Goal: Task Accomplishment & Management: Complete application form

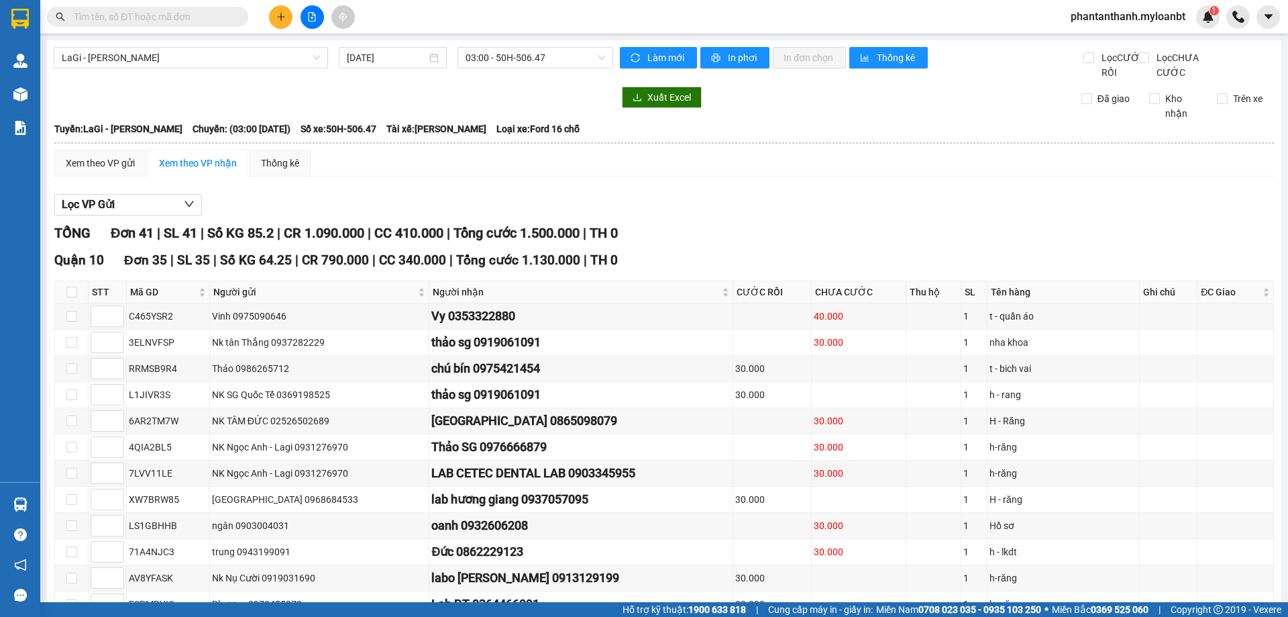
click at [1101, 17] on span "phantanthanh.myloanbt" at bounding box center [1128, 16] width 136 height 17
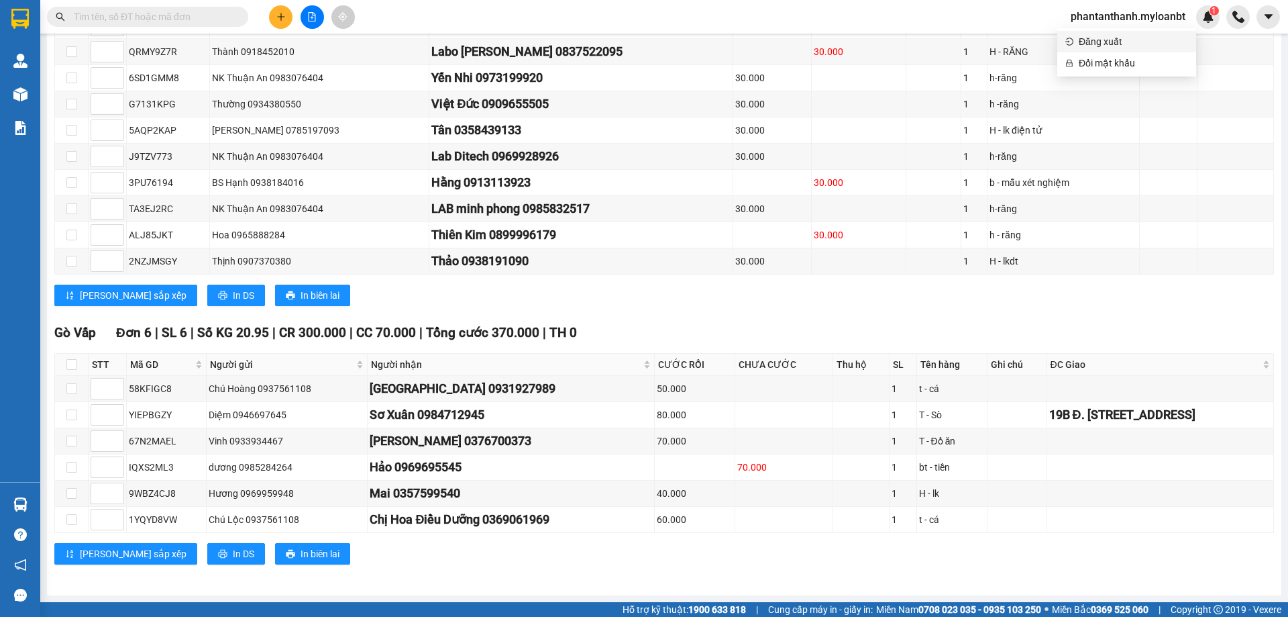
click at [1098, 37] on span "Đăng xuất" at bounding box center [1133, 41] width 109 height 15
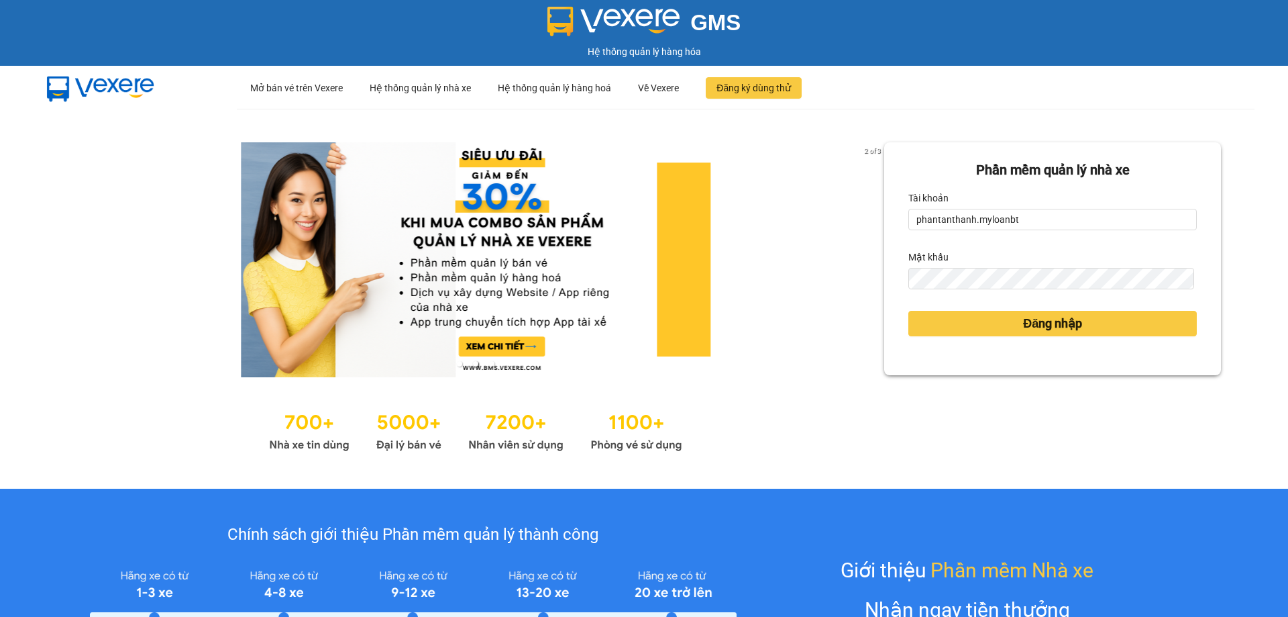
click at [1026, 234] on form "Phần mềm quản lý nhà xe Tài khoản phantanthanh.myloanbt Mật khẩu Đăng nhập" at bounding box center [1053, 259] width 289 height 198
click at [1023, 225] on input "phantanthanh.myloanbt" at bounding box center [1053, 219] width 289 height 21
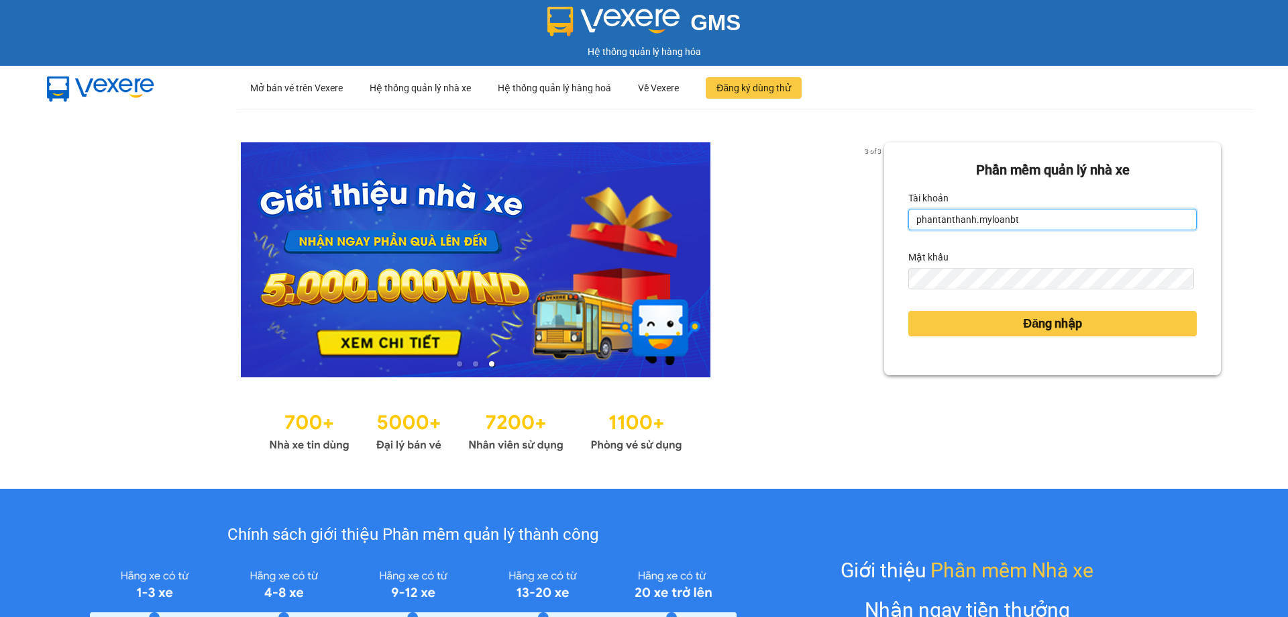
type input "ngocduy.myloanbt"
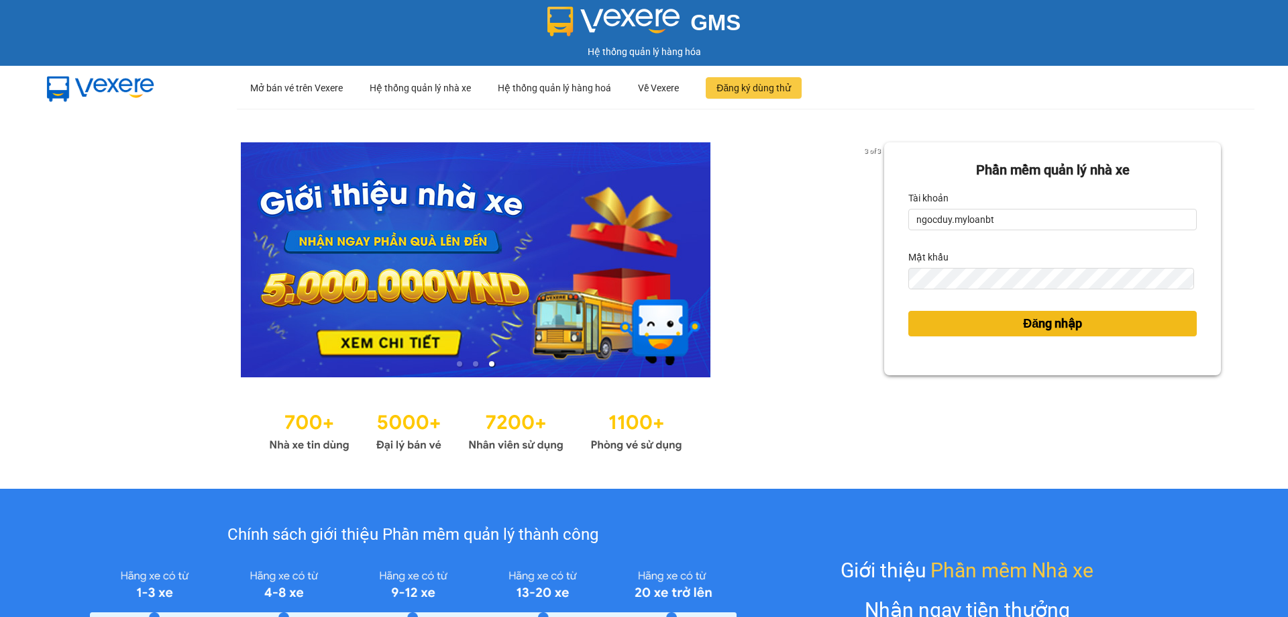
click at [1101, 325] on button "Đăng nhập" at bounding box center [1053, 323] width 289 height 25
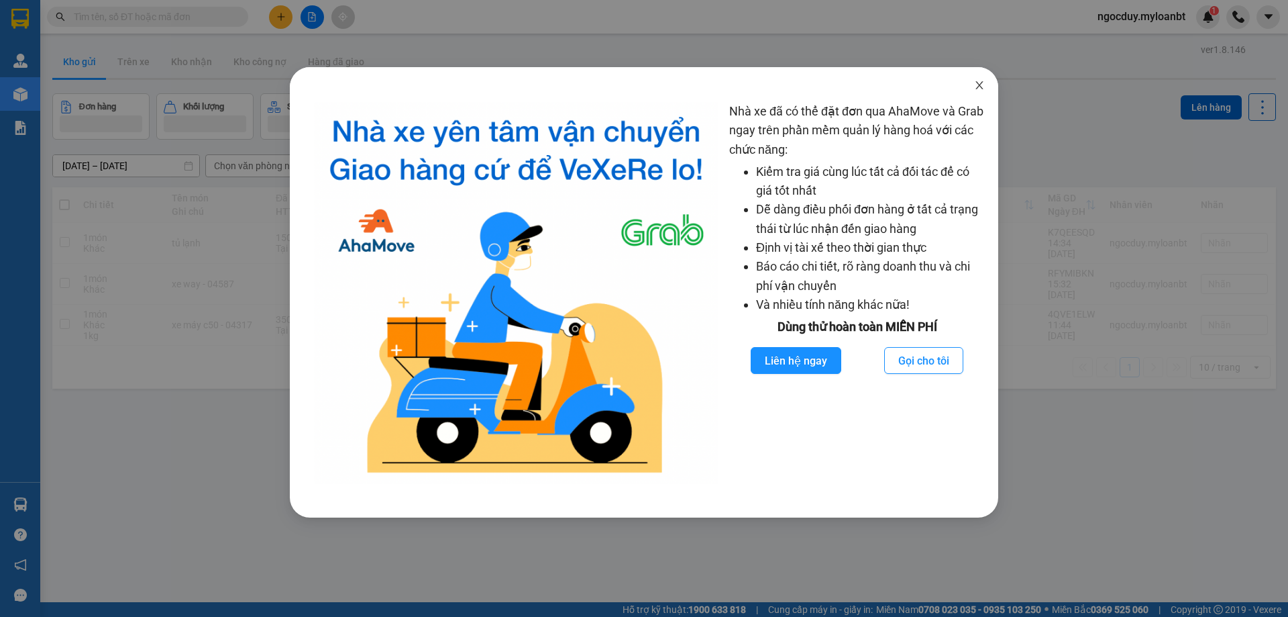
click at [980, 87] on icon "close" at bounding box center [979, 85] width 7 height 8
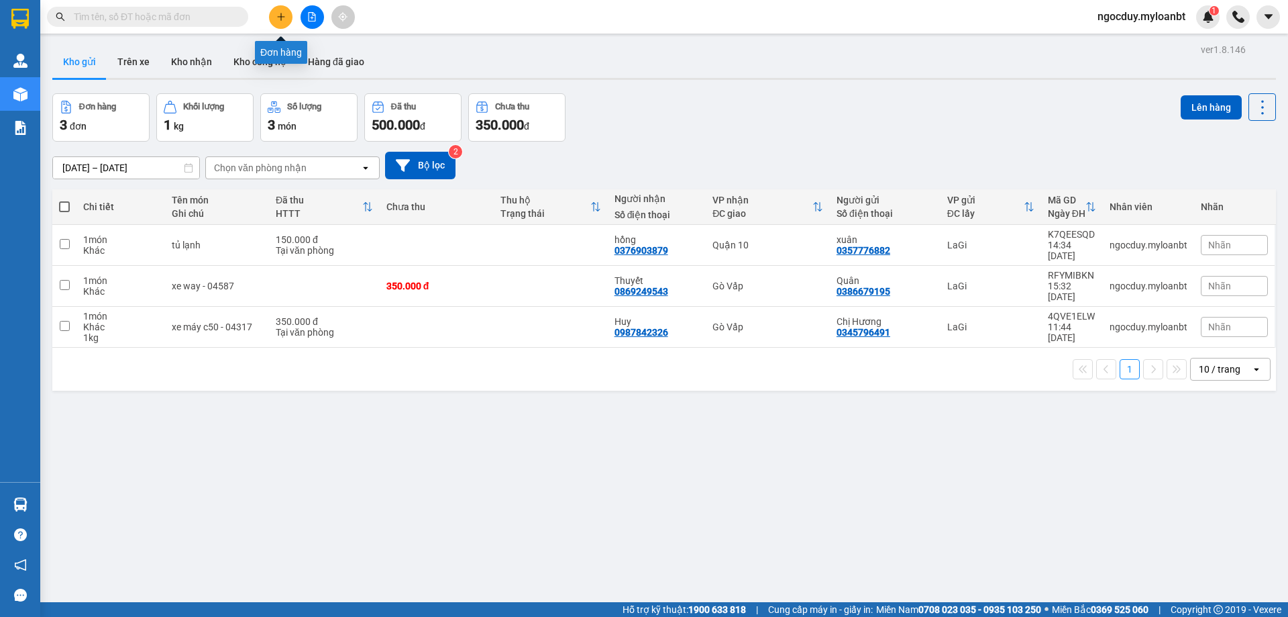
click at [275, 13] on button at bounding box center [280, 16] width 23 height 23
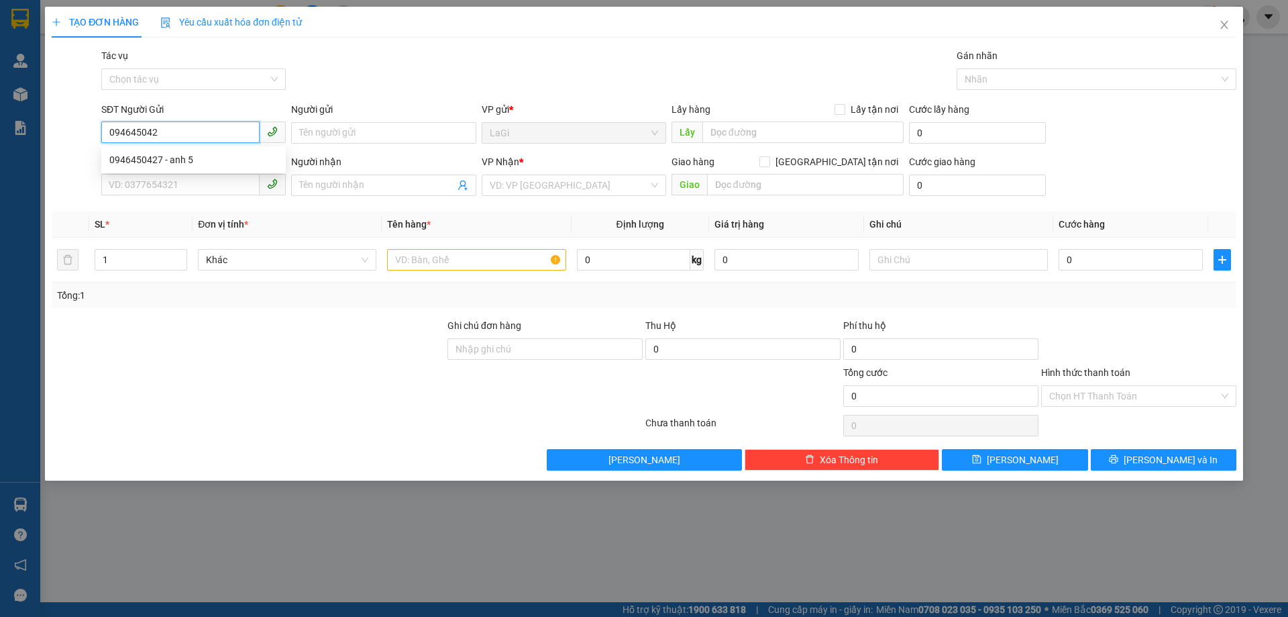
type input "0946450427"
click at [225, 156] on div "0946450427 - anh 5" at bounding box center [193, 159] width 168 height 15
type input "anh 5"
type input "0363375402"
type input "bé thanh"
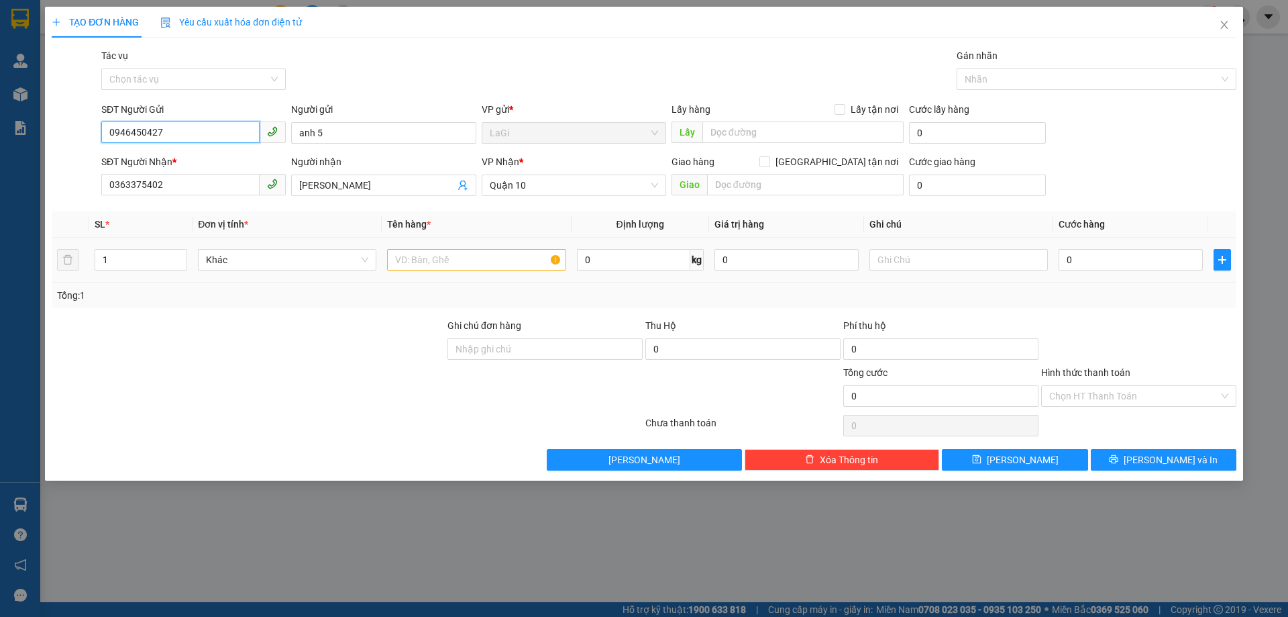
type input "0946450427"
click at [422, 258] on input "text" at bounding box center [476, 259] width 178 height 21
type input "xe vision - 46320"
click at [1122, 255] on input "0" at bounding box center [1131, 259] width 144 height 21
type input "4"
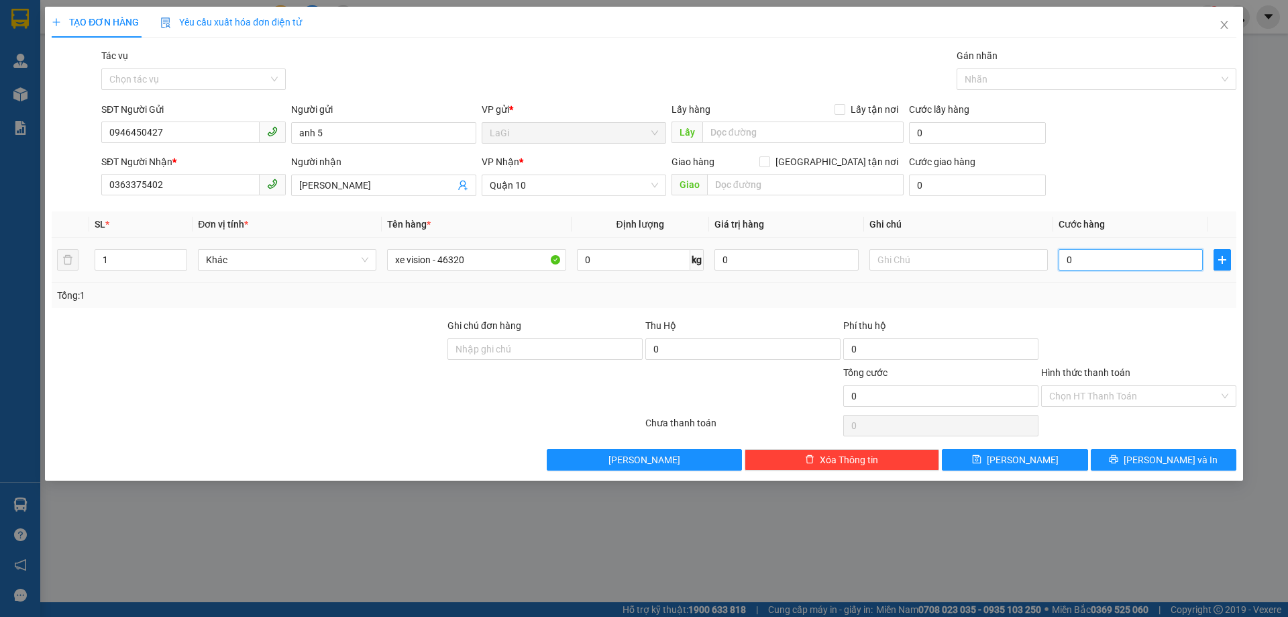
type input "4"
type input "40"
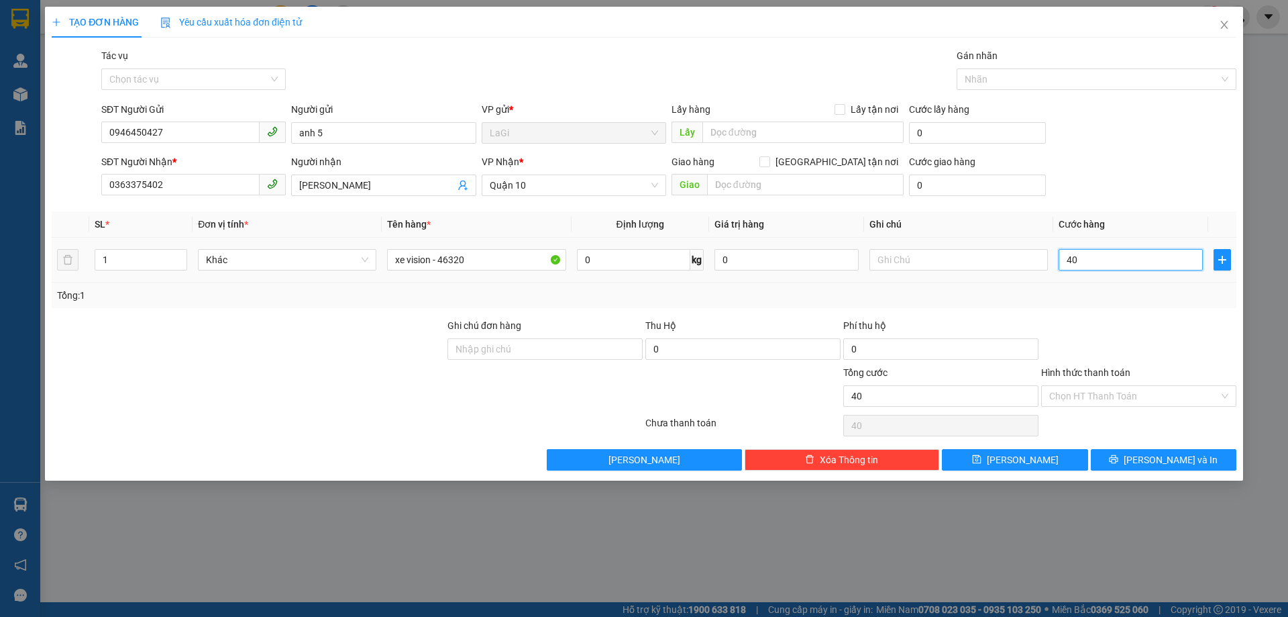
type input "400"
type input "4.000"
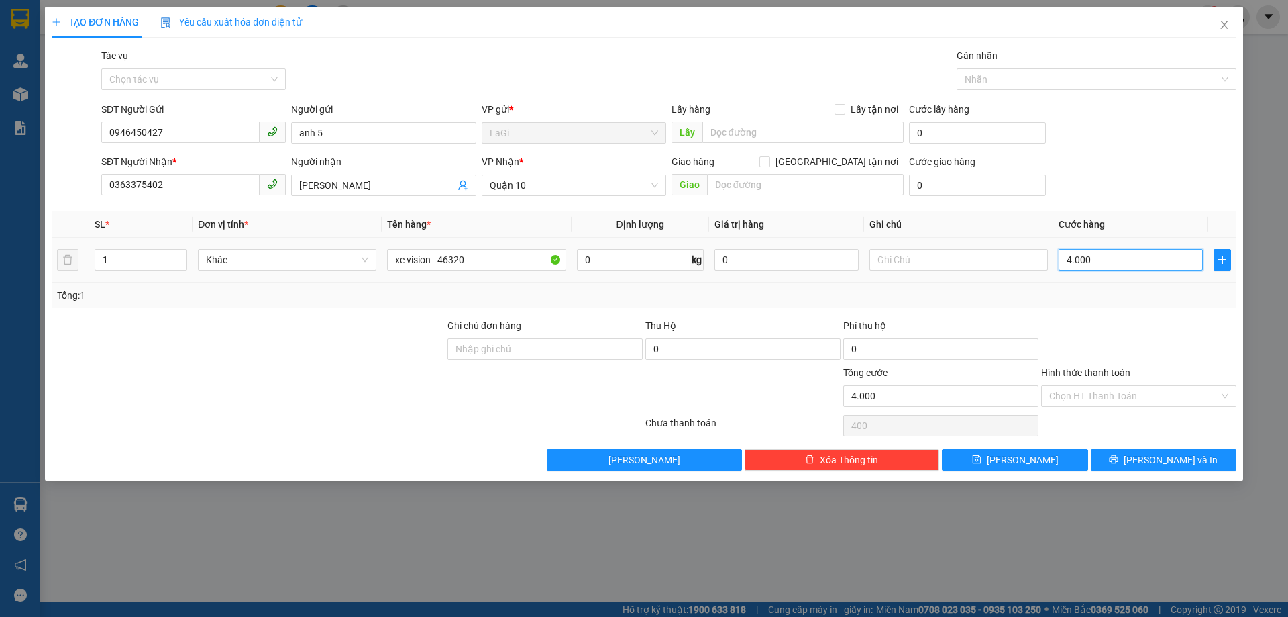
type input "4.000"
type input "40.000"
type input "400.000"
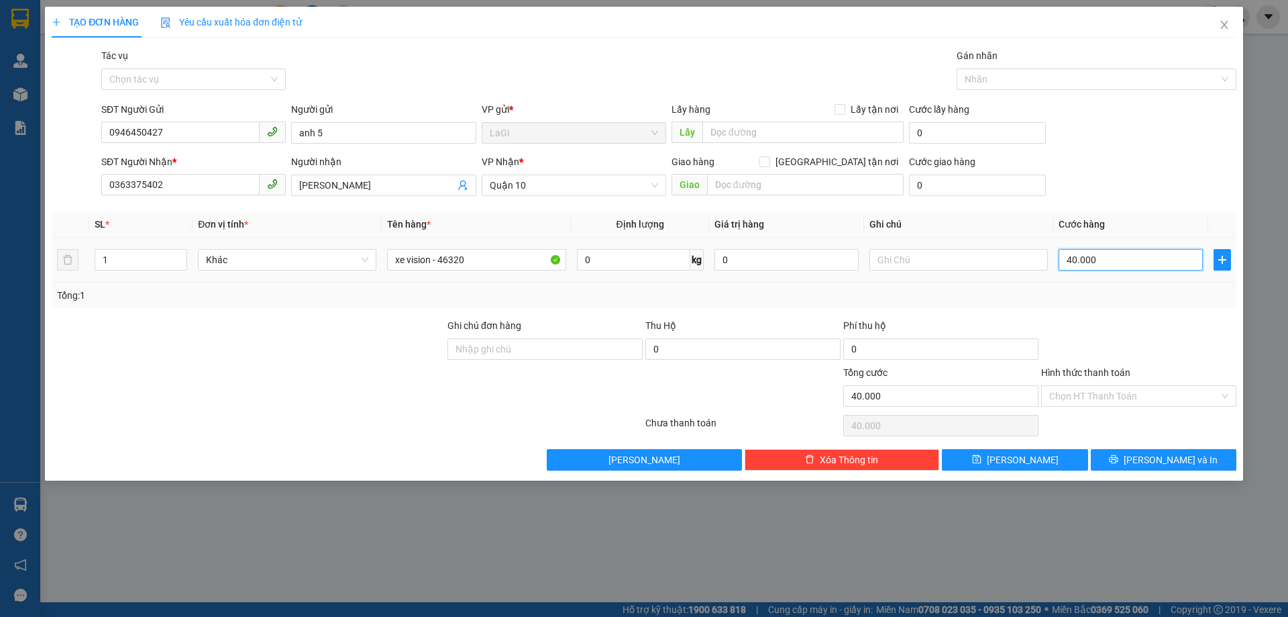
type input "400.000"
click at [1094, 397] on input "Hình thức thanh toán" at bounding box center [1134, 396] width 170 height 20
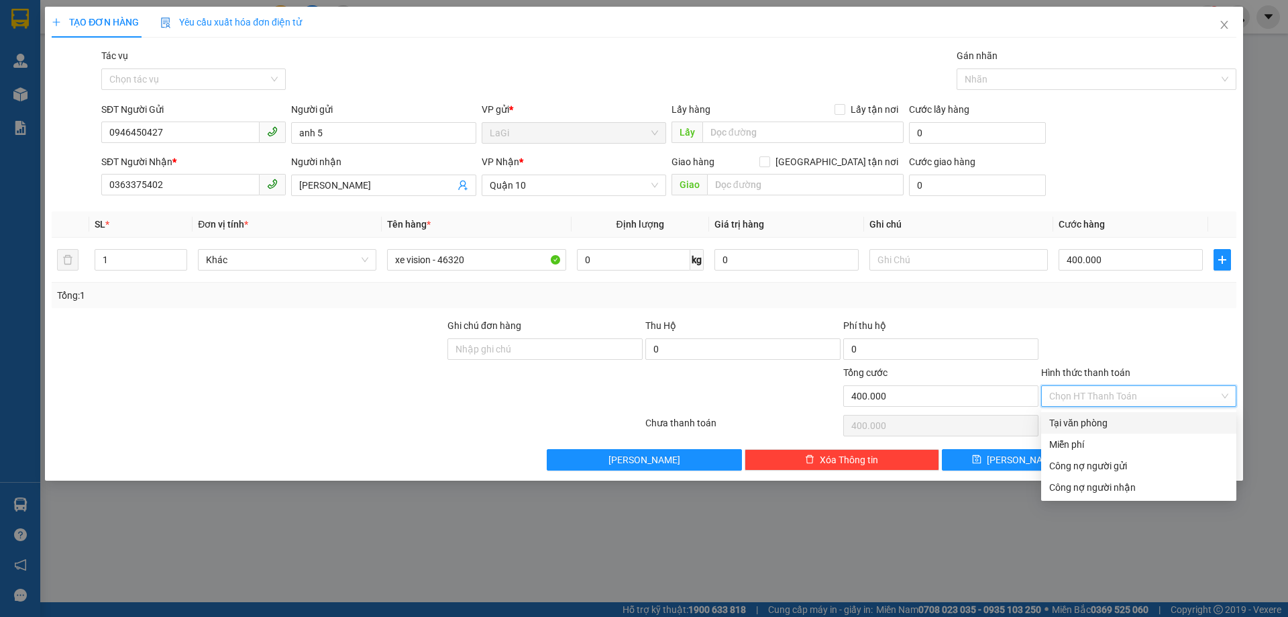
click at [1088, 418] on div "Tại văn phòng" at bounding box center [1138, 422] width 179 height 15
type input "0"
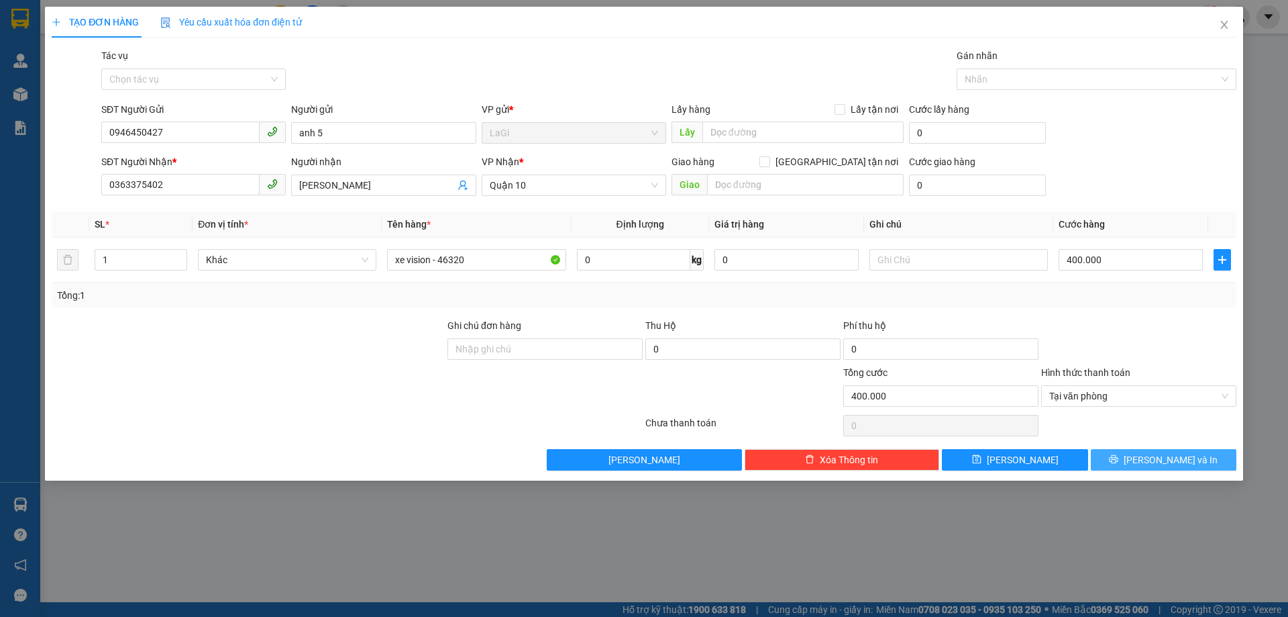
click at [1115, 460] on button "[PERSON_NAME] và In" at bounding box center [1164, 459] width 146 height 21
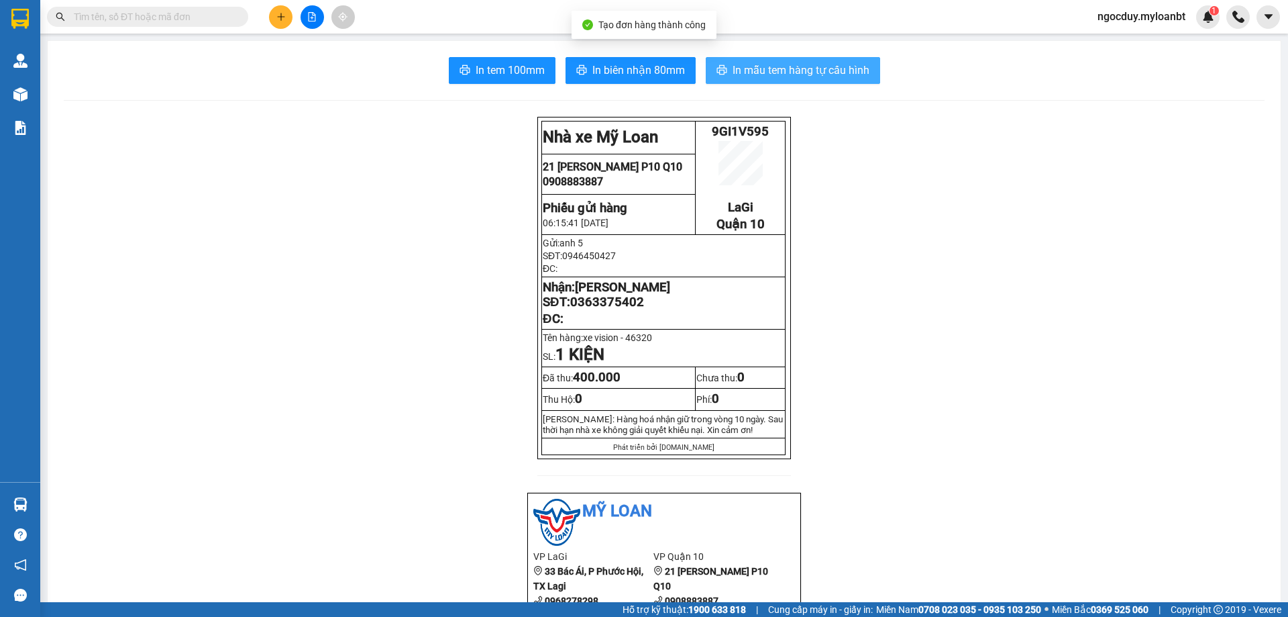
click at [743, 72] on span "In mẫu tem hàng tự cấu hình" at bounding box center [801, 70] width 137 height 17
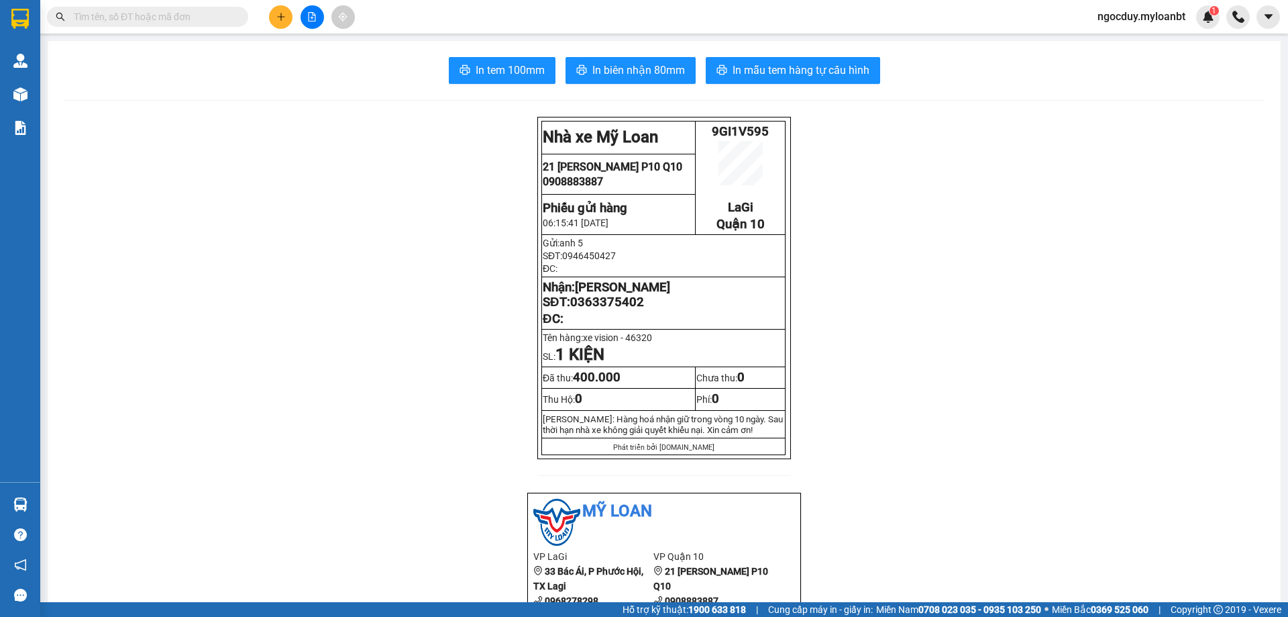
click at [144, 21] on input "text" at bounding box center [153, 16] width 158 height 15
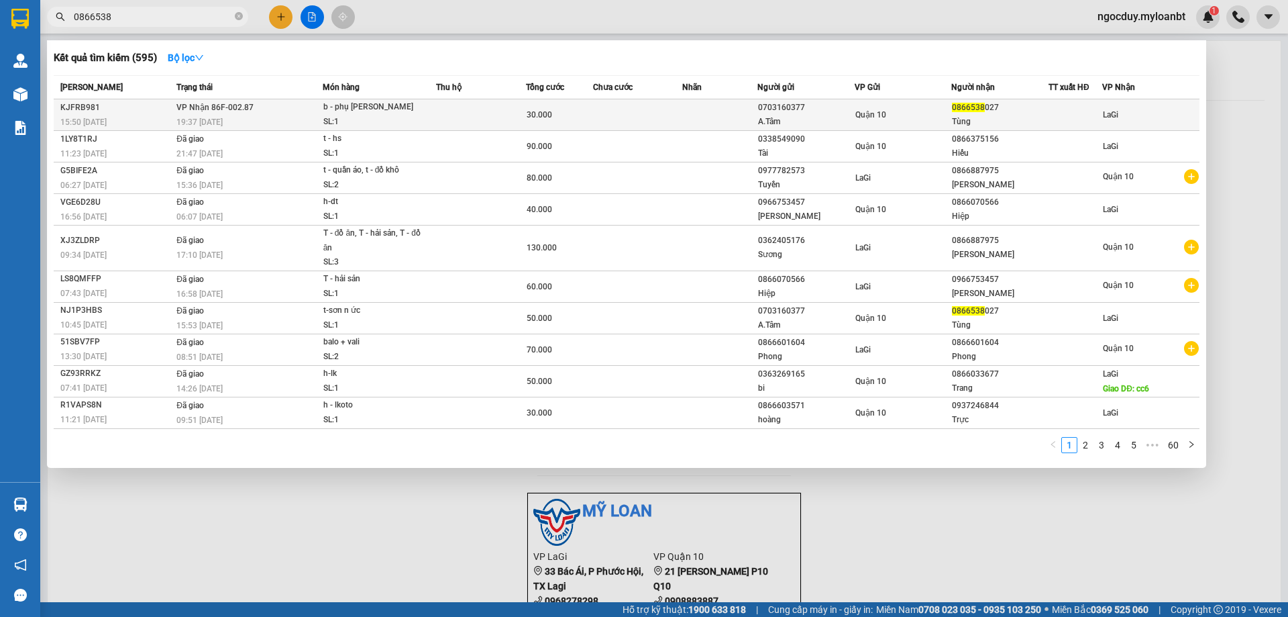
type input "0866538"
click at [906, 121] on div "Quận 10" at bounding box center [904, 114] width 96 height 15
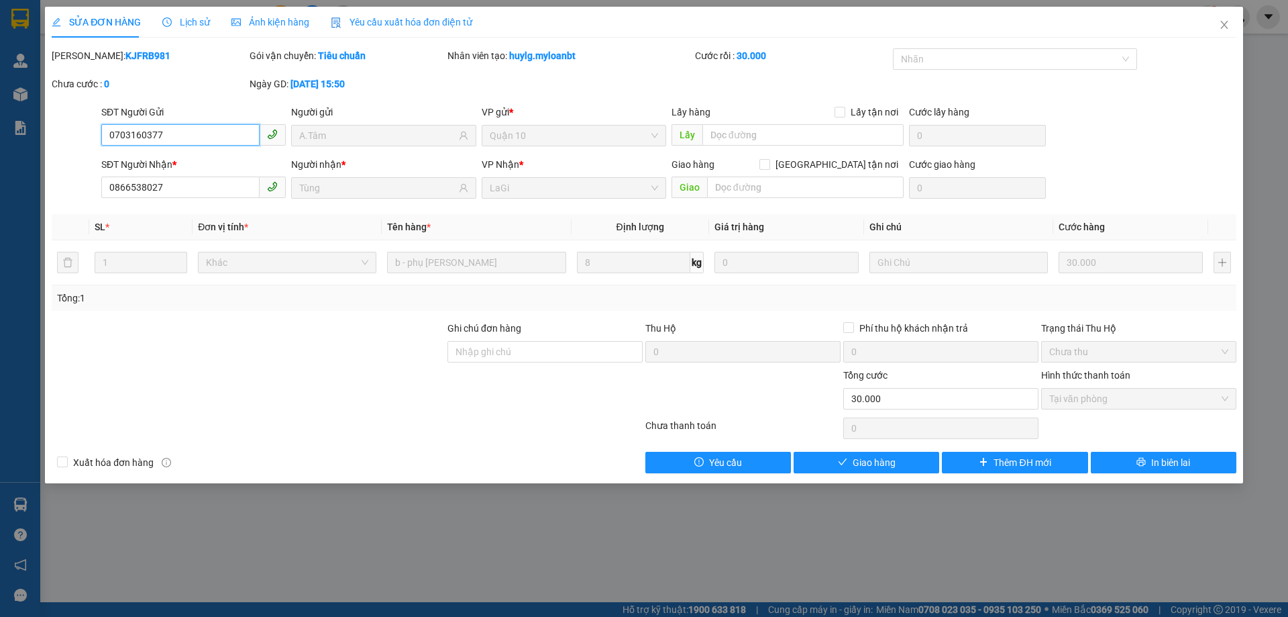
type input "0703160377"
type input "A.Tâm"
type input "0866538027"
type input "Tùng"
type input "0"
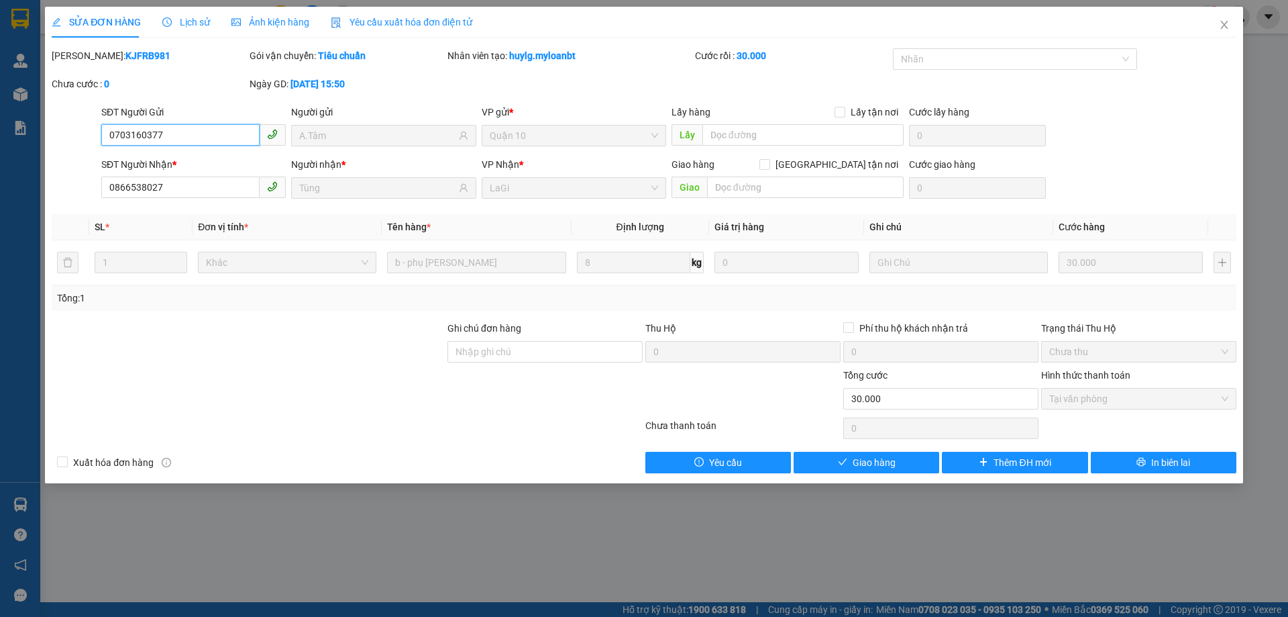
type input "30.000"
click at [896, 463] on button "Giao hàng" at bounding box center [867, 462] width 146 height 21
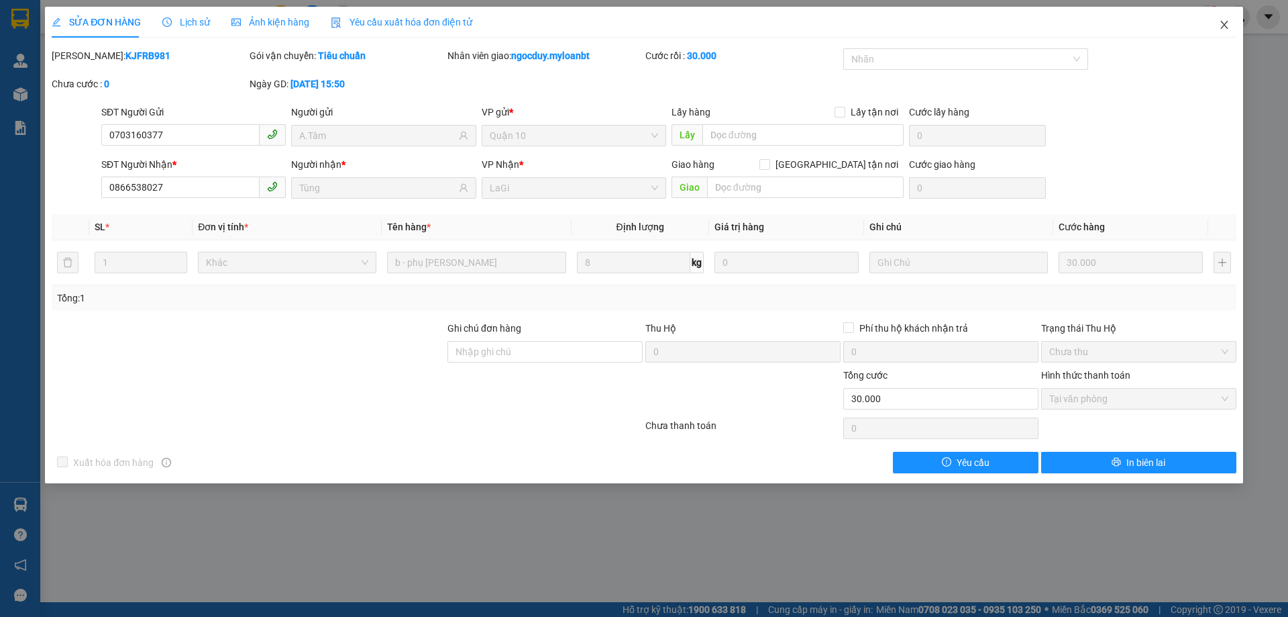
click at [1223, 28] on icon "close" at bounding box center [1224, 25] width 7 height 8
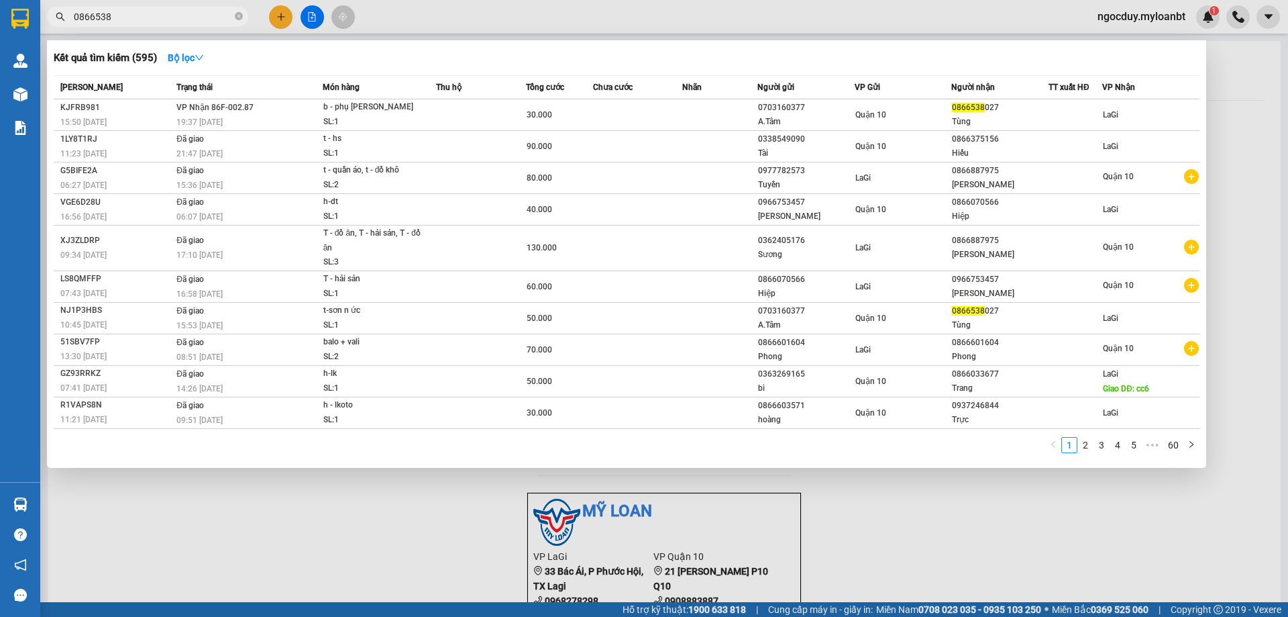
click at [160, 19] on input "0866538" at bounding box center [153, 16] width 158 height 15
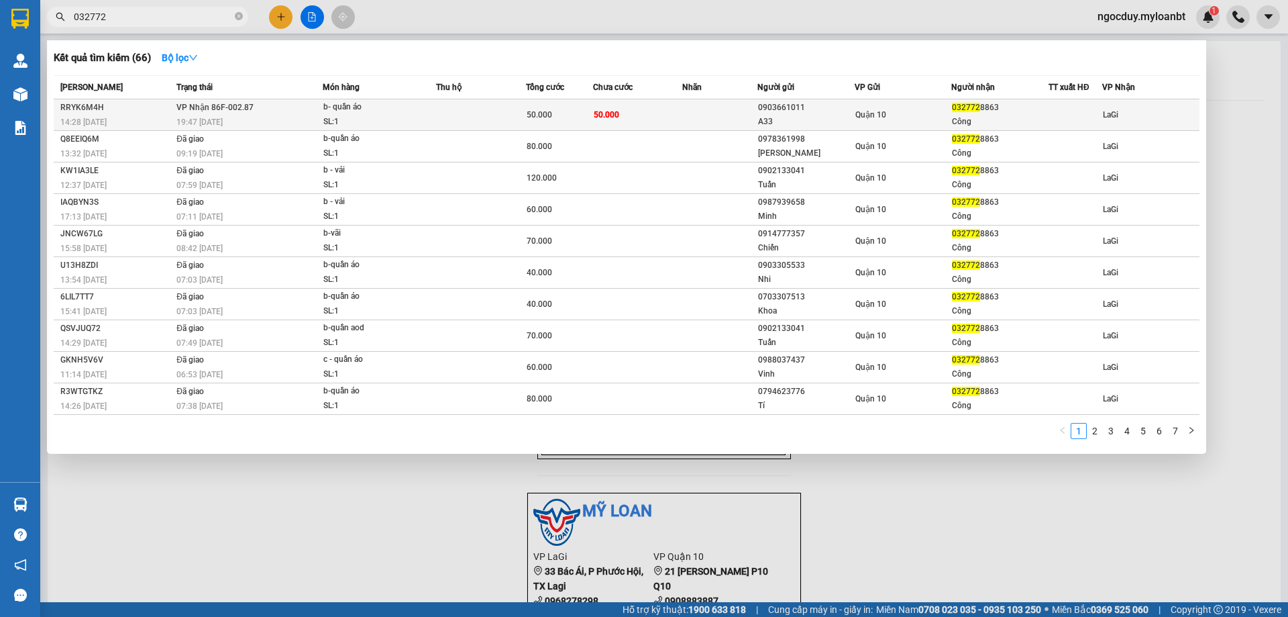
type input "032772"
click at [797, 119] on div "A33" at bounding box center [806, 122] width 96 height 14
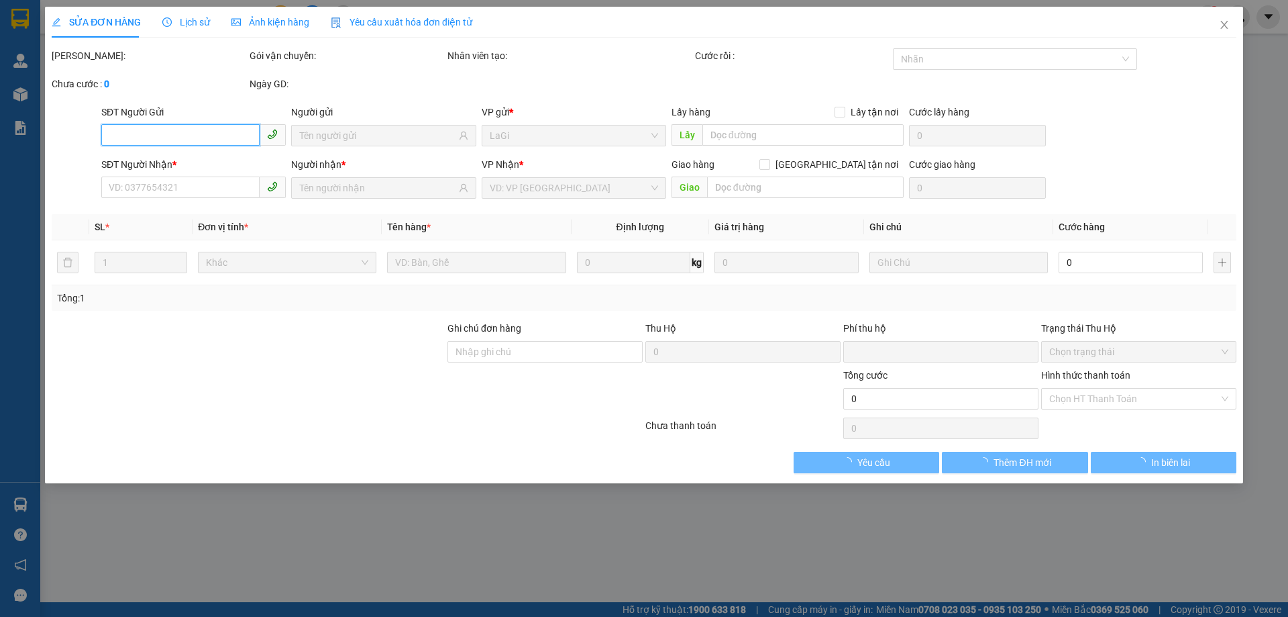
type input "0903661011"
type input "A33"
type input "0327728863"
type input "Công"
type input "0"
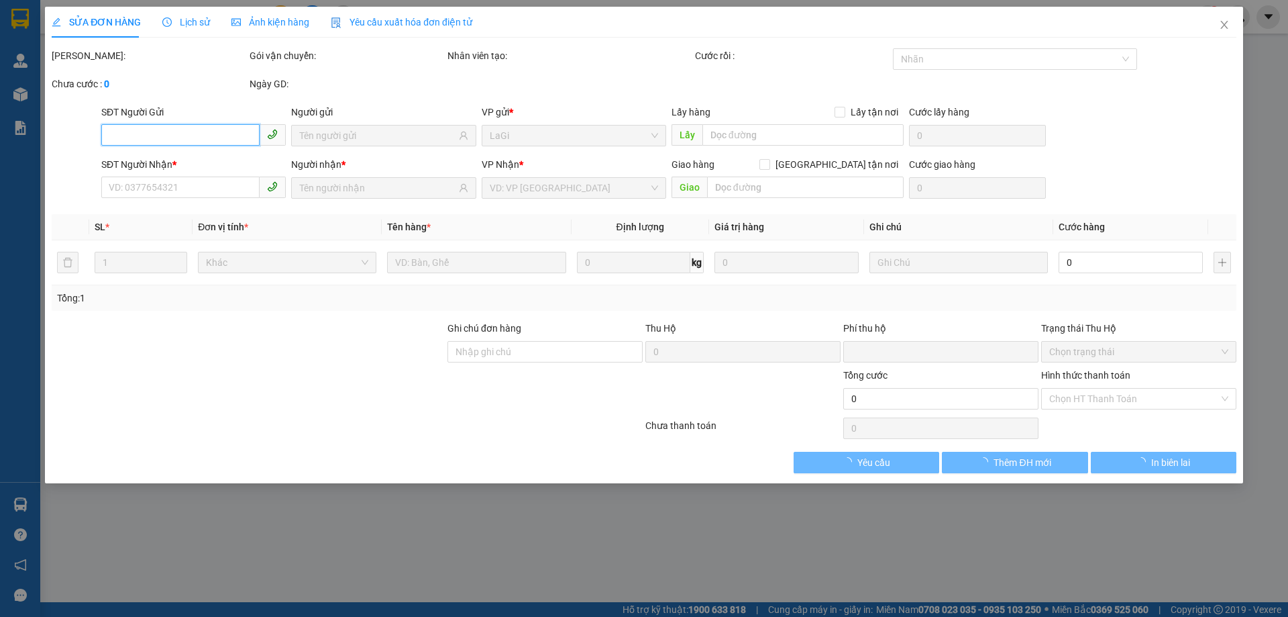
type input "50.000"
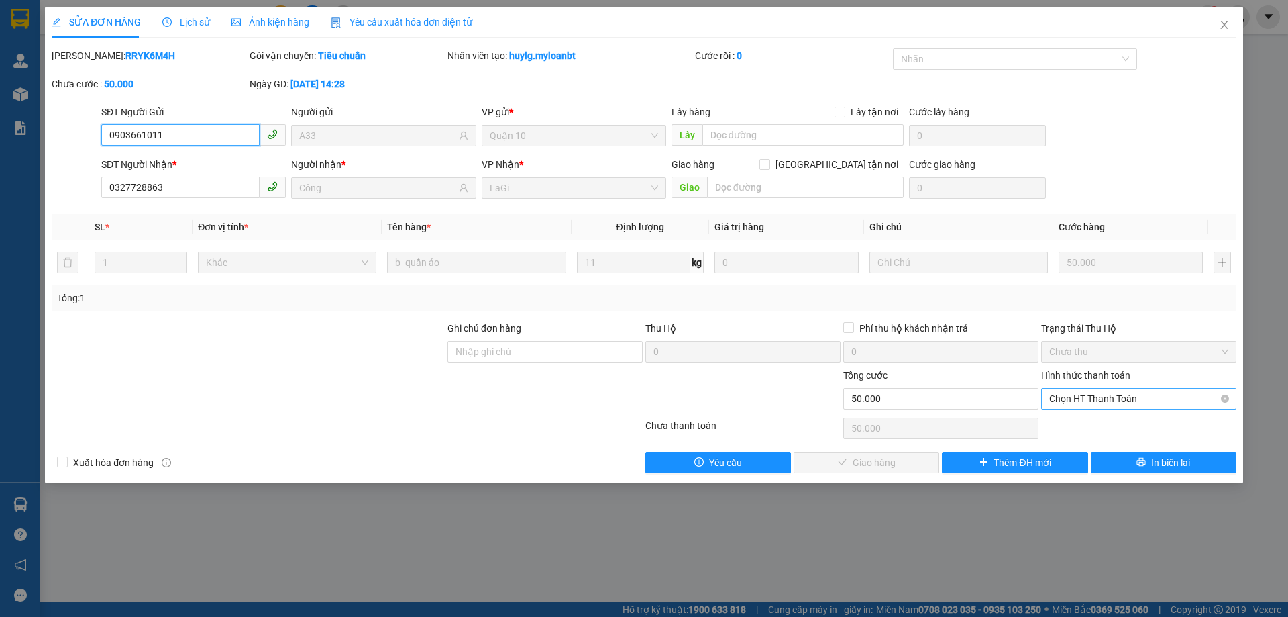
click at [1131, 403] on span "Chọn HT Thanh Toán" at bounding box center [1138, 399] width 179 height 20
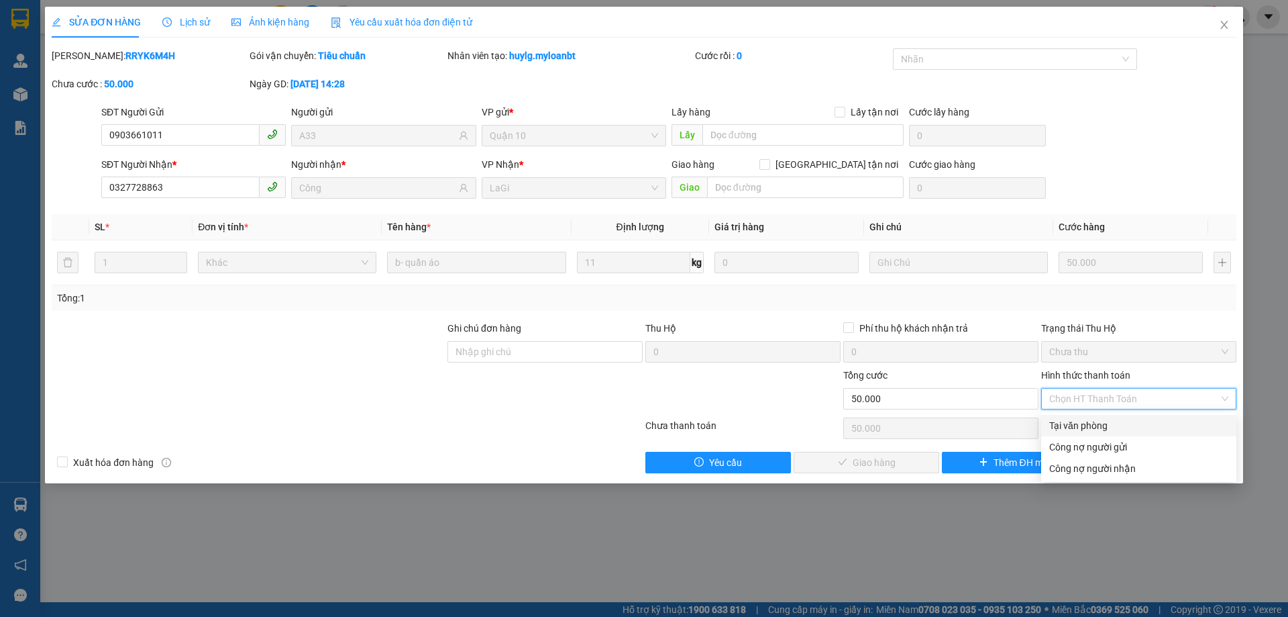
click at [1096, 423] on div "Tại văn phòng" at bounding box center [1138, 425] width 179 height 15
type input "0"
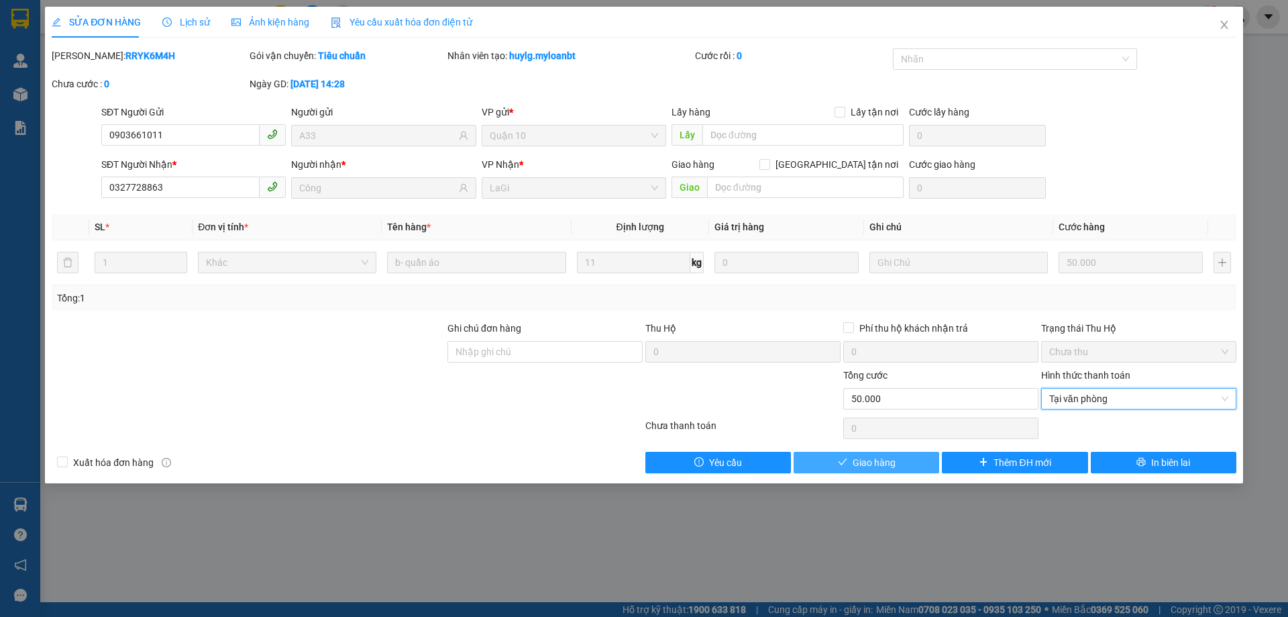
click at [890, 466] on span "Giao hàng" at bounding box center [874, 462] width 43 height 15
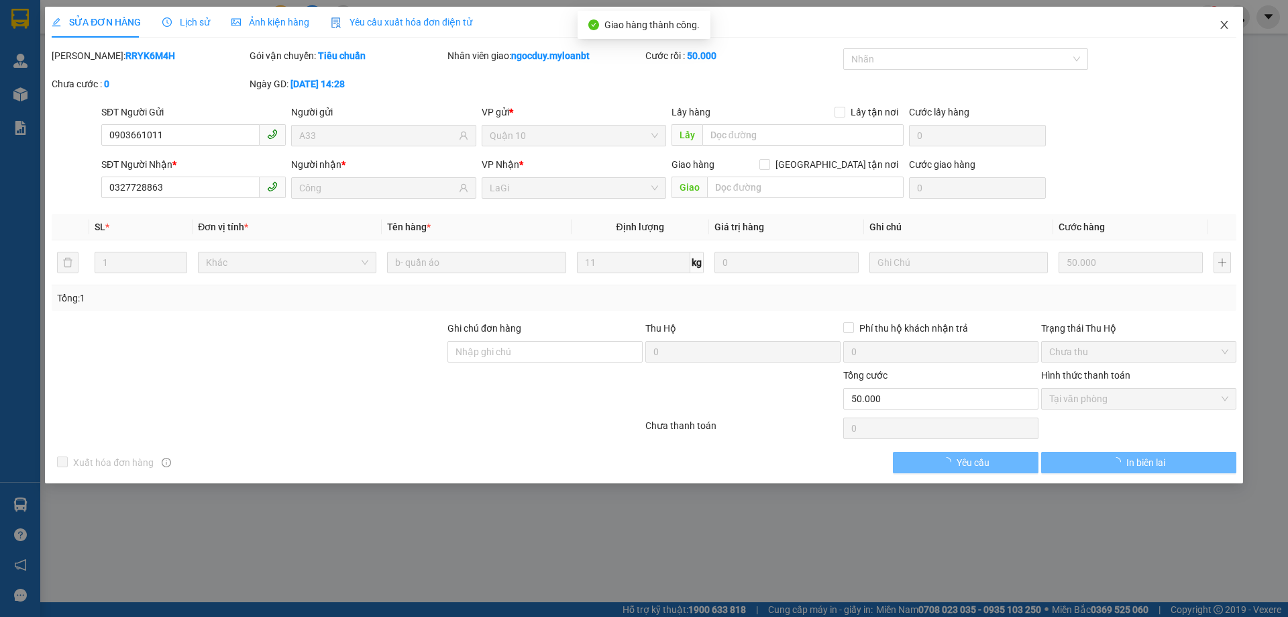
click at [1227, 20] on icon "close" at bounding box center [1224, 24] width 11 height 11
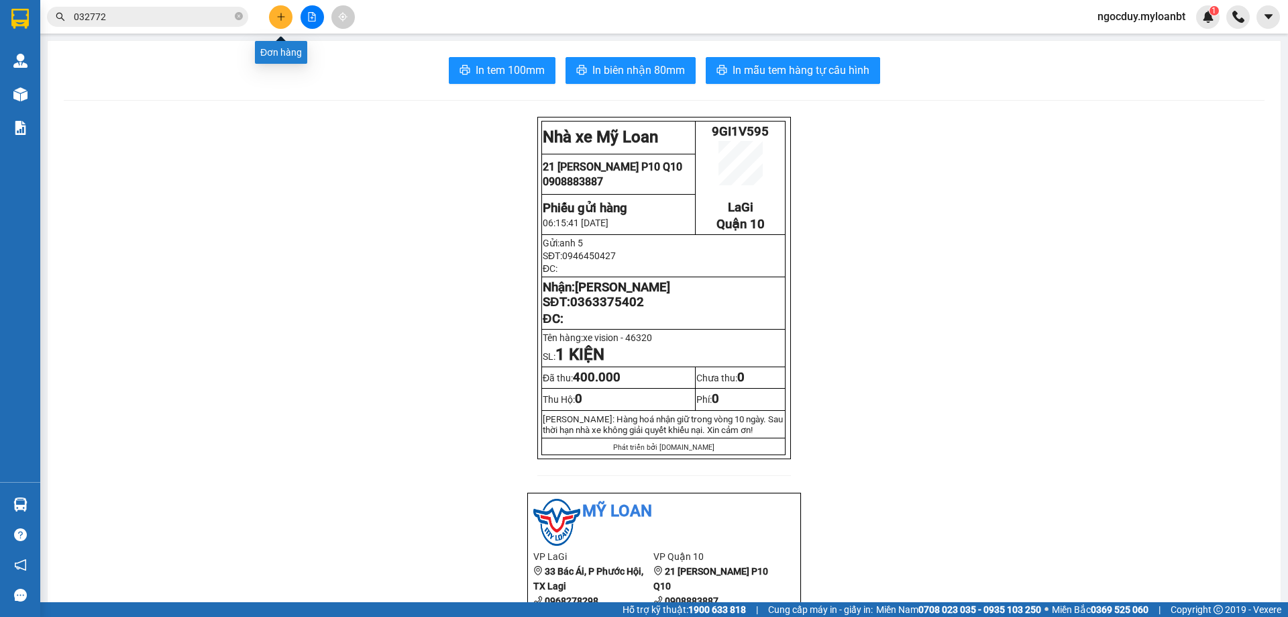
click at [279, 20] on icon "plus" at bounding box center [280, 16] width 9 height 9
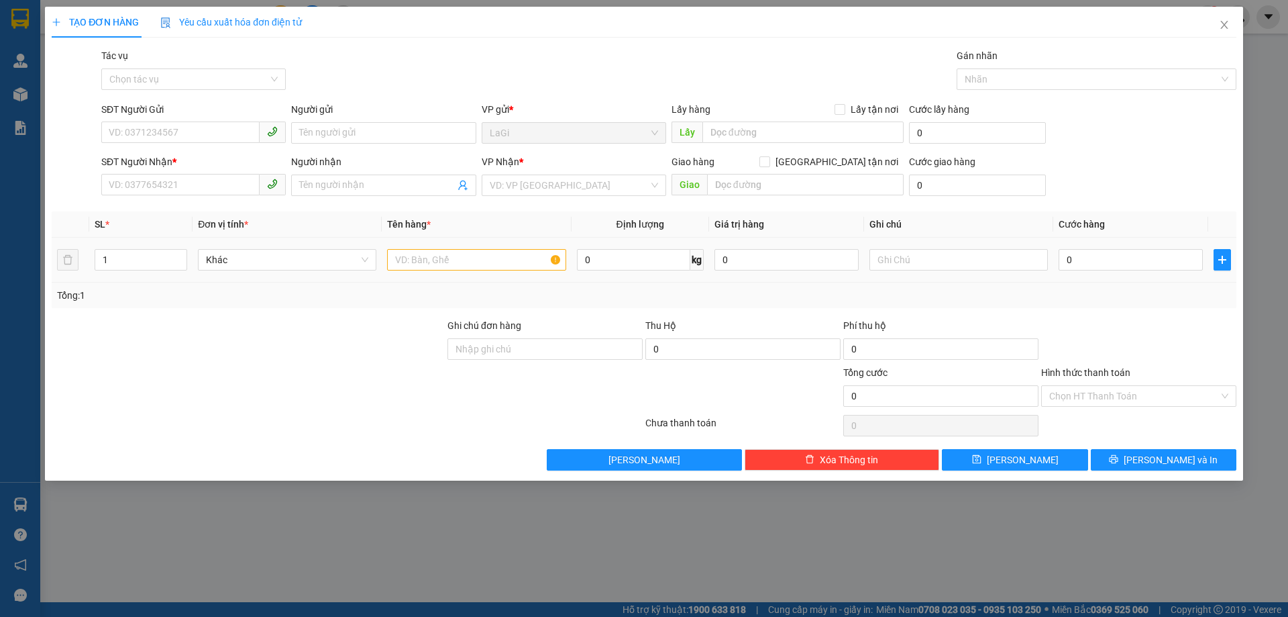
click at [603, 270] on div "0 kg" at bounding box center [640, 259] width 127 height 27
click at [610, 260] on input "0" at bounding box center [633, 259] width 113 height 21
type input "13"
click at [247, 129] on input "SĐT Người Gửi" at bounding box center [180, 131] width 158 height 21
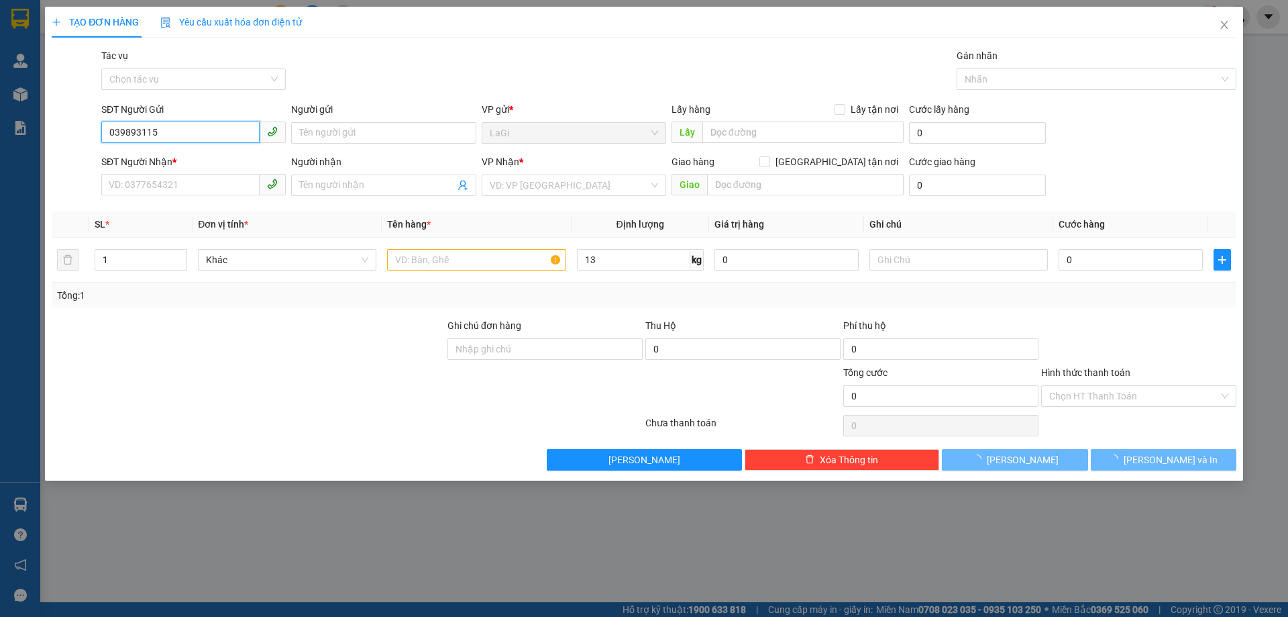
type input "0398931150"
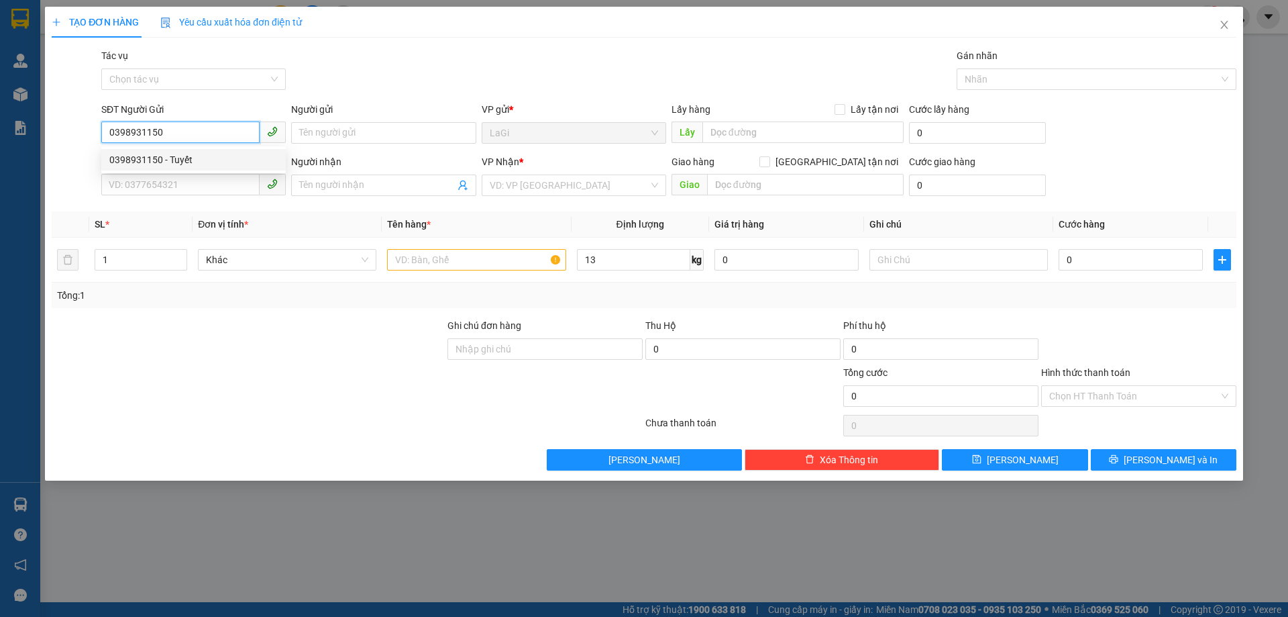
click at [187, 164] on div "0398931150 - Tuyết" at bounding box center [193, 159] width 168 height 15
type input "Tuyết"
type input "0965743341"
type input "Hoa"
type input "0398931150"
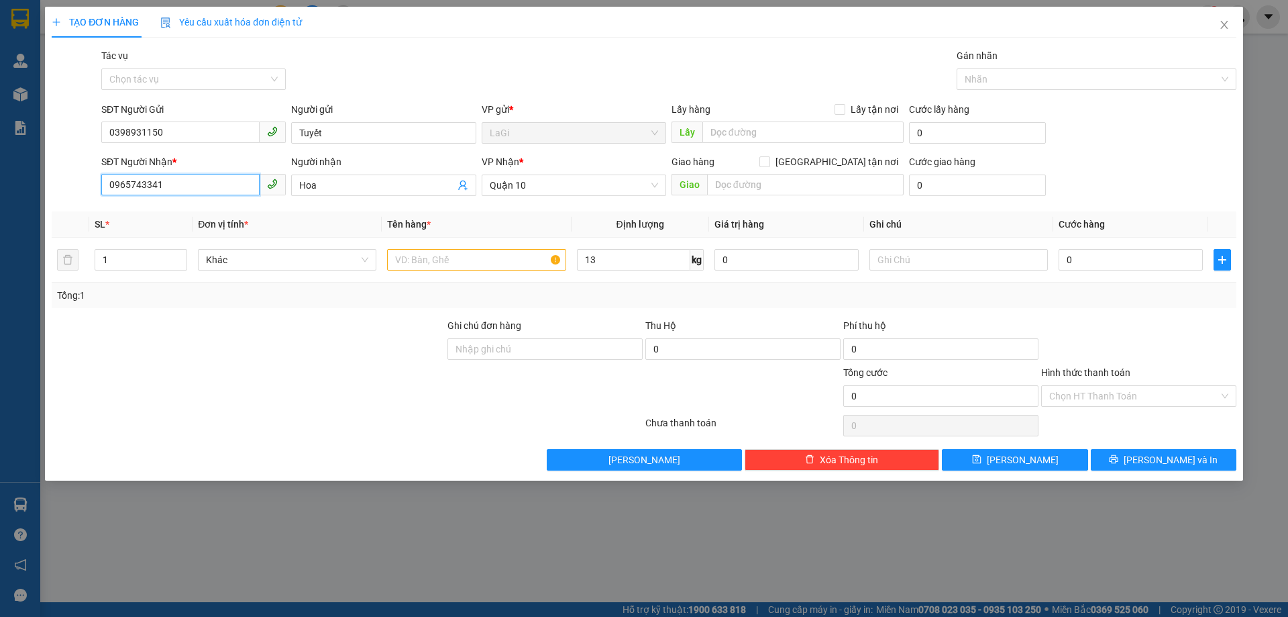
click at [217, 179] on input "0965743341" at bounding box center [180, 184] width 158 height 21
type input "0985517431"
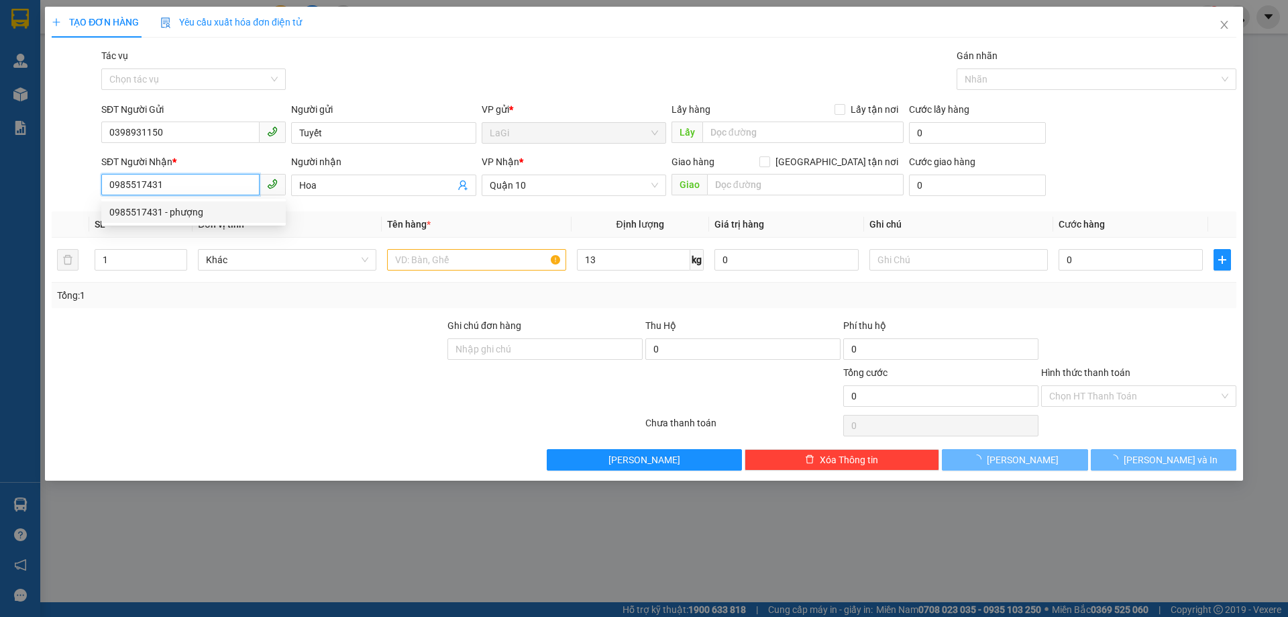
click at [228, 213] on div "0985517431 - phượng" at bounding box center [193, 212] width 168 height 15
type input "phượng"
type input "0985517431"
click at [497, 260] on input "text" at bounding box center [476, 259] width 178 height 21
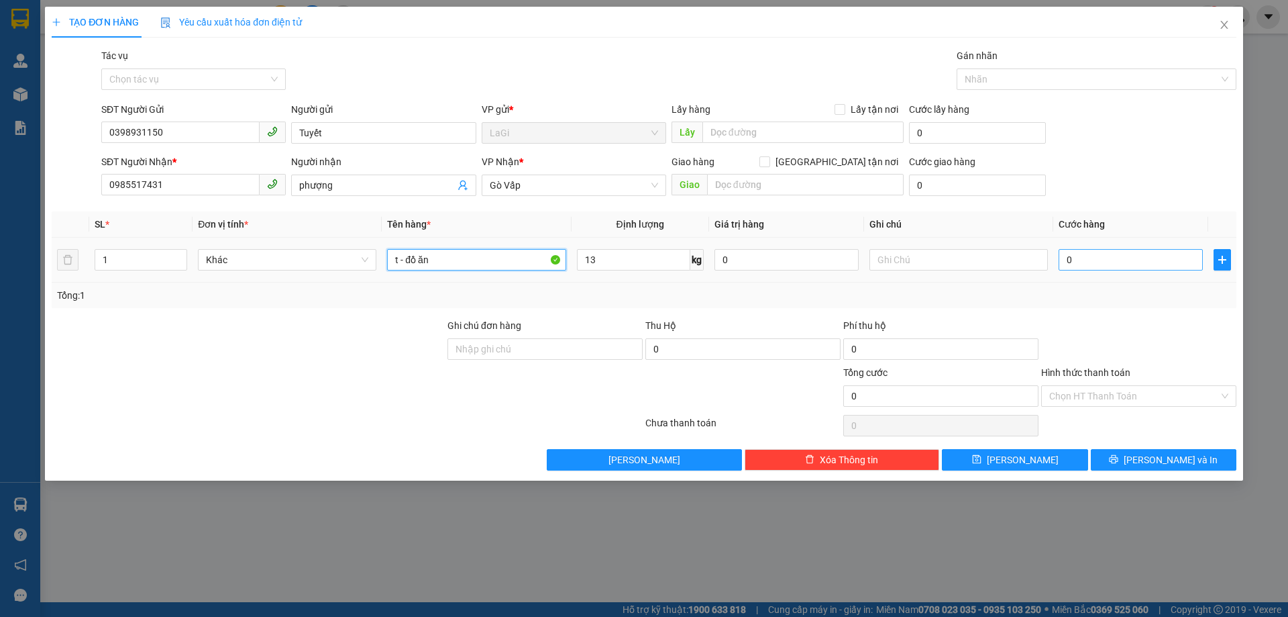
type input "t - đồ ăn"
click at [1088, 259] on input "0" at bounding box center [1131, 259] width 144 height 21
type input "6"
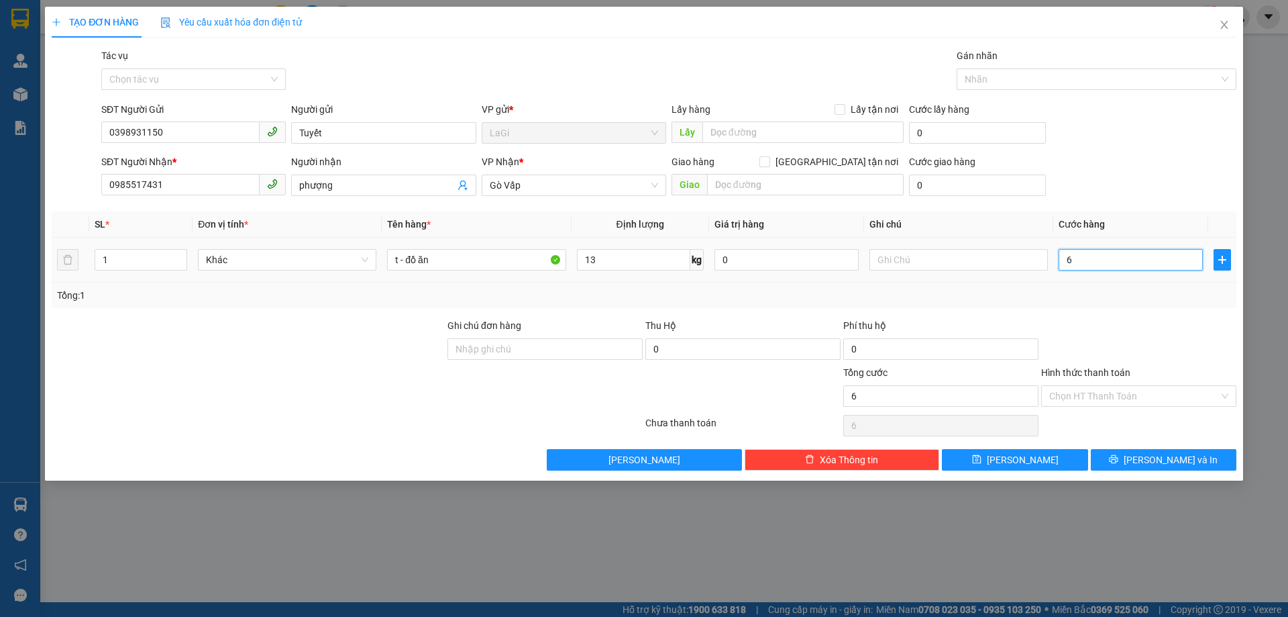
type input "60"
type input "600"
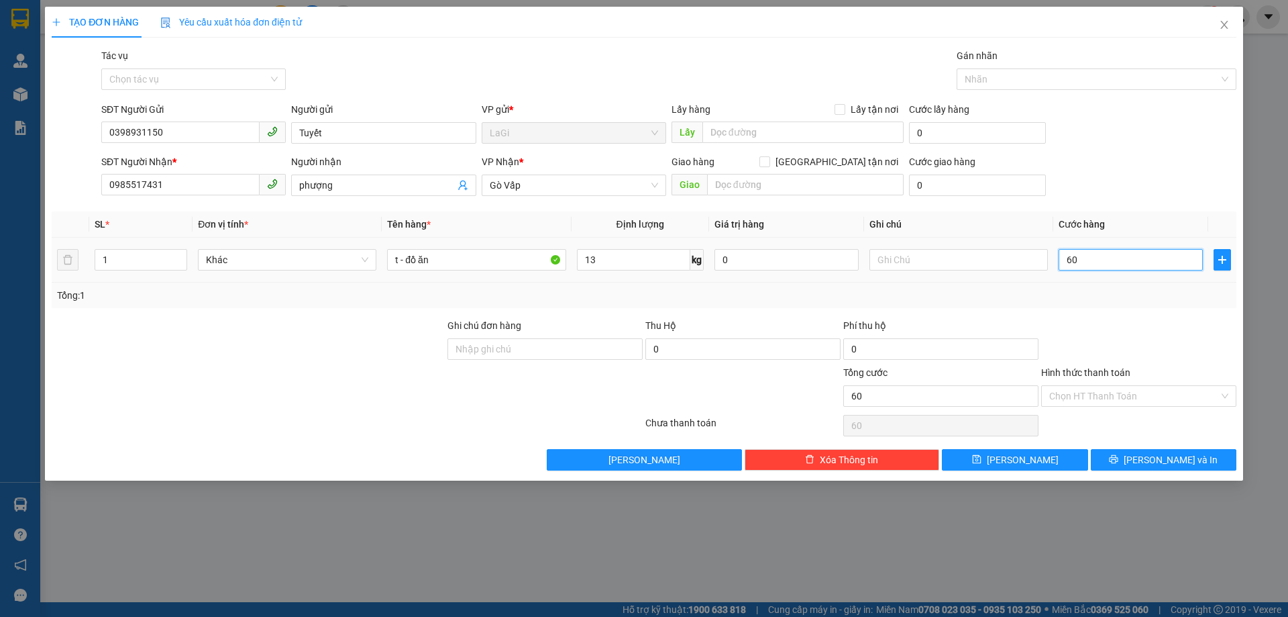
type input "600"
type input "6.000"
type input "60.000"
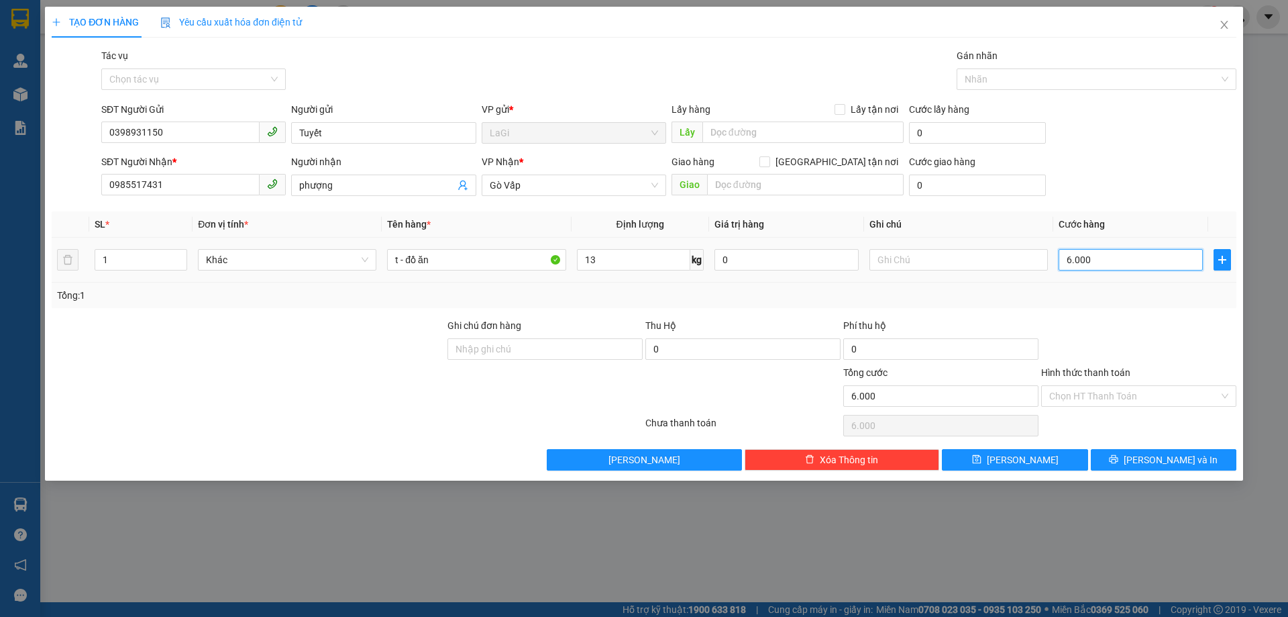
type input "60.000"
click at [1175, 462] on span "[PERSON_NAME] và In" at bounding box center [1171, 459] width 94 height 15
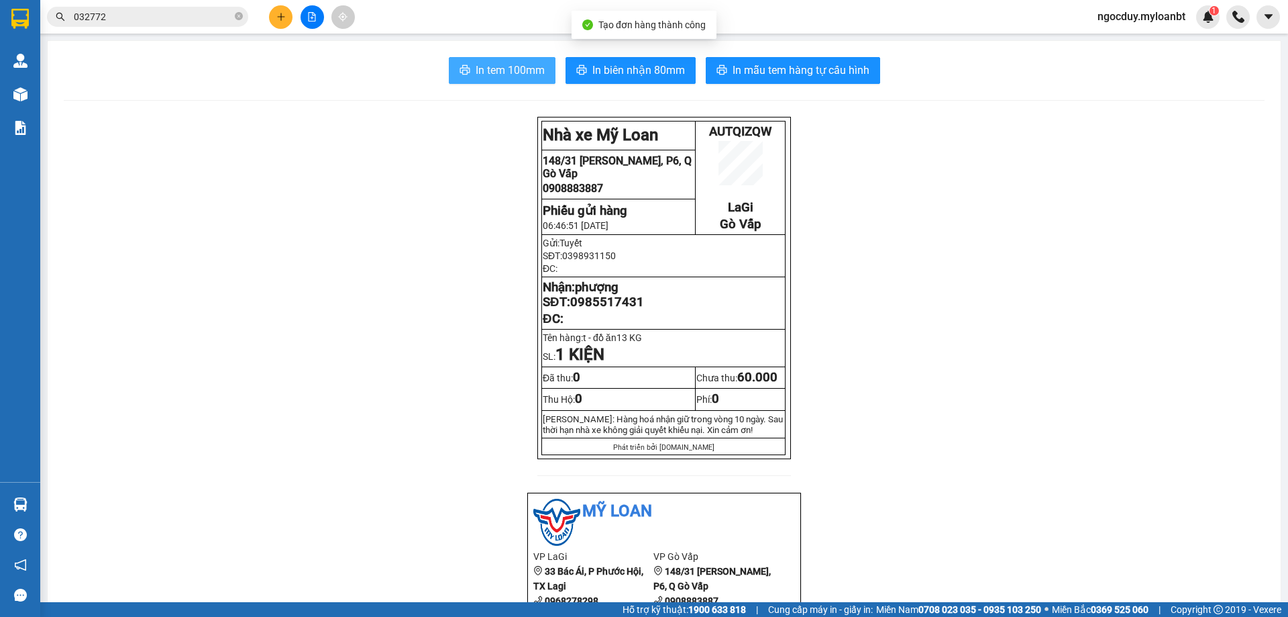
click at [509, 67] on span "In tem 100mm" at bounding box center [510, 70] width 69 height 17
click at [1160, 14] on span "ngocduy.myloanbt" at bounding box center [1141, 16] width 109 height 17
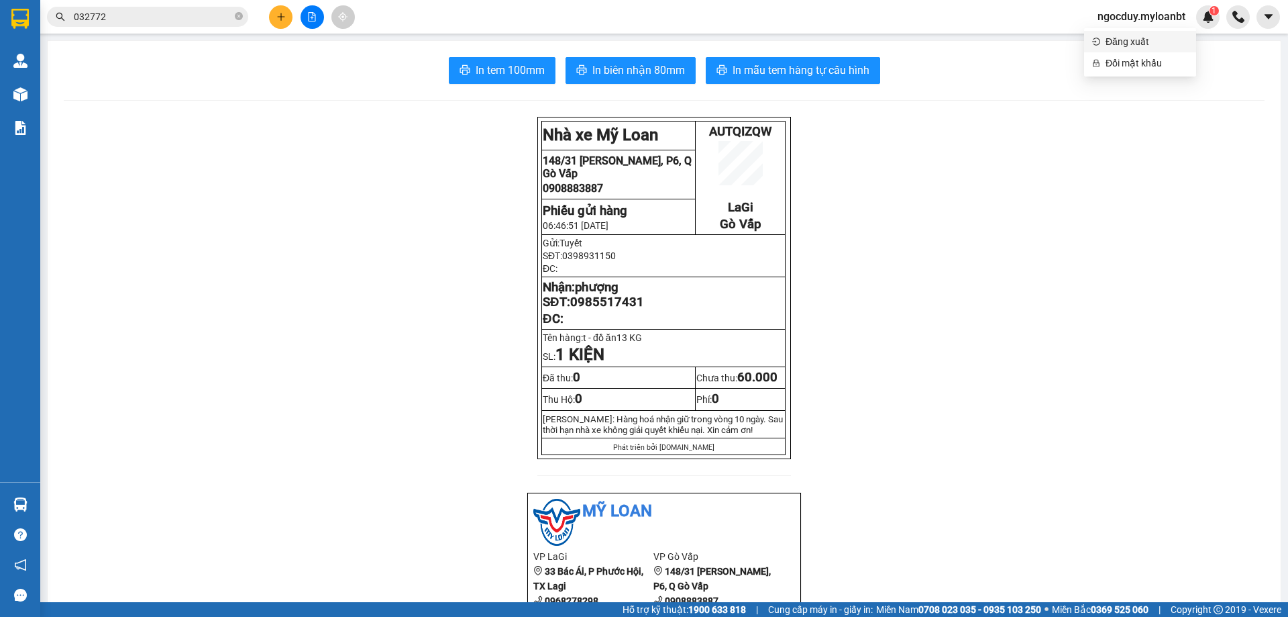
click at [1145, 33] on li "Đăng xuất" at bounding box center [1140, 41] width 112 height 21
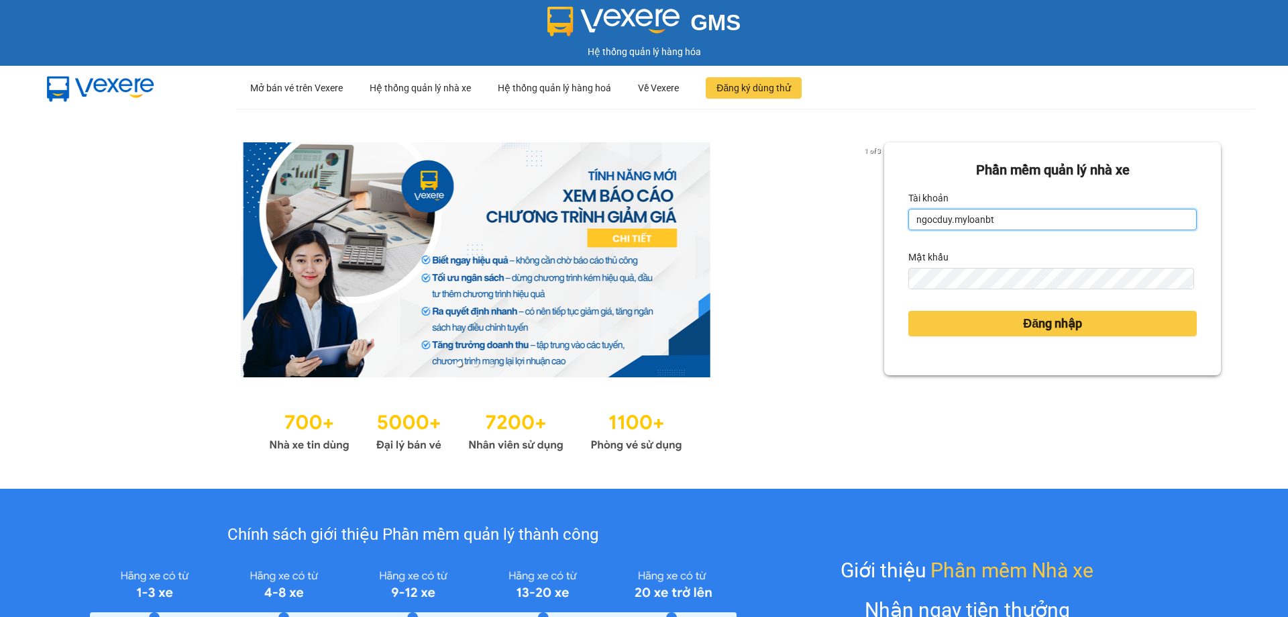
click at [962, 229] on input "ngocduy.myloanbt" at bounding box center [1053, 219] width 289 height 21
click at [962, 231] on form "Phần mềm quản lý nhà xe Tài khoản ngocduy.myloanbt Mật khẩu Đăng nhập" at bounding box center [1053, 259] width 289 height 198
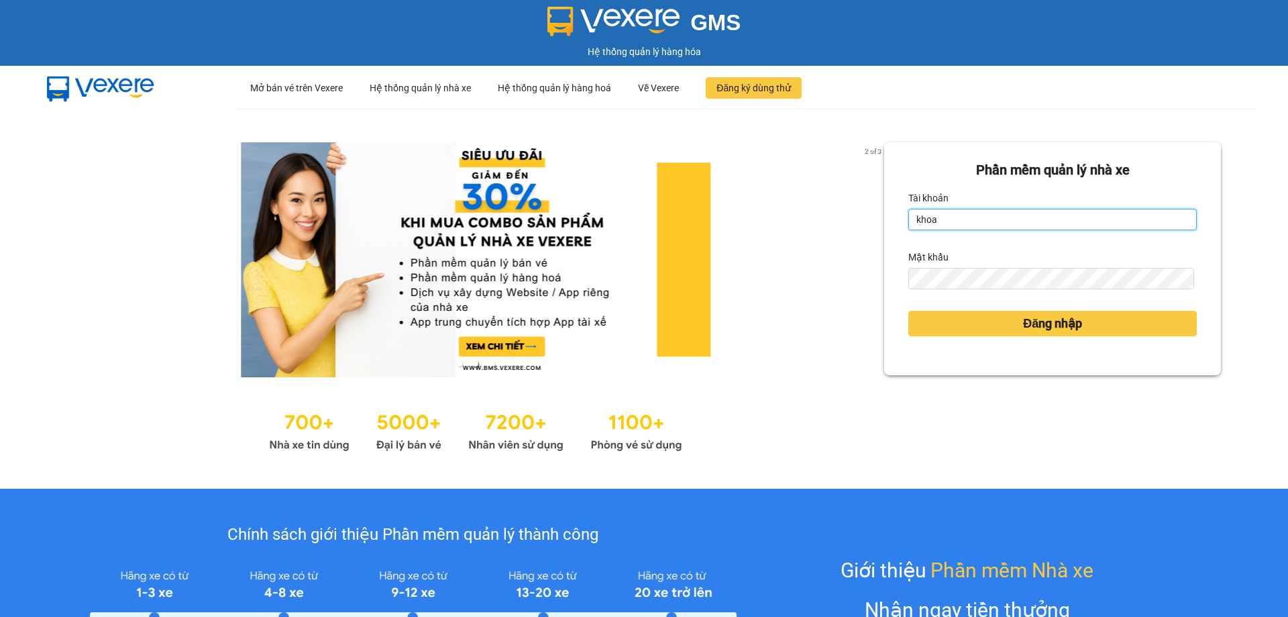
type input "khoa.myloanbt"
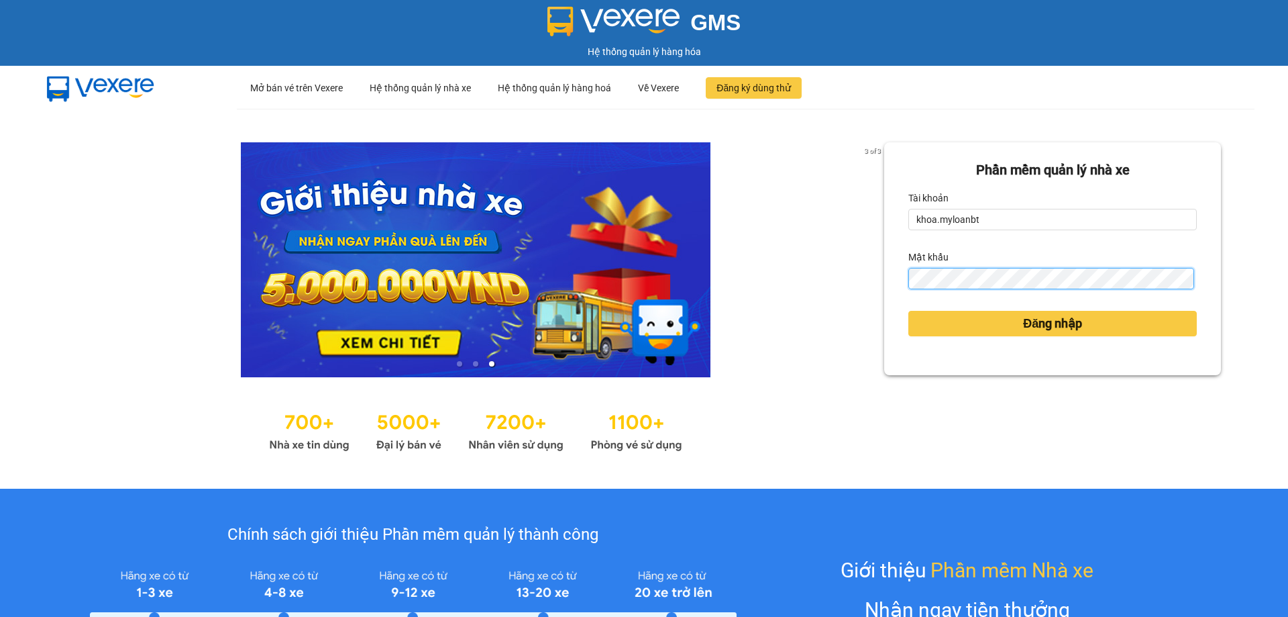
click at [909, 311] on button "Đăng nhập" at bounding box center [1053, 323] width 289 height 25
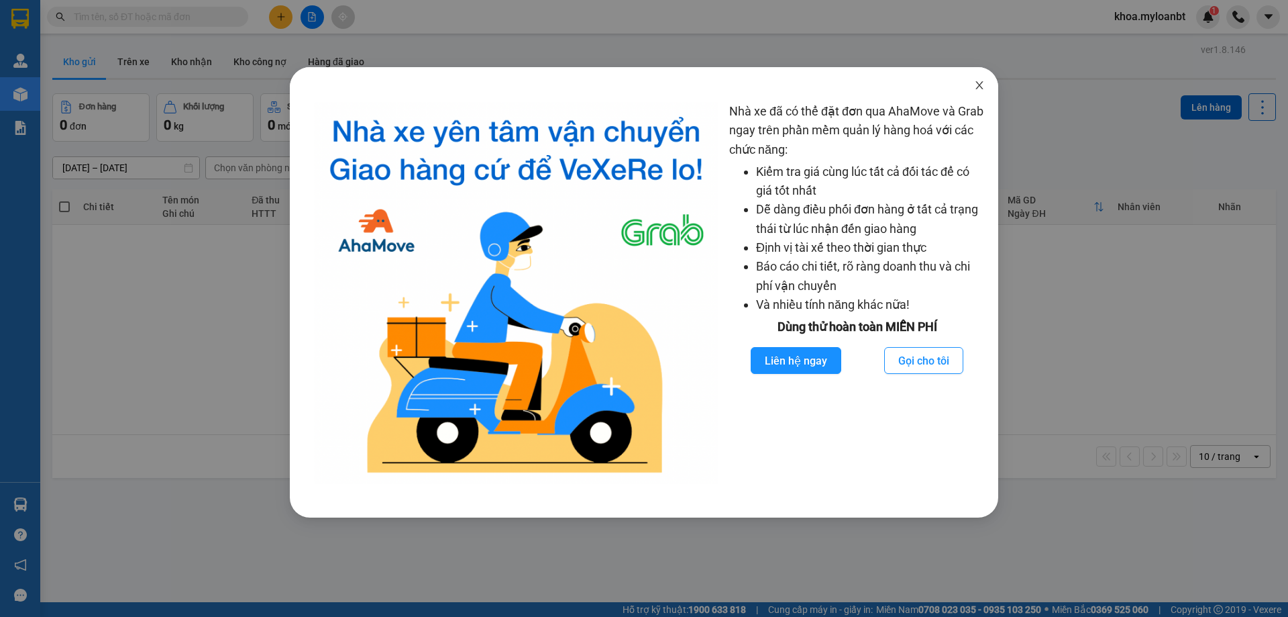
click at [974, 75] on span "Close" at bounding box center [980, 86] width 38 height 38
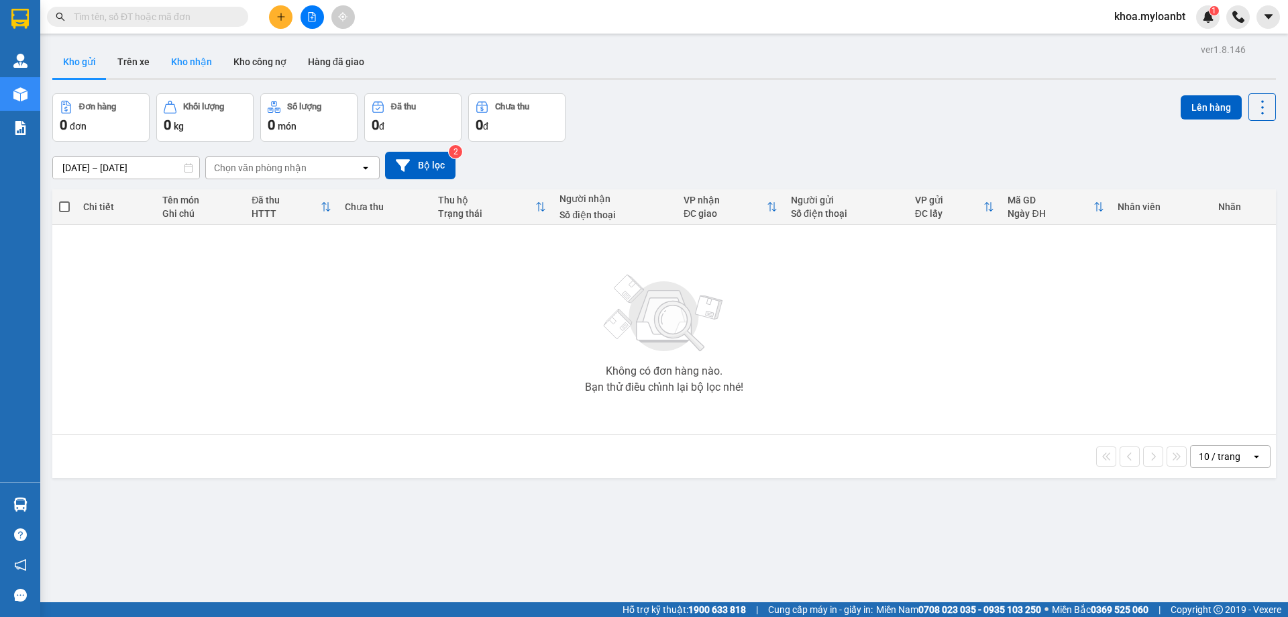
click at [187, 60] on button "Kho nhận" at bounding box center [191, 62] width 62 height 32
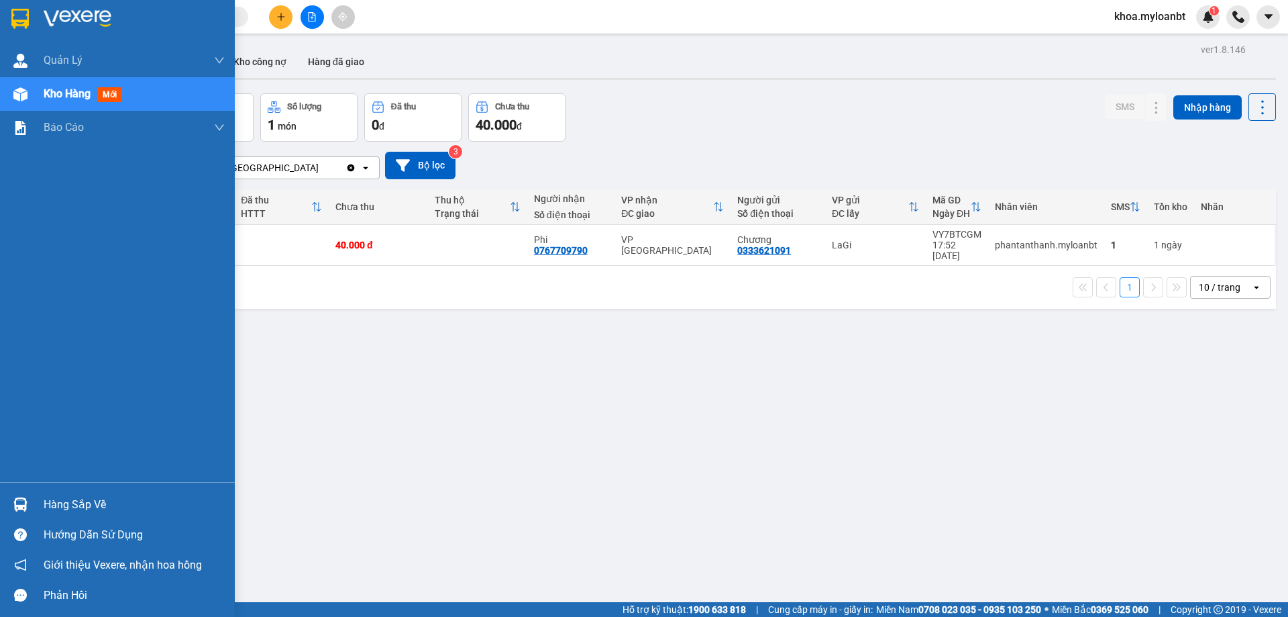
click at [36, 160] on div "Quản [PERSON_NAME] lý giao nhận mới Kho hàng mới Báo cáo Mẫu 1: Báo cáo dòng ti…" at bounding box center [117, 263] width 235 height 438
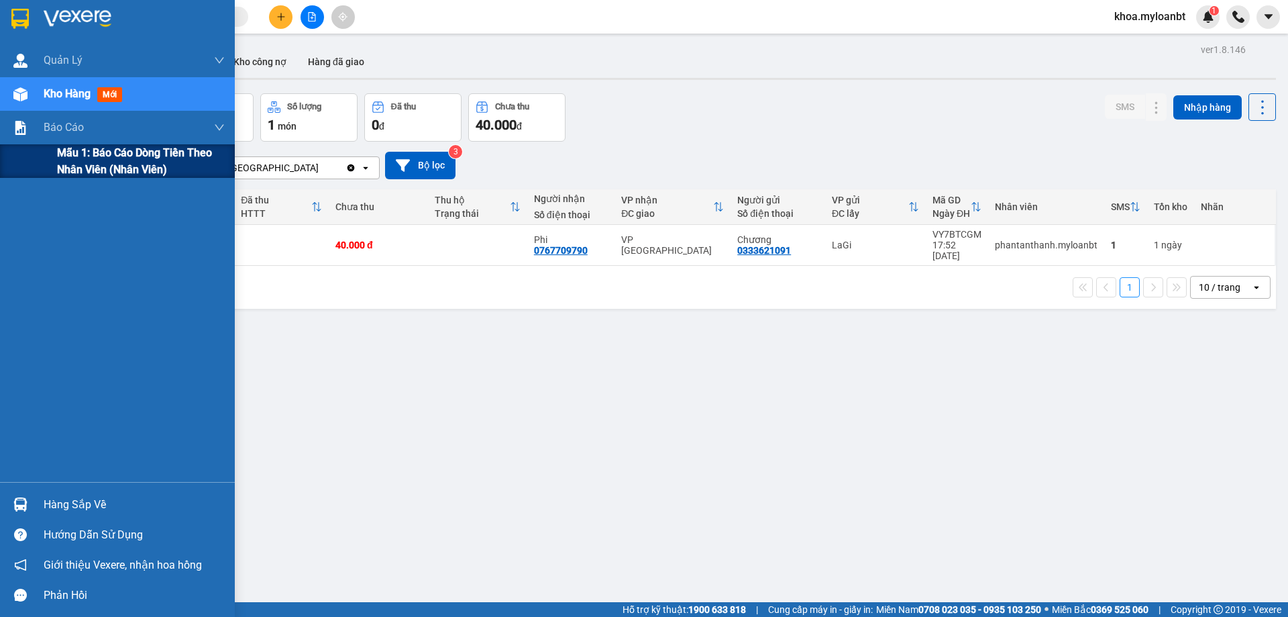
click at [59, 156] on span "Mẫu 1: Báo cáo dòng tiền theo nhân viên (Nhân viên)" at bounding box center [141, 161] width 168 height 34
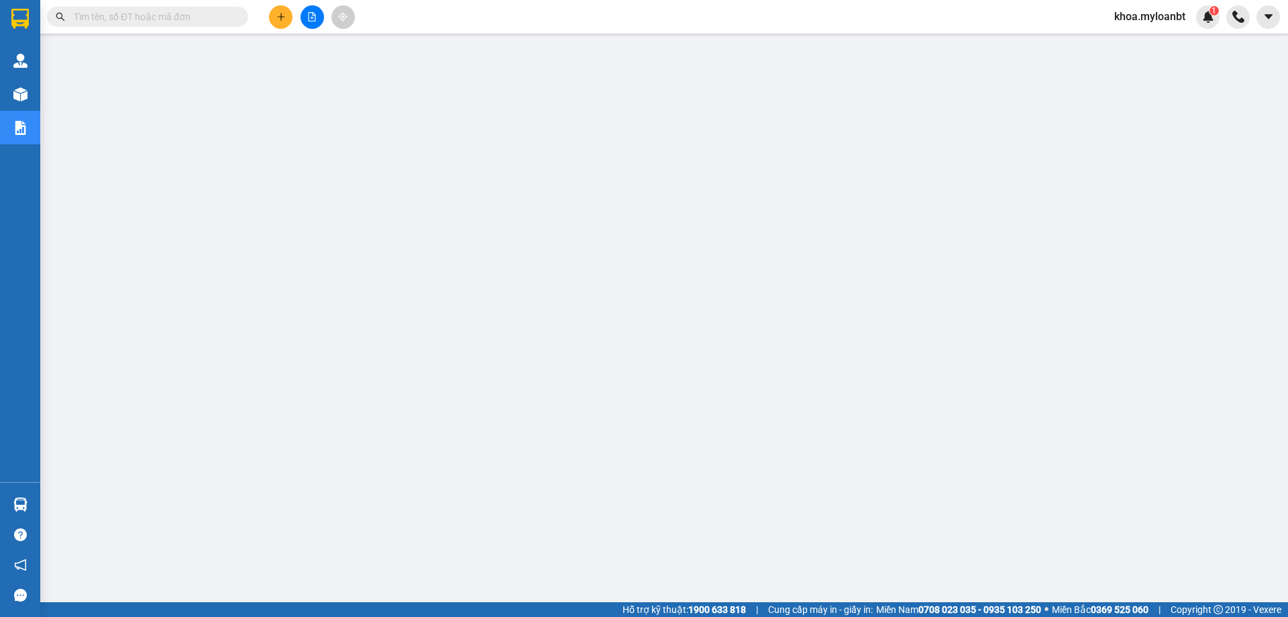
click at [118, 19] on input "text" at bounding box center [153, 16] width 158 height 15
click at [181, 20] on input "text" at bounding box center [153, 16] width 158 height 15
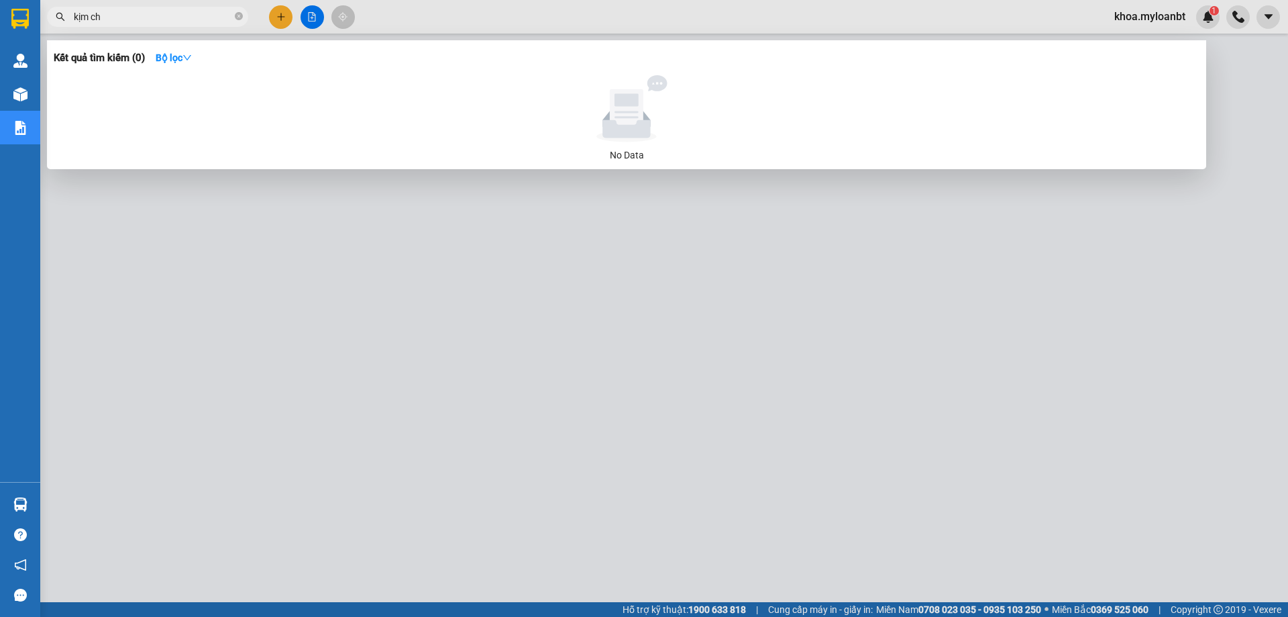
type input "kịm chi"
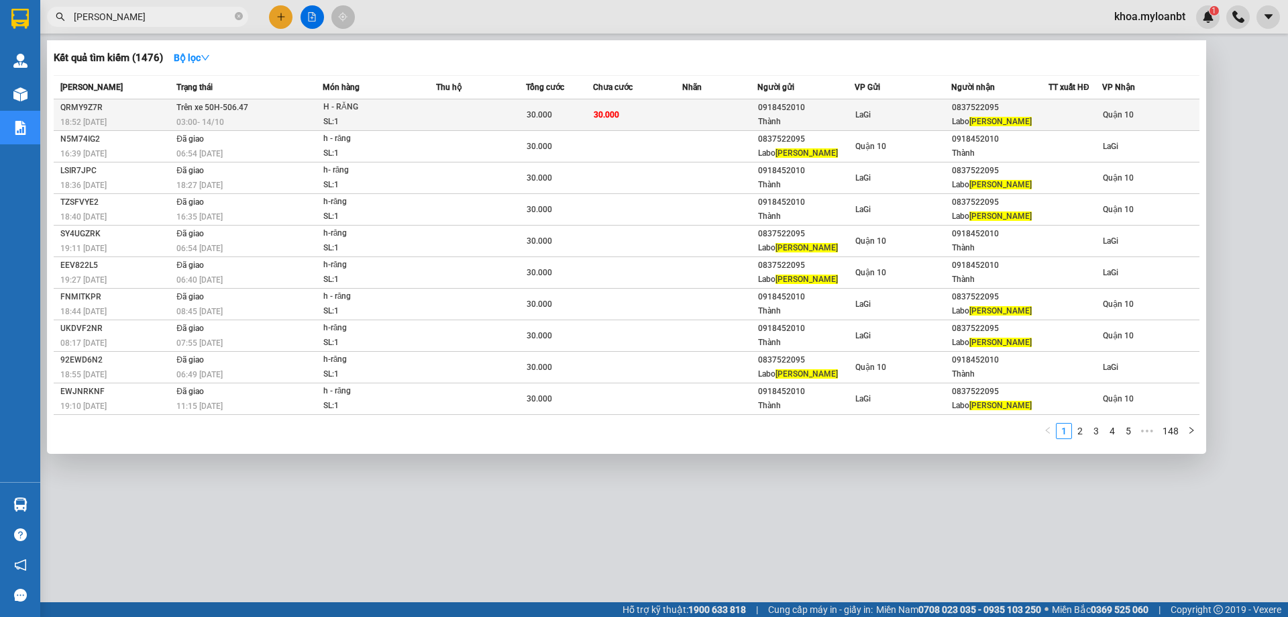
type input "[PERSON_NAME]"
click at [1083, 109] on div at bounding box center [1075, 115] width 52 height 14
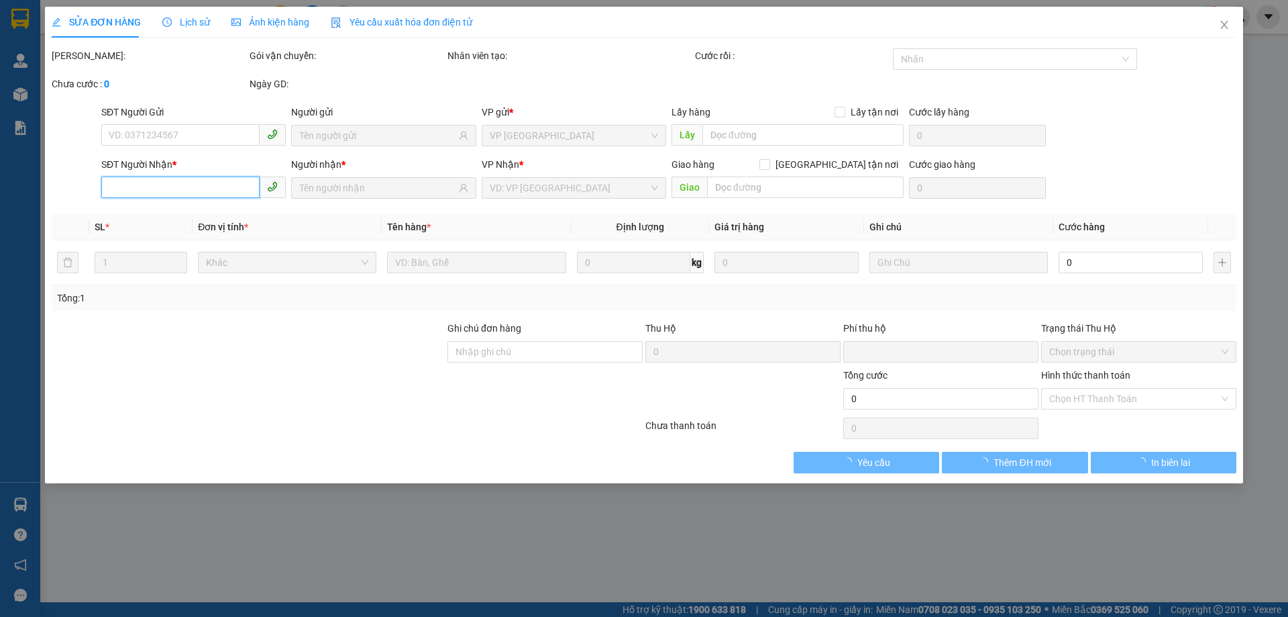
drag, startPoint x: 201, startPoint y: 188, endPoint x: 195, endPoint y: 191, distance: 7.2
click at [201, 188] on input "SĐT Người Nhận *" at bounding box center [180, 186] width 158 height 21
click at [195, 191] on input "SĐT Người Nhận *" at bounding box center [180, 186] width 158 height 21
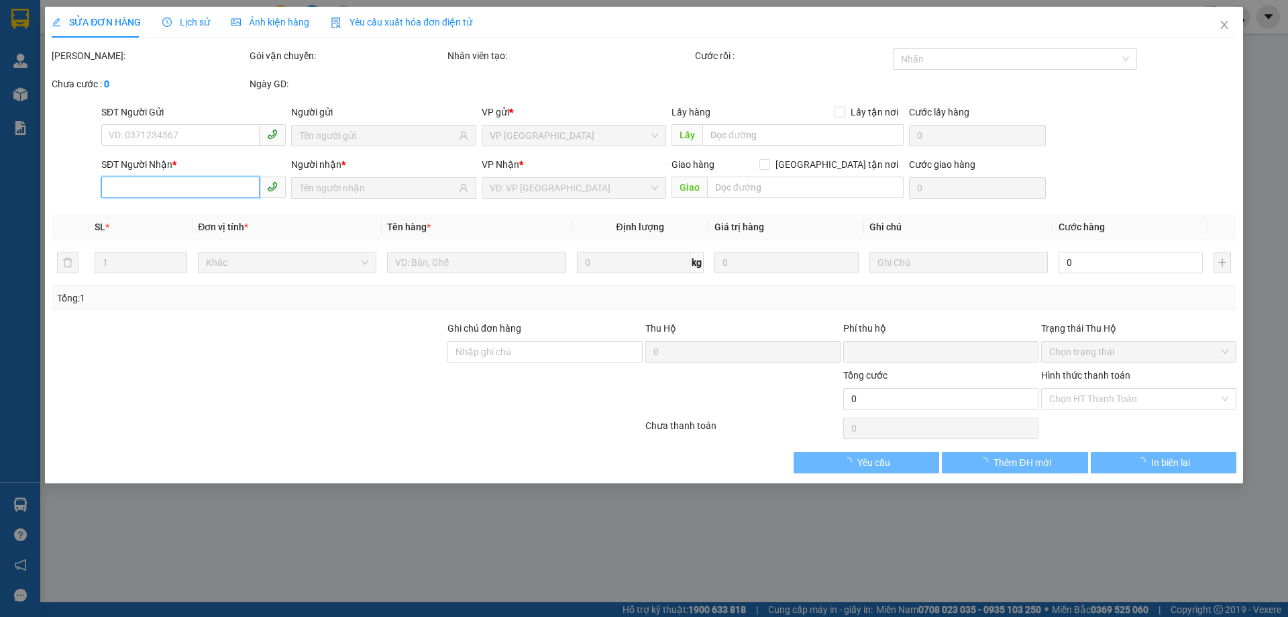
type input "0918452010"
type input "Thành"
type input "0837522095"
type input "Labo Kim Chi"
type input "0"
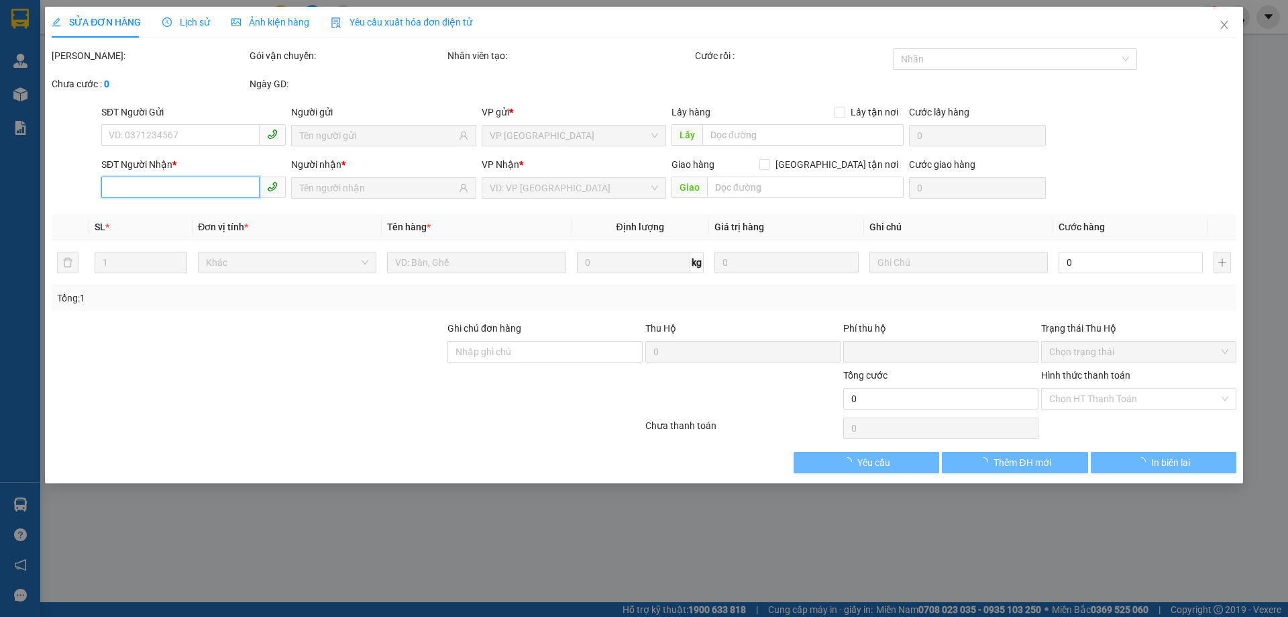
type input "30.000"
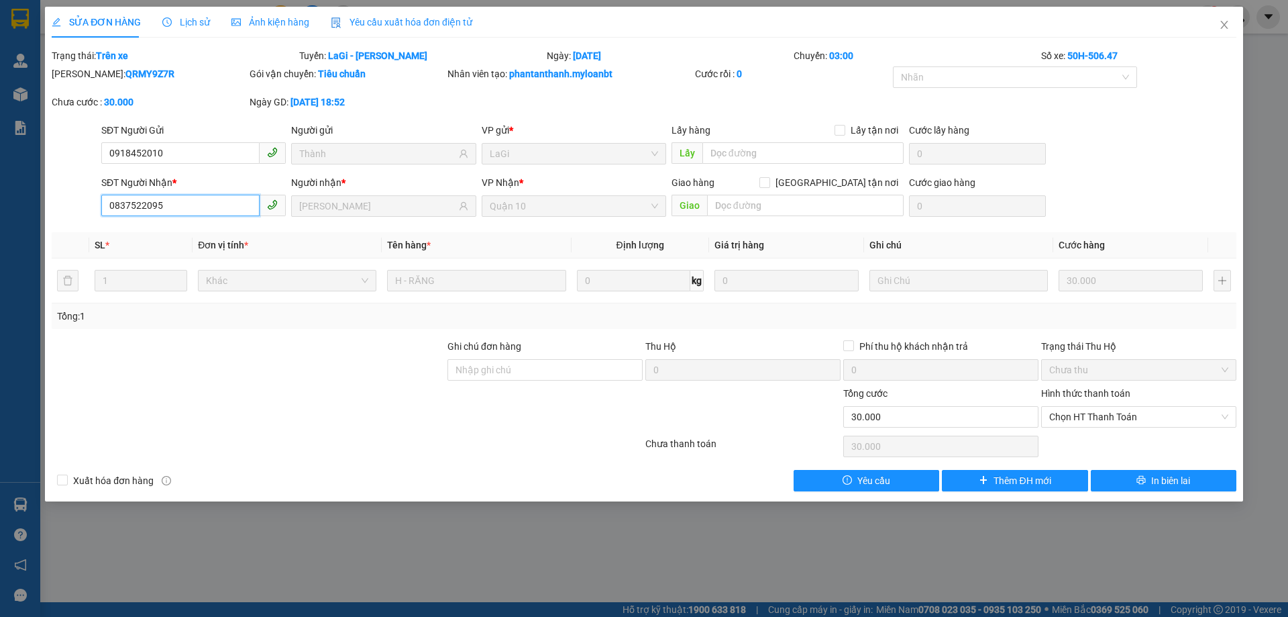
click at [201, 197] on input "0837522095" at bounding box center [180, 205] width 158 height 21
click at [201, 199] on input "0837522095" at bounding box center [180, 205] width 158 height 21
click at [1215, 30] on span "Close" at bounding box center [1225, 26] width 38 height 38
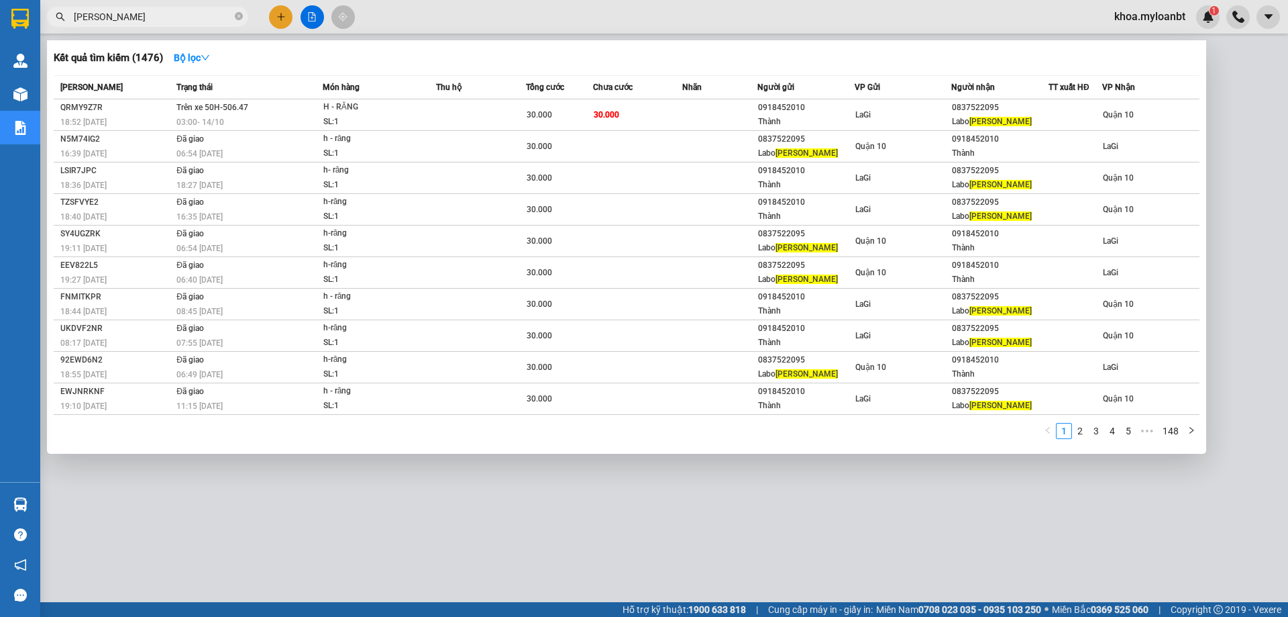
click at [115, 17] on input "kim chi" at bounding box center [153, 16] width 158 height 15
paste input "0837522095"
type input "0837522095"
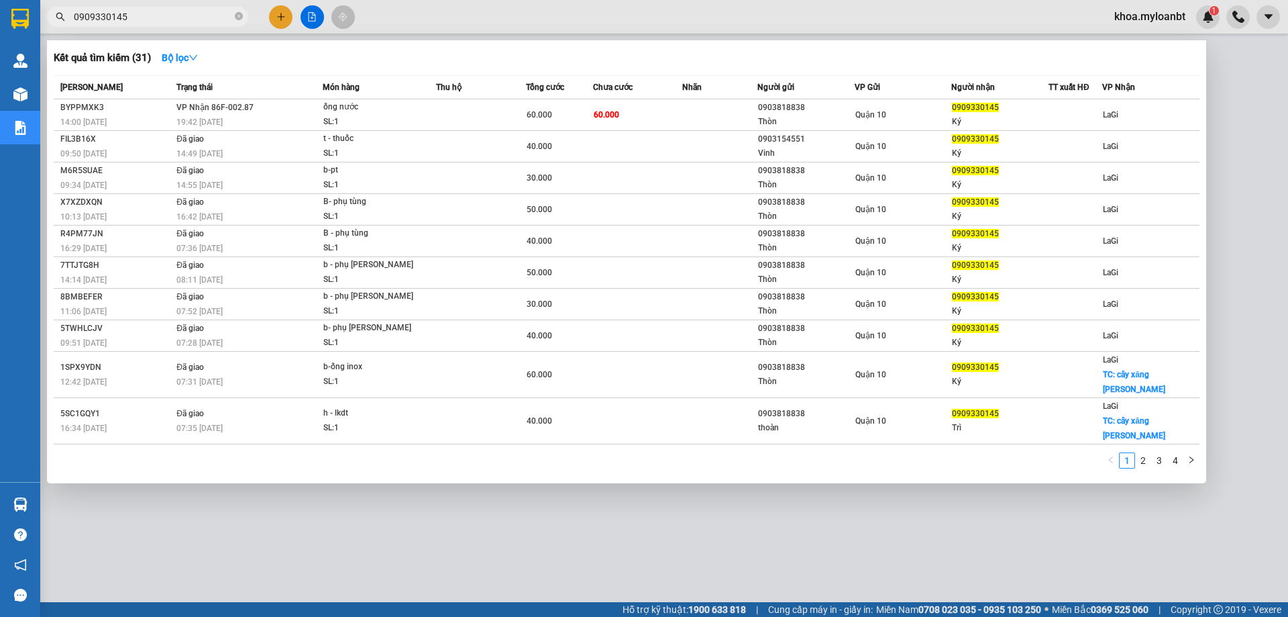
type input "0909330145"
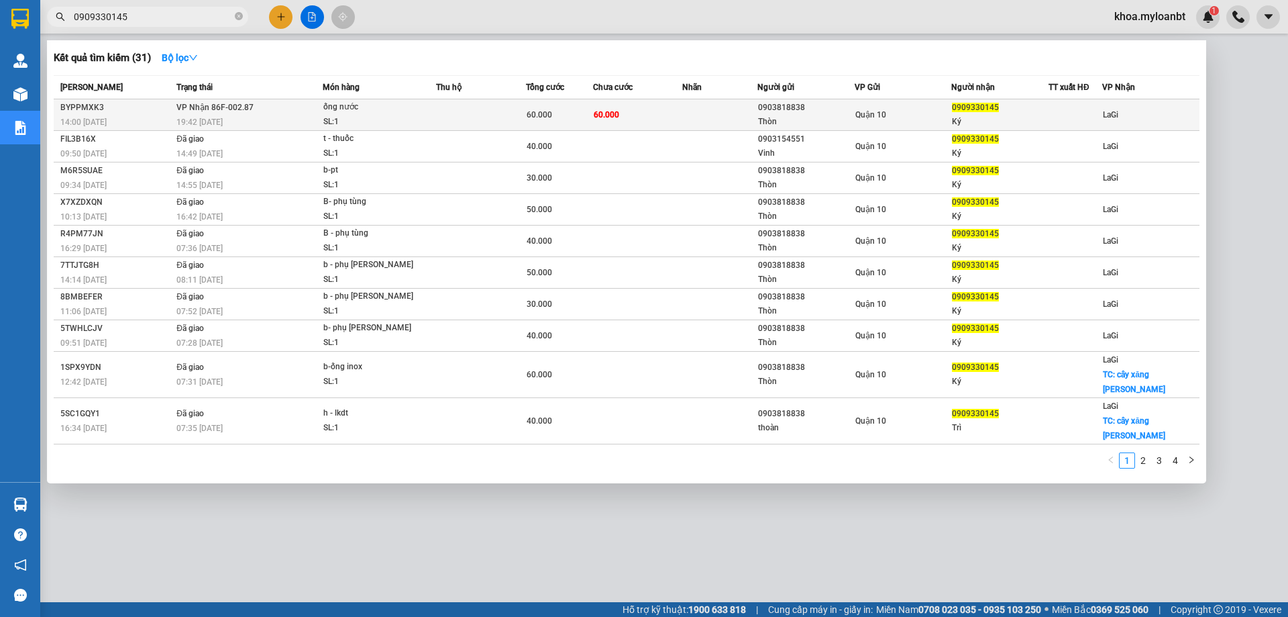
click at [271, 125] on div "19:42 [DATE]" at bounding box center [249, 122] width 146 height 15
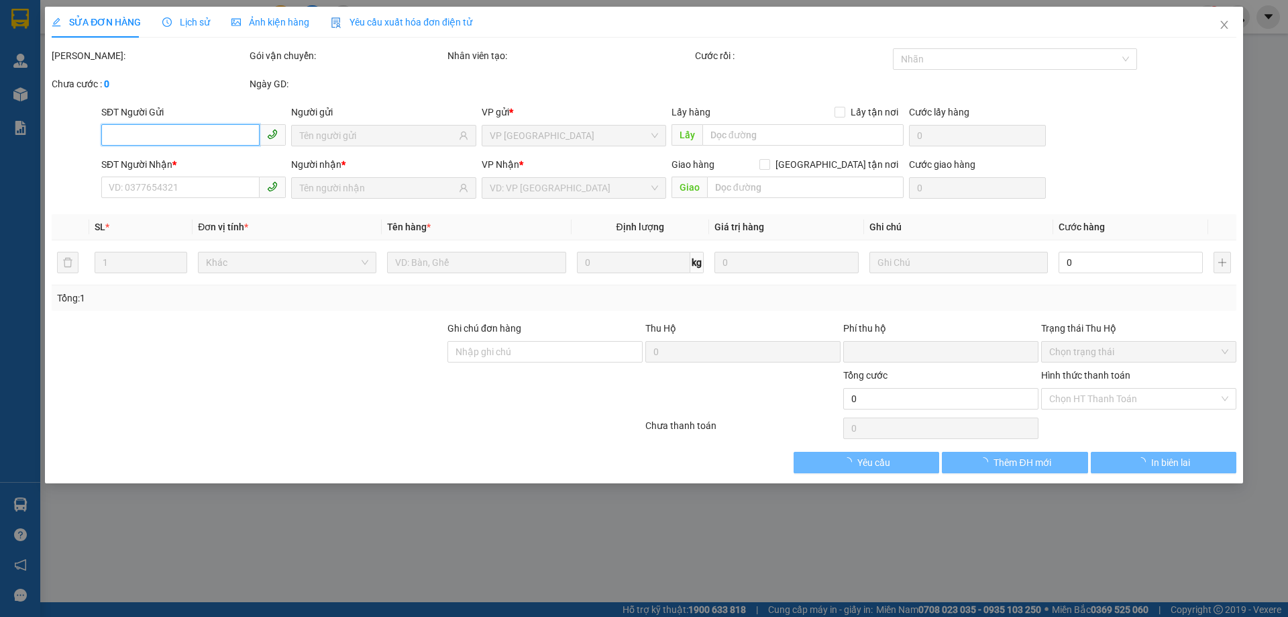
type input "0903818838"
type input "Thòn"
type input "0909330145"
type input "Ký"
type input "0"
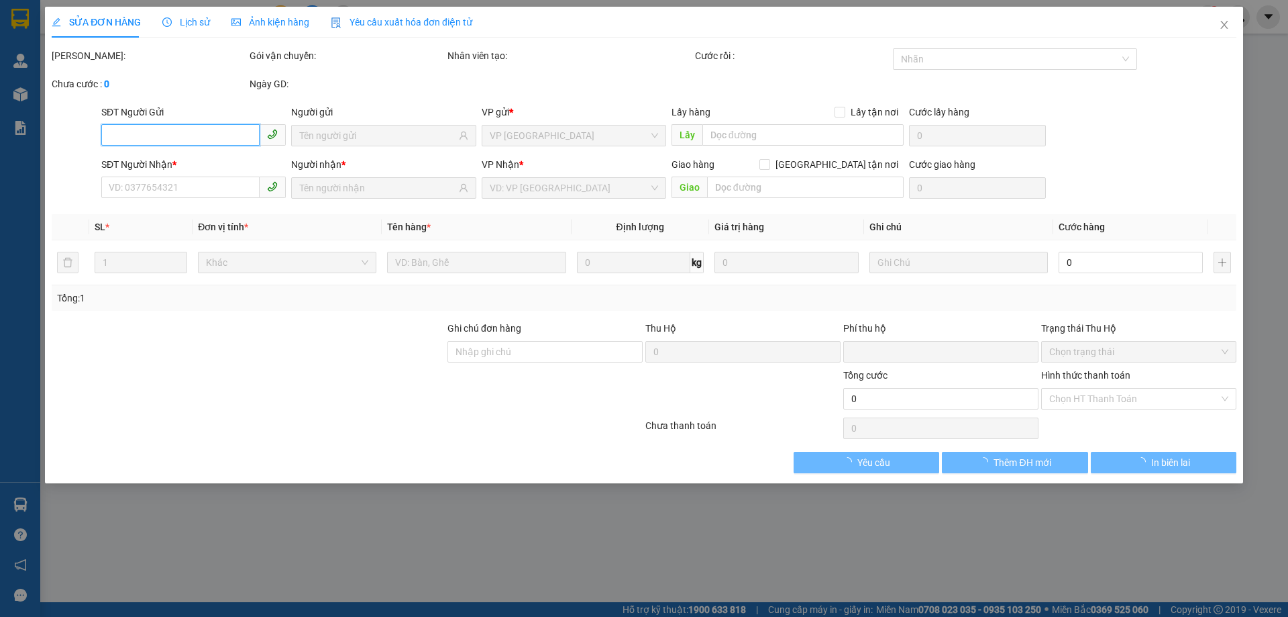
type input "60.000"
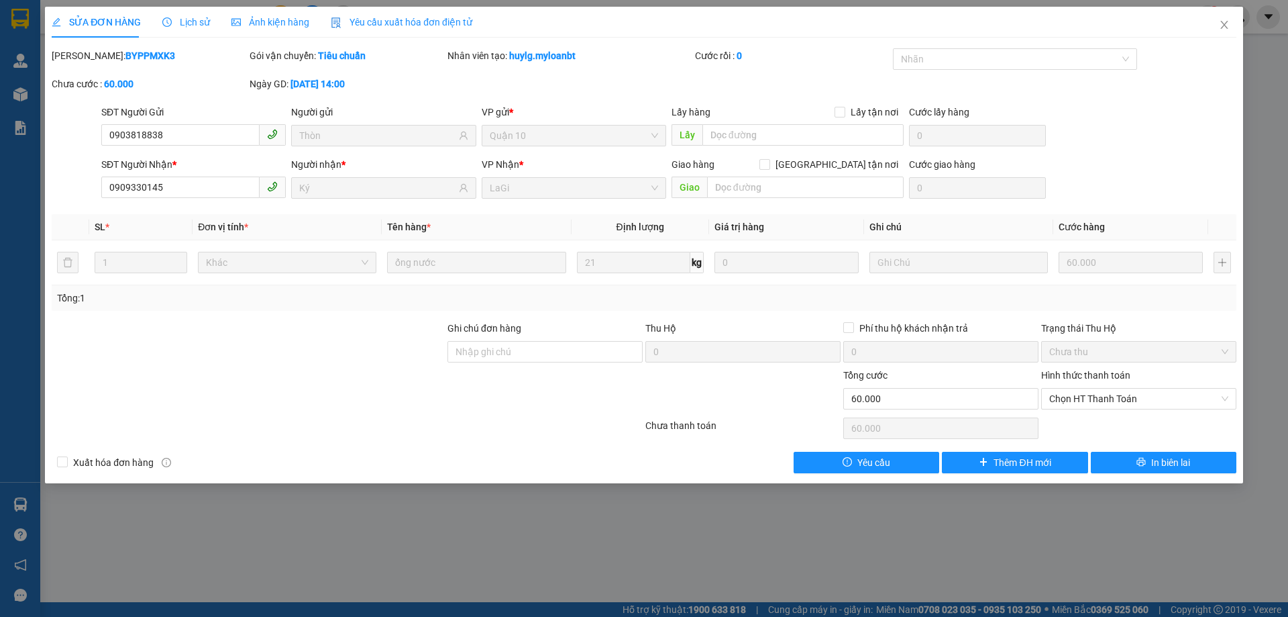
click at [128, 51] on b "BYPPMXK3" at bounding box center [150, 55] width 50 height 11
click at [127, 51] on b "BYPPMXK3" at bounding box center [150, 55] width 50 height 11
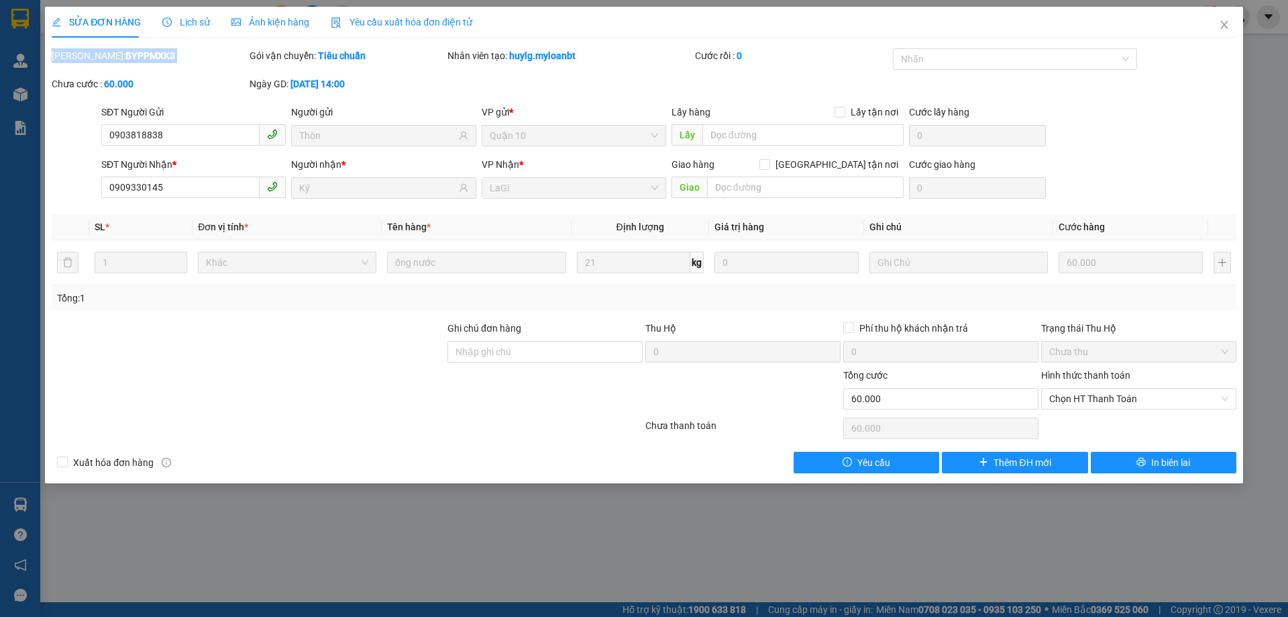
click at [184, 71] on div "Mã ĐH: BYPPMXK3" at bounding box center [149, 62] width 198 height 28
click at [146, 66] on div "Mã ĐH: BYPPMXK3" at bounding box center [149, 62] width 198 height 28
click at [120, 48] on div "SỬA ĐƠN HÀNG Lịch sử Ảnh kiện hàng Yêu cầu xuất hóa đơn điện tử Total Paid Fee …" at bounding box center [644, 240] width 1185 height 466
click at [119, 48] on div "SỬA ĐƠN HÀNG Lịch sử Ảnh kiện hàng Yêu cầu xuất hóa đơn điện tử Total Paid Fee …" at bounding box center [644, 240] width 1185 height 466
click at [125, 52] on b "BYPPMXK3" at bounding box center [150, 55] width 50 height 11
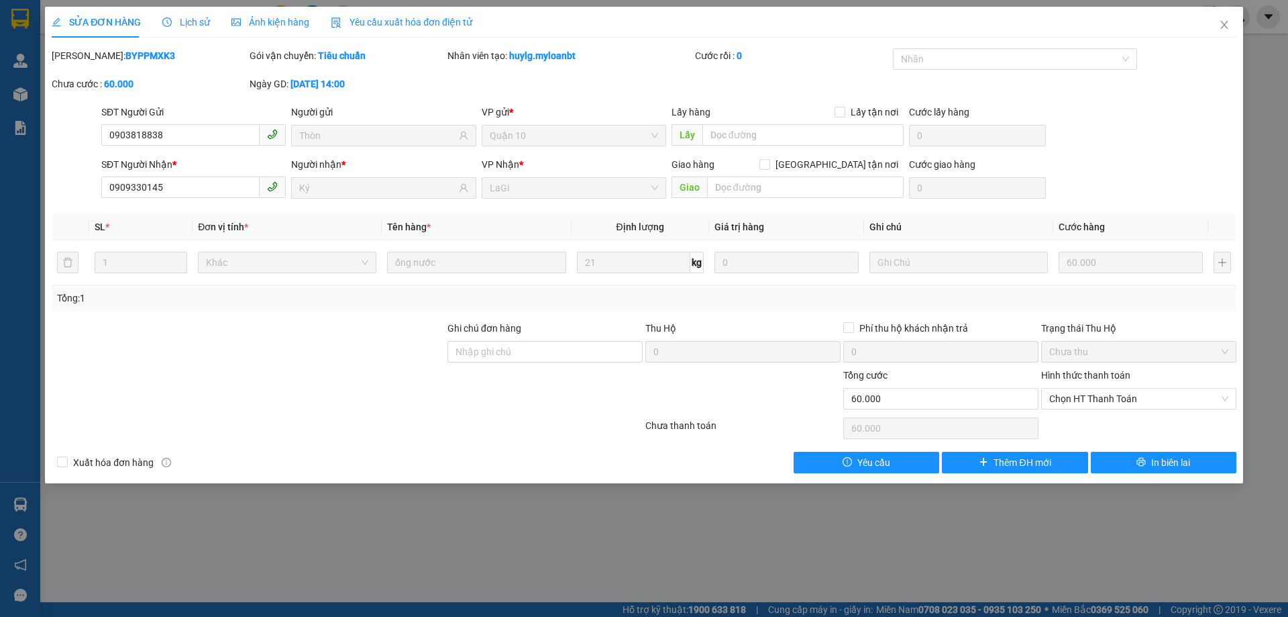
click at [125, 52] on b "BYPPMXK3" at bounding box center [150, 55] width 50 height 11
copy b "BYPPMXK3"
click at [1233, 17] on span "Close" at bounding box center [1225, 26] width 38 height 38
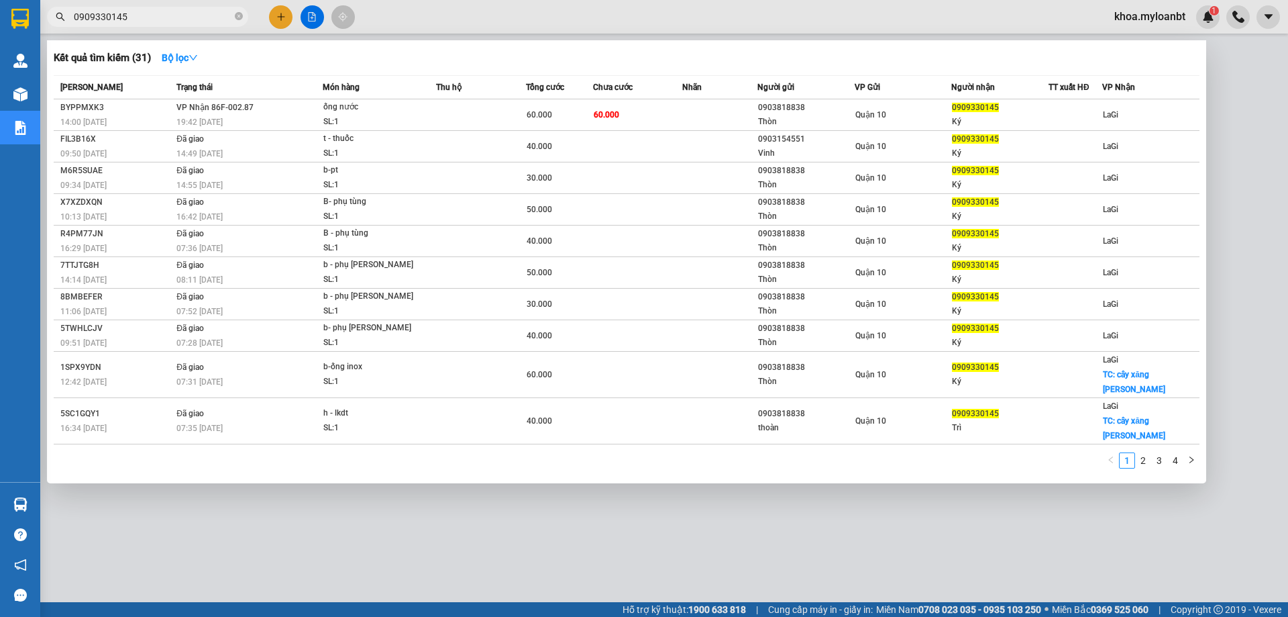
click at [209, 19] on input "0909330145" at bounding box center [153, 16] width 158 height 15
click at [208, 19] on input "0909330145" at bounding box center [153, 16] width 158 height 15
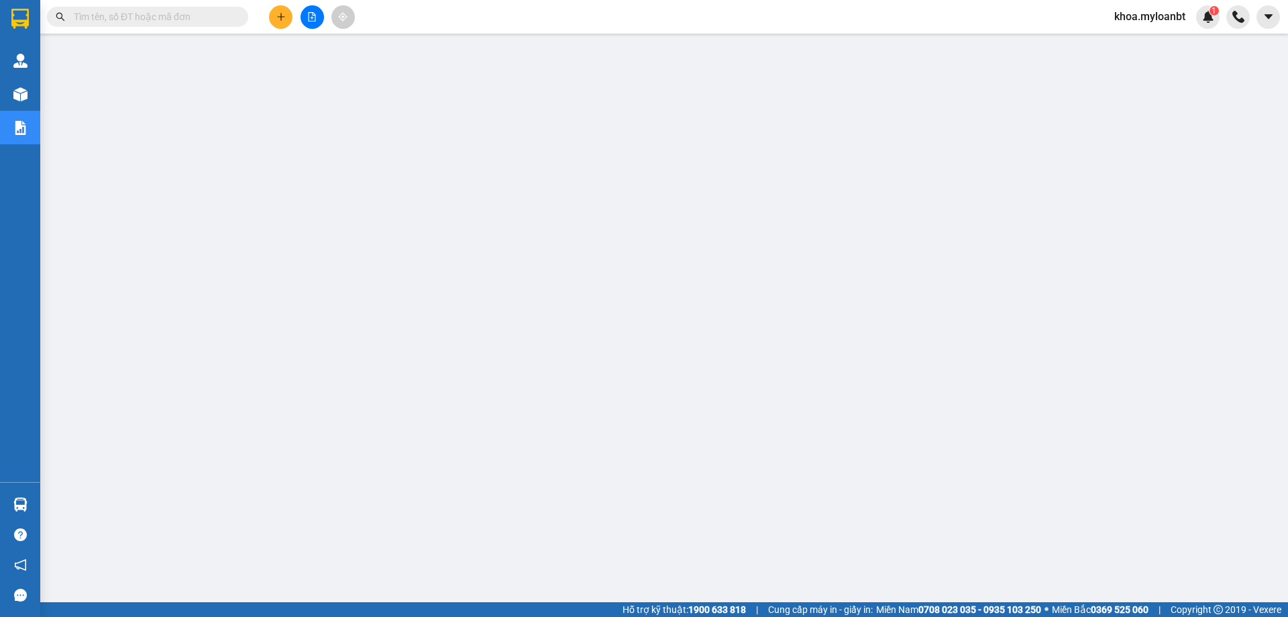
click at [1149, 11] on span "khoa.myloanbt" at bounding box center [1150, 16] width 93 height 17
click at [1139, 44] on span "Đăng xuất" at bounding box center [1156, 41] width 64 height 15
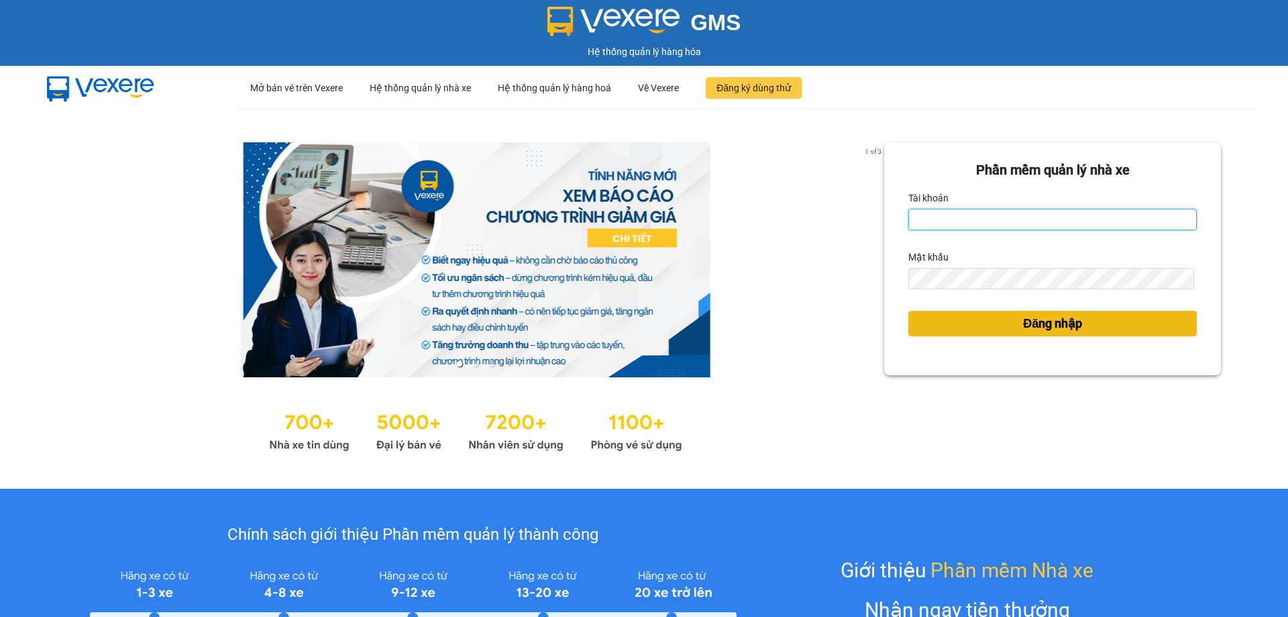
type input "ngocduy.myloanbt"
drag, startPoint x: 996, startPoint y: 313, endPoint x: 994, endPoint y: 320, distance: 7.2
click at [994, 317] on button "Đăng nhập" at bounding box center [1053, 323] width 289 height 25
click at [994, 320] on button "Đăng nhập" at bounding box center [1053, 323] width 289 height 25
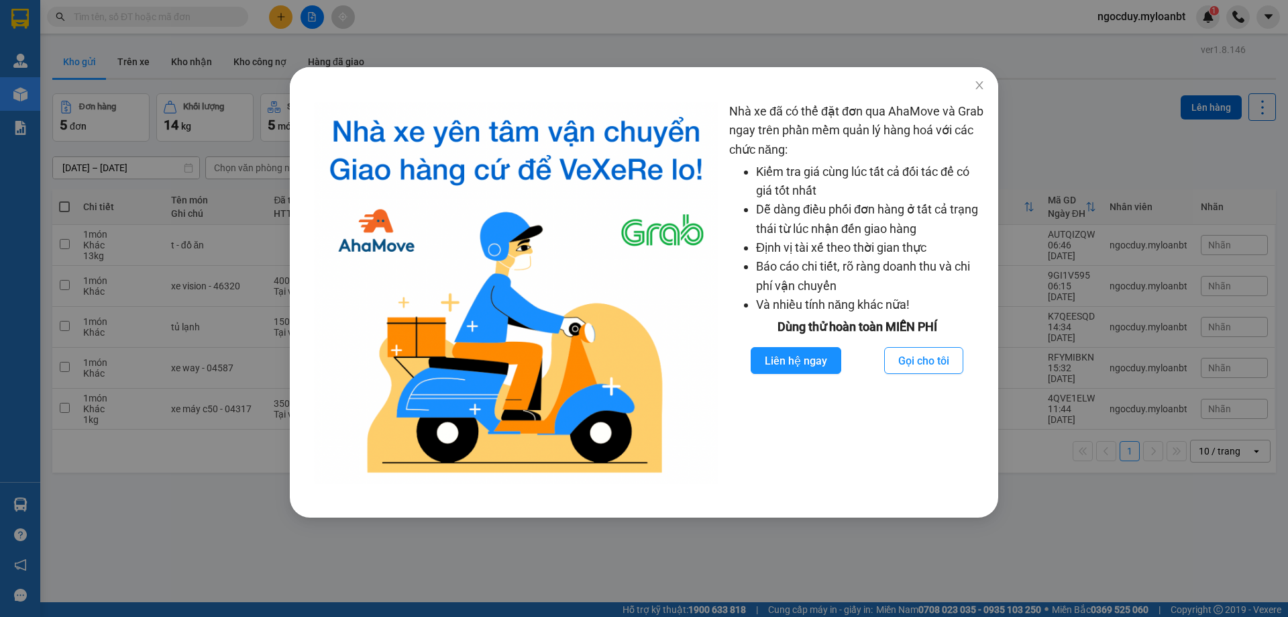
click at [389, 52] on div "Nhà xe đã có thể đặt đơn qua AhaMove và Grab ngay trên phần mềm quản lý hàng ho…" at bounding box center [644, 308] width 1288 height 617
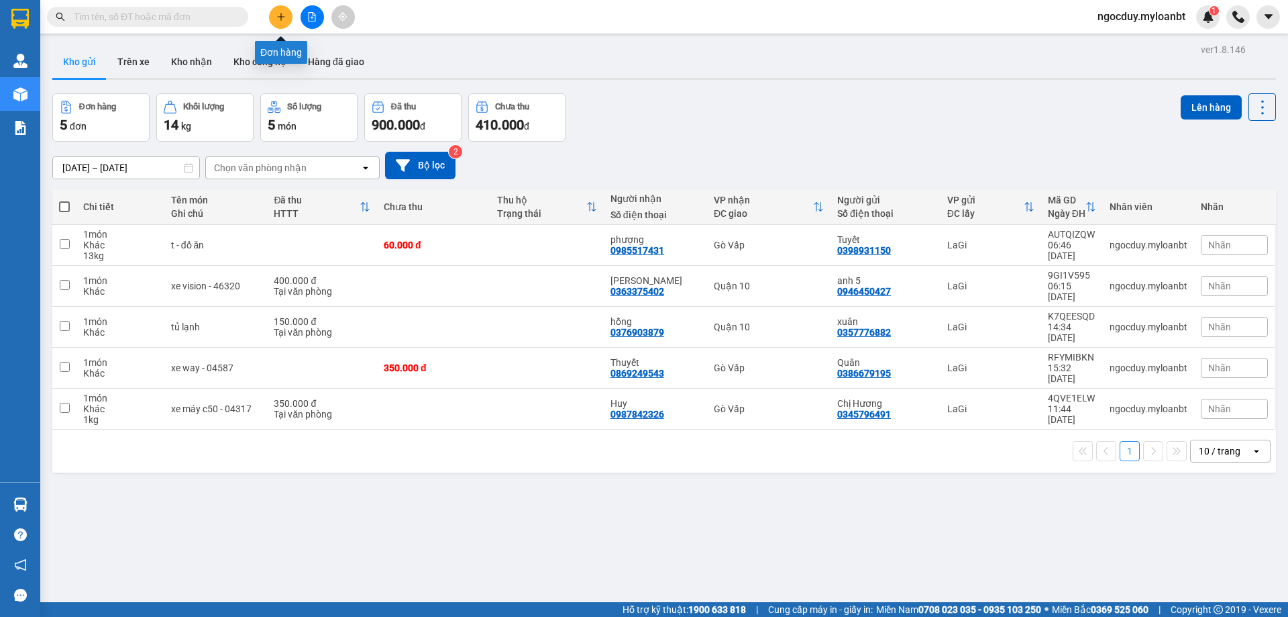
click at [274, 15] on button at bounding box center [280, 16] width 23 height 23
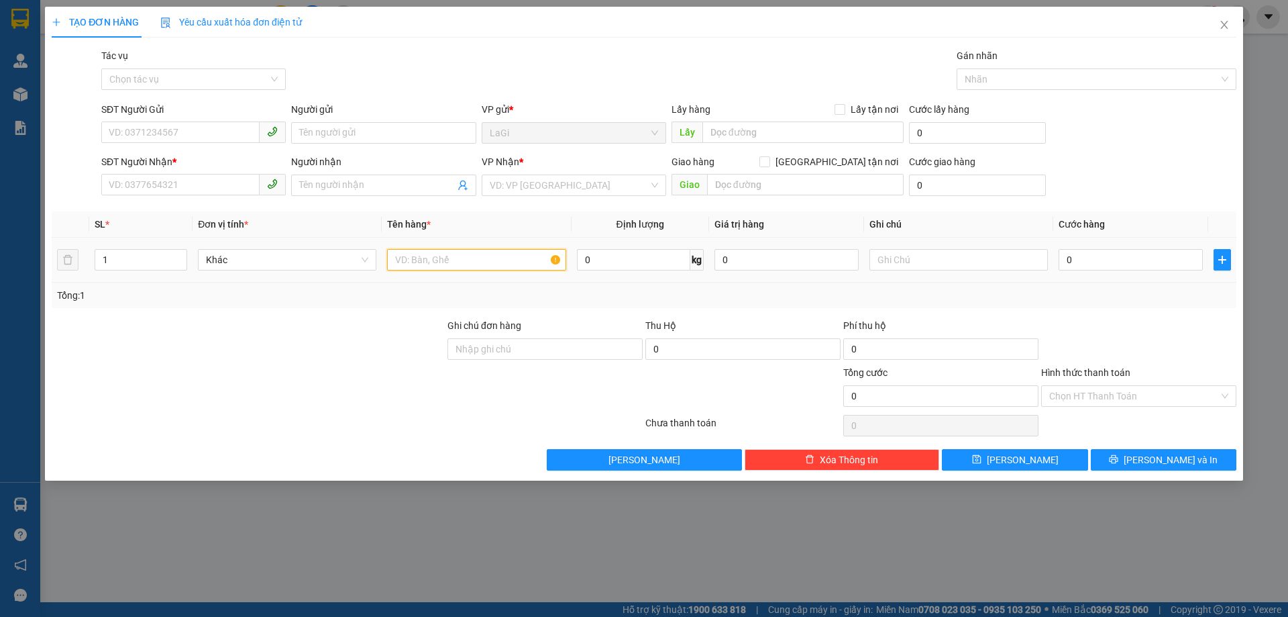
click at [499, 262] on input "text" at bounding box center [476, 259] width 178 height 21
click at [658, 258] on input "0" at bounding box center [633, 259] width 113 height 21
type input "11.5"
drag, startPoint x: 233, startPoint y: 118, endPoint x: 227, endPoint y: 131, distance: 13.8
click at [232, 118] on div "SĐT Người Gửi" at bounding box center [193, 112] width 185 height 20
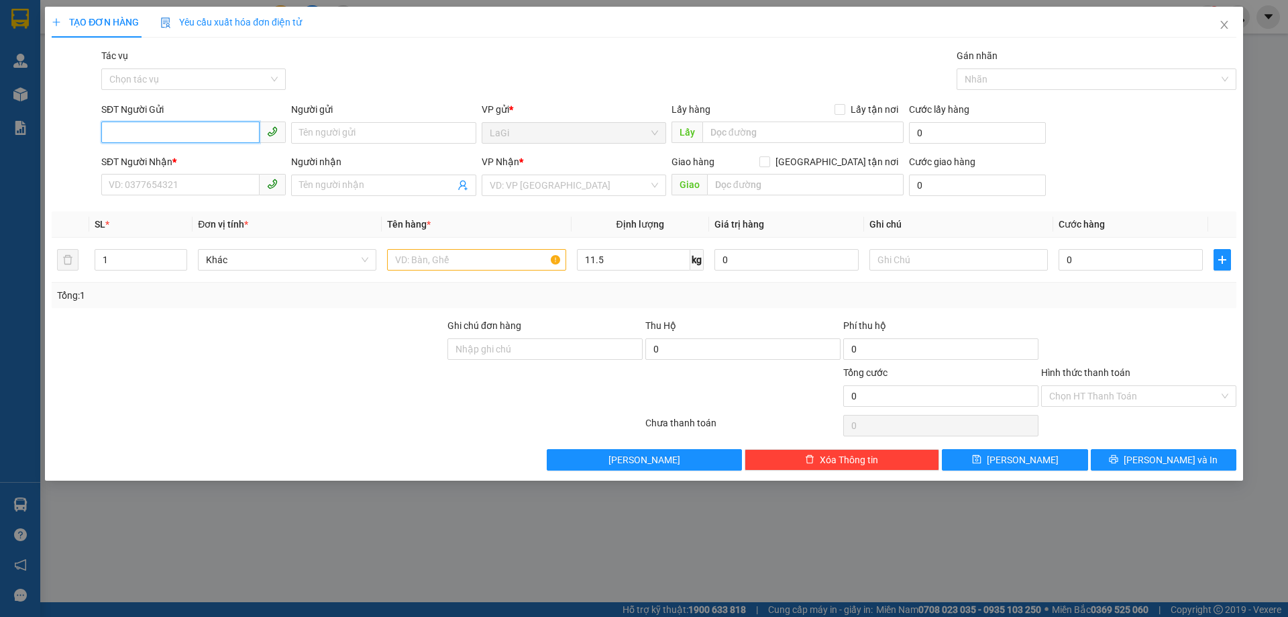
click at [227, 131] on input "SĐT Người Gửi" at bounding box center [180, 131] width 158 height 21
click at [194, 155] on div "0935233995 - mai" at bounding box center [193, 159] width 168 height 15
type input "0935233995"
type input "mai"
type input "0345515127"
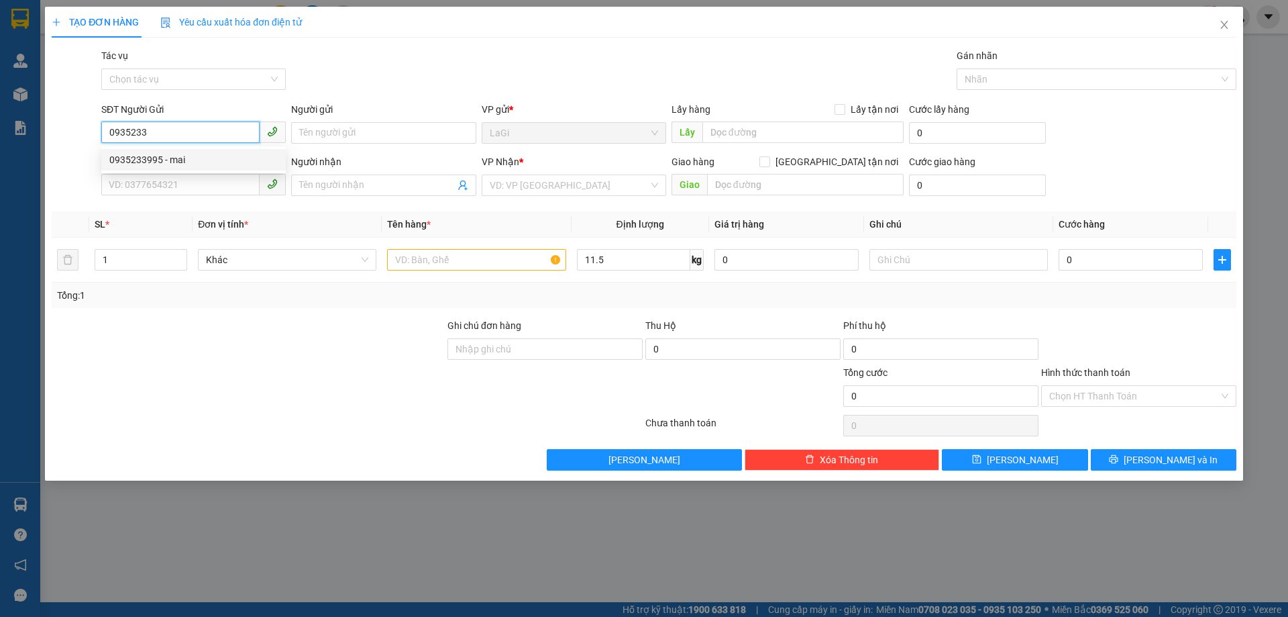
type input "linh"
type input "0935233995"
click at [475, 268] on input "text" at bounding box center [476, 259] width 178 height 21
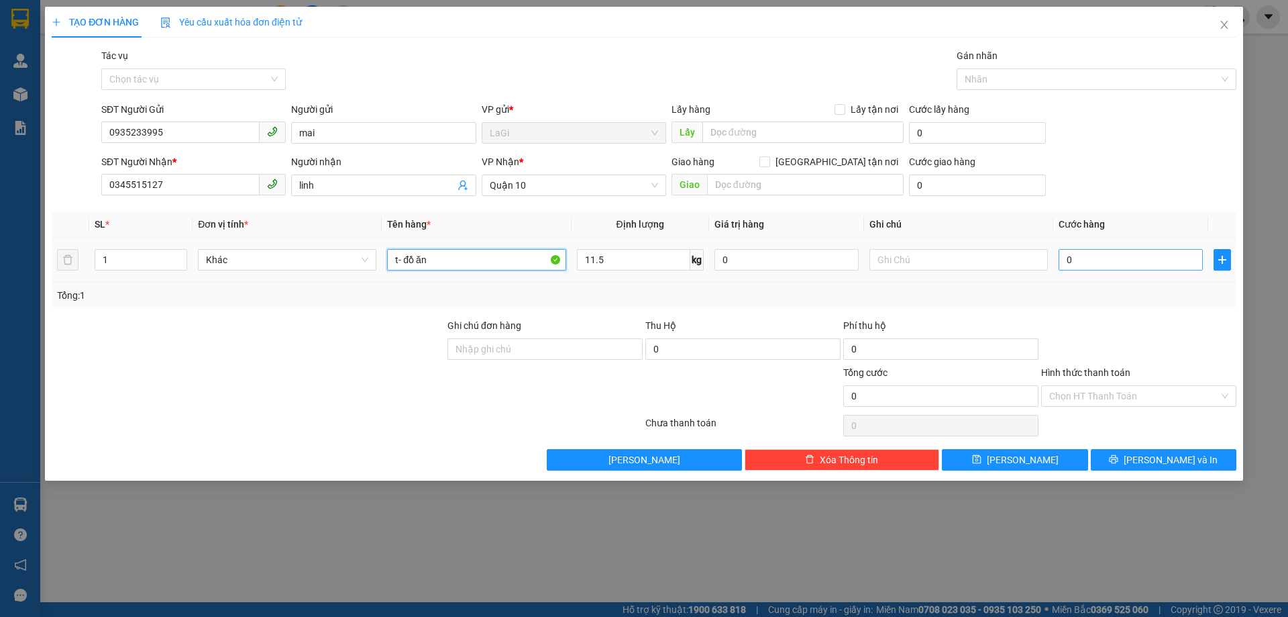
type input "t- đồ ăn"
click at [1134, 270] on input "0" at bounding box center [1131, 259] width 144 height 21
type input "50"
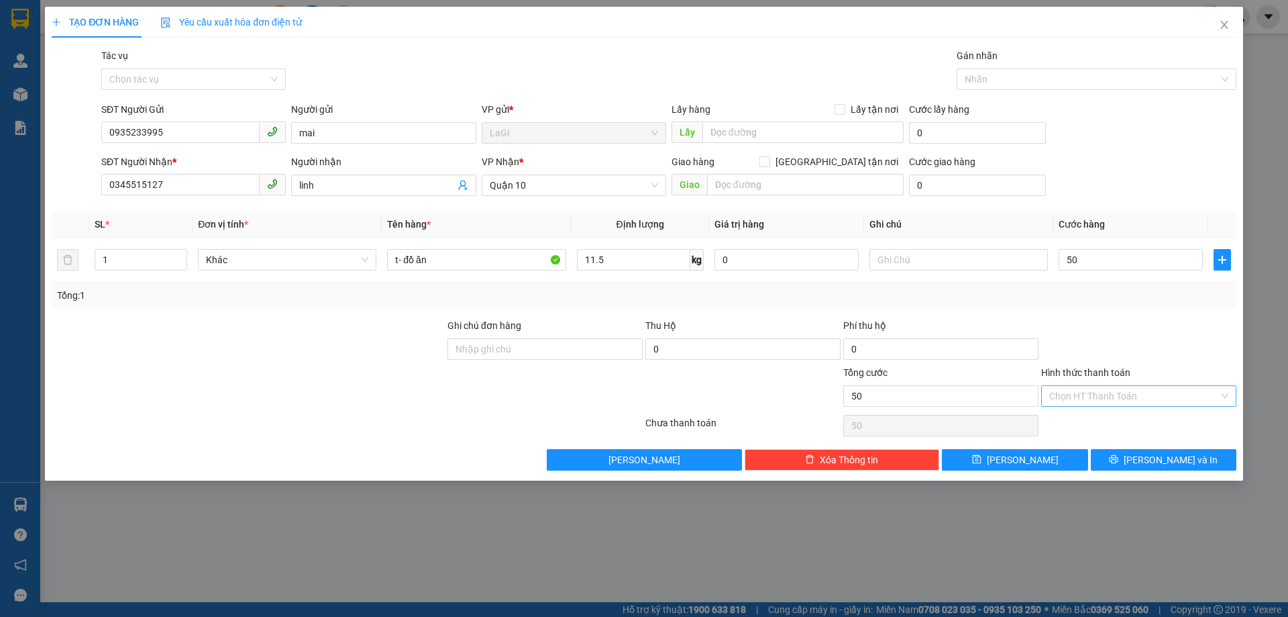
click at [1111, 396] on input "Hình thức thanh toán" at bounding box center [1134, 396] width 170 height 20
type input "50.000"
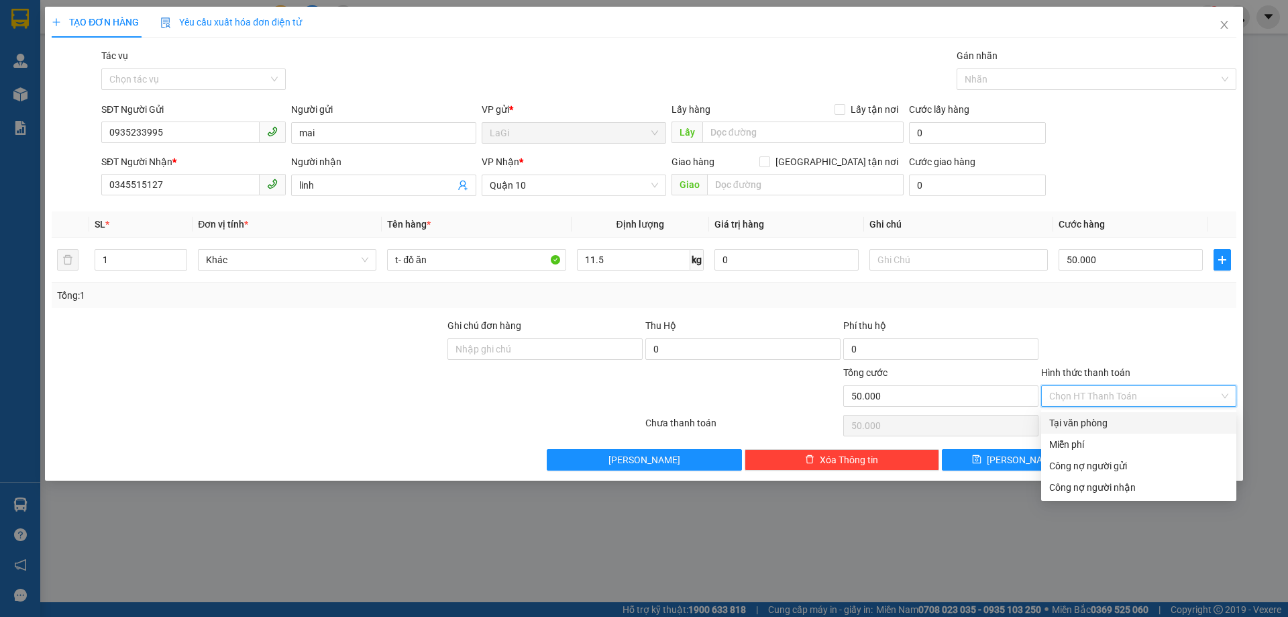
click at [1098, 420] on div "Tại văn phòng" at bounding box center [1138, 422] width 179 height 15
type input "0"
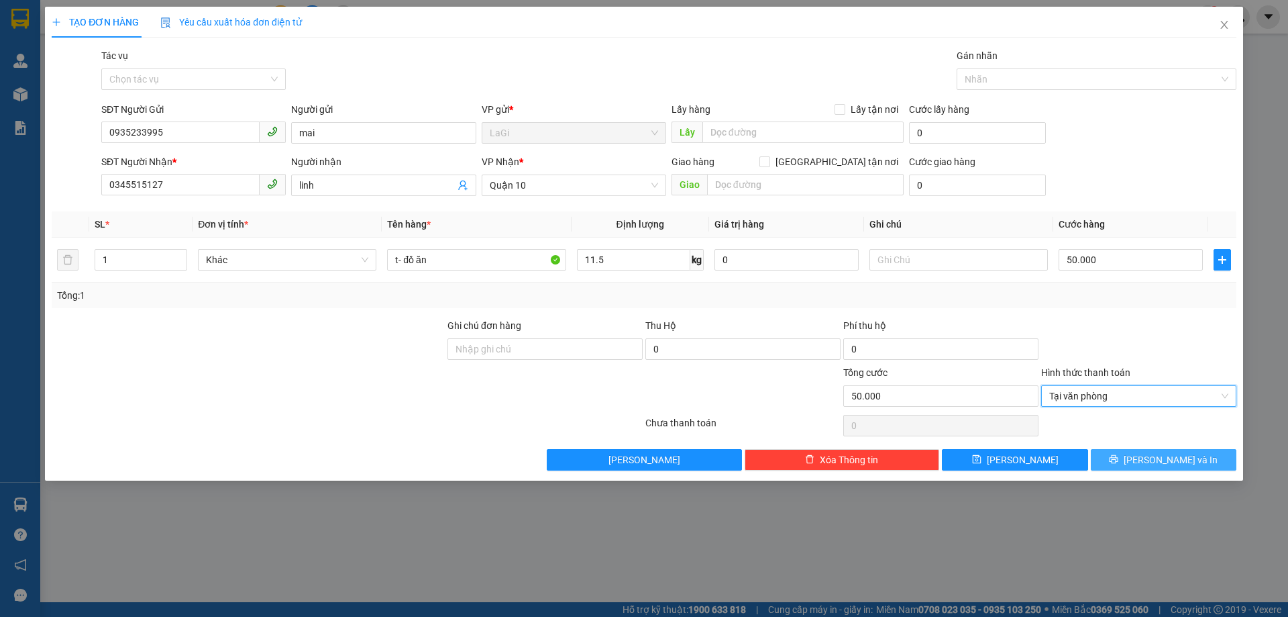
click at [1151, 454] on button "Lưu và In" at bounding box center [1164, 459] width 146 height 21
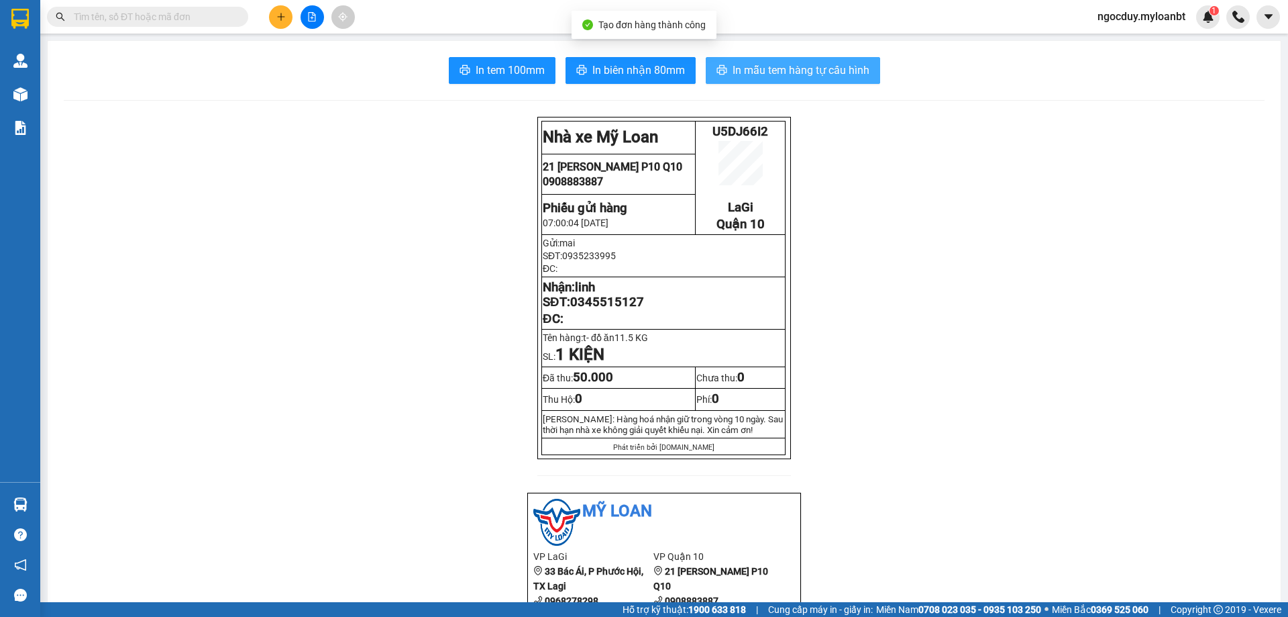
drag, startPoint x: 737, startPoint y: 71, endPoint x: 703, endPoint y: 59, distance: 36.3
click at [737, 72] on span "In mẫu tem hàng tự cấu hình" at bounding box center [801, 70] width 137 height 17
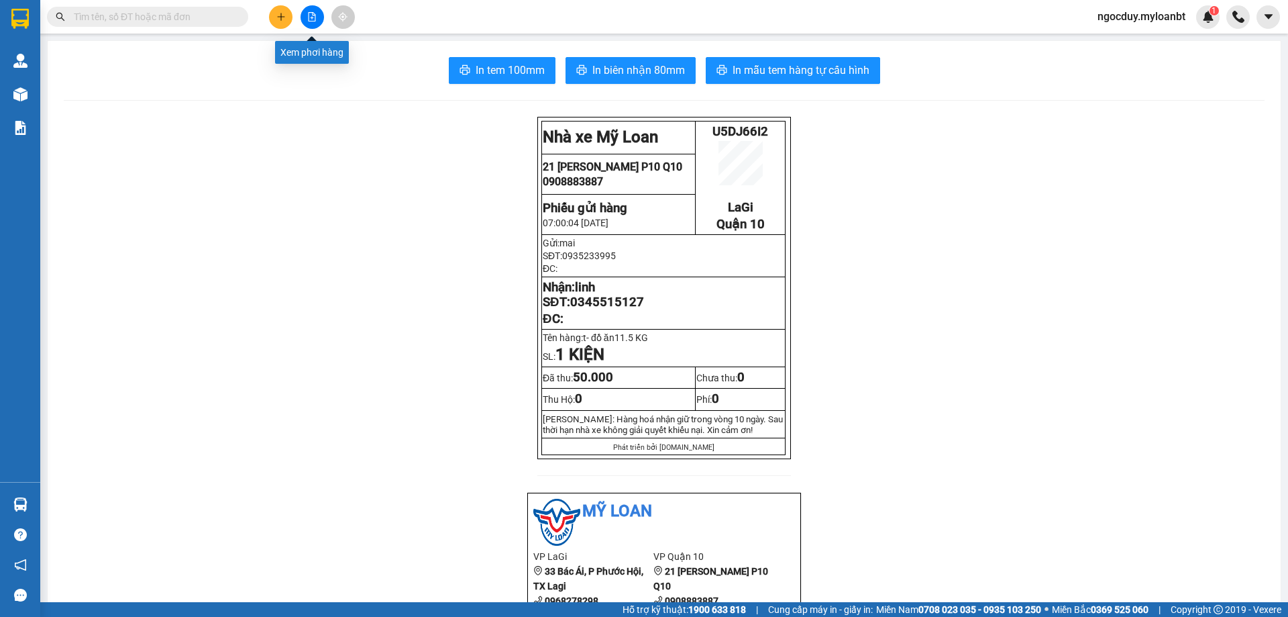
click at [287, 22] on button at bounding box center [280, 16] width 23 height 23
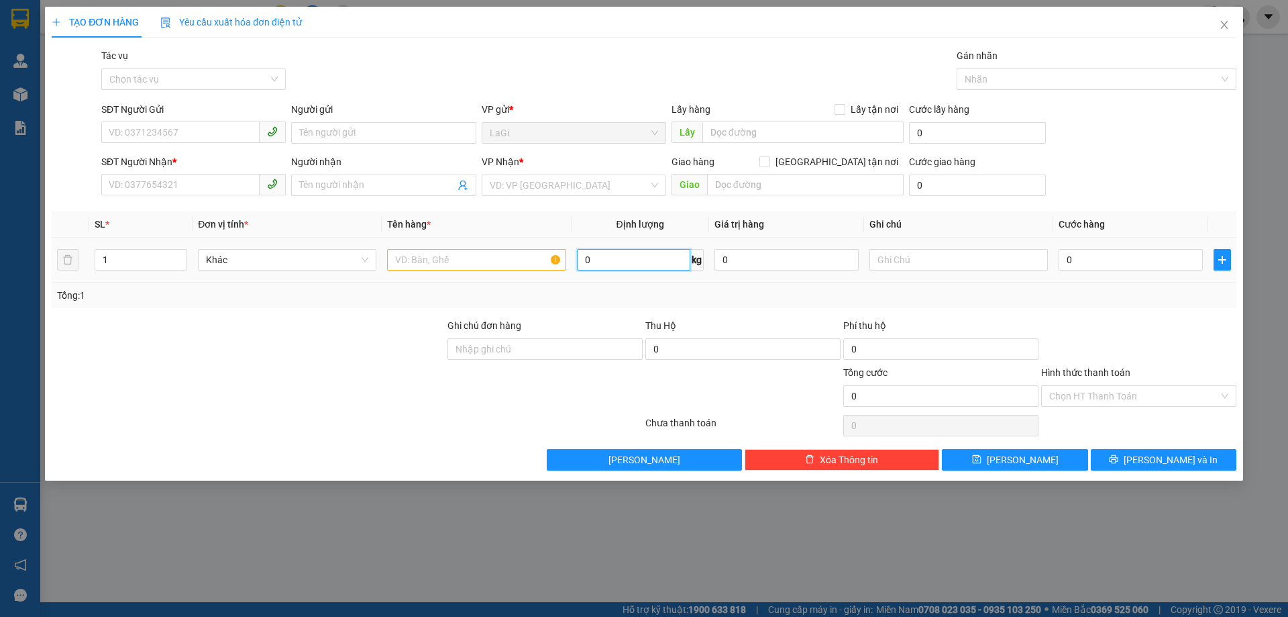
click at [625, 261] on input "0" at bounding box center [633, 259] width 113 height 21
type input "19.6"
click at [120, 138] on input "SĐT Người Gửi" at bounding box center [180, 131] width 158 height 21
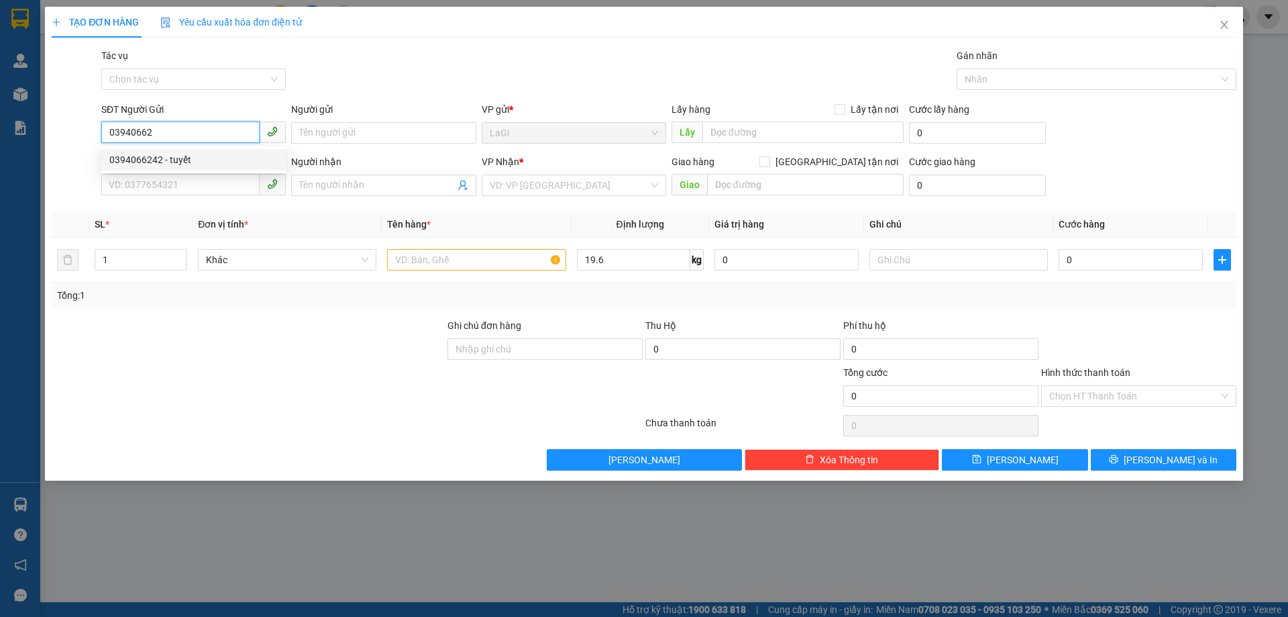
click at [190, 149] on div "0394066242 - tuyết" at bounding box center [193, 159] width 185 height 21
type input "0394066242"
type input "tuyết"
type input "0564639639"
type input "trọng"
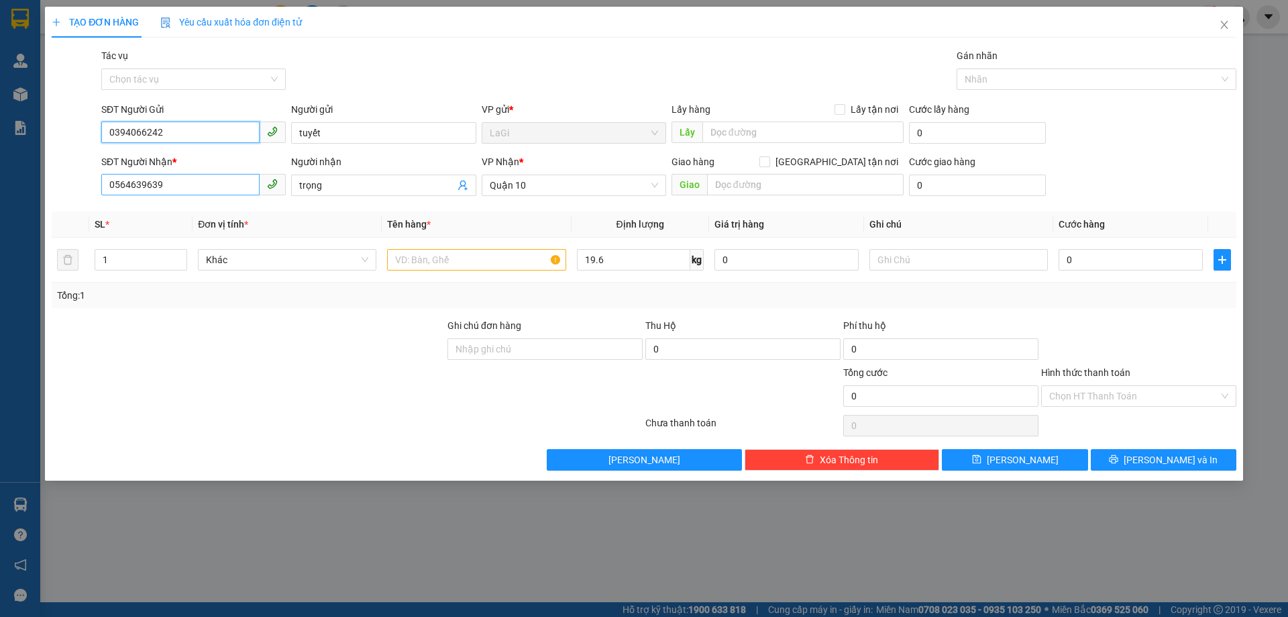
type input "0394066242"
click at [196, 181] on input "0564639639" at bounding box center [180, 184] width 158 height 21
type input "0397398286"
click at [347, 191] on input "trọng" at bounding box center [376, 185] width 155 height 15
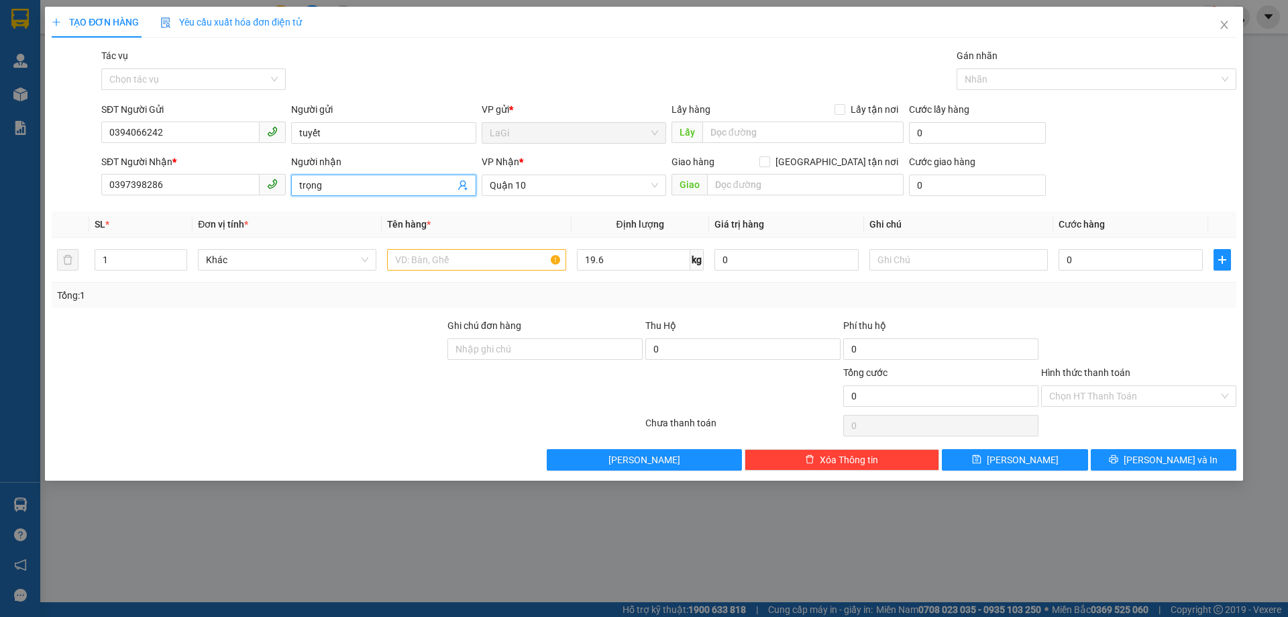
click at [347, 191] on input "trọng" at bounding box center [376, 185] width 155 height 15
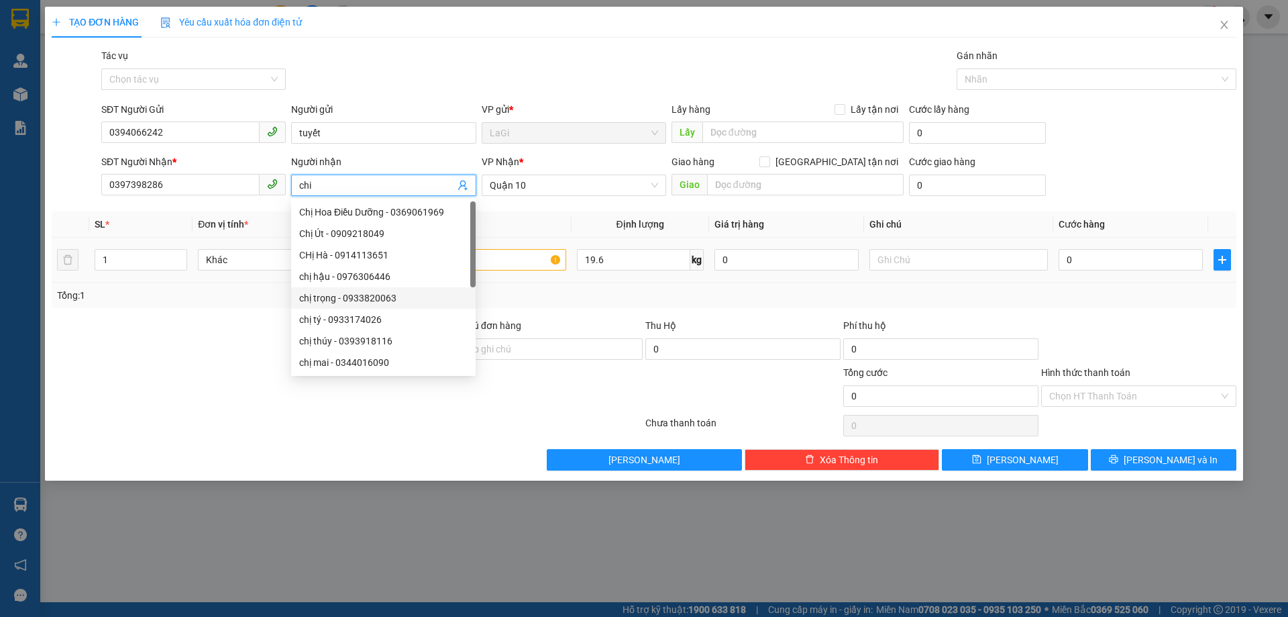
type input "chi"
click at [505, 262] on input "text" at bounding box center [476, 259] width 178 height 21
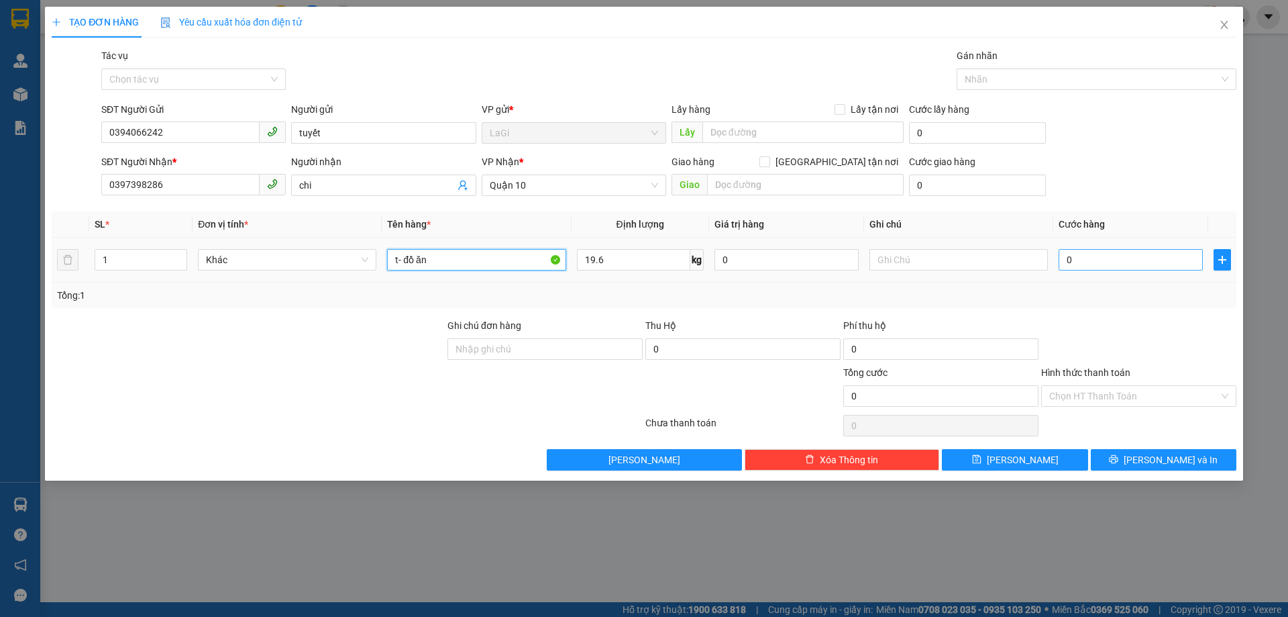
type input "t- đồ ăn"
click at [1092, 268] on input "0" at bounding box center [1131, 259] width 144 height 21
type input "60"
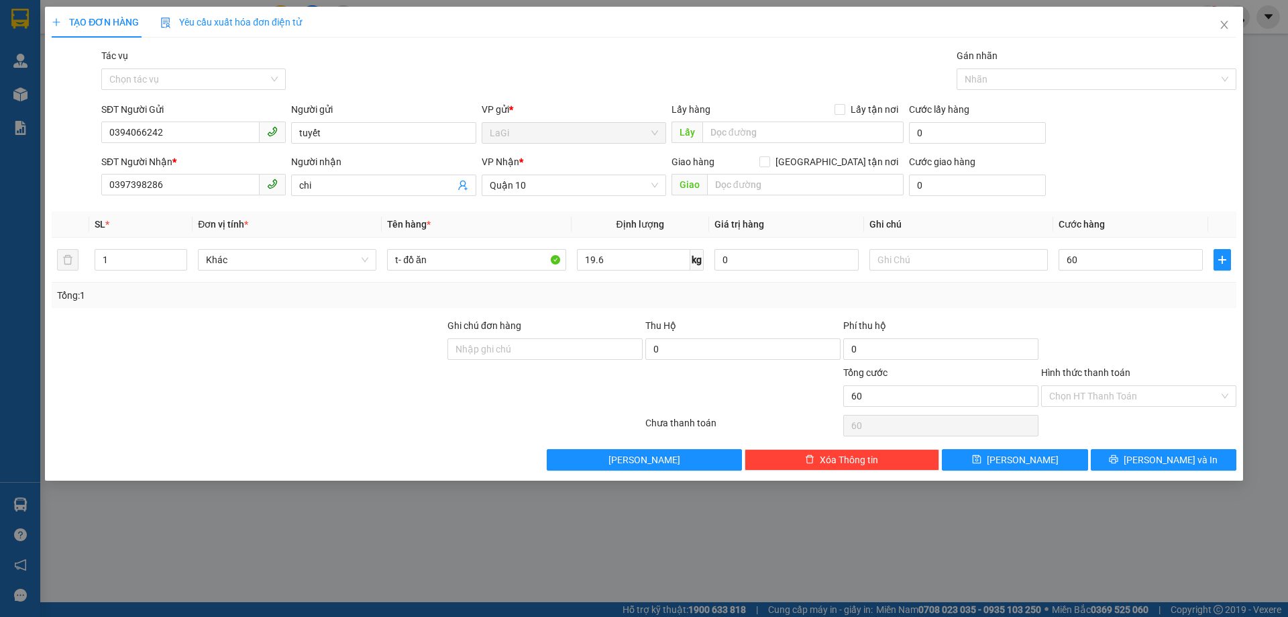
click at [1119, 334] on div at bounding box center [1139, 341] width 198 height 47
type input "60.000"
click at [1104, 391] on input "Hình thức thanh toán" at bounding box center [1134, 396] width 170 height 20
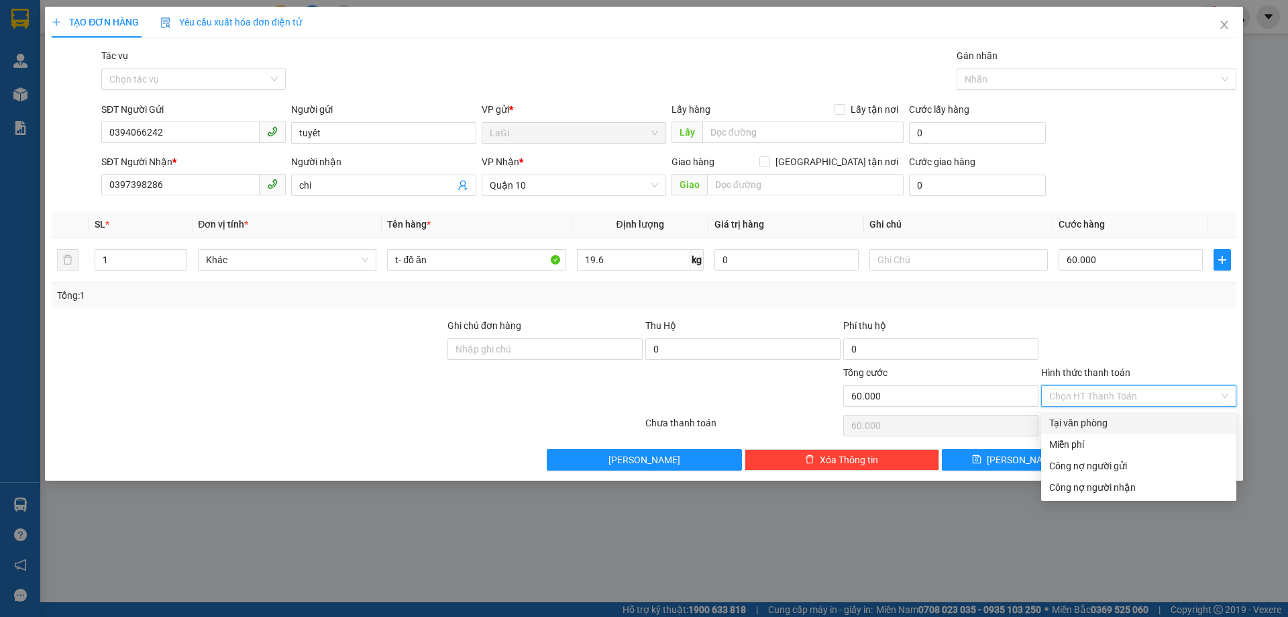
click at [1105, 417] on div "Tại văn phòng" at bounding box center [1138, 422] width 179 height 15
type input "0"
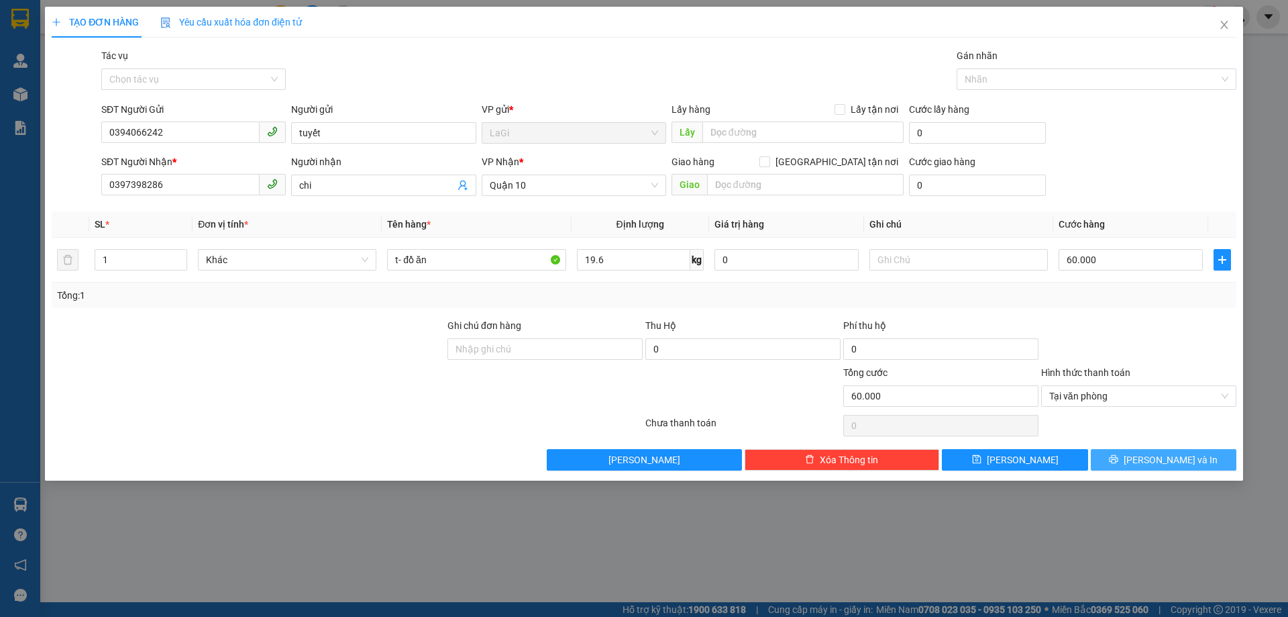
click at [1141, 466] on button "[PERSON_NAME] và In" at bounding box center [1164, 459] width 146 height 21
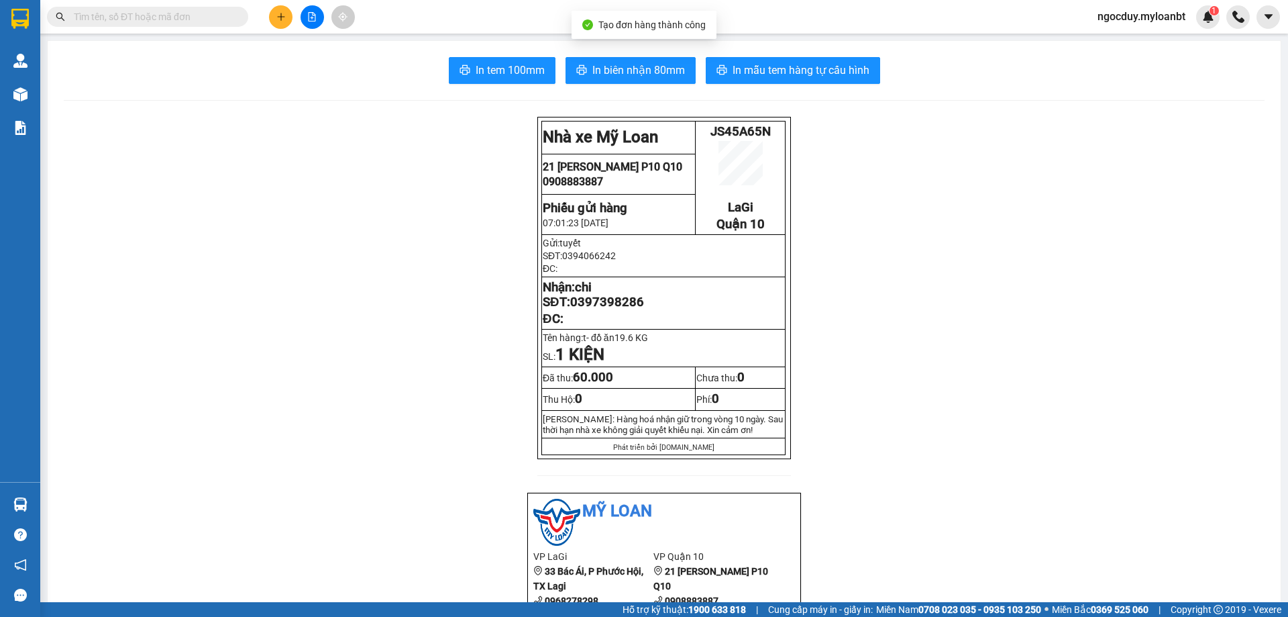
click at [775, 71] on span "In mẫu tem hàng tự cấu hình" at bounding box center [801, 70] width 137 height 17
click at [85, 17] on input "text" at bounding box center [153, 16] width 158 height 15
paste input "BYPPMXK3"
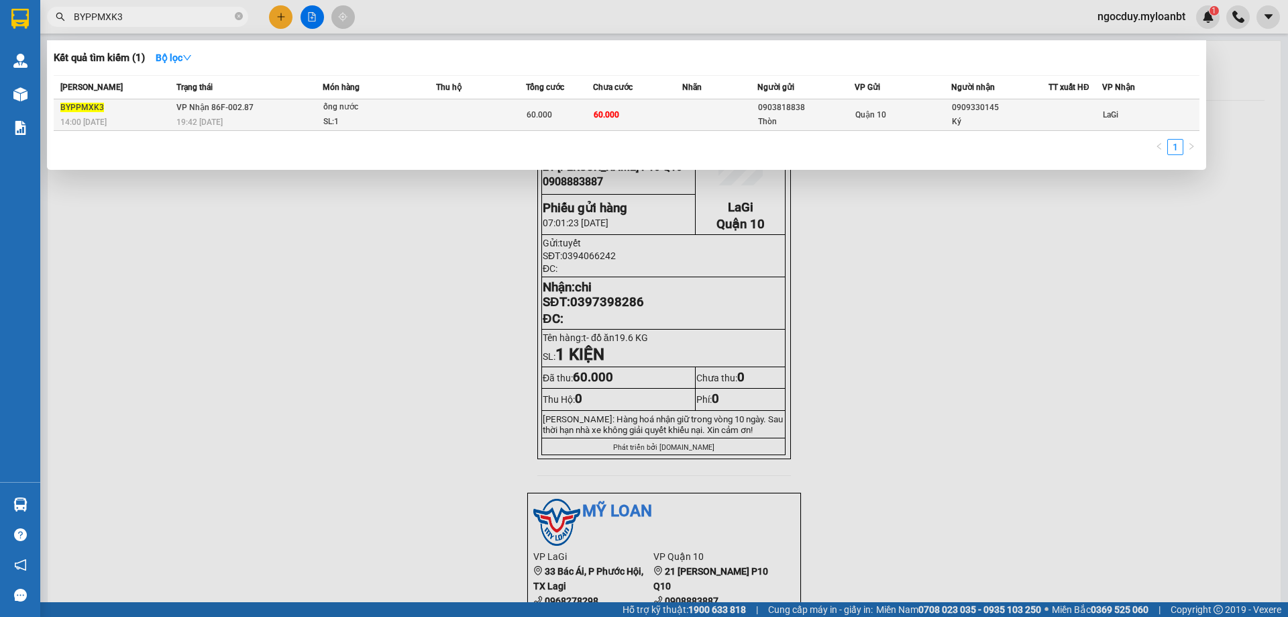
type input "BYPPMXK3"
click at [565, 125] on td "60.000" at bounding box center [559, 115] width 67 height 32
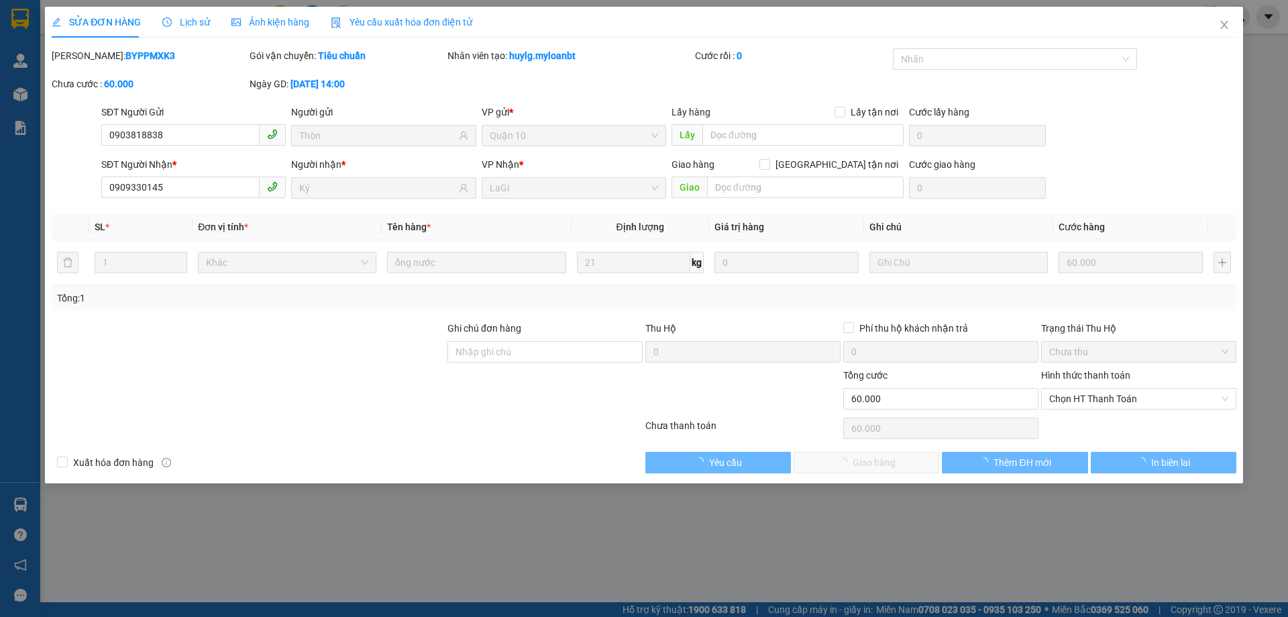
type input "0903818838"
type input "Thòn"
type input "0909330145"
type input "Ký"
type input "0"
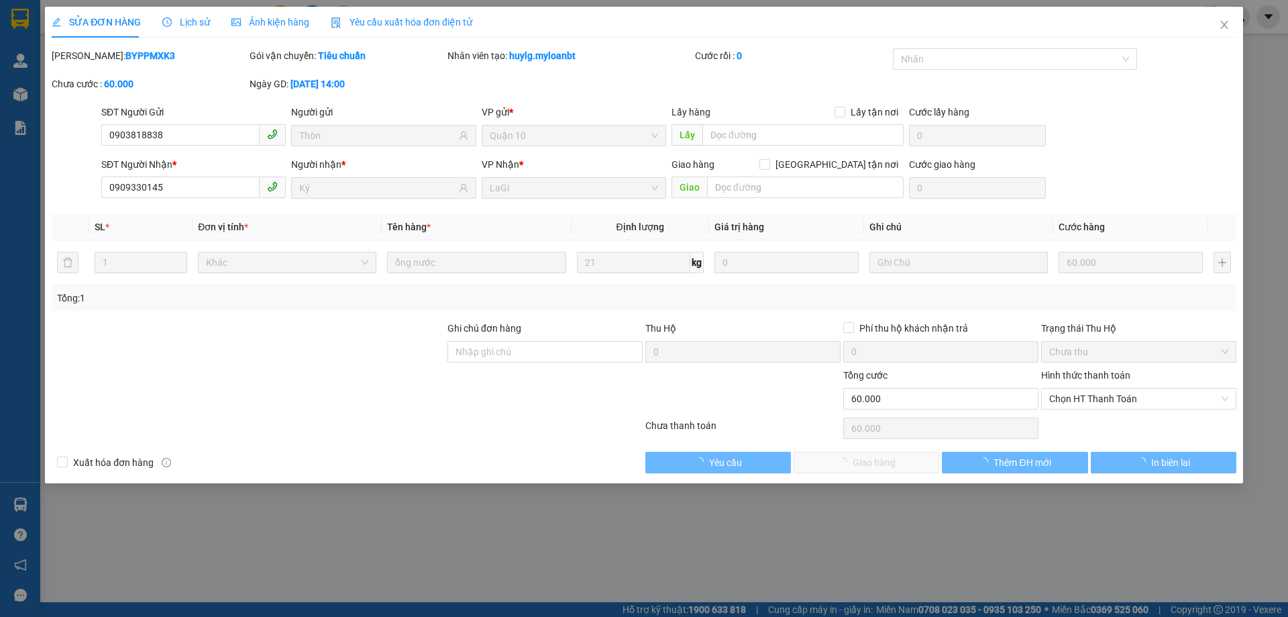
type input "60.000"
click at [1136, 401] on span "Chọn HT Thanh Toán" at bounding box center [1138, 399] width 179 height 20
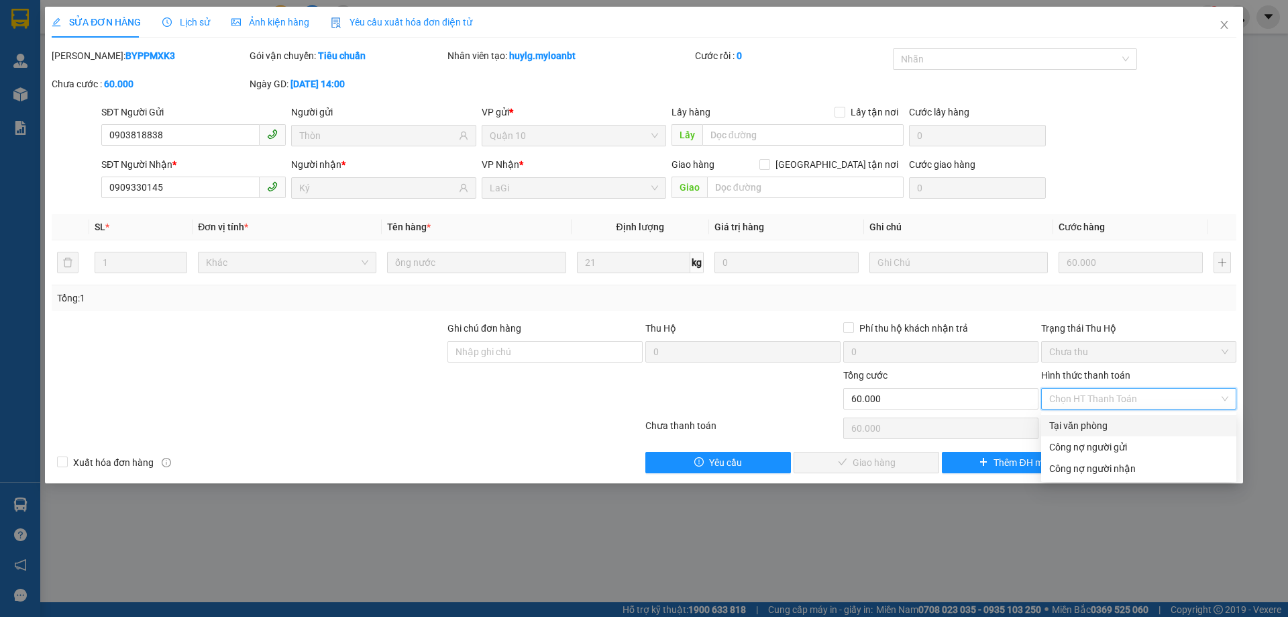
click at [1112, 425] on div "Tại văn phòng" at bounding box center [1138, 425] width 179 height 15
type input "0"
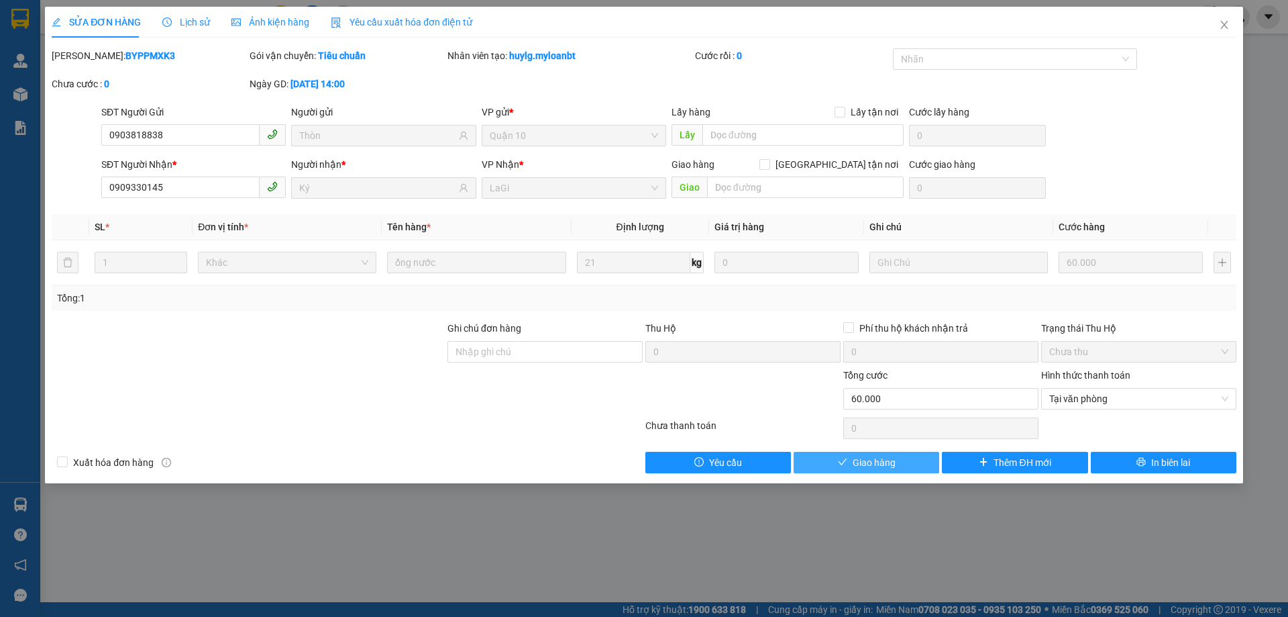
click at [878, 462] on span "Giao hàng" at bounding box center [874, 462] width 43 height 15
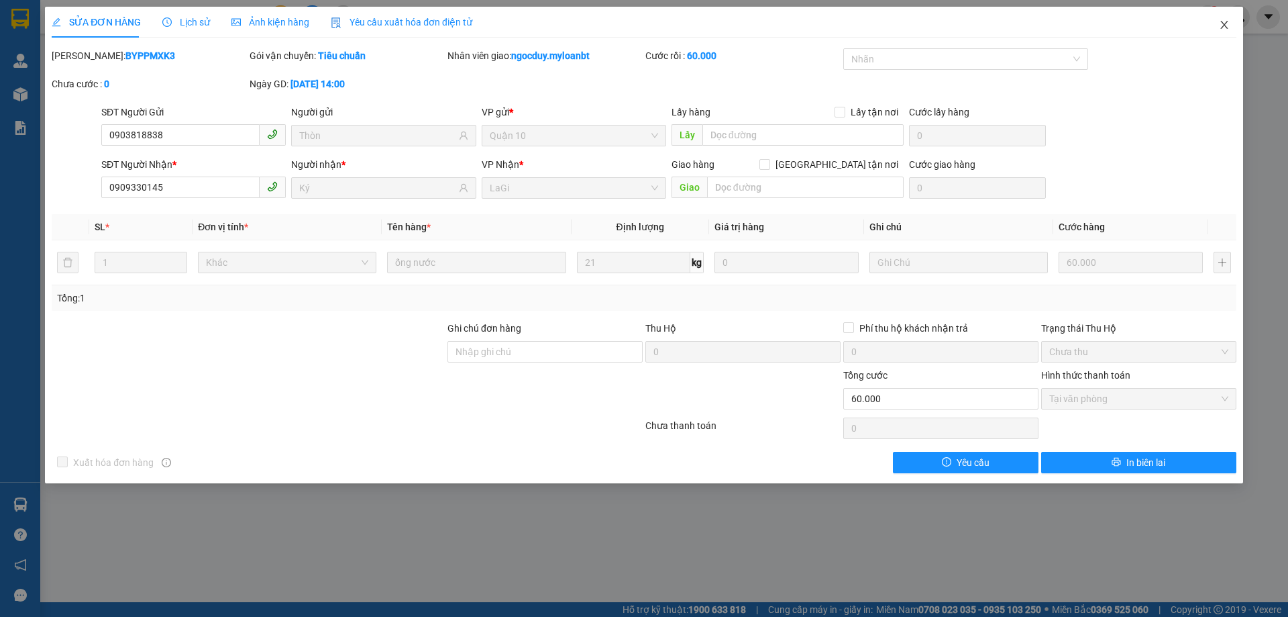
click at [1237, 35] on span "Close" at bounding box center [1225, 26] width 38 height 38
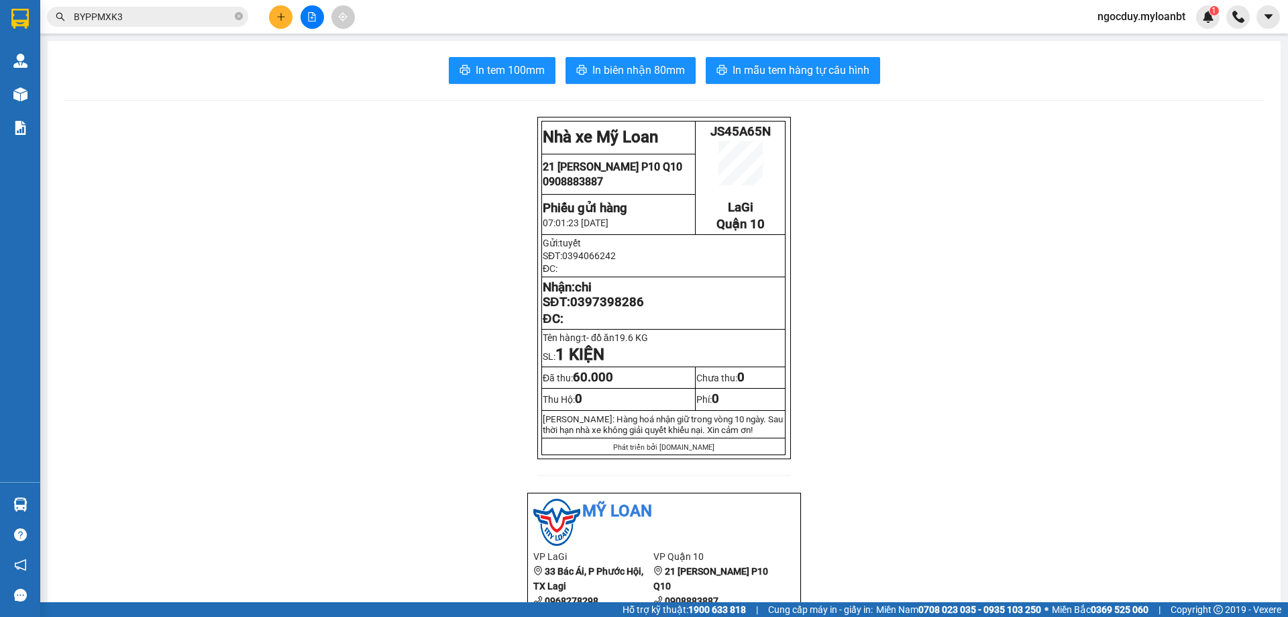
click at [144, 24] on span "BYPPMXK3" at bounding box center [147, 17] width 201 height 20
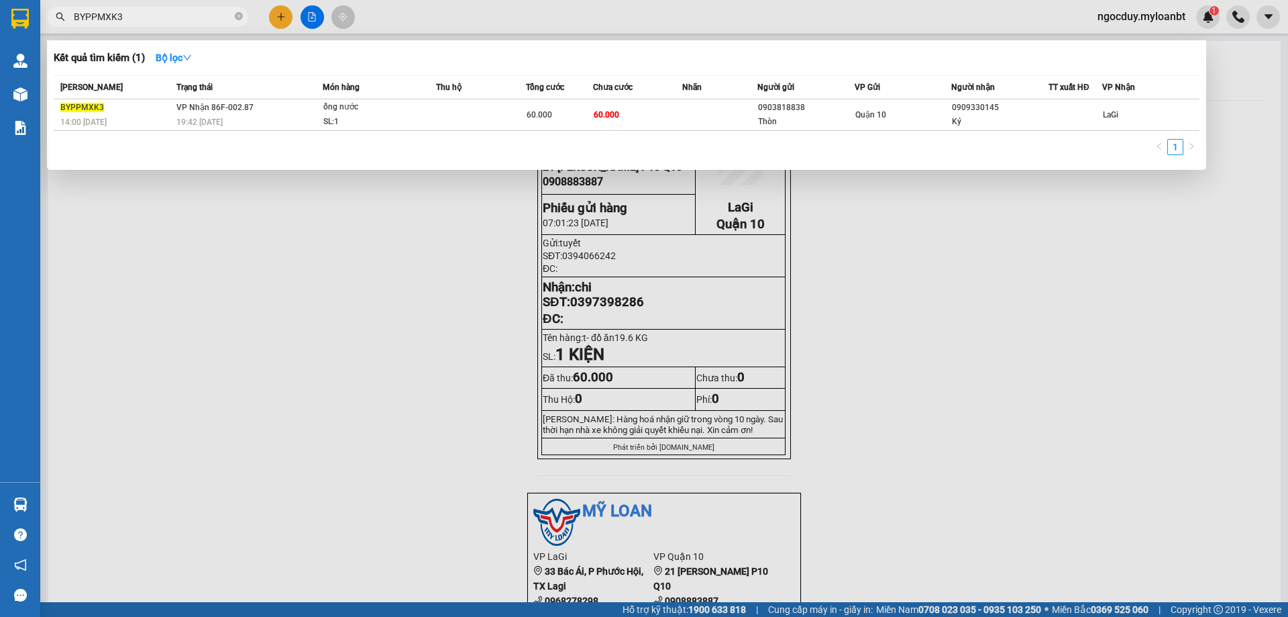
click at [144, 19] on input "BYPPMXK3" at bounding box center [153, 16] width 158 height 15
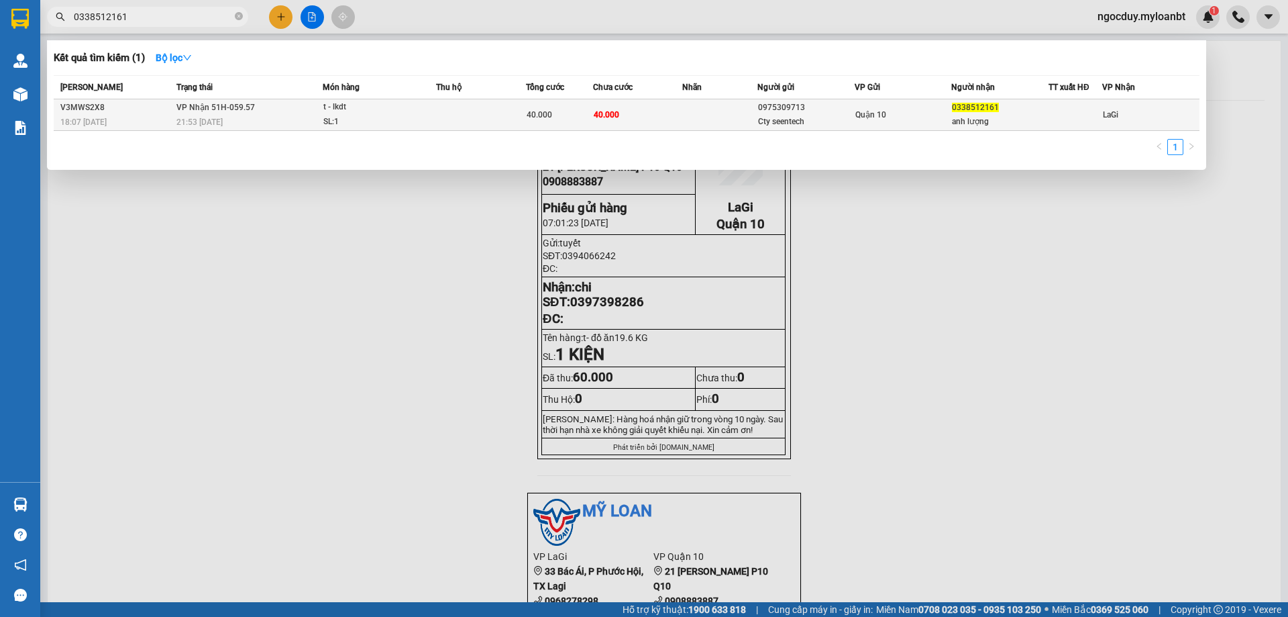
type input "0338512161"
click at [456, 105] on td at bounding box center [481, 115] width 90 height 32
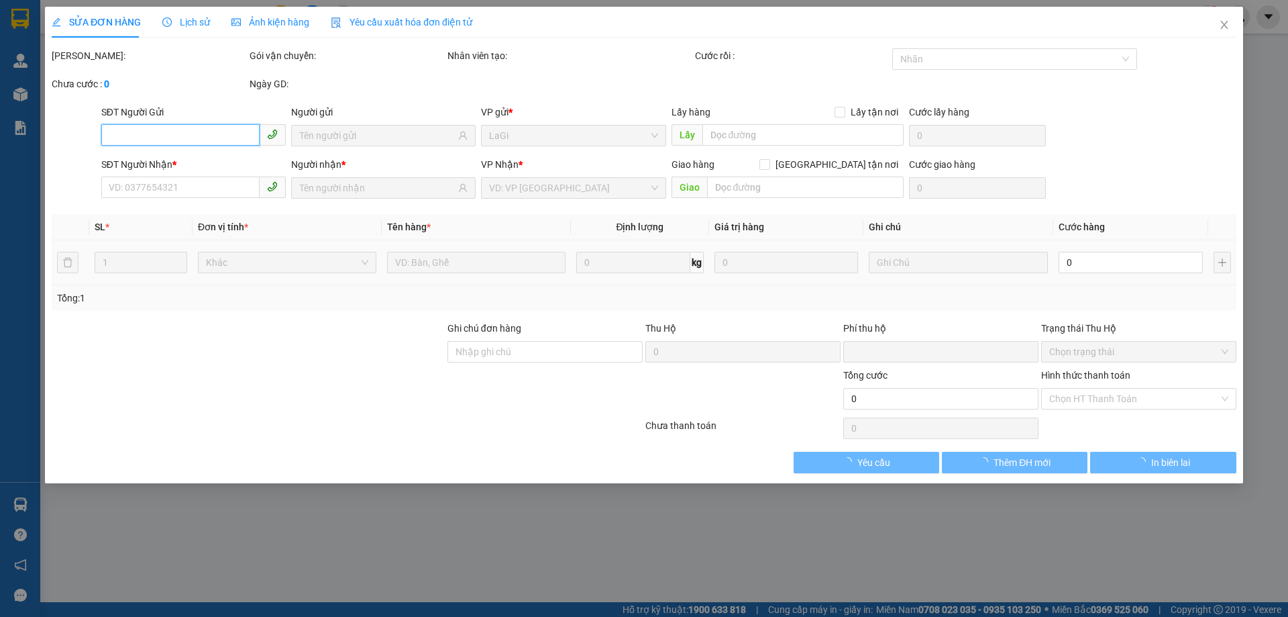
type input "0975309713"
type input "Cty seentech"
type input "0338512161"
type input "anh lượng"
type input "0"
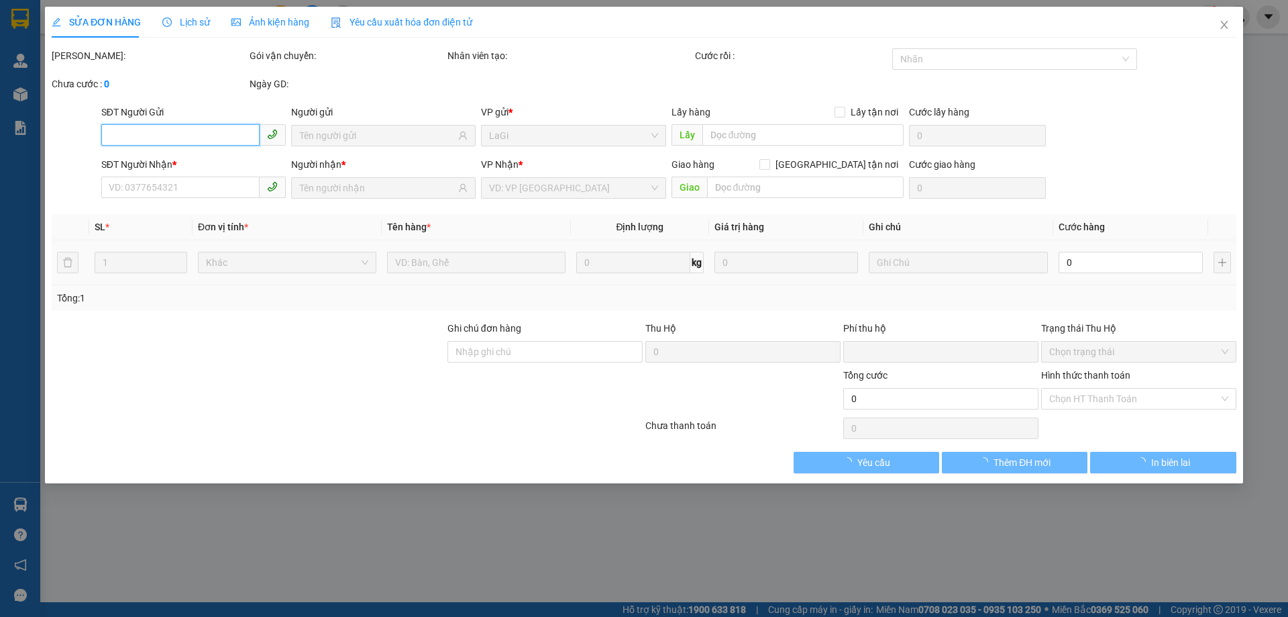
type input "40.000"
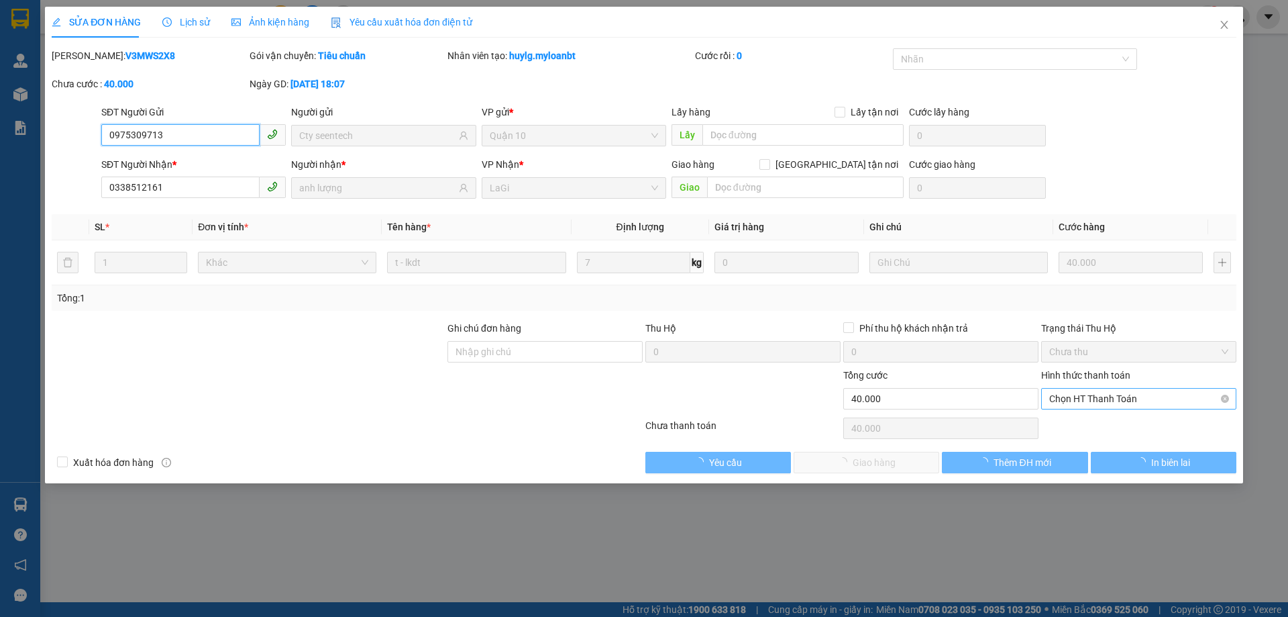
click at [1125, 406] on span "Chọn HT Thanh Toán" at bounding box center [1138, 399] width 179 height 20
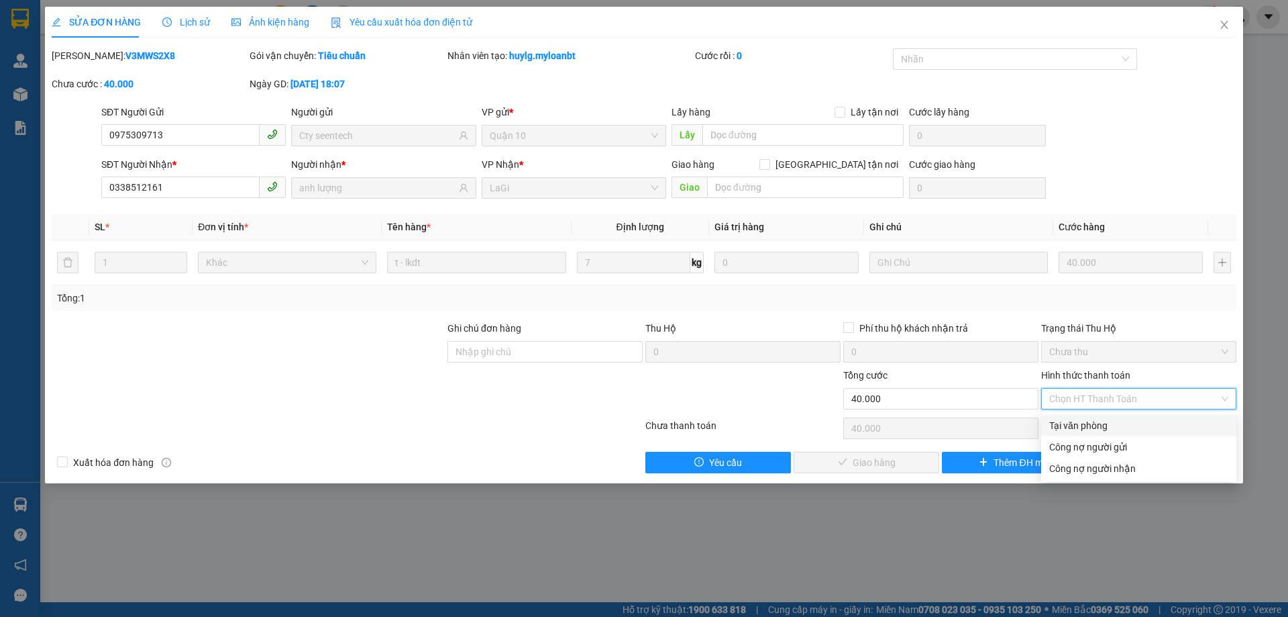
click at [1080, 429] on div "Tại văn phòng" at bounding box center [1138, 425] width 179 height 15
type input "0"
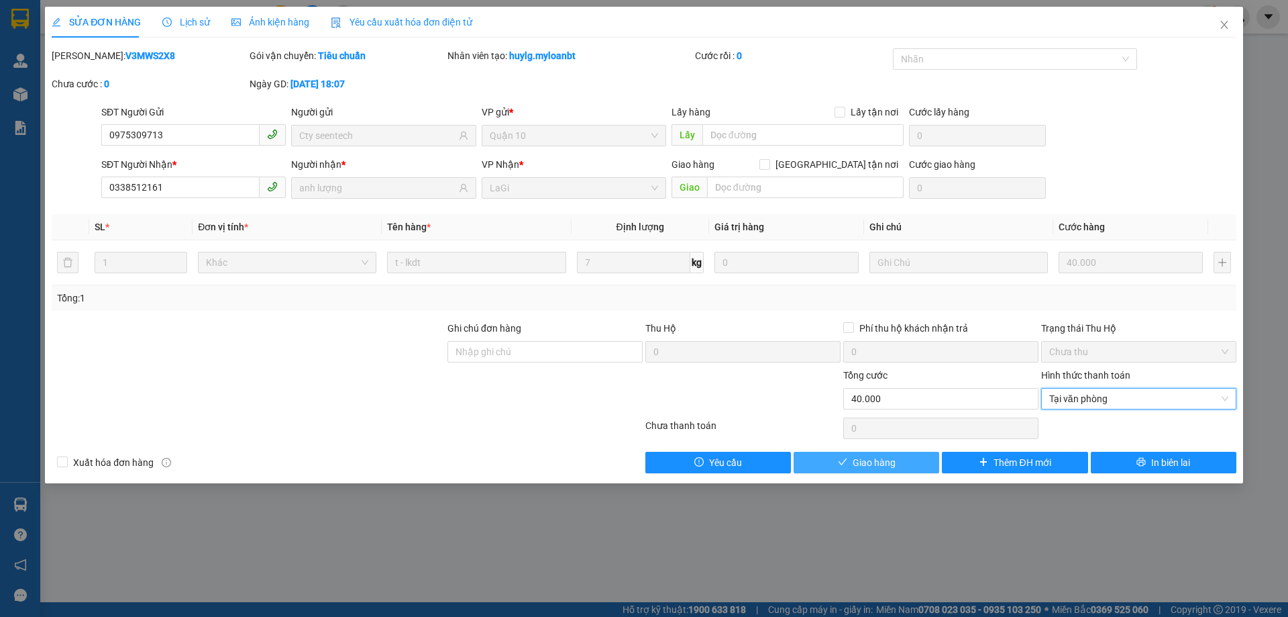
click at [900, 459] on button "Giao hàng" at bounding box center [867, 462] width 146 height 21
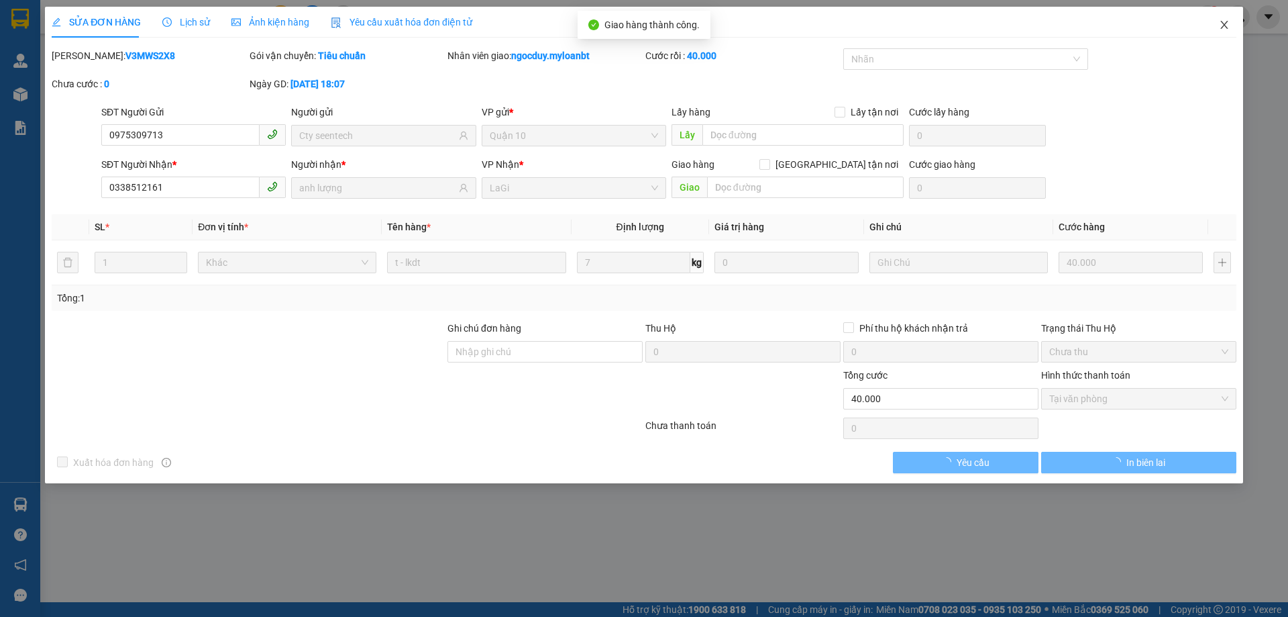
click at [1222, 30] on icon "close" at bounding box center [1224, 24] width 11 height 11
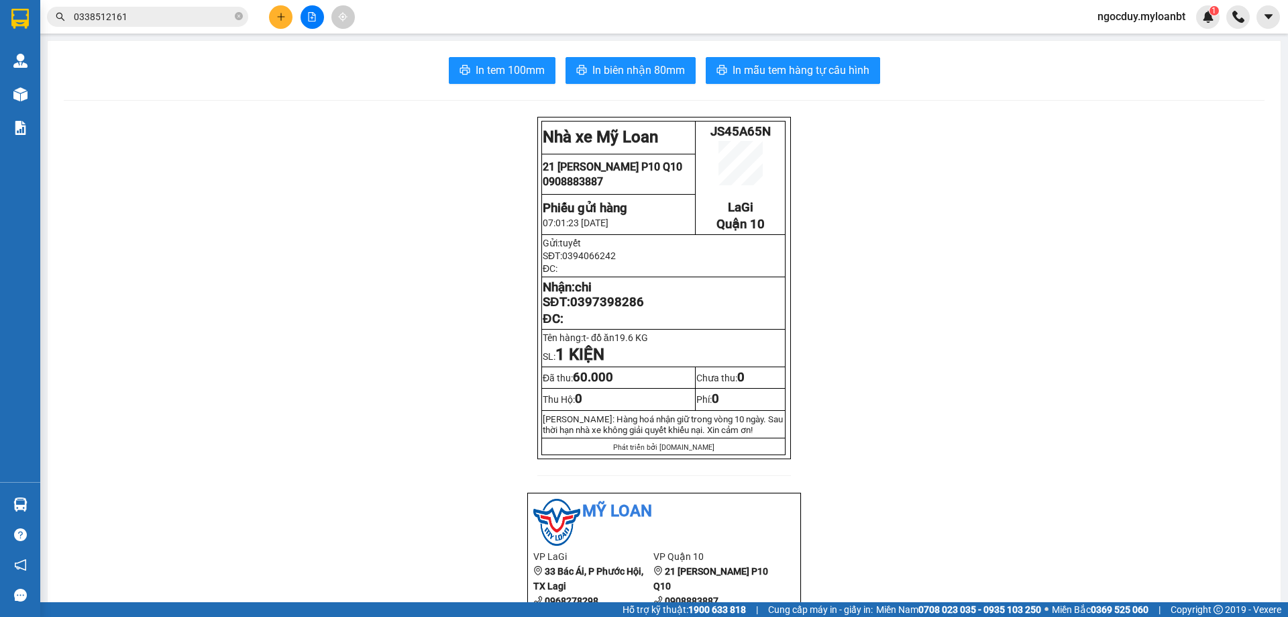
click at [167, 9] on span "0338512161" at bounding box center [147, 17] width 201 height 20
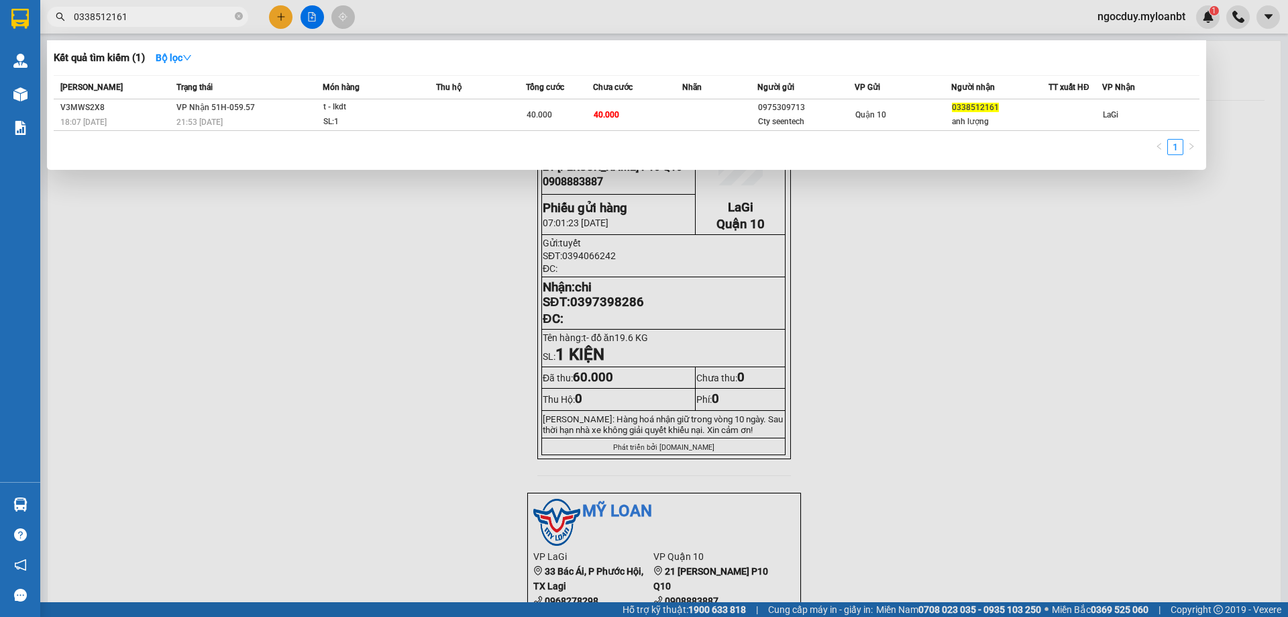
click at [165, 19] on input "0338512161" at bounding box center [153, 16] width 158 height 15
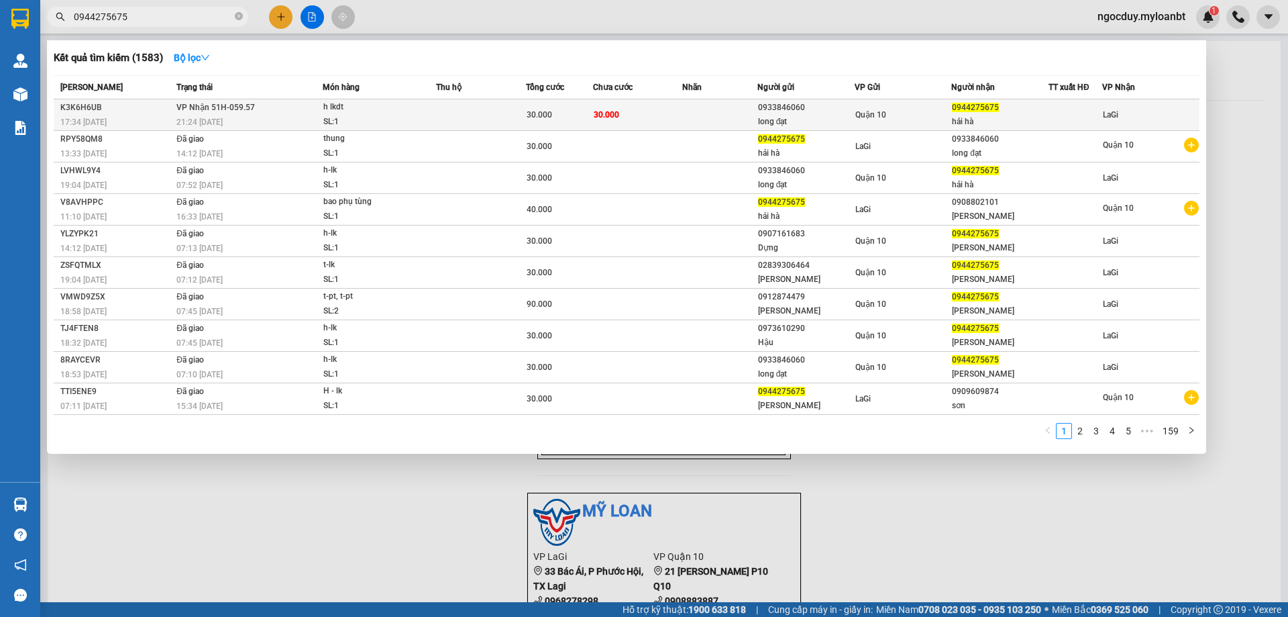
type input "0944275675"
click at [694, 103] on td at bounding box center [719, 115] width 74 height 32
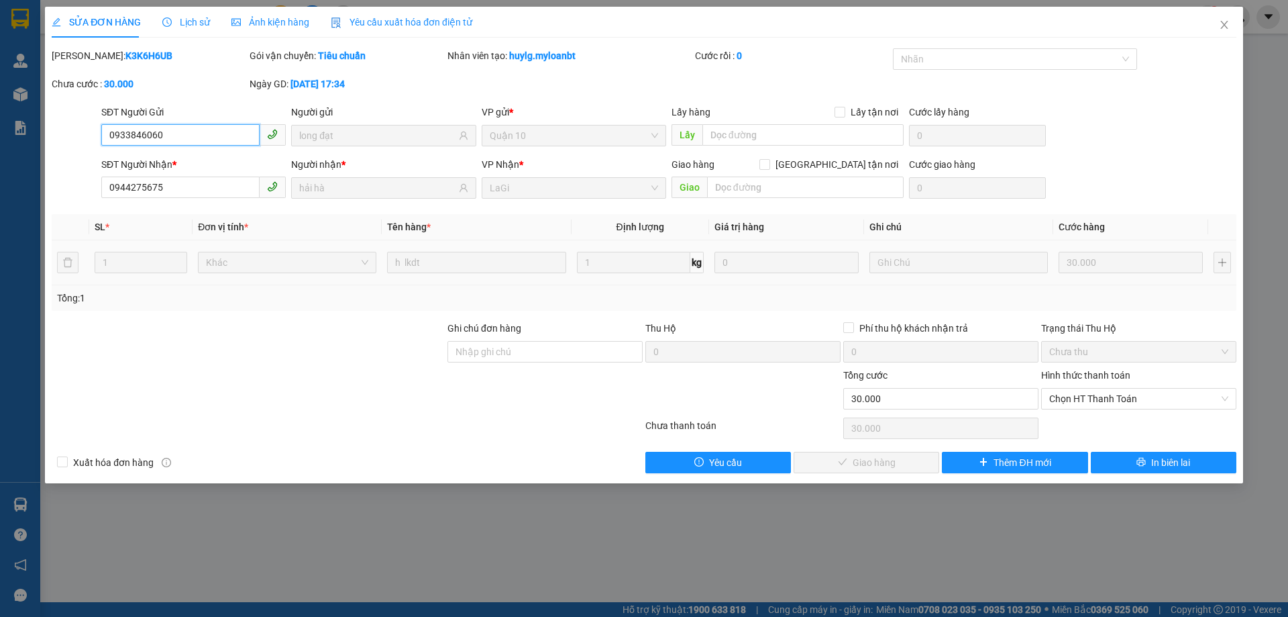
type input "0933846060"
type input "long đạt"
type input "0944275675"
type input "hải hà"
type input "0"
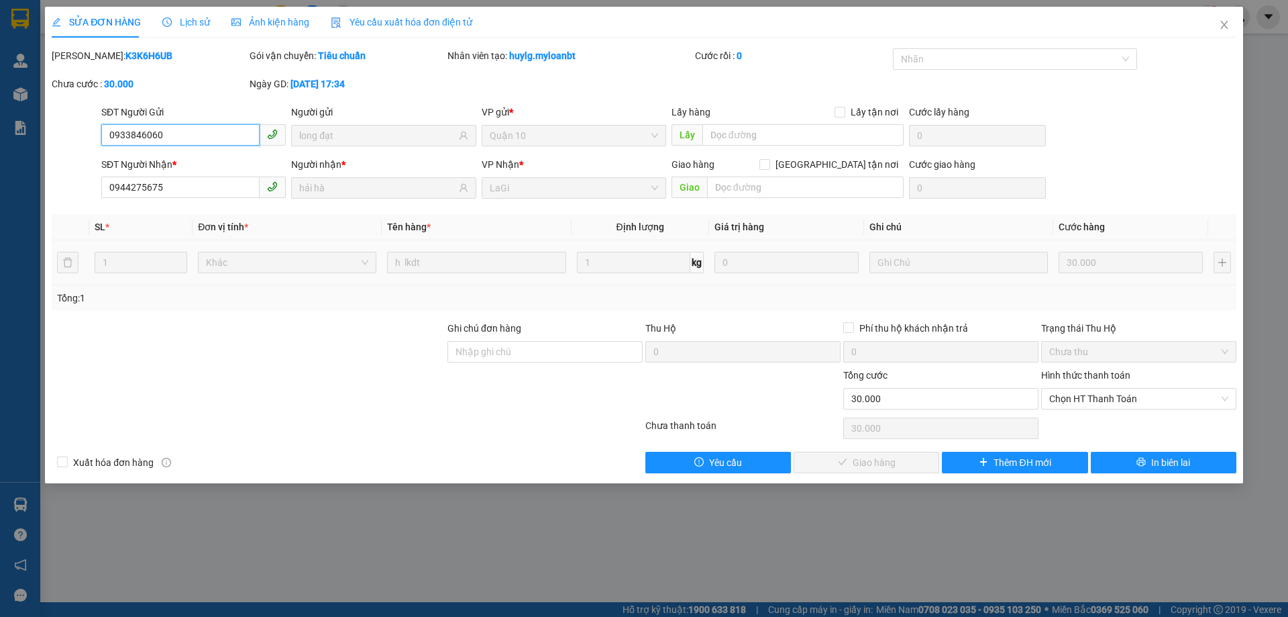
type input "30.000"
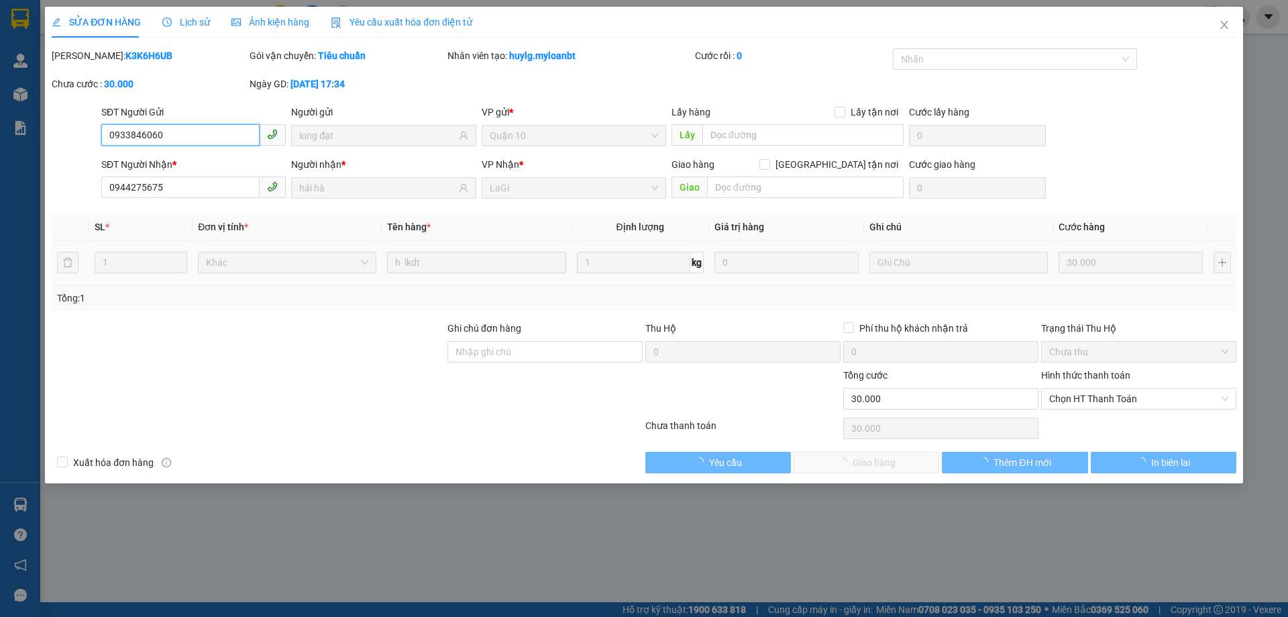
drag, startPoint x: 1127, startPoint y: 393, endPoint x: 1108, endPoint y: 425, distance: 37.3
click at [1126, 394] on span "Chọn HT Thanh Toán" at bounding box center [1138, 399] width 179 height 20
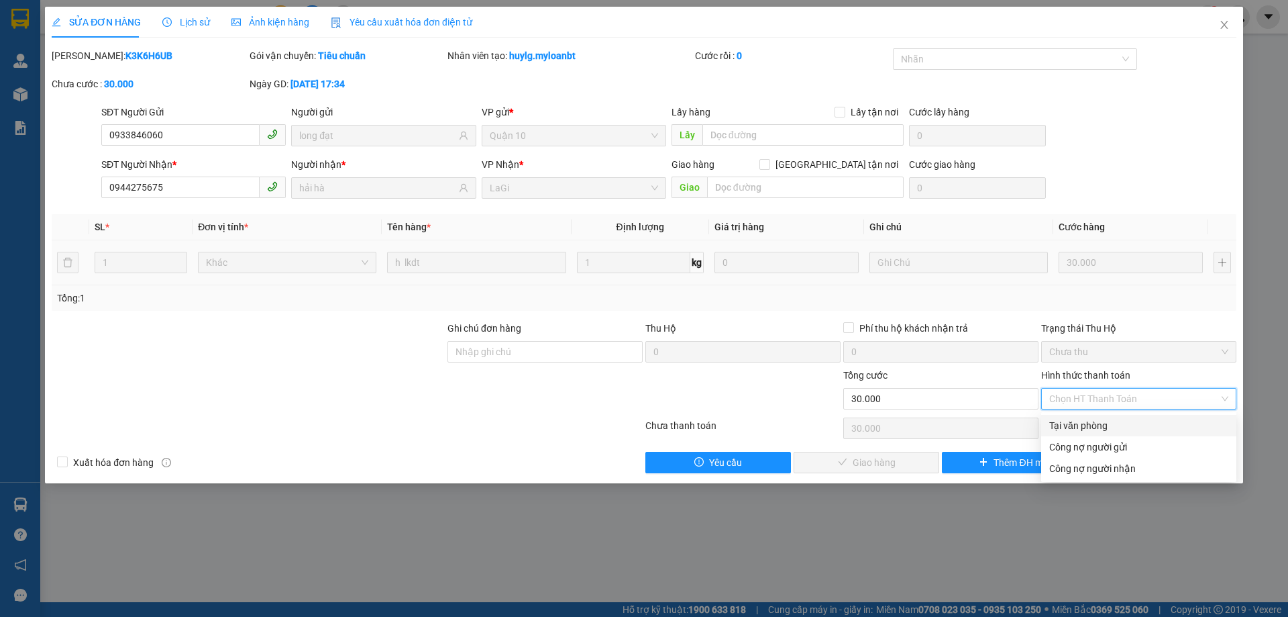
click at [1107, 425] on div "Tại văn phòng" at bounding box center [1138, 425] width 179 height 15
type input "0"
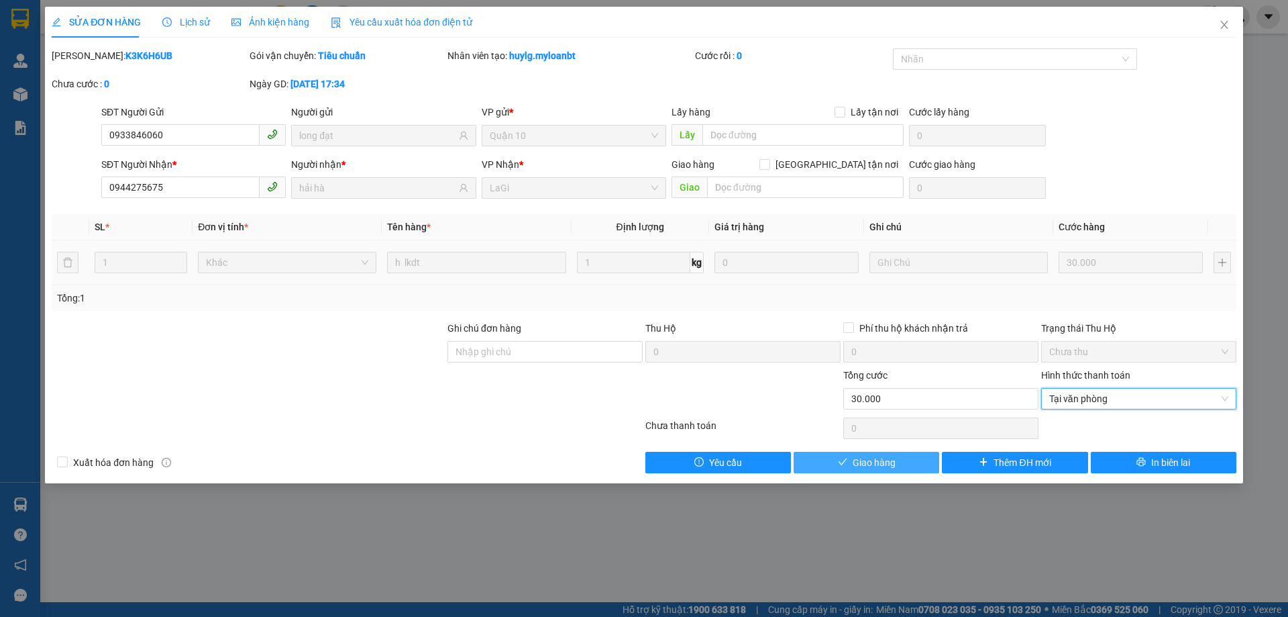
click at [876, 466] on span "Giao hàng" at bounding box center [874, 462] width 43 height 15
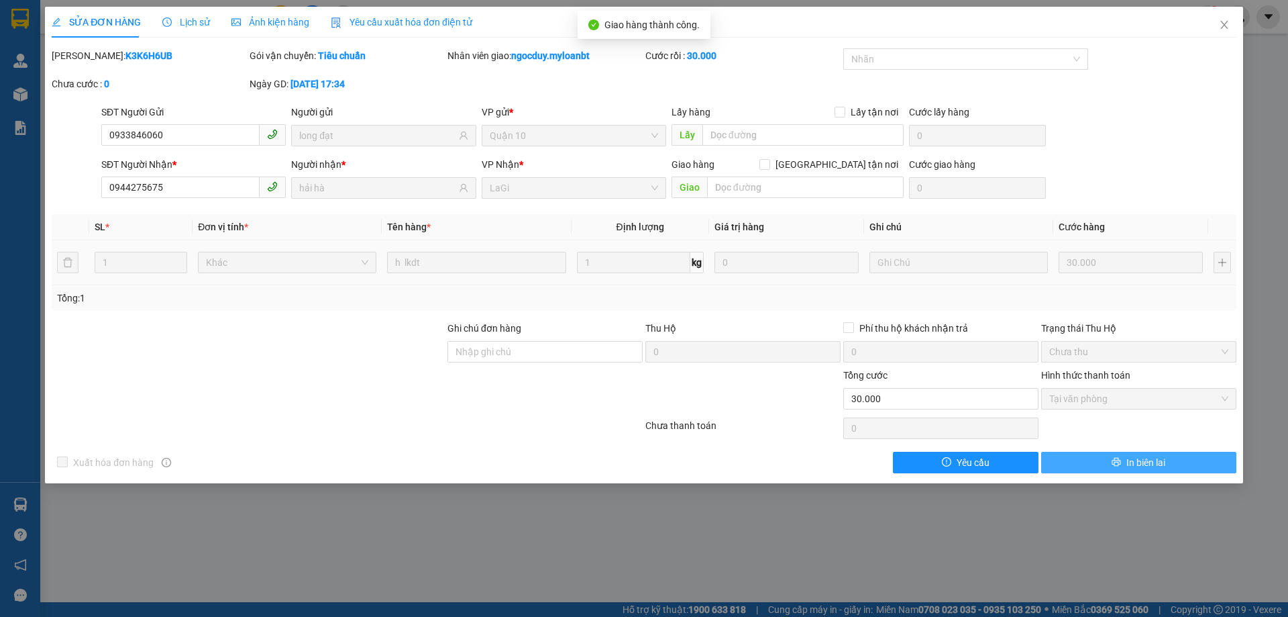
click at [1122, 460] on button "In biên lai" at bounding box center [1138, 462] width 195 height 21
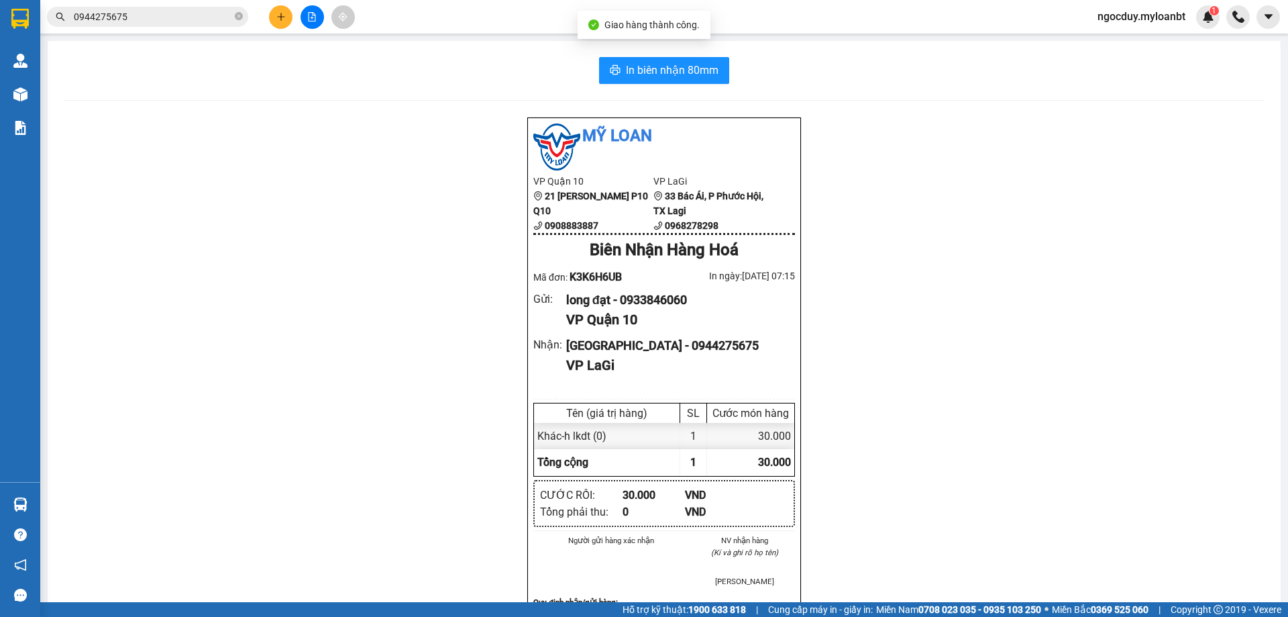
click at [679, 84] on div "In biên nhận 80mm Mỹ Loan VP Quận 10 21 Trần Minh Quyền P10 Q10 0908883887 VP L…" at bounding box center [664, 556] width 1233 height 1030
click at [680, 79] on span "In biên nhận 80mm" at bounding box center [672, 70] width 93 height 17
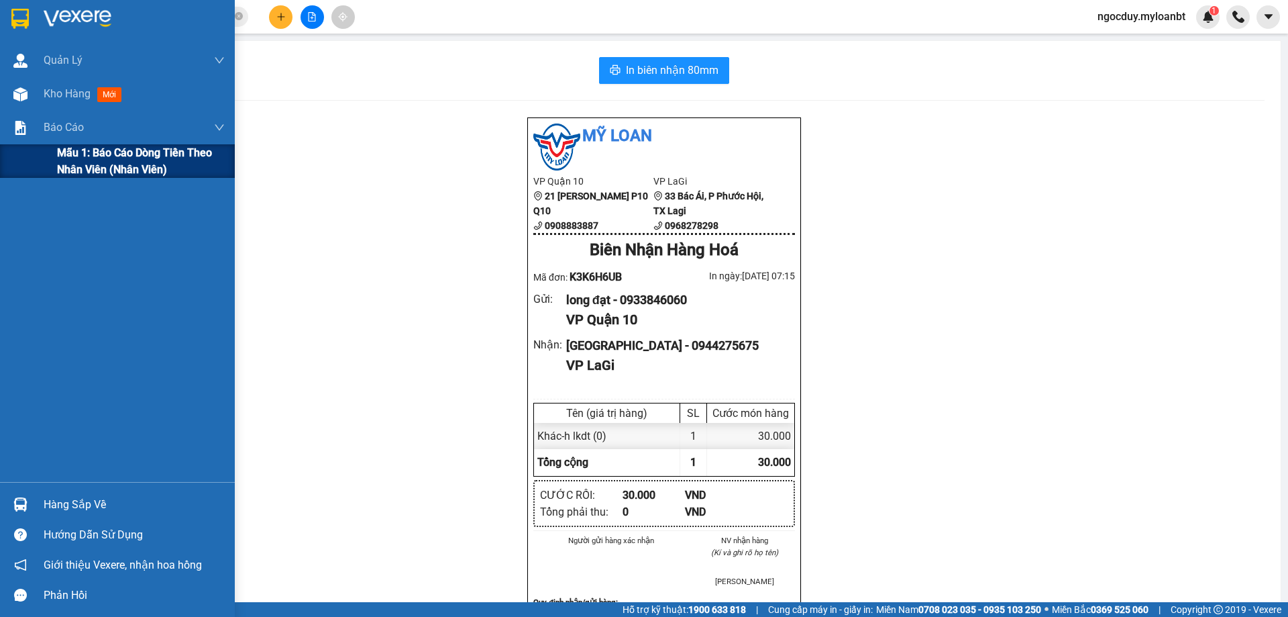
click at [8, 167] on div "Mẫu 1: Báo cáo dòng tiền theo nhân viên (Nhân viên)" at bounding box center [117, 161] width 235 height 34
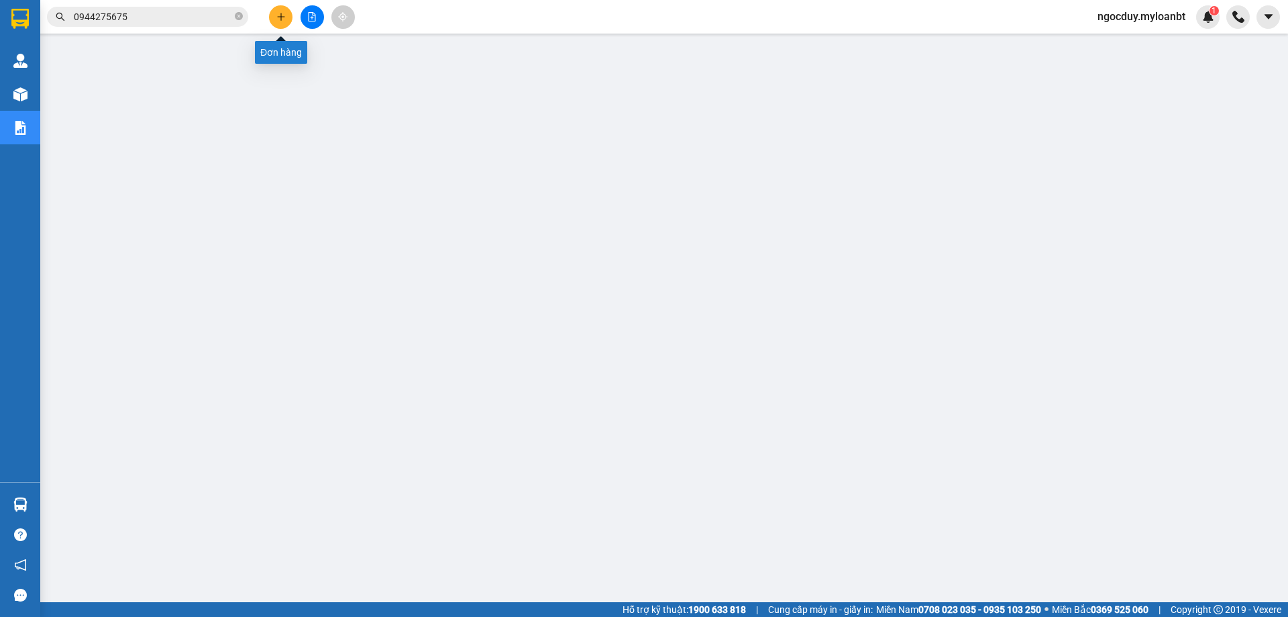
click at [284, 19] on icon "plus" at bounding box center [280, 16] width 9 height 9
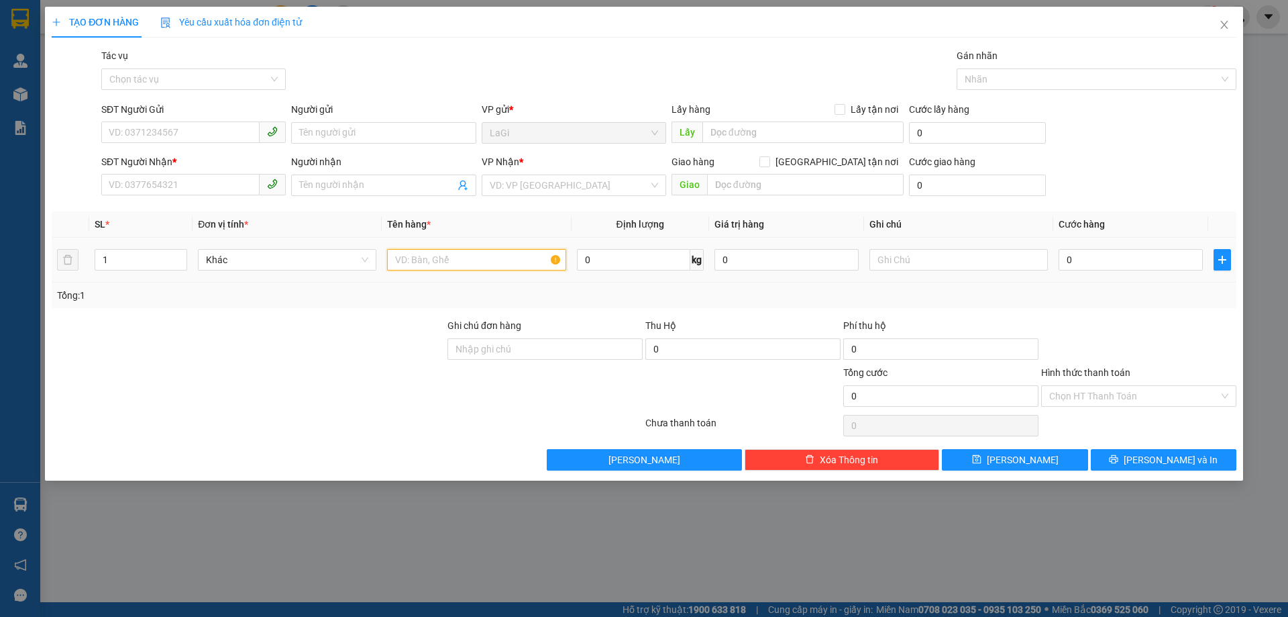
click at [528, 266] on input "text" at bounding box center [476, 259] width 178 height 21
type input "h- lkdt"
click at [174, 127] on input "SĐT Người Gửi" at bounding box center [180, 131] width 158 height 21
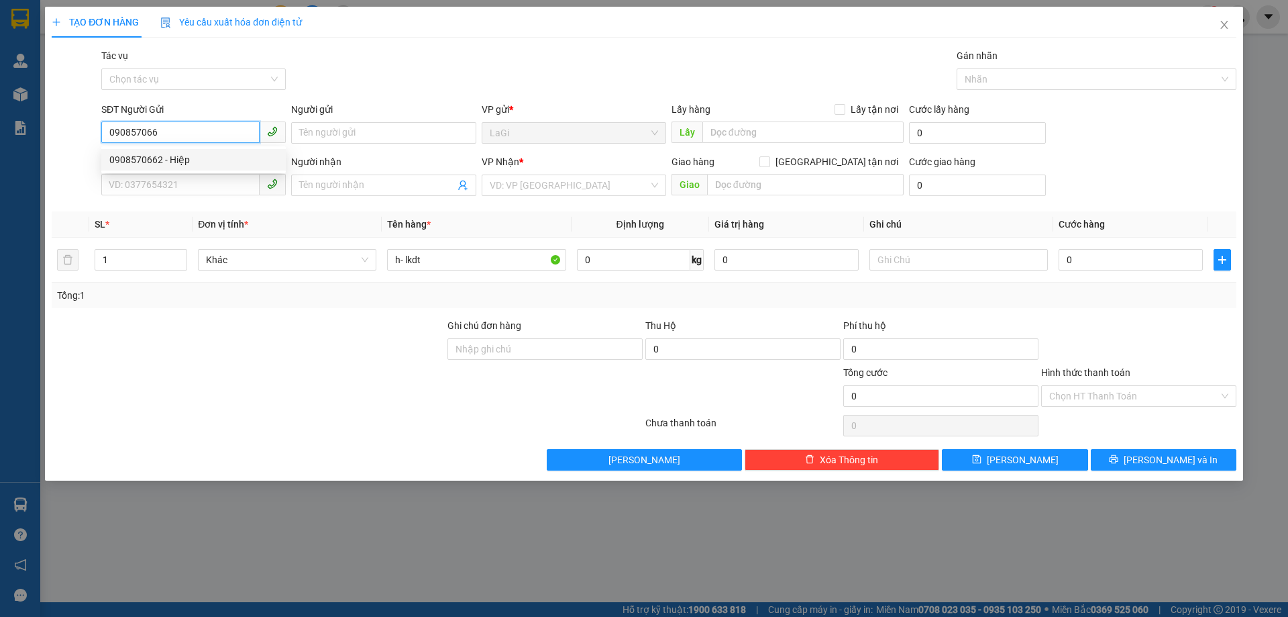
click at [175, 169] on div "0908570662 - Hiệp" at bounding box center [193, 159] width 185 height 21
type input "0908570662"
type input "Hiệp"
type input "0922161161"
type input "thiện"
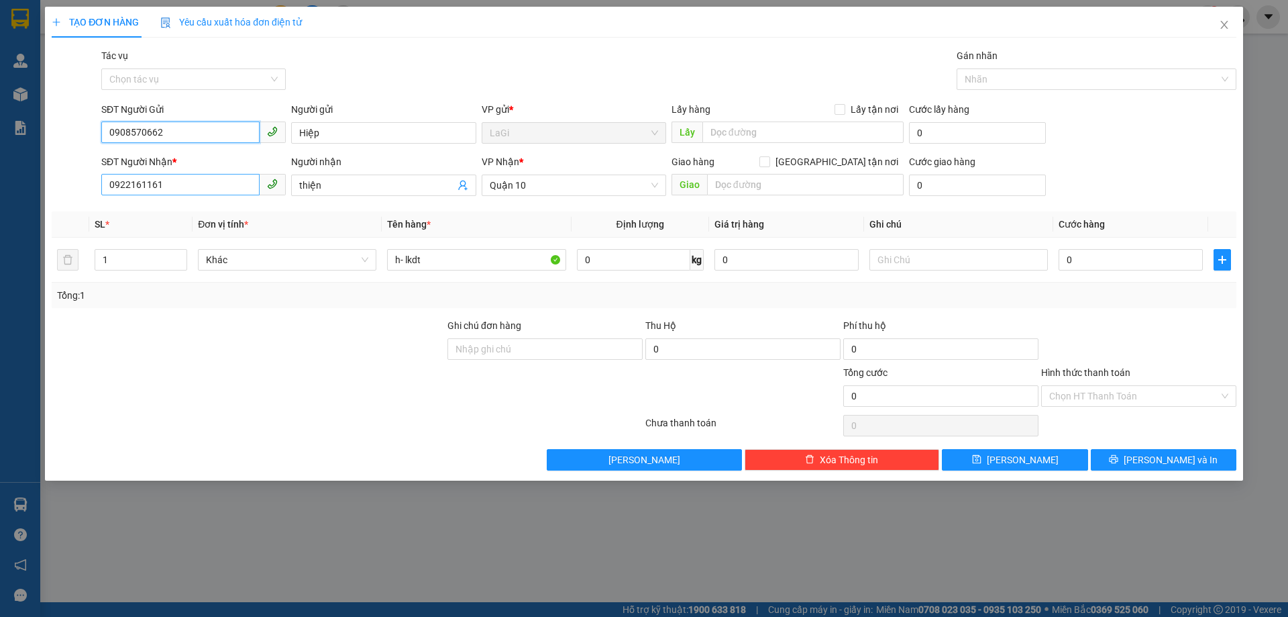
type input "0908570662"
click at [225, 181] on input "0922161161" at bounding box center [180, 184] width 158 height 21
click at [183, 219] on div "0845033030 - Vũ" at bounding box center [193, 211] width 185 height 21
type input "0845033030"
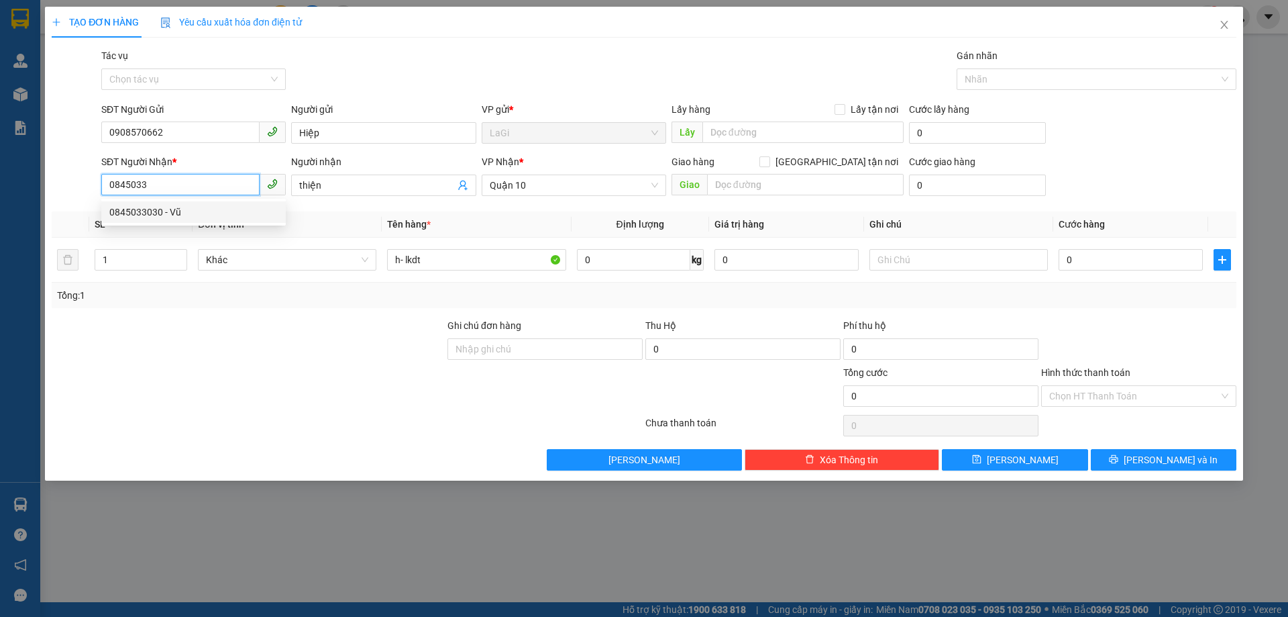
type input "[PERSON_NAME]"
type input "0845033030"
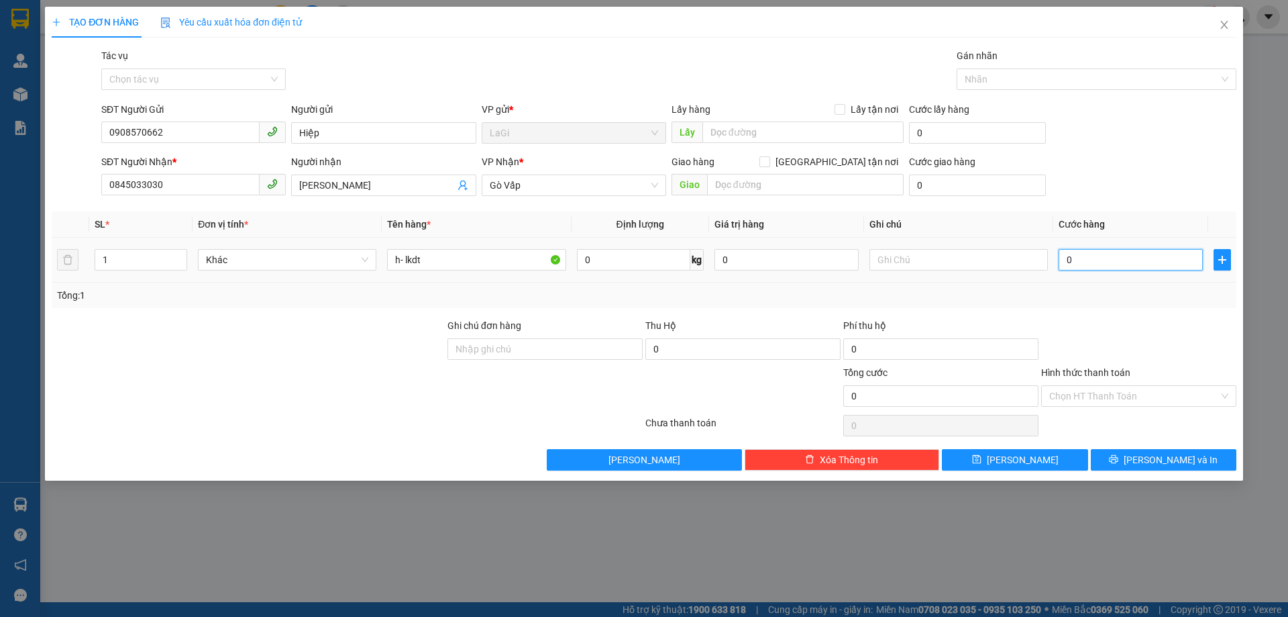
click at [1091, 259] on input "0" at bounding box center [1131, 259] width 144 height 21
type input "4"
type input "40"
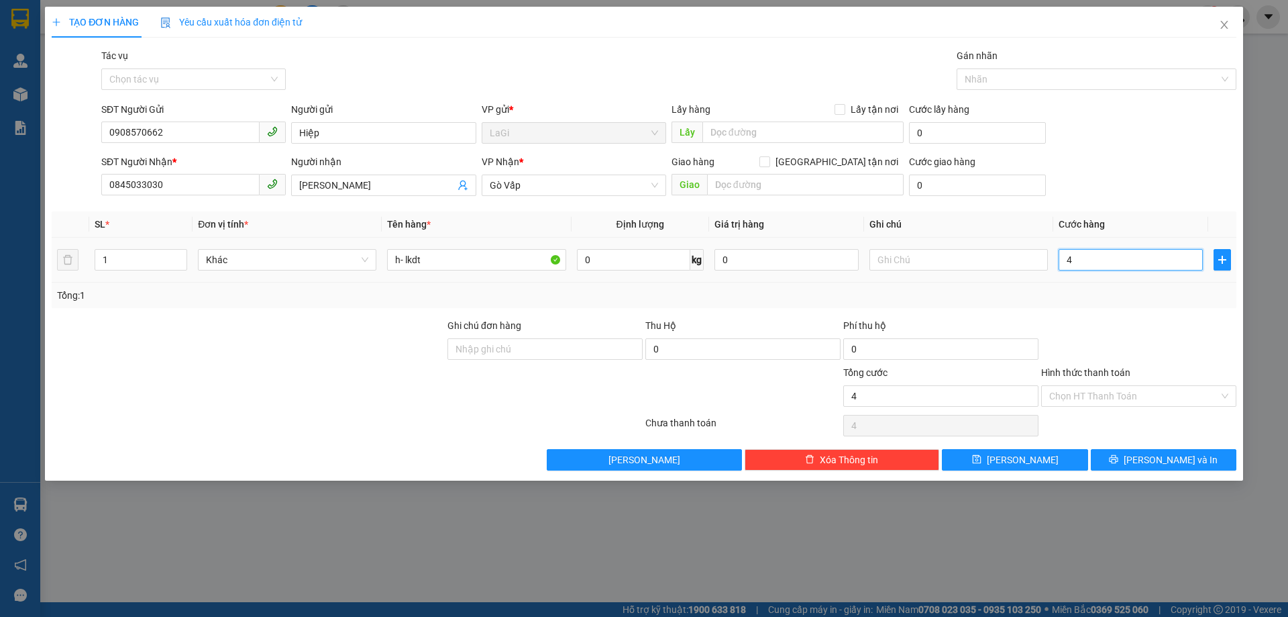
type input "40"
type input "40.000"
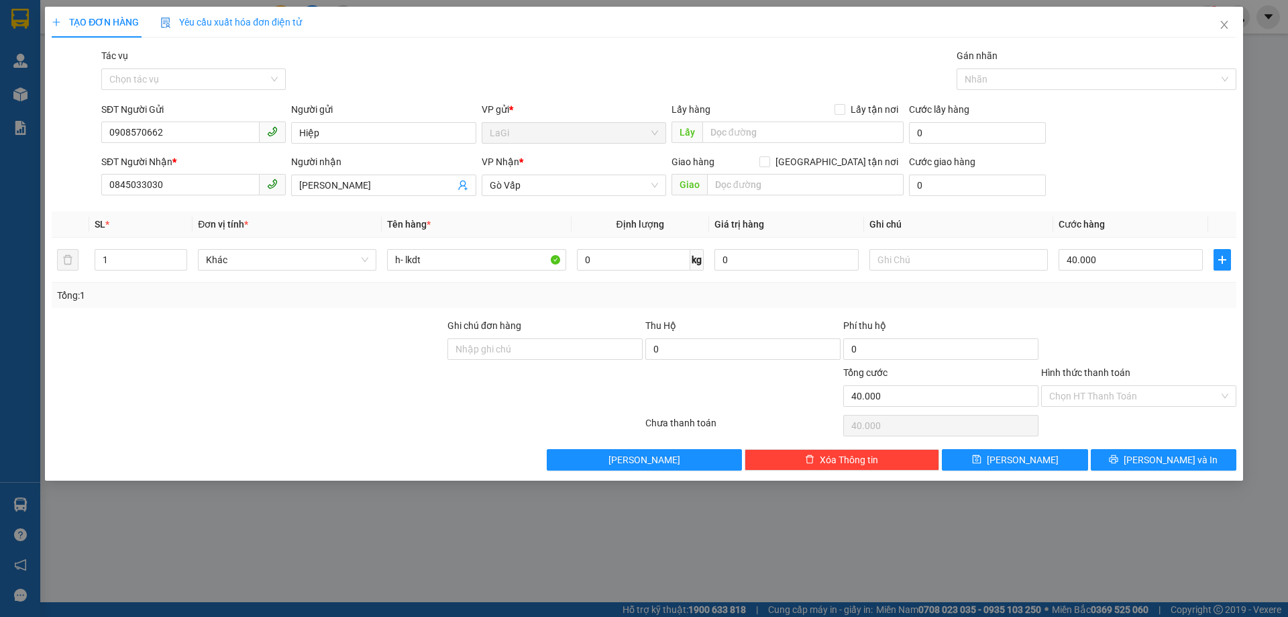
click at [1076, 327] on div at bounding box center [1139, 341] width 198 height 47
click at [1131, 458] on button "Lưu và In" at bounding box center [1164, 459] width 146 height 21
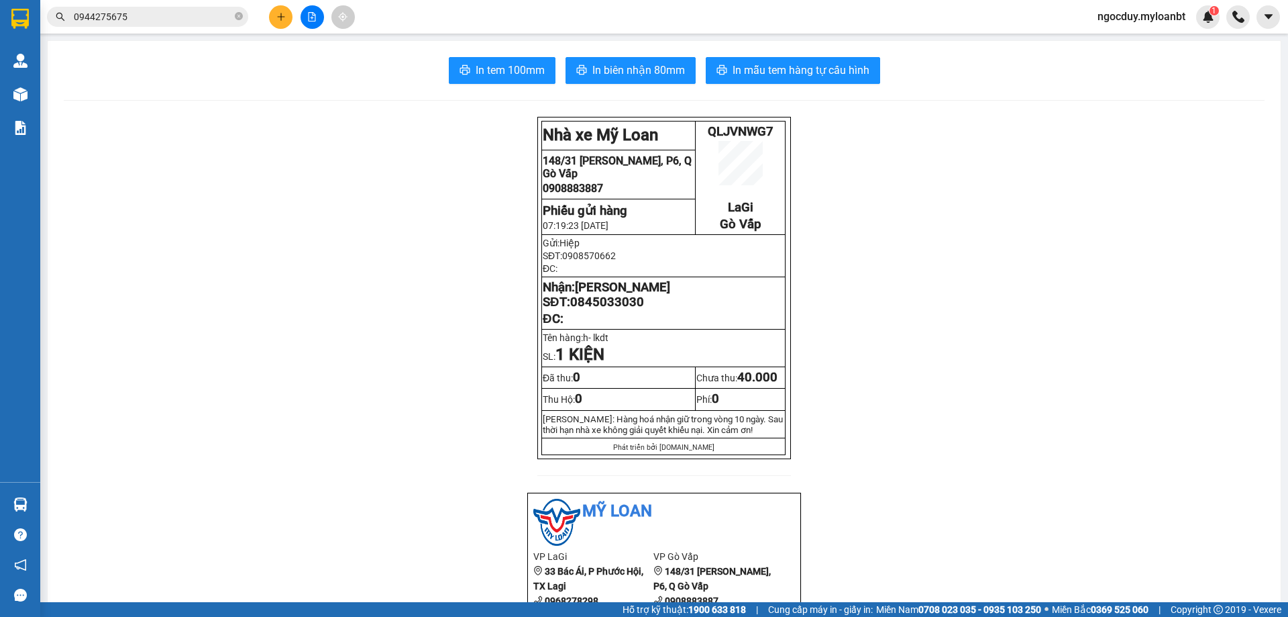
click at [719, 130] on span "QLJVNWG7" at bounding box center [741, 131] width 66 height 15
copy span "QLJVNWG7"
click at [195, 30] on div "Kết quả tìm kiếm ( 1583 ) Bộ lọc Mã ĐH Trạng thái Món hàng Thu hộ Tổng cước Chư…" at bounding box center [644, 17] width 1288 height 34
click at [199, 18] on input "0944275675" at bounding box center [153, 16] width 158 height 15
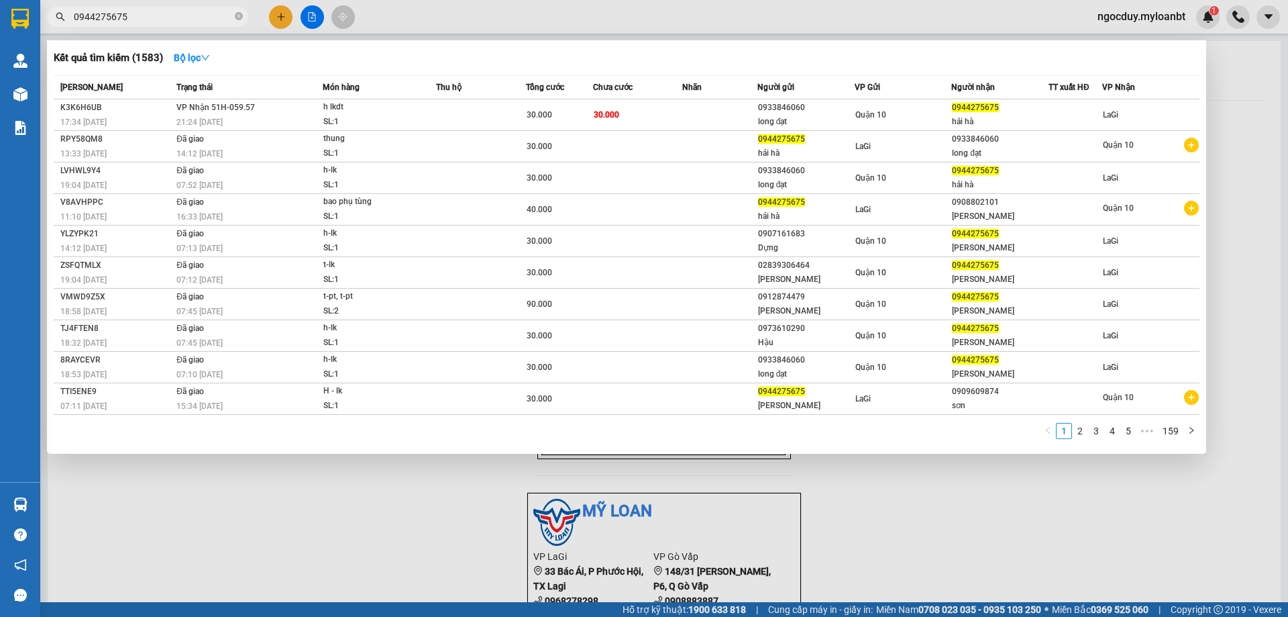
click at [199, 18] on input "0944275675" at bounding box center [153, 16] width 158 height 15
paste input "QLJVNWG7"
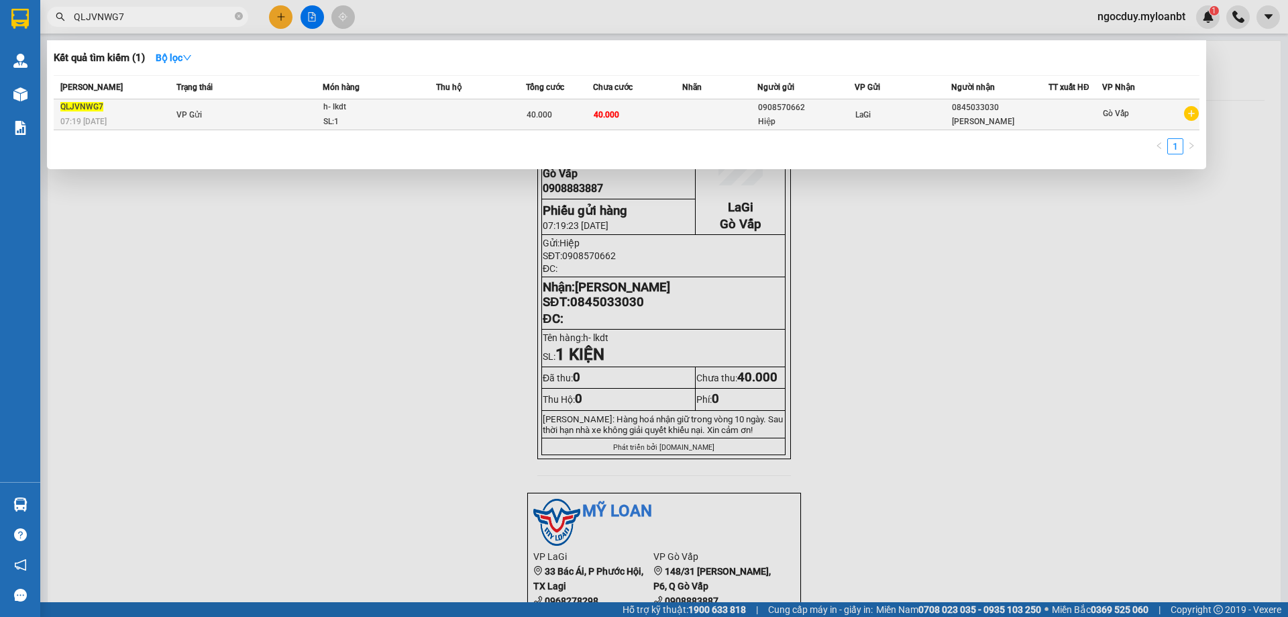
type input "QLJVNWG7"
click at [478, 104] on td at bounding box center [481, 114] width 90 height 31
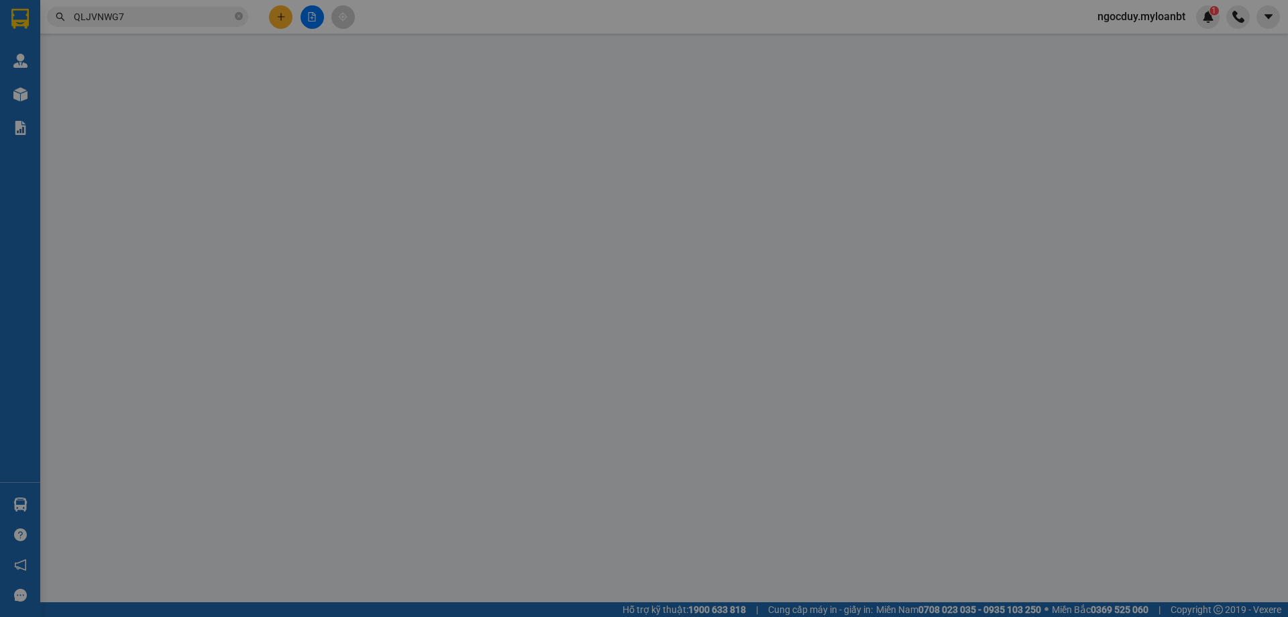
type input "0908570662"
type input "0845033030"
type input "0"
type input "40.000"
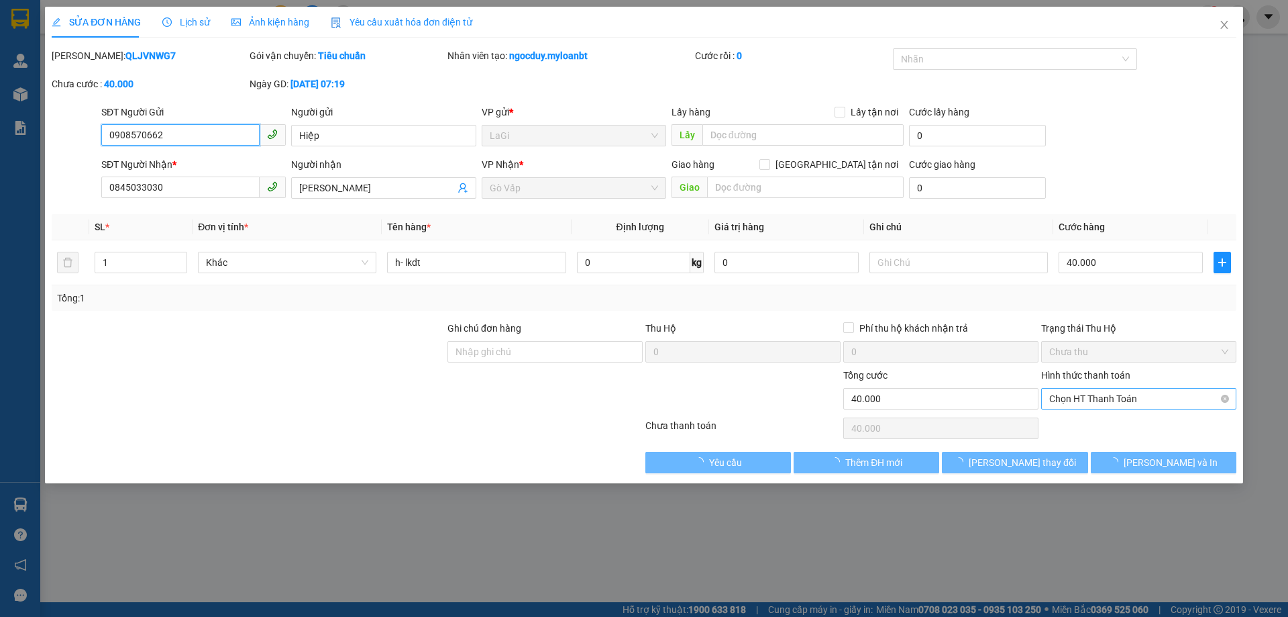
drag, startPoint x: 1107, startPoint y: 399, endPoint x: 1098, endPoint y: 404, distance: 9.9
click at [1106, 400] on span "Chọn HT Thanh Toán" at bounding box center [1138, 399] width 179 height 20
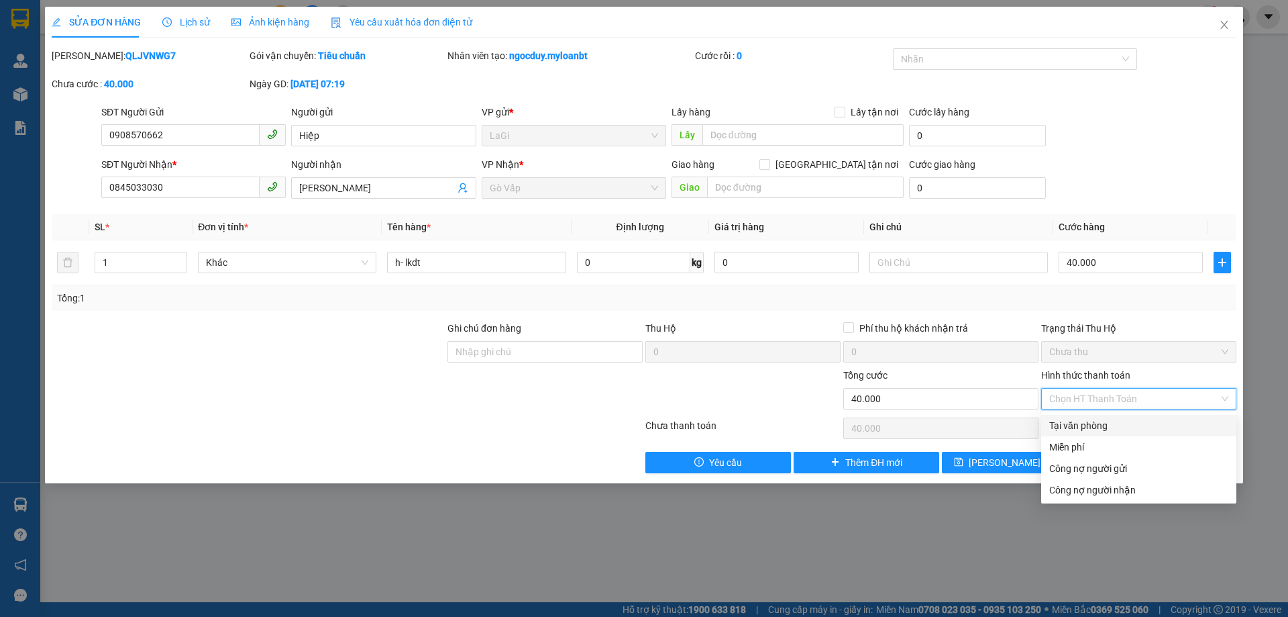
click at [1068, 420] on div "Tại văn phòng" at bounding box center [1138, 425] width 179 height 15
type input "0"
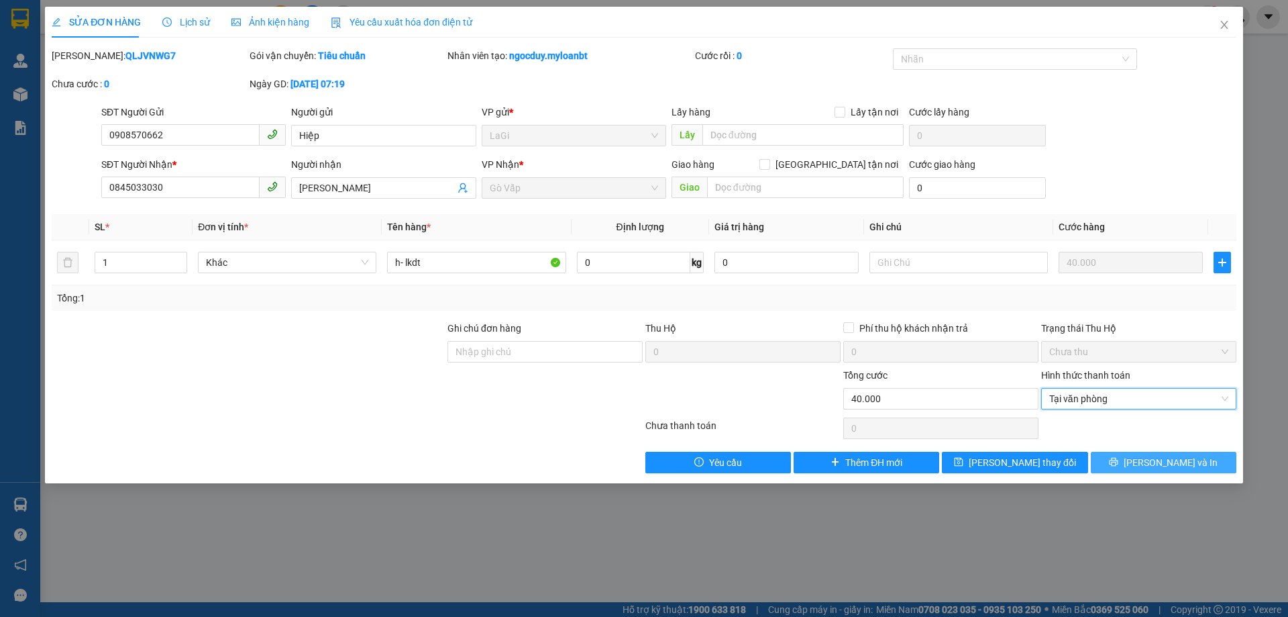
click at [1104, 459] on button "Lưu và In" at bounding box center [1164, 462] width 146 height 21
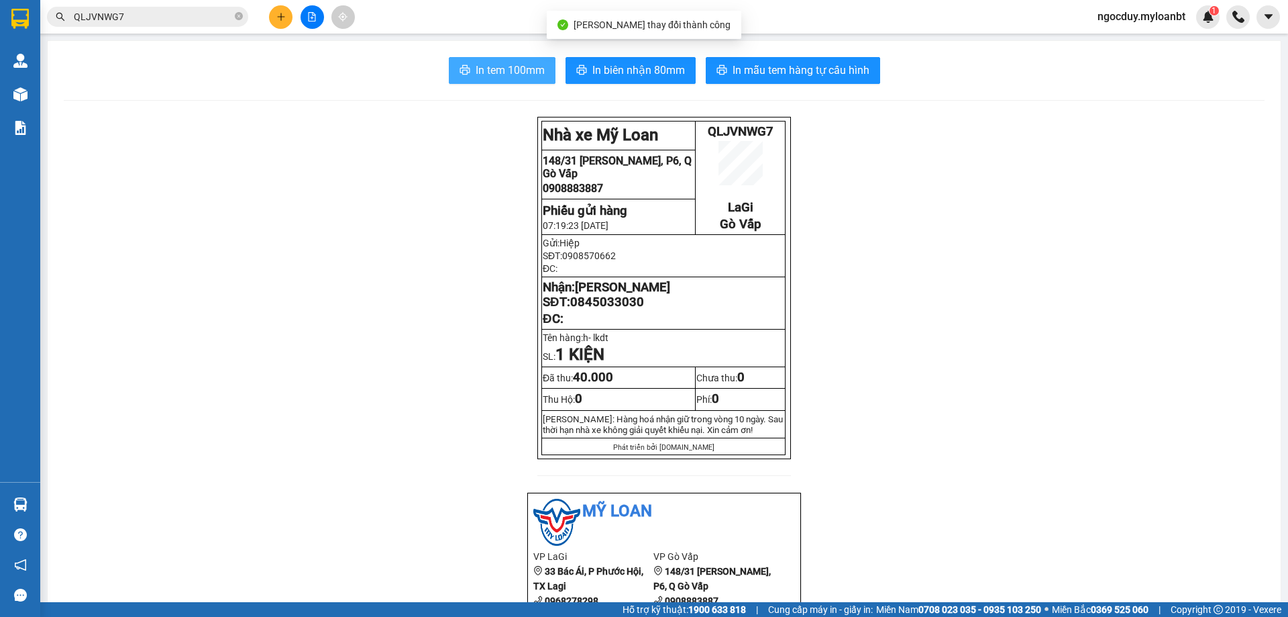
click at [466, 62] on button "In tem 100mm" at bounding box center [502, 70] width 107 height 27
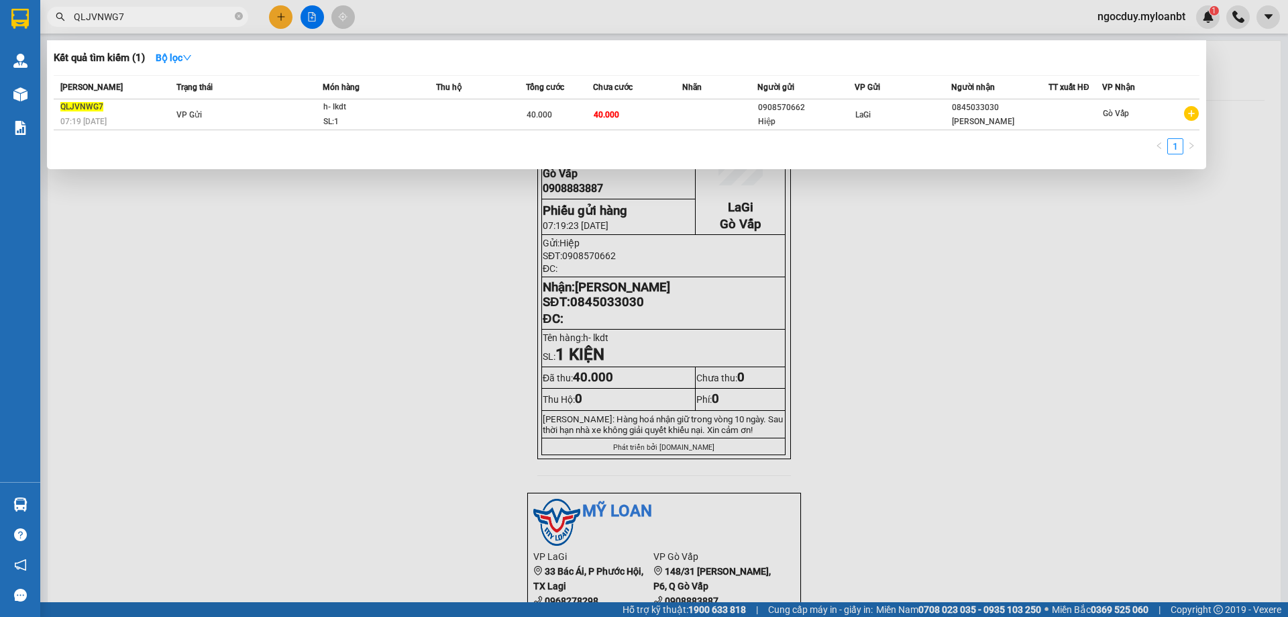
click at [131, 23] on input "QLJVNWG7" at bounding box center [153, 16] width 158 height 15
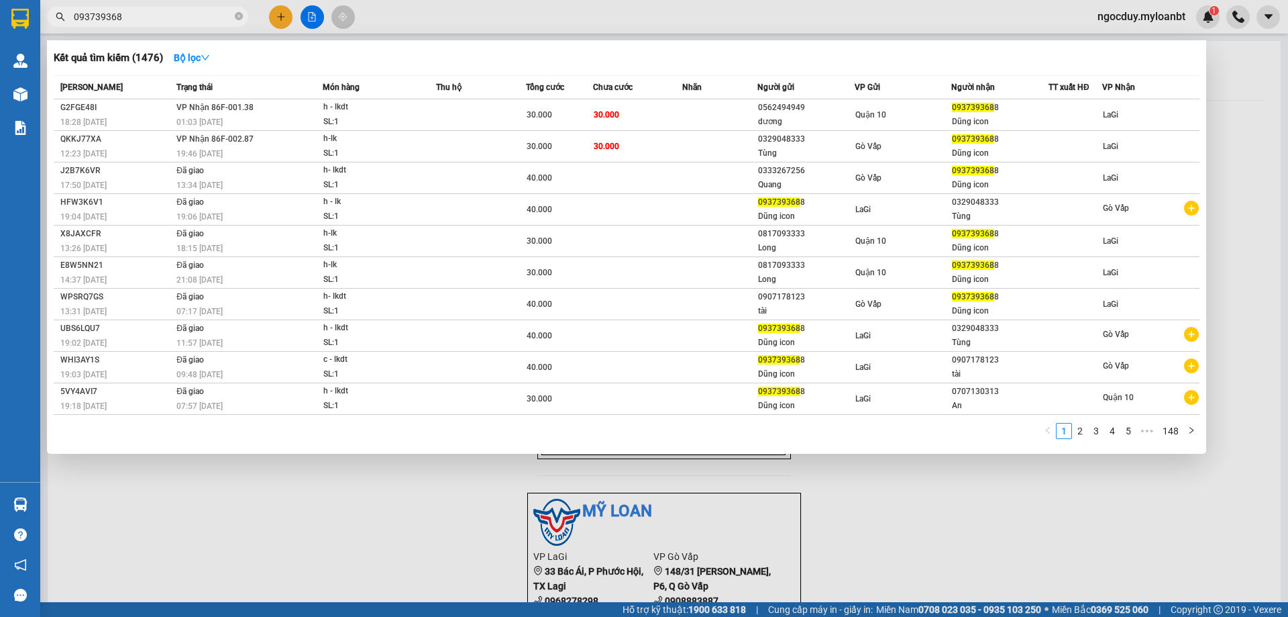
type input "0937393688"
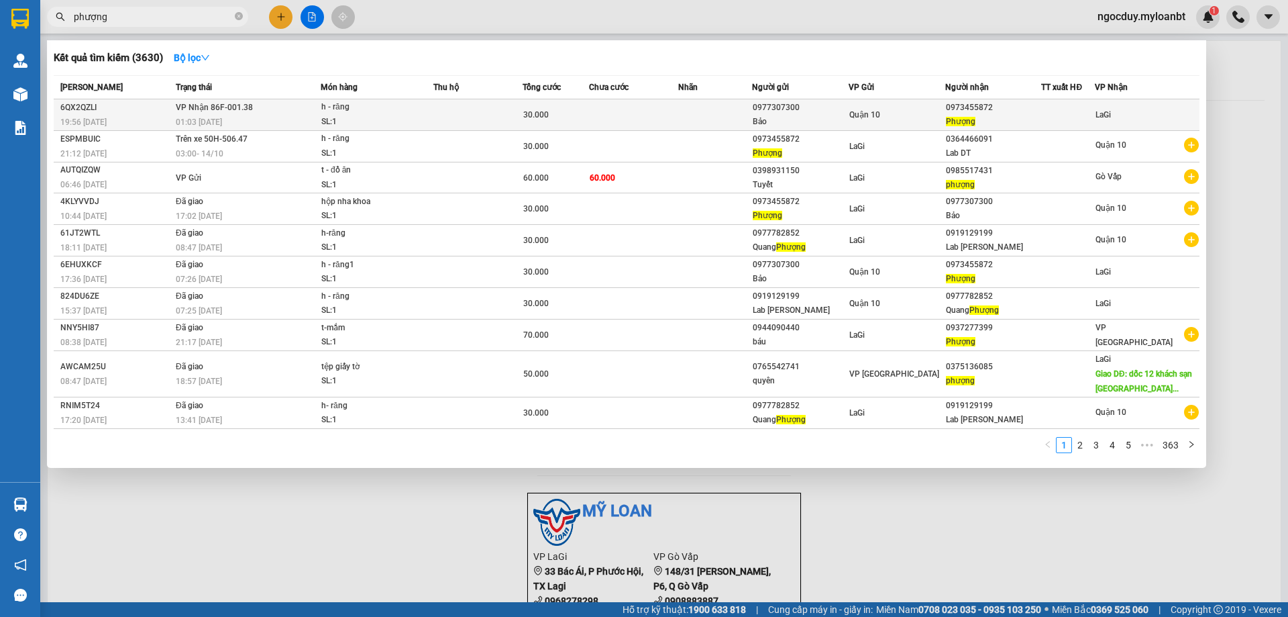
type input "phượng"
click at [331, 117] on div "SL: 1" at bounding box center [371, 122] width 101 height 15
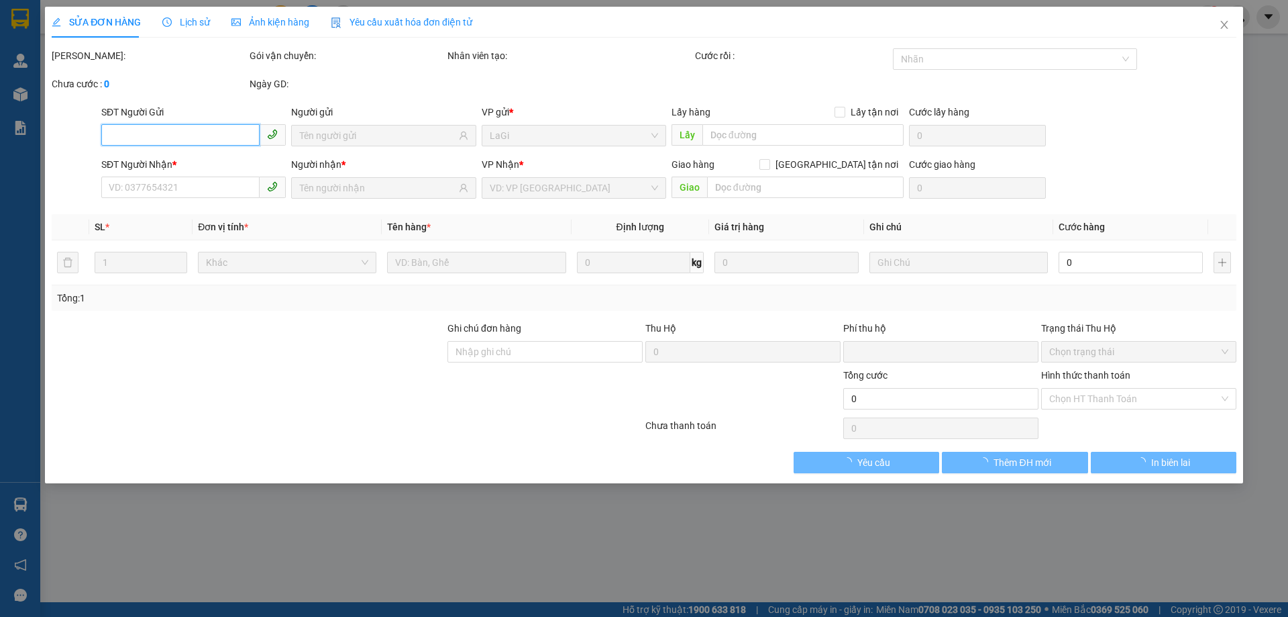
type input "0977307300"
type input "Bảo"
type input "0973455872"
type input "Phượng"
type input "0"
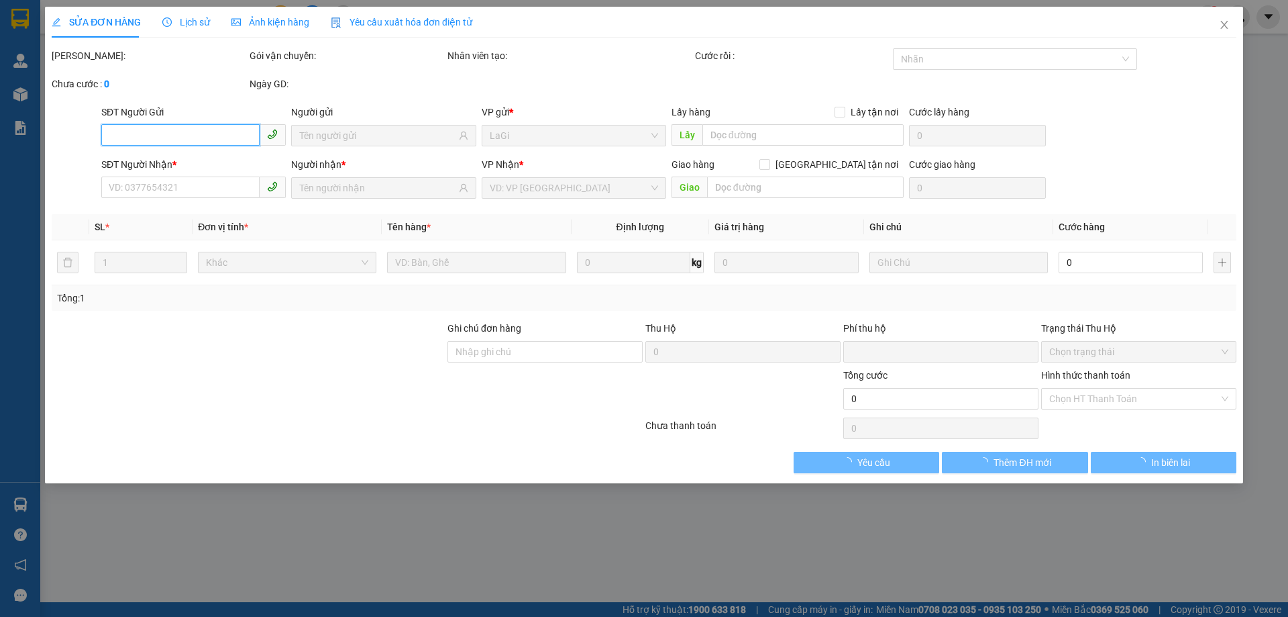
type input "30.000"
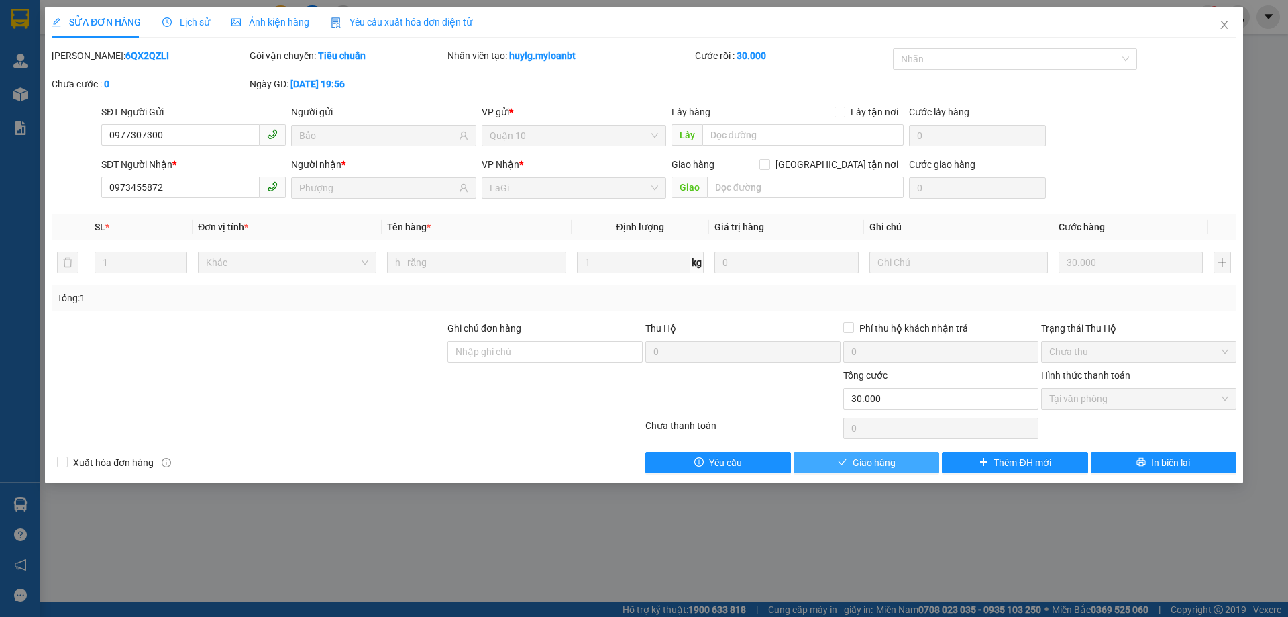
click at [917, 461] on button "Giao hàng" at bounding box center [867, 462] width 146 height 21
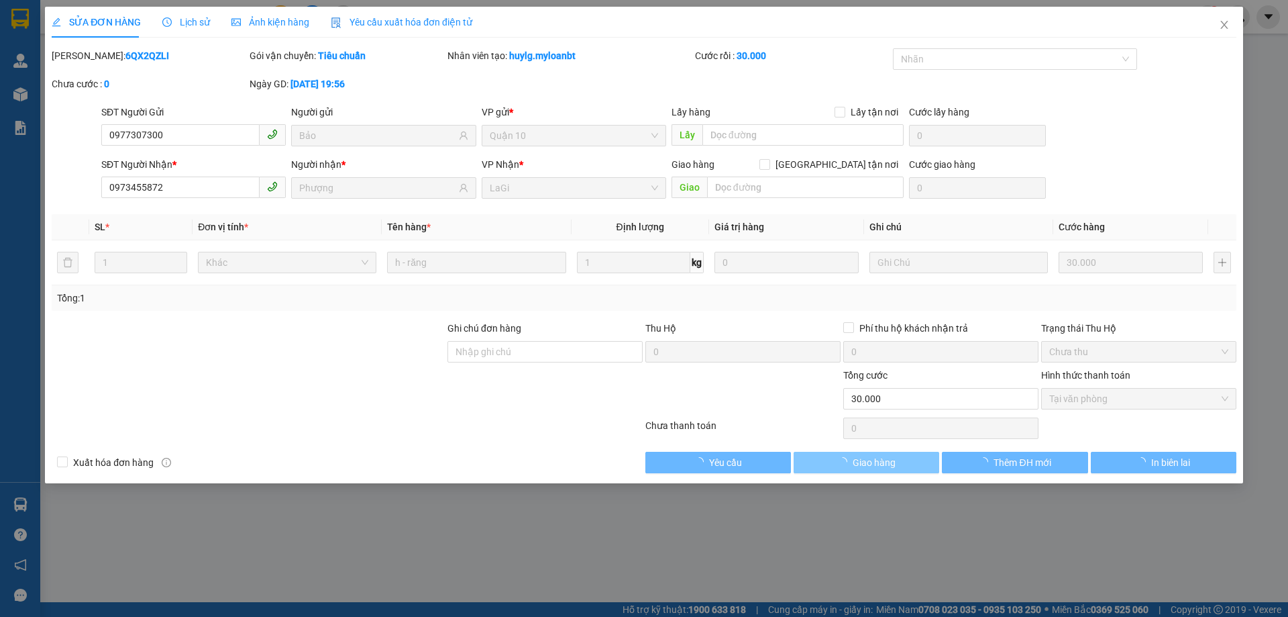
click at [917, 461] on button "Giao hàng" at bounding box center [867, 462] width 146 height 21
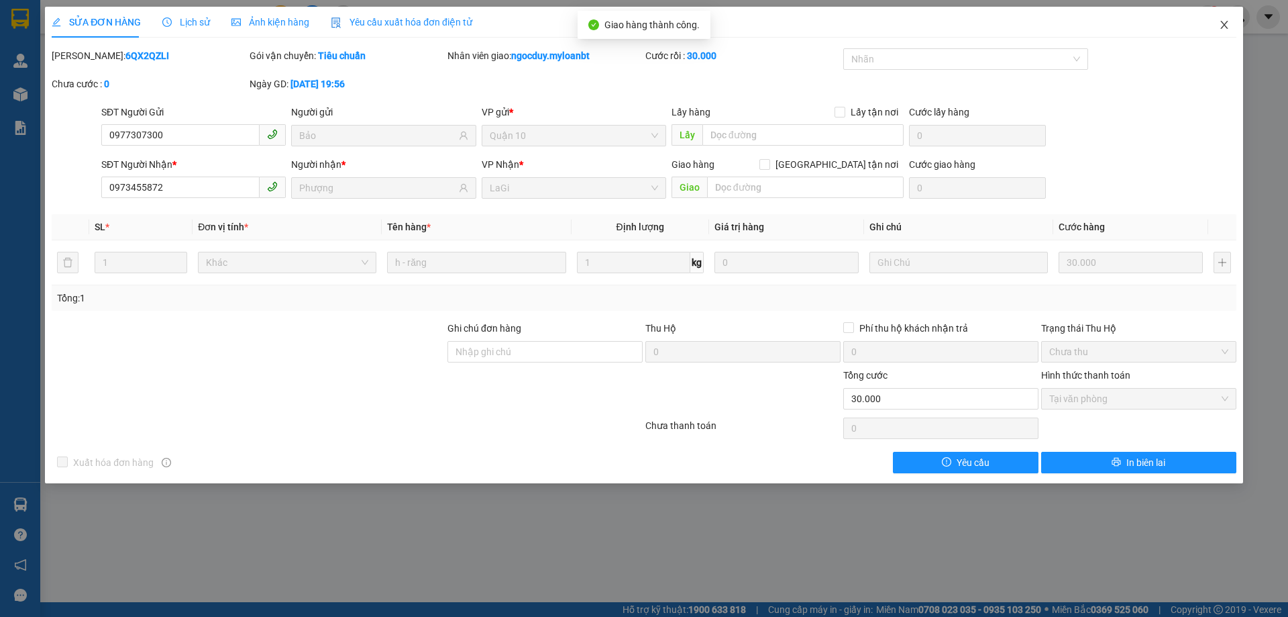
click at [1218, 16] on span "Close" at bounding box center [1225, 26] width 38 height 38
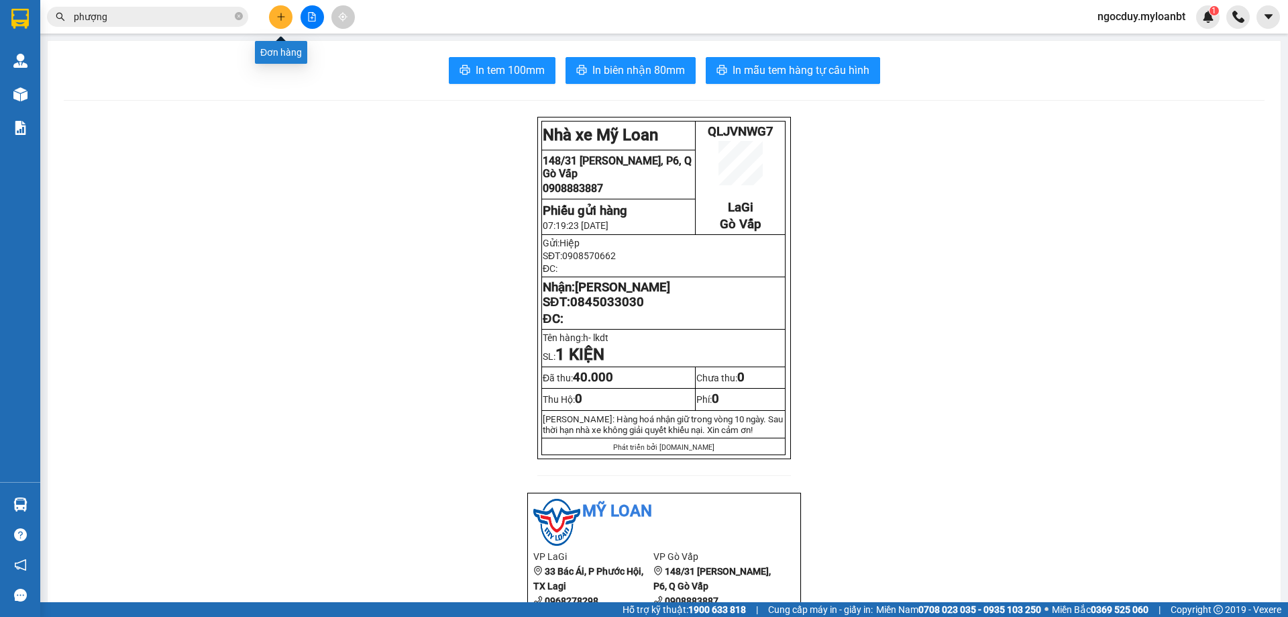
click at [280, 13] on icon "plus" at bounding box center [280, 16] width 9 height 9
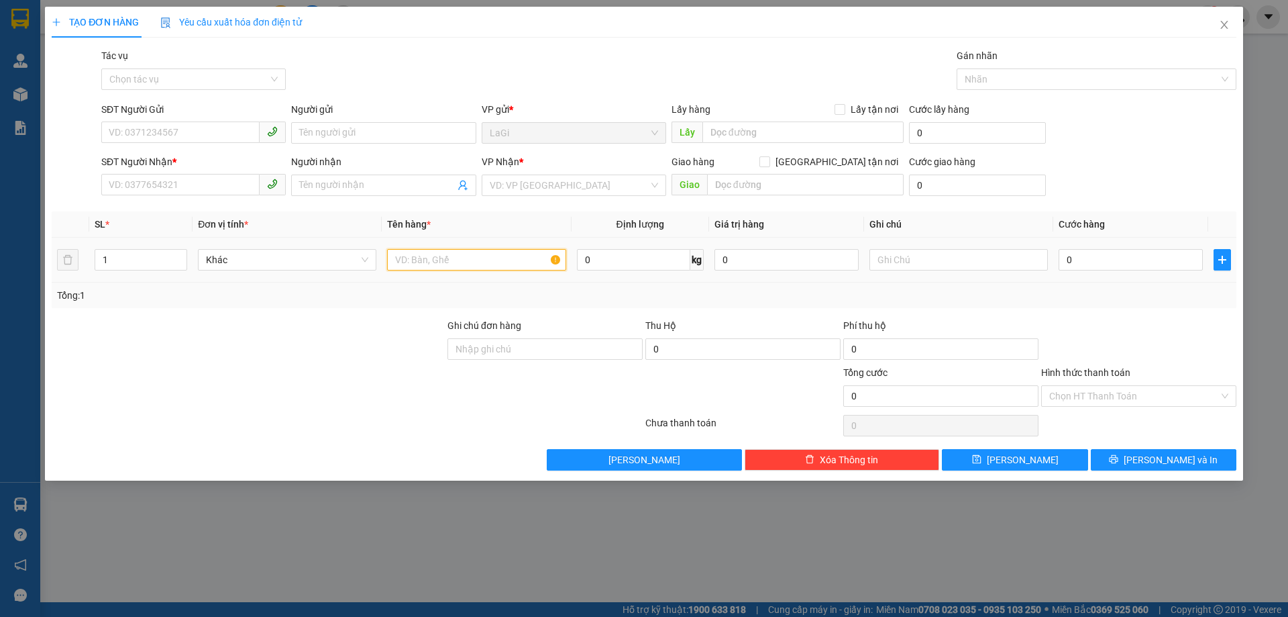
click at [442, 264] on input "text" at bounding box center [476, 259] width 178 height 21
type input "b- chả"
click at [128, 125] on input "SĐT Người Gửi" at bounding box center [180, 131] width 158 height 21
type input "0388933693"
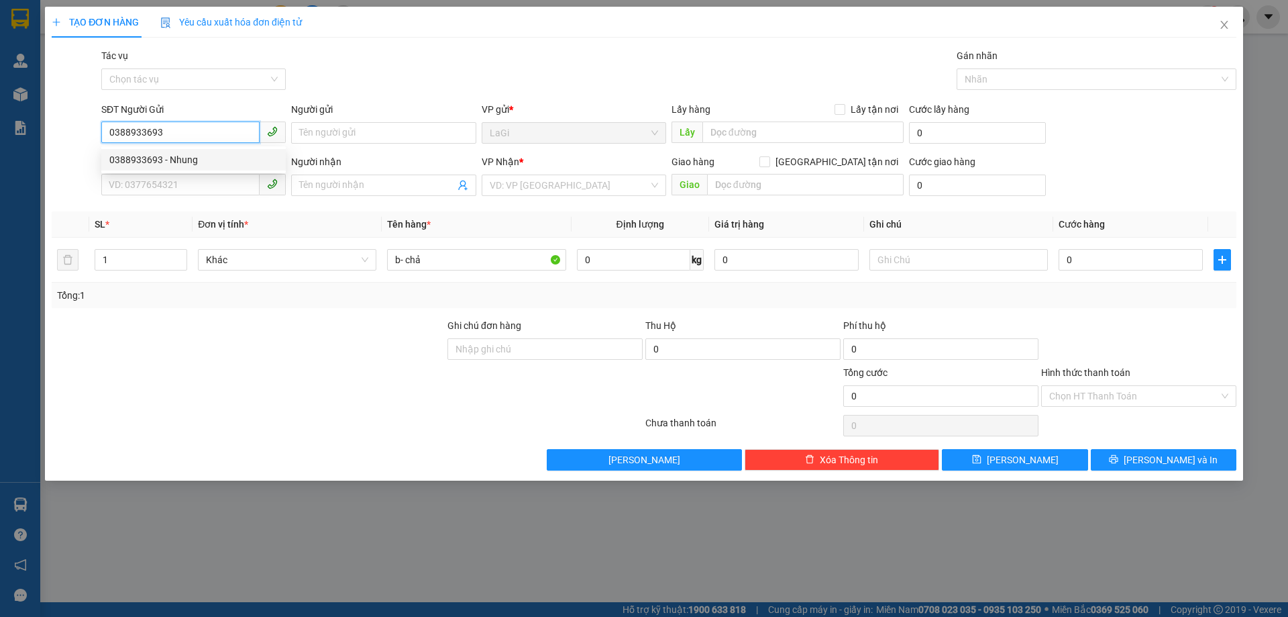
click at [191, 158] on div "0388933693 - Nhung" at bounding box center [193, 159] width 168 height 15
type input "Nhung"
type input "0938918682"
type input "Linh Đan"
type input "0388933693"
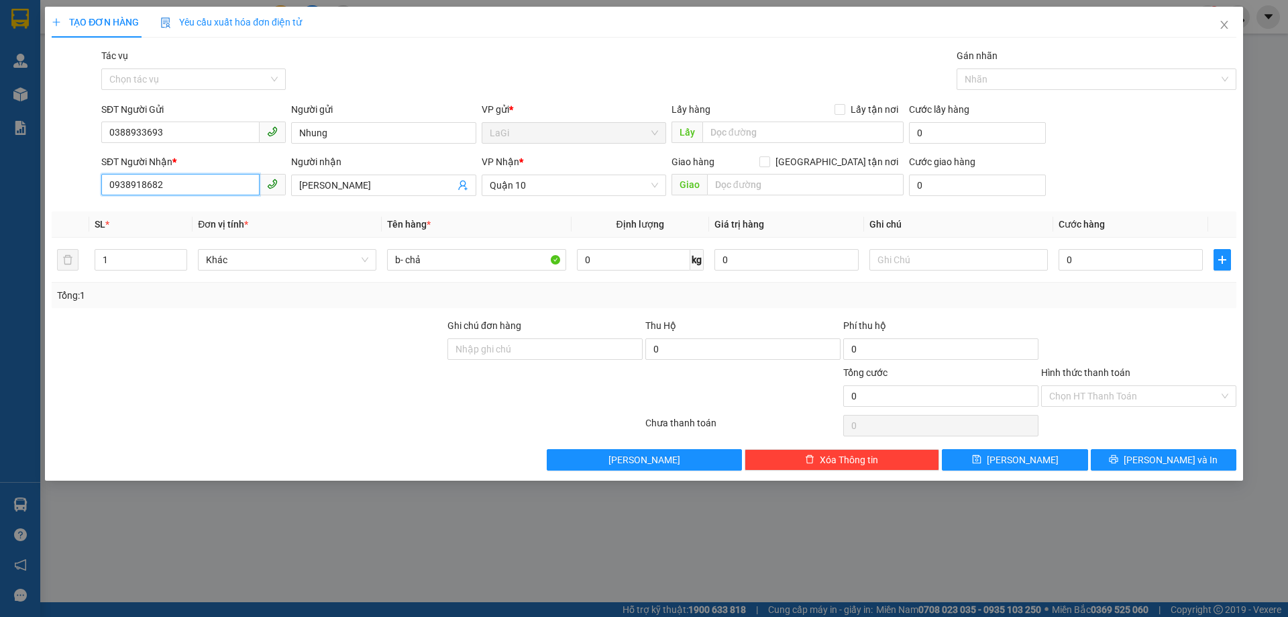
click at [190, 176] on input "0938918682" at bounding box center [180, 184] width 158 height 21
drag, startPoint x: 190, startPoint y: 176, endPoint x: 207, endPoint y: 185, distance: 19.8
click at [190, 176] on input "0938918682" at bounding box center [180, 184] width 158 height 21
type input "0913787904"
click at [341, 187] on input "Linh Đan" at bounding box center [376, 185] width 155 height 15
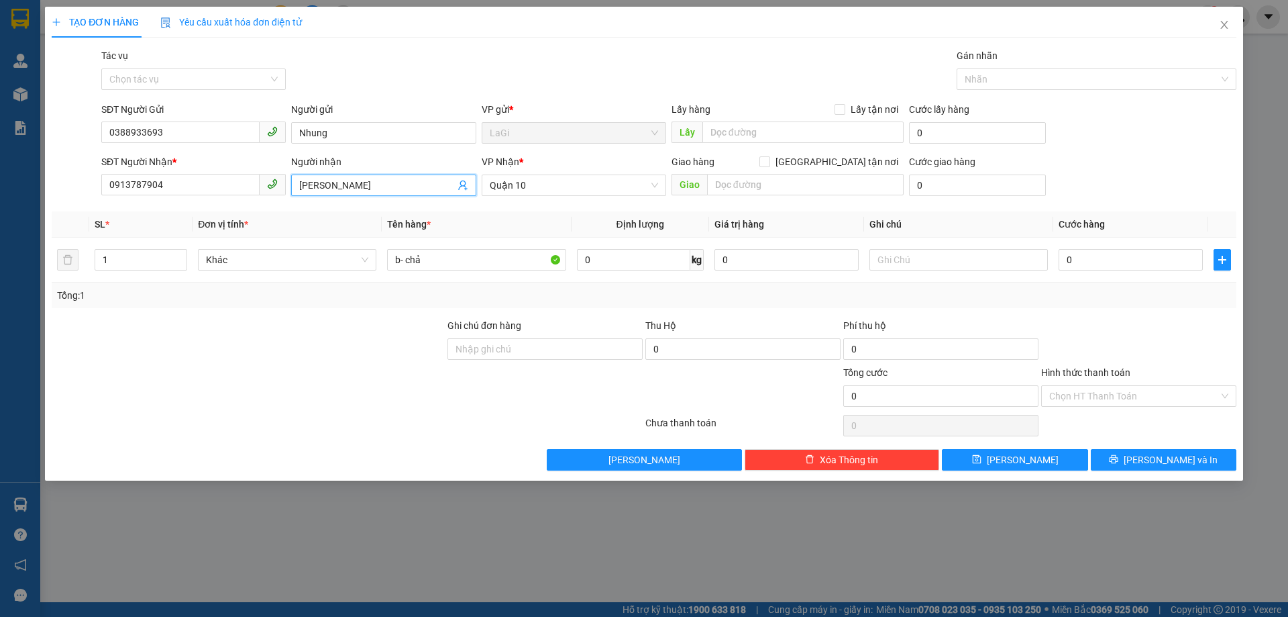
click at [337, 190] on input "Linh Đan" at bounding box center [376, 185] width 155 height 15
click at [336, 192] on input "Linh Đan" at bounding box center [376, 185] width 155 height 15
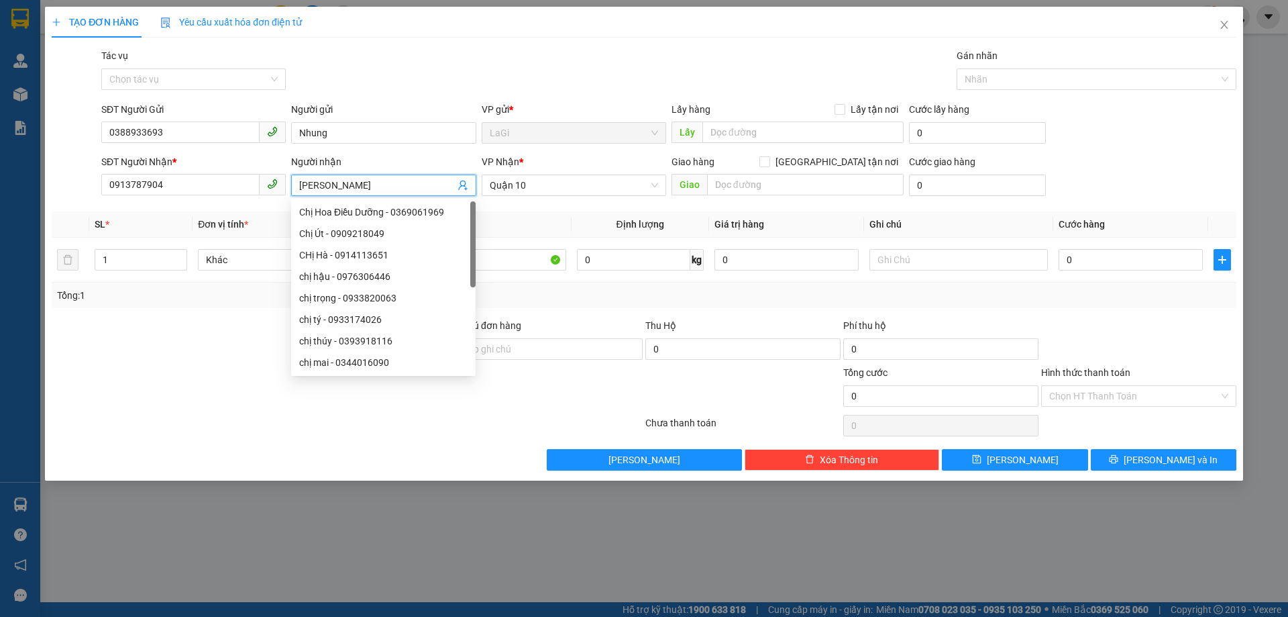
click at [336, 191] on input "Linh Đan" at bounding box center [376, 185] width 155 height 15
click at [334, 191] on input "Linh Đan" at bounding box center [376, 185] width 155 height 15
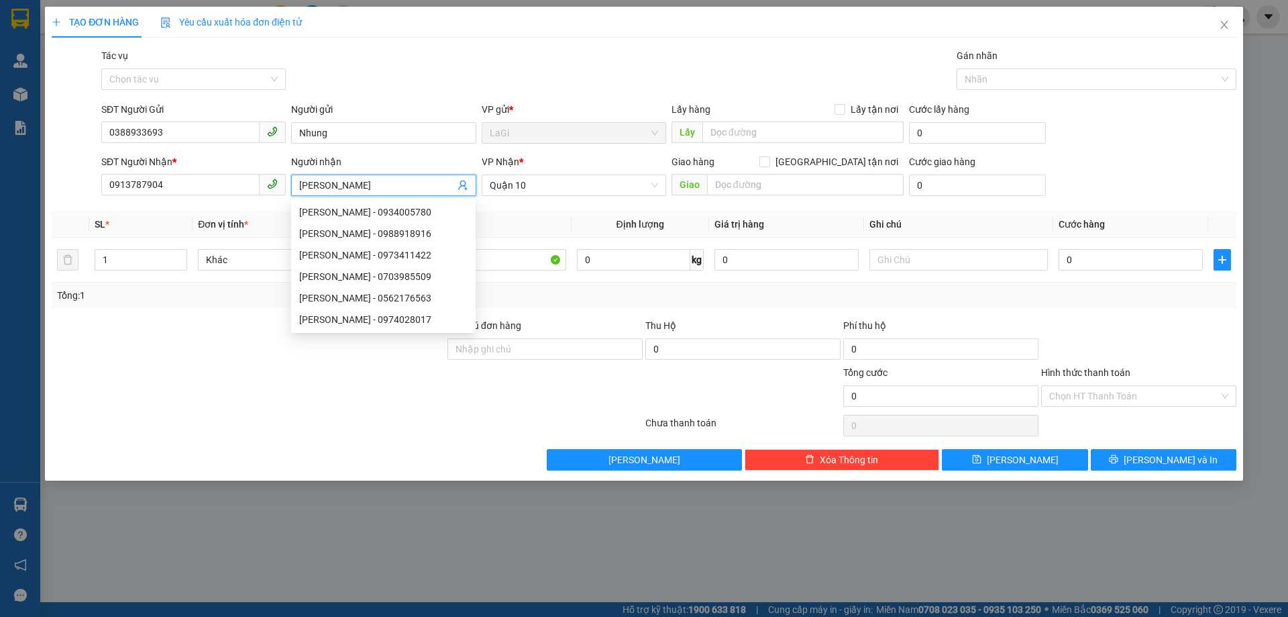
type input "[PERSON_NAME]"
drag, startPoint x: 584, startPoint y: 305, endPoint x: 575, endPoint y: 308, distance: 9.3
click at [578, 307] on div "Tổng: 1" at bounding box center [644, 294] width 1185 height 25
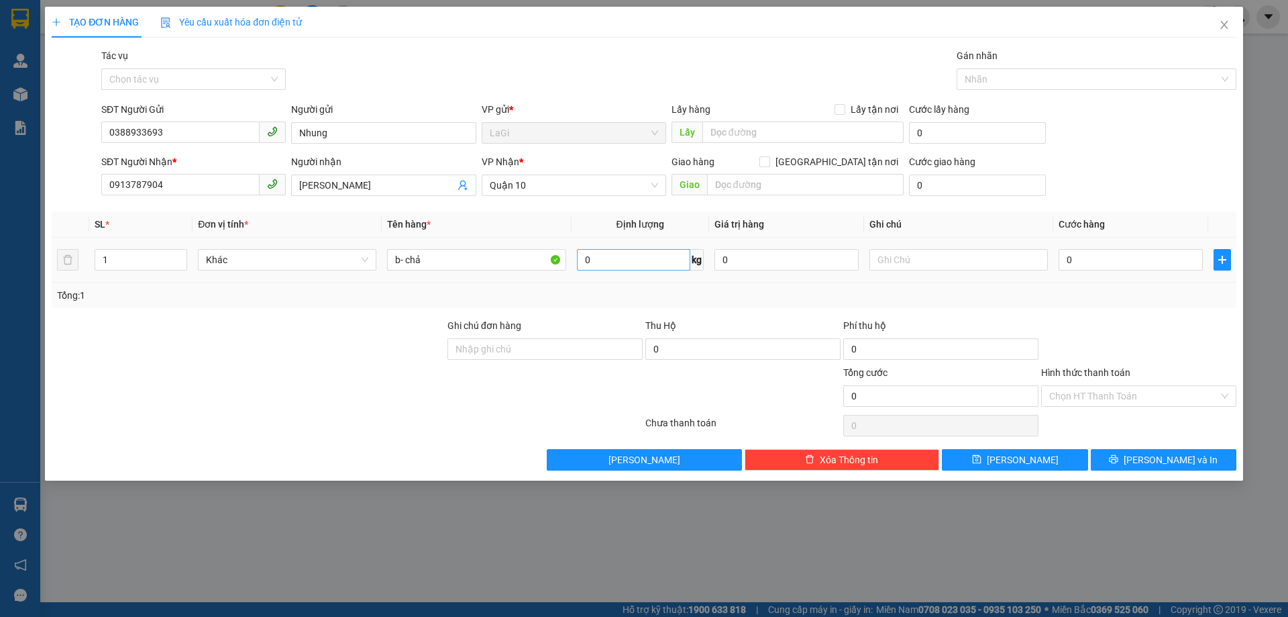
drag, startPoint x: 584, startPoint y: 248, endPoint x: 597, endPoint y: 270, distance: 24.6
click at [588, 268] on span "0 kg" at bounding box center [640, 258] width 127 height 24
click at [595, 269] on input "0" at bounding box center [633, 259] width 113 height 21
drag, startPoint x: 1288, startPoint y: 303, endPoint x: 1288, endPoint y: 327, distance: 24.2
click at [1288, 327] on div "TẠO ĐƠN HÀNG Yêu cầu xuất hóa đơn điện tử Transit Pickup Surcharge Ids Transit …" at bounding box center [644, 308] width 1288 height 617
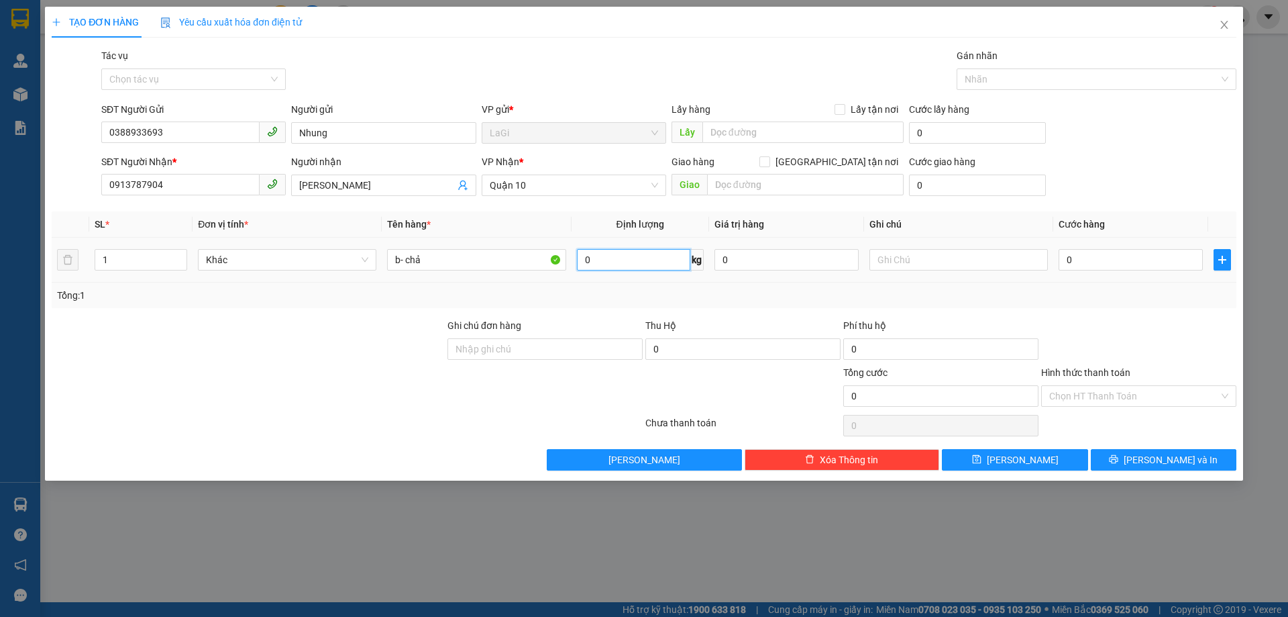
click at [605, 262] on input "0" at bounding box center [633, 259] width 113 height 21
type input "18.8"
drag, startPoint x: 1129, startPoint y: 278, endPoint x: 1102, endPoint y: 265, distance: 29.7
click at [1124, 277] on td "0" at bounding box center [1130, 260] width 155 height 45
click at [1102, 261] on input "0" at bounding box center [1131, 259] width 144 height 21
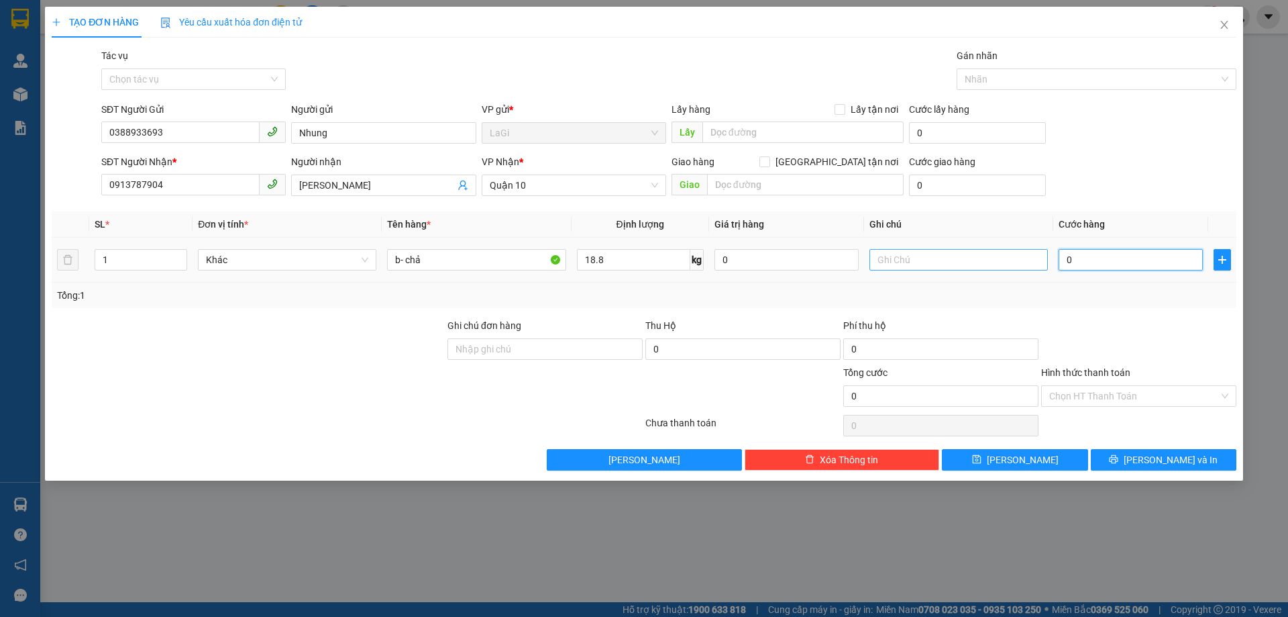
type input "6"
type input "60"
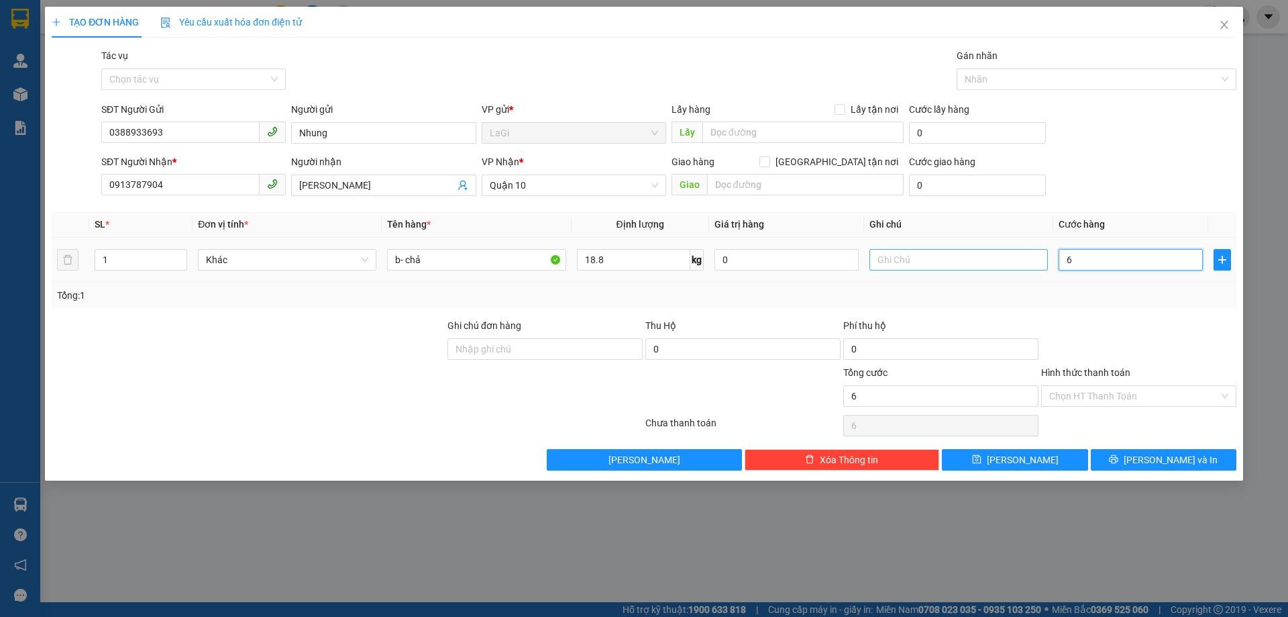
type input "60"
type input "60.000"
click at [1027, 299] on div "Tổng: 1" at bounding box center [644, 295] width 1174 height 15
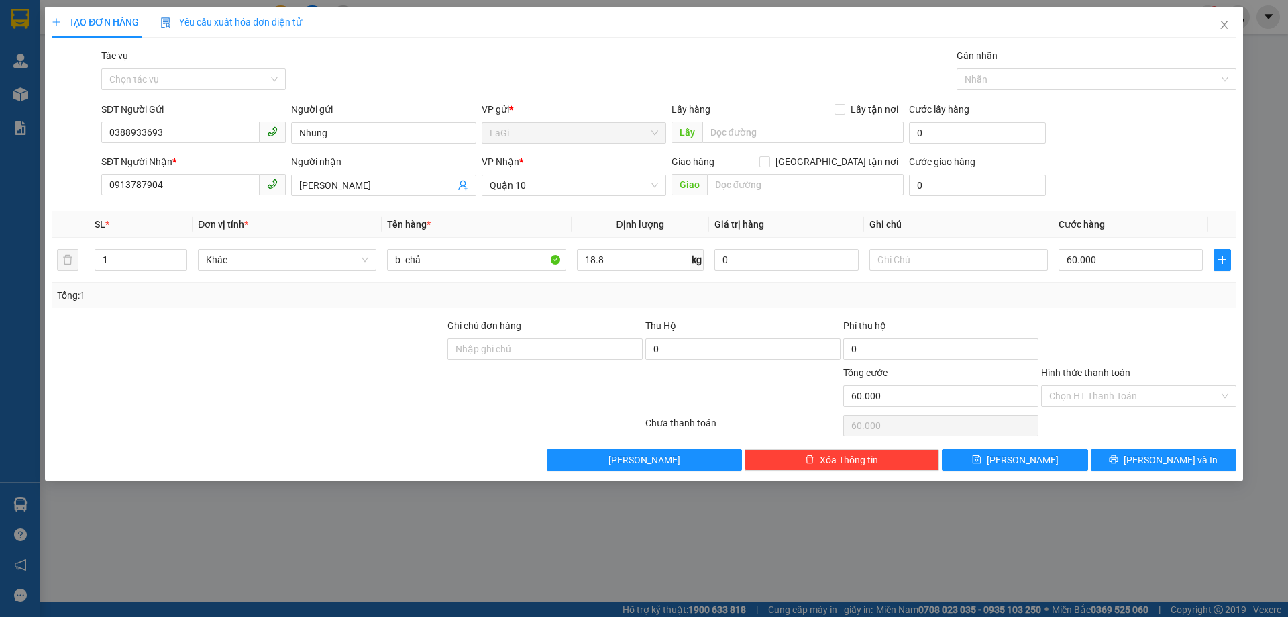
click at [694, 363] on div "0" at bounding box center [743, 351] width 195 height 27
click at [705, 356] on input "0" at bounding box center [743, 348] width 195 height 21
click at [1083, 295] on div "Tổng: 1" at bounding box center [644, 295] width 1174 height 15
click at [735, 347] on input "0" at bounding box center [743, 348] width 195 height 21
type input "1.000.000"
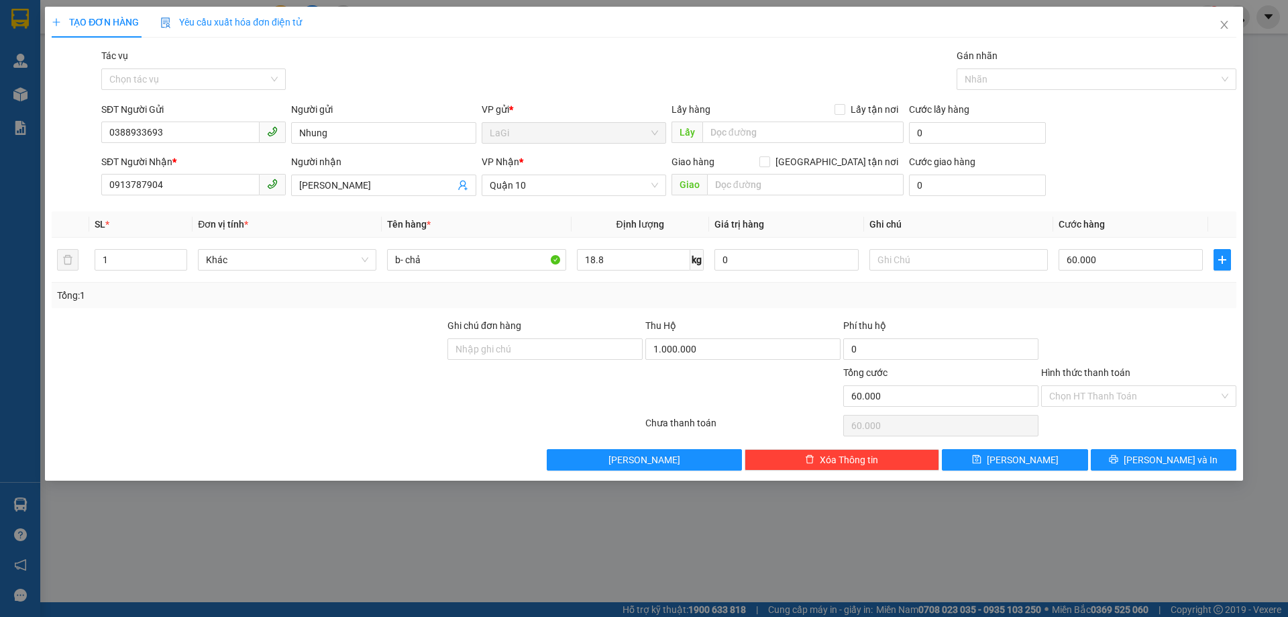
click at [985, 320] on div "Phí thu hộ" at bounding box center [940, 328] width 195 height 20
click at [1143, 451] on button "Lưu và In" at bounding box center [1164, 459] width 146 height 21
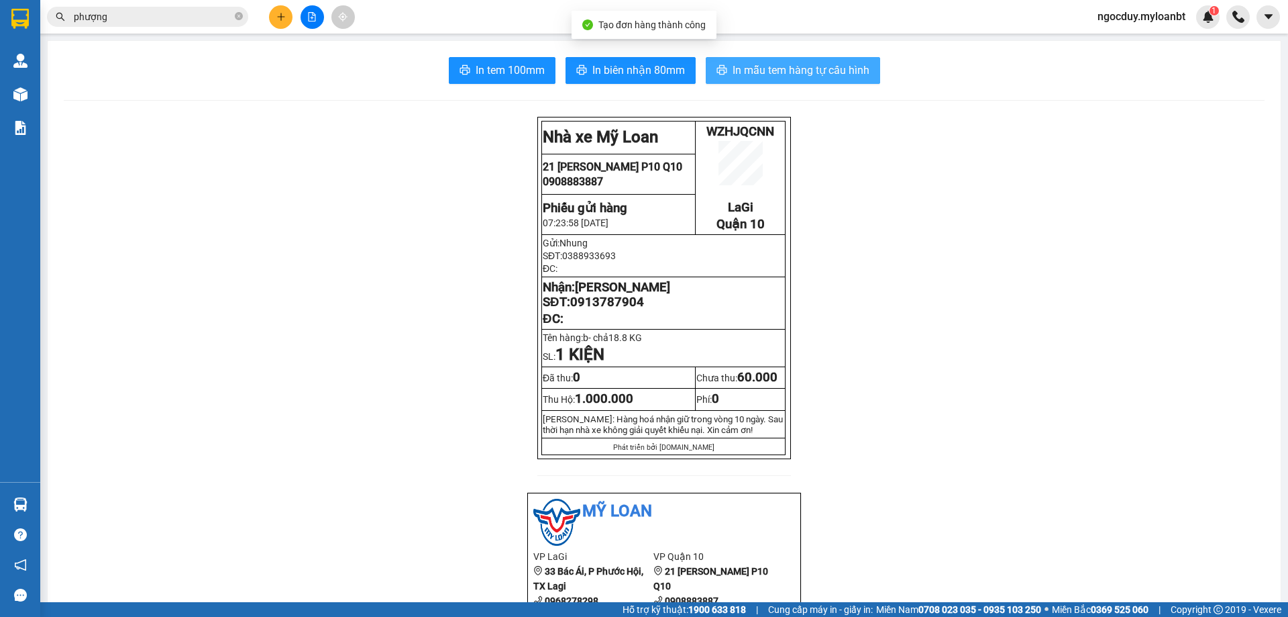
click at [768, 62] on span "In mẫu tem hàng tự cấu hình" at bounding box center [801, 70] width 137 height 17
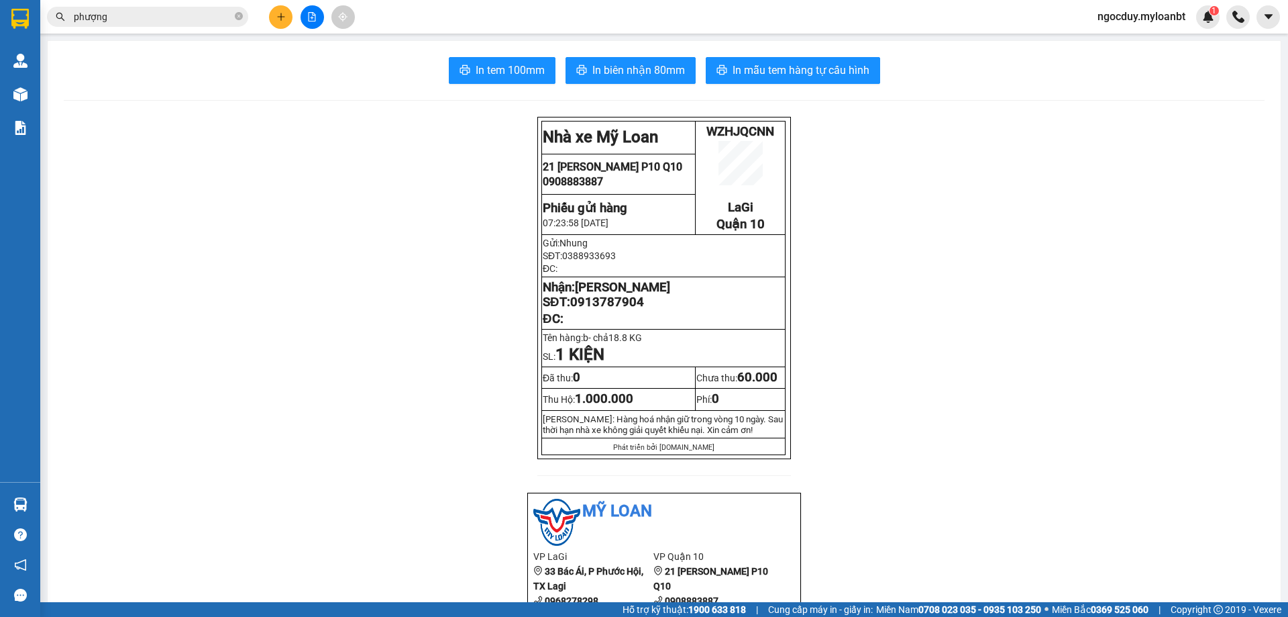
click at [141, 24] on span "phượng" at bounding box center [147, 17] width 201 height 20
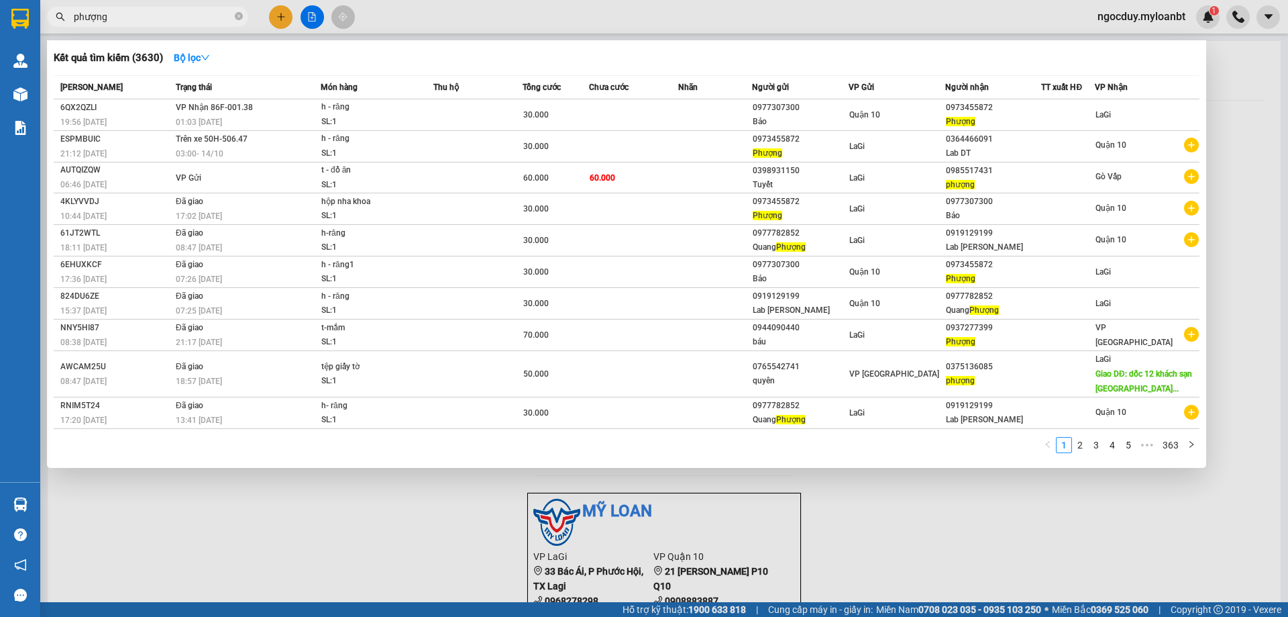
click at [150, 18] on input "phượng" at bounding box center [153, 16] width 158 height 15
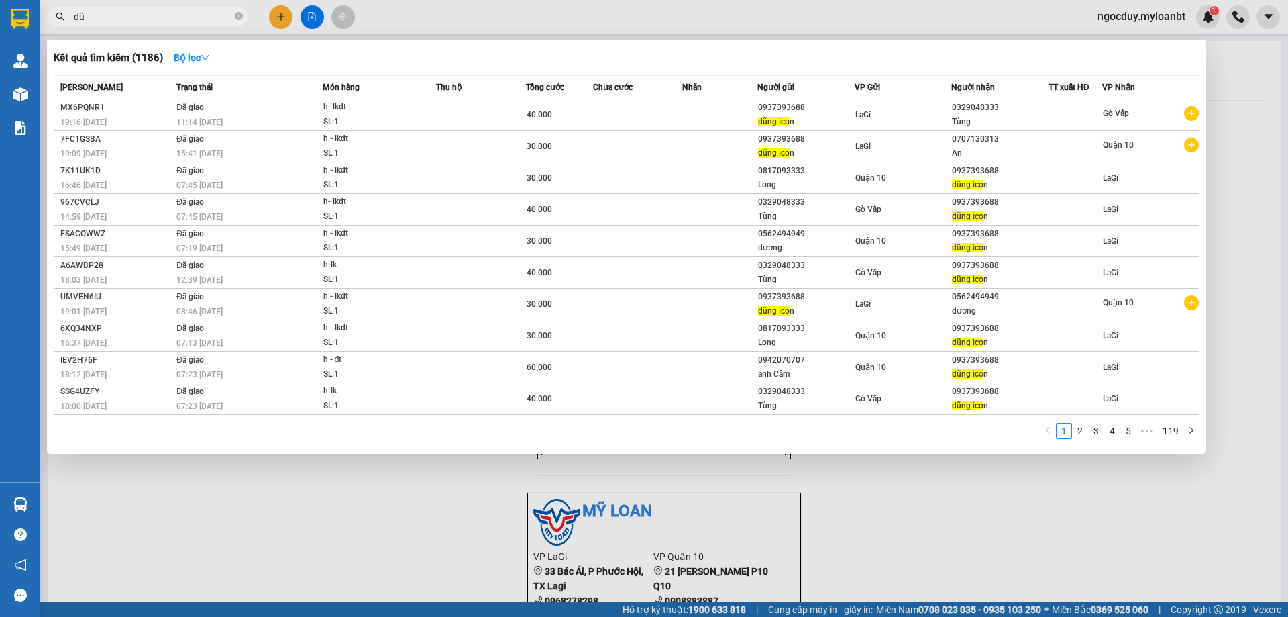
type input "d"
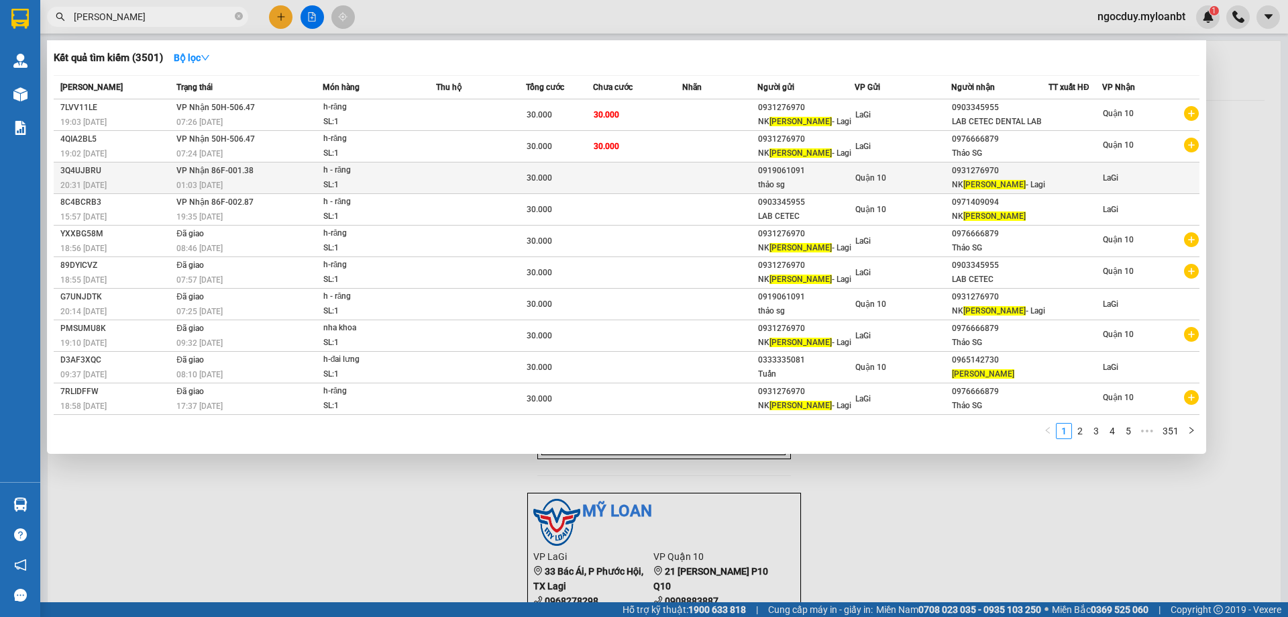
type input "ngọc anh"
click at [935, 178] on div "Quận 10" at bounding box center [904, 177] width 96 height 15
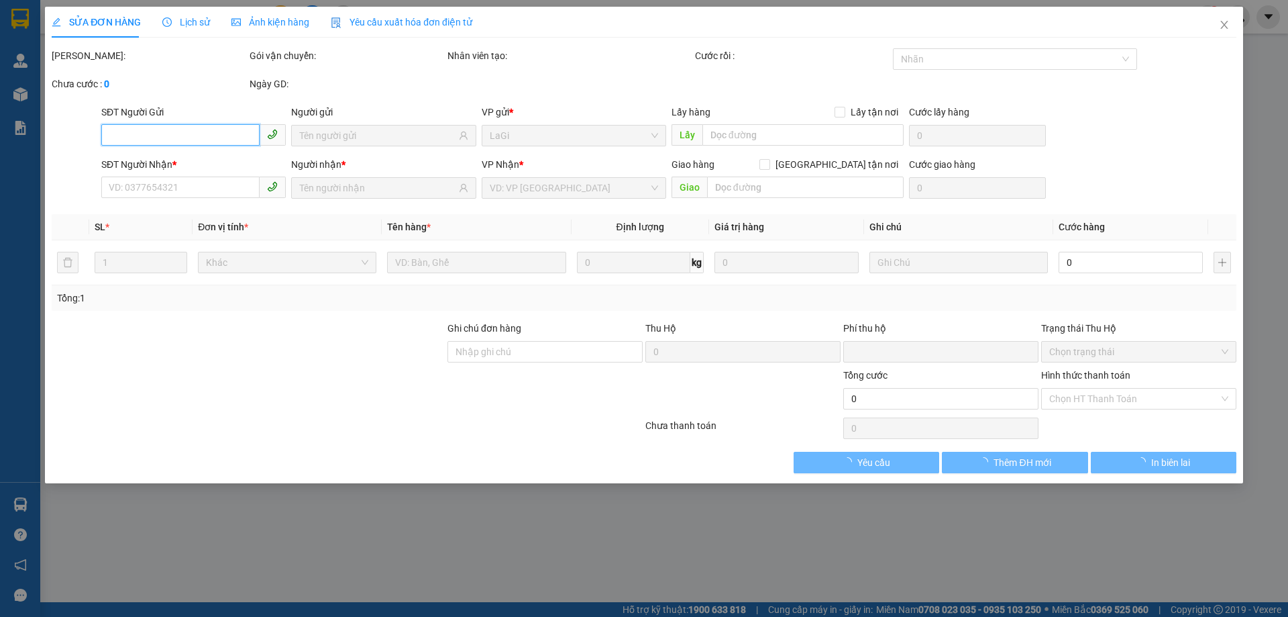
type input "0919061091"
type input "thảo sg"
type input "0931276970"
type input "NK Ngọc Anh - Lagi"
type input "0"
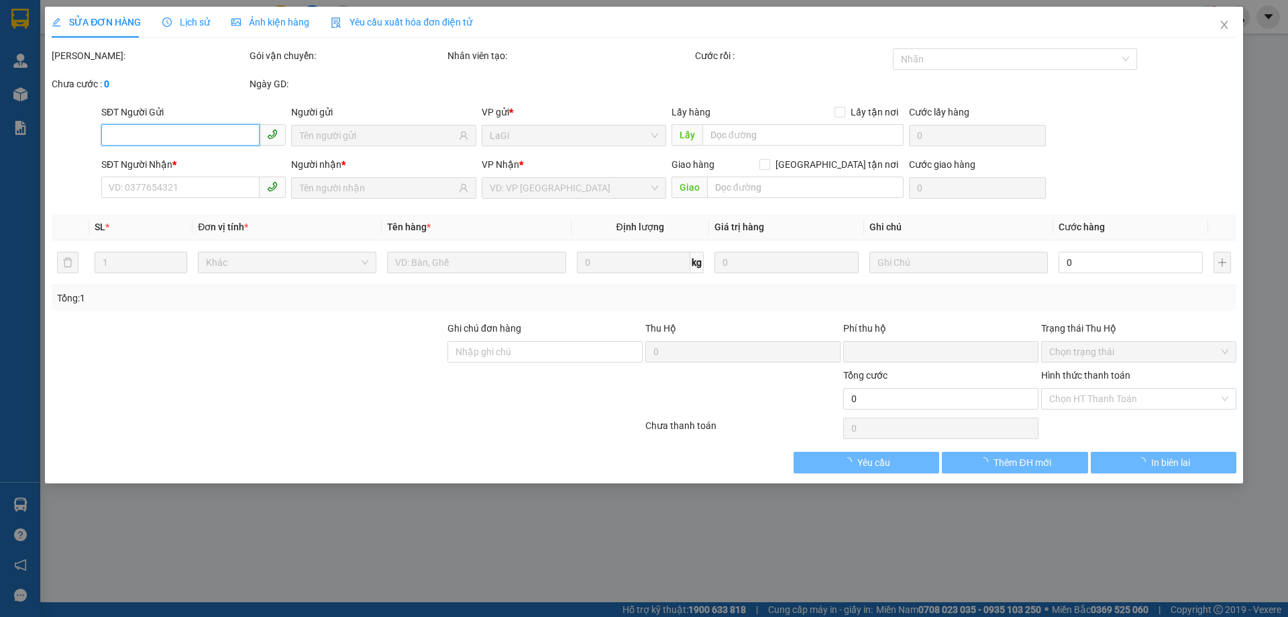
type input "30.000"
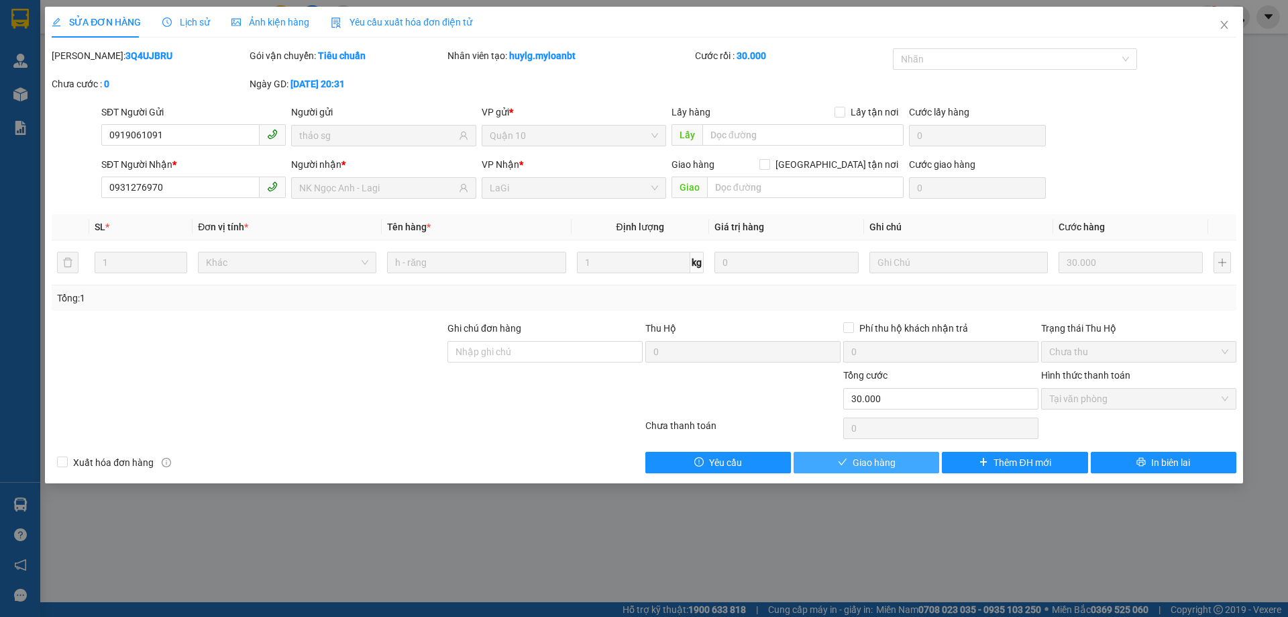
click at [922, 466] on button "Giao hàng" at bounding box center [867, 462] width 146 height 21
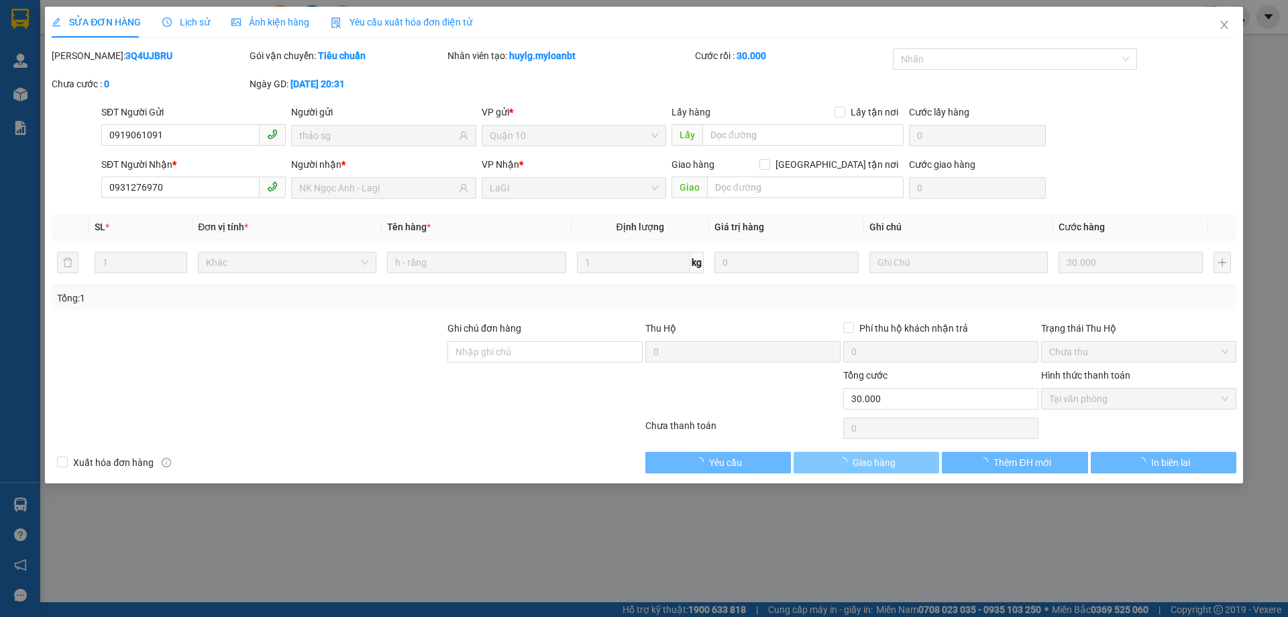
click at [922, 466] on button "Giao hàng" at bounding box center [867, 462] width 146 height 21
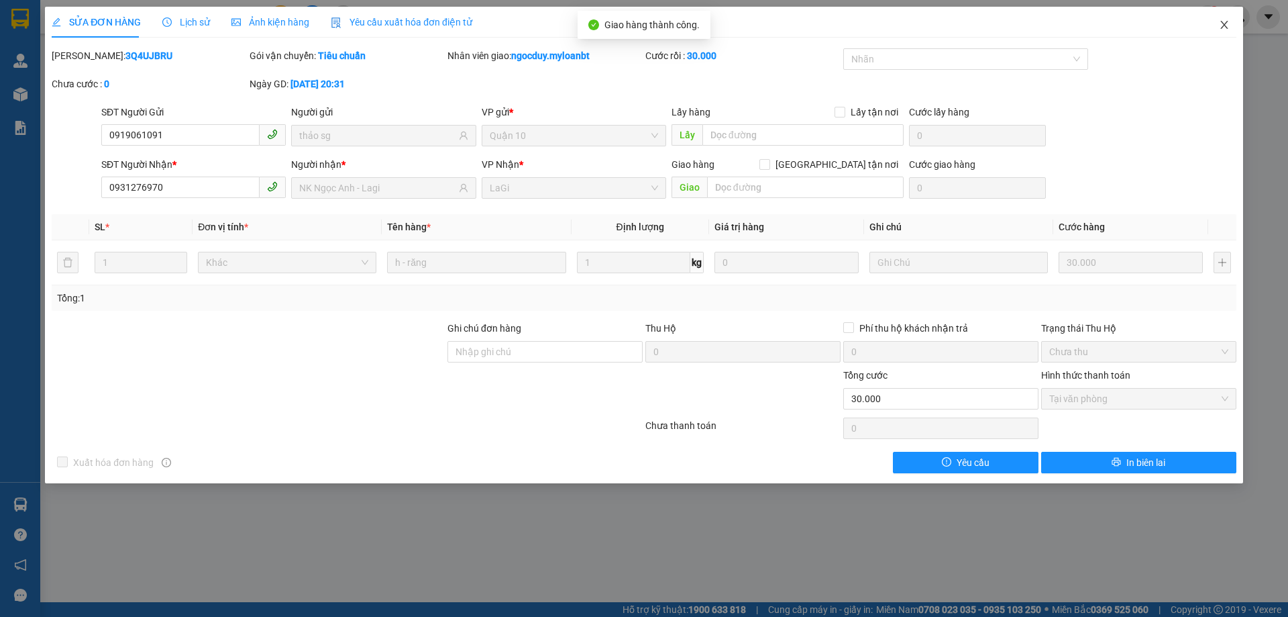
click at [1225, 17] on span "Close" at bounding box center [1225, 26] width 38 height 38
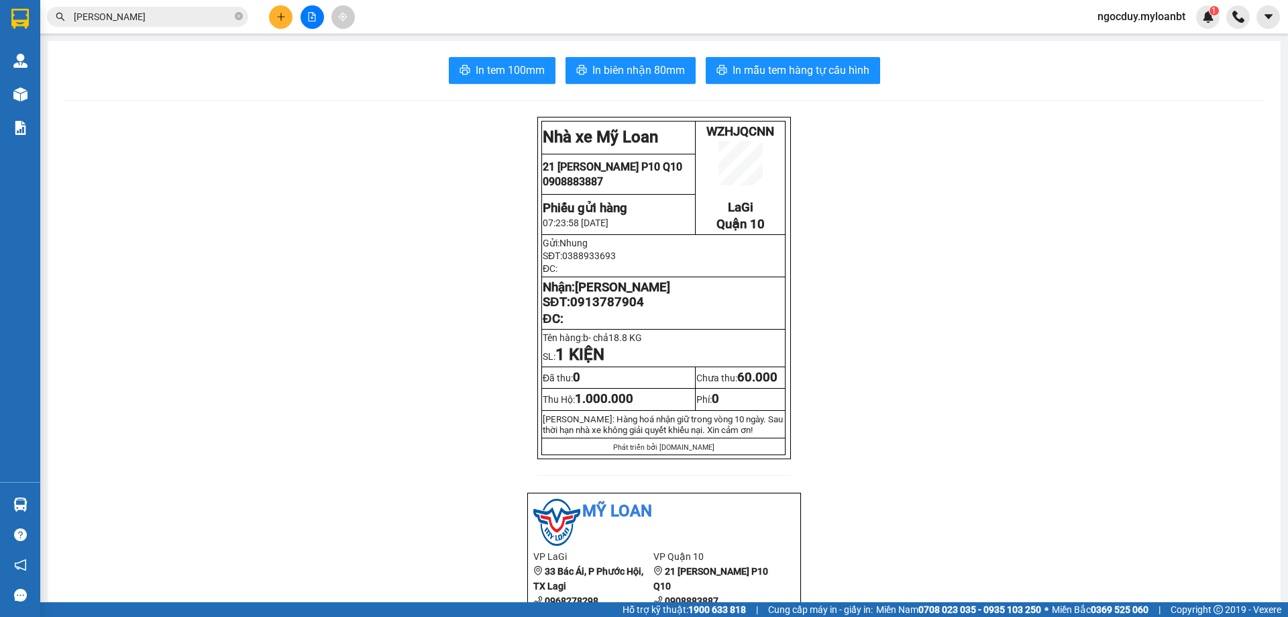
click at [170, 14] on input "ngọc anh" at bounding box center [153, 16] width 158 height 15
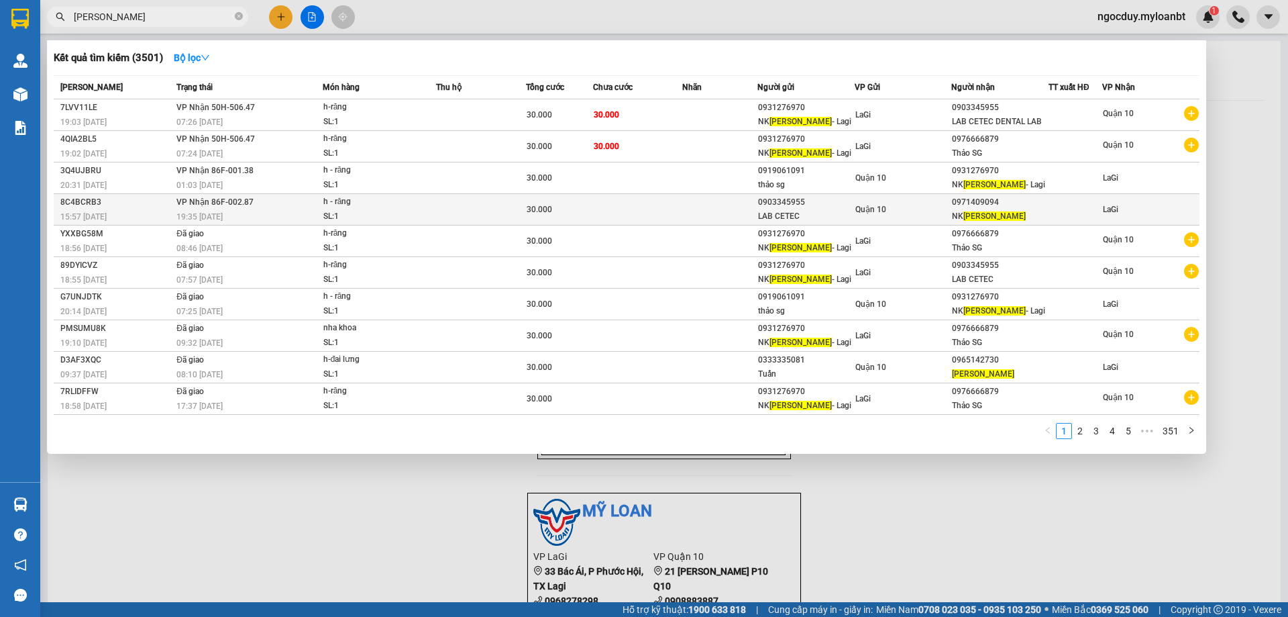
click at [823, 221] on div "LAB CETEC" at bounding box center [806, 216] width 96 height 14
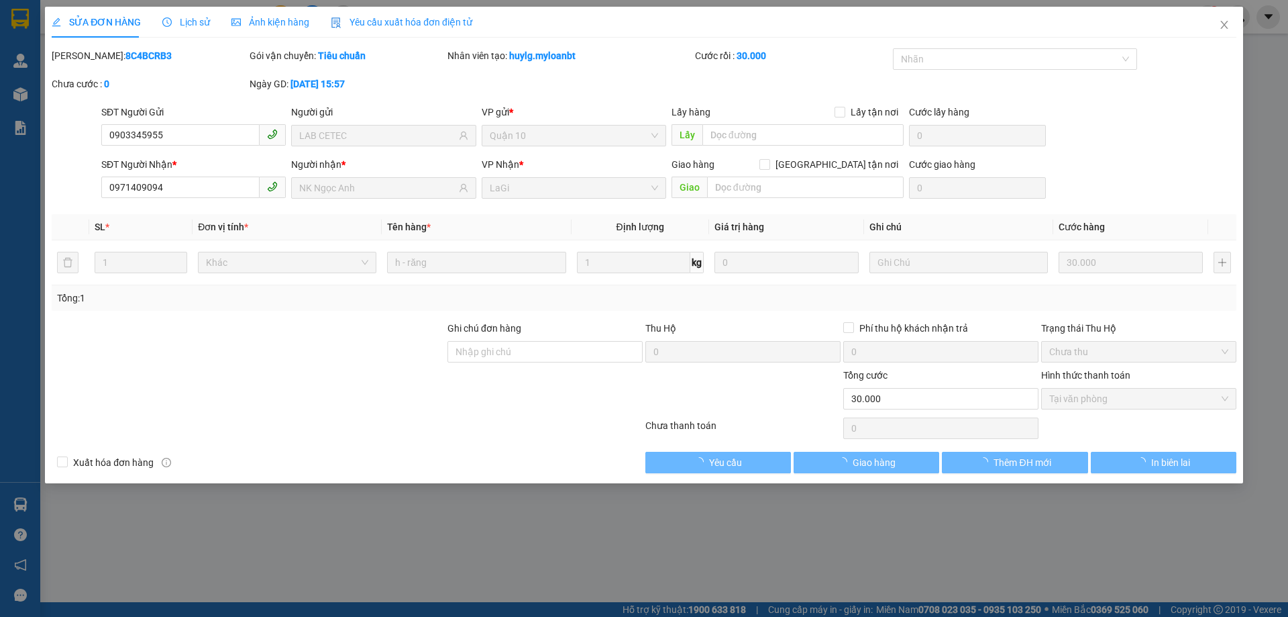
type input "0903345955"
type input "LAB CETEC"
type input "0971409094"
type input "NK Ngọc Anh"
type input "0"
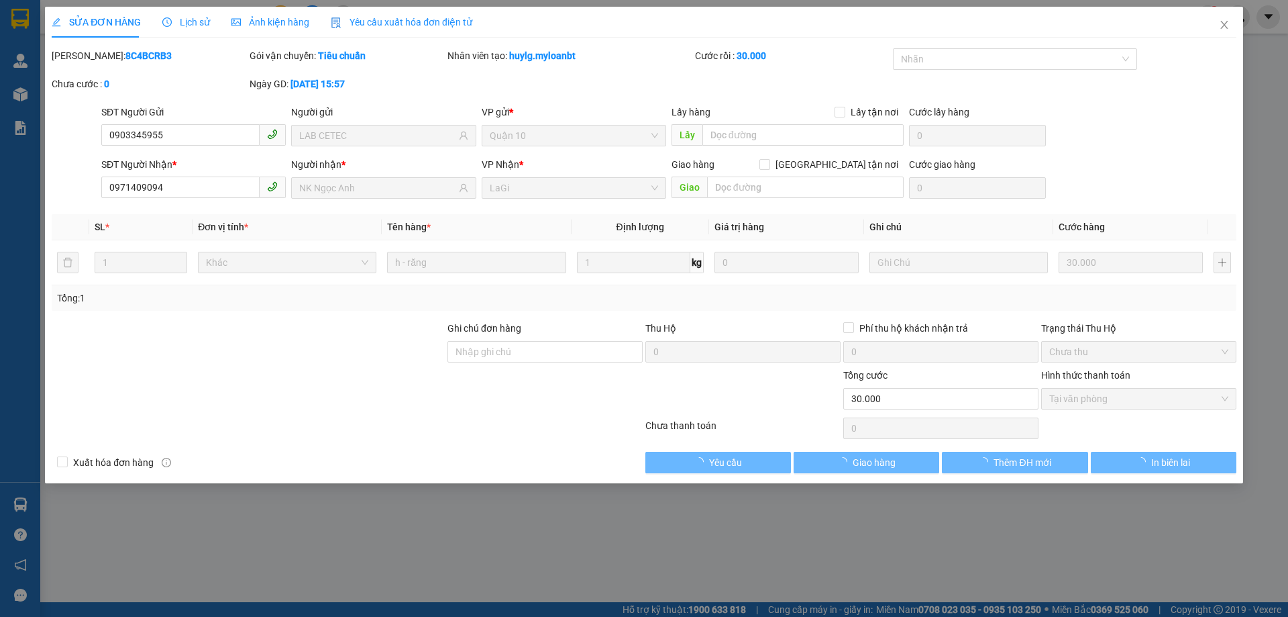
type input "30.000"
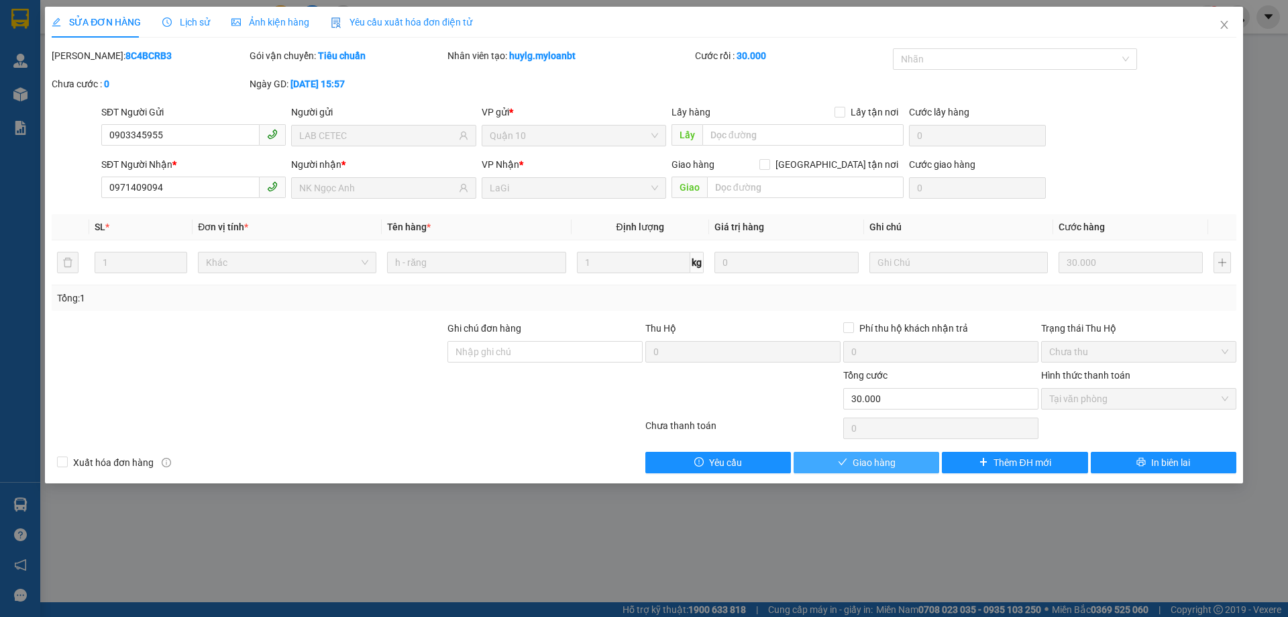
click at [907, 462] on button "Giao hàng" at bounding box center [867, 462] width 146 height 21
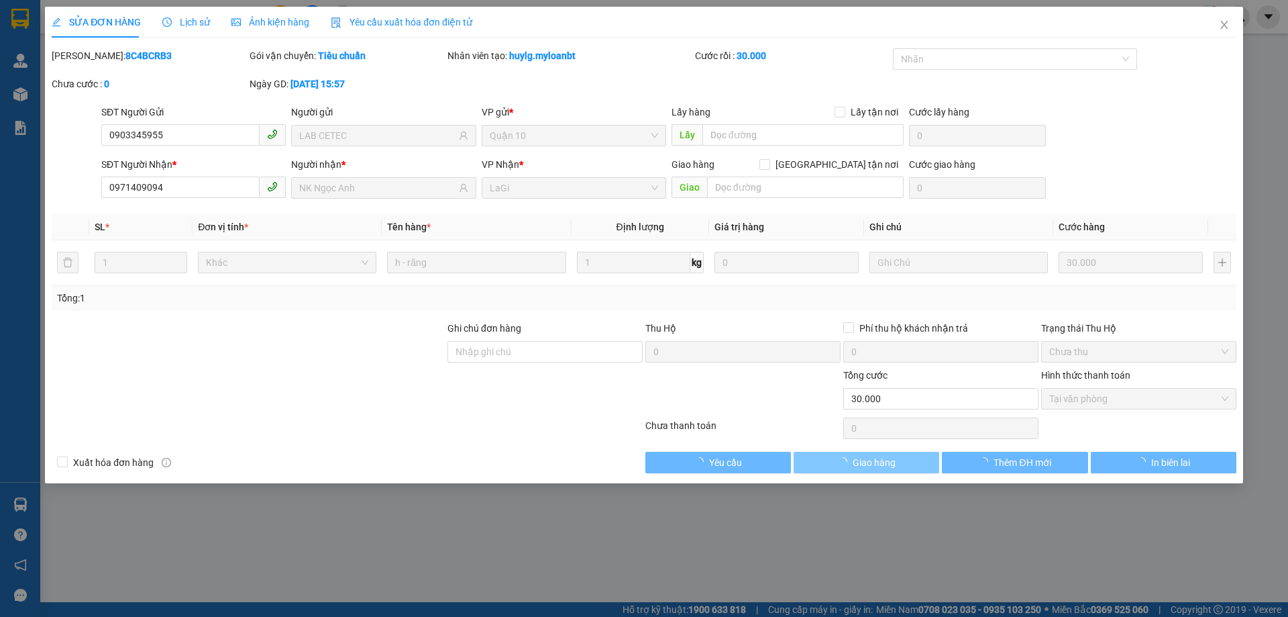
click at [907, 462] on button "Giao hàng" at bounding box center [867, 462] width 146 height 21
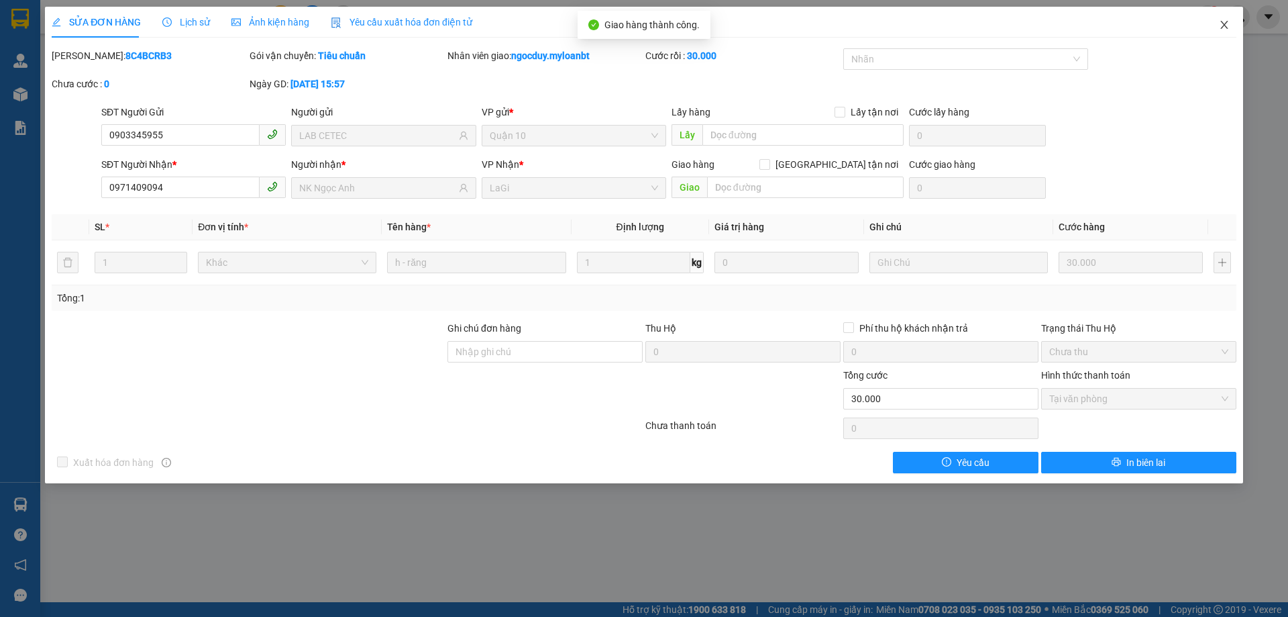
click at [1209, 37] on span "Close" at bounding box center [1225, 26] width 38 height 38
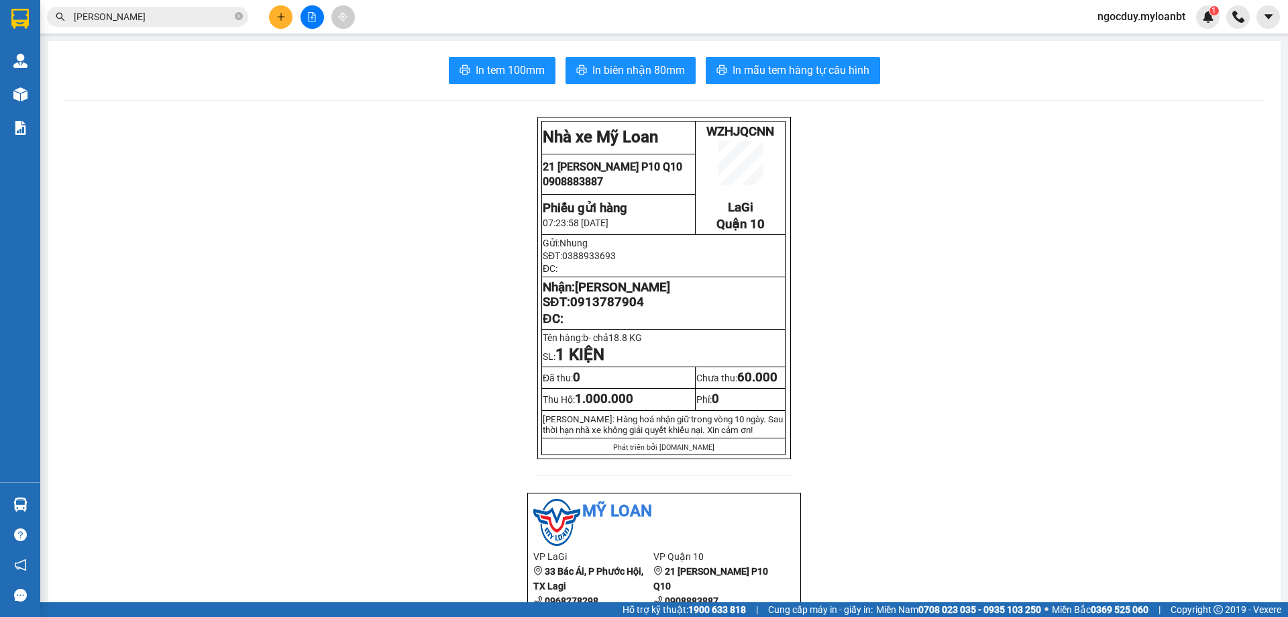
click at [189, 17] on input "ngọc anh" at bounding box center [153, 16] width 158 height 15
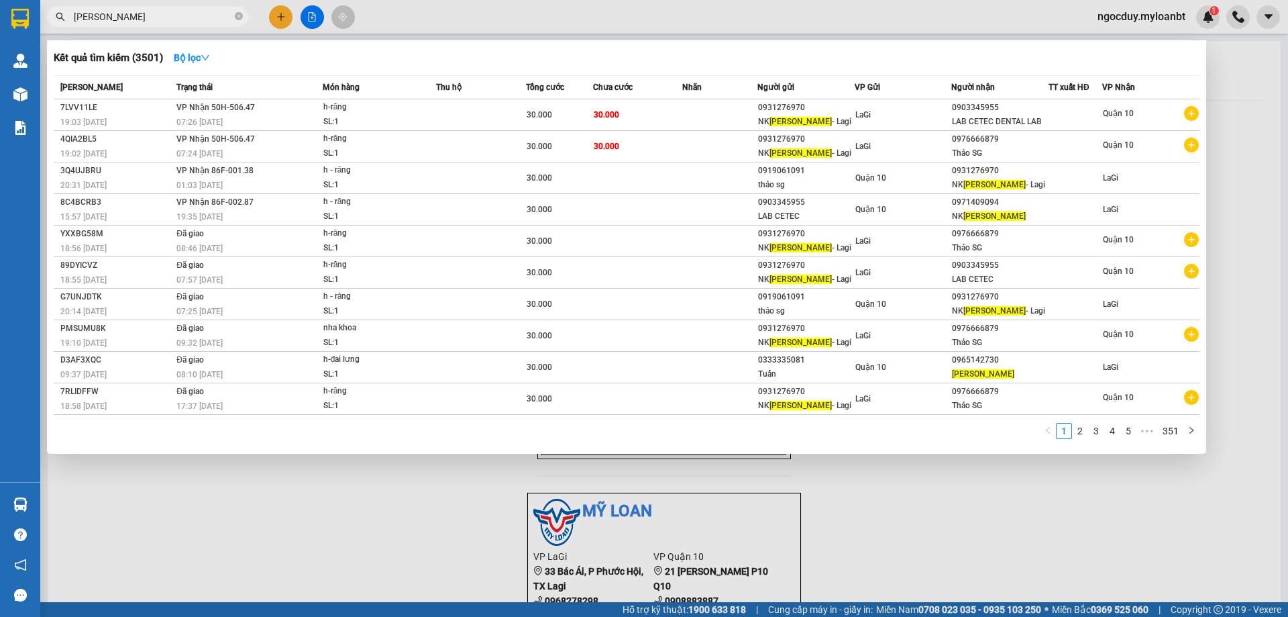
click at [189, 17] on input "ngọc anh" at bounding box center [153, 16] width 158 height 15
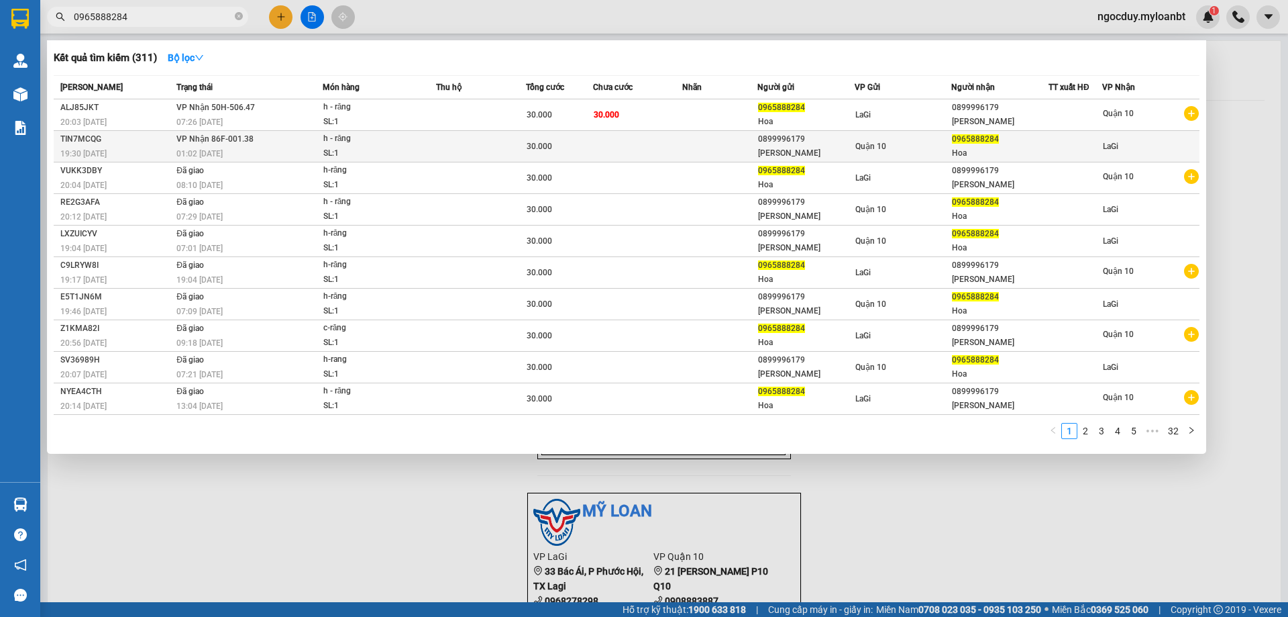
type input "0965888284"
click at [771, 158] on div "Thiên Kim" at bounding box center [806, 153] width 96 height 14
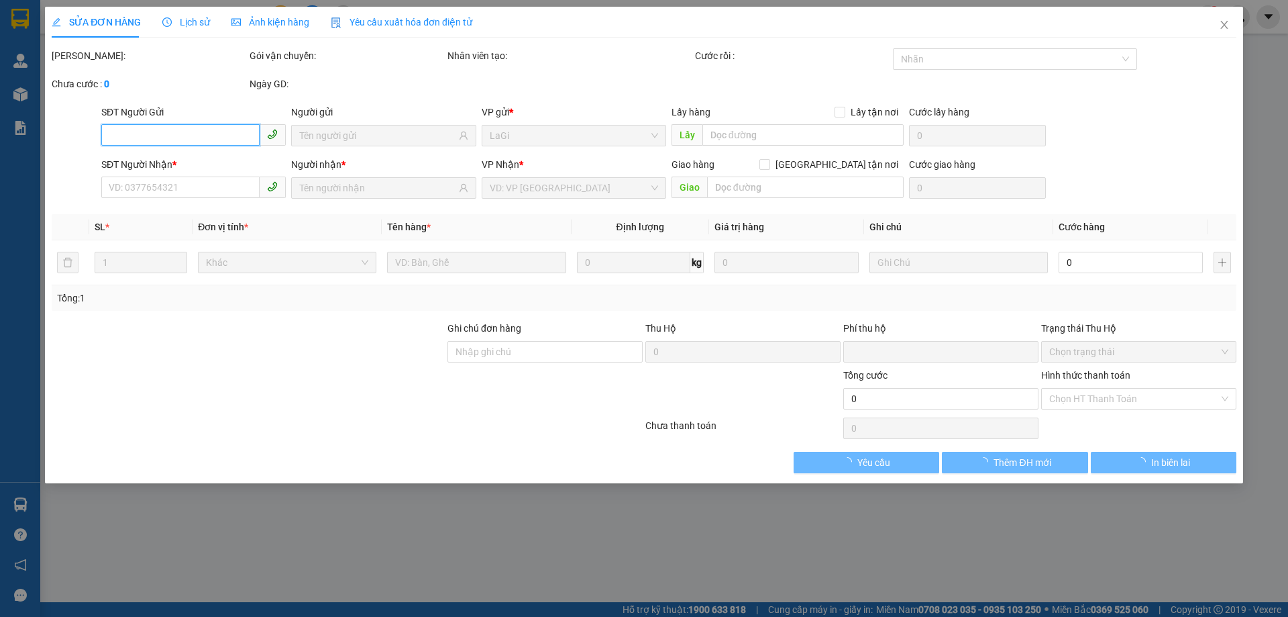
type input "0899996179"
type input "Thiên Kim"
type input "0965888284"
type input "Hoa"
type input "0"
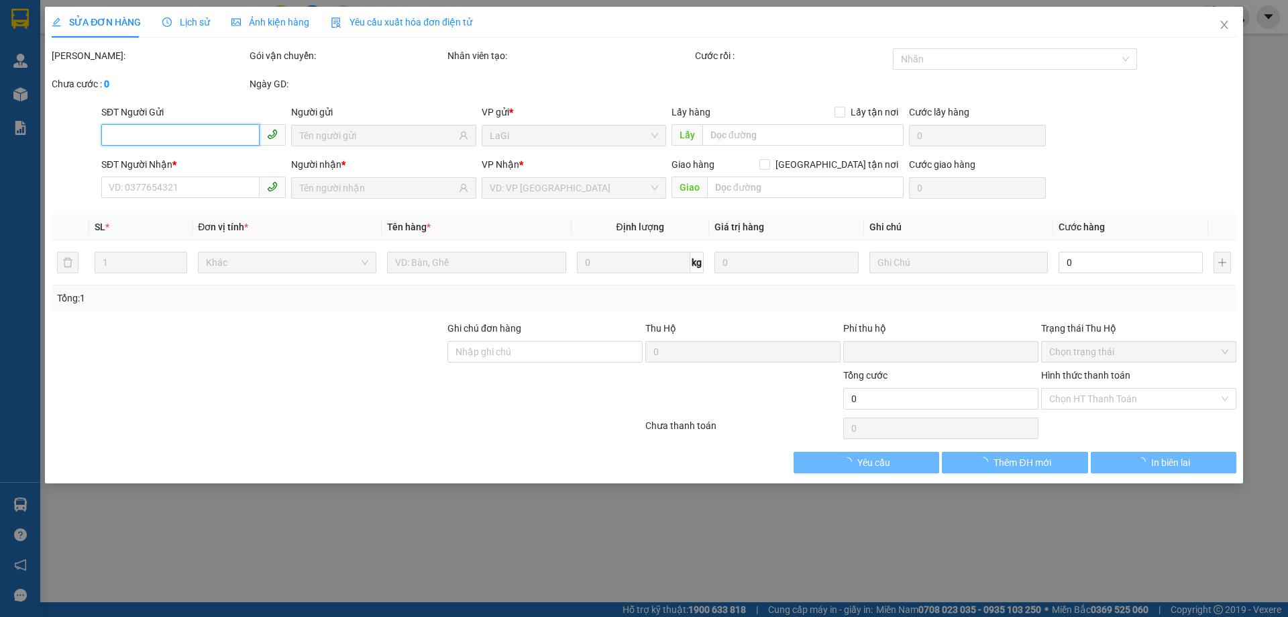
type input "30.000"
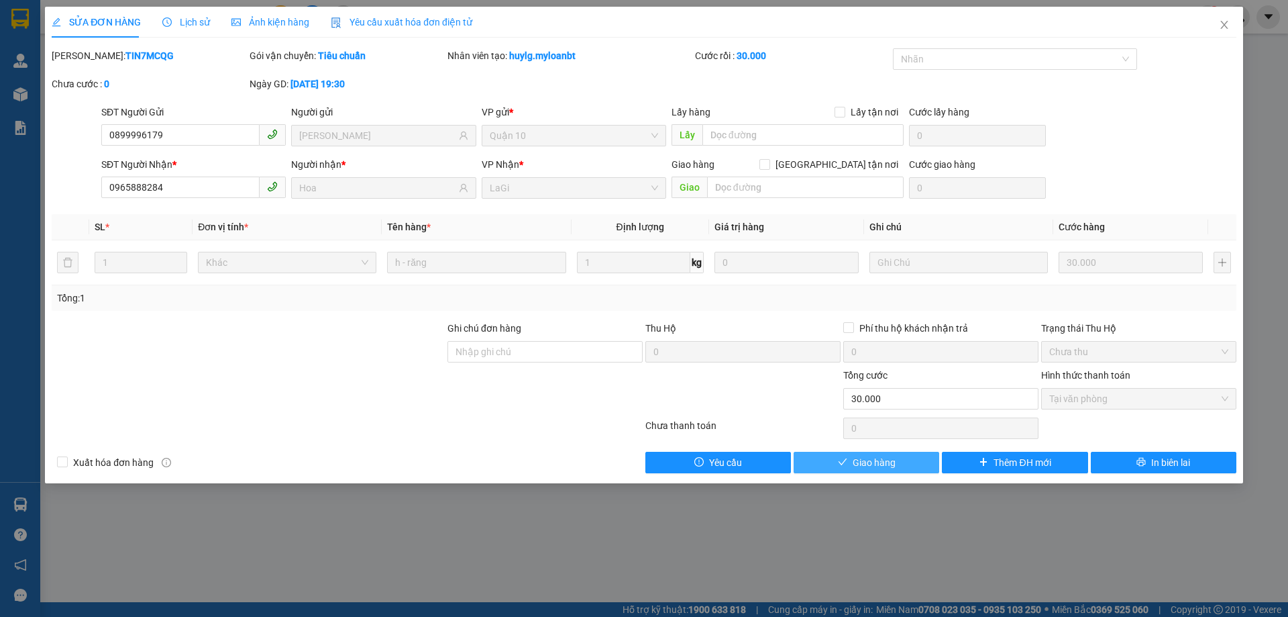
click at [907, 463] on button "Giao hàng" at bounding box center [867, 462] width 146 height 21
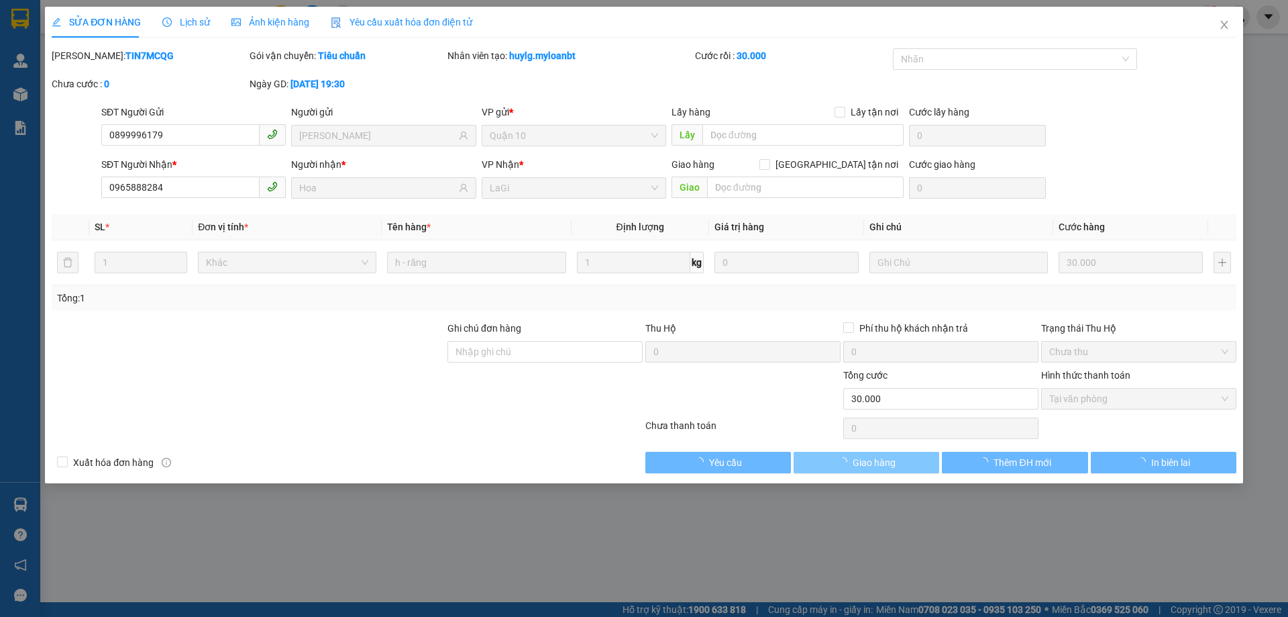
click at [906, 464] on button "Giao hàng" at bounding box center [867, 462] width 146 height 21
click at [905, 466] on button "Giao hàng" at bounding box center [867, 462] width 146 height 21
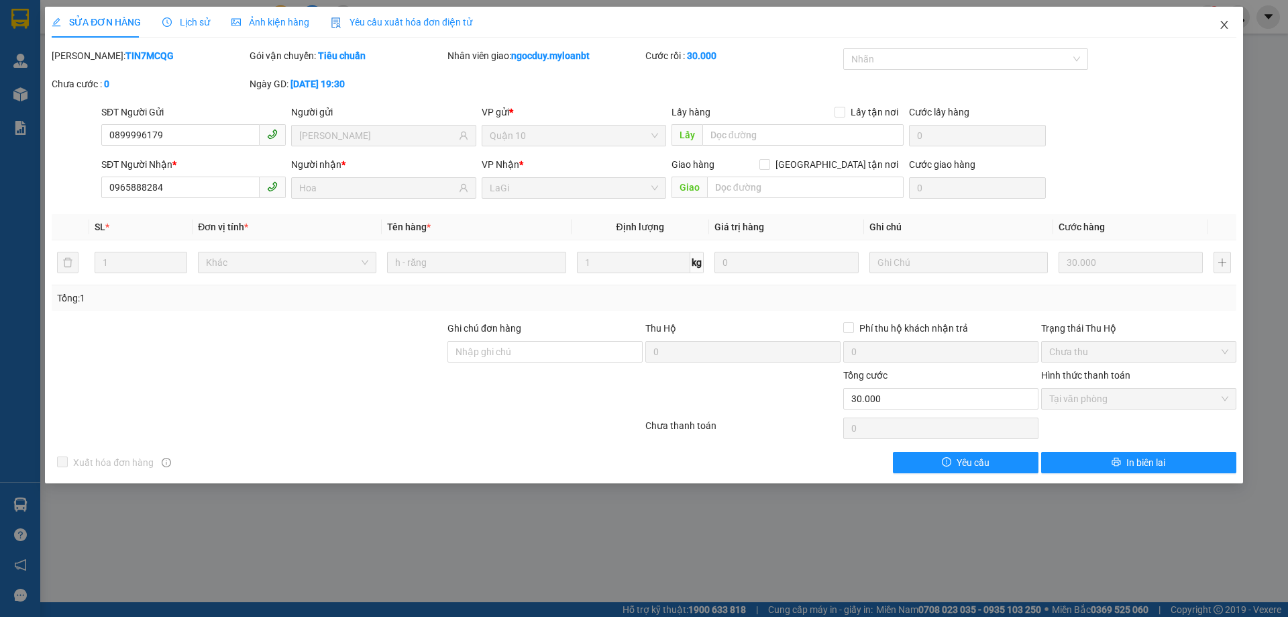
click at [1226, 30] on icon "close" at bounding box center [1224, 24] width 11 height 11
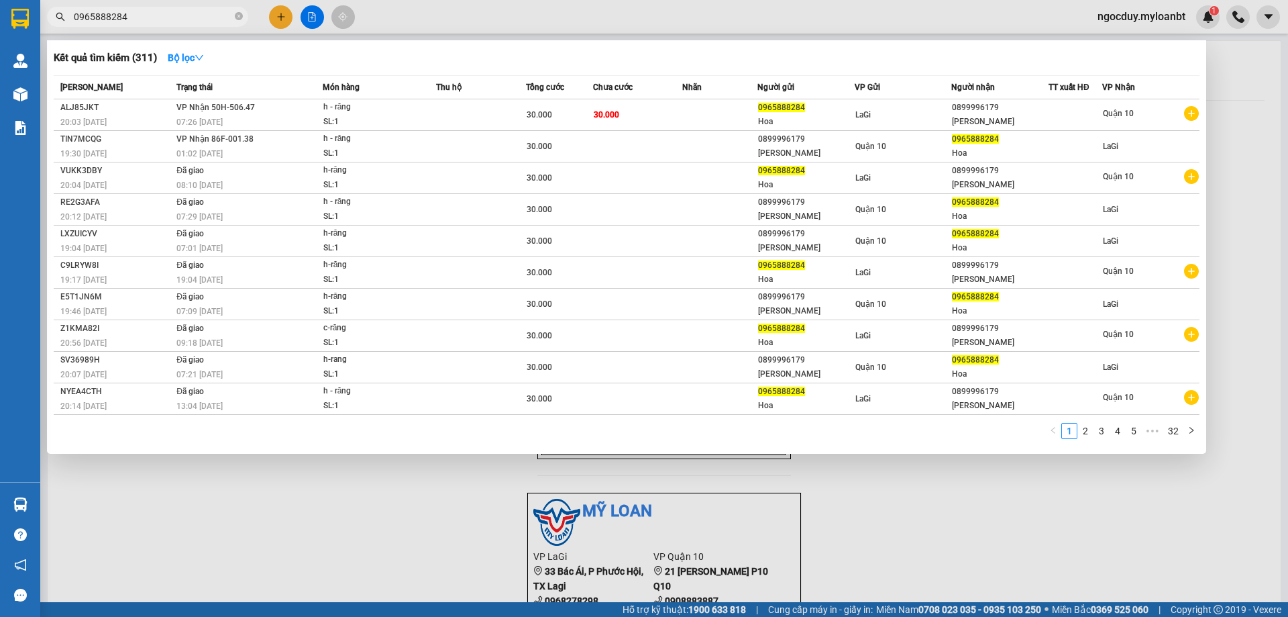
click at [179, 17] on input "0965888284" at bounding box center [153, 16] width 158 height 15
paste input "16372499"
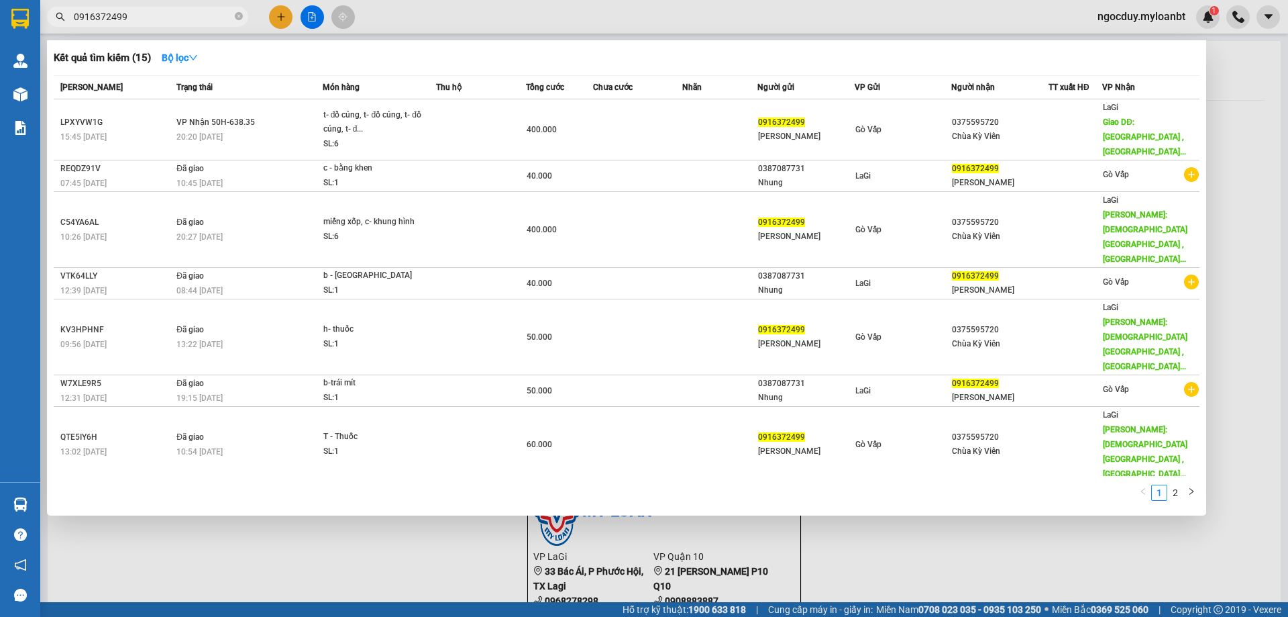
type input "0916372499"
click at [278, 15] on div at bounding box center [644, 308] width 1288 height 617
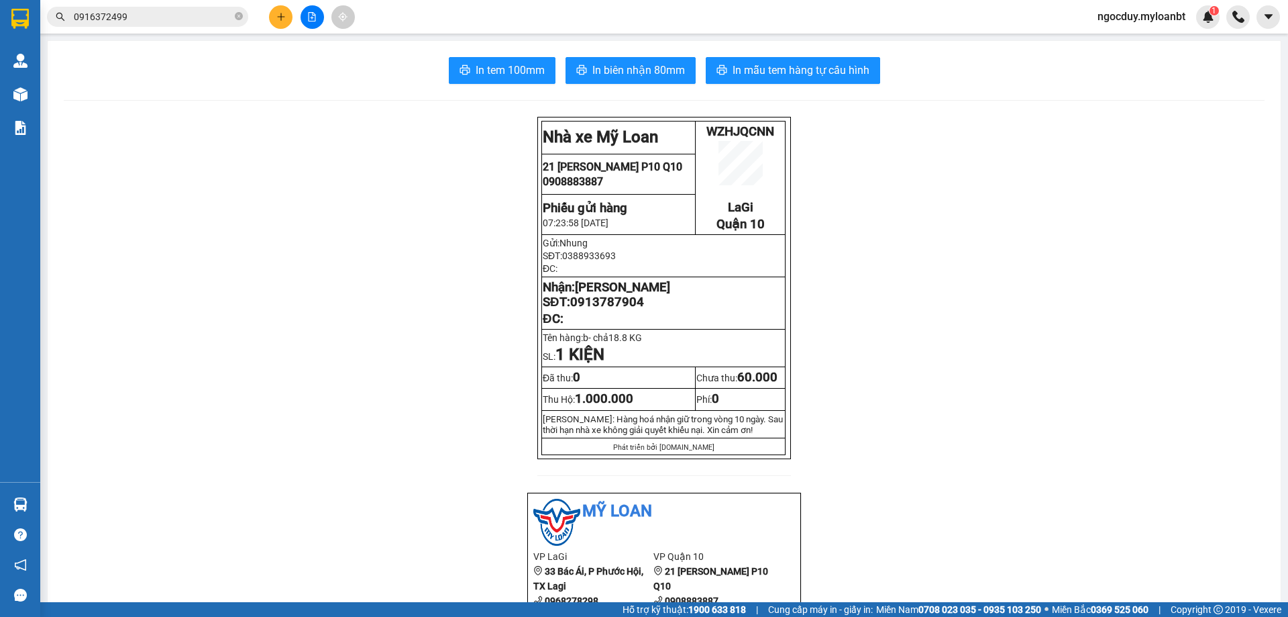
click at [284, 24] on button at bounding box center [280, 16] width 23 height 23
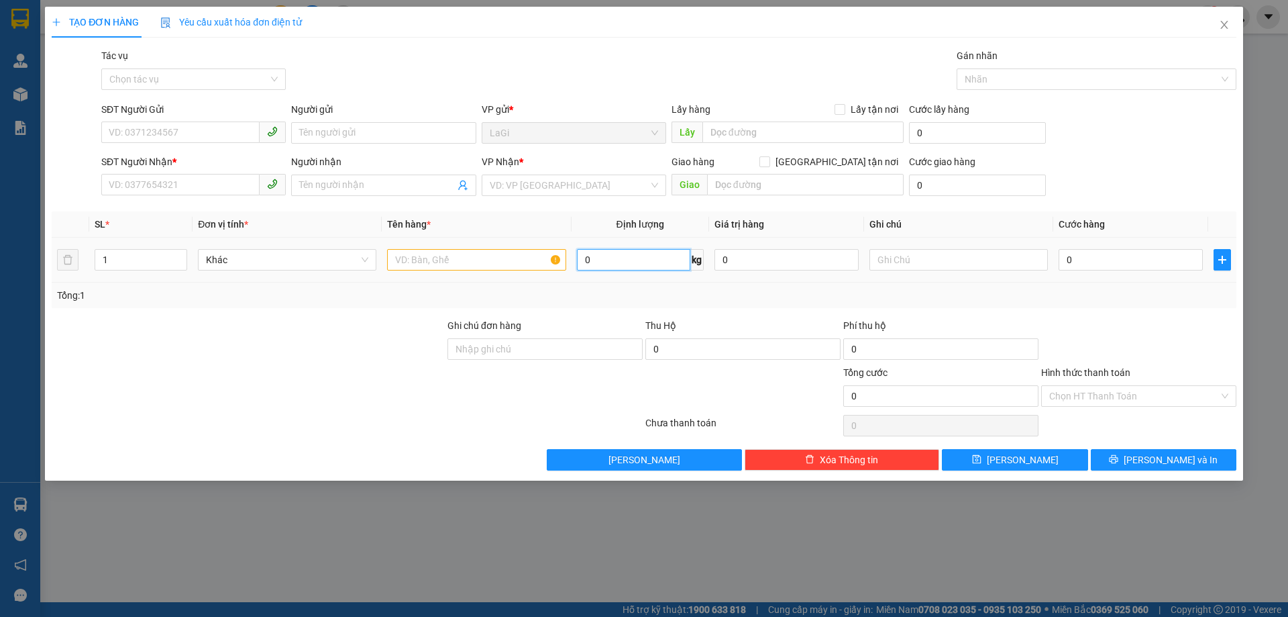
click at [639, 264] on input "0" at bounding box center [633, 259] width 113 height 21
type input "19.45"
click at [230, 130] on input "SĐT Người Gửi" at bounding box center [180, 131] width 158 height 21
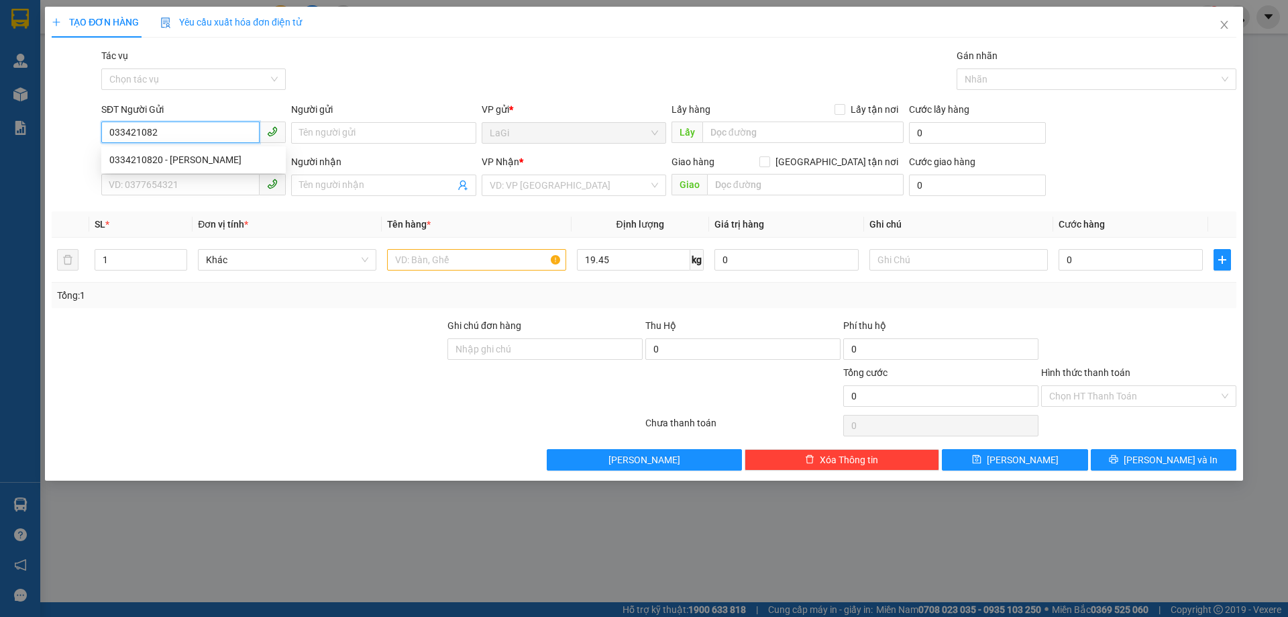
type input "0334210820"
click at [189, 151] on div "0334210820 - [PERSON_NAME]" at bounding box center [193, 159] width 185 height 21
type input "Cô Thái"
type input "0918508709"
type input "Anh Tiến"
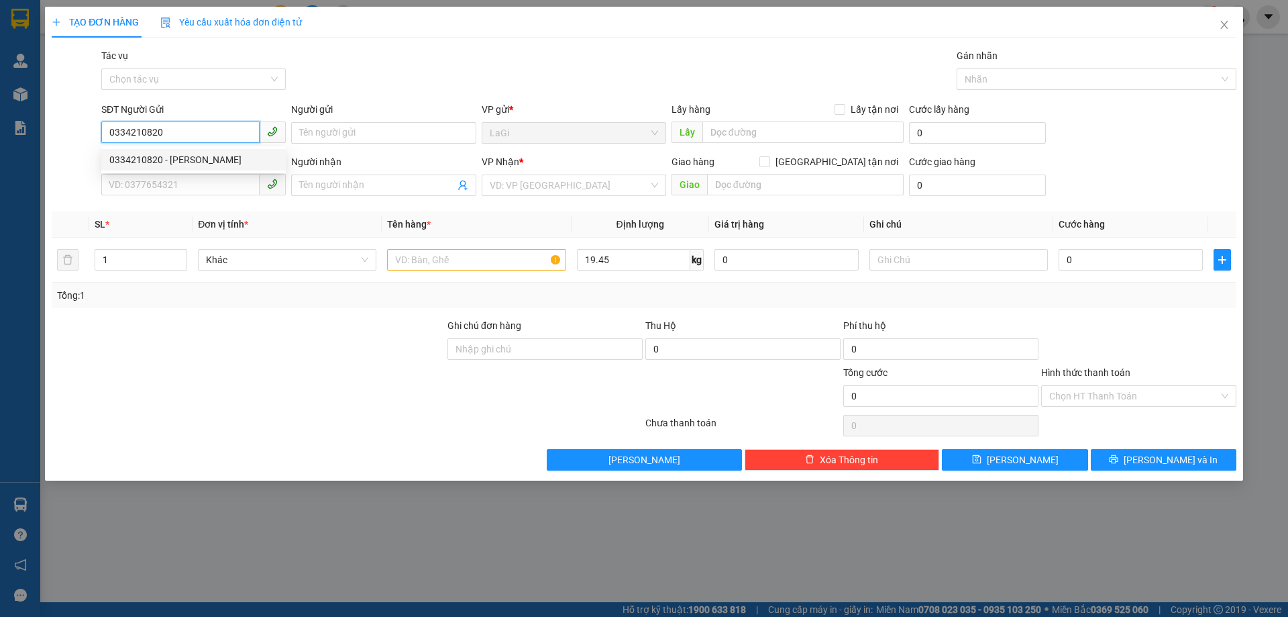
checkbox input "true"
type input "223/7 Nơ Trang Long,P.11 , Q. Bình Thạnh"
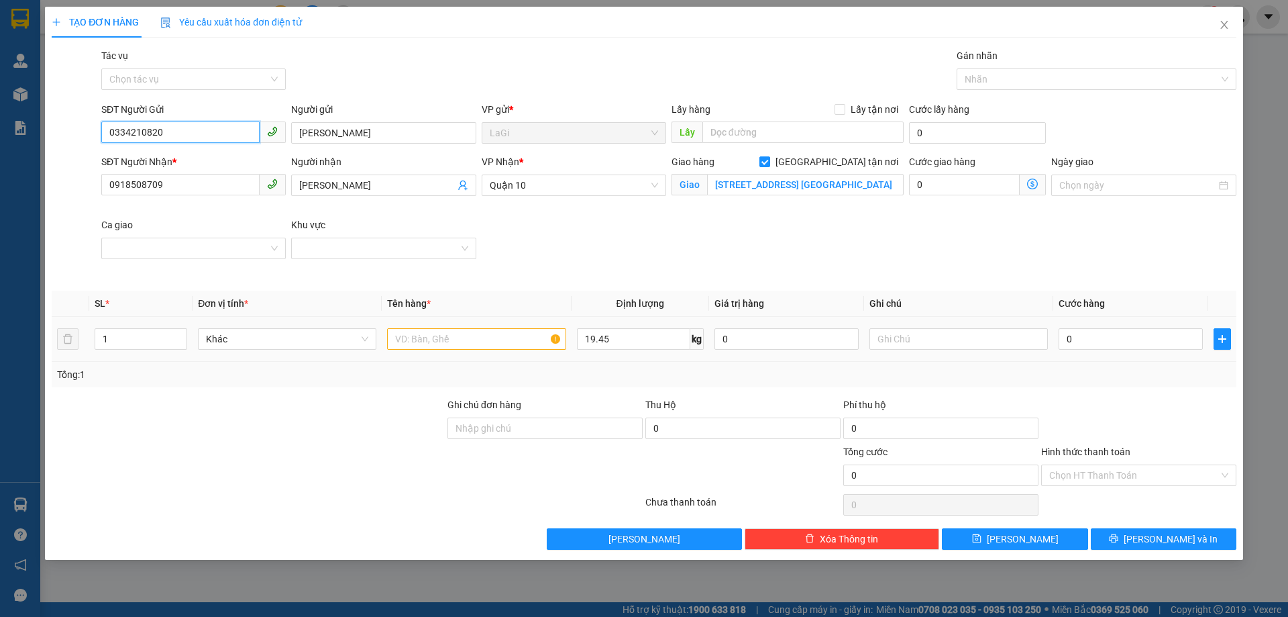
type input "0334210820"
click at [432, 339] on input "text" at bounding box center [476, 338] width 178 height 21
click at [213, 180] on input "0918508709" at bounding box center [180, 184] width 158 height 21
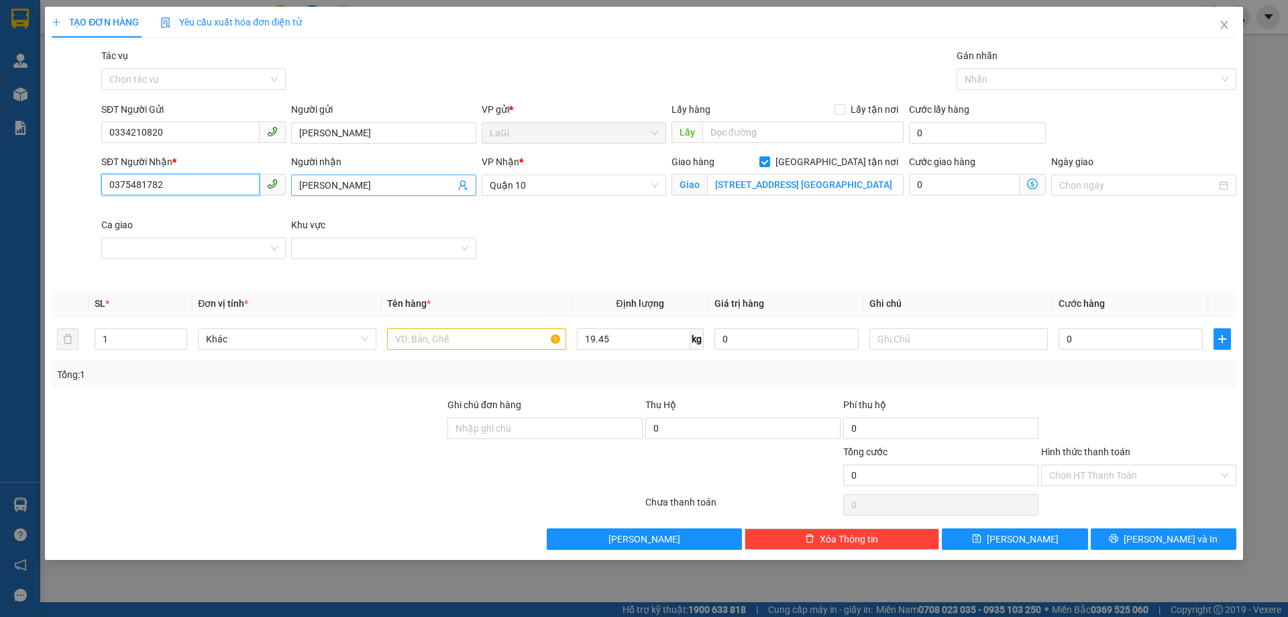
type input "0375481782"
click at [376, 174] on span "Anh Tiến" at bounding box center [383, 184] width 185 height 21
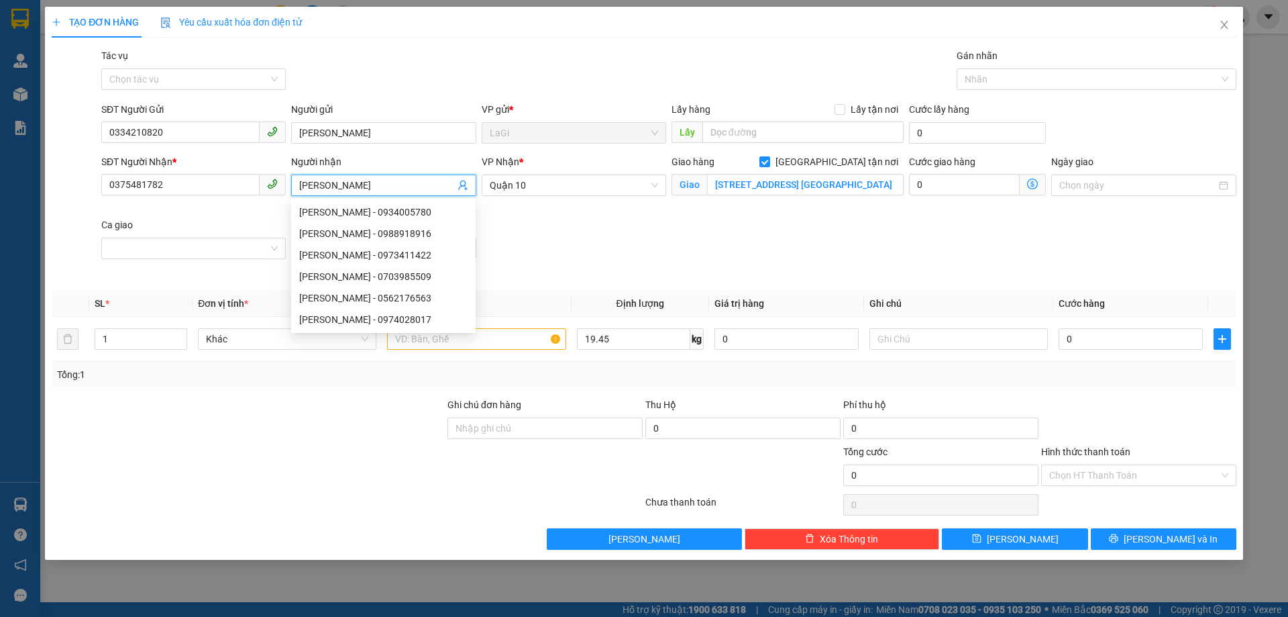
click at [382, 184] on input "Anh Tiến" at bounding box center [376, 185] width 155 height 15
type input "A"
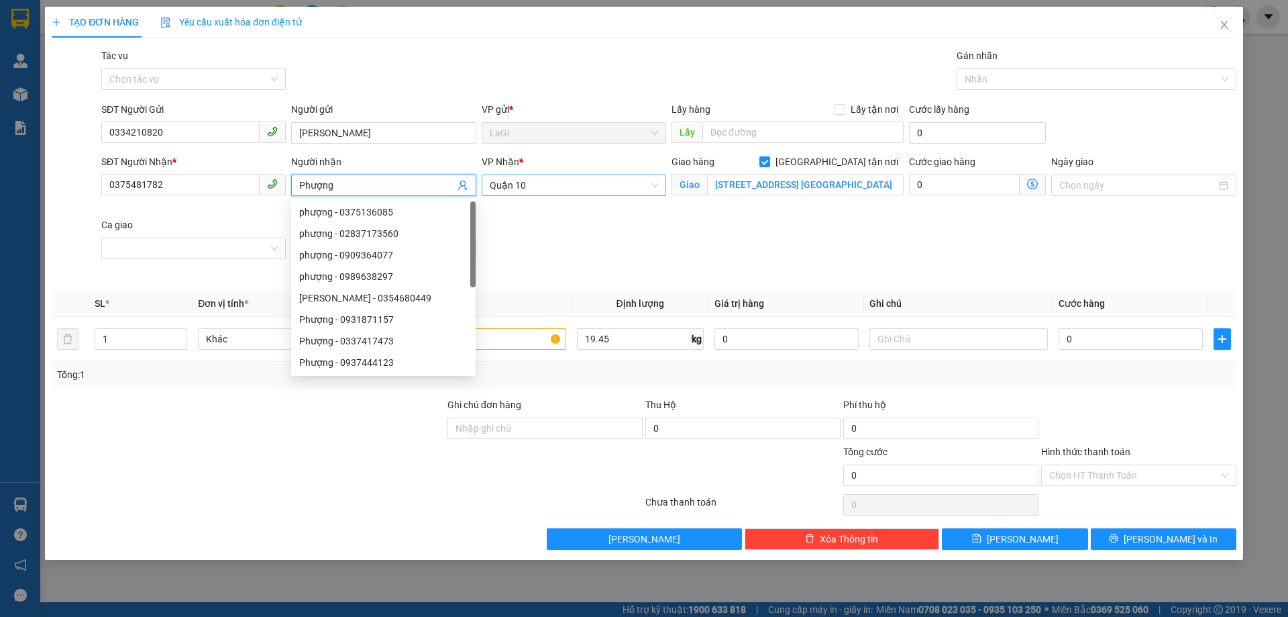
click at [611, 184] on span "Quận 10" at bounding box center [574, 185] width 168 height 20
type input "Phượng"
click at [611, 184] on span "Quận 10" at bounding box center [574, 185] width 168 height 20
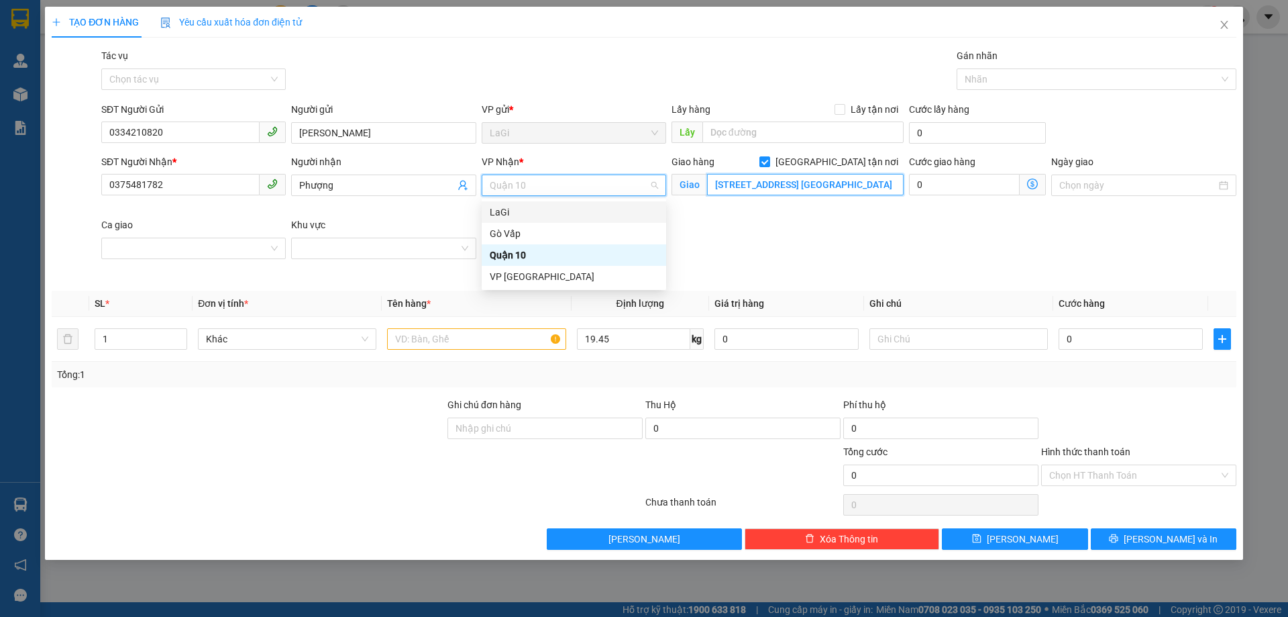
click at [825, 192] on input "223/7 Nơ Trang Long,P.11 , Q. Bình Thạnh" at bounding box center [805, 184] width 197 height 21
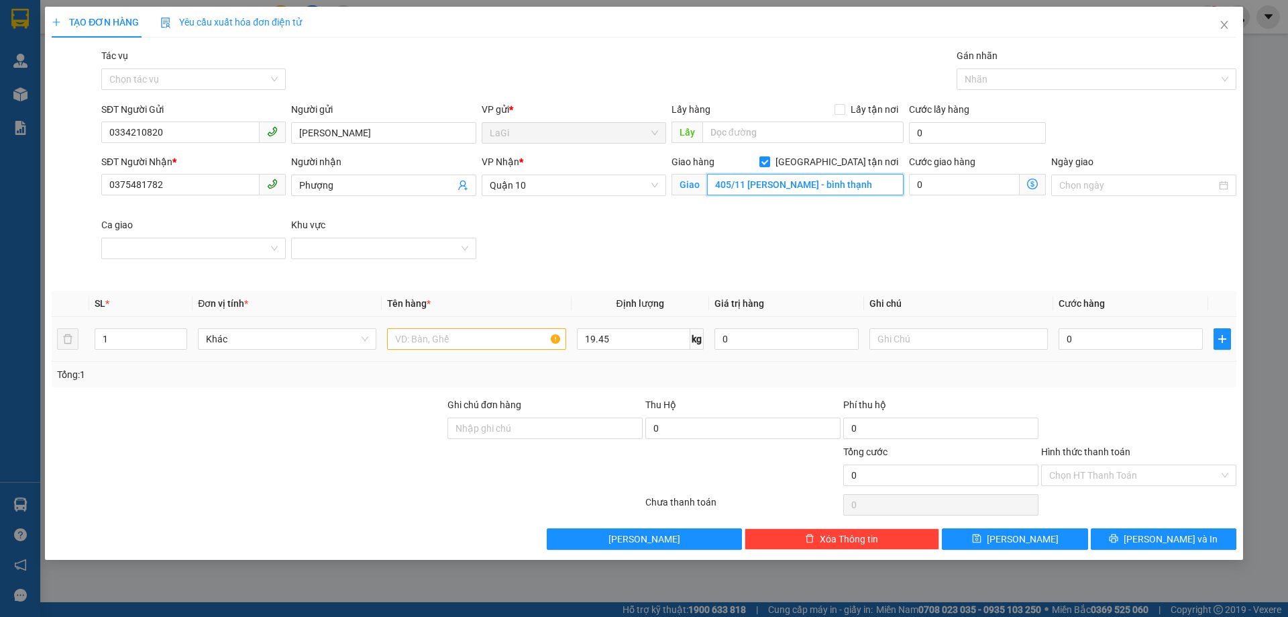
type input "405/11 bùi đình túy - bình thạnh"
click at [484, 338] on input "text" at bounding box center [476, 338] width 178 height 21
type input "t - đồ ăn"
click at [963, 187] on input "0" at bounding box center [964, 184] width 111 height 21
type input "8"
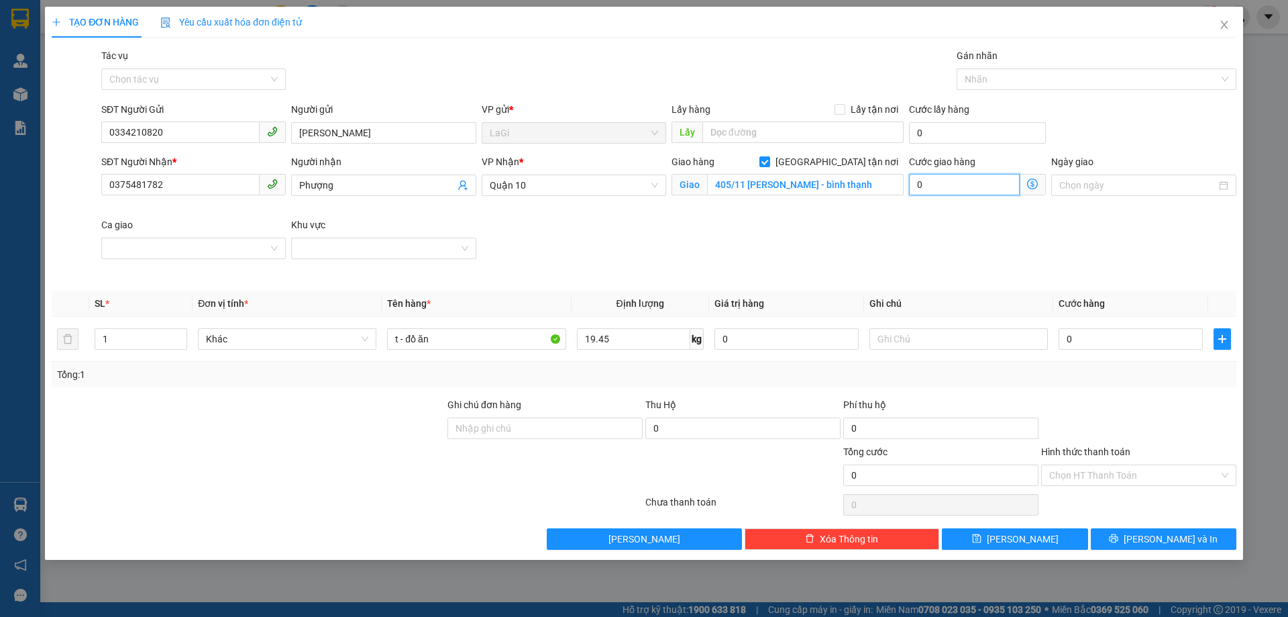
type input "8"
type input "80"
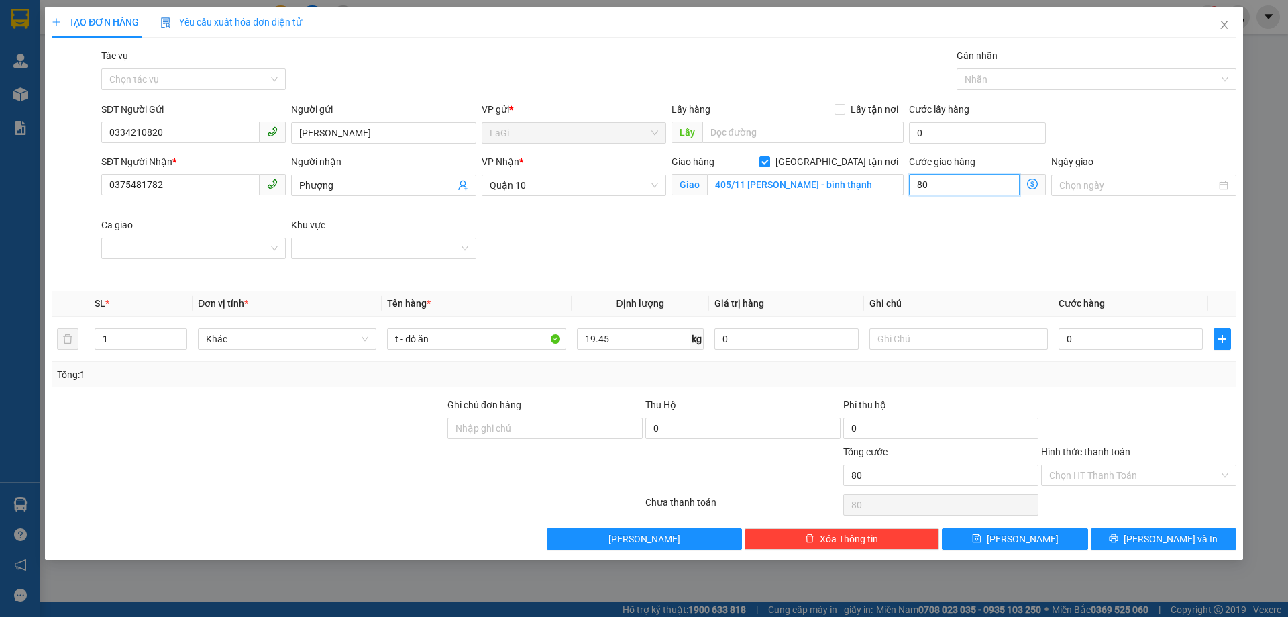
type input "800"
type input "8.000"
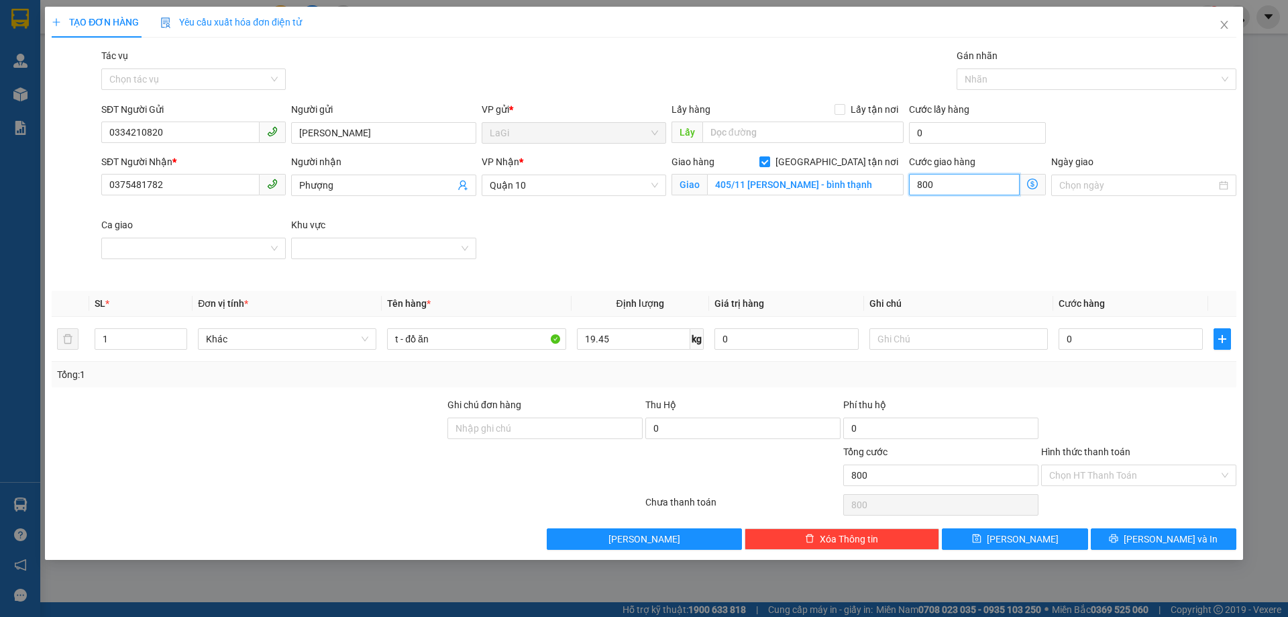
type input "8.000"
type input "80.000"
click at [962, 271] on div "SĐT Người Nhận * 0375481782 Người nhận Phượng VP Nhận * Quận 10 Giao hàng Giao …" at bounding box center [669, 217] width 1141 height 126
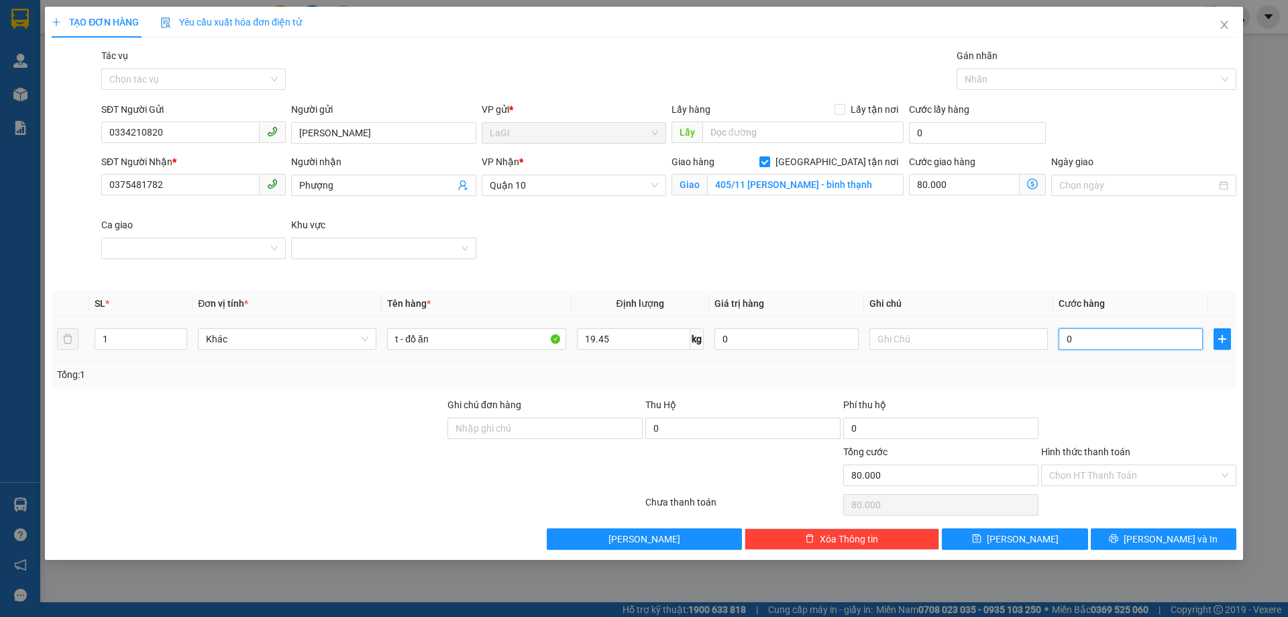
click at [1114, 336] on input "0" at bounding box center [1131, 338] width 144 height 21
type input "6"
type input "80.006"
type input "60"
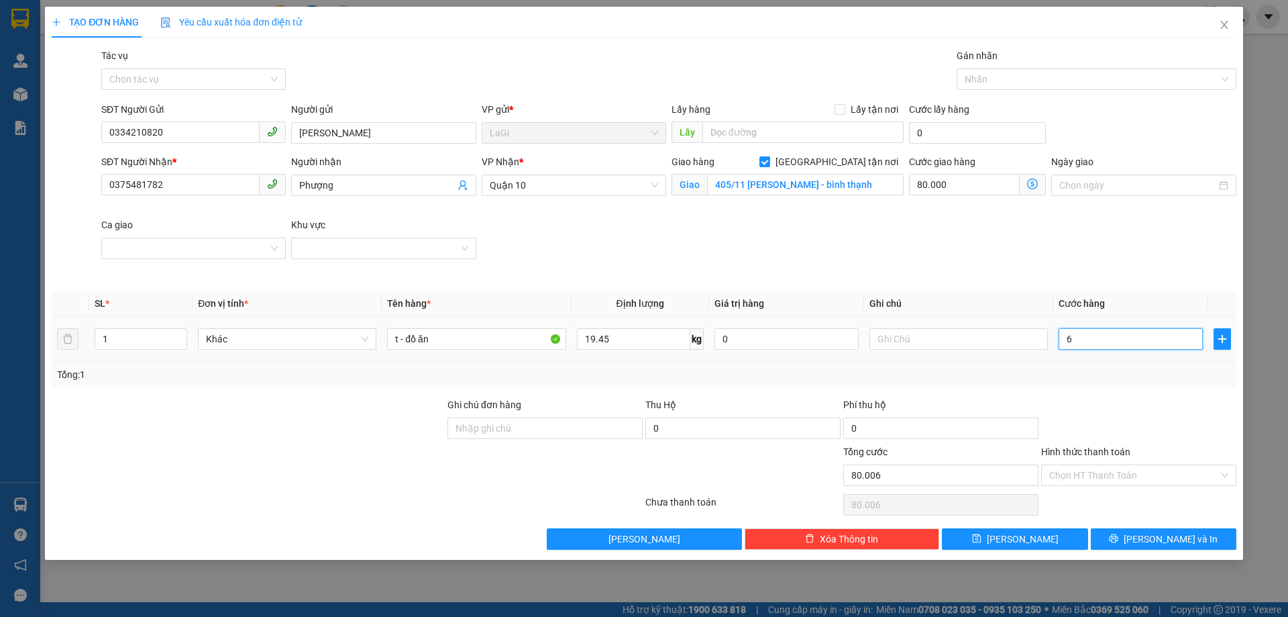
type input "80.060"
type input "600"
type input "80.600"
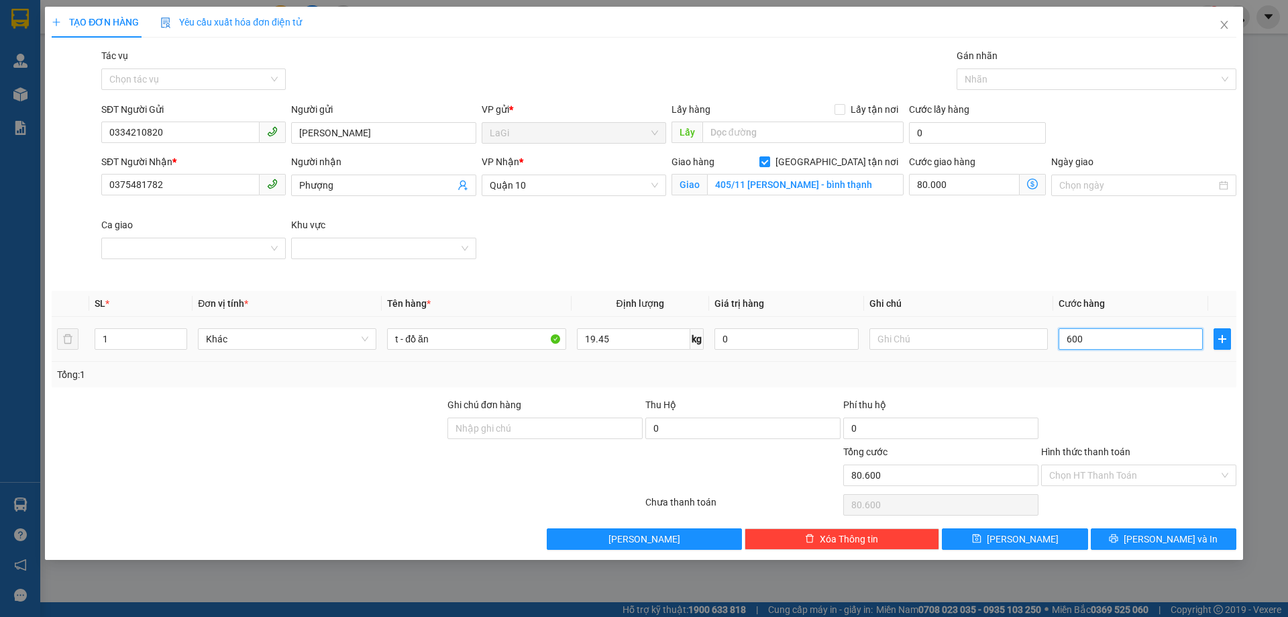
type input "6.000"
type input "86.000"
type input "60.000"
type input "140.000"
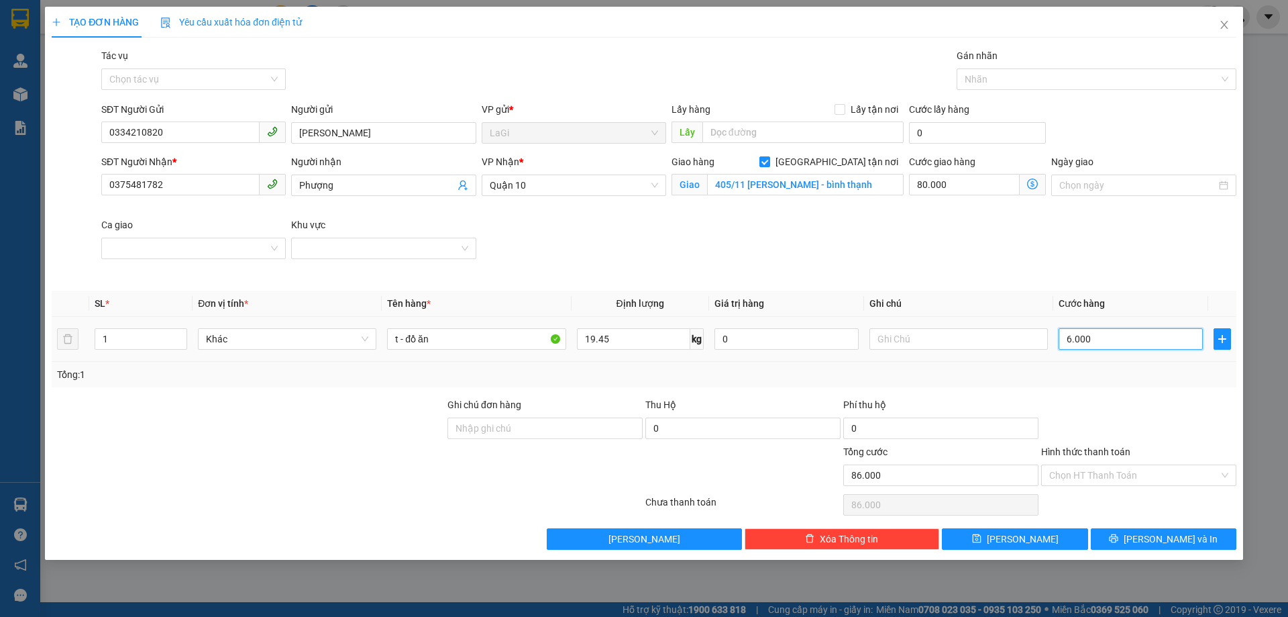
type input "140.000"
type input "60.000"
click at [1157, 541] on span "[PERSON_NAME] và In" at bounding box center [1171, 538] width 94 height 15
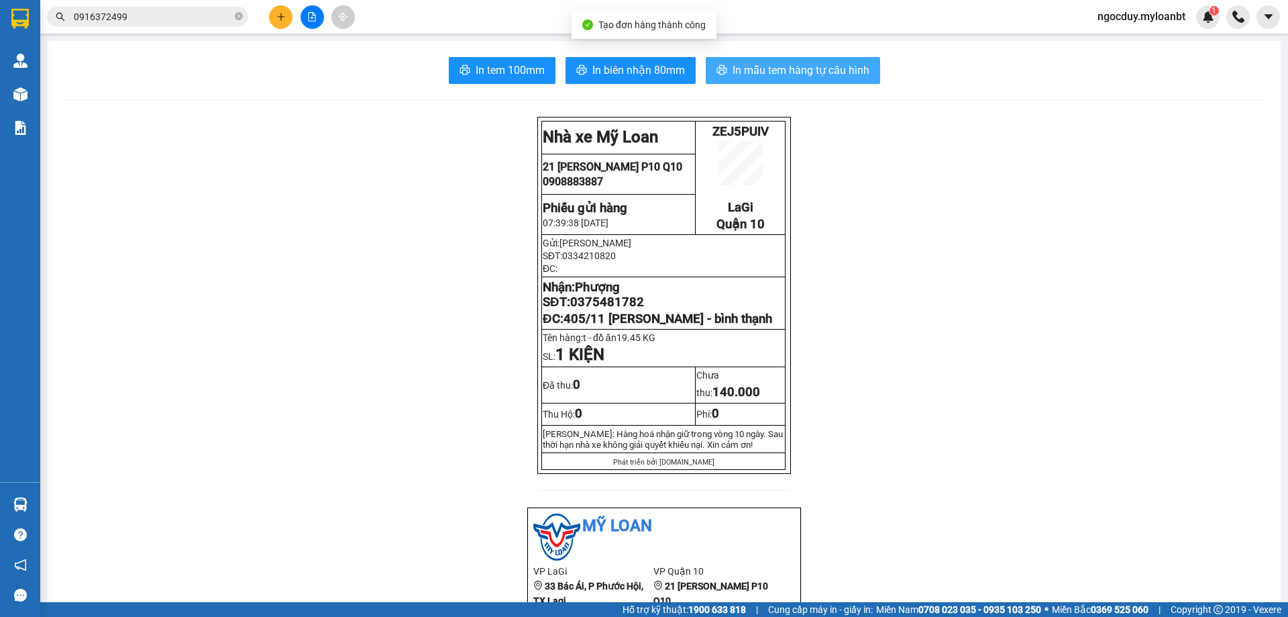
click at [841, 64] on span "In mẫu tem hàng tự cấu hình" at bounding box center [801, 70] width 137 height 17
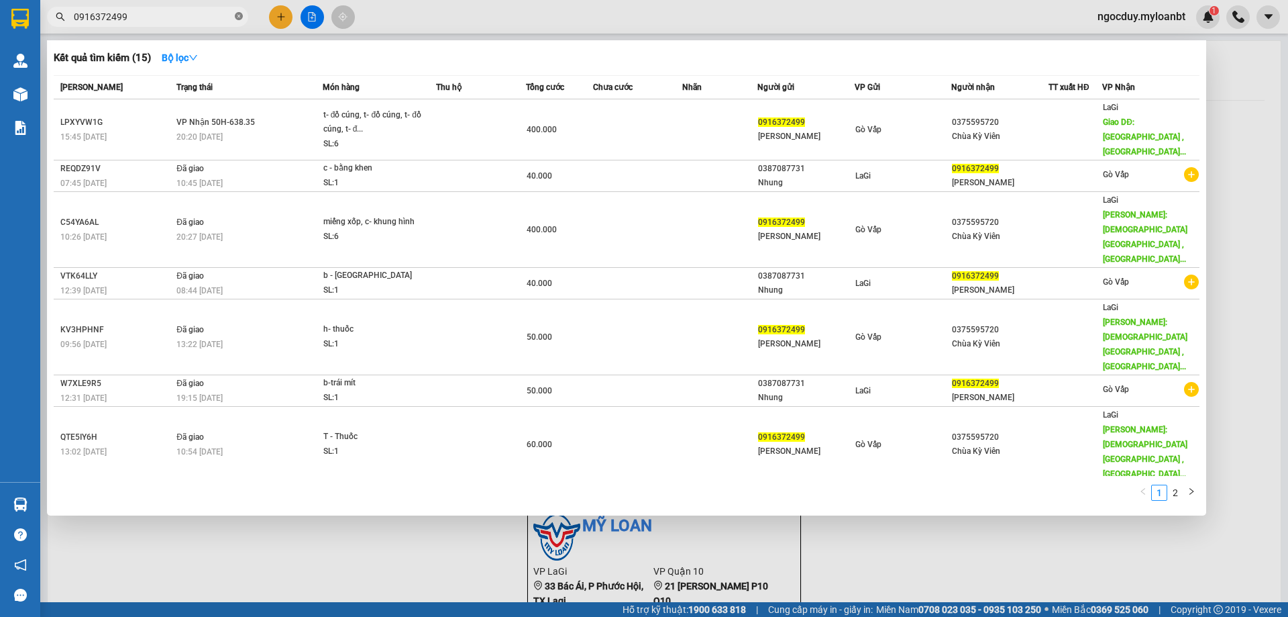
click at [239, 20] on icon "close-circle" at bounding box center [239, 16] width 8 height 8
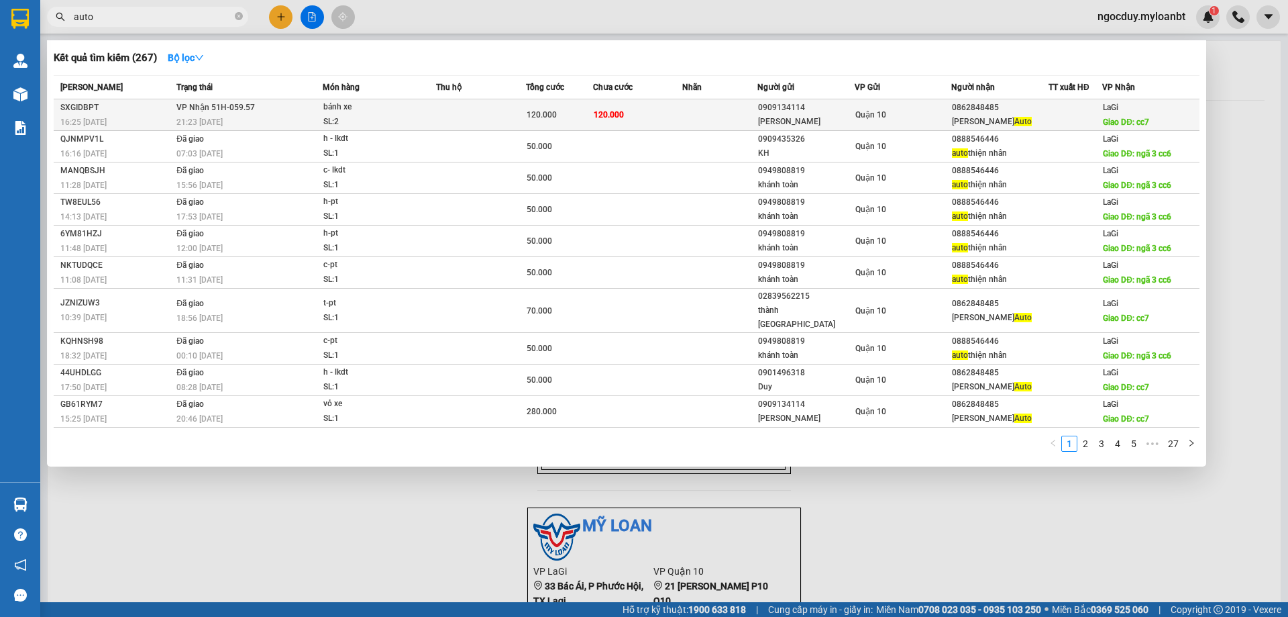
type input "auto"
click at [774, 119] on div "C Hương" at bounding box center [806, 122] width 96 height 14
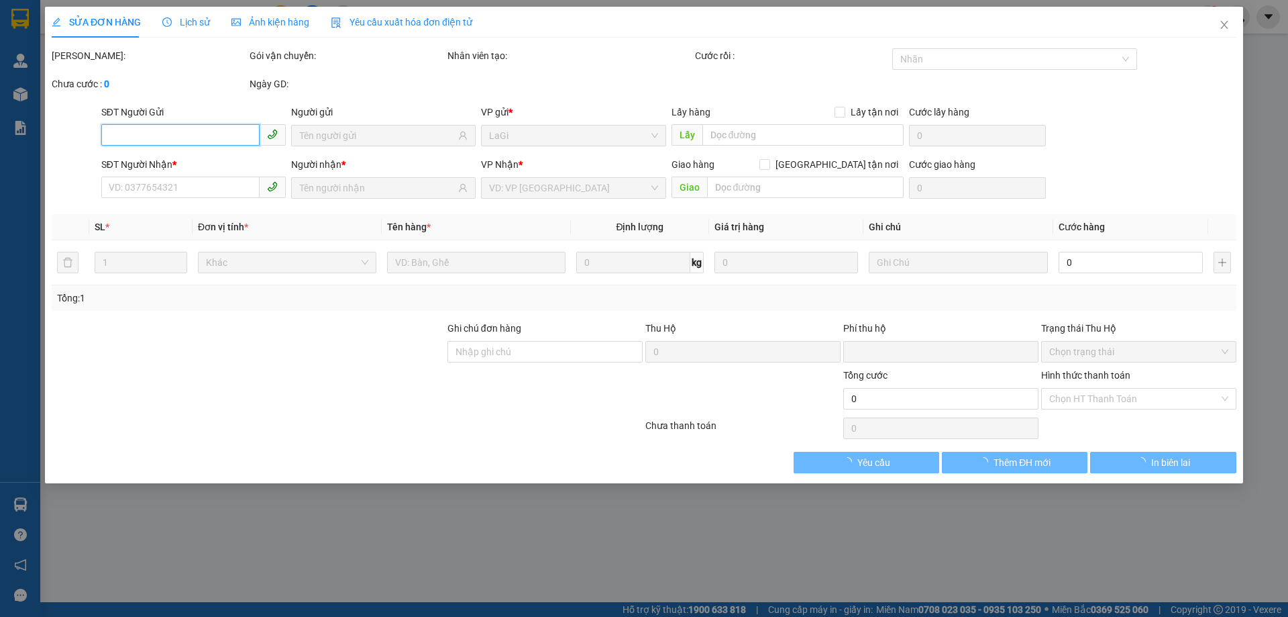
type input "0909134114"
type input "C Hương"
type input "0862848485"
type input "Ty Anh Auto"
type input "cc7"
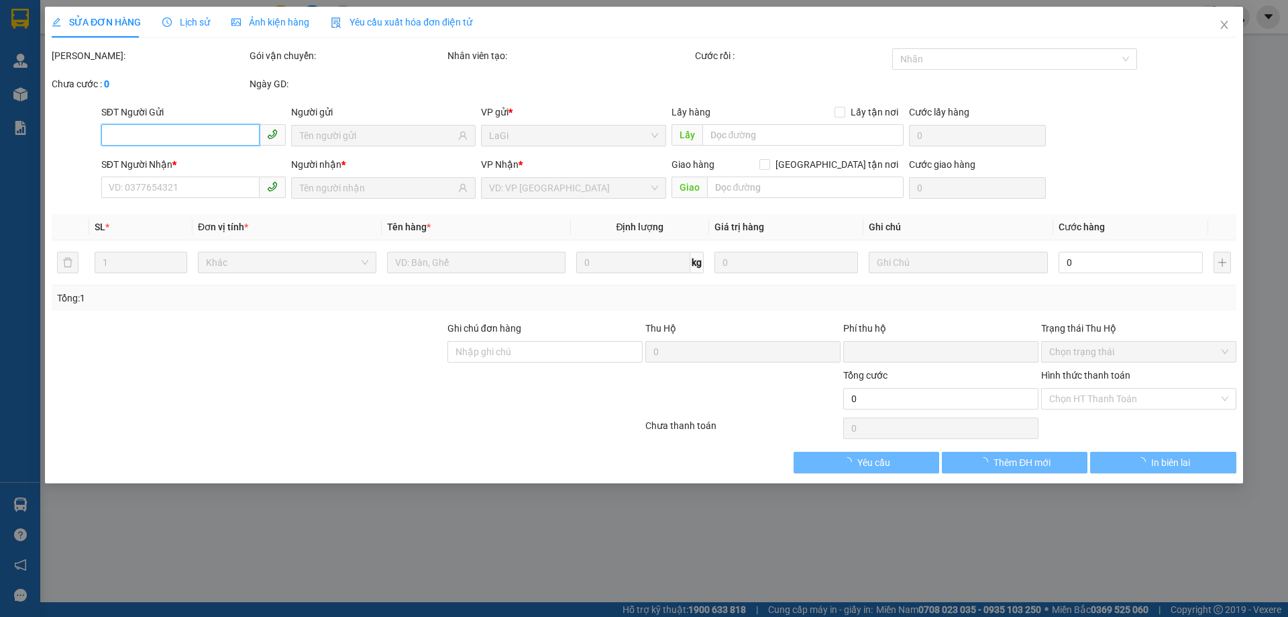
type input "40.000"
type input "0"
type input "120.000"
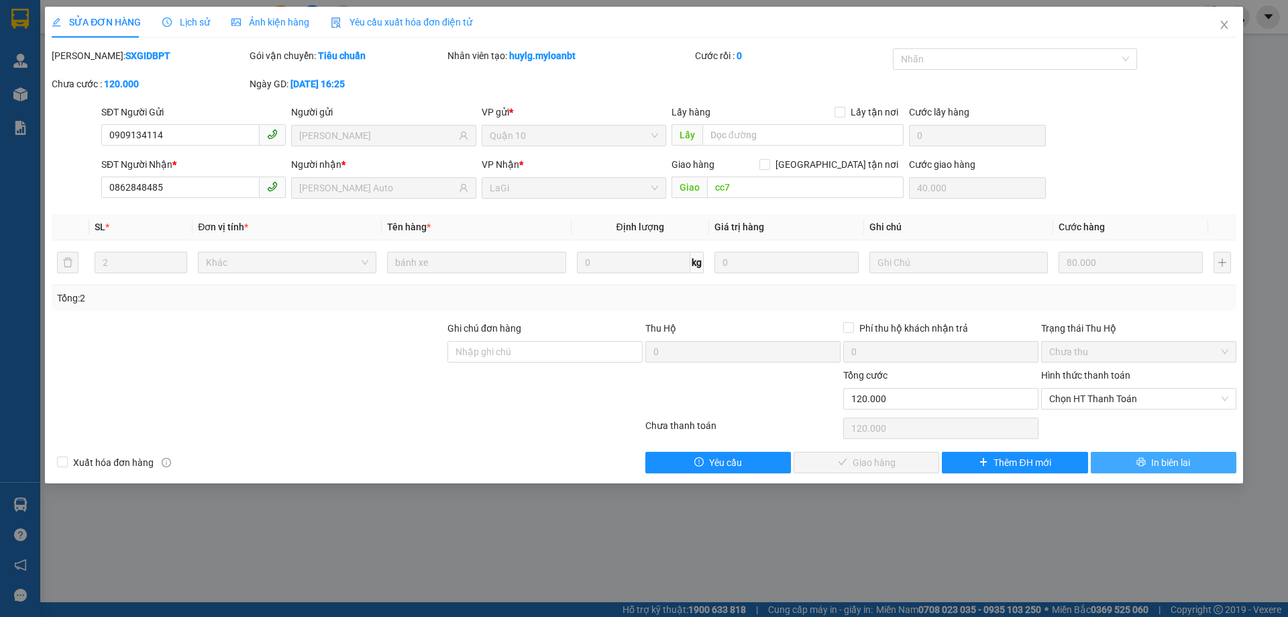
click at [1153, 456] on span "In biên lai" at bounding box center [1170, 462] width 39 height 15
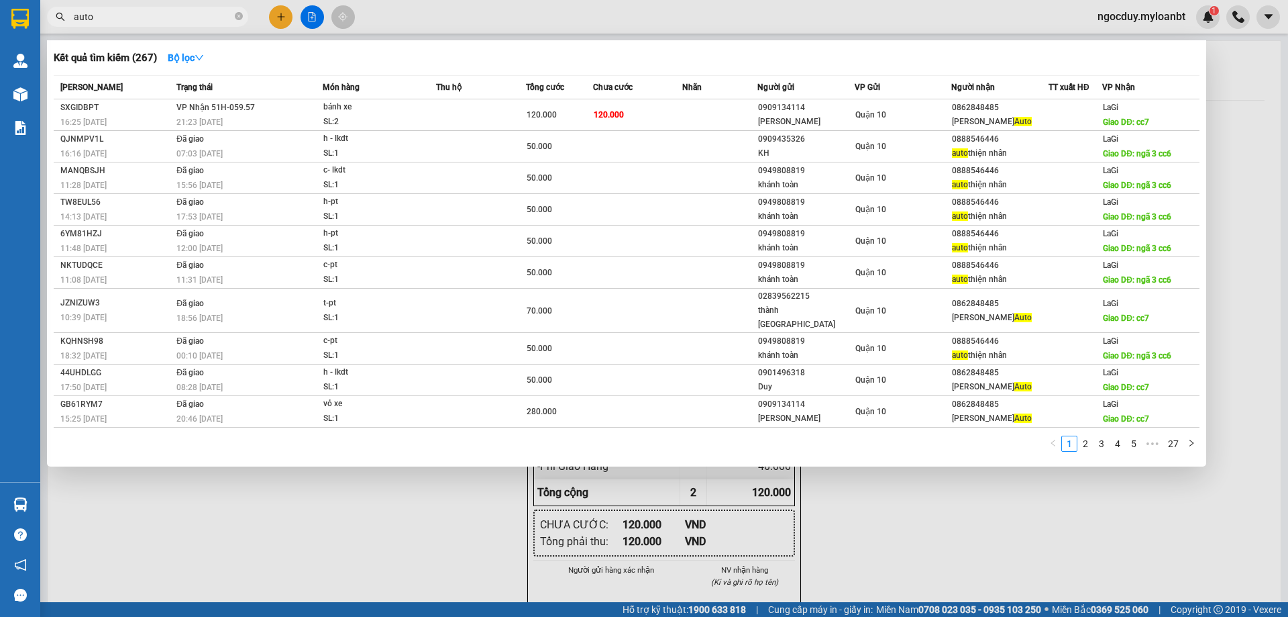
click at [163, 9] on span "auto" at bounding box center [147, 17] width 201 height 20
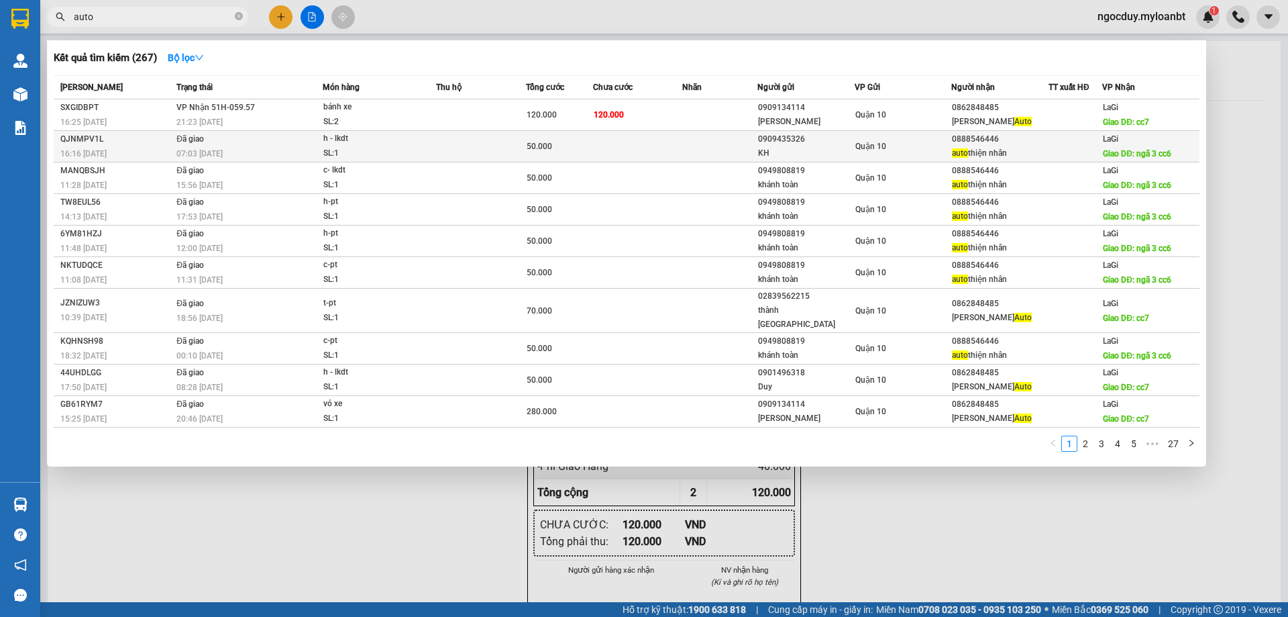
click at [730, 158] on td at bounding box center [719, 147] width 74 height 32
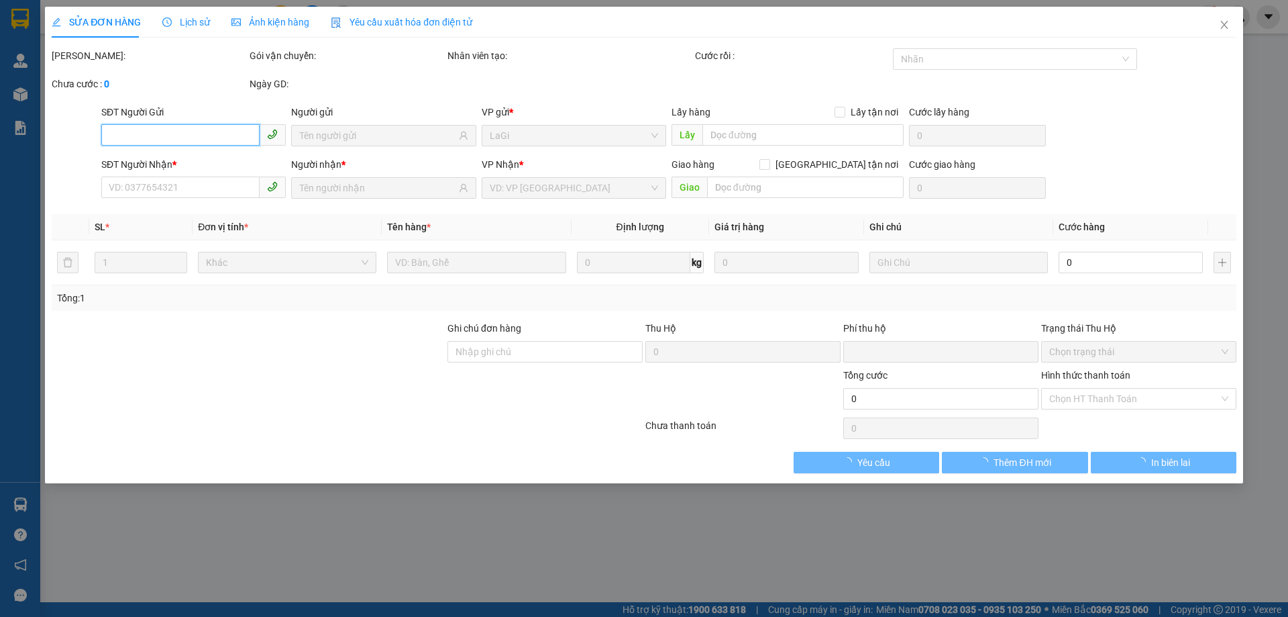
type input "0909435326"
type input "KH"
type input "0888546446"
type input "auto thiện nhân"
type input "ngã 3 cc6"
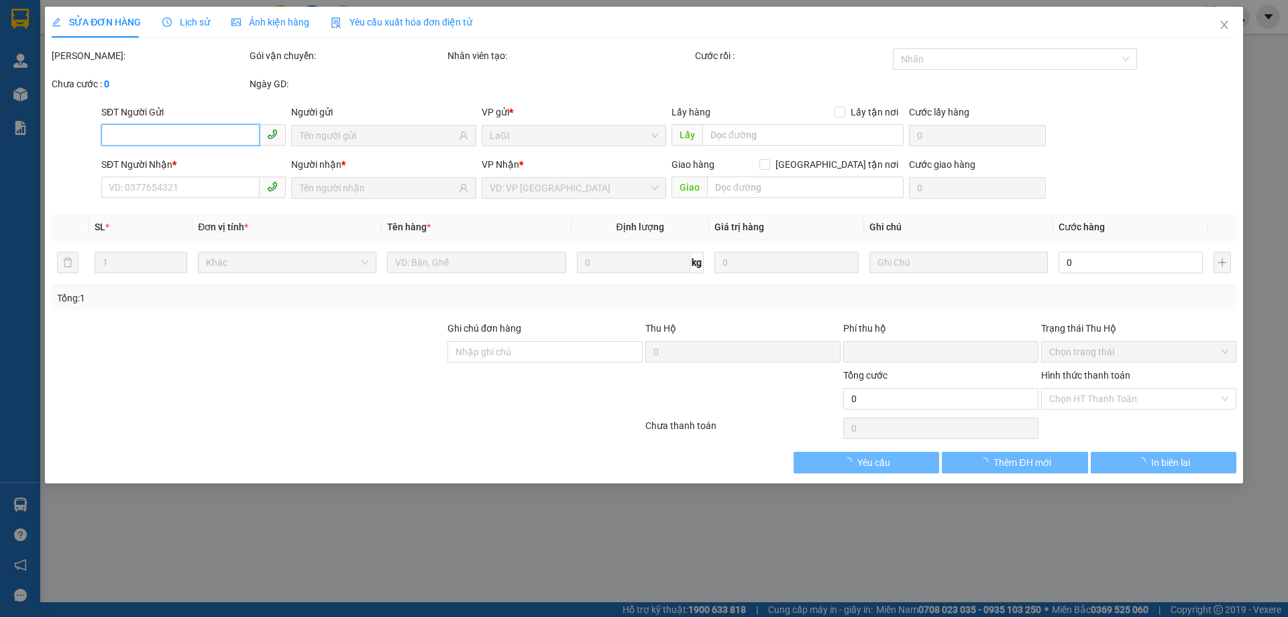
type input "0"
type input "50.000"
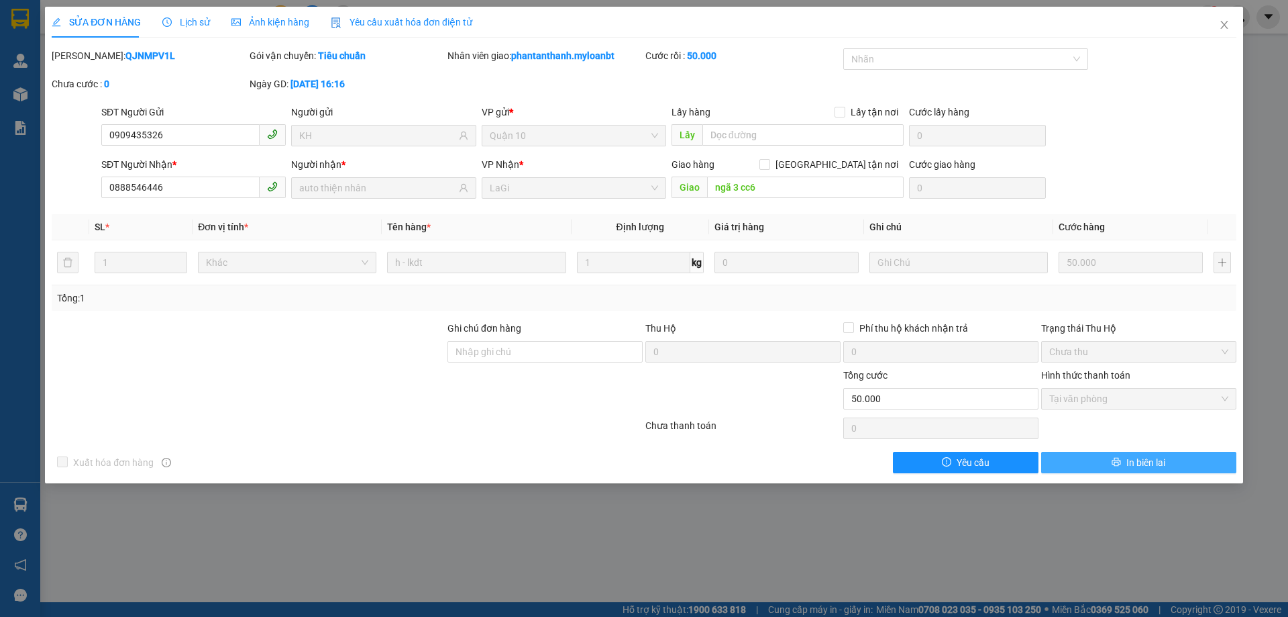
click at [1115, 463] on icon "printer" at bounding box center [1116, 461] width 9 height 9
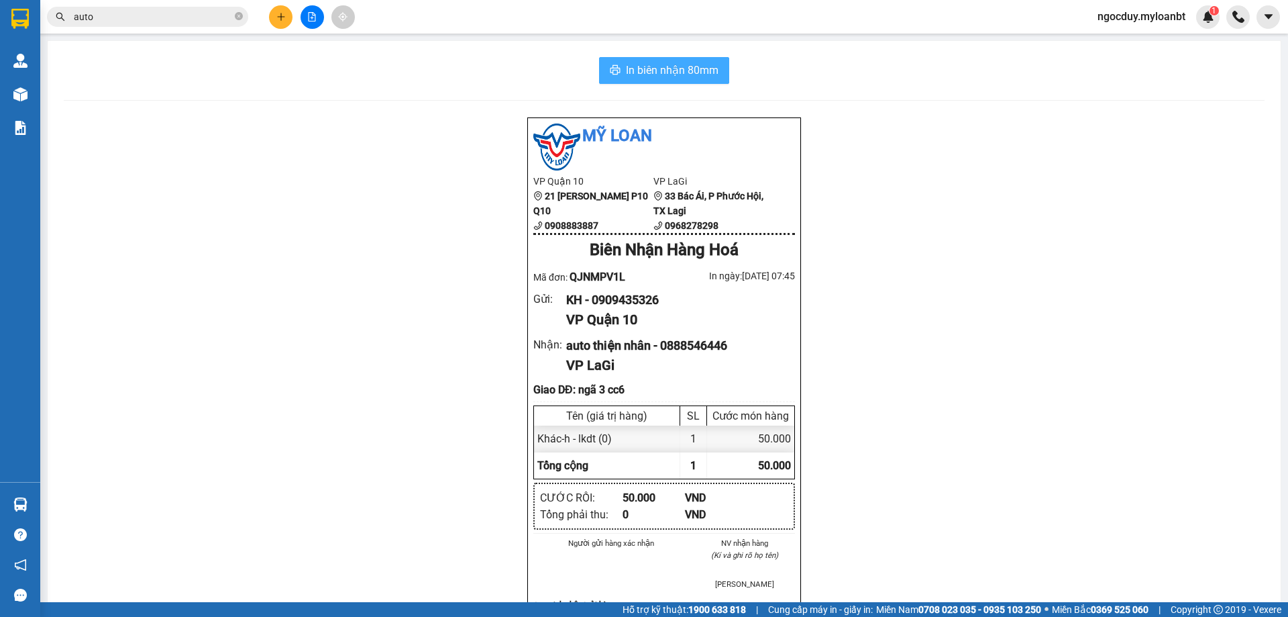
click at [685, 76] on span "In biên nhận 80mm" at bounding box center [672, 70] width 93 height 17
click at [238, 20] on icon "close-circle" at bounding box center [239, 16] width 8 height 8
type input "d"
type input "điện tử"
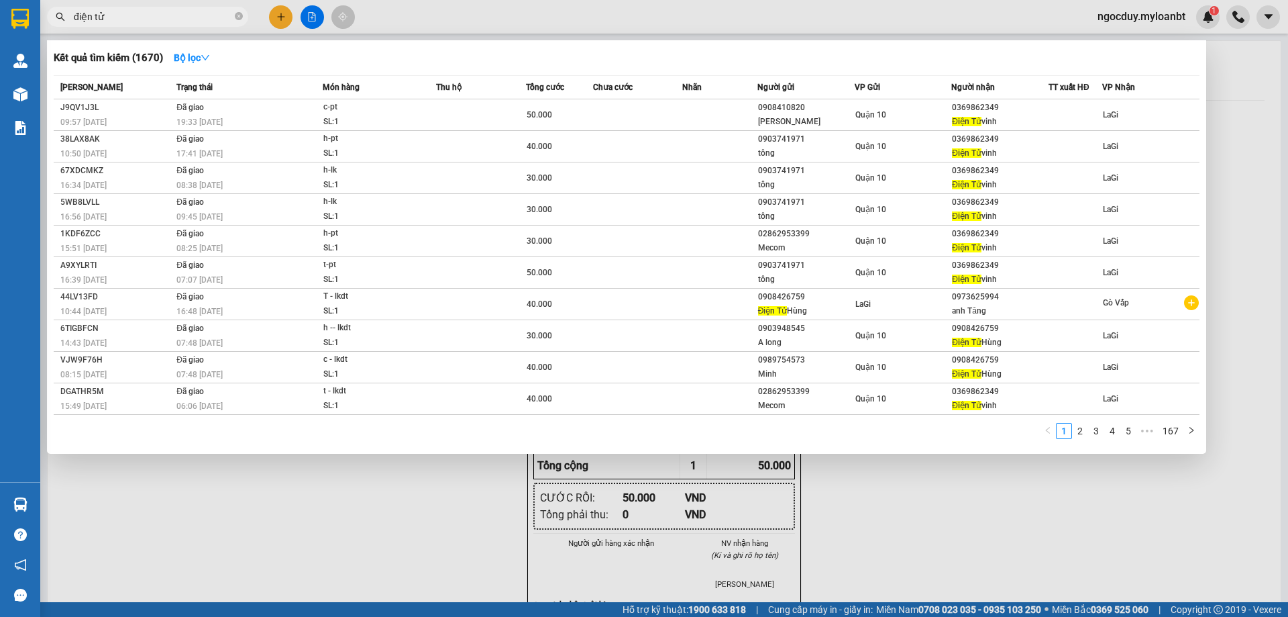
click at [145, 13] on input "điện tử" at bounding box center [153, 16] width 158 height 15
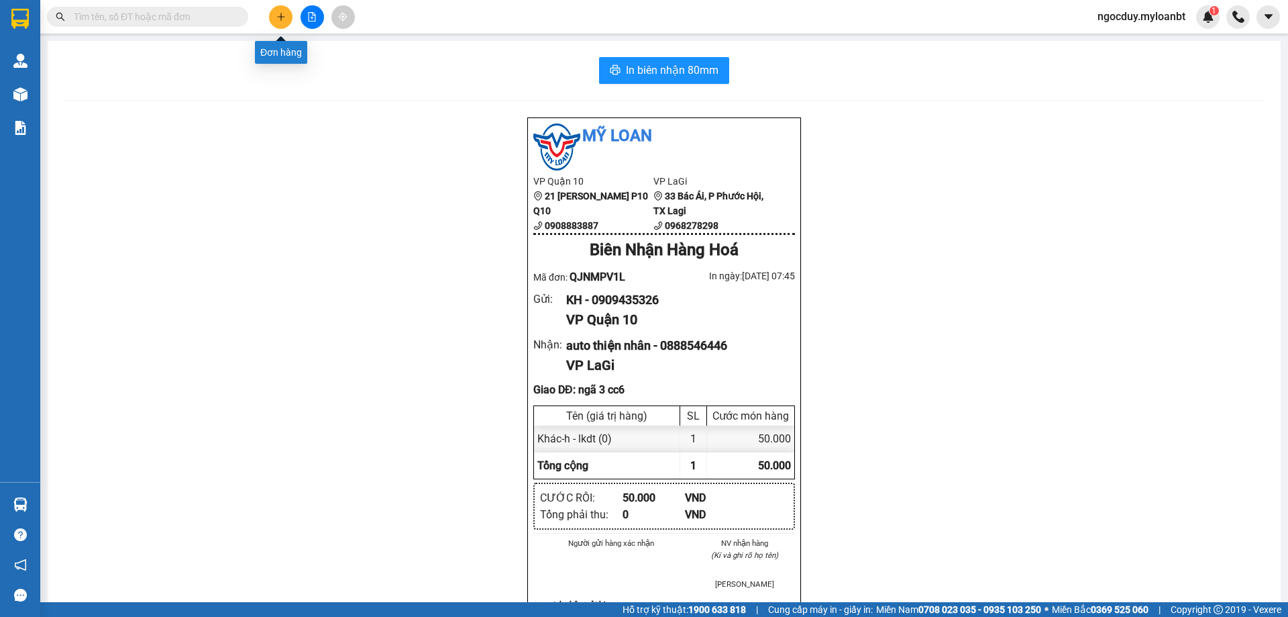
click at [274, 19] on button at bounding box center [280, 16] width 23 height 23
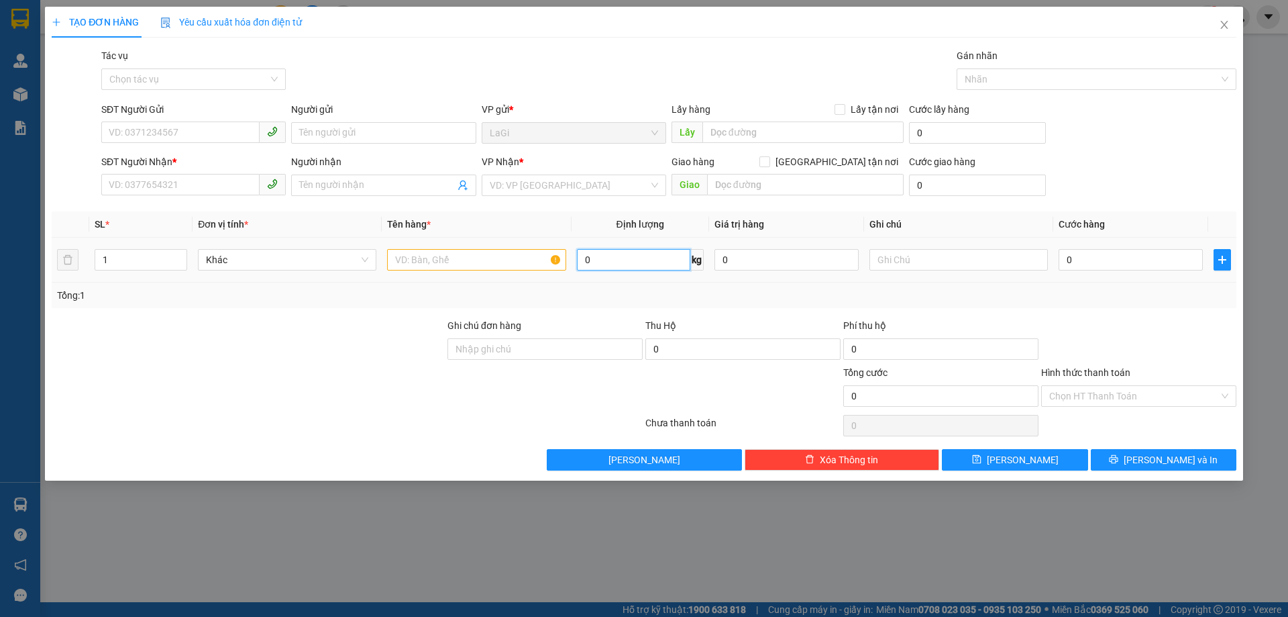
click at [608, 260] on input "0" at bounding box center [633, 259] width 113 height 21
type input "2.9"
click at [223, 127] on input "SĐT Người Gửi" at bounding box center [180, 131] width 158 height 21
type input "0387091510"
click at [314, 128] on input "Người gửi" at bounding box center [383, 132] width 185 height 21
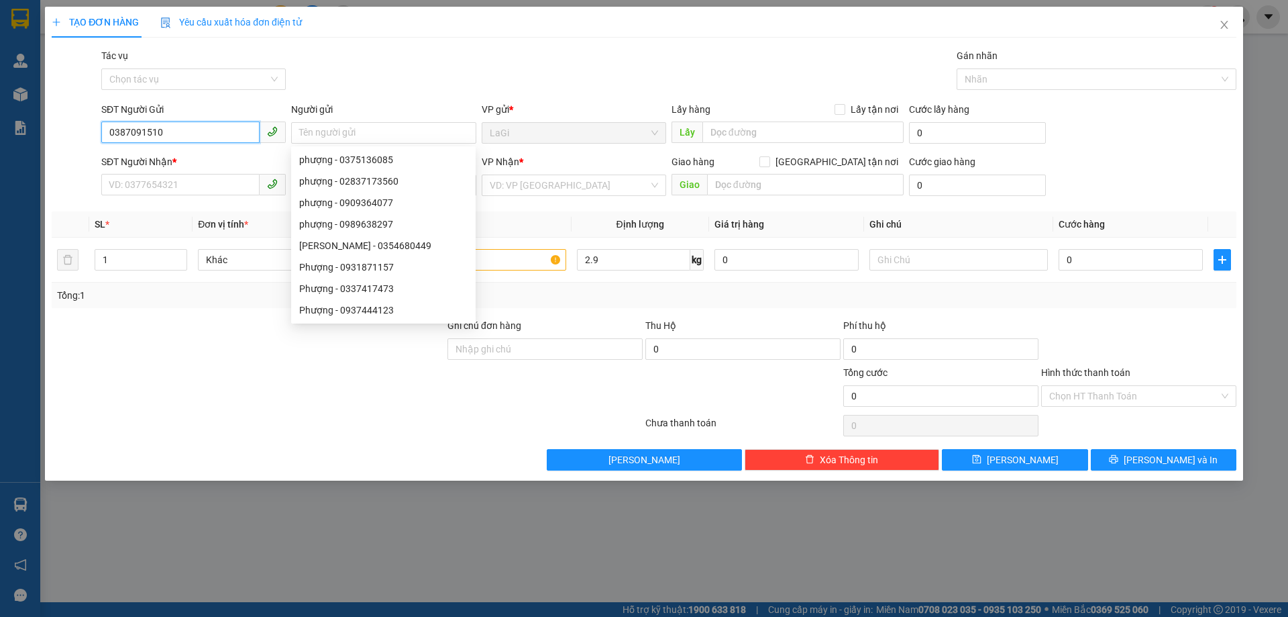
click at [204, 139] on input "0387091510" at bounding box center [180, 131] width 158 height 21
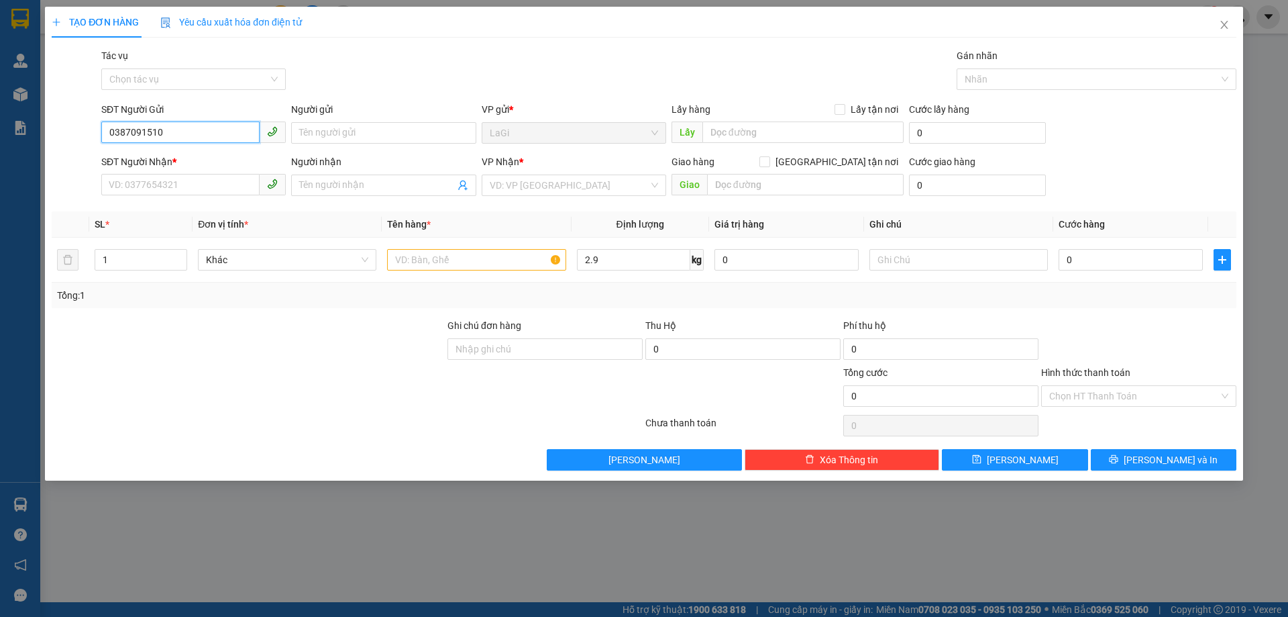
click at [204, 139] on input "0387091510" at bounding box center [180, 131] width 158 height 21
click at [197, 172] on div "SĐT Người Nhận *" at bounding box center [193, 164] width 185 height 20
click at [197, 181] on input "SĐT Người Nhận *" at bounding box center [180, 184] width 158 height 21
paste input "0387091510"
type input "0387091510"
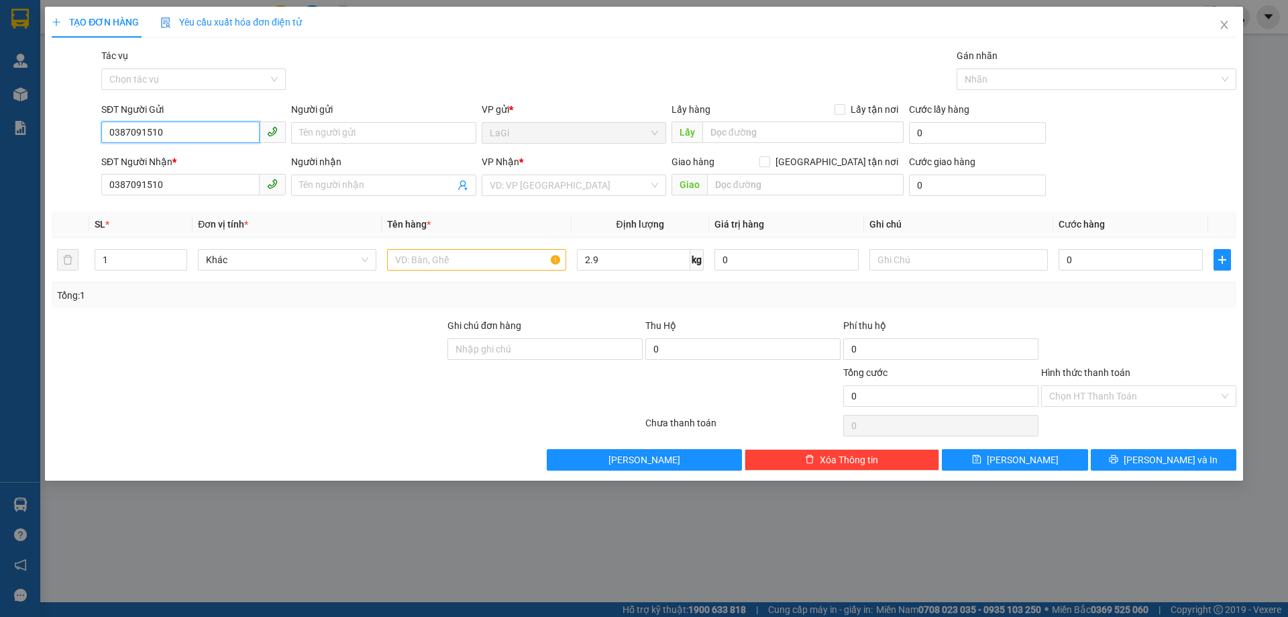
click at [201, 140] on input "0387091510" at bounding box center [180, 131] width 158 height 21
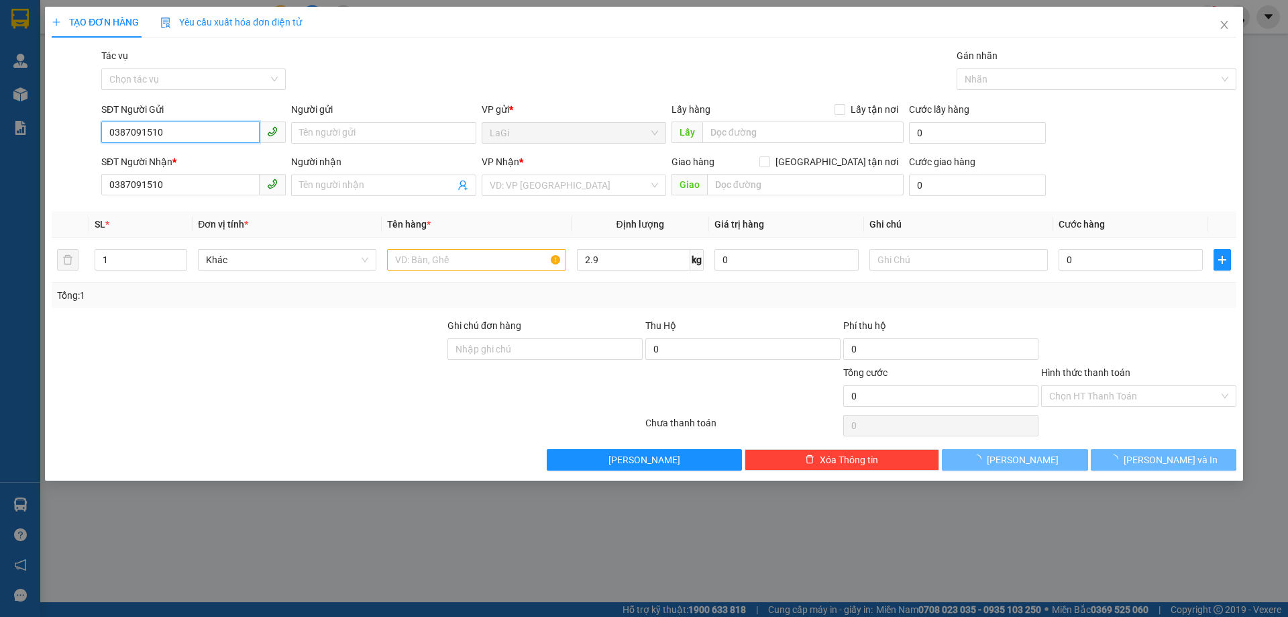
click at [201, 138] on input "0387091510" at bounding box center [180, 131] width 158 height 21
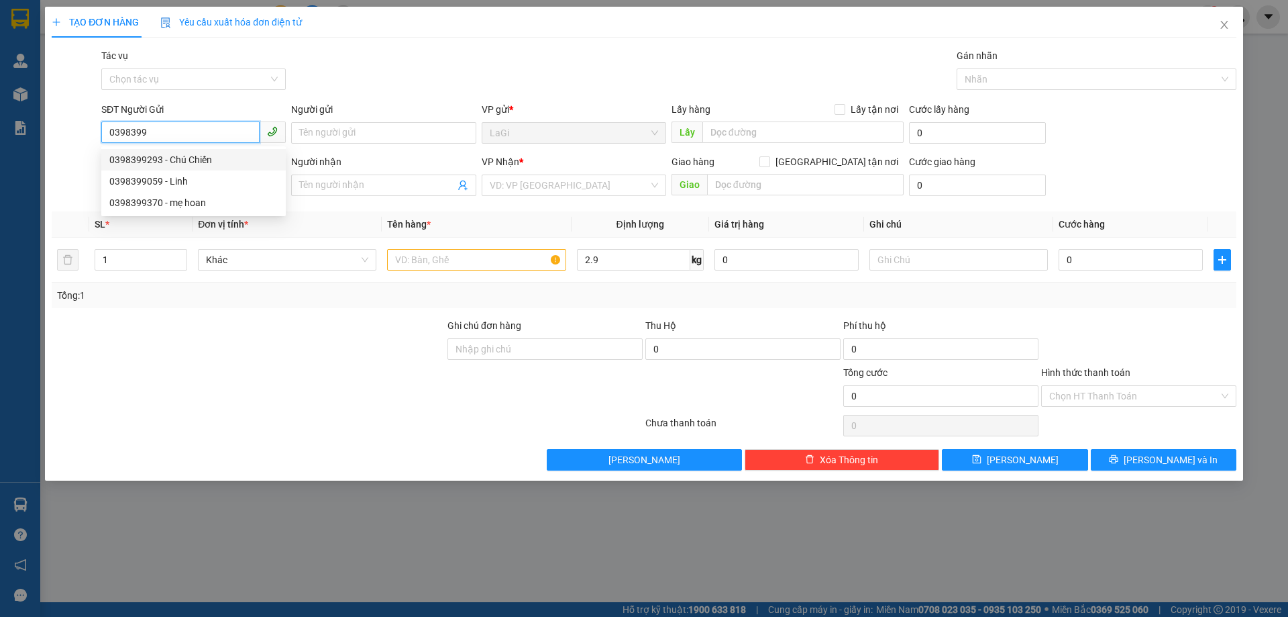
click at [207, 154] on div "0398399293 - Chú Chiến" at bounding box center [193, 159] width 168 height 15
type input "0398399293"
type input "Chú Chiến"
type input "0398399293"
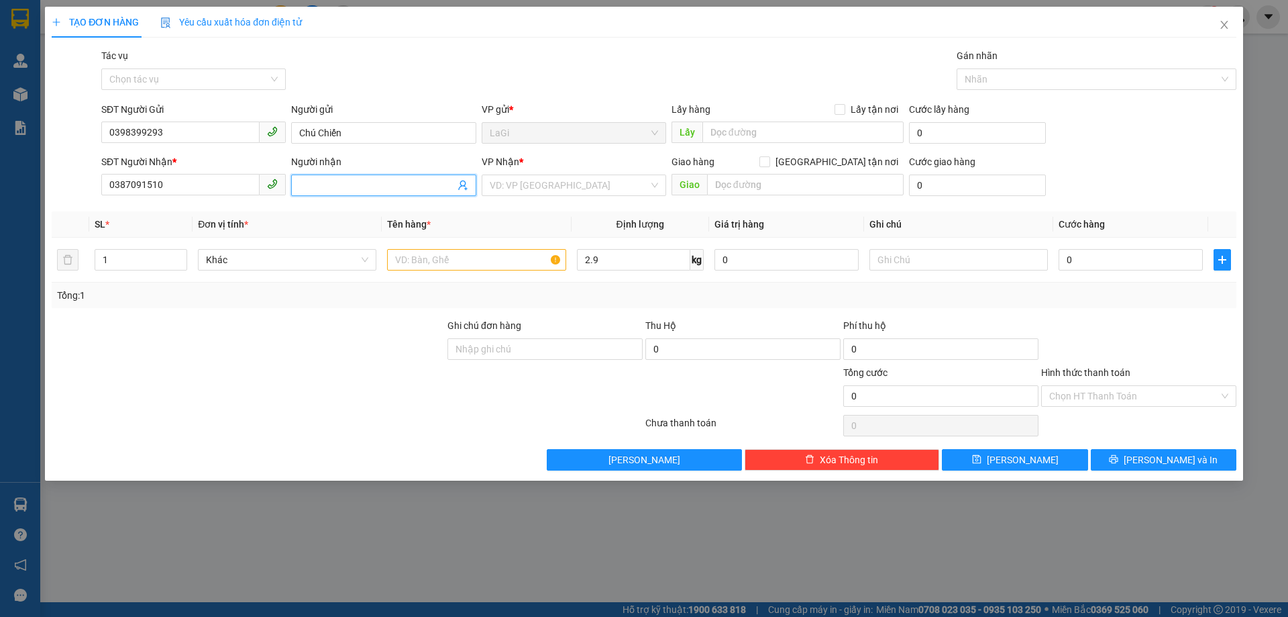
click at [327, 177] on span at bounding box center [383, 184] width 185 height 21
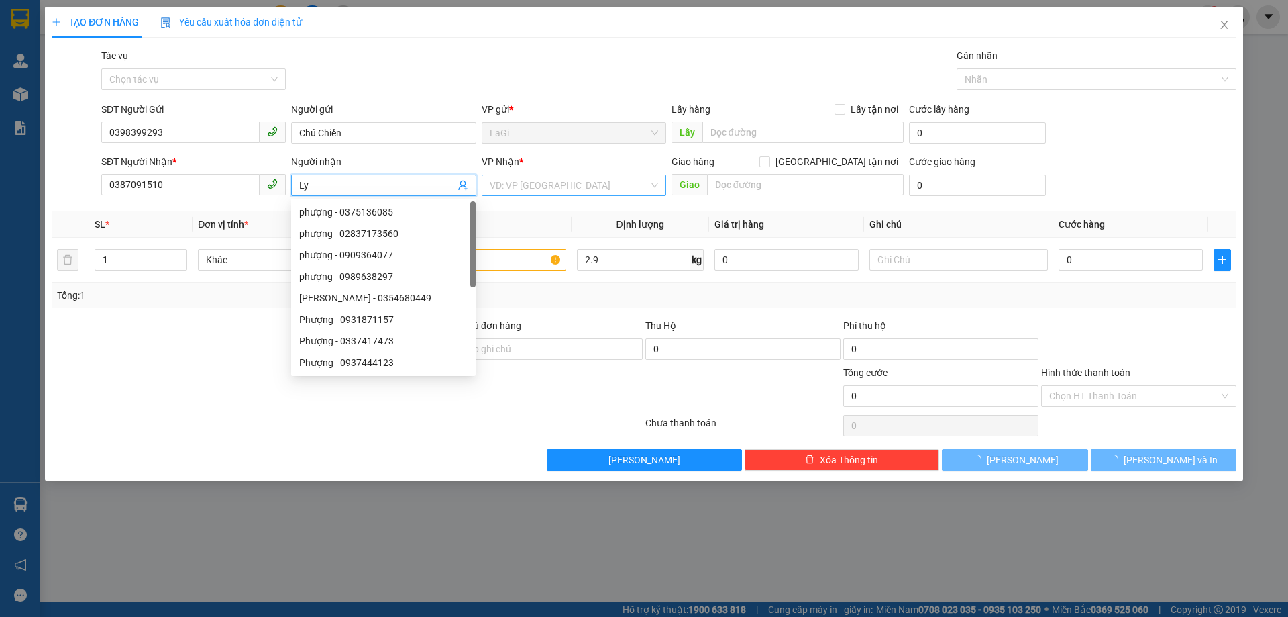
type input "Ly"
click at [557, 186] on input "search" at bounding box center [569, 185] width 159 height 20
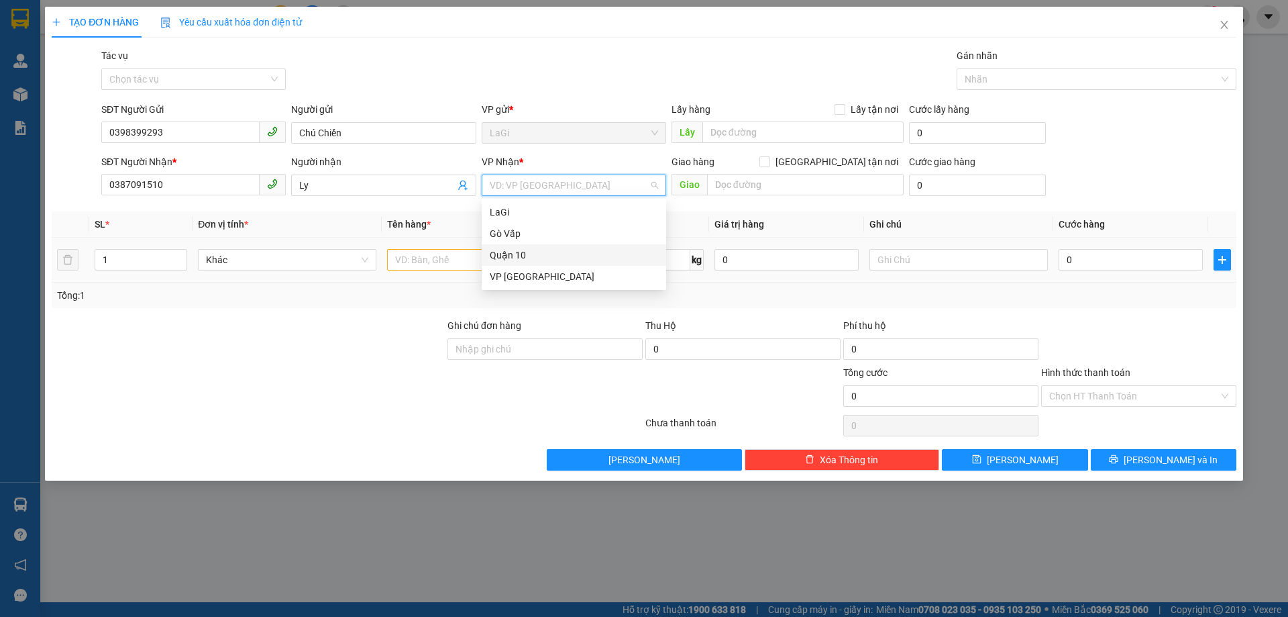
drag, startPoint x: 534, startPoint y: 254, endPoint x: 527, endPoint y: 258, distance: 7.8
click at [535, 254] on div "Quận 10" at bounding box center [574, 255] width 168 height 15
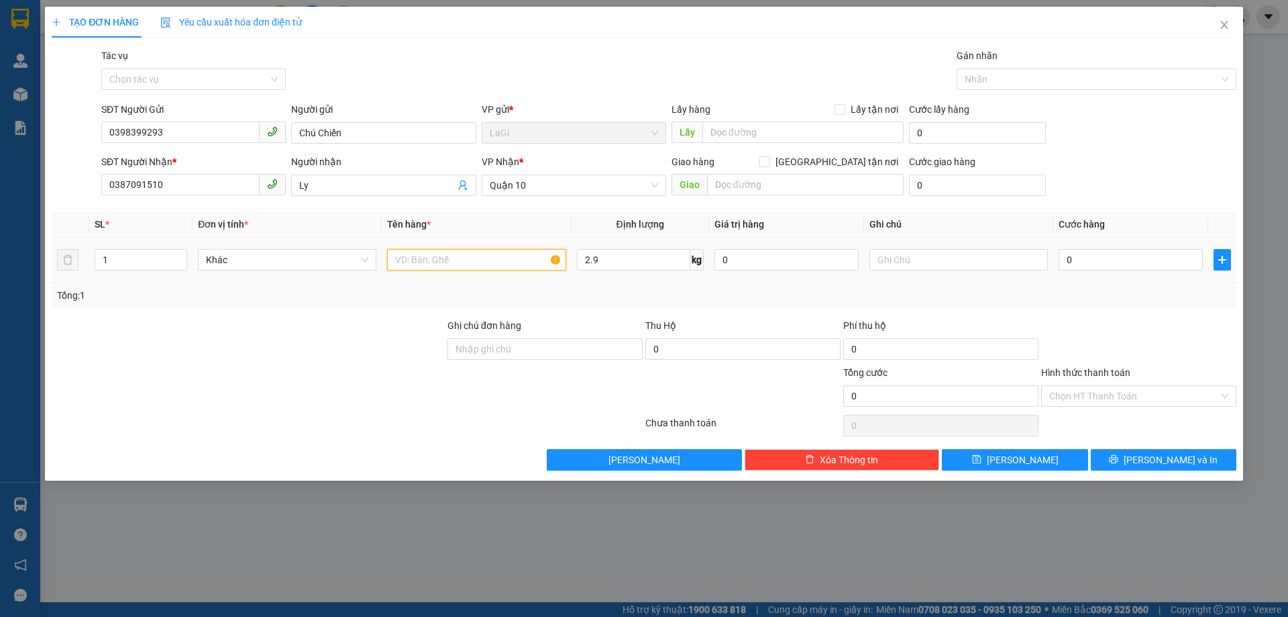
click at [469, 265] on input "text" at bounding box center [476, 259] width 178 height 21
type input "t - áo"
click at [1174, 264] on input "0" at bounding box center [1131, 259] width 144 height 21
type input "3"
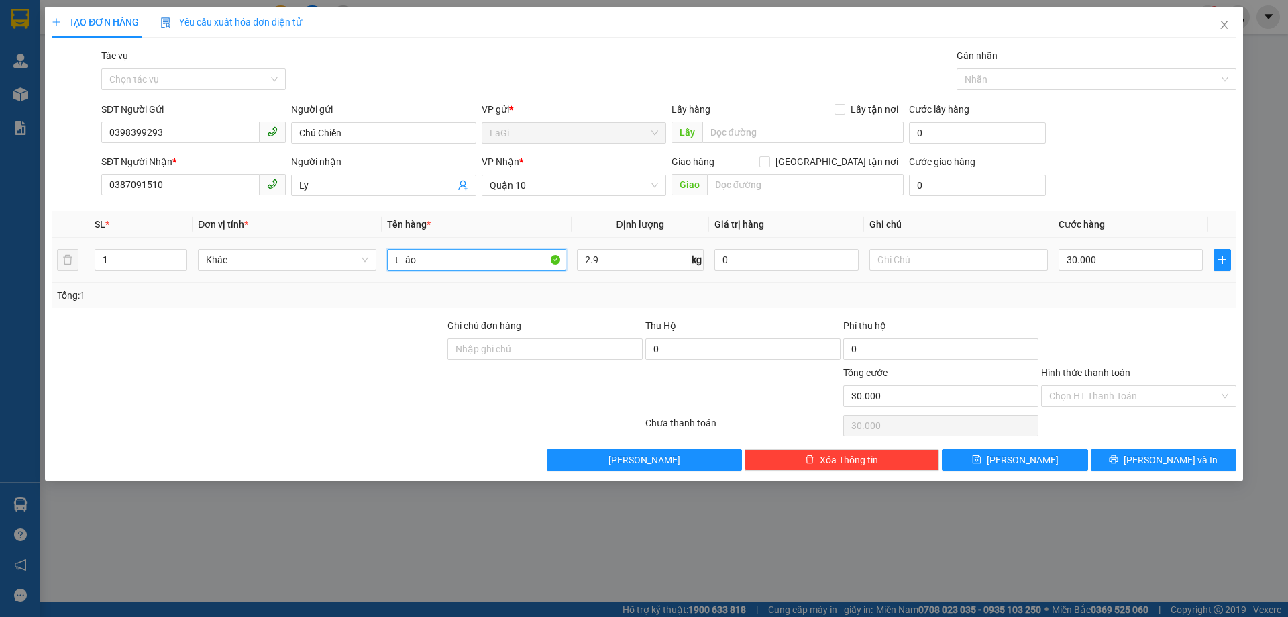
click at [439, 266] on input "t - áo" at bounding box center [476, 259] width 178 height 21
click at [1147, 398] on input "Hình thức thanh toán" at bounding box center [1134, 396] width 170 height 20
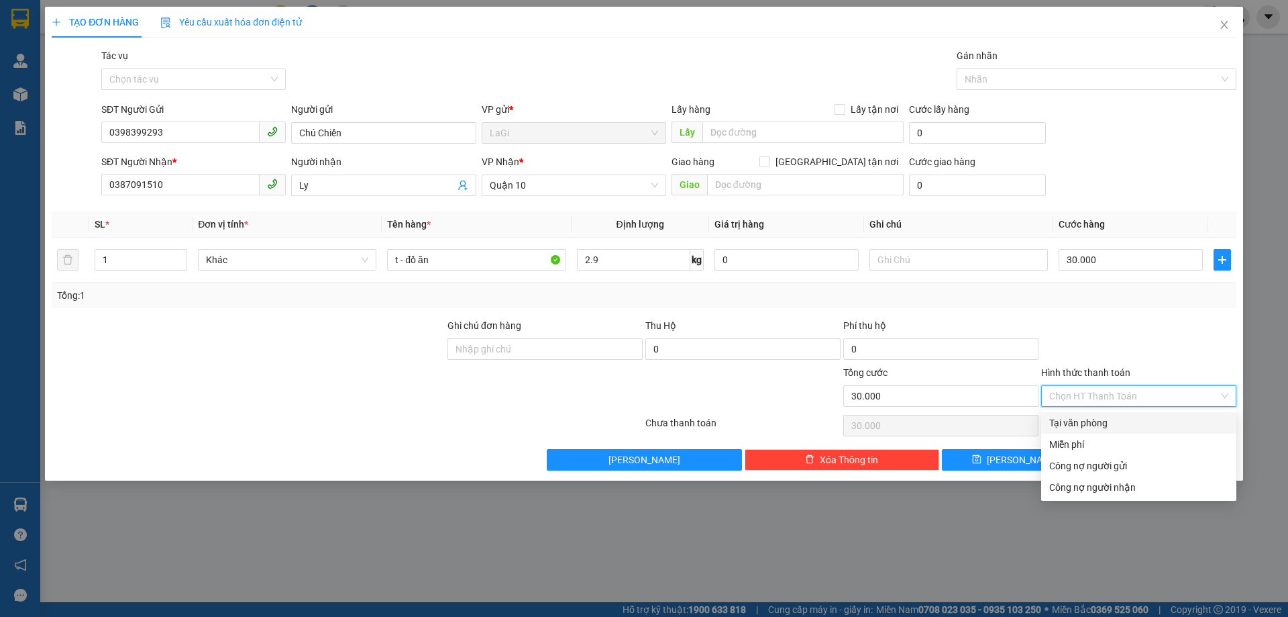
click at [1123, 417] on div "Tại văn phòng" at bounding box center [1138, 422] width 179 height 15
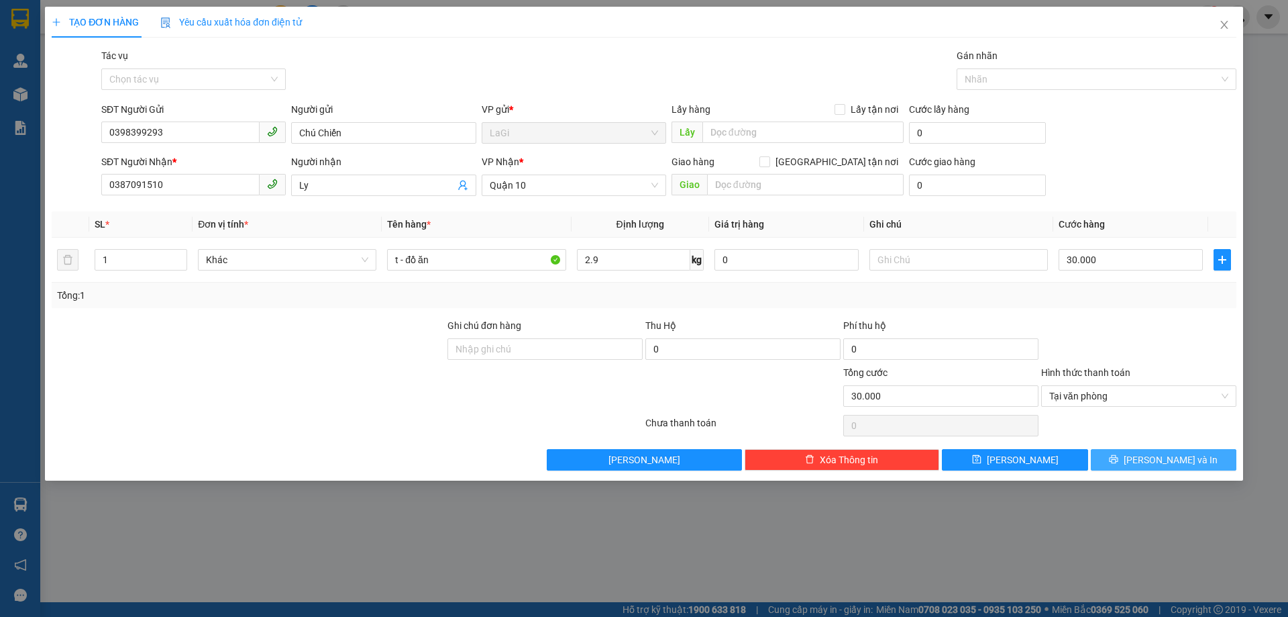
click at [1129, 452] on button "[PERSON_NAME] và In" at bounding box center [1164, 459] width 146 height 21
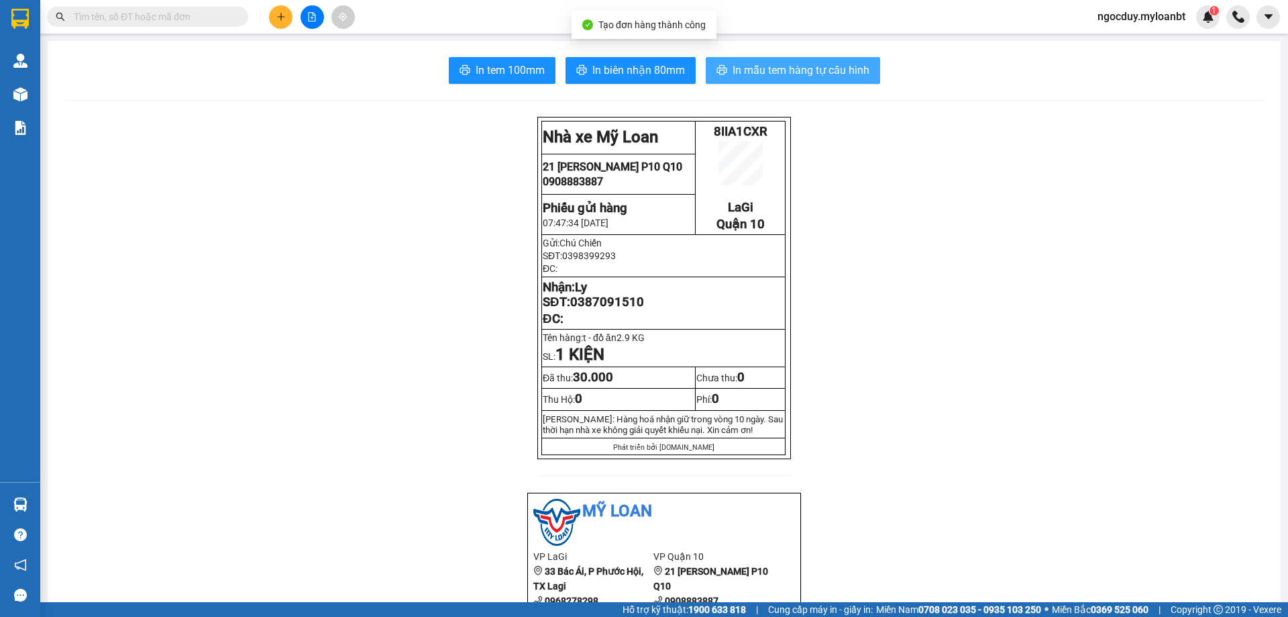
click at [780, 77] on span "In mẫu tem hàng tự cấu hình" at bounding box center [801, 70] width 137 height 17
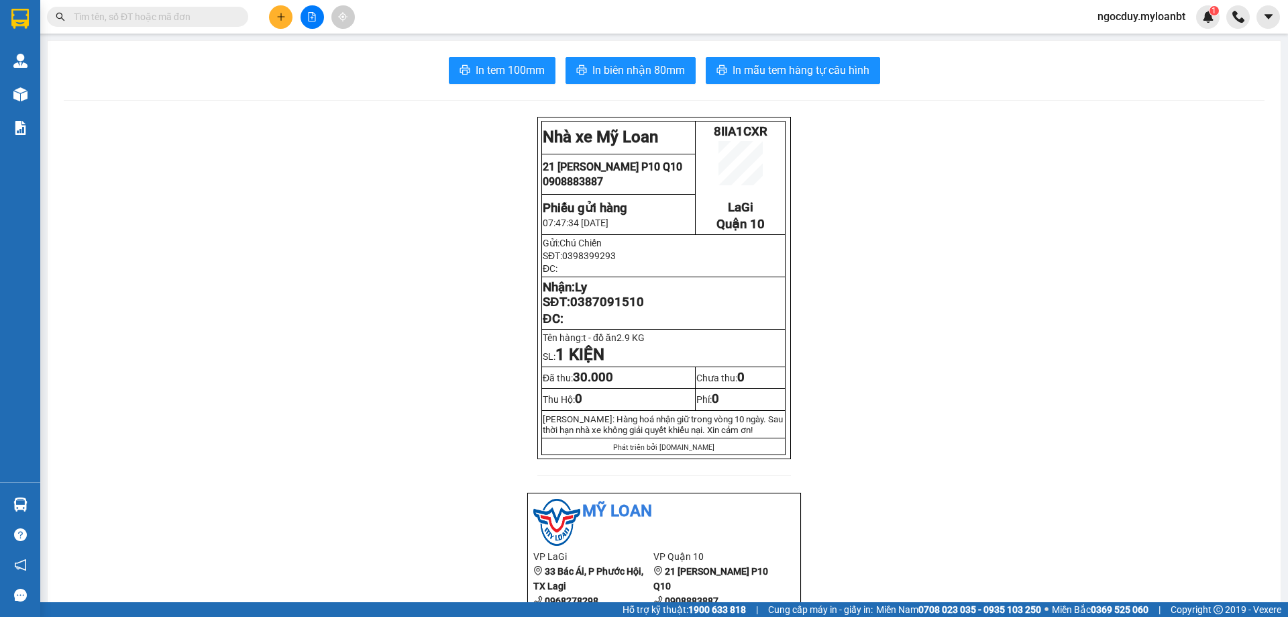
click at [110, 17] on input "text" at bounding box center [153, 16] width 158 height 15
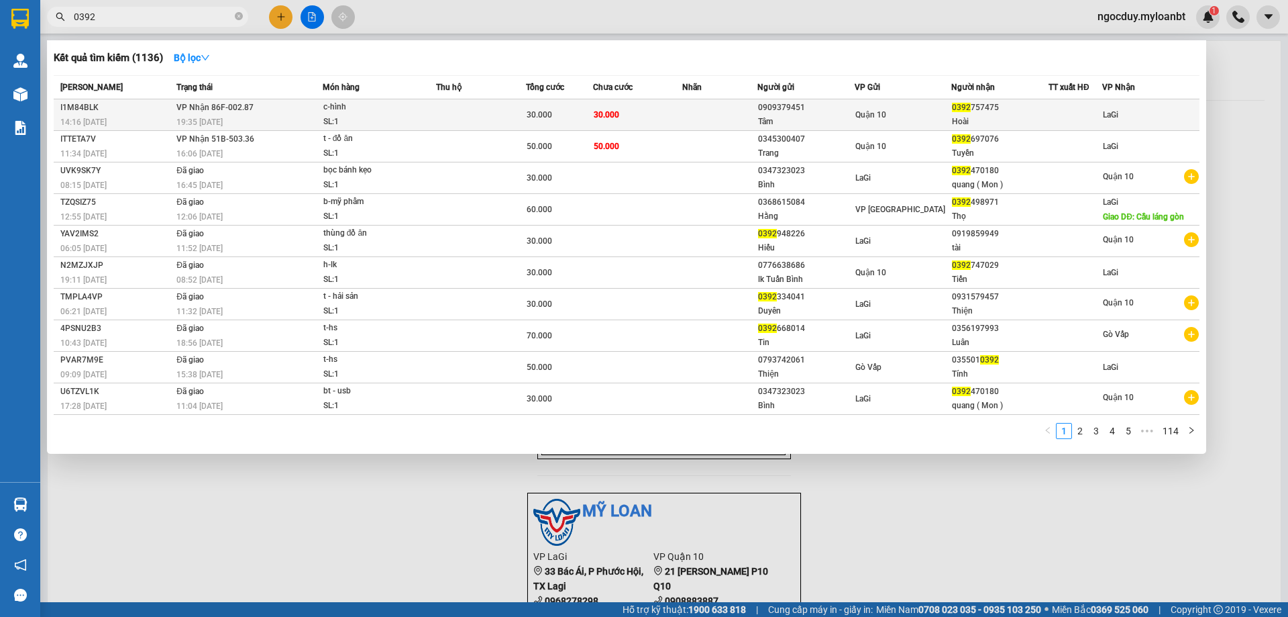
click at [460, 118] on td at bounding box center [481, 115] width 90 height 32
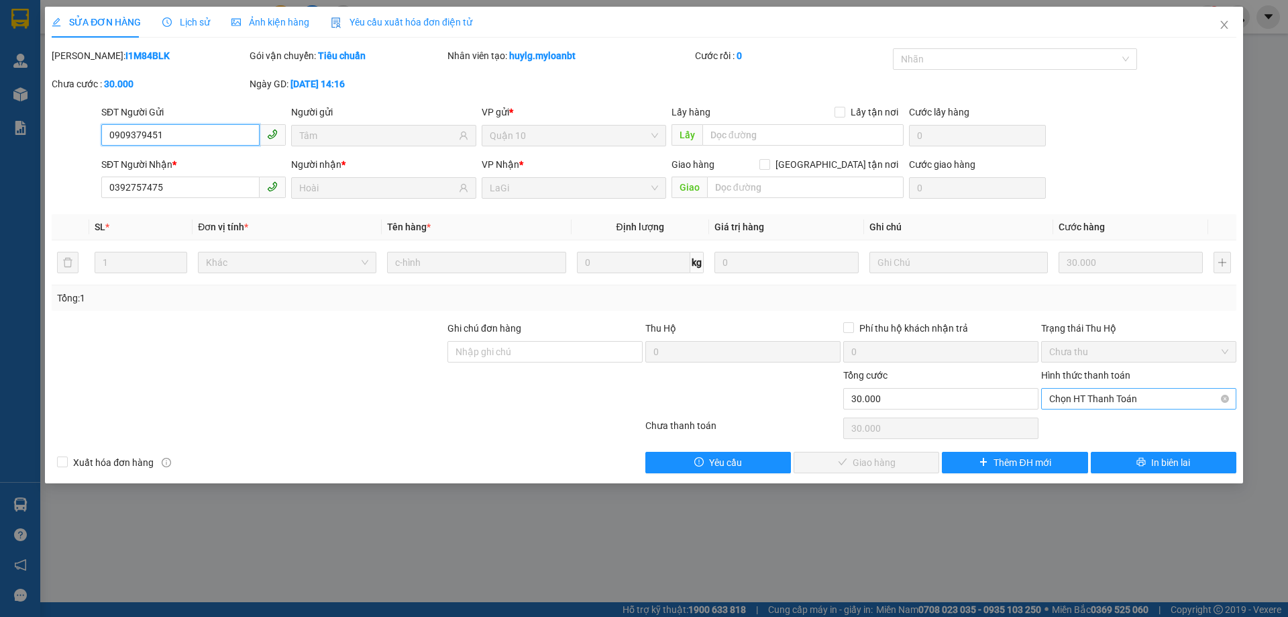
click at [1140, 399] on span "Chọn HT Thanh Toán" at bounding box center [1138, 399] width 179 height 20
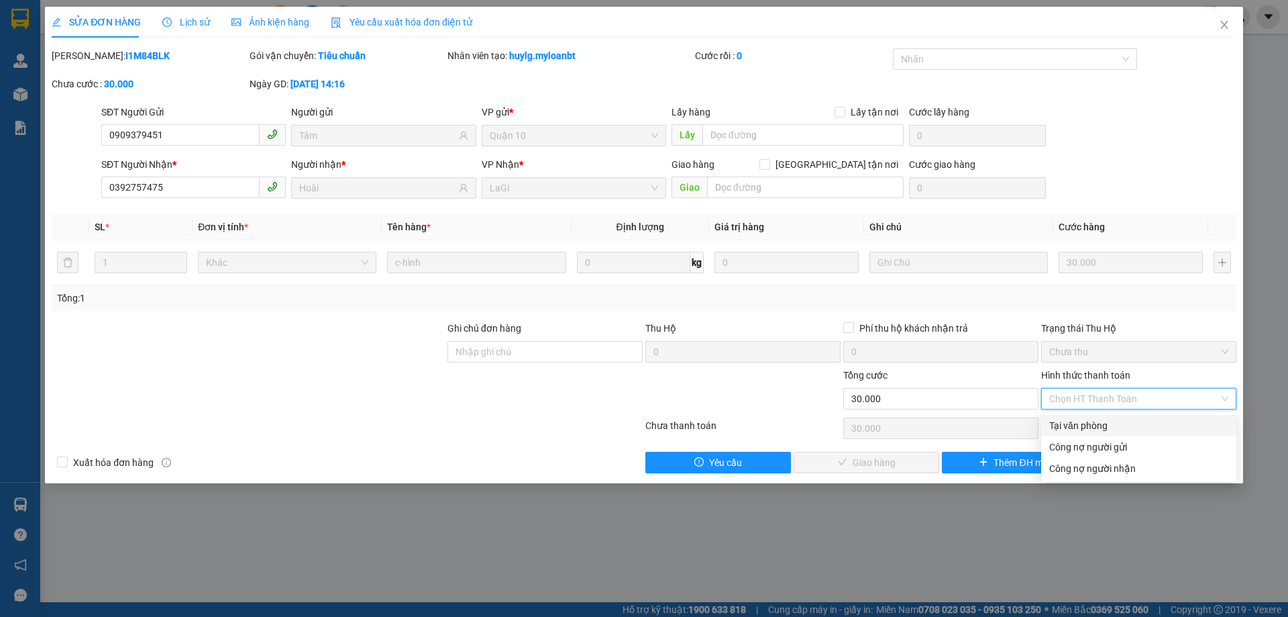
click at [1089, 421] on div "Tại văn phòng" at bounding box center [1138, 425] width 179 height 15
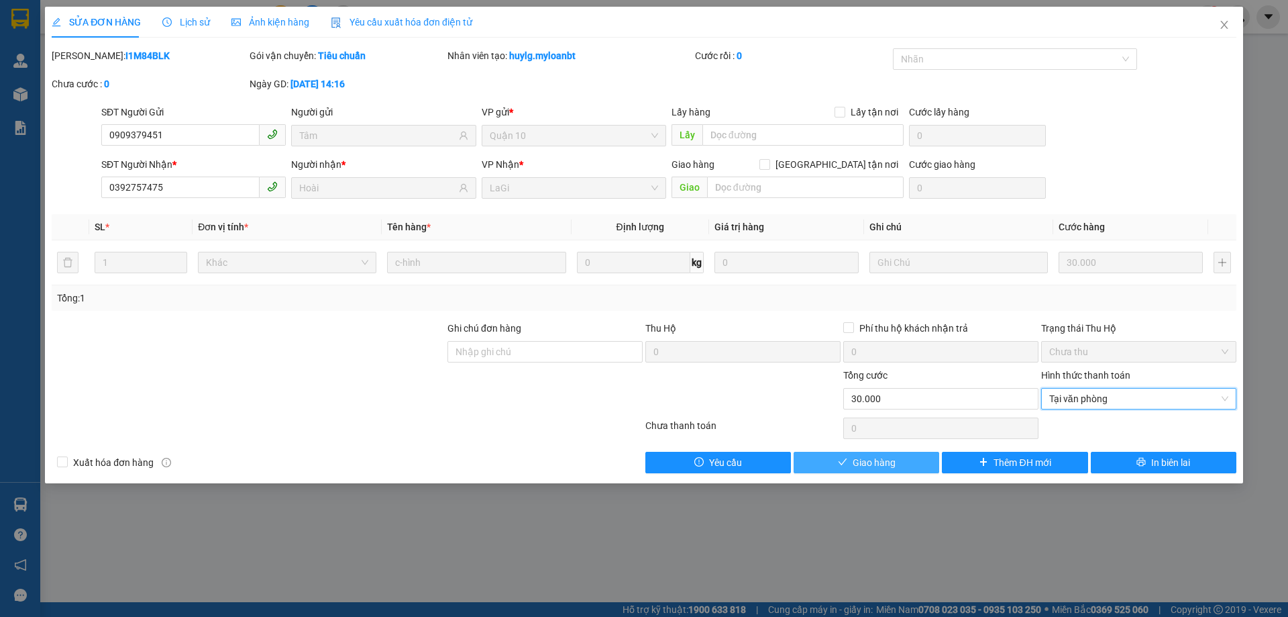
click at [900, 454] on button "Giao hàng" at bounding box center [867, 462] width 146 height 21
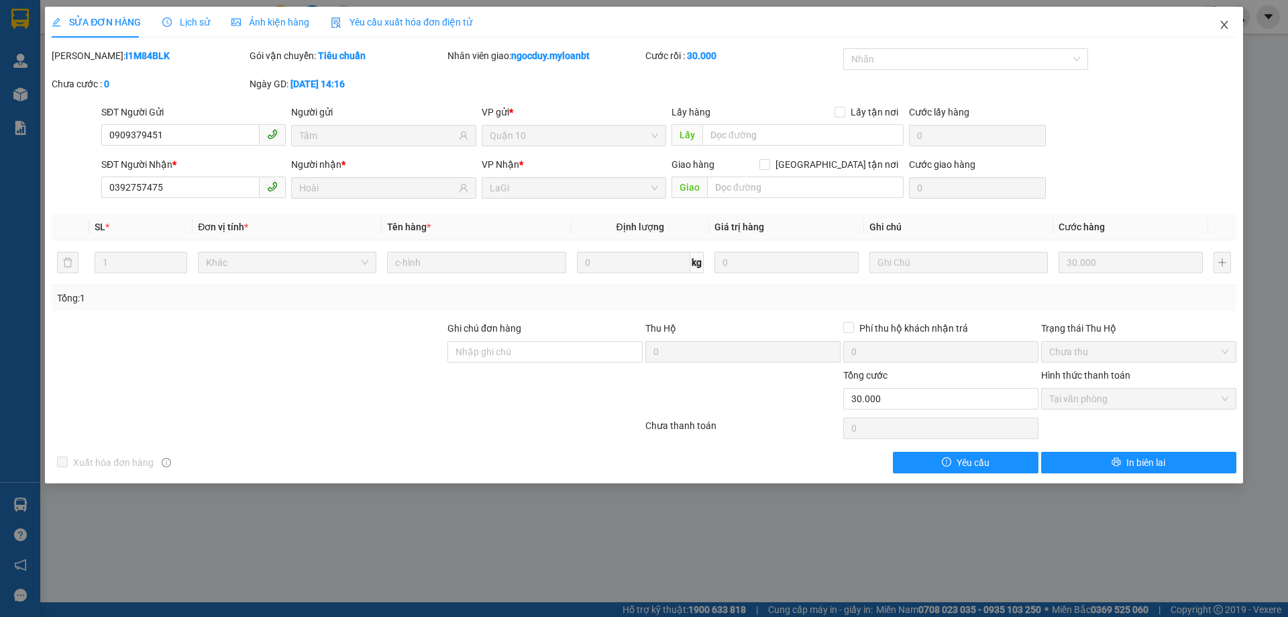
click at [1223, 23] on icon "close" at bounding box center [1224, 25] width 7 height 8
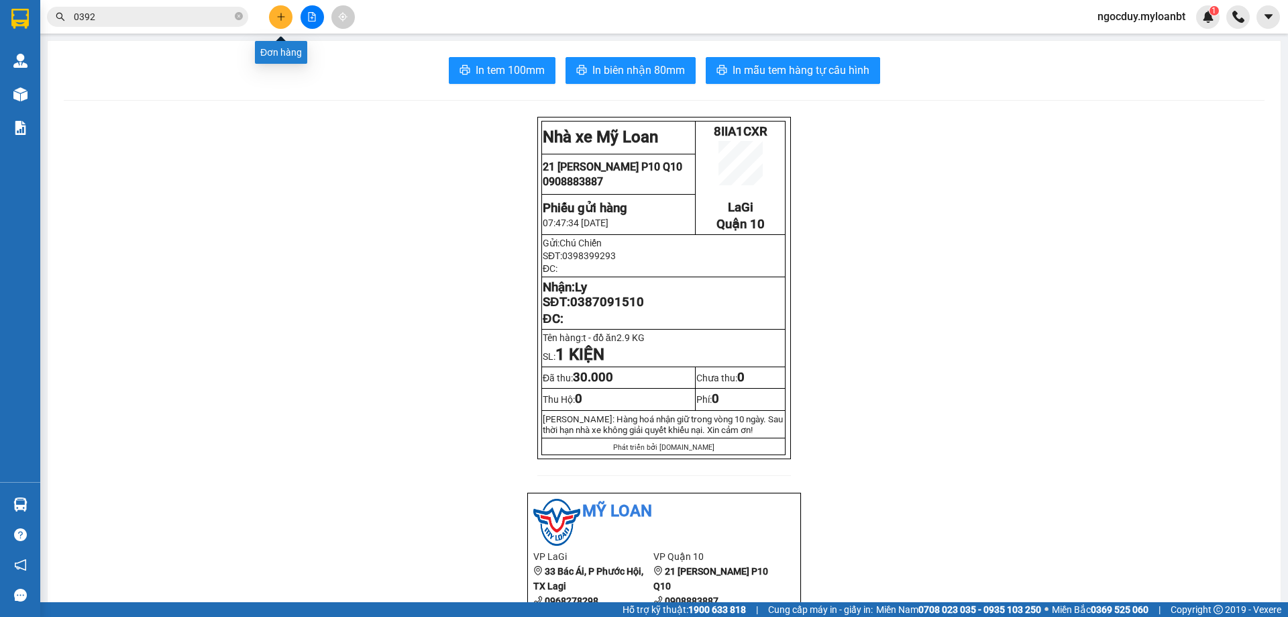
click at [290, 21] on button at bounding box center [280, 16] width 23 height 23
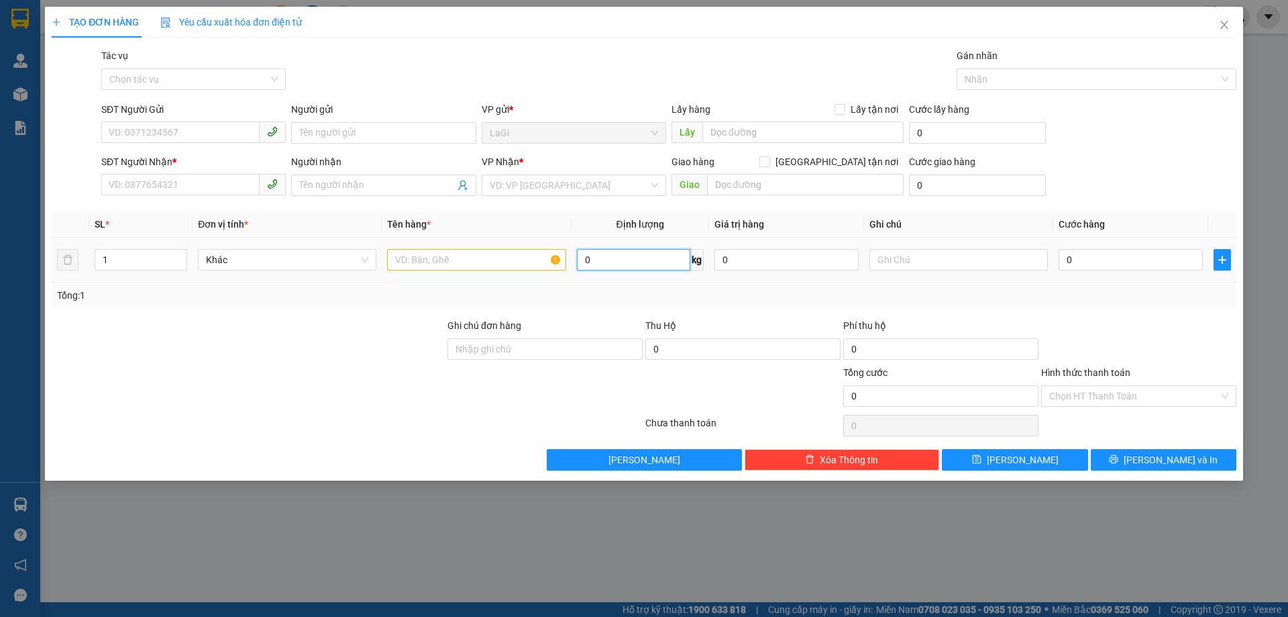
click at [605, 262] on input "0" at bounding box center [633, 259] width 113 height 21
click at [189, 127] on input "SĐT Người Gửi" at bounding box center [180, 131] width 158 height 21
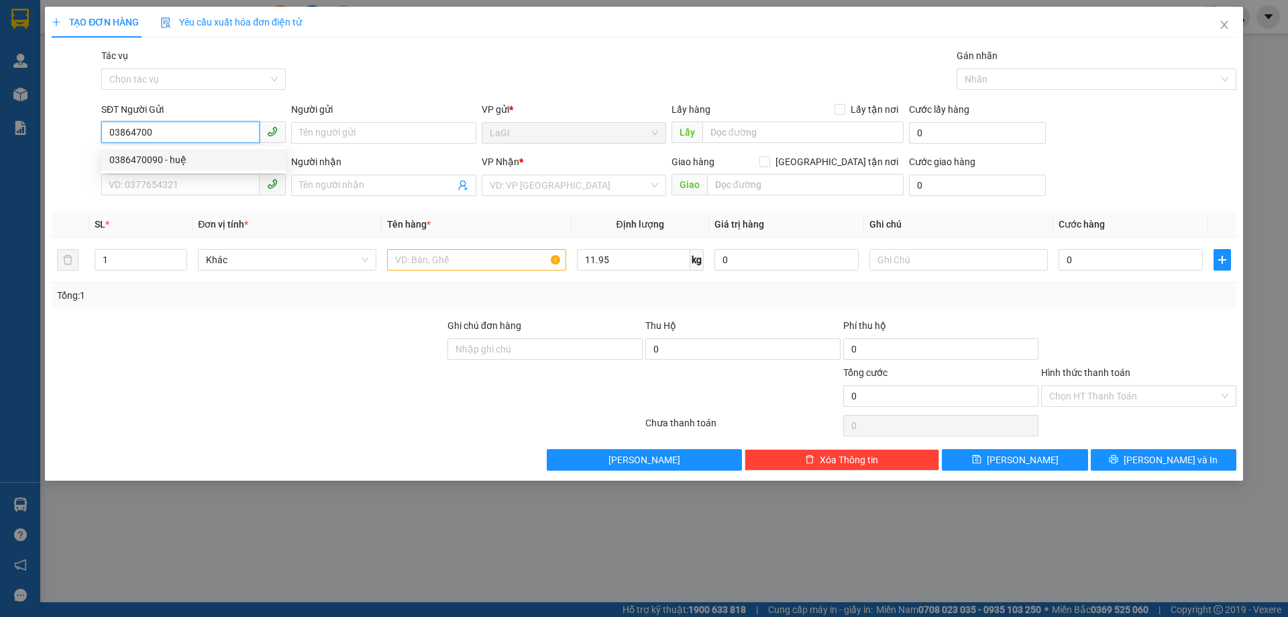
click at [199, 157] on div "0386470090 - huệ" at bounding box center [193, 159] width 168 height 15
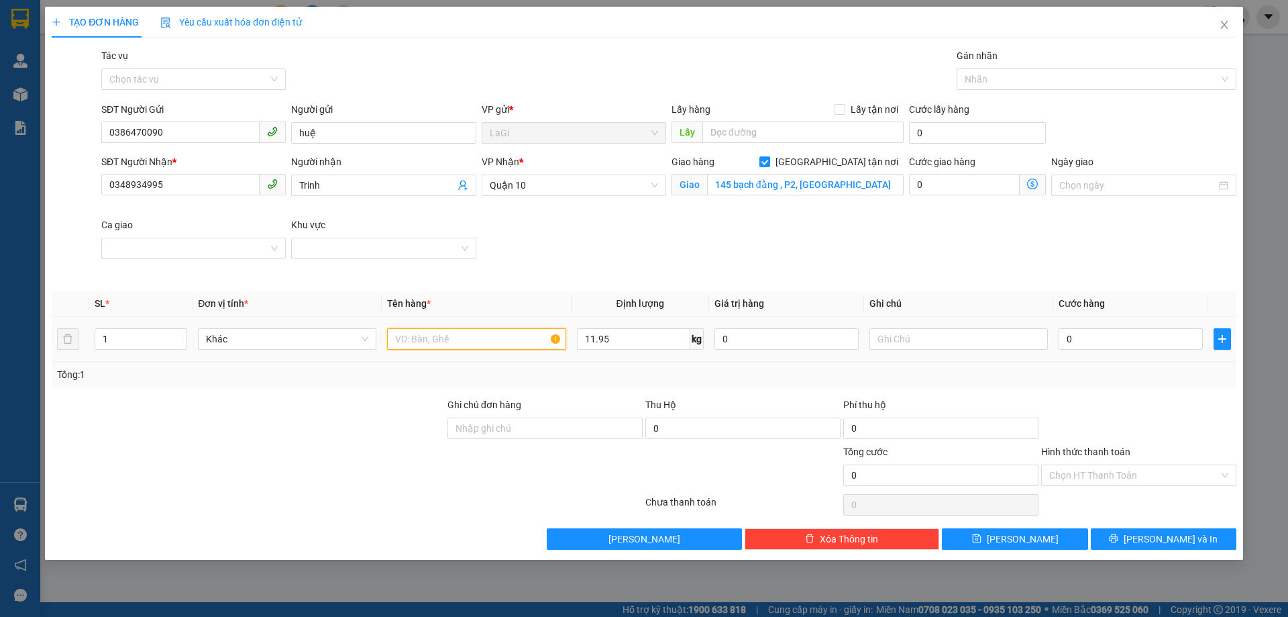
click at [456, 341] on input "text" at bounding box center [476, 338] width 178 height 21
click at [975, 185] on input "0" at bounding box center [964, 184] width 111 height 21
click at [486, 340] on input "text" at bounding box center [476, 338] width 178 height 21
click at [1084, 329] on input "0" at bounding box center [1131, 338] width 144 height 21
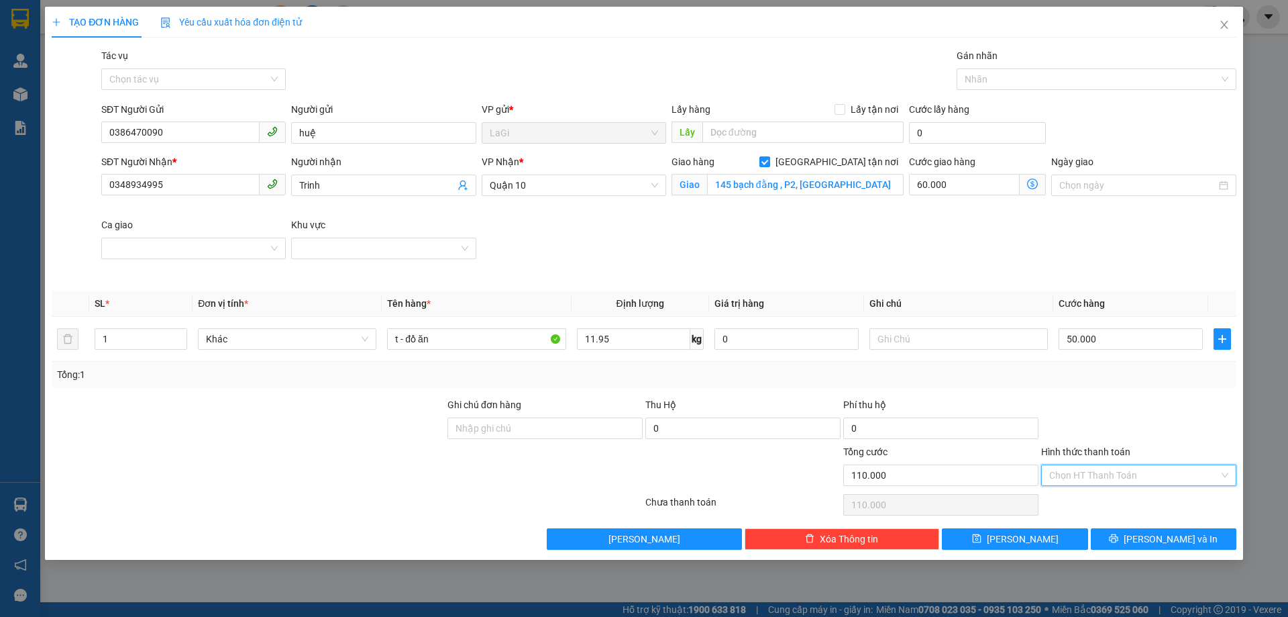
click at [1144, 468] on input "Hình thức thanh toán" at bounding box center [1134, 475] width 170 height 20
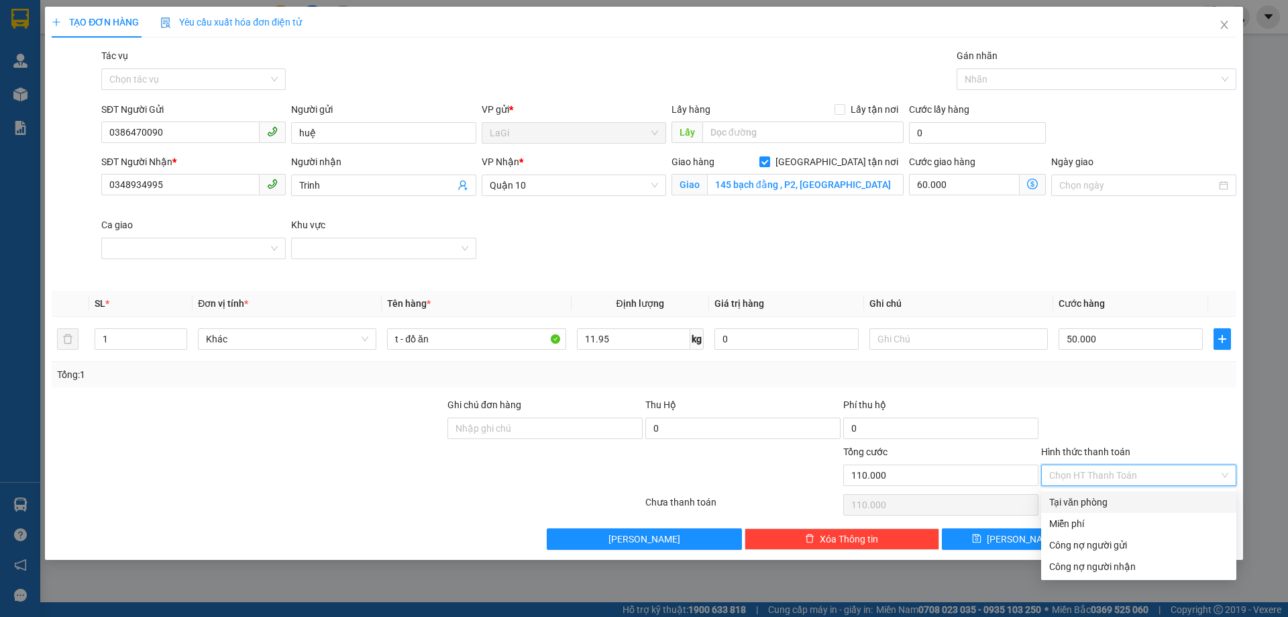
click at [1119, 500] on div "Tại văn phòng" at bounding box center [1138, 502] width 179 height 15
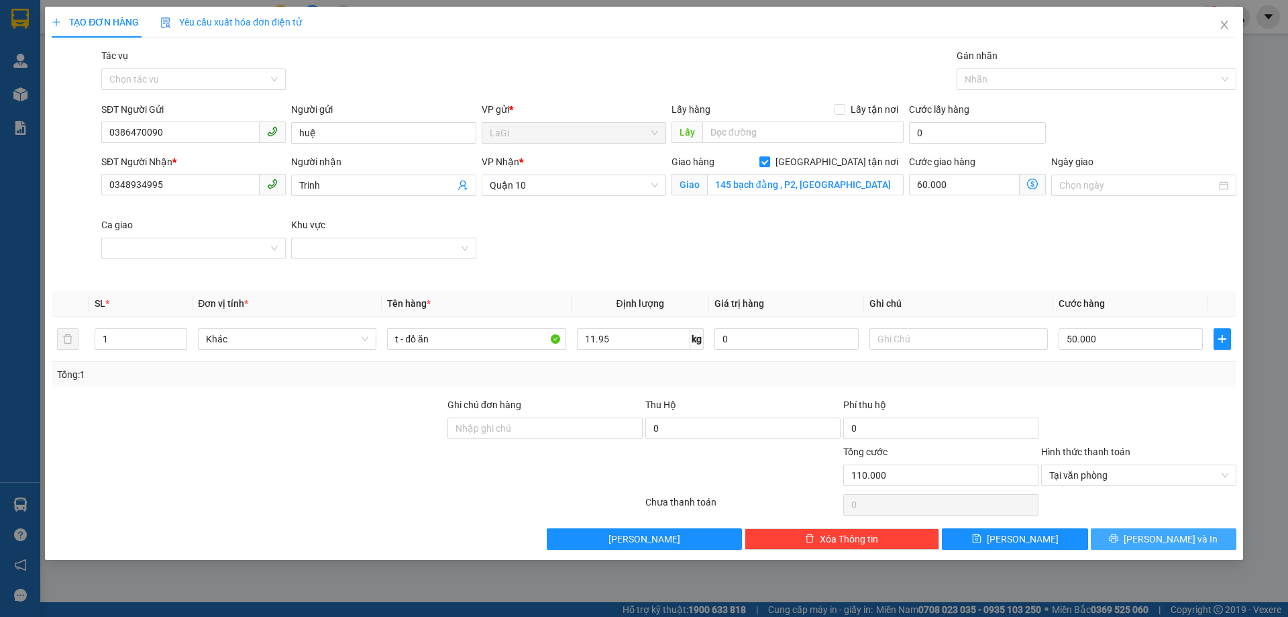
click at [1135, 545] on button "[PERSON_NAME] và In" at bounding box center [1164, 538] width 146 height 21
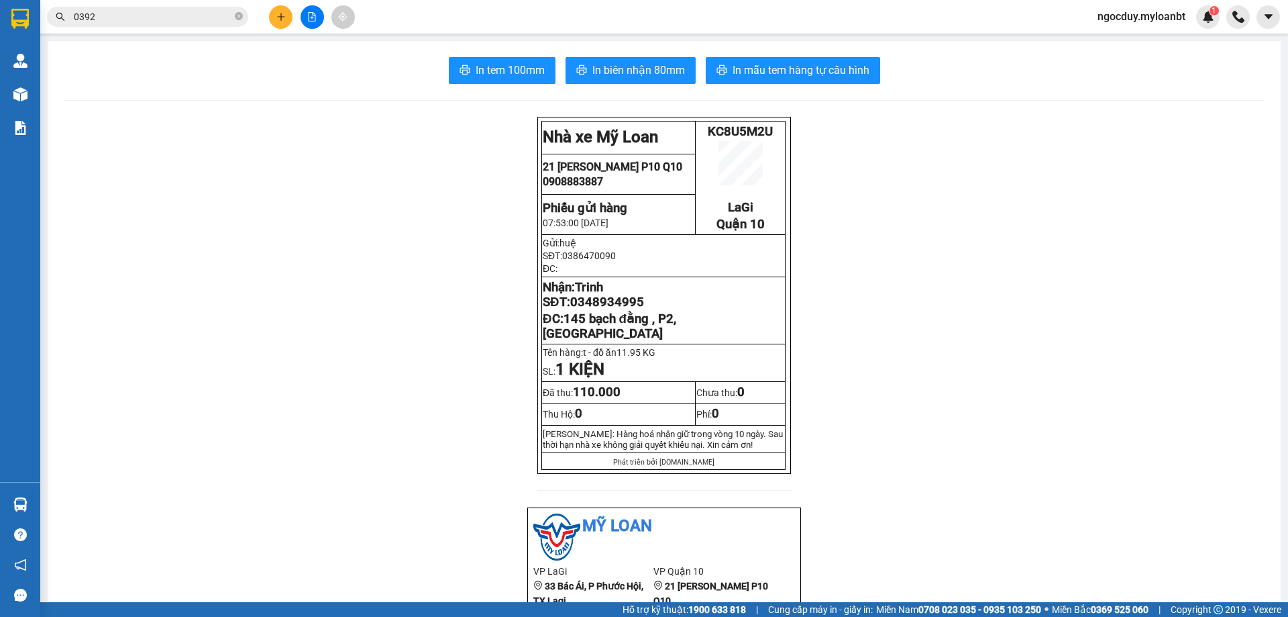
click at [267, 28] on div at bounding box center [312, 16] width 101 height 23
click at [276, 19] on icon "plus" at bounding box center [280, 16] width 9 height 9
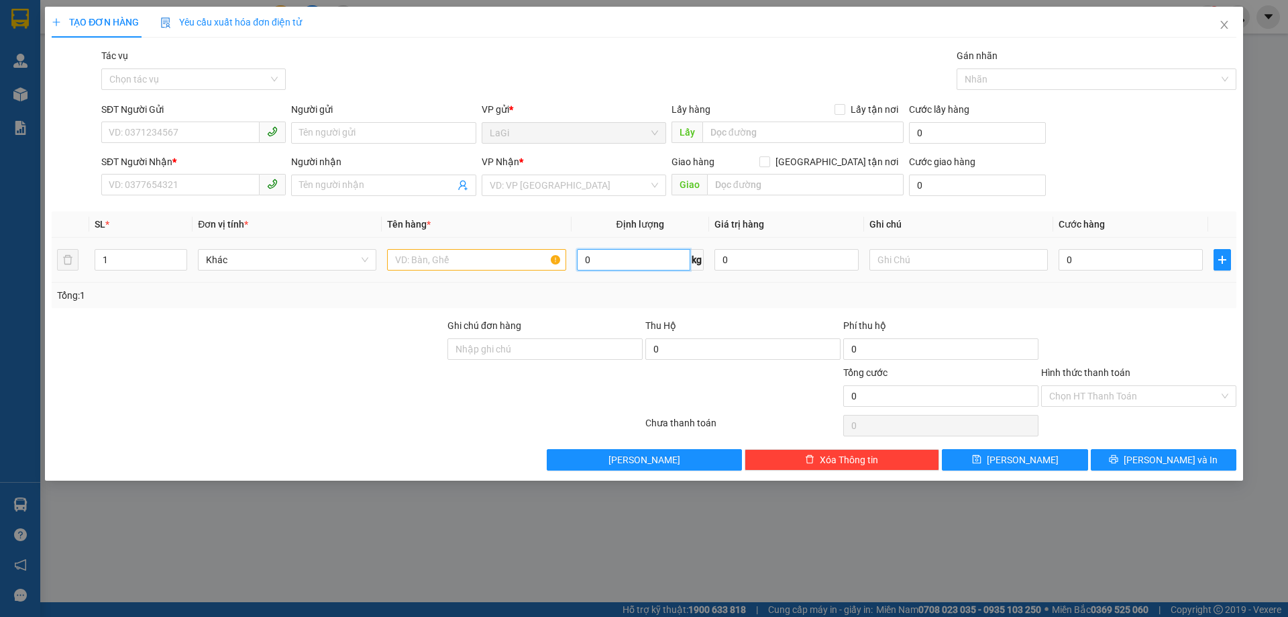
click at [633, 264] on input "0" at bounding box center [633, 259] width 113 height 21
click at [217, 129] on input "SĐT Người Gửi" at bounding box center [180, 131] width 158 height 21
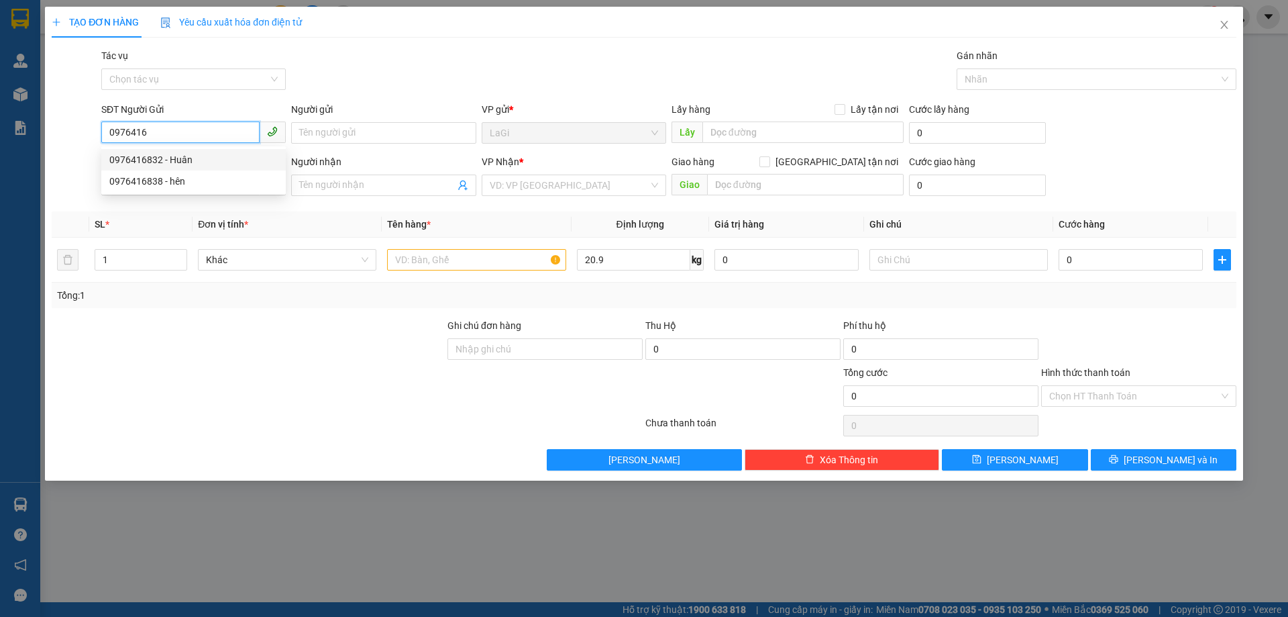
click at [216, 159] on div "0976416832 - Huân" at bounding box center [193, 159] width 168 height 15
click at [654, 178] on span "Quận 10" at bounding box center [574, 185] width 168 height 20
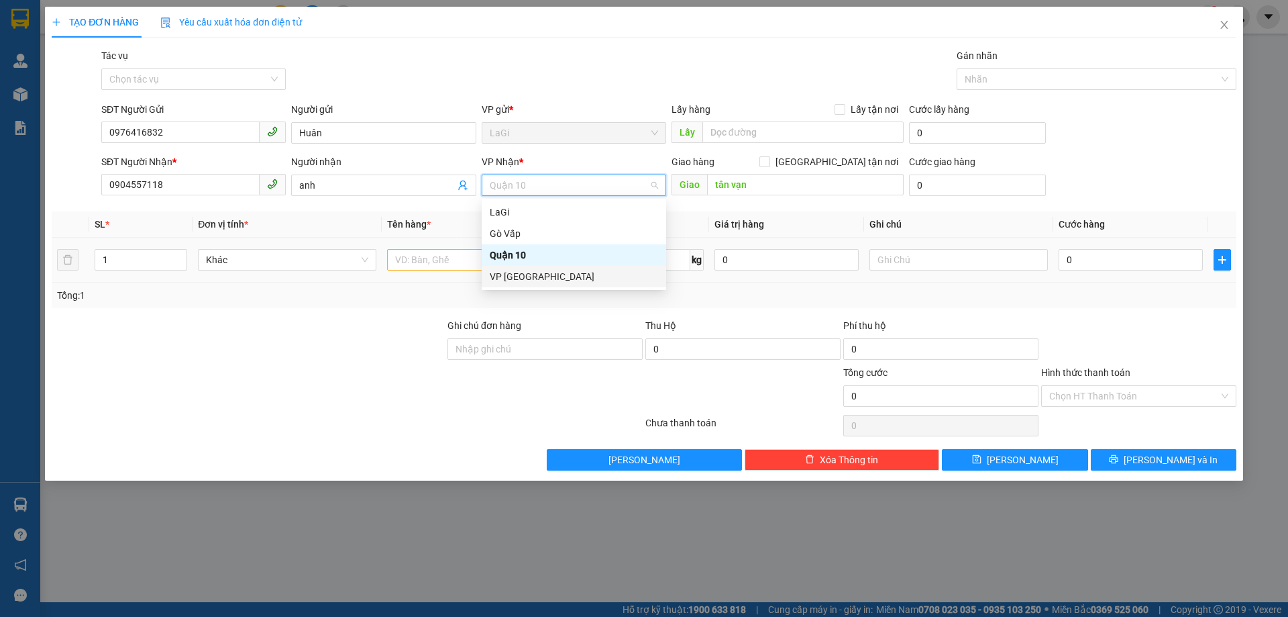
drag, startPoint x: 533, startPoint y: 274, endPoint x: 539, endPoint y: 269, distance: 7.7
click at [533, 274] on div "VP [GEOGRAPHIC_DATA]" at bounding box center [574, 276] width 168 height 15
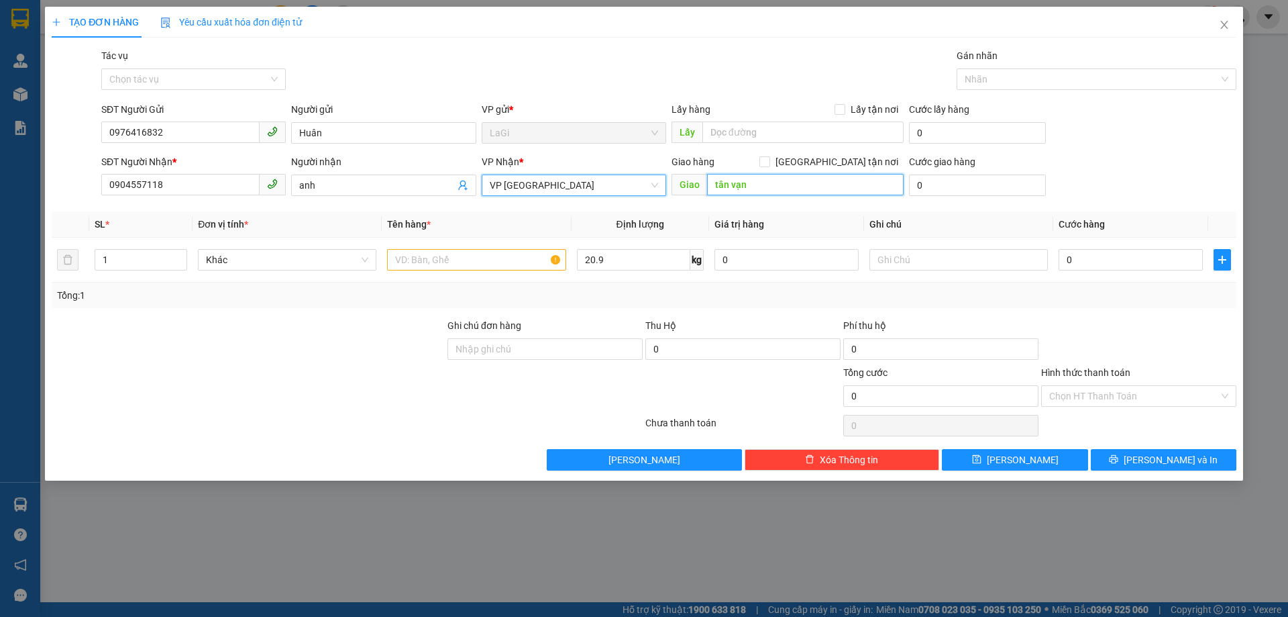
click at [809, 187] on input "tân vạn" at bounding box center [805, 184] width 197 height 21
click at [491, 260] on input "text" at bounding box center [476, 259] width 178 height 21
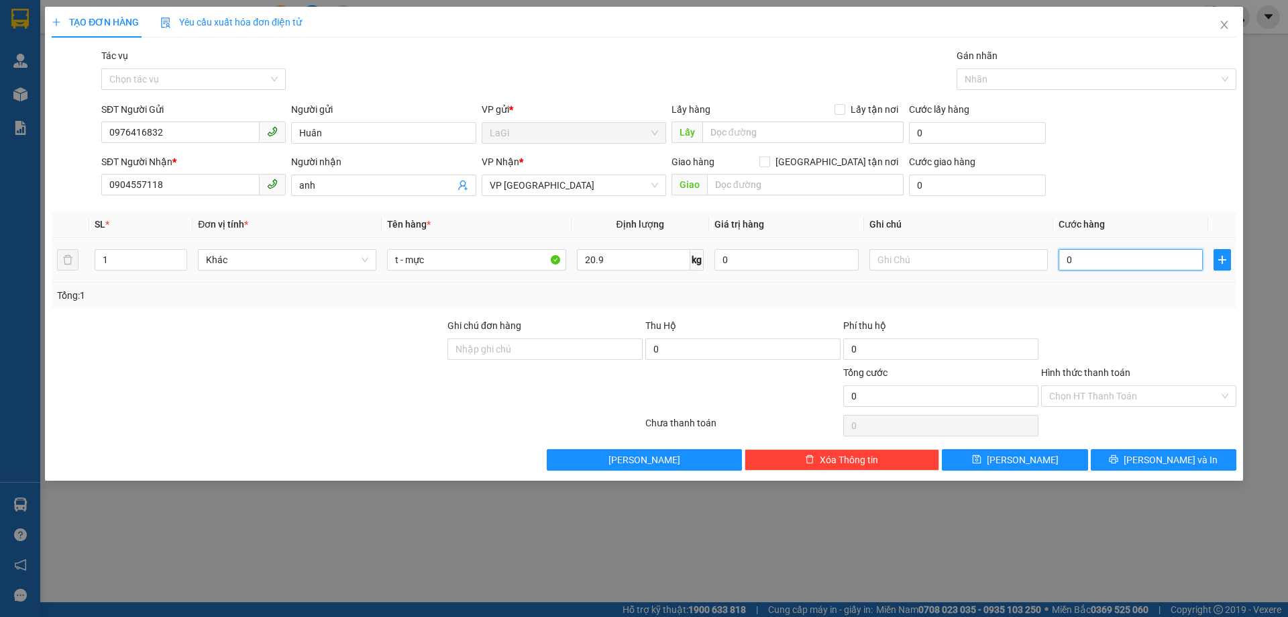
click at [1151, 256] on input "0" at bounding box center [1131, 259] width 144 height 21
click at [1136, 404] on input "Hình thức thanh toán" at bounding box center [1134, 396] width 170 height 20
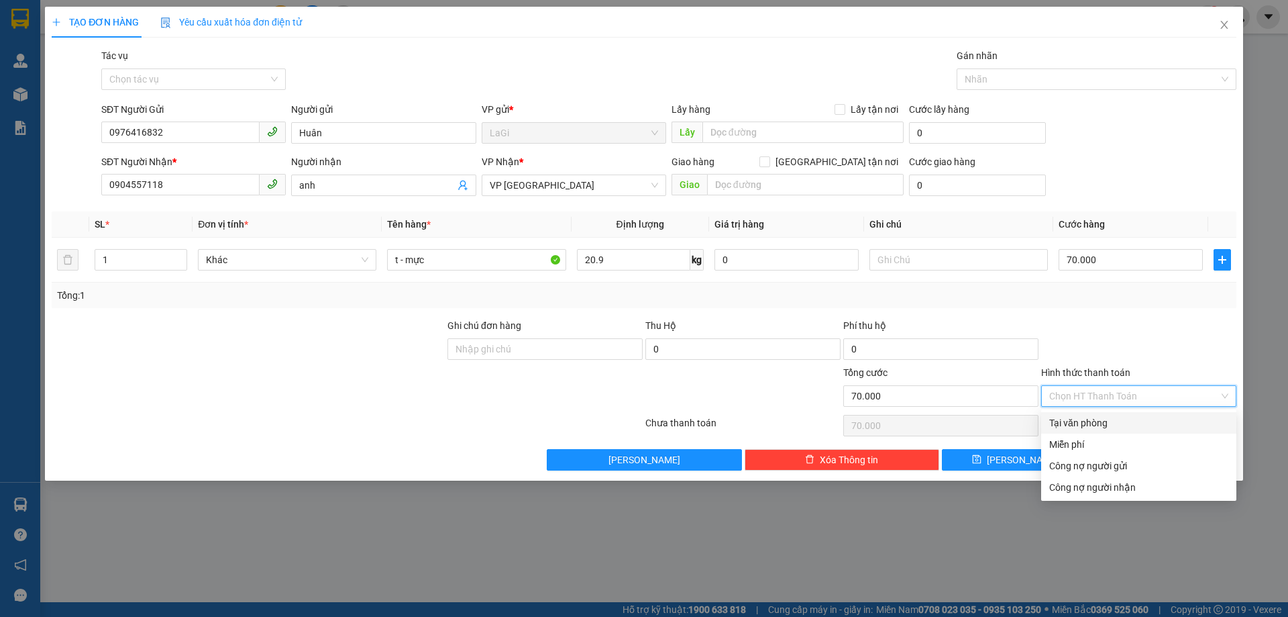
click at [1112, 426] on div "Tại văn phòng" at bounding box center [1138, 422] width 179 height 15
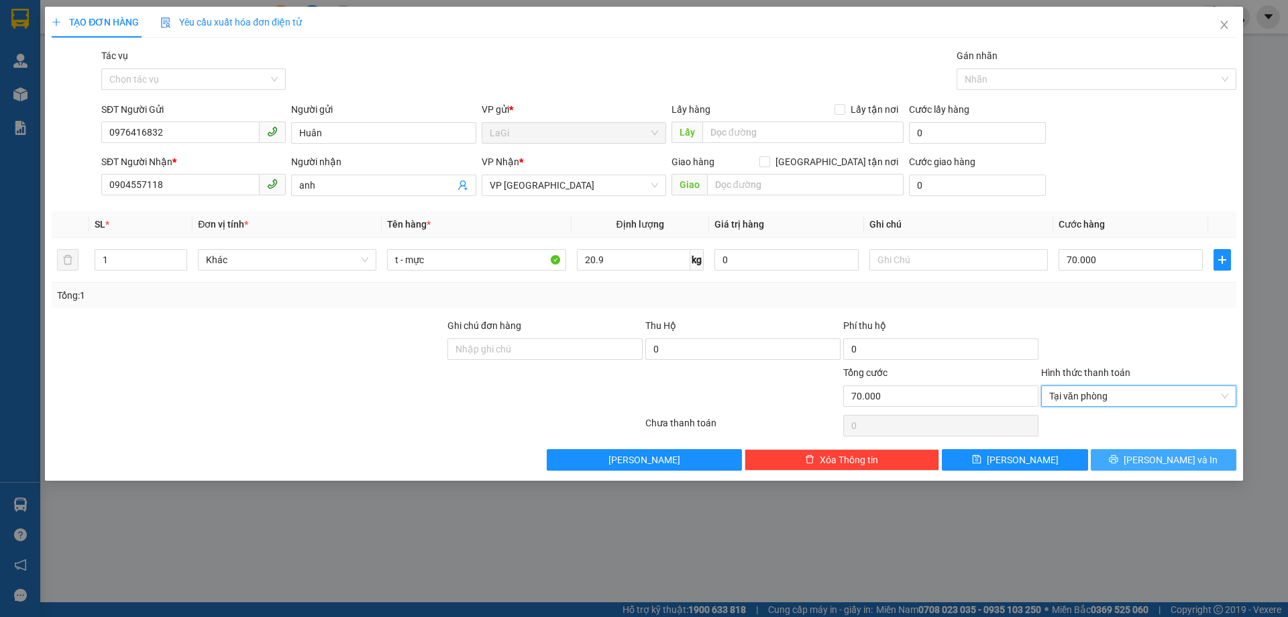
click at [1135, 454] on button "[PERSON_NAME] và In" at bounding box center [1164, 459] width 146 height 21
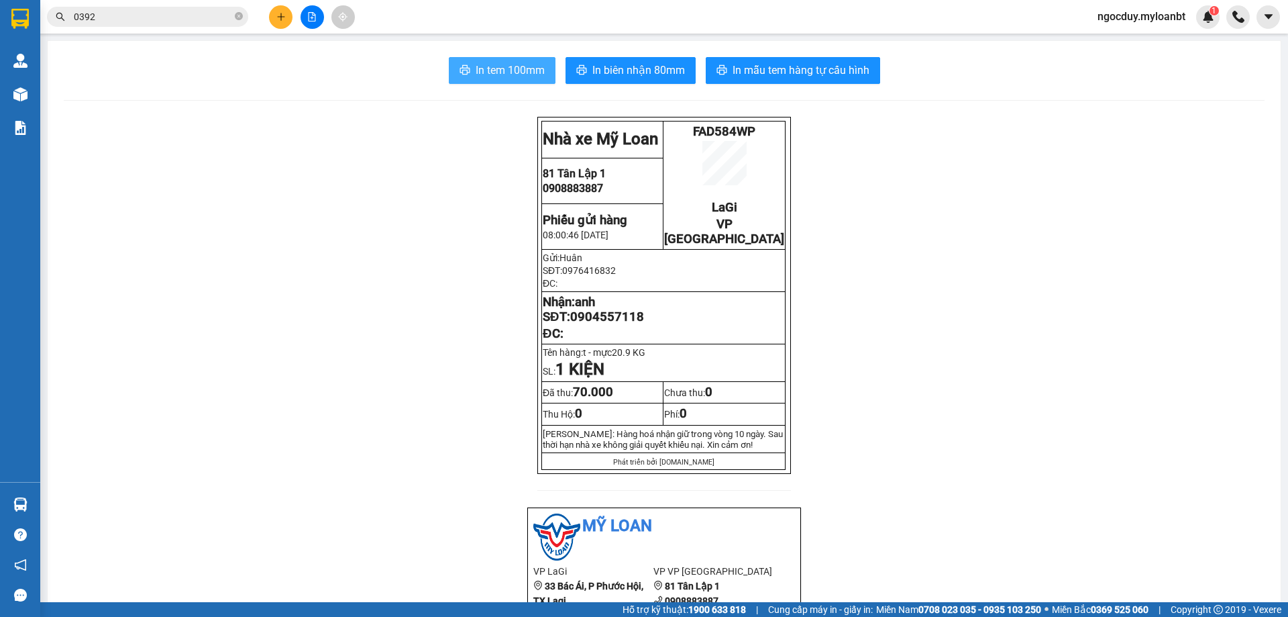
click at [467, 68] on button "In tem 100mm" at bounding box center [502, 70] width 107 height 27
click at [281, 15] on icon "plus" at bounding box center [280, 16] width 1 height 7
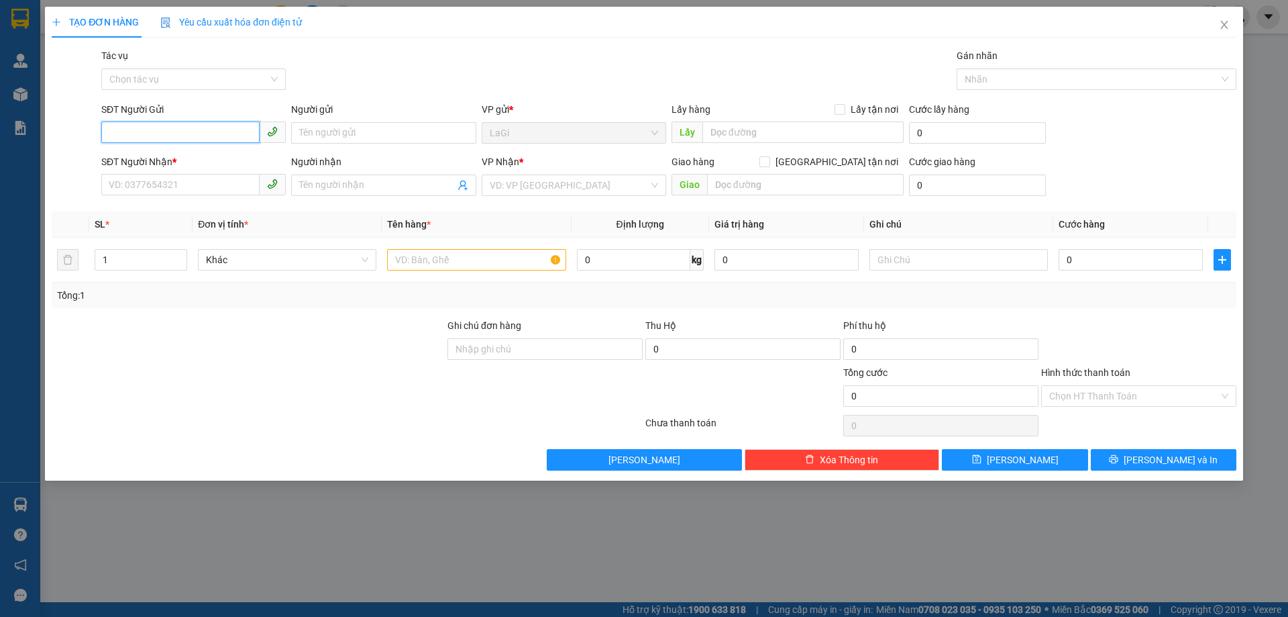
click at [244, 132] on input "SĐT Người Gửi" at bounding box center [180, 131] width 158 height 21
click at [631, 266] on input "0" at bounding box center [633, 259] width 113 height 21
click at [223, 129] on input "SĐT Người Gửi" at bounding box center [180, 131] width 158 height 21
click at [192, 165] on div "0978525197 - Mai" at bounding box center [193, 159] width 168 height 15
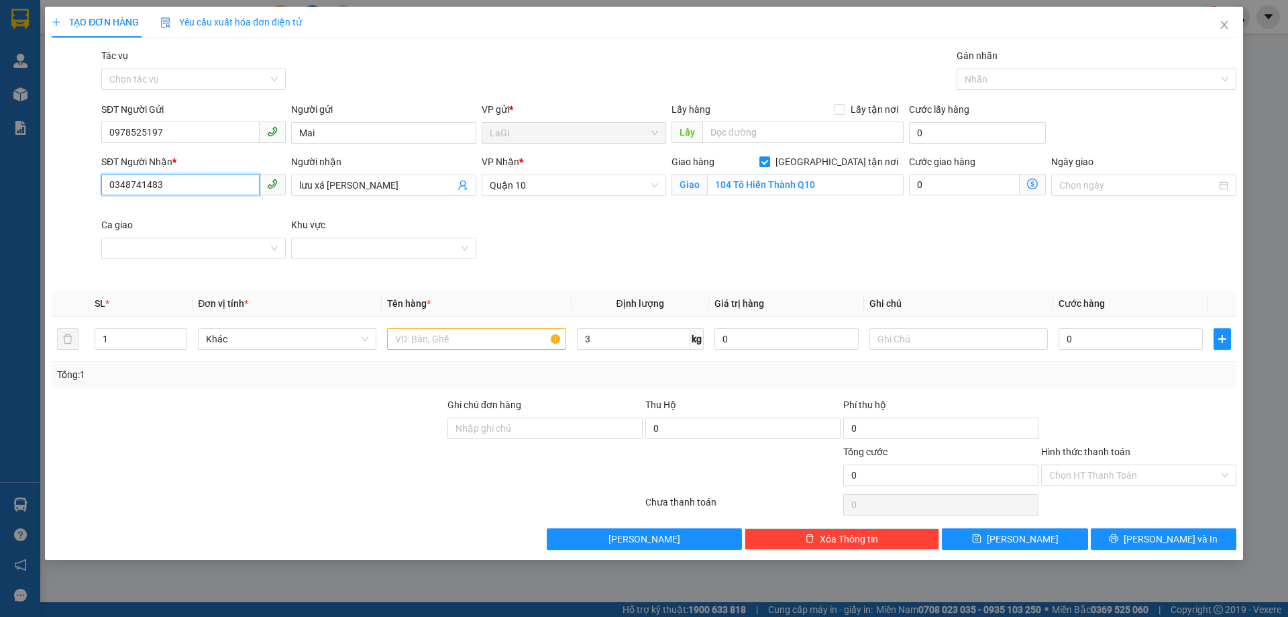
click at [209, 191] on input "0348741483" at bounding box center [180, 184] width 158 height 21
click at [203, 210] on div "0969514300 - Yến Ngọc" at bounding box center [193, 212] width 168 height 15
click at [509, 333] on input "text" at bounding box center [476, 338] width 178 height 21
click at [625, 336] on input "3" at bounding box center [633, 338] width 113 height 21
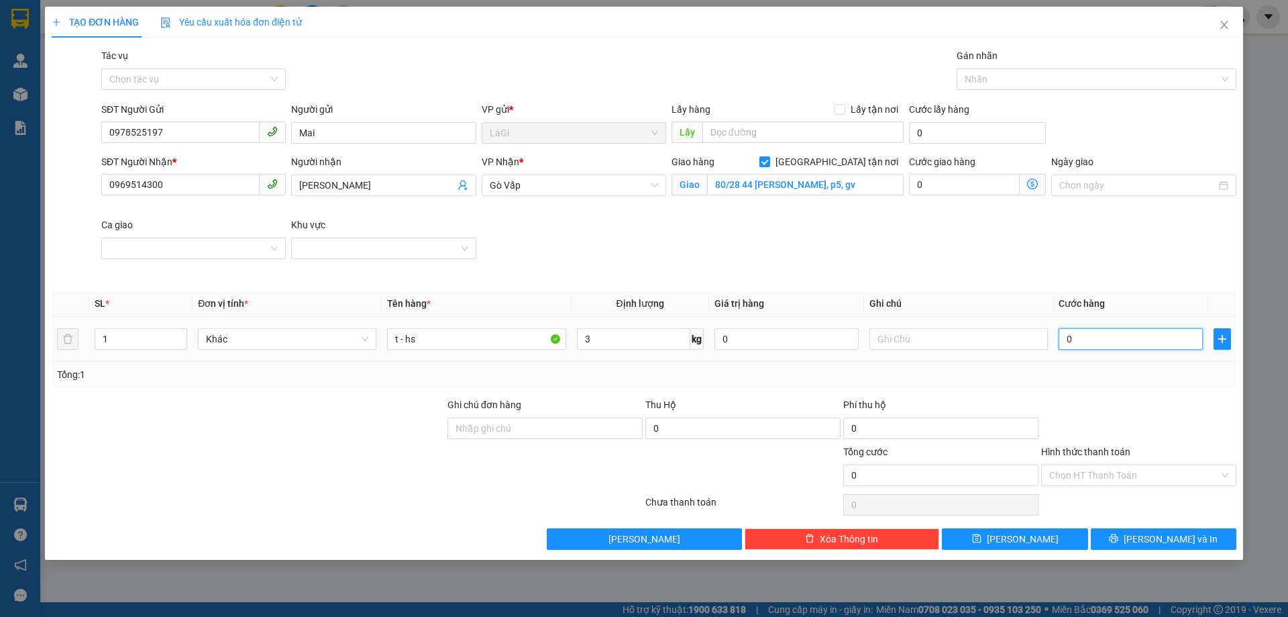
click at [1135, 337] on input "0" at bounding box center [1131, 338] width 144 height 21
click at [945, 194] on input "0" at bounding box center [964, 184] width 111 height 21
click at [203, 176] on input "0969514300" at bounding box center [180, 184] width 158 height 21
click at [1092, 336] on input "40.000" at bounding box center [1131, 338] width 144 height 21
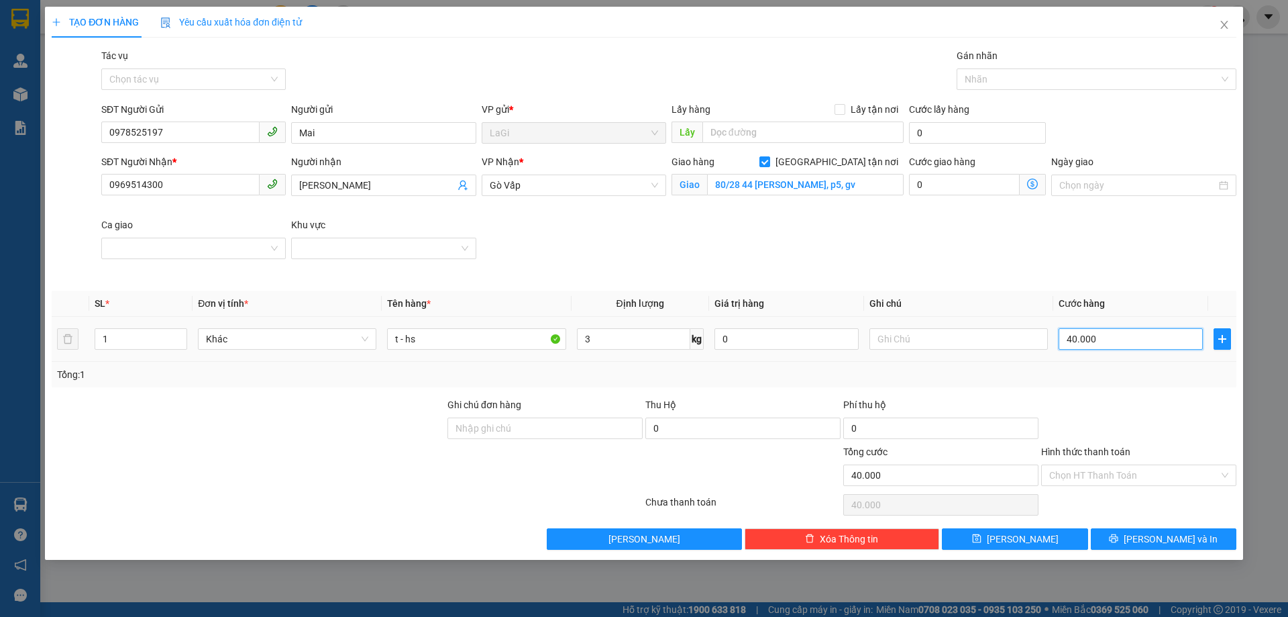
click at [1092, 336] on input "40.000" at bounding box center [1131, 338] width 144 height 21
click at [754, 187] on input "80/28 44 dương quảng hàm, p5, gv" at bounding box center [805, 184] width 197 height 21
click at [750, 193] on input "80/28 44 dương quảng hàm, p5, gv" at bounding box center [805, 184] width 197 height 21
click at [1105, 336] on input "70.000" at bounding box center [1131, 338] width 144 height 21
click at [1157, 414] on div at bounding box center [1139, 420] width 198 height 47
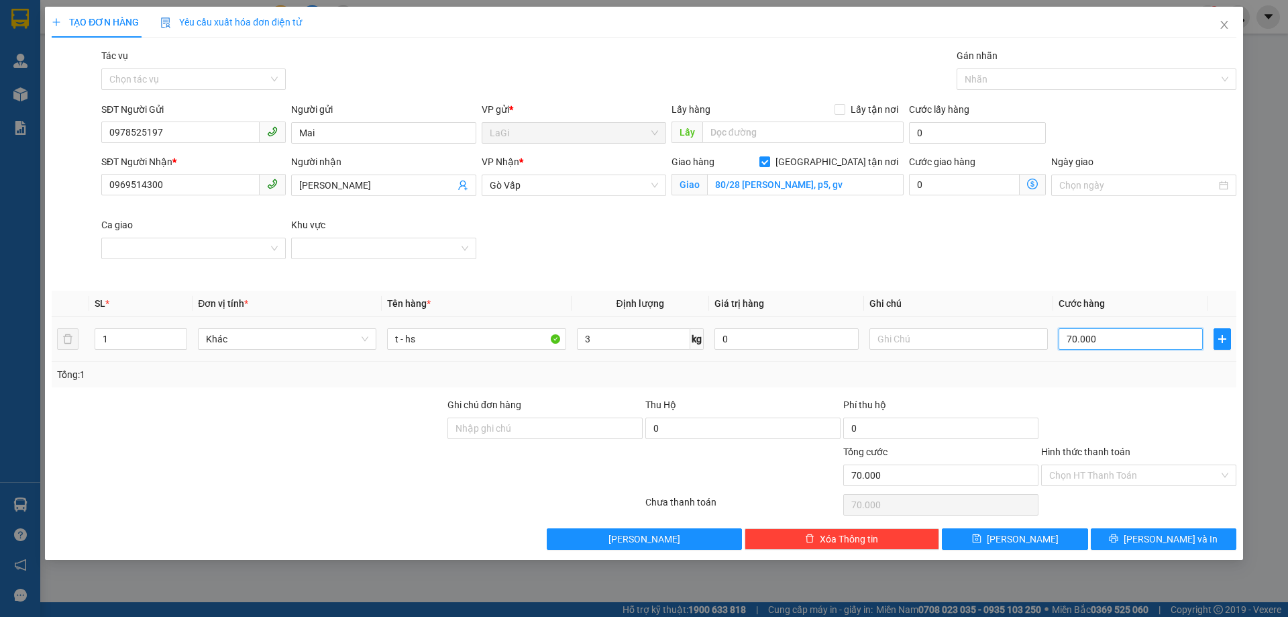
click at [1115, 346] on input "70.000" at bounding box center [1131, 338] width 144 height 21
drag, startPoint x: 1115, startPoint y: 346, endPoint x: 1000, endPoint y: 384, distance: 120.9
click at [1115, 348] on input "70.000" at bounding box center [1131, 338] width 144 height 21
click at [1015, 183] on input "0" at bounding box center [964, 184] width 111 height 21
click at [1037, 235] on div "SĐT Người Nhận * 0969514300 Người nhận Yến Ngọc VP Nhận * Gò Vấp Giao hàng Gi…" at bounding box center [669, 217] width 1141 height 126
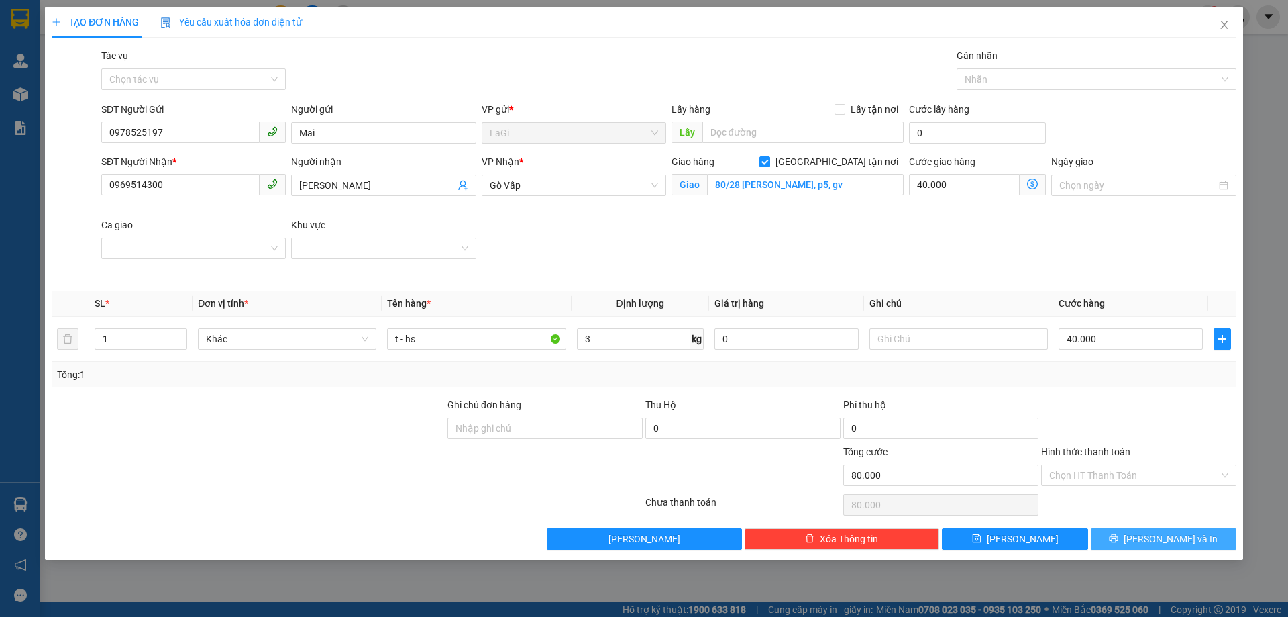
drag, startPoint x: 1142, startPoint y: 536, endPoint x: 1187, endPoint y: 291, distance: 249.7
click at [1188, 291] on div "Transit Pickup Surcharge Ids Transit Deliver Surcharge Ids Transit Deliver Surc…" at bounding box center [644, 298] width 1185 height 501
click at [1131, 458] on div "Hình thức thanh toán" at bounding box center [1138, 454] width 195 height 20
click at [1125, 477] on input "Hình thức thanh toán" at bounding box center [1134, 475] width 170 height 20
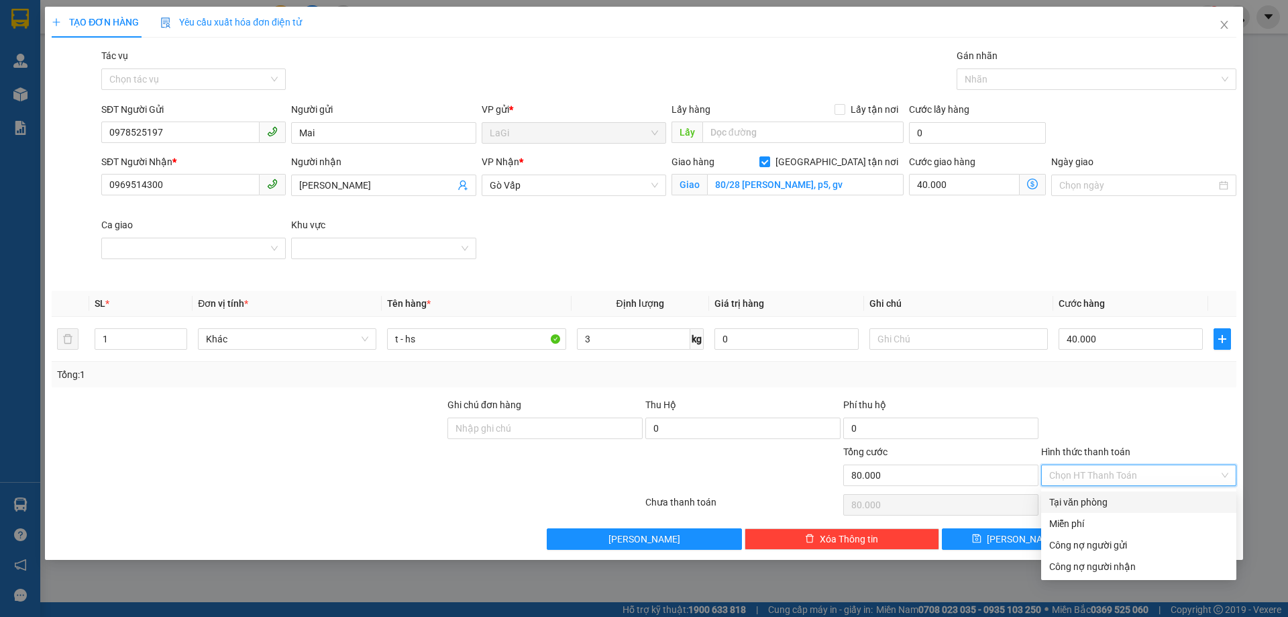
click at [1118, 501] on div "Tại văn phòng" at bounding box center [1138, 502] width 179 height 15
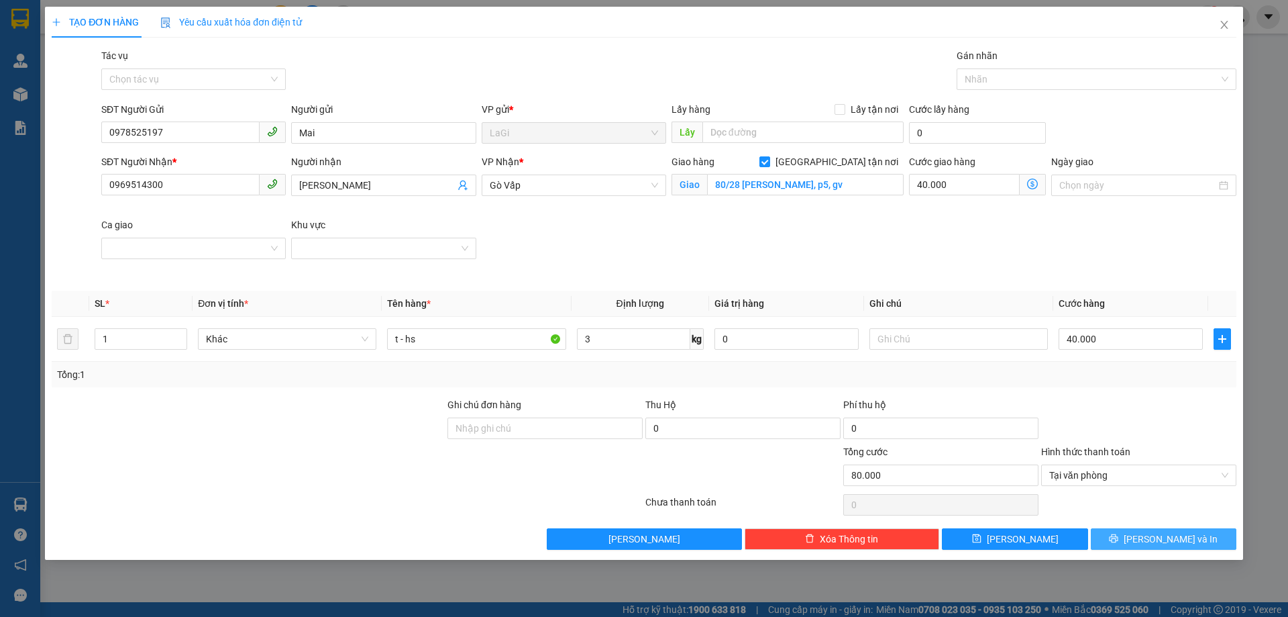
click at [1160, 525] on div "Transit Pickup Surcharge Ids Transit Deliver Surcharge Ids Transit Deliver Surc…" at bounding box center [644, 298] width 1185 height 501
click at [1160, 531] on span "[PERSON_NAME] và In" at bounding box center [1171, 538] width 94 height 15
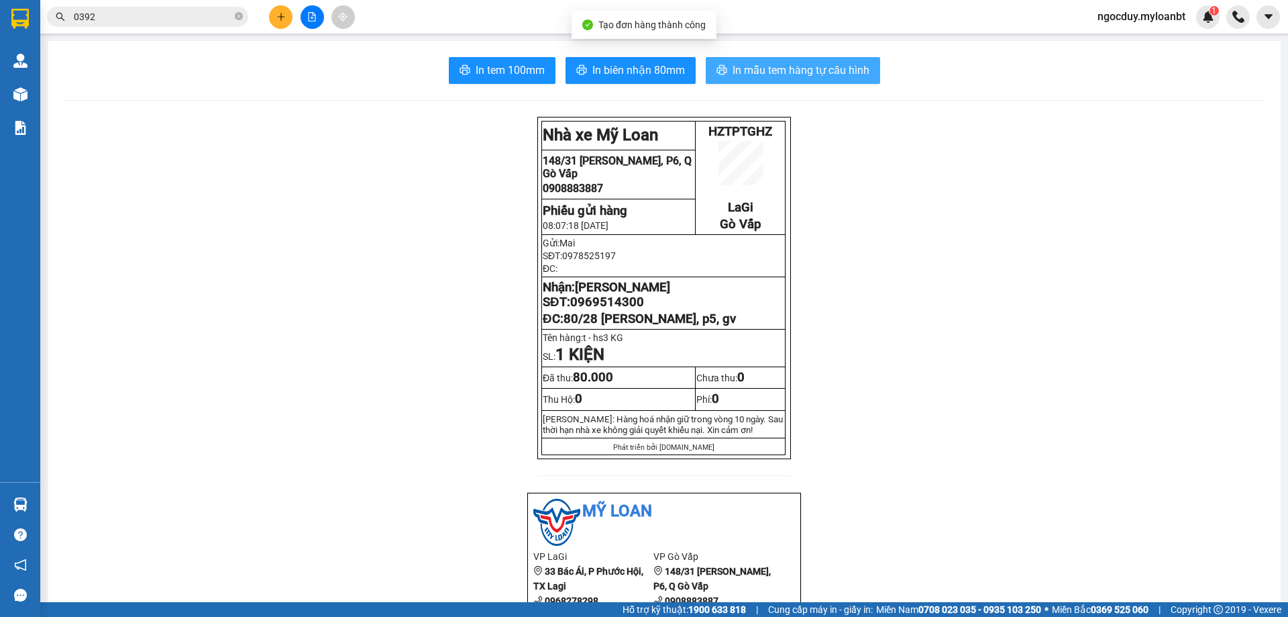
click at [805, 76] on span "In mẫu tem hàng tự cấu hình" at bounding box center [801, 70] width 137 height 17
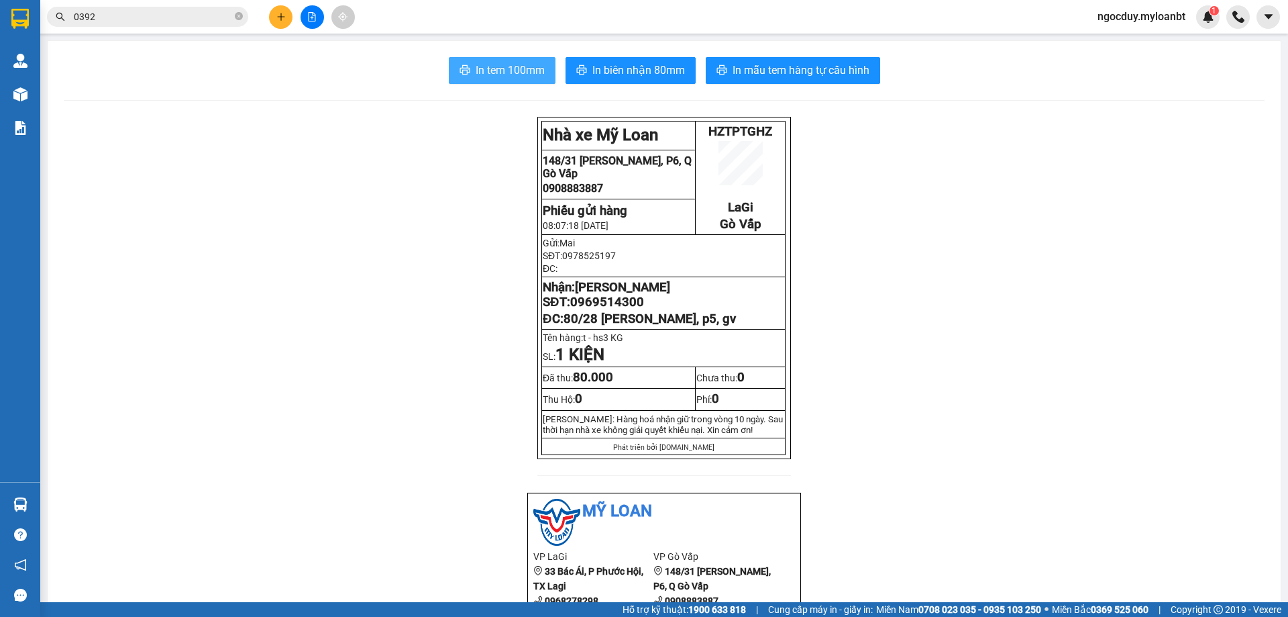
click at [513, 79] on span "In tem 100mm" at bounding box center [510, 70] width 69 height 17
click at [276, 9] on button at bounding box center [280, 16] width 23 height 23
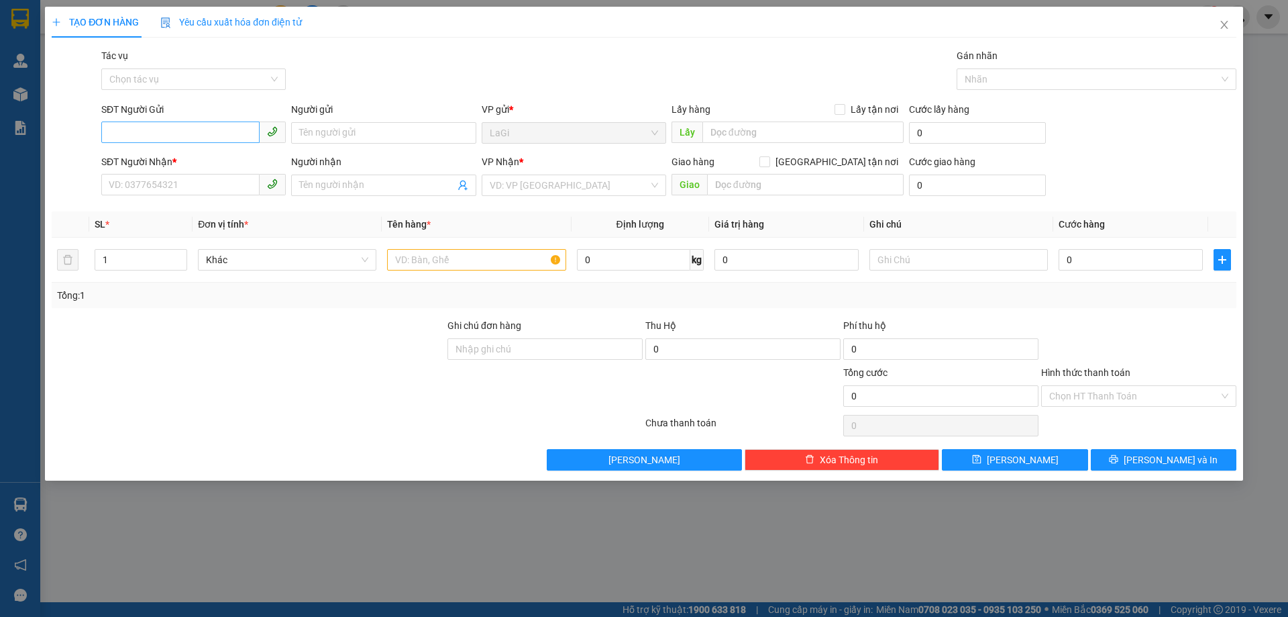
click at [185, 121] on div "SĐT Người Gửi VD: 0371234567" at bounding box center [193, 125] width 185 height 47
click at [146, 133] on input "SĐT Người Gửi" at bounding box center [180, 131] width 158 height 21
click at [170, 156] on div "0913843623 - Long Tuyết" at bounding box center [193, 159] width 168 height 15
click at [452, 270] on input "text" at bounding box center [476, 259] width 178 height 21
click at [633, 267] on input "0" at bounding box center [633, 259] width 113 height 21
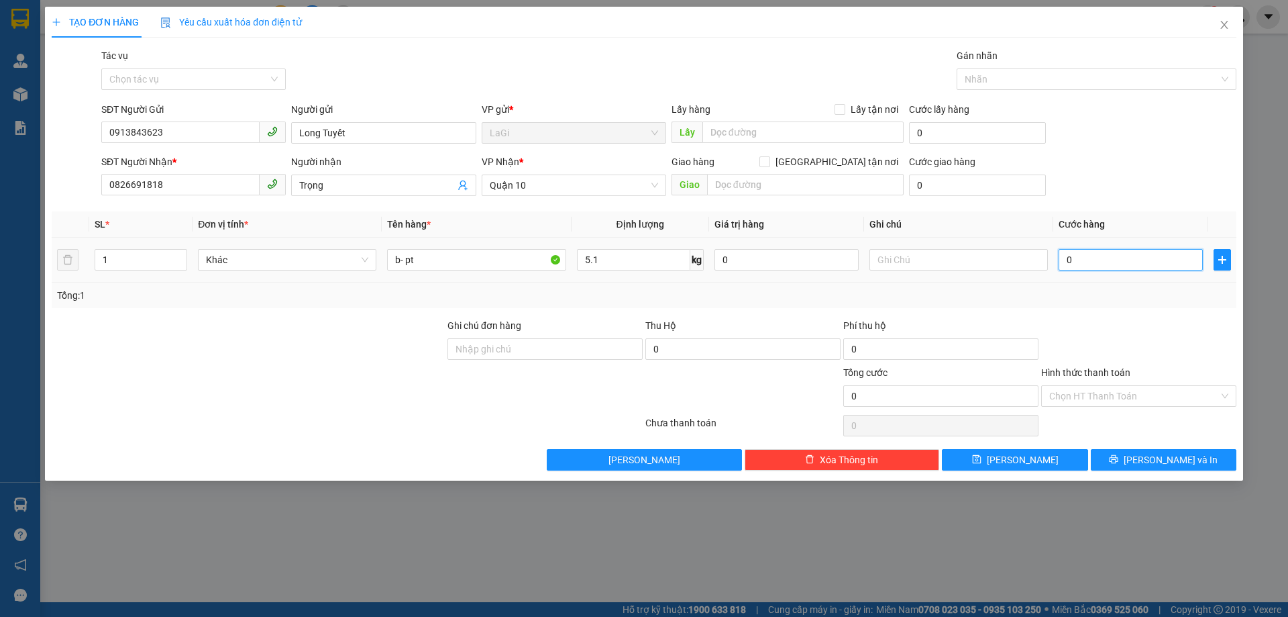
drag, startPoint x: 1180, startPoint y: 262, endPoint x: 1153, endPoint y: 290, distance: 38.4
click at [1179, 263] on input "0" at bounding box center [1131, 259] width 144 height 21
click at [1184, 398] on input "Hình thức thanh toán" at bounding box center [1134, 396] width 170 height 20
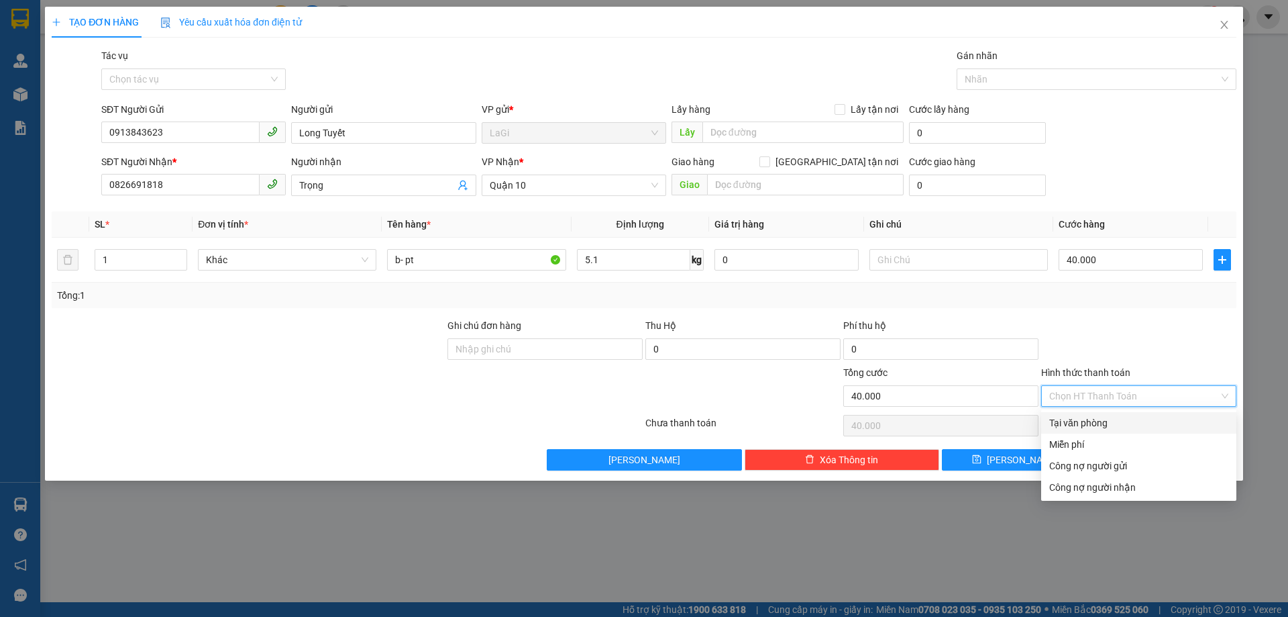
click at [1133, 425] on div "Tại văn phòng" at bounding box center [1138, 422] width 179 height 15
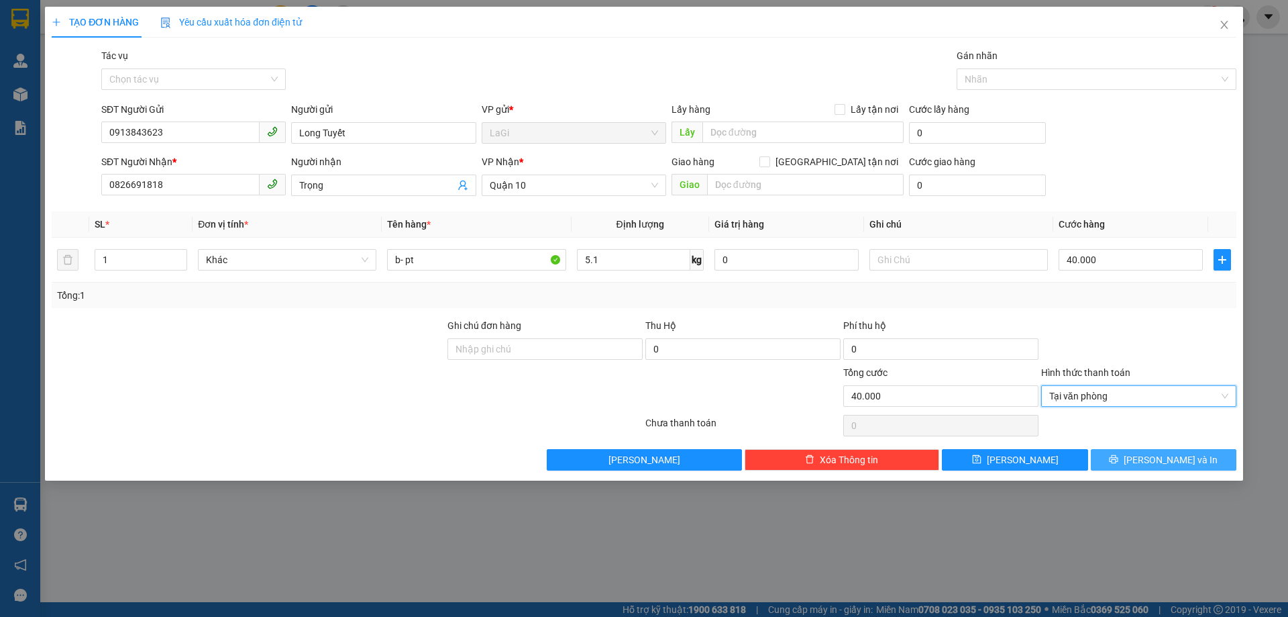
click at [1135, 464] on button "[PERSON_NAME] và In" at bounding box center [1164, 459] width 146 height 21
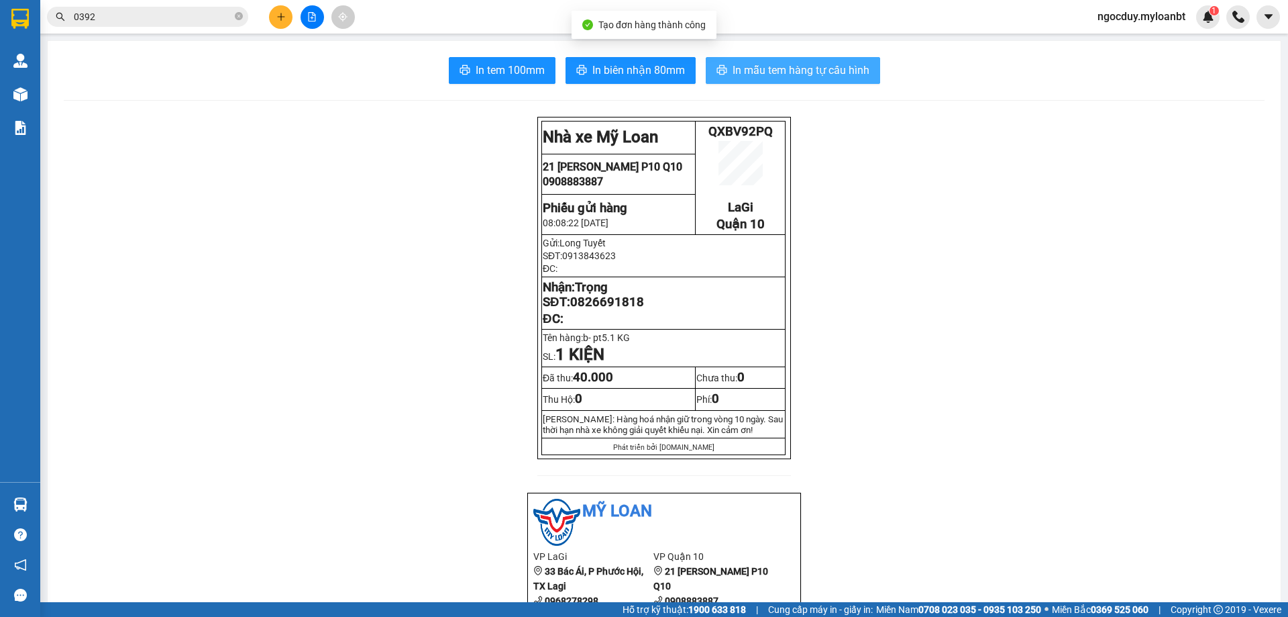
drag, startPoint x: 770, startPoint y: 83, endPoint x: 788, endPoint y: 77, distance: 18.9
click at [774, 83] on button "In mẫu tem hàng tự cấu hình" at bounding box center [793, 70] width 174 height 27
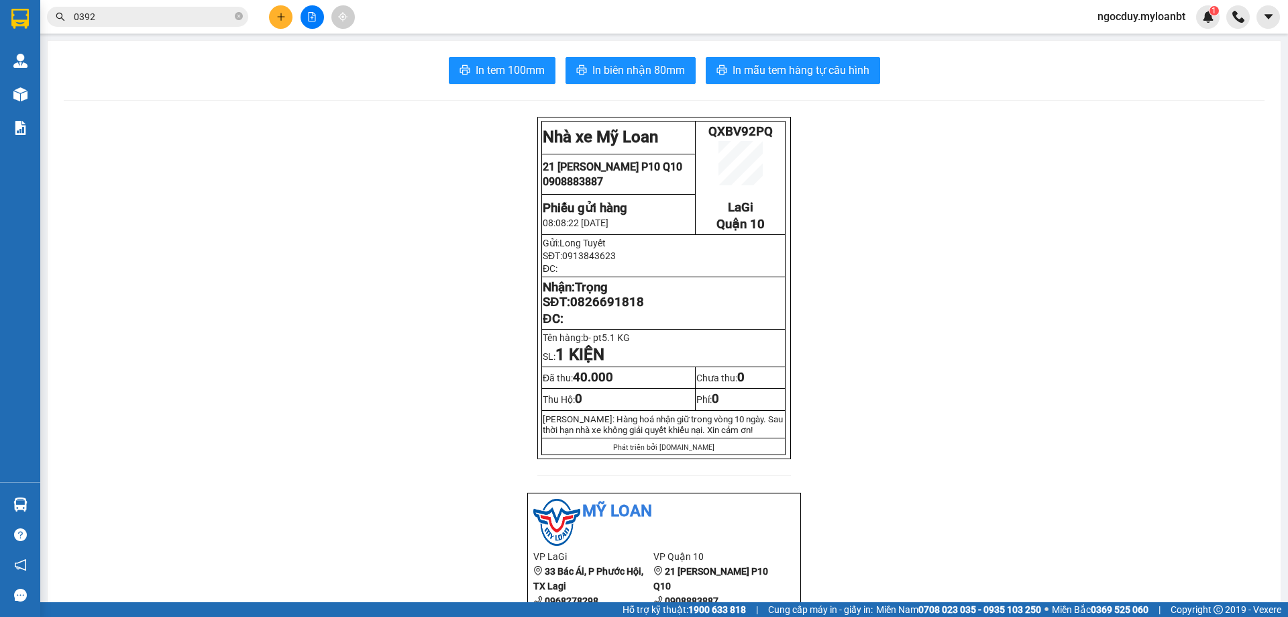
click at [155, 10] on input "0392" at bounding box center [153, 16] width 158 height 15
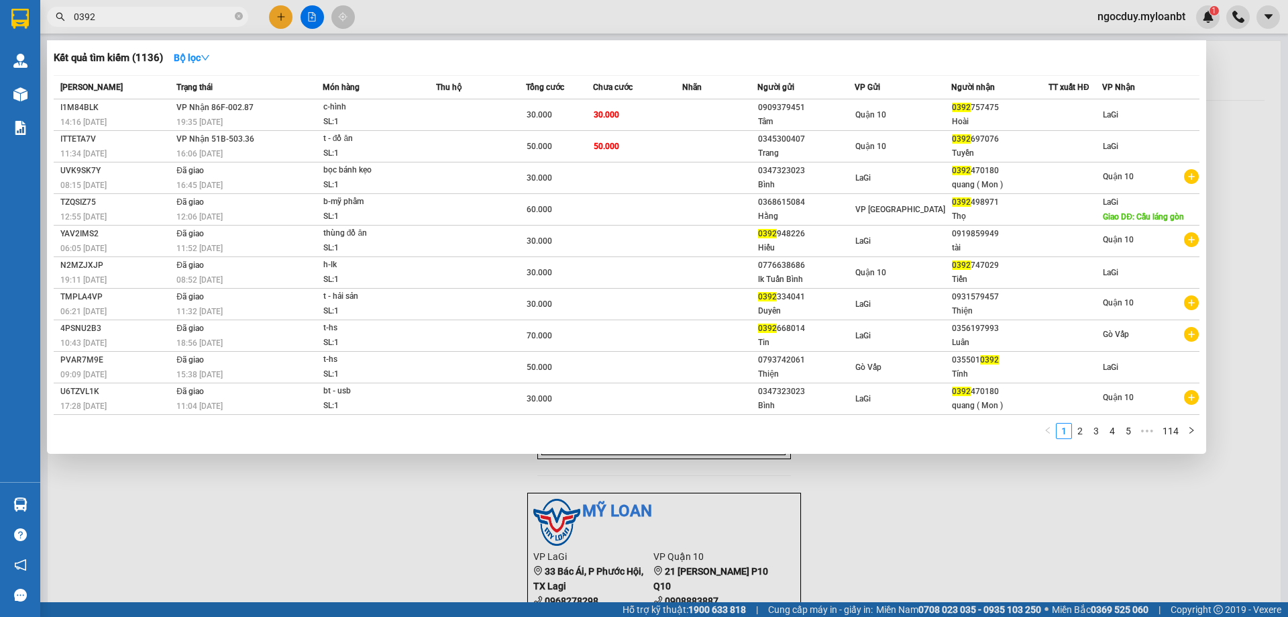
click at [155, 10] on input "0392" at bounding box center [153, 16] width 158 height 15
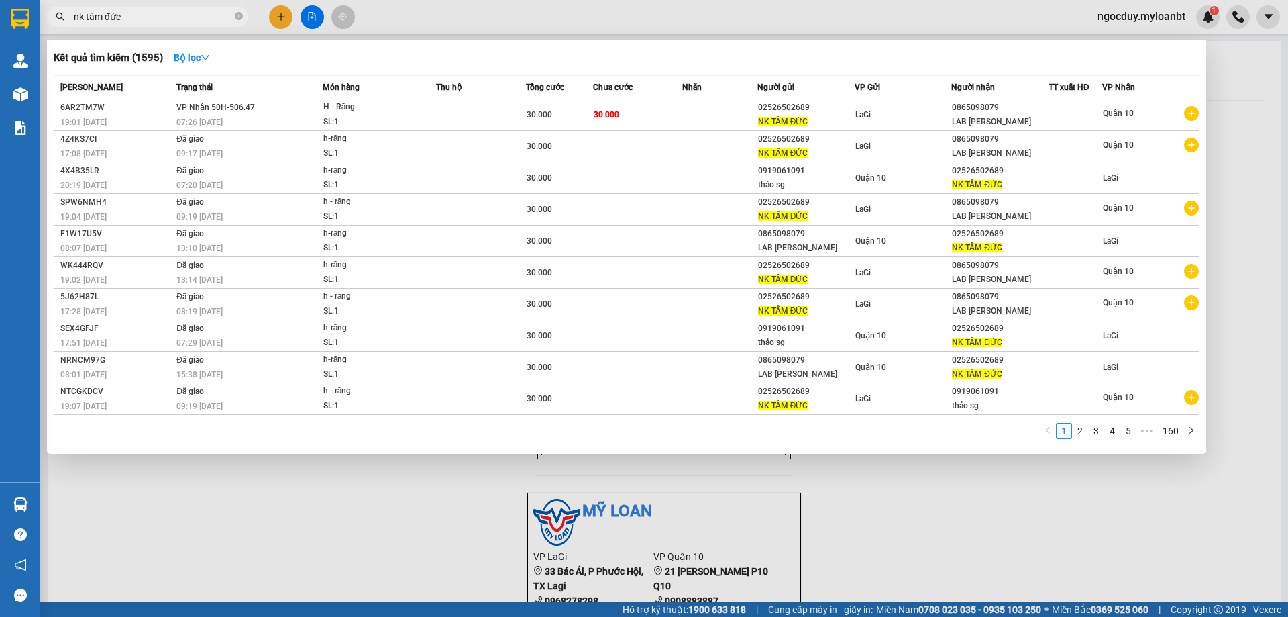
click at [244, 18] on span "nk tâm đức" at bounding box center [147, 17] width 201 height 20
click at [240, 16] on icon "close-circle" at bounding box center [239, 16] width 8 height 8
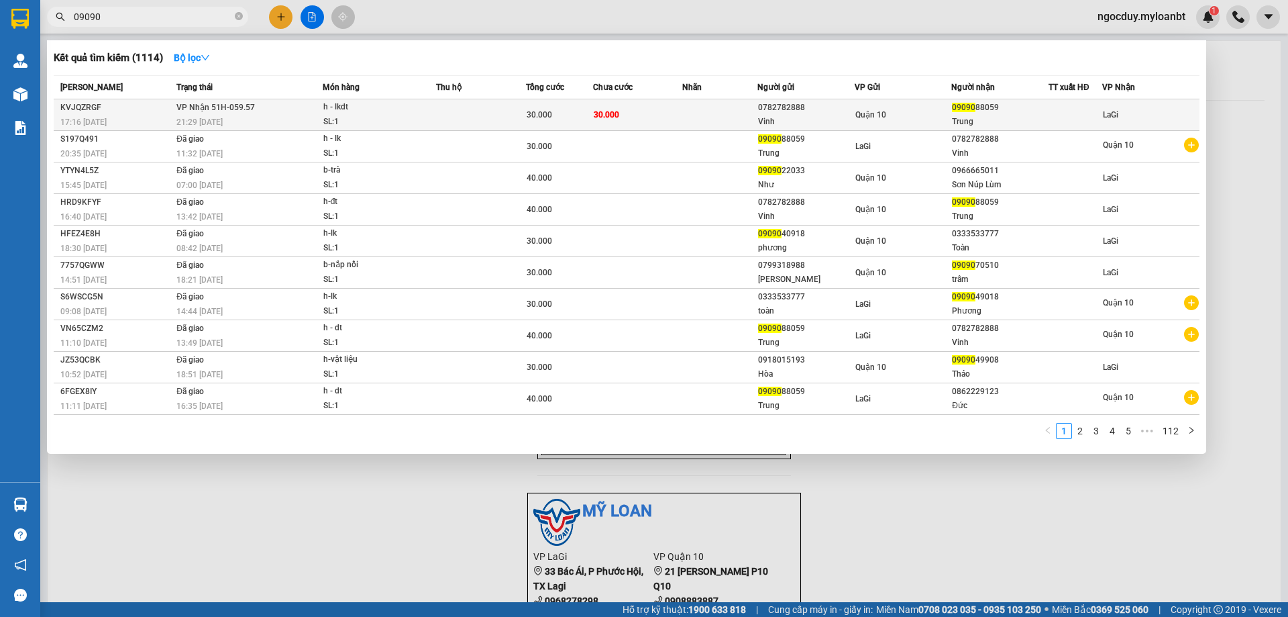
click at [719, 114] on td at bounding box center [719, 115] width 74 height 32
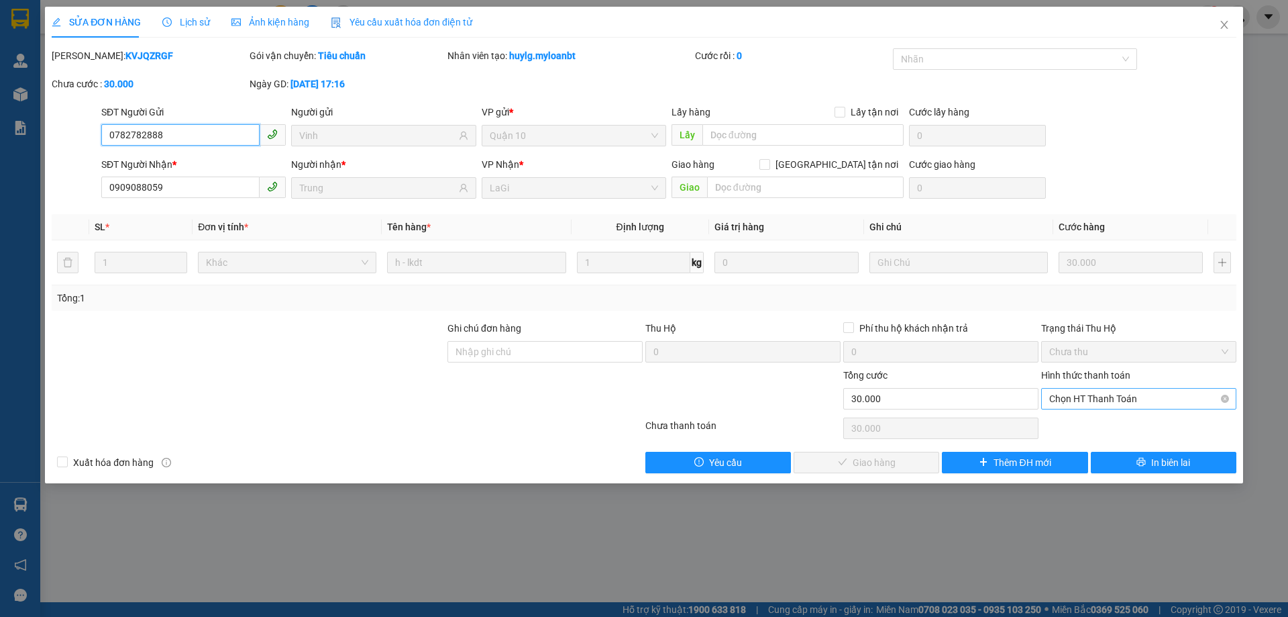
click at [1172, 393] on span "Chọn HT Thanh Toán" at bounding box center [1138, 399] width 179 height 20
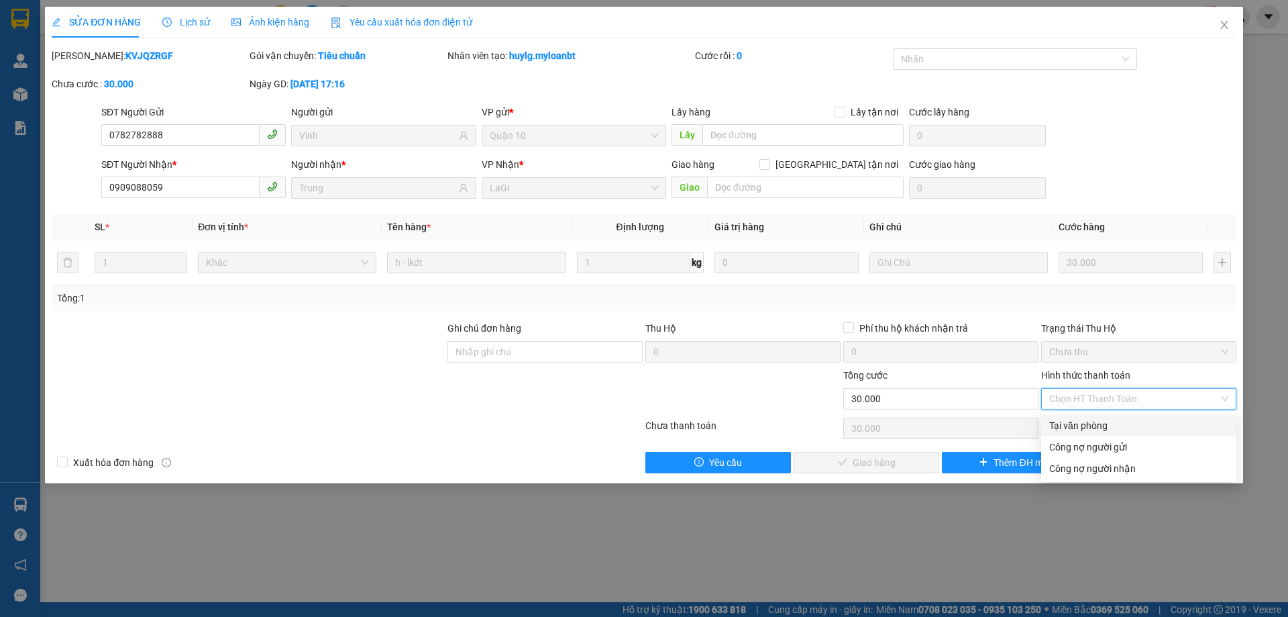
click at [1127, 421] on div "Tại văn phòng" at bounding box center [1138, 425] width 179 height 15
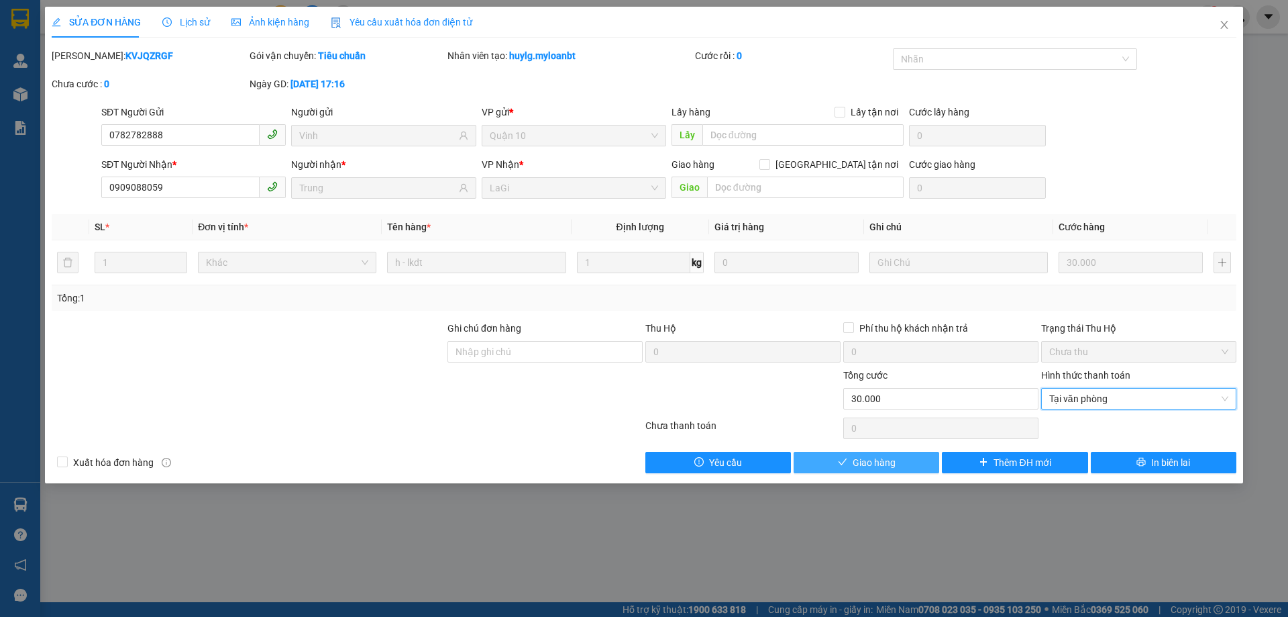
click at [865, 456] on span "Giao hàng" at bounding box center [874, 462] width 43 height 15
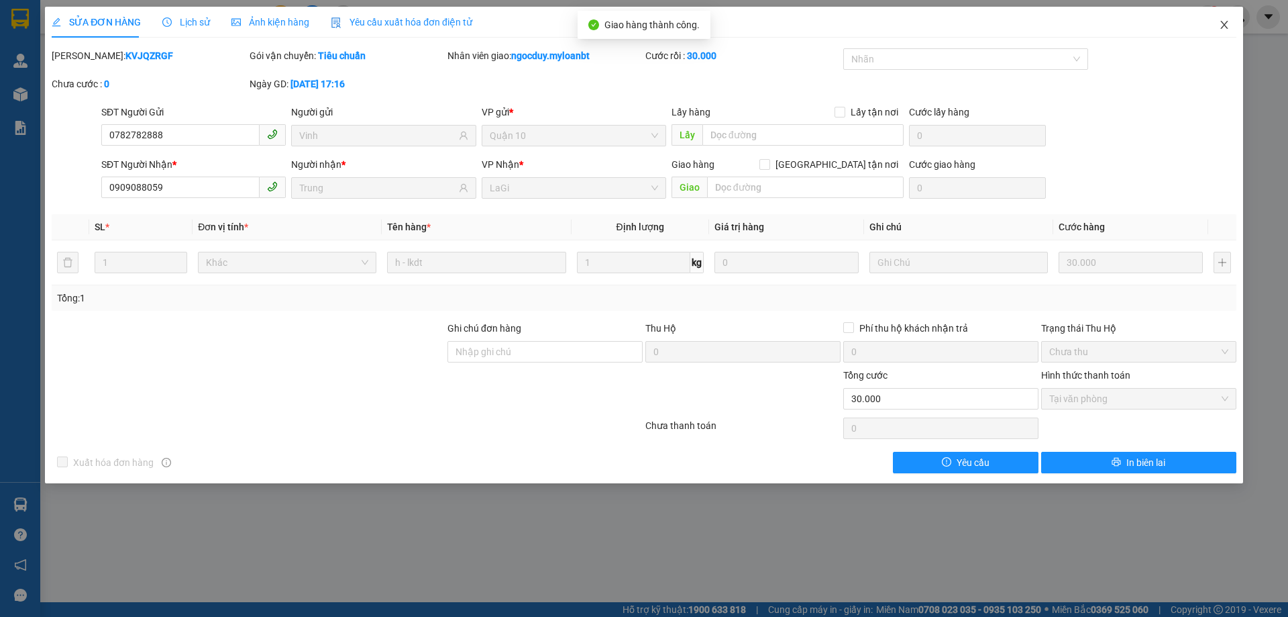
click at [1230, 23] on span "Close" at bounding box center [1225, 26] width 38 height 38
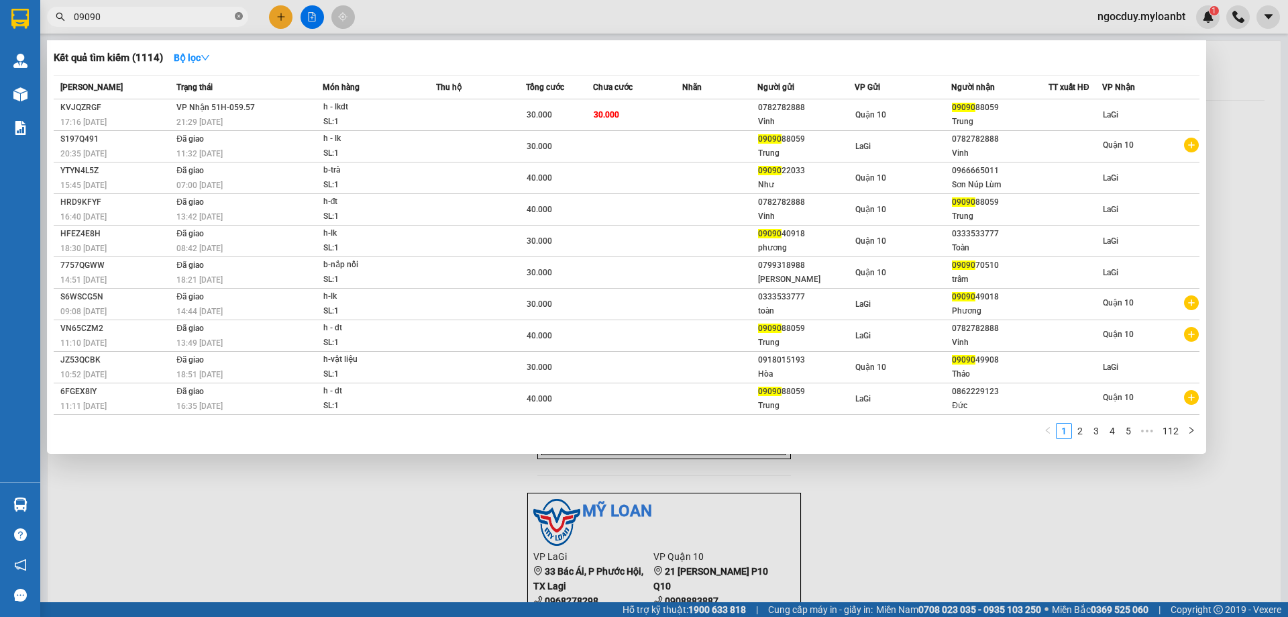
click at [237, 15] on icon "close-circle" at bounding box center [239, 16] width 8 height 8
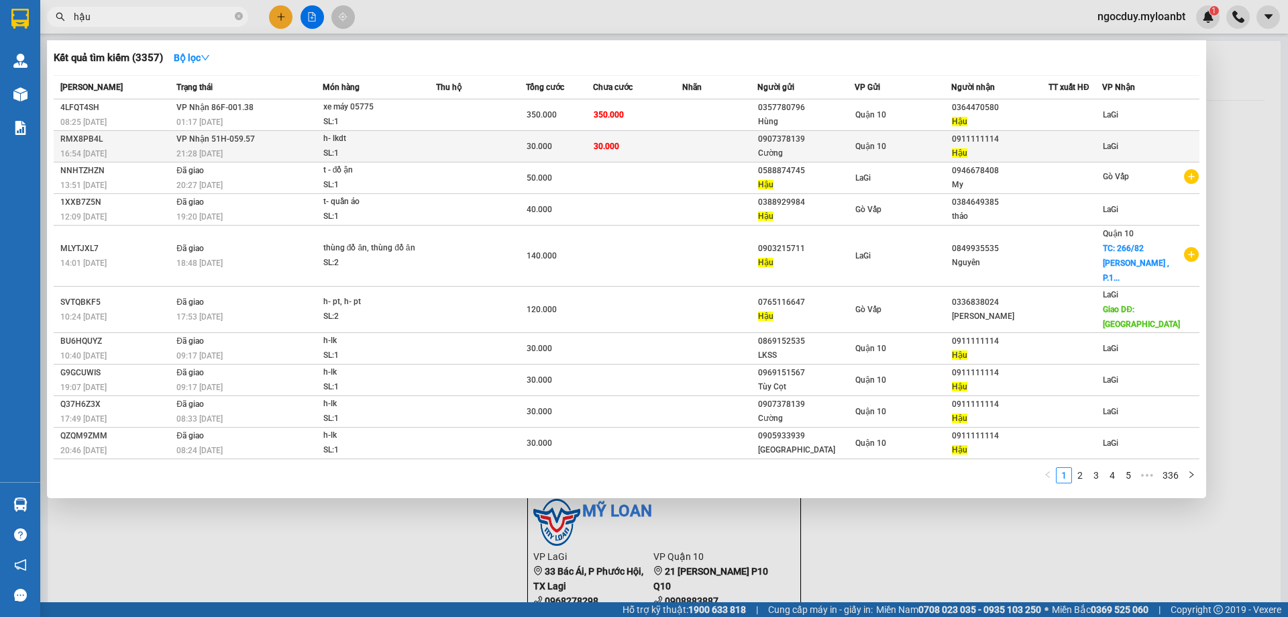
click at [1052, 159] on td at bounding box center [1076, 147] width 54 height 32
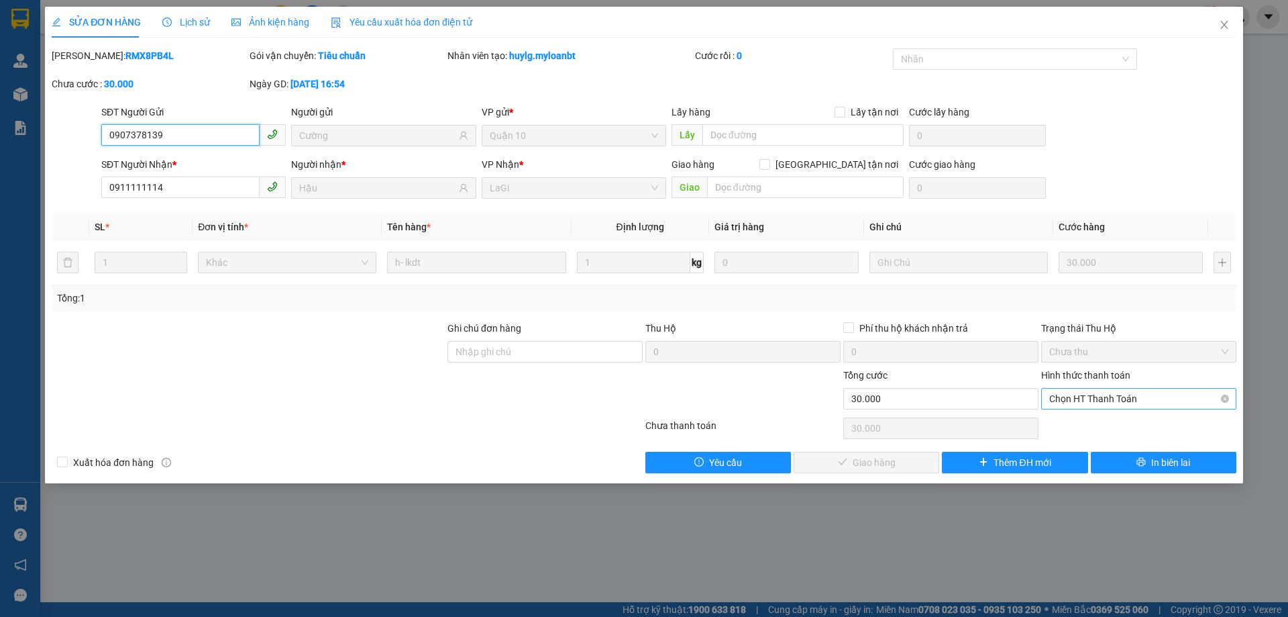
click at [1090, 404] on span "Chọn HT Thanh Toán" at bounding box center [1138, 399] width 179 height 20
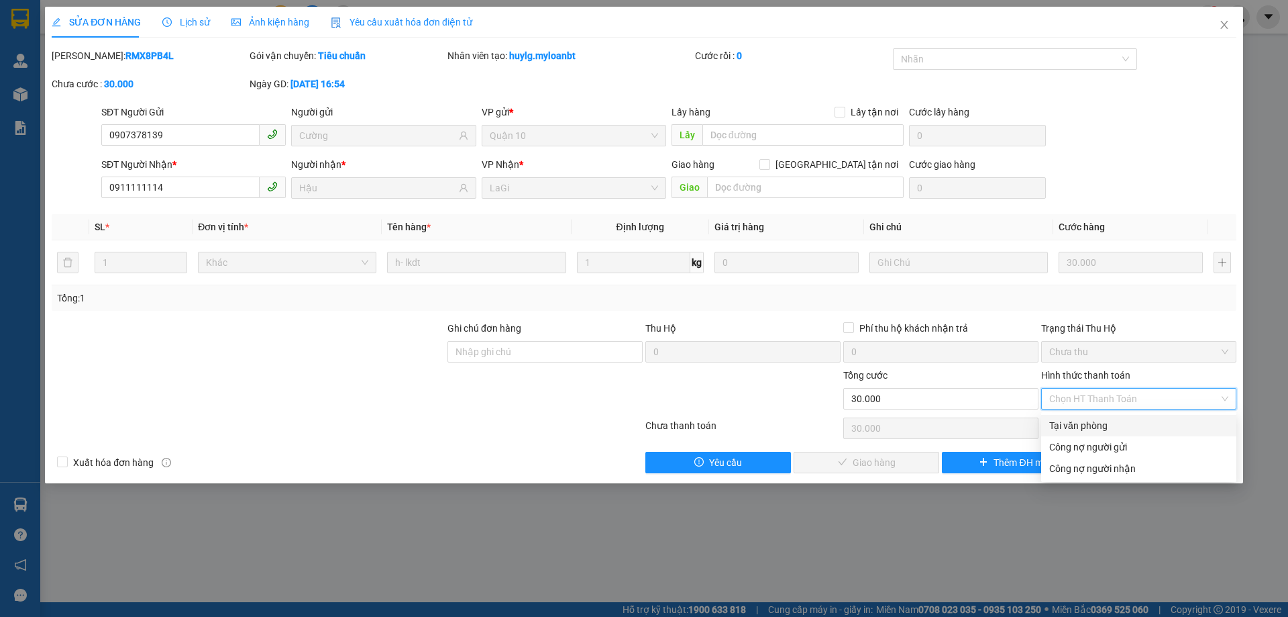
click at [1092, 421] on div "Tại văn phòng" at bounding box center [1138, 425] width 179 height 15
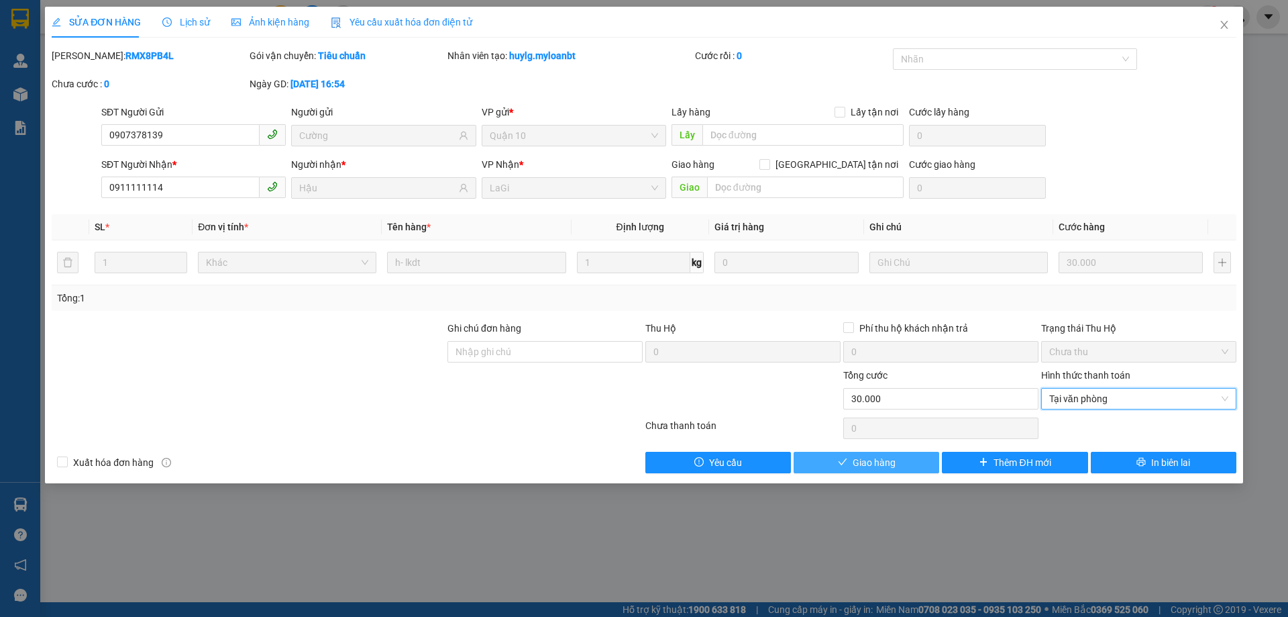
click at [870, 458] on span "Giao hàng" at bounding box center [874, 462] width 43 height 15
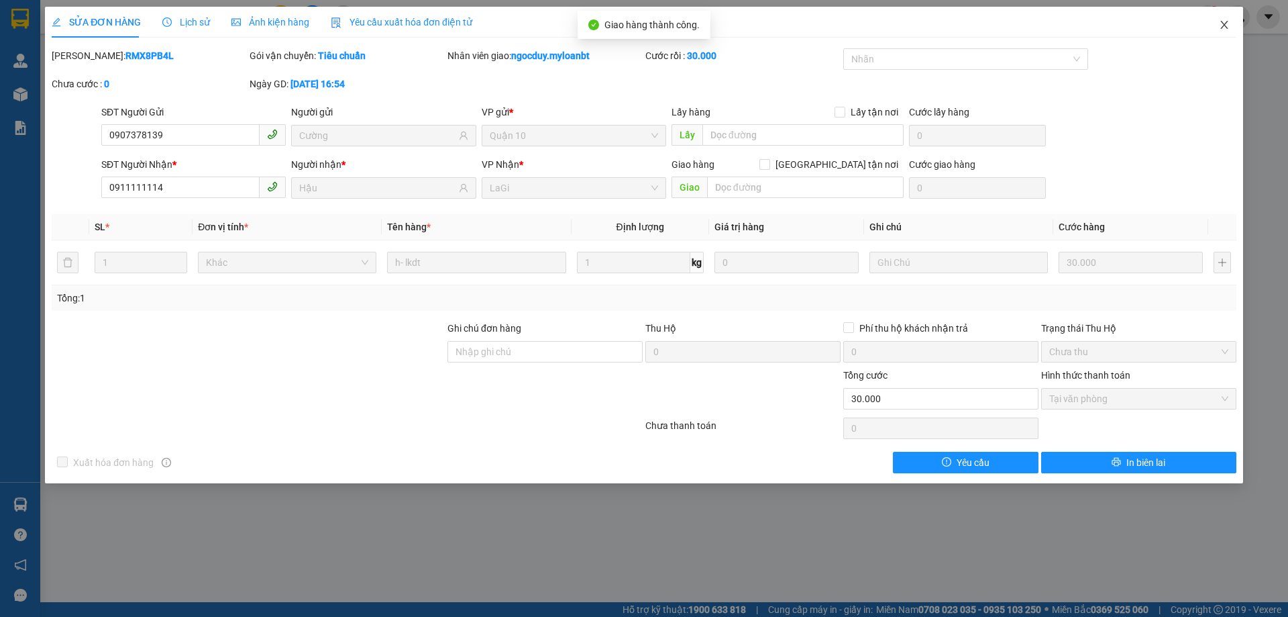
click at [1217, 24] on span "Close" at bounding box center [1225, 26] width 38 height 38
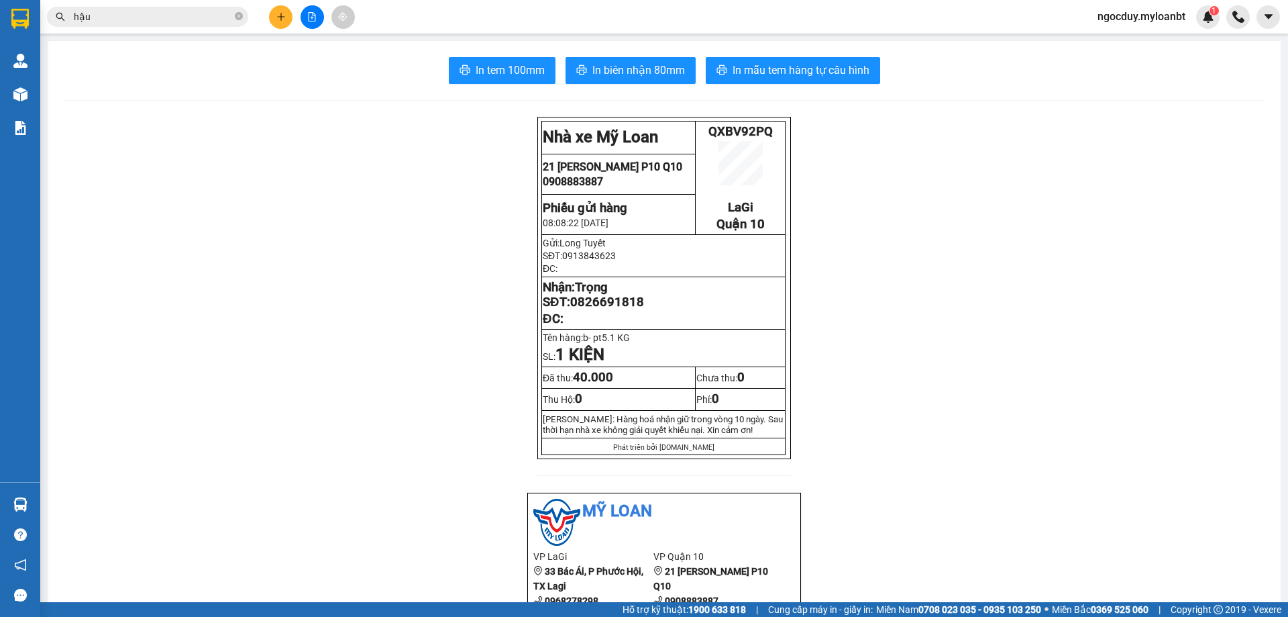
drag, startPoint x: 1131, startPoint y: 15, endPoint x: 1130, endPoint y: 24, distance: 8.8
click at [1132, 16] on span "ngocduy.myloanbt" at bounding box center [1141, 16] width 109 height 17
click at [1123, 37] on span "Đăng xuất" at bounding box center [1147, 41] width 83 height 15
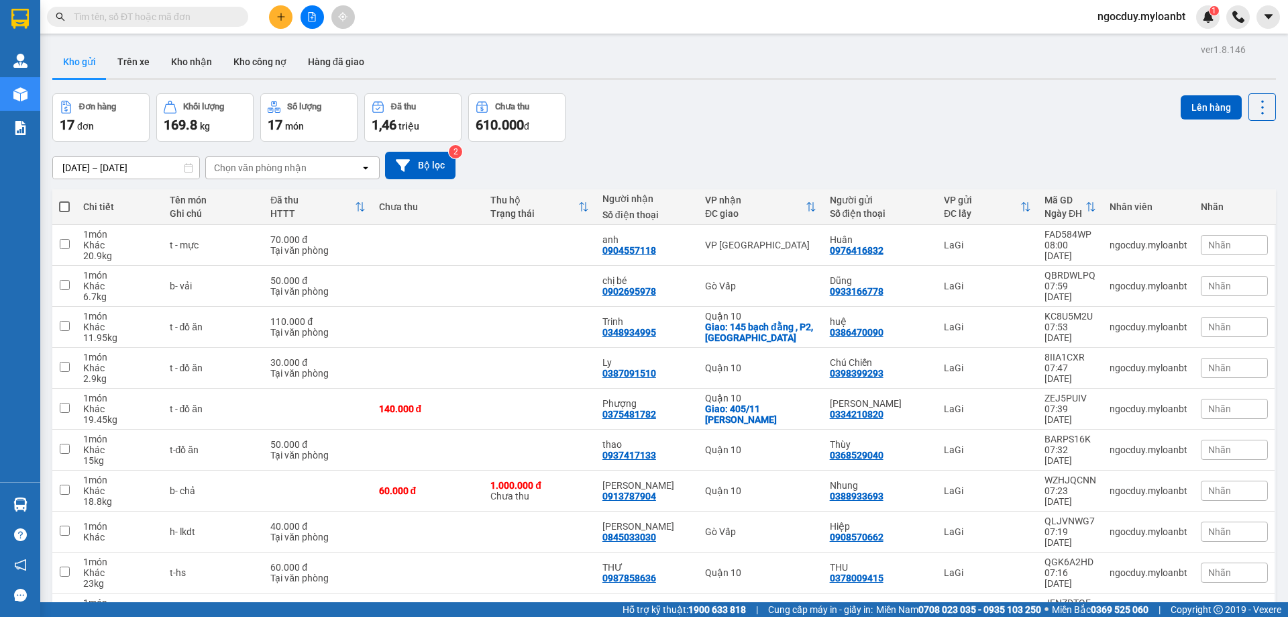
click at [219, 5] on div "Kết quả tìm kiếm ( 0 ) Bộ lọc No Data" at bounding box center [131, 16] width 262 height 23
click at [207, 7] on span at bounding box center [147, 17] width 201 height 20
click at [189, 21] on input "text" at bounding box center [153, 16] width 158 height 15
paste input "0969514300"
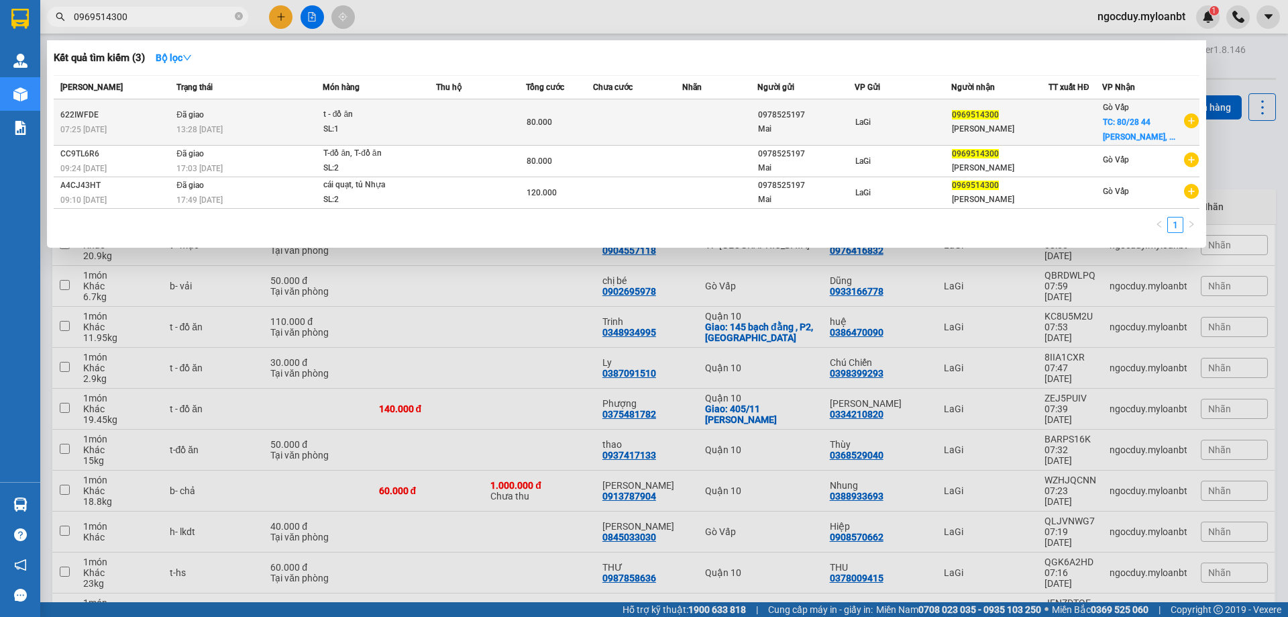
type input "0969514300"
click at [449, 105] on td at bounding box center [481, 122] width 90 height 46
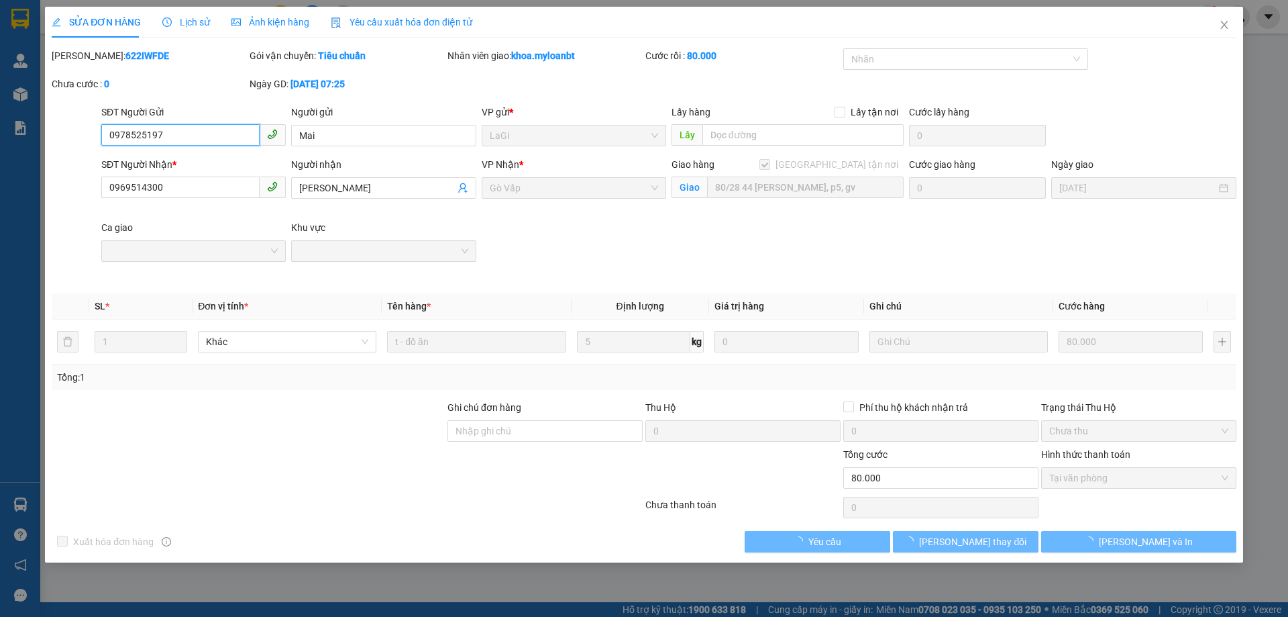
type input "0978525197"
type input "0969514300"
checkbox input "true"
type input "80/28 44 [PERSON_NAME], p5, gv"
type input "0"
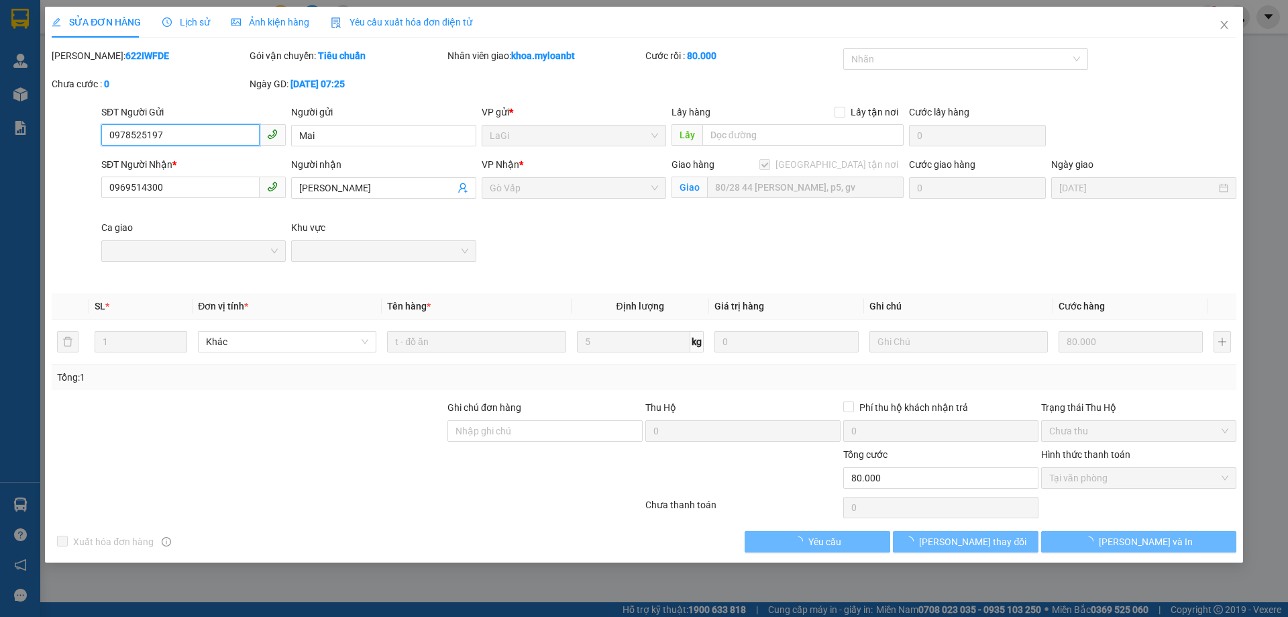
type input "80.000"
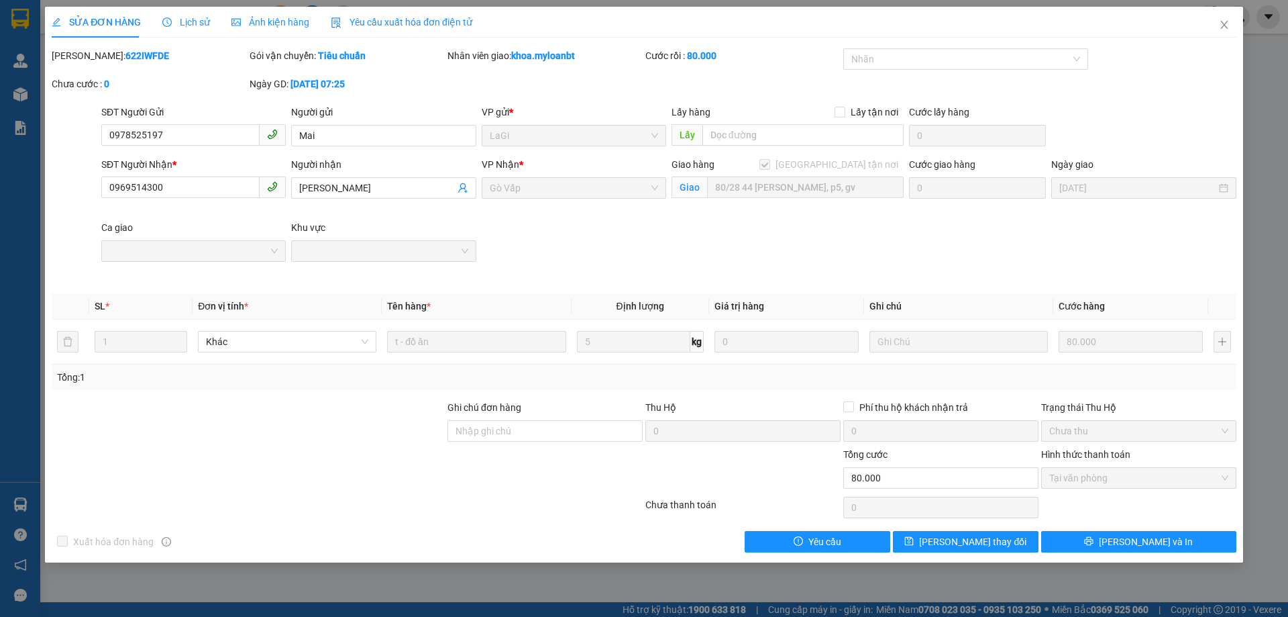
click at [197, 19] on span "Lịch sử" at bounding box center [186, 22] width 48 height 11
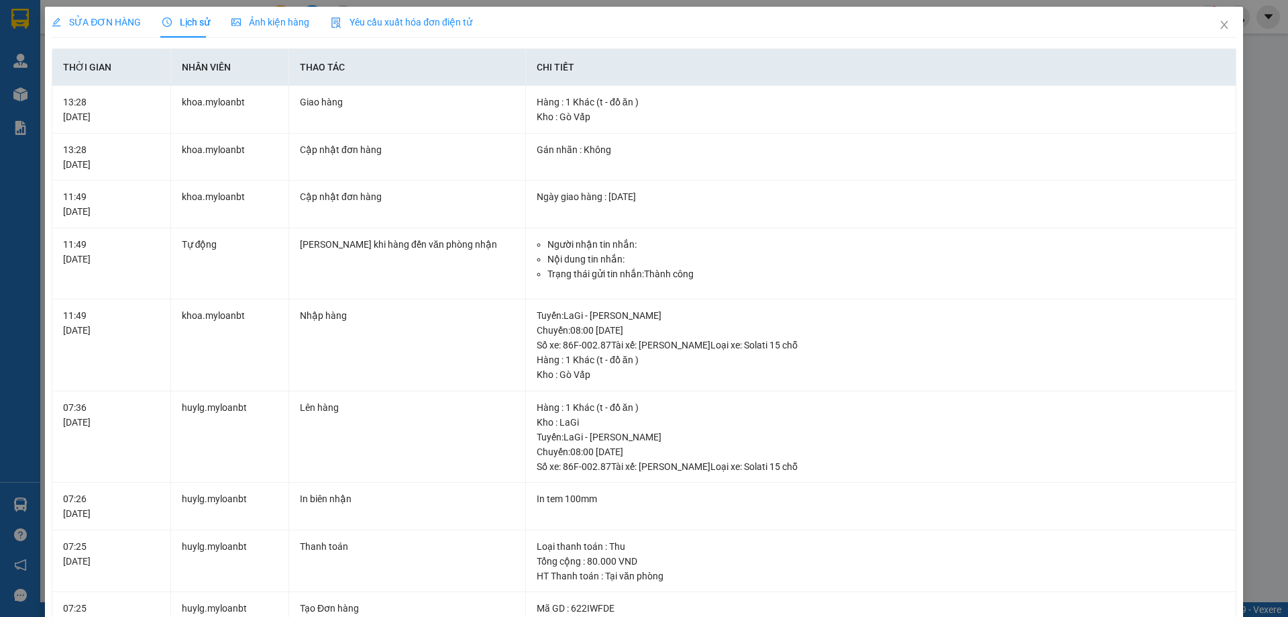
click at [117, 27] on span "SỬA ĐƠN HÀNG" at bounding box center [96, 22] width 89 height 11
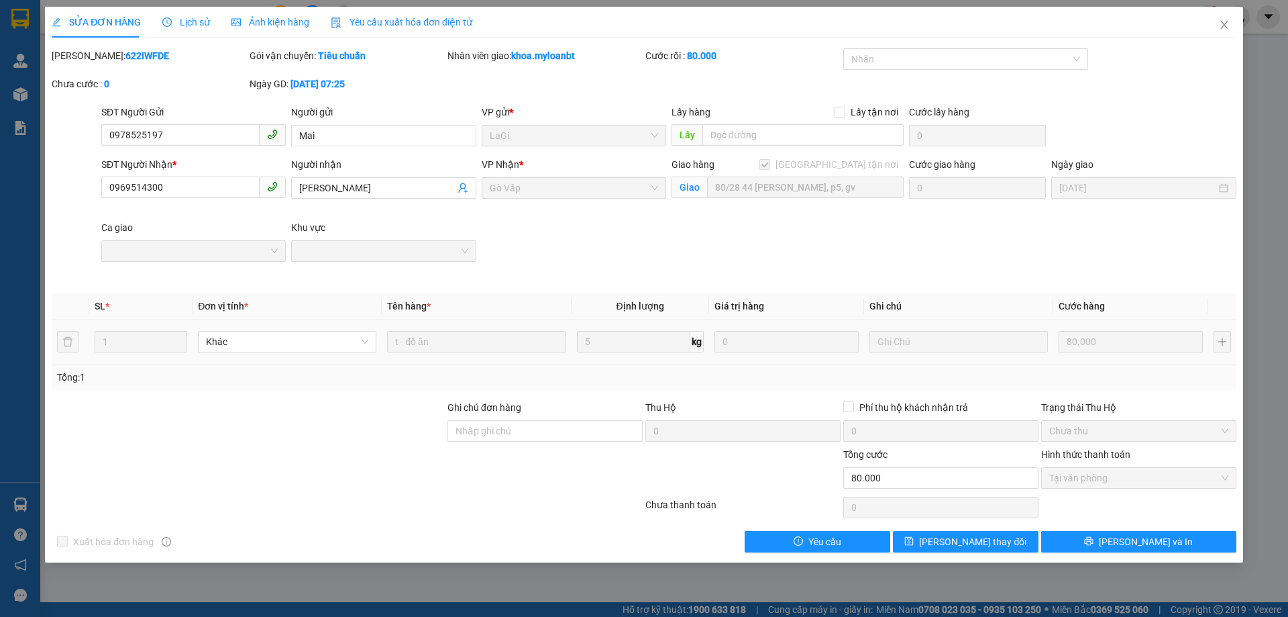
click at [415, 364] on div "SL * Đơn vị tính * Tên hàng * Định lượng Giá trị hàng Ghi chú Cước hàng 1 Khác …" at bounding box center [644, 341] width 1185 height 97
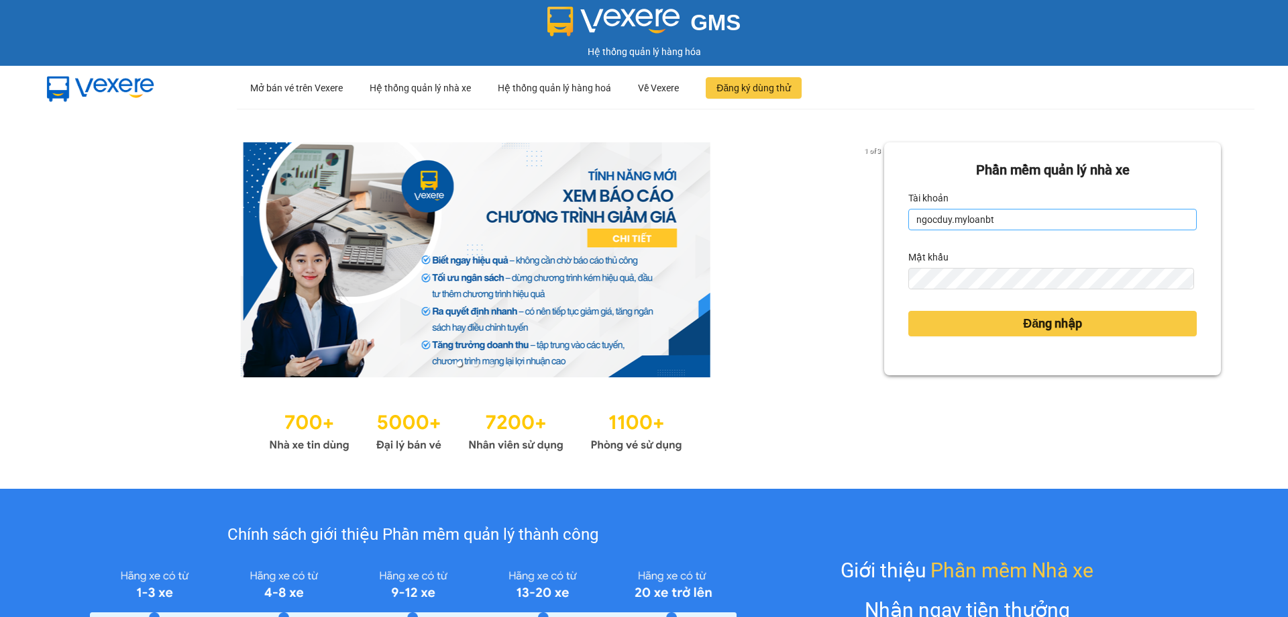
click at [923, 209] on div "Tài khoản ngocduy.myloanbt" at bounding box center [1053, 208] width 289 height 43
drag, startPoint x: 918, startPoint y: 220, endPoint x: 915, endPoint y: 227, distance: 7.5
click at [916, 221] on input "ngocduy.myloanbt" at bounding box center [1053, 219] width 289 height 21
click at [912, 236] on form "Phần mềm quản lý nhà xe Tài khoản ngocduy.myloanbt Mật khẩu Đăng nhập" at bounding box center [1053, 259] width 289 height 198
click at [929, 215] on input "ngocduy.myloanbt" at bounding box center [1053, 219] width 289 height 21
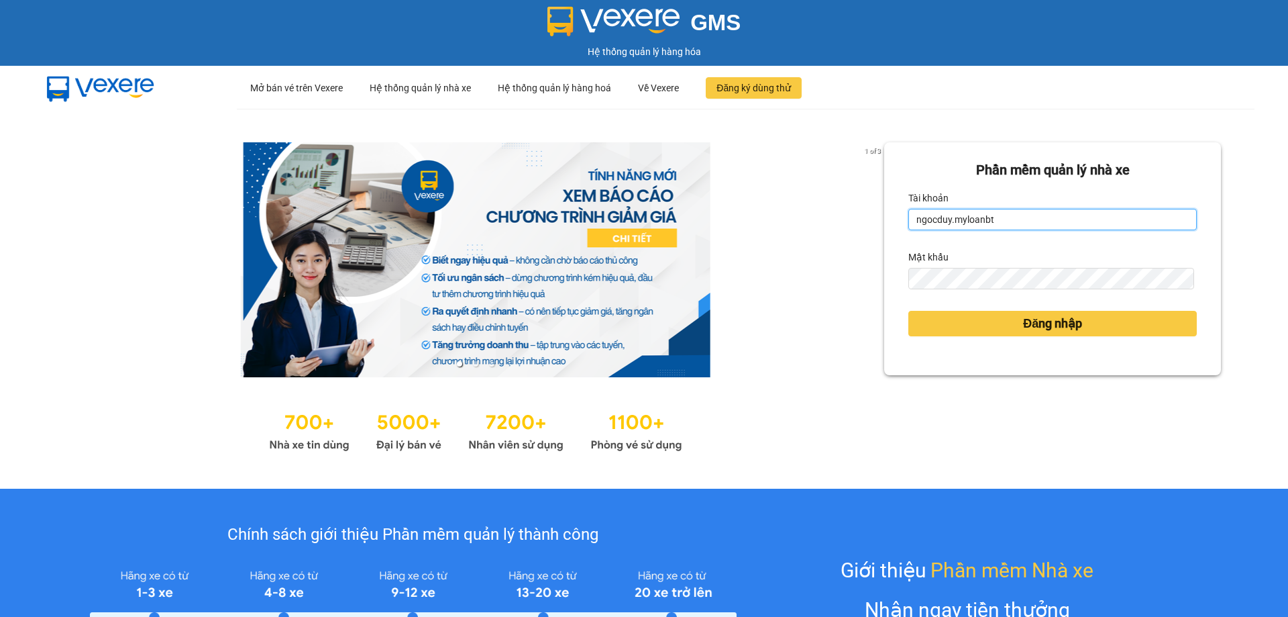
click at [927, 214] on input "ngocduy.myloanbt" at bounding box center [1053, 219] width 289 height 21
click at [926, 215] on input "ngocduy.myloanbt" at bounding box center [1053, 219] width 289 height 21
click at [920, 224] on input "ngocduy.myloanbt" at bounding box center [1053, 219] width 289 height 21
click at [925, 229] on input "ngocduy.myloanbt" at bounding box center [1053, 219] width 289 height 21
click at [925, 227] on input "ngocduy.myloanbt" at bounding box center [1053, 219] width 289 height 21
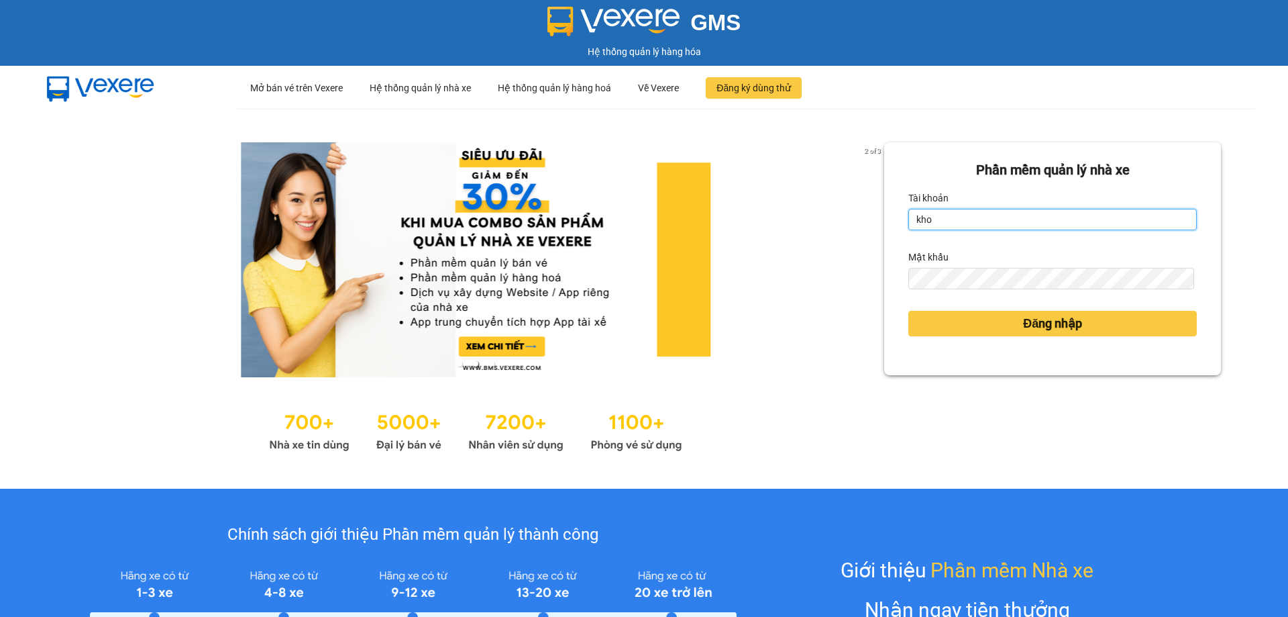
type input "khoa.myloanbt"
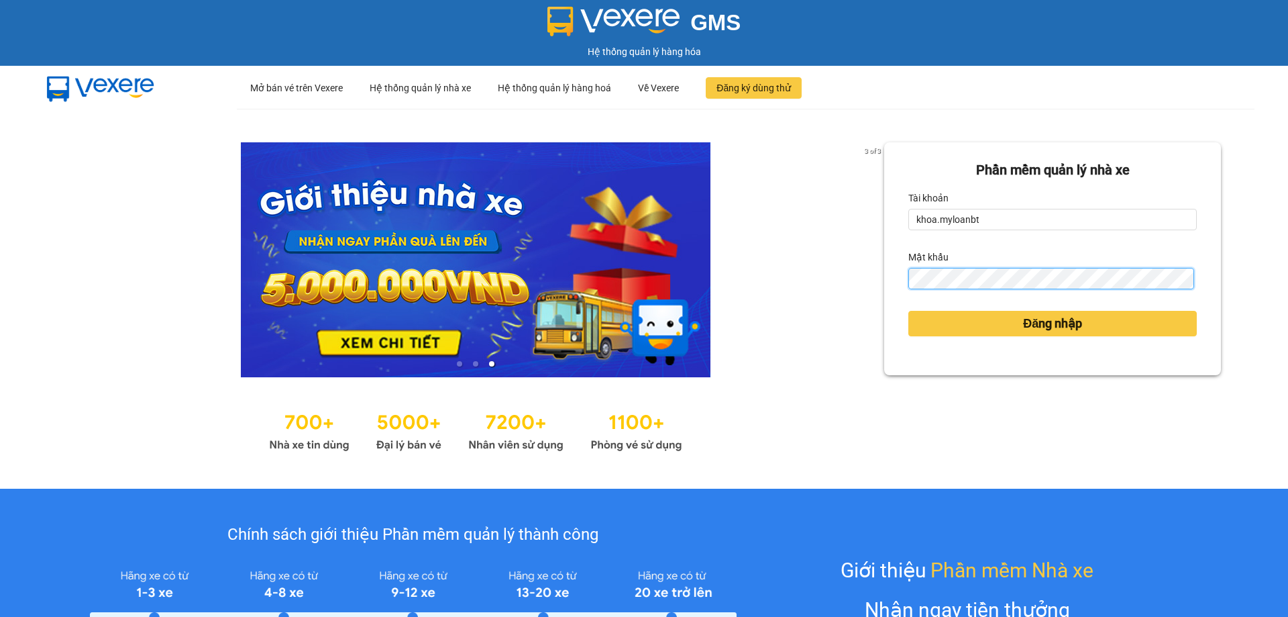
click at [909, 311] on button "Đăng nhập" at bounding box center [1053, 323] width 289 height 25
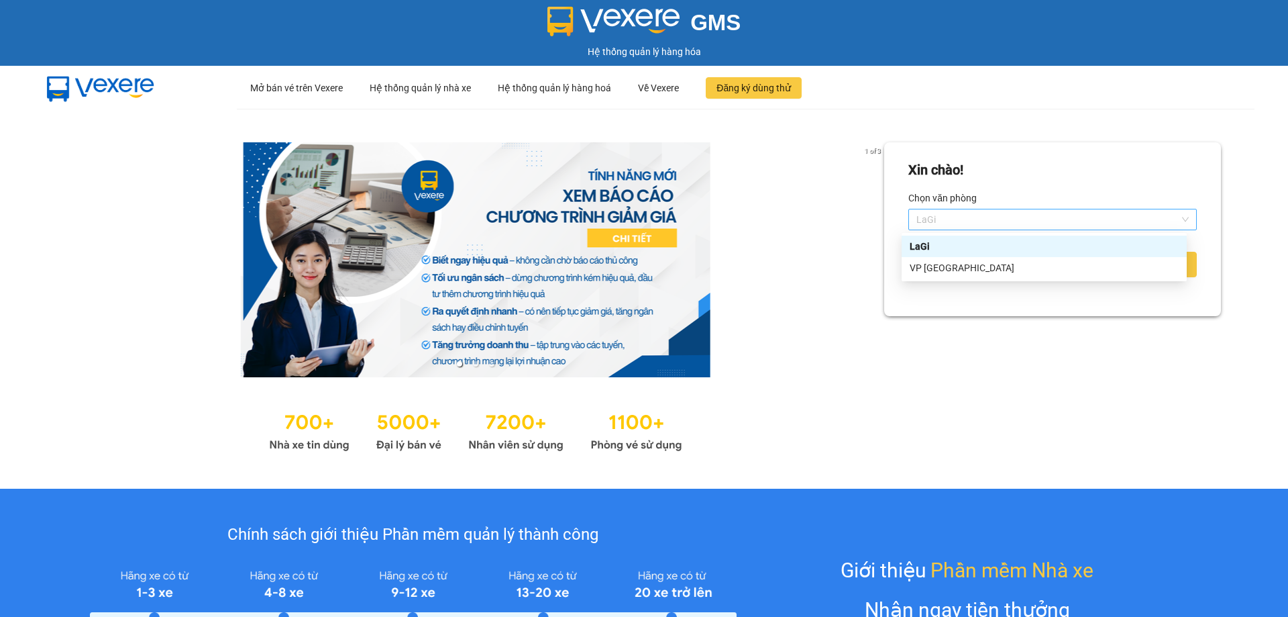
click at [1029, 227] on span "LaGi" at bounding box center [1053, 219] width 272 height 20
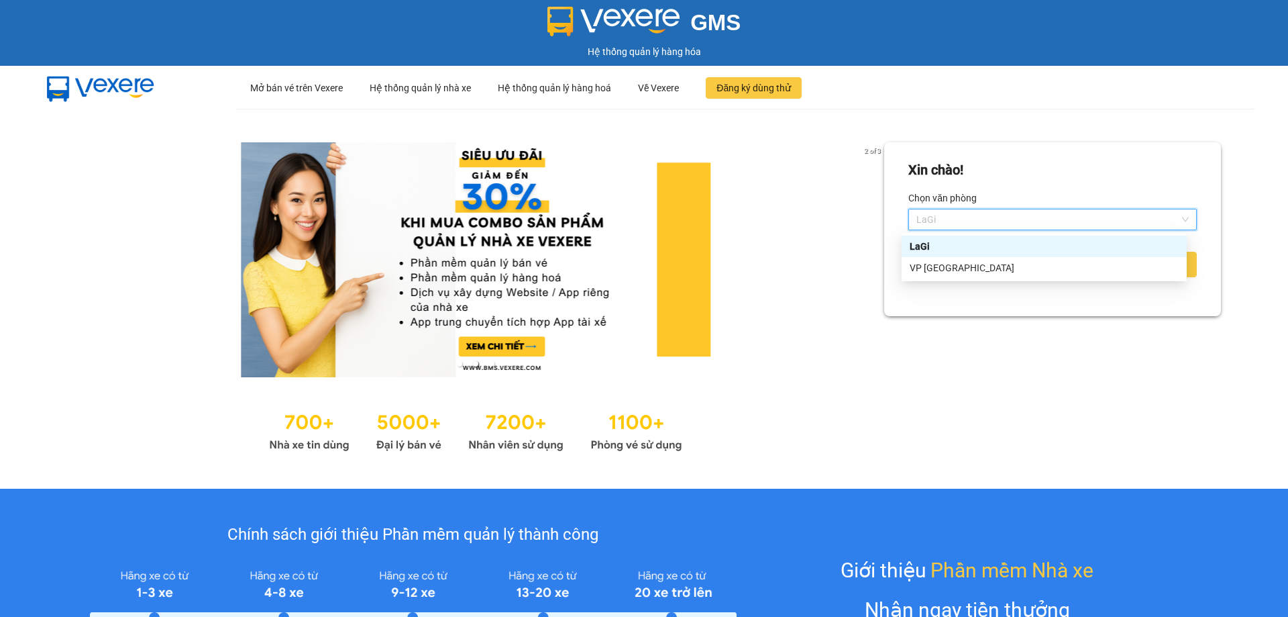
click at [1018, 218] on span "LaGi" at bounding box center [1053, 219] width 272 height 20
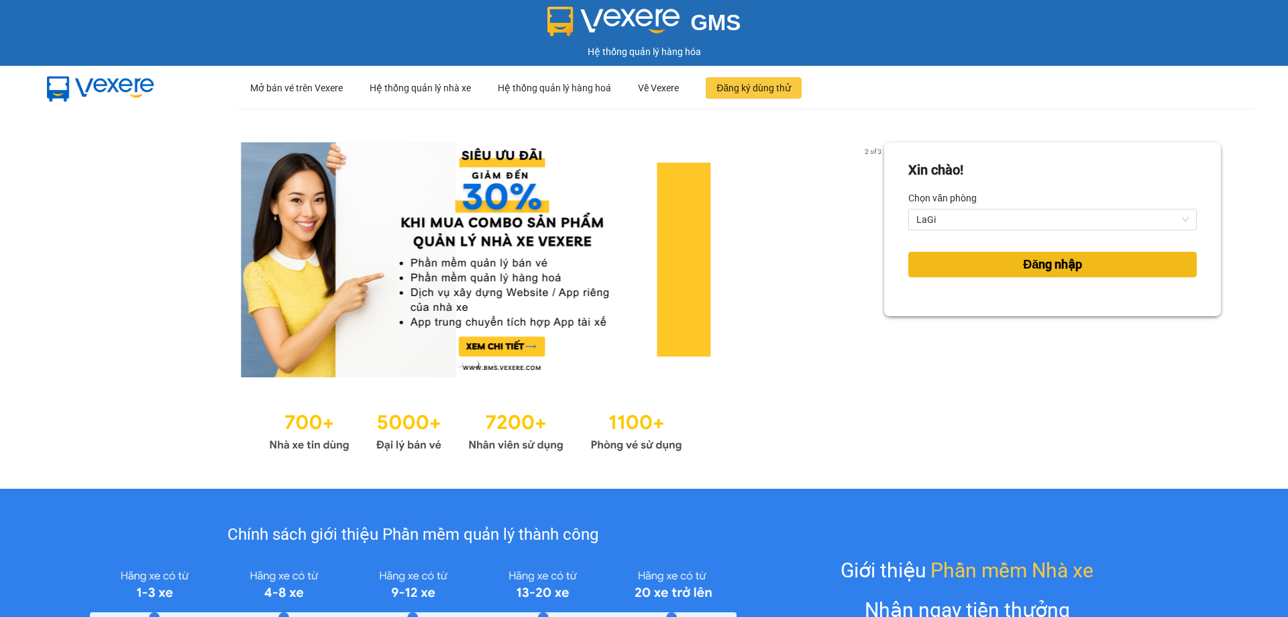
click at [995, 262] on button "Đăng nhập" at bounding box center [1053, 264] width 289 height 25
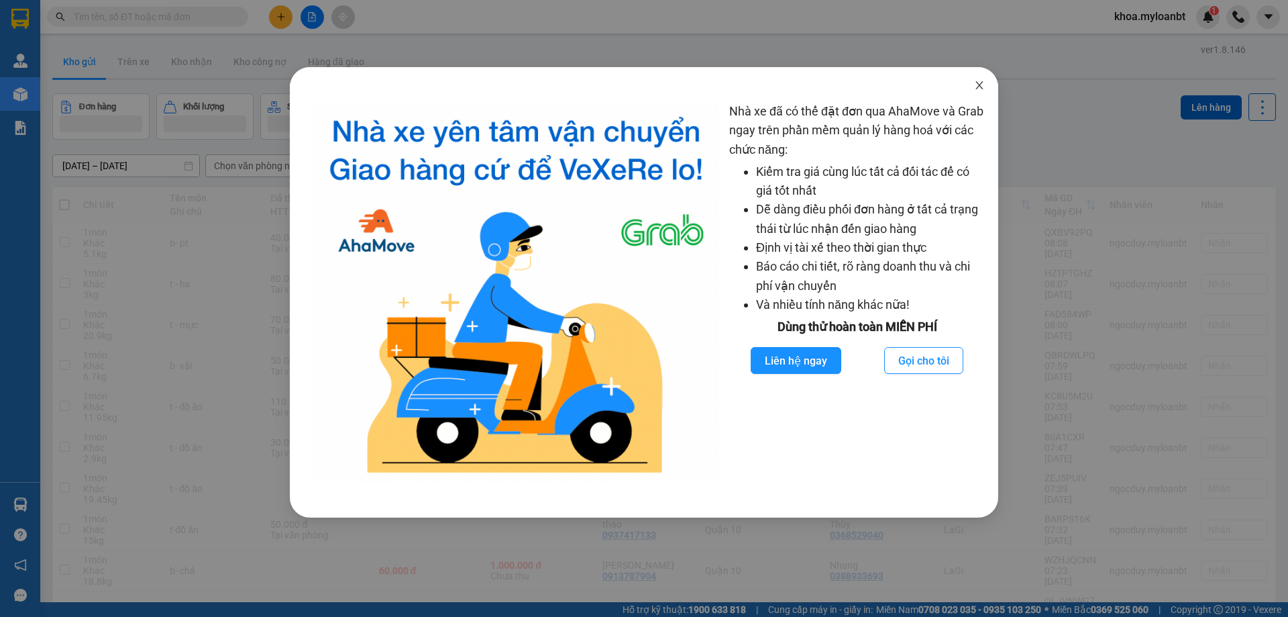
click at [977, 71] on span "Close" at bounding box center [980, 86] width 38 height 38
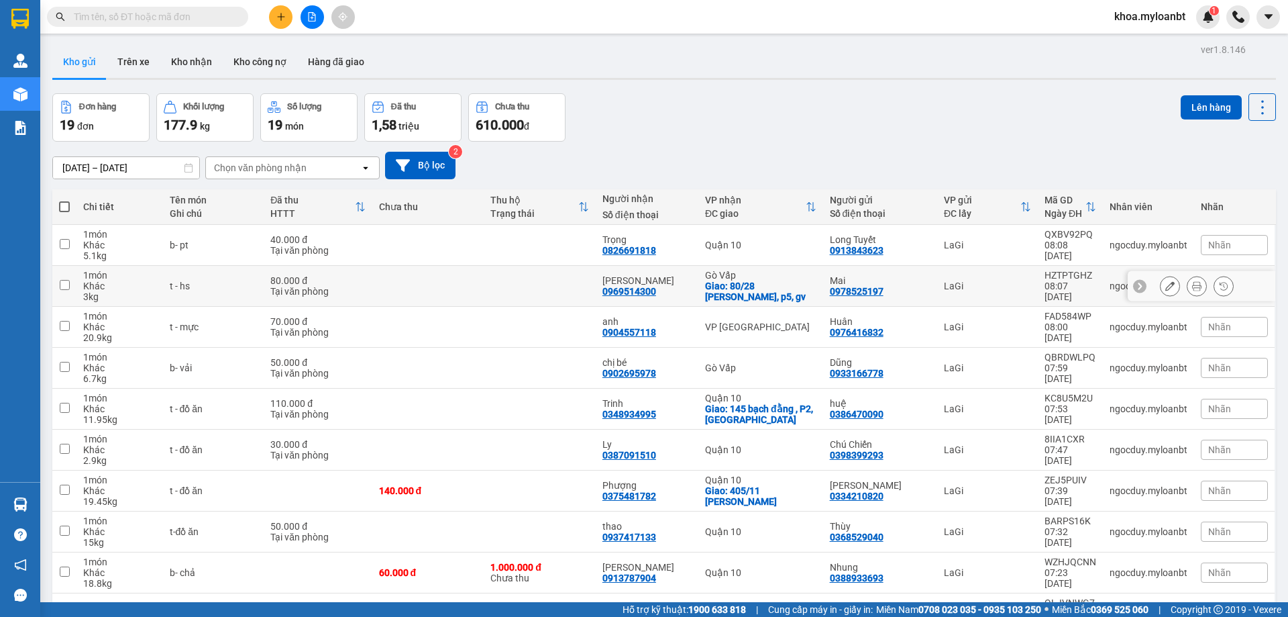
scroll to position [76, 0]
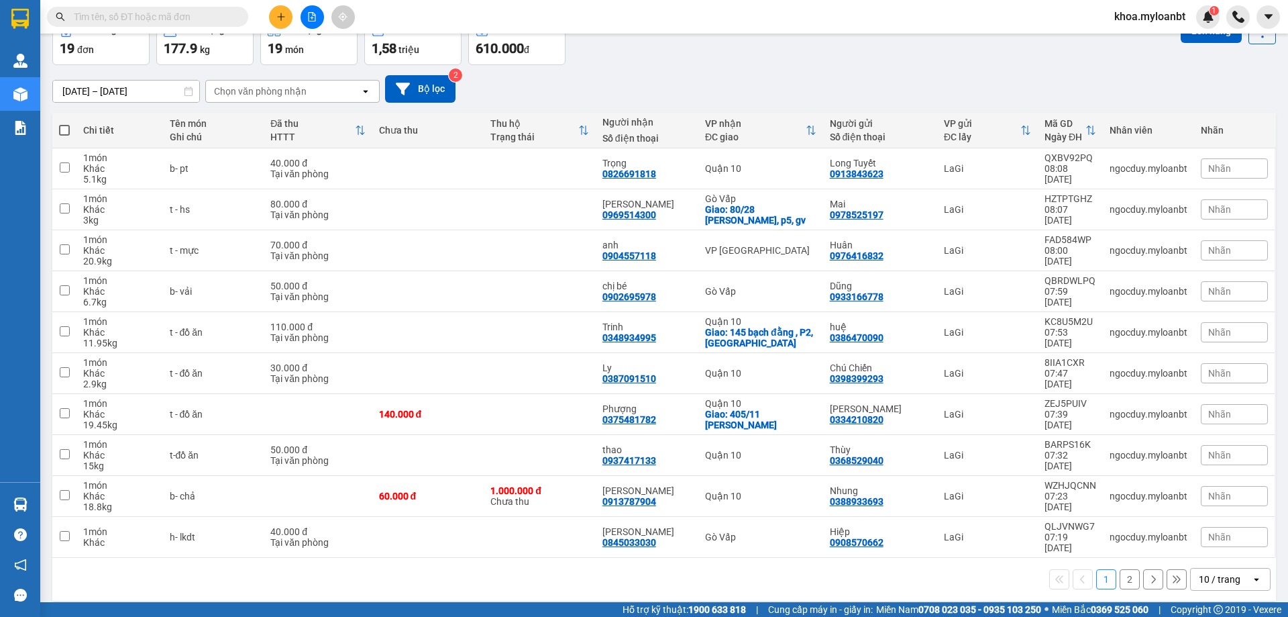
click at [1219, 572] on div "10 / trang" at bounding box center [1220, 578] width 42 height 13
click at [1218, 539] on span "100 / trang" at bounding box center [1215, 538] width 48 height 13
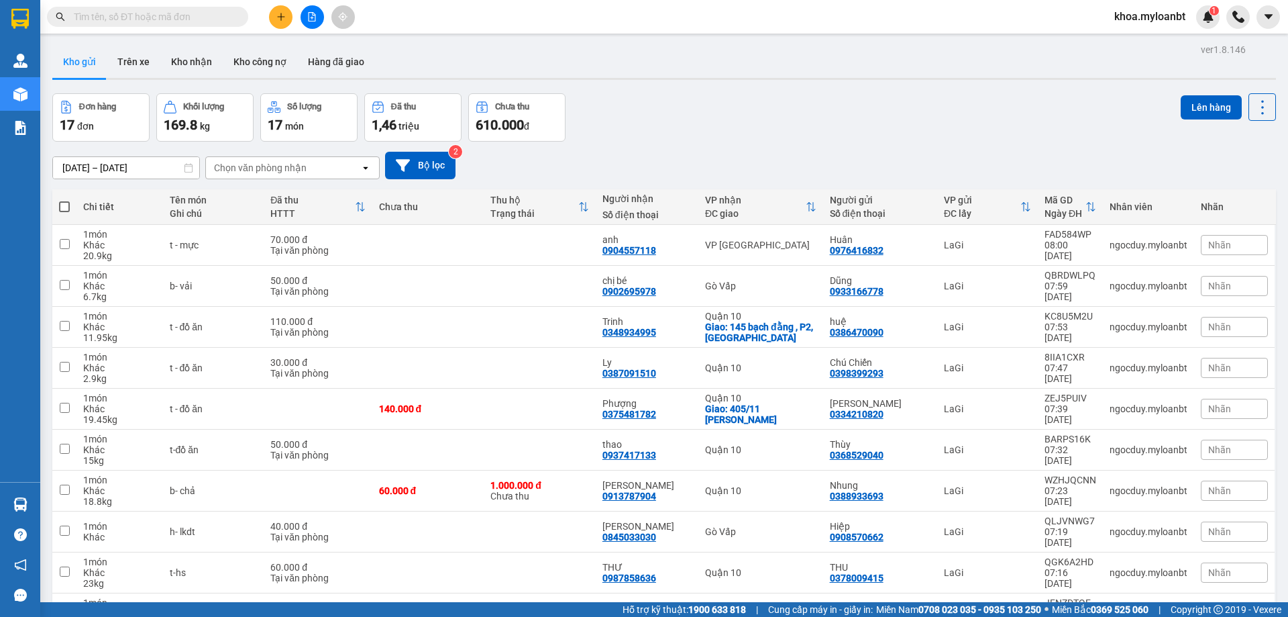
click at [66, 203] on span at bounding box center [64, 206] width 11 height 11
click at [64, 200] on input "checkbox" at bounding box center [64, 200] width 0 height 0
checkbox input "true"
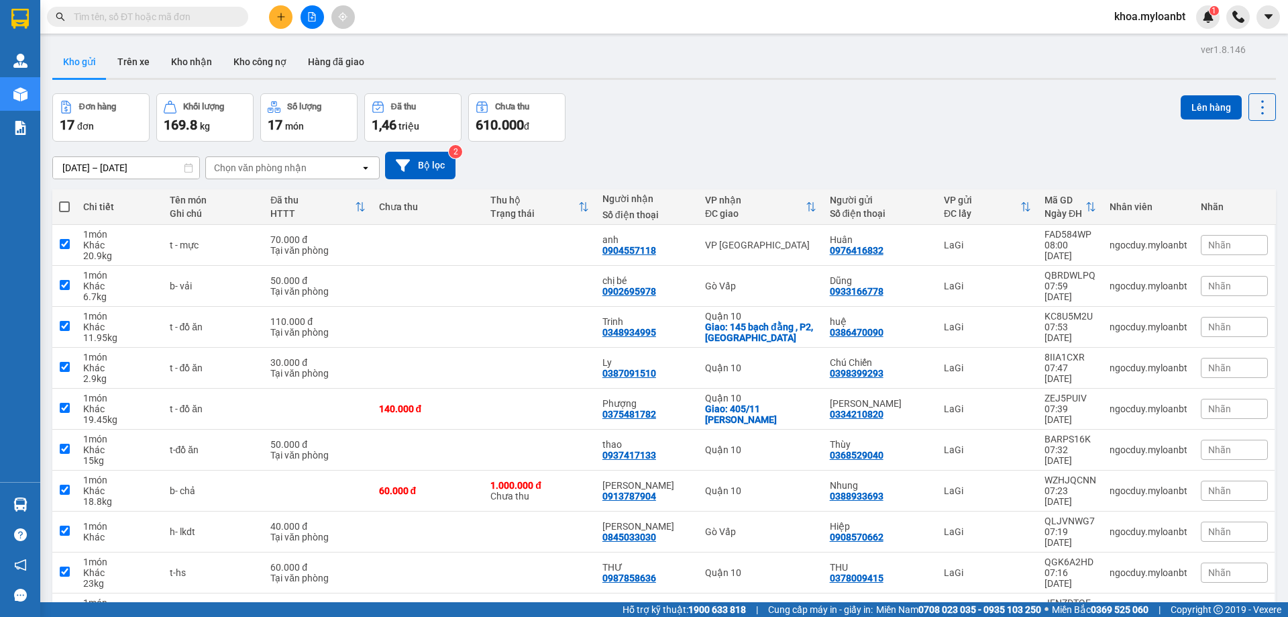
checkbox input "true"
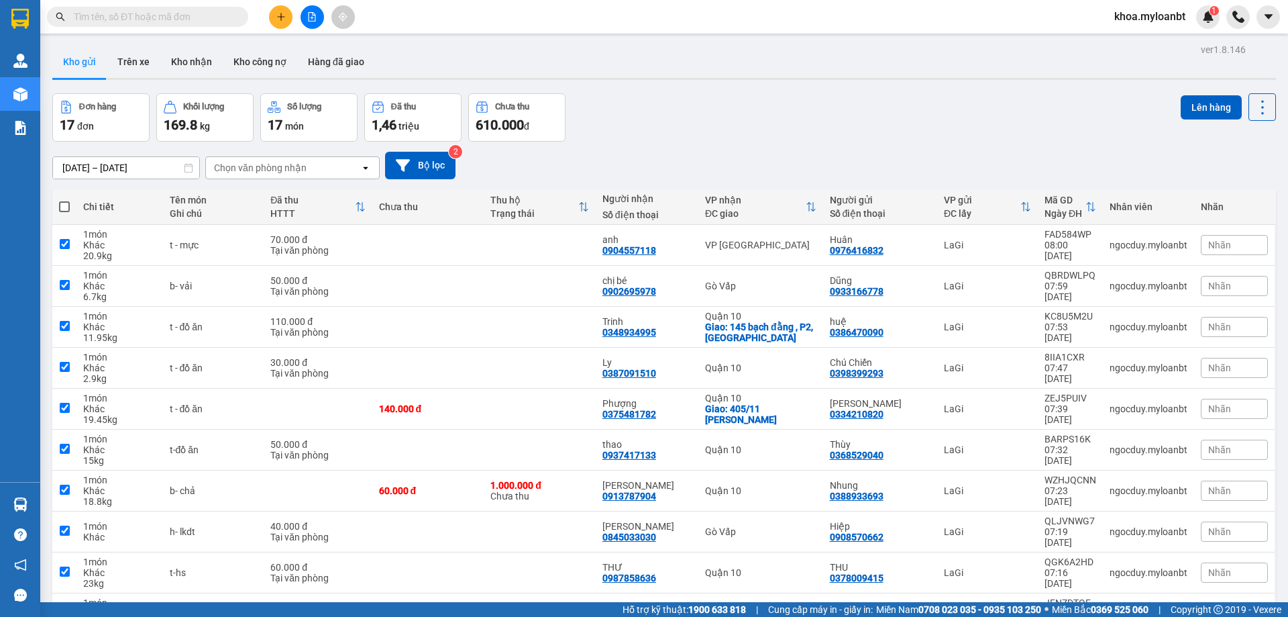
checkbox input "true"
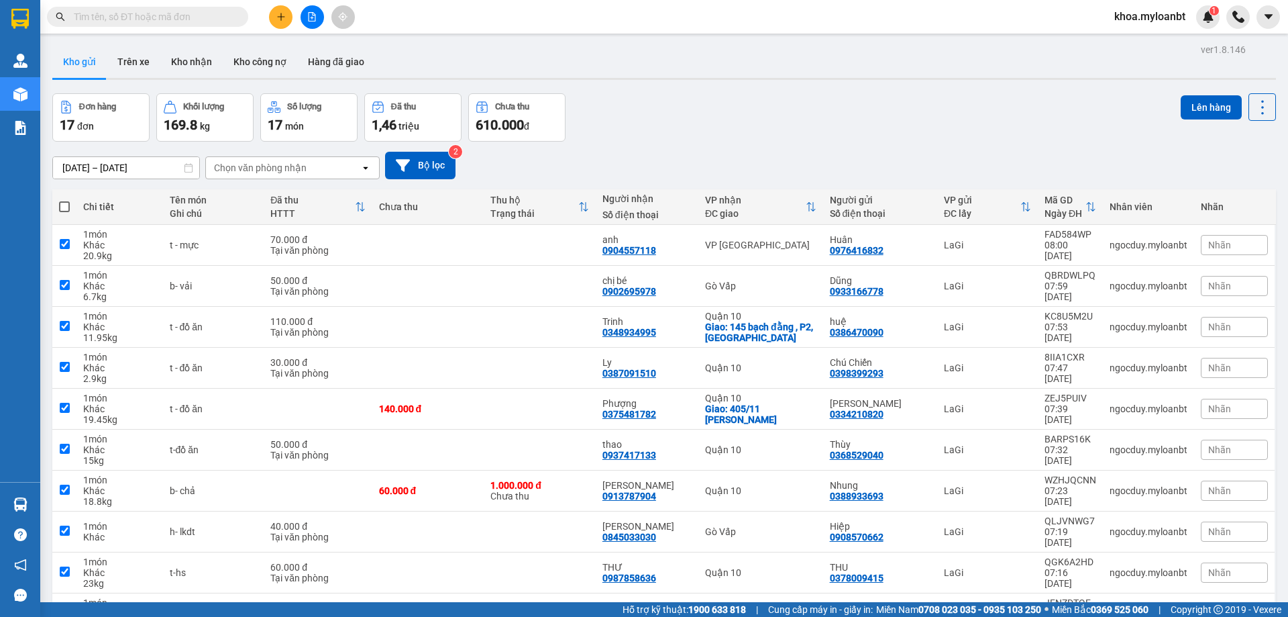
checkbox input "true"
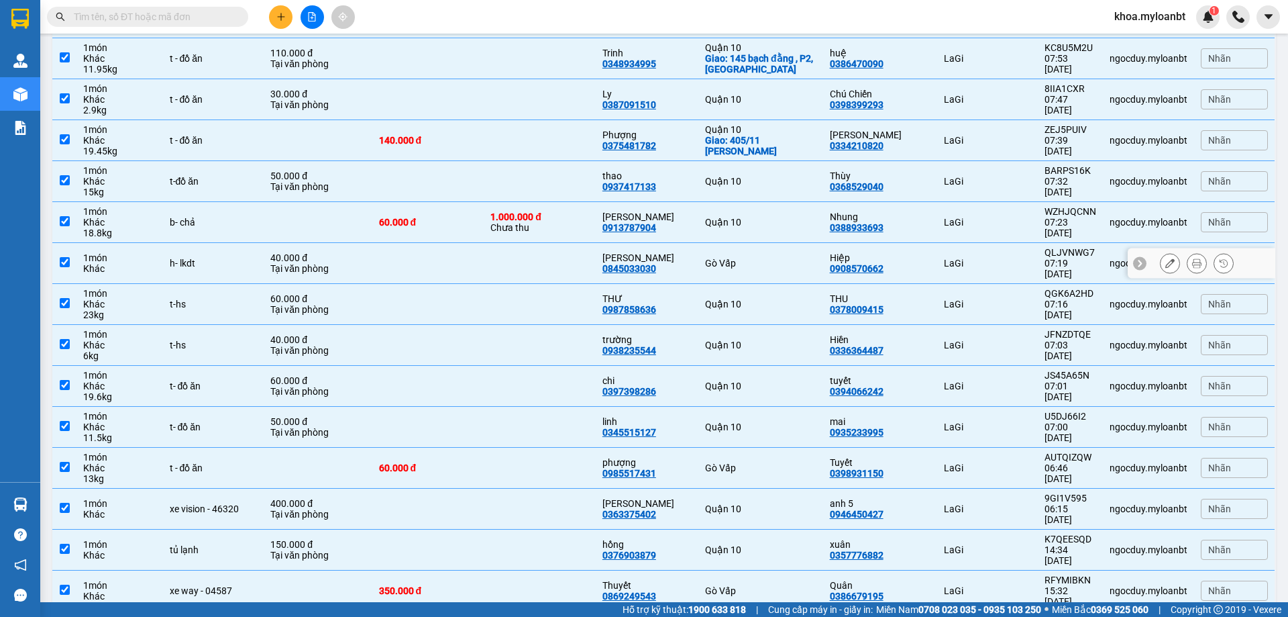
scroll to position [331, 0]
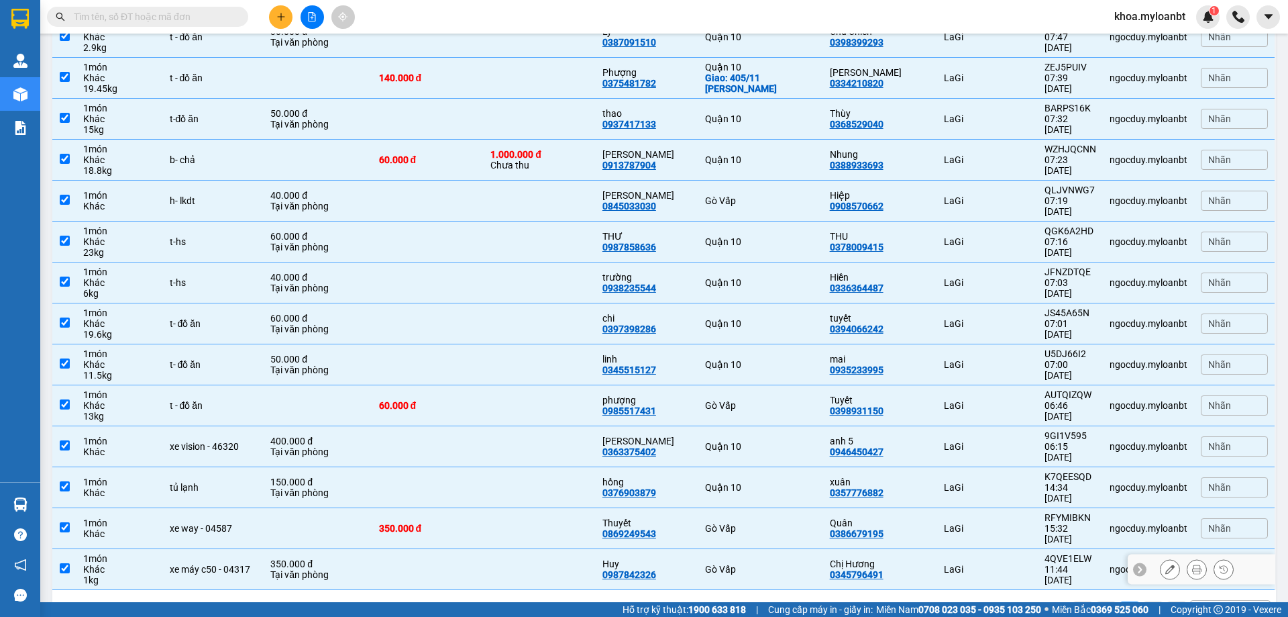
click at [270, 549] on td "350.000 đ Tại văn phòng" at bounding box center [318, 569] width 108 height 41
checkbox input "false"
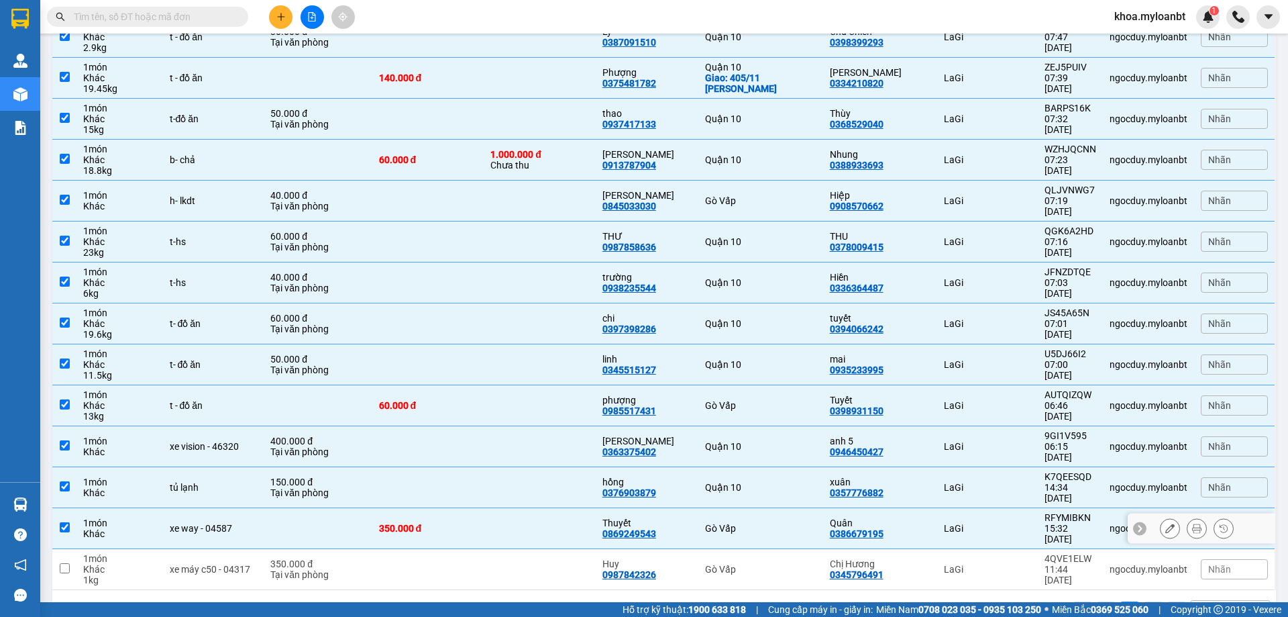
click at [278, 508] on td at bounding box center [318, 528] width 108 height 41
checkbox input "false"
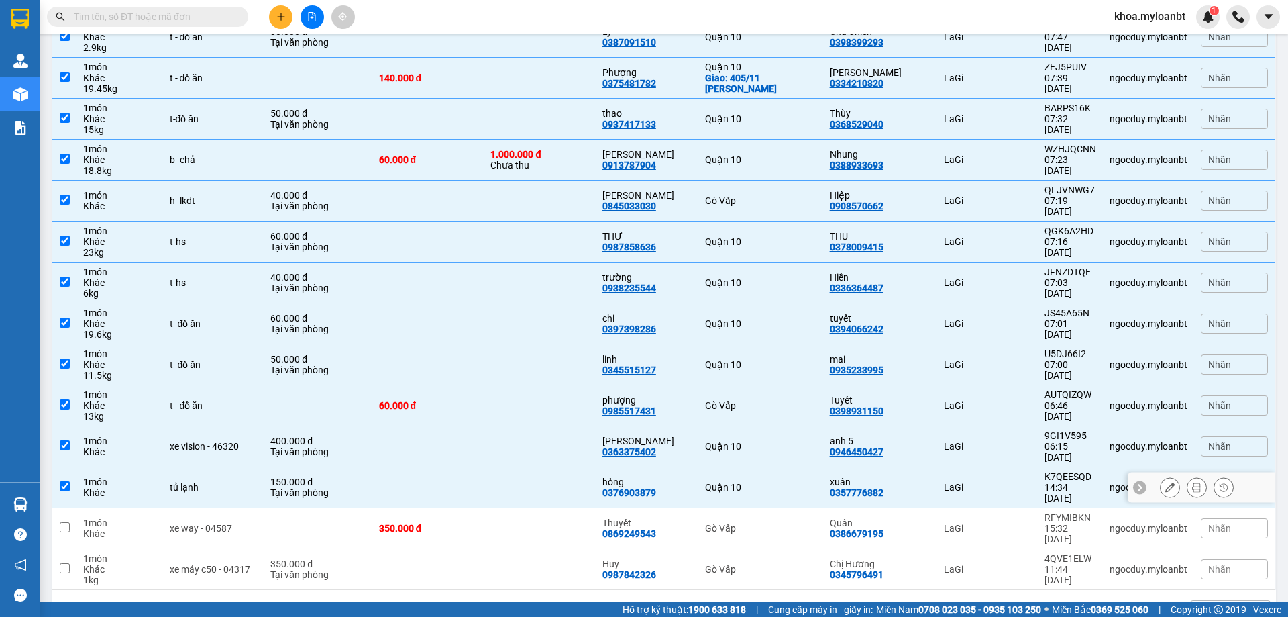
click at [296, 487] on div "Tại văn phòng" at bounding box center [317, 492] width 95 height 11
checkbox input "false"
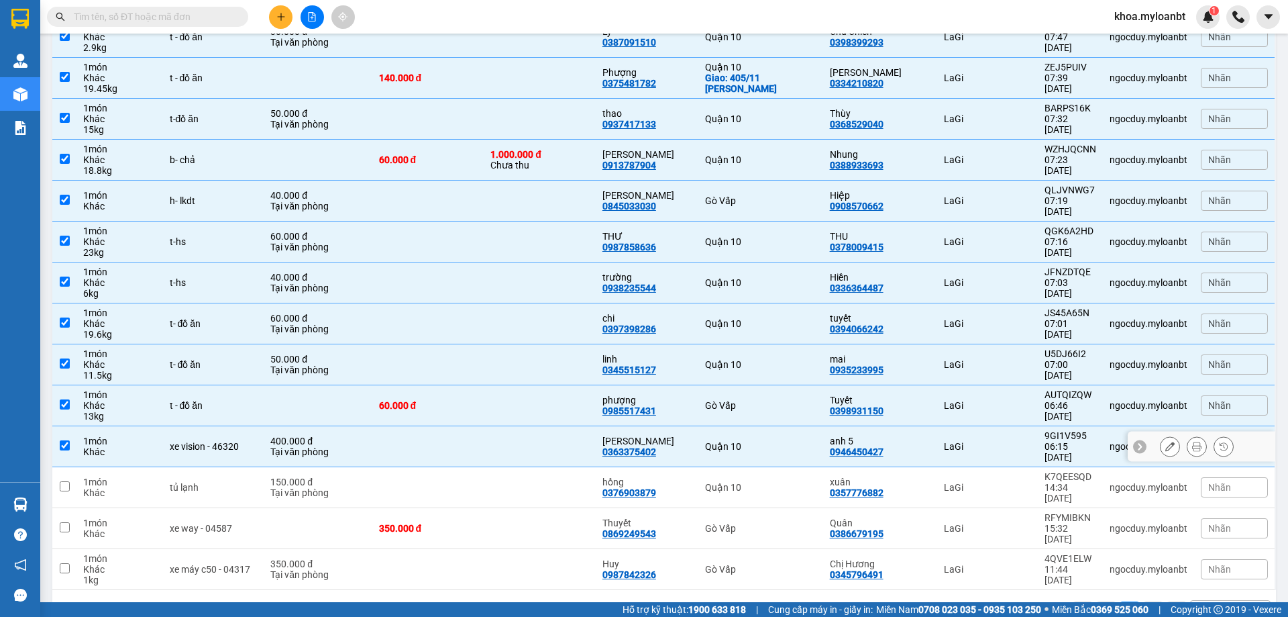
click at [342, 435] on div "400.000 đ" at bounding box center [317, 440] width 95 height 11
checkbox input "false"
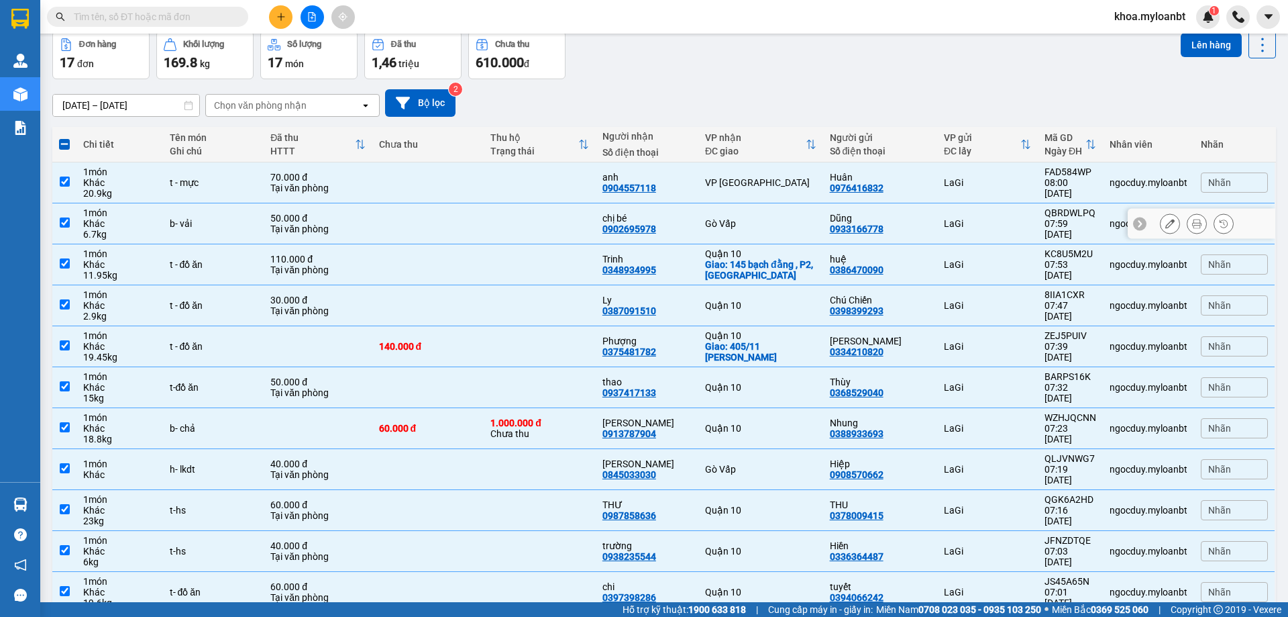
scroll to position [0, 0]
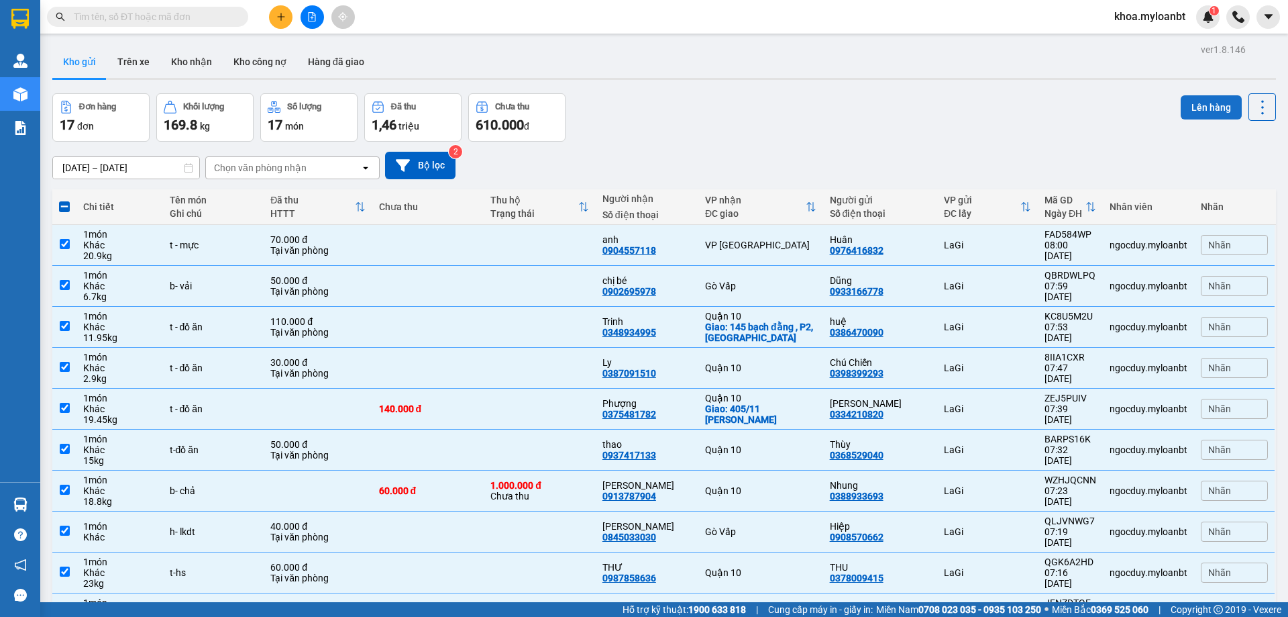
click at [1182, 102] on button "Lên hàng" at bounding box center [1211, 107] width 61 height 24
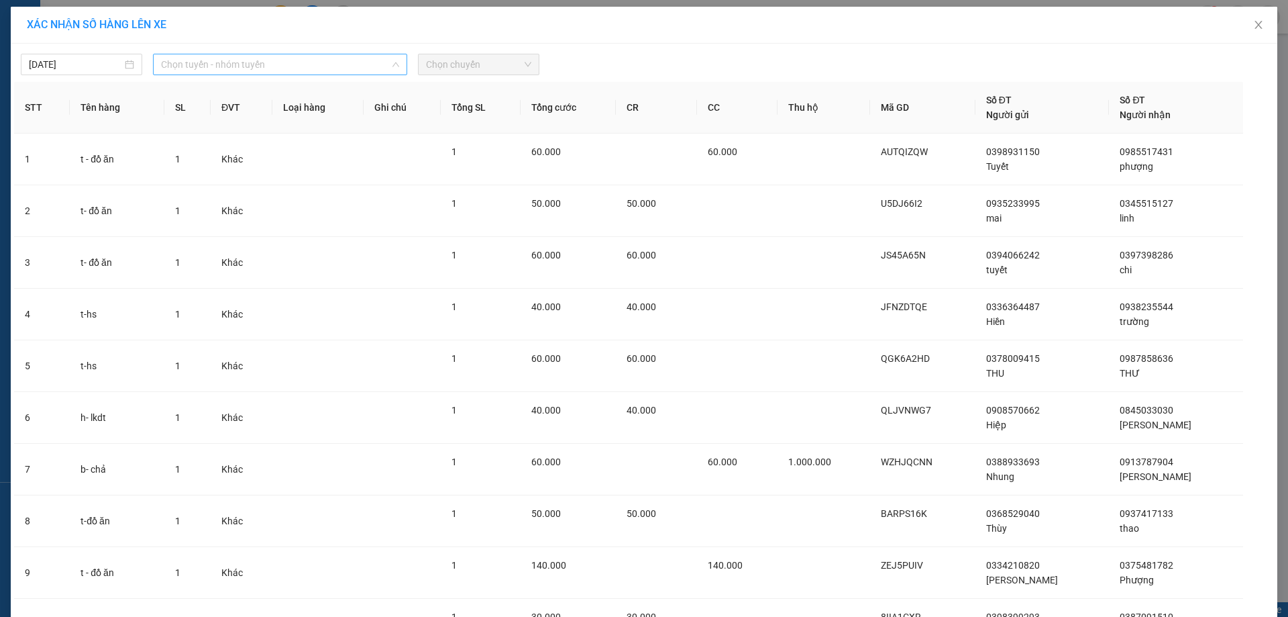
drag, startPoint x: 329, startPoint y: 62, endPoint x: 309, endPoint y: 78, distance: 25.9
click at [331, 64] on span "Chọn tuyến - nhóm tuyến" at bounding box center [280, 64] width 238 height 20
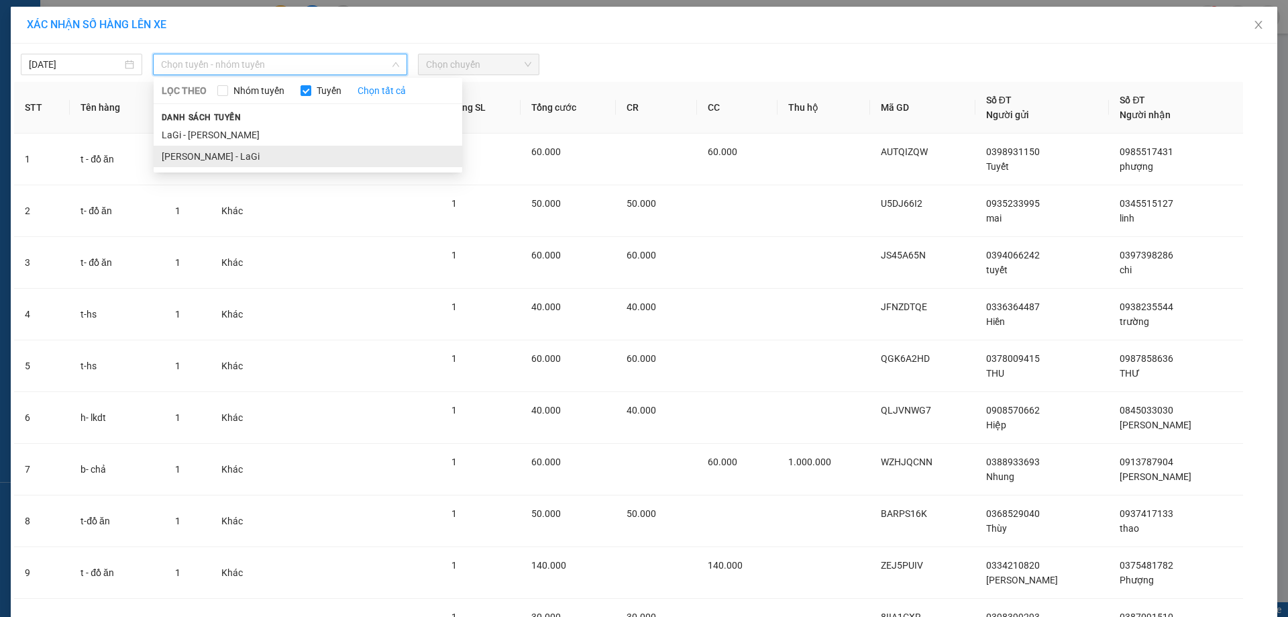
click at [211, 150] on li "Hồ Chí Minh - LaGi" at bounding box center [308, 156] width 309 height 21
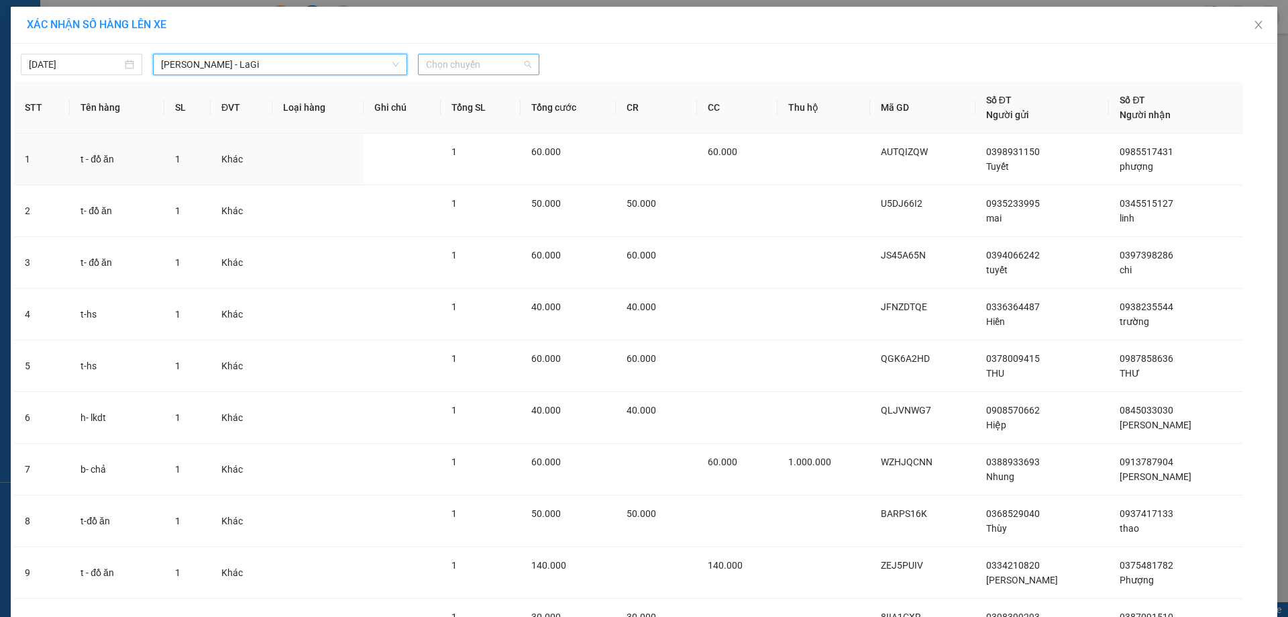
click at [426, 60] on span "Chọn chuyến" at bounding box center [478, 64] width 105 height 20
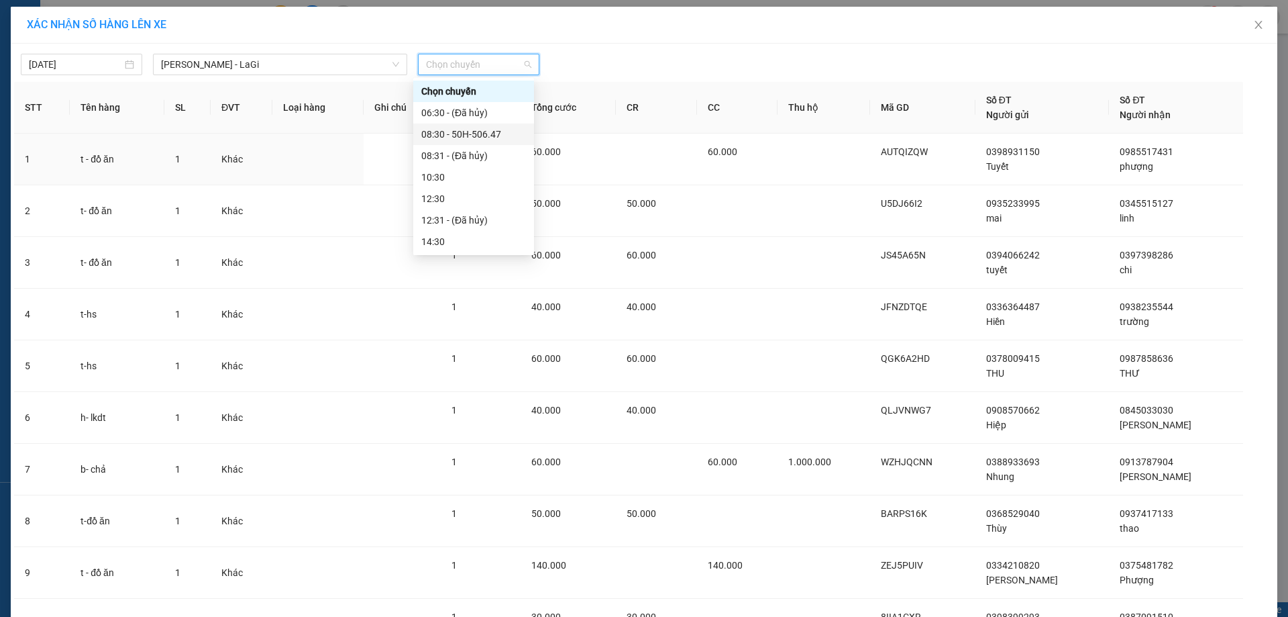
click at [470, 132] on div "08:30 - 50H-506.47" at bounding box center [473, 134] width 105 height 15
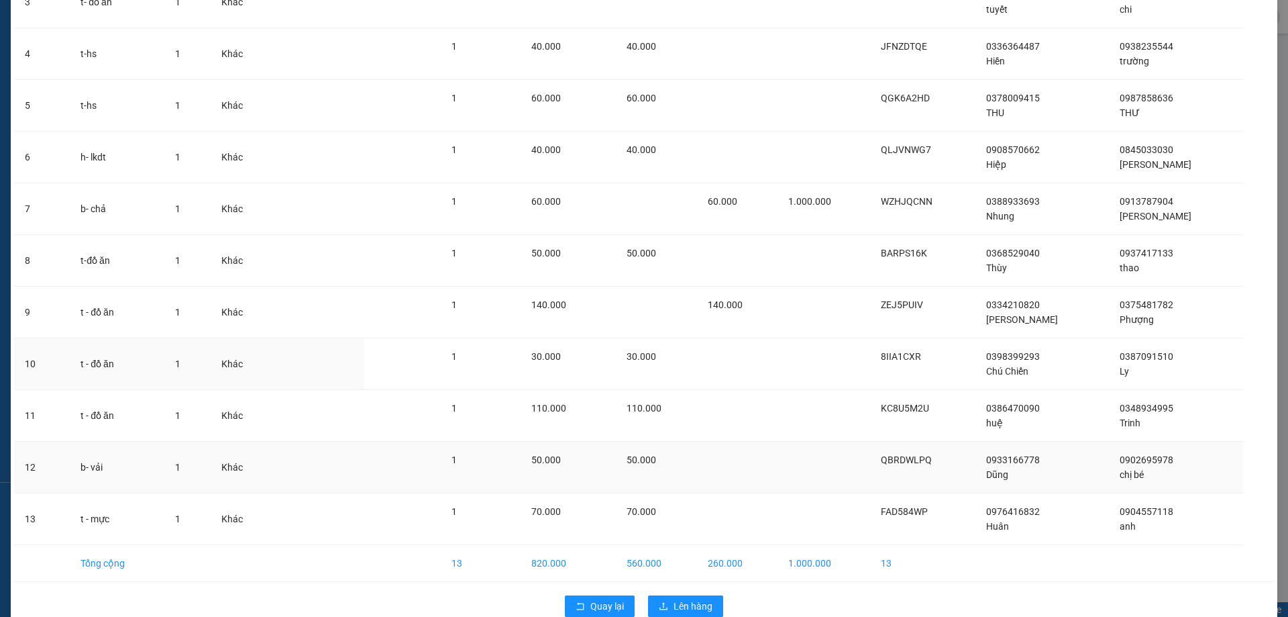
scroll to position [295, 0]
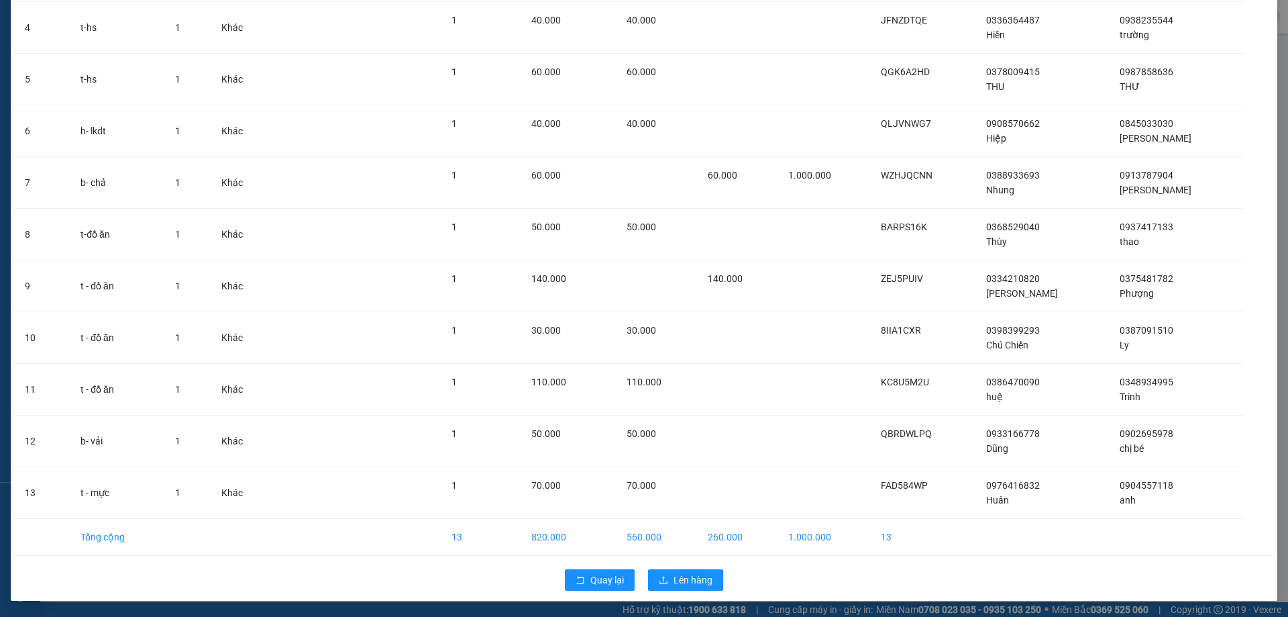
click at [660, 566] on div "Quay lại Lên hàng" at bounding box center [644, 579] width 1260 height 35
click at [663, 570] on button "Lên hàng" at bounding box center [685, 579] width 75 height 21
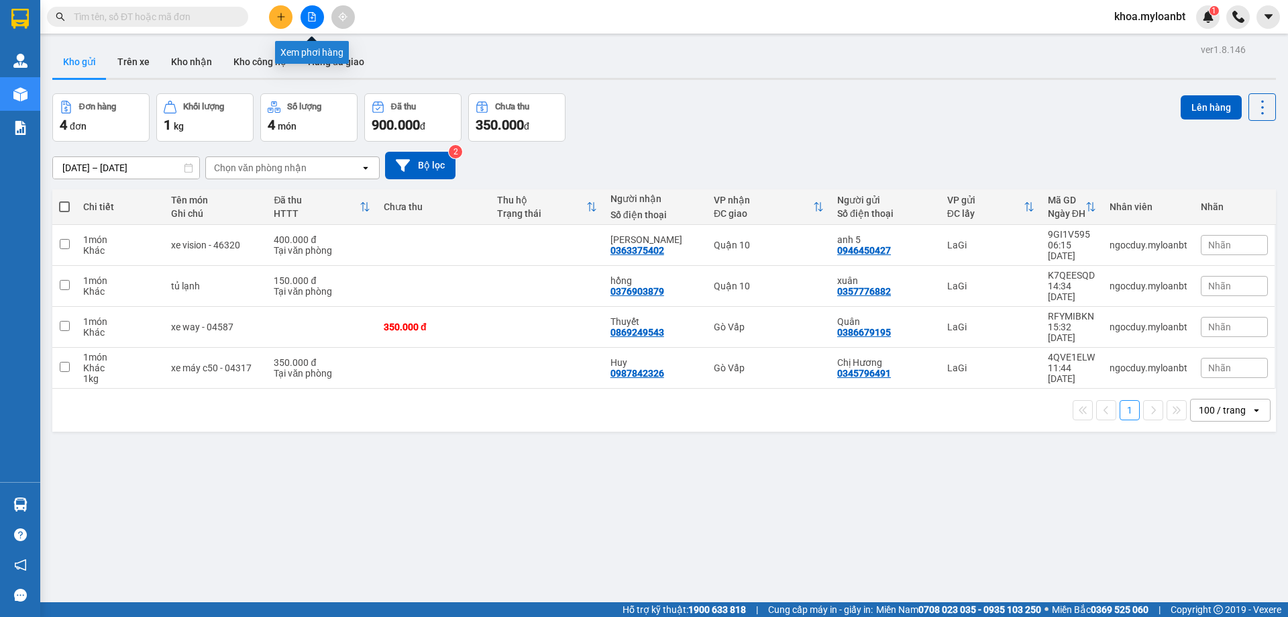
click at [319, 13] on button at bounding box center [312, 16] width 23 height 23
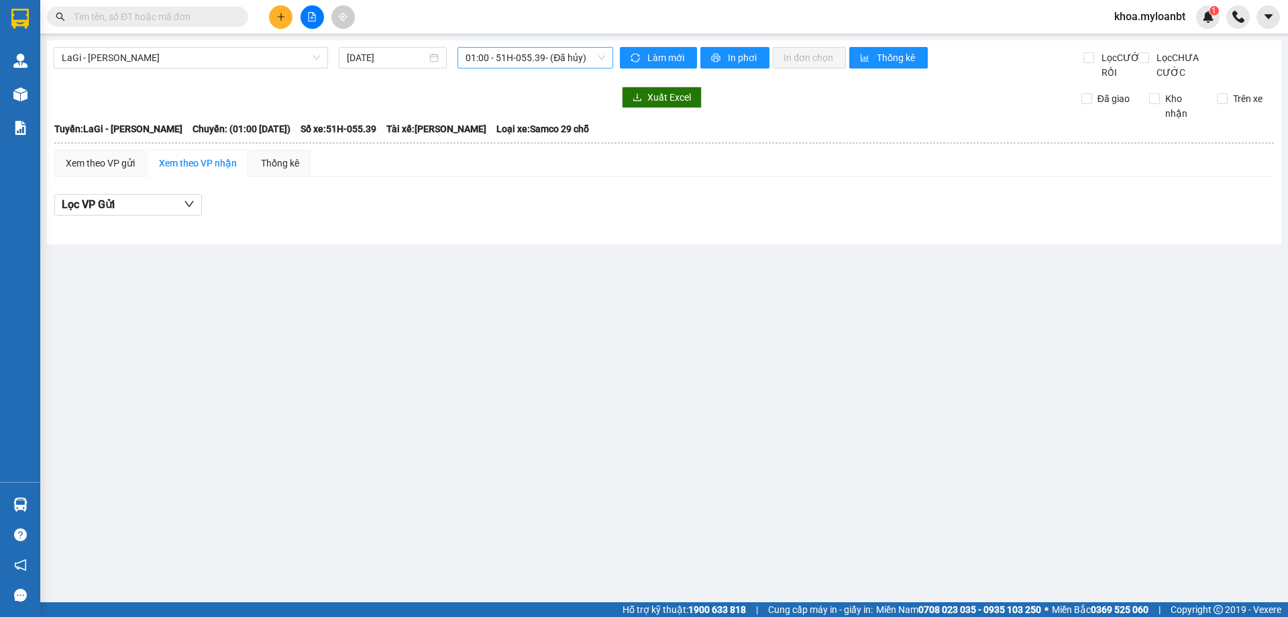
click at [548, 60] on span "01:00 - 51H-055.39 - (Đã hủy)" at bounding box center [536, 58] width 140 height 20
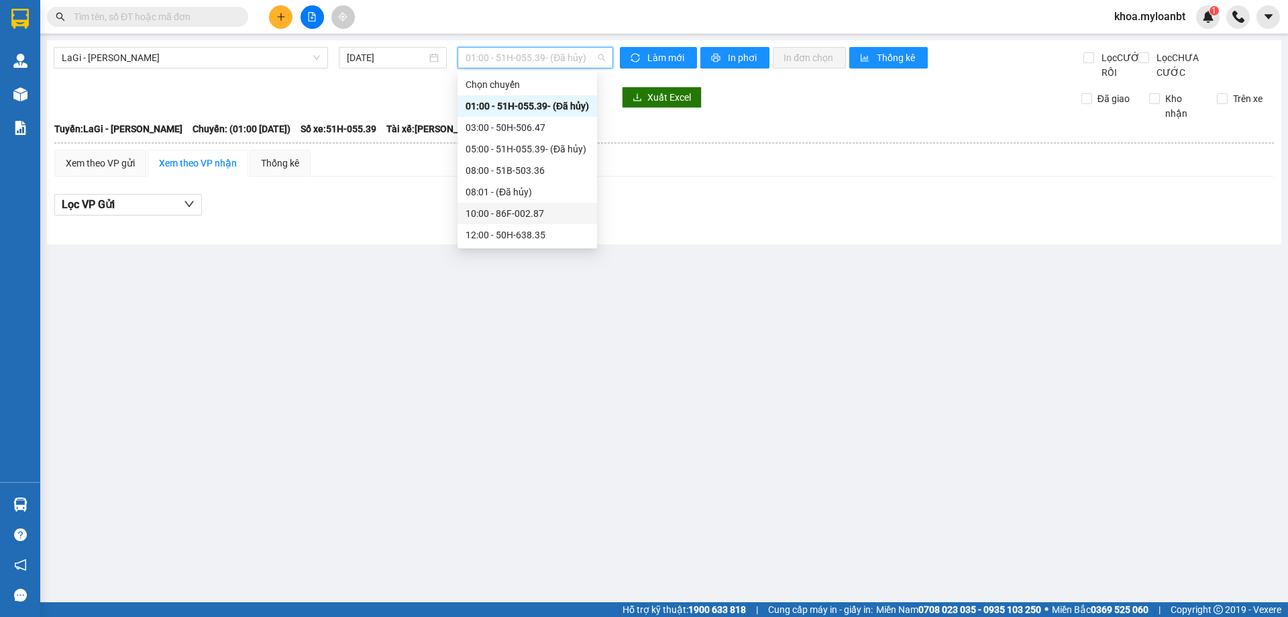
click at [532, 211] on div "10:00 - 86F-002.87" at bounding box center [527, 213] width 123 height 15
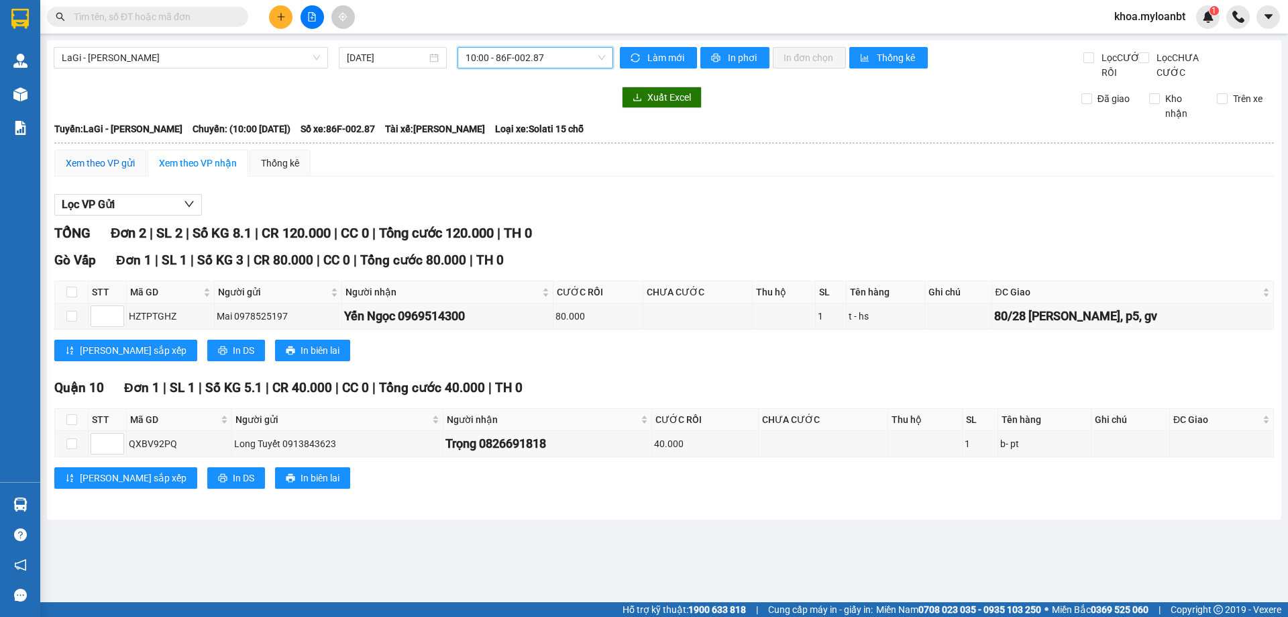
click at [94, 170] on div "Xem theo VP gửi" at bounding box center [100, 163] width 69 height 15
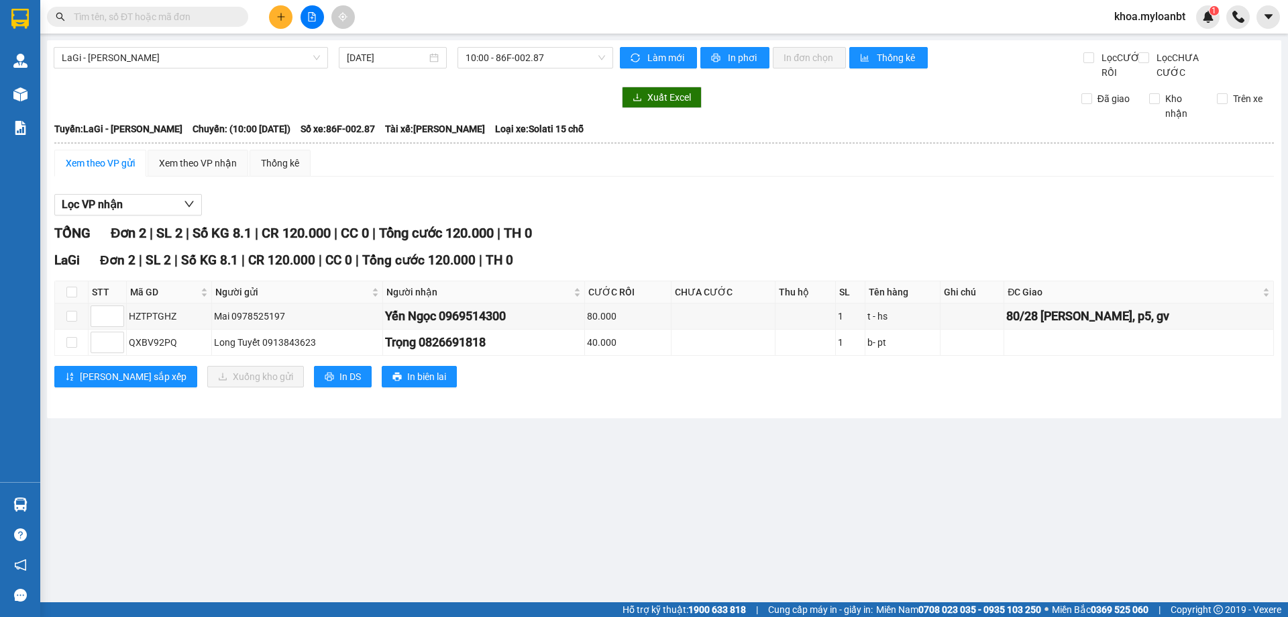
click at [72, 294] on div "LaGi Đơn 2 | SL 2 | Số KG 8.1 | CR 120.000 | CC 0 | Tổng cước 120.000 | TH 0 ST…" at bounding box center [664, 323] width 1220 height 147
click at [76, 297] on input "checkbox" at bounding box center [71, 292] width 11 height 11
checkbox input "true"
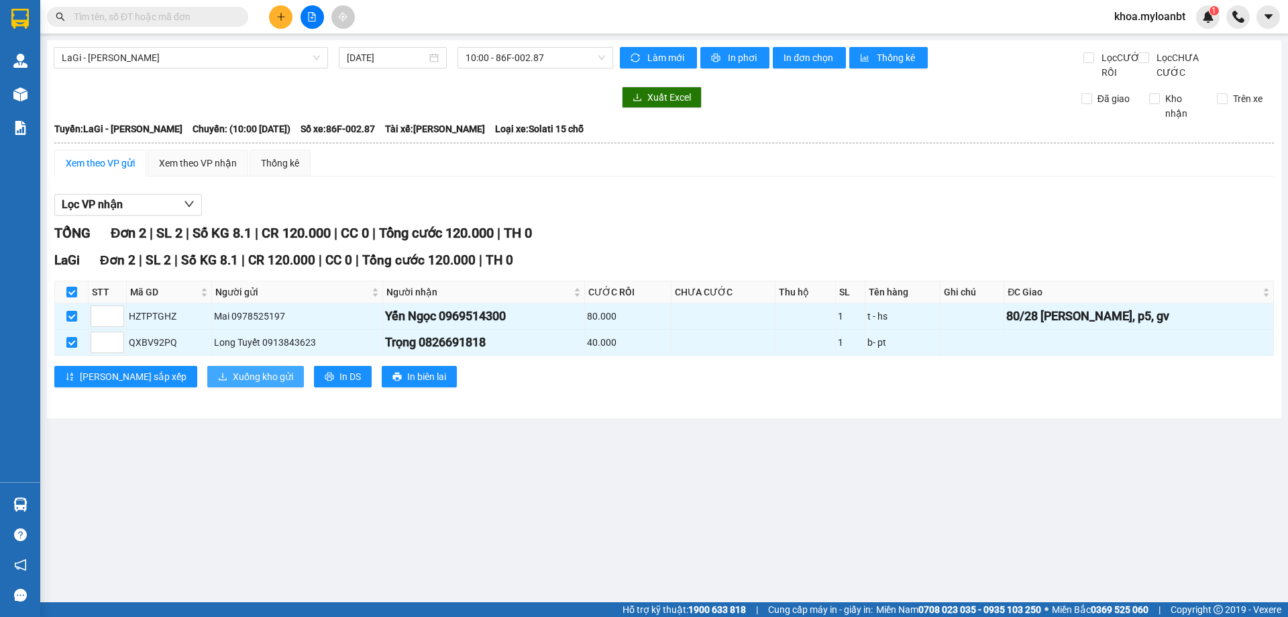
click at [233, 384] on span "Xuống kho gửi" at bounding box center [263, 376] width 60 height 15
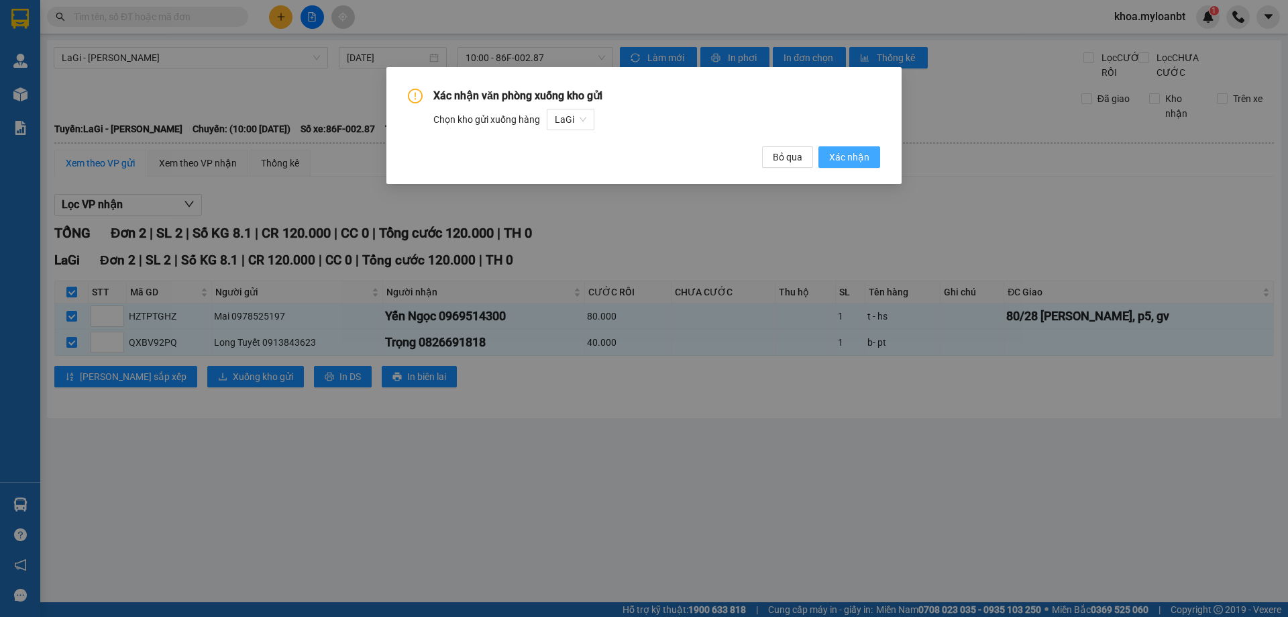
click at [821, 162] on button "Xác nhận" at bounding box center [850, 156] width 62 height 21
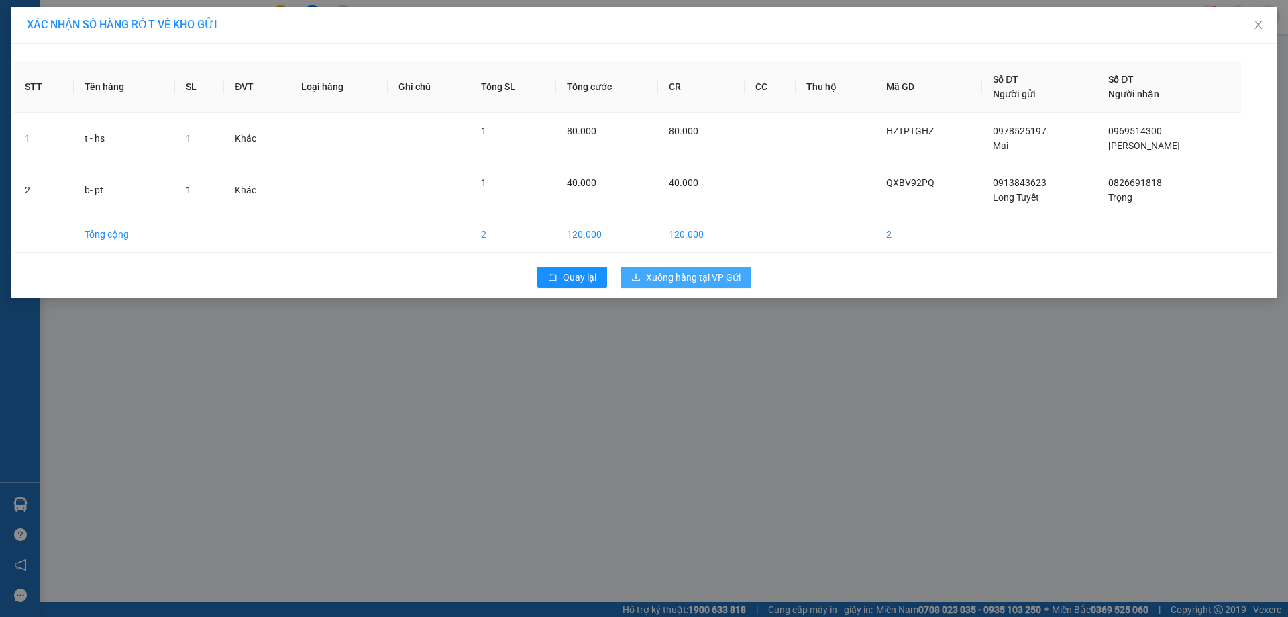
click at [698, 273] on span "Xuống hàng tại VP Gửi" at bounding box center [693, 277] width 95 height 15
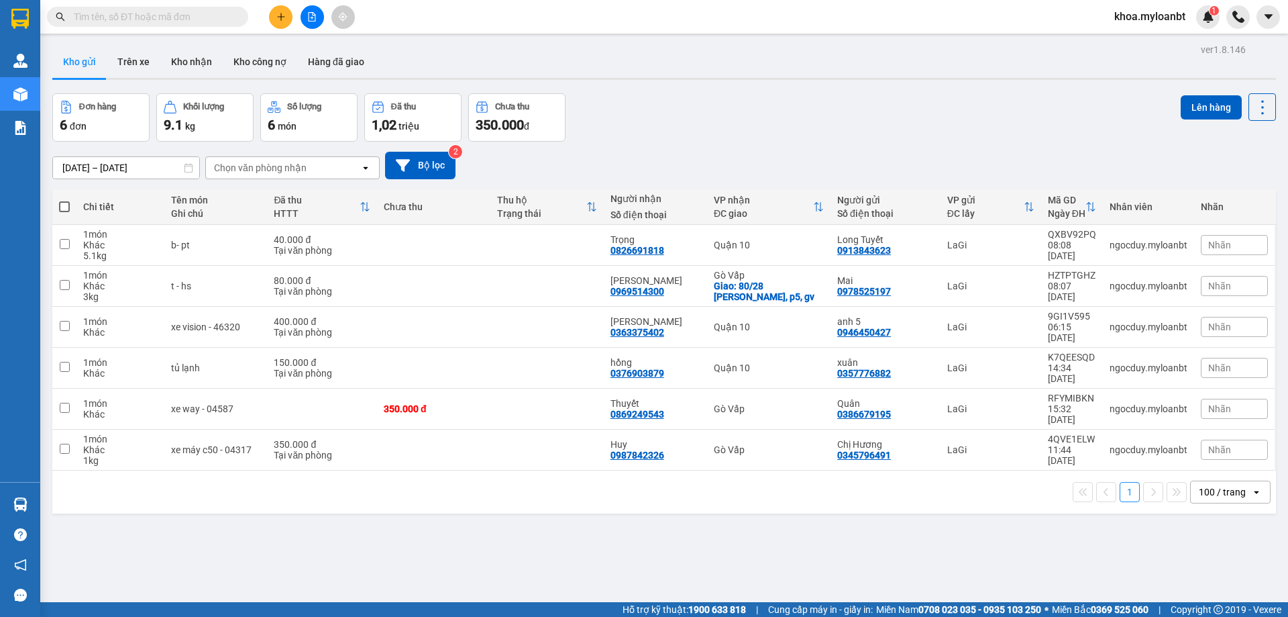
click at [196, 23] on input "text" at bounding box center [153, 16] width 158 height 15
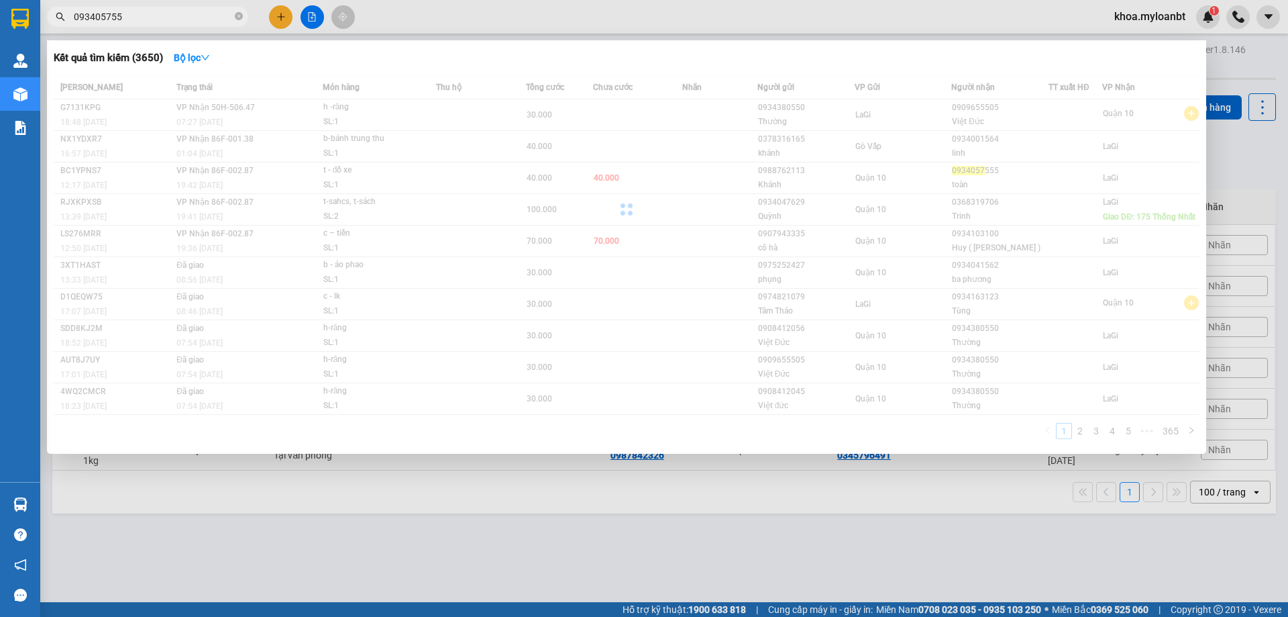
type input "0934057555"
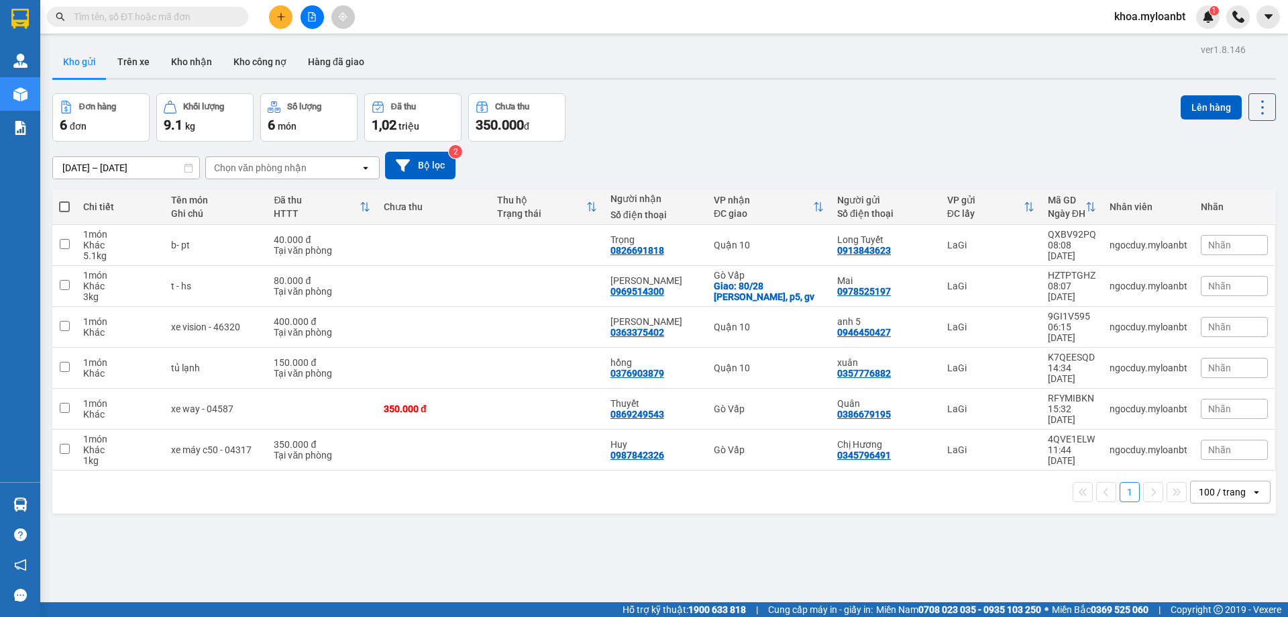
click at [1136, 18] on span "khoa.myloanbt" at bounding box center [1150, 16] width 93 height 17
click at [1128, 45] on span "Đăng xuất" at bounding box center [1156, 41] width 64 height 15
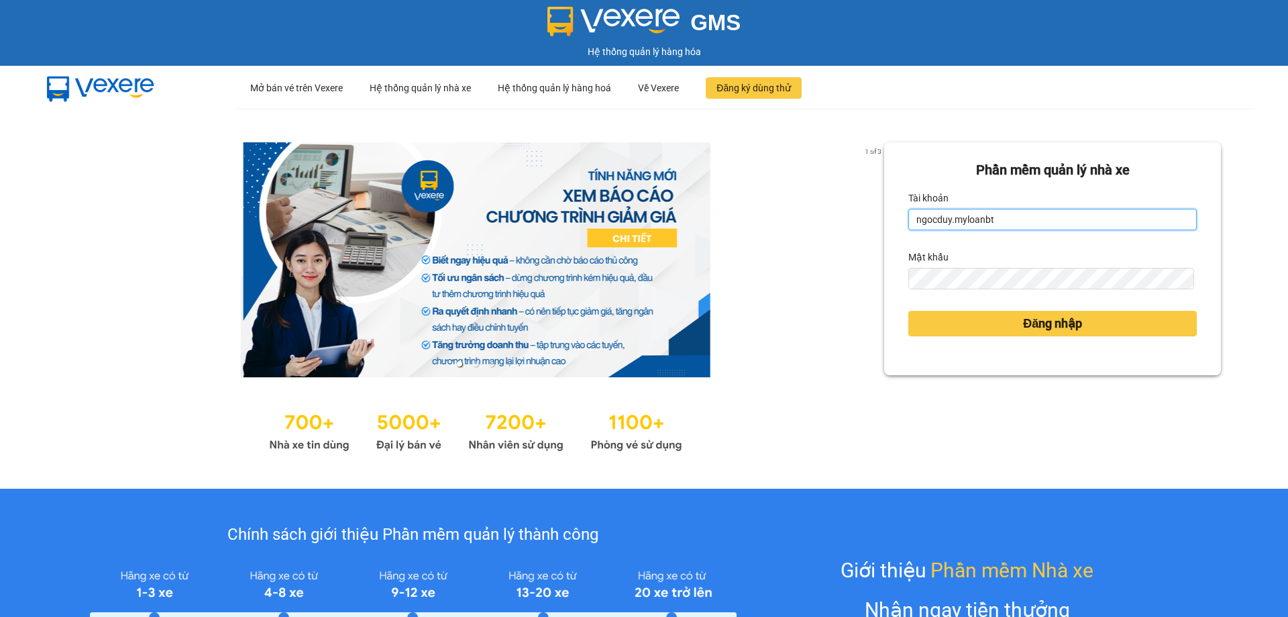
click at [1006, 216] on input "ngocduy.myloanbt" at bounding box center [1053, 219] width 289 height 21
click at [1005, 222] on input "ngocduy.myloanbt" at bounding box center [1053, 219] width 289 height 21
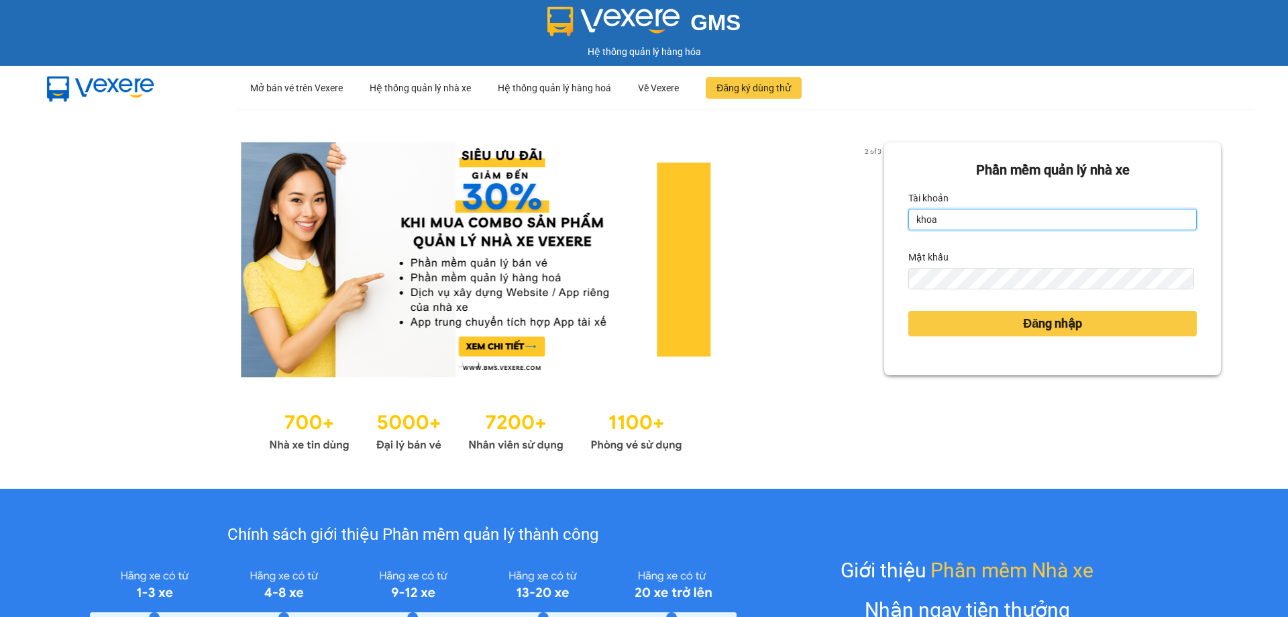
type input "khoa.myloanbt"
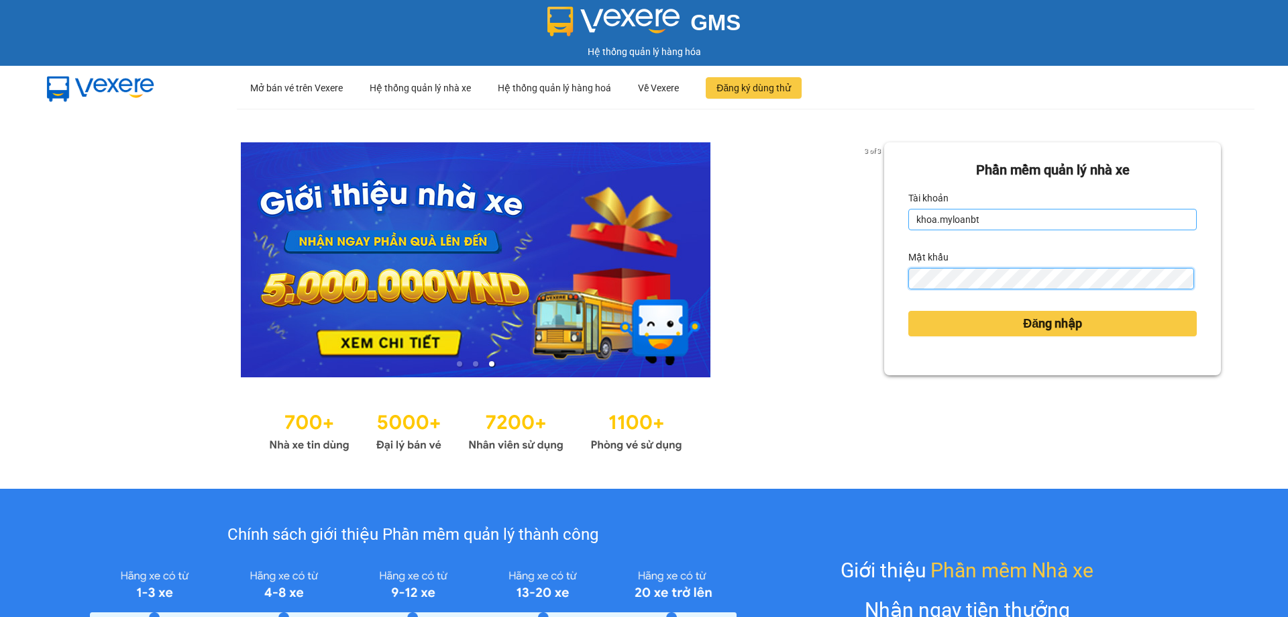
click at [909, 311] on button "Đăng nhập" at bounding box center [1053, 323] width 289 height 25
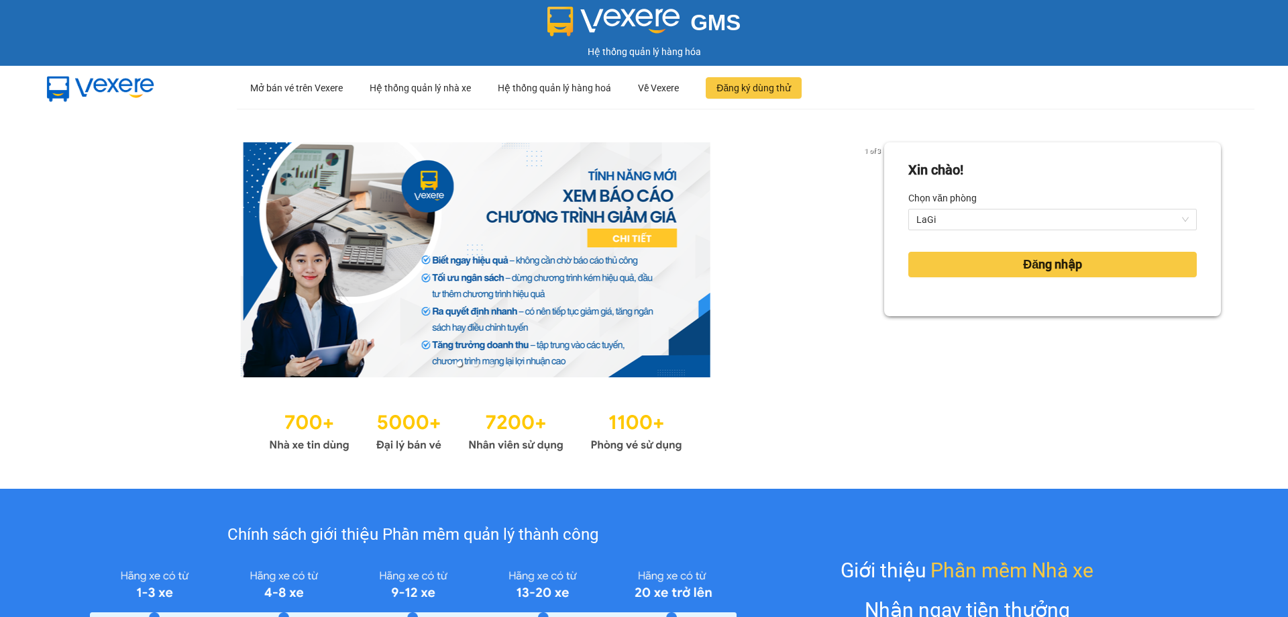
click at [964, 318] on div "Xin chào! Chọn văn phòng LaGi Đăng nhập" at bounding box center [1052, 298] width 337 height 313
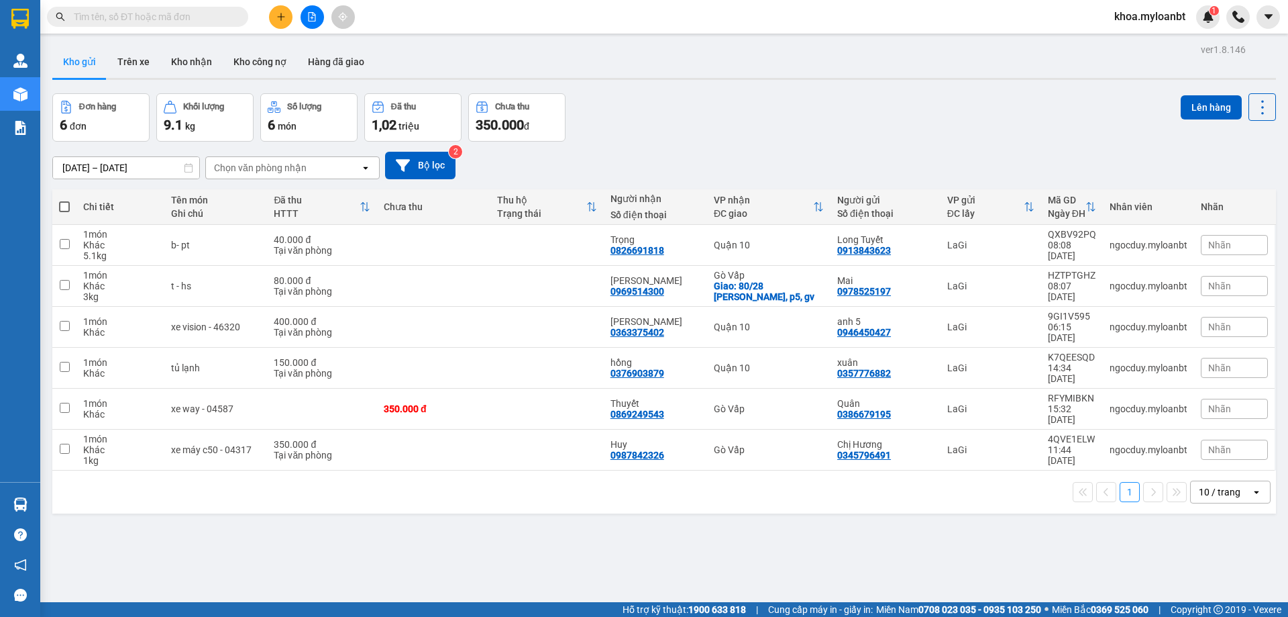
click at [1153, 11] on span "khoa.myloanbt" at bounding box center [1150, 16] width 93 height 17
click at [1136, 34] on li "Đăng xuất" at bounding box center [1149, 41] width 94 height 21
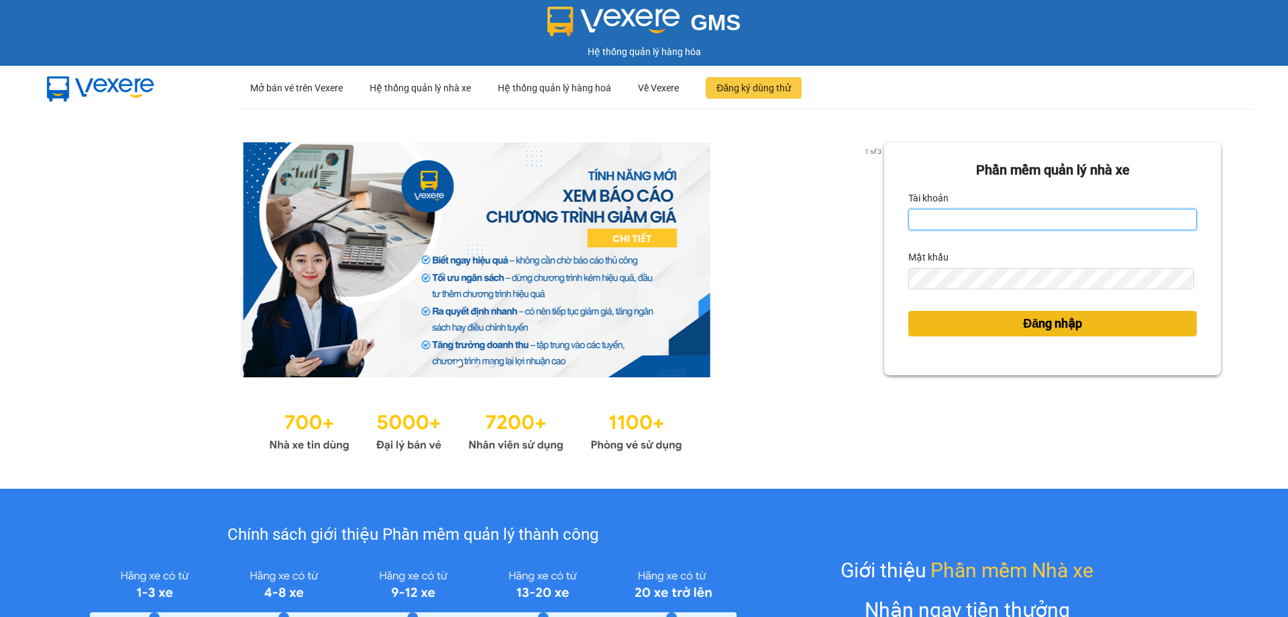
type input "ngocduy.myloanbt"
click at [970, 327] on button "Đăng nhập" at bounding box center [1053, 323] width 289 height 25
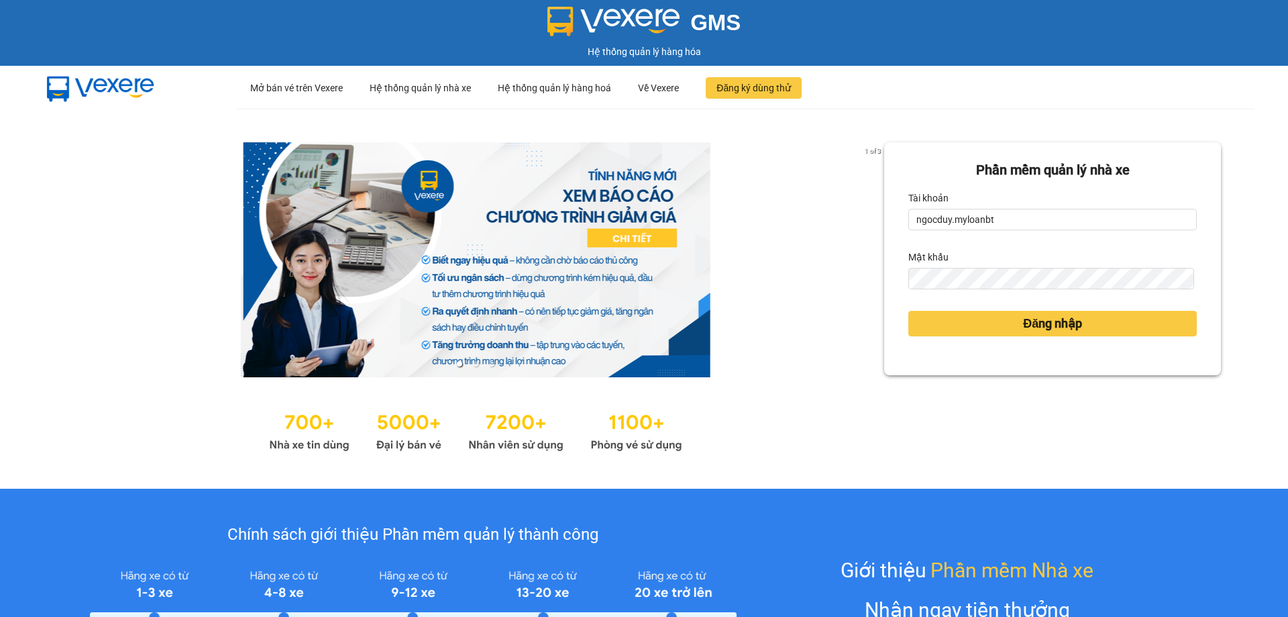
click at [958, 327] on body "GMS Hệ thống quản lý hàng hóa ··· Mở bán vé trên Vexere ··· Hệ thống quản lý nh…" at bounding box center [644, 308] width 1288 height 617
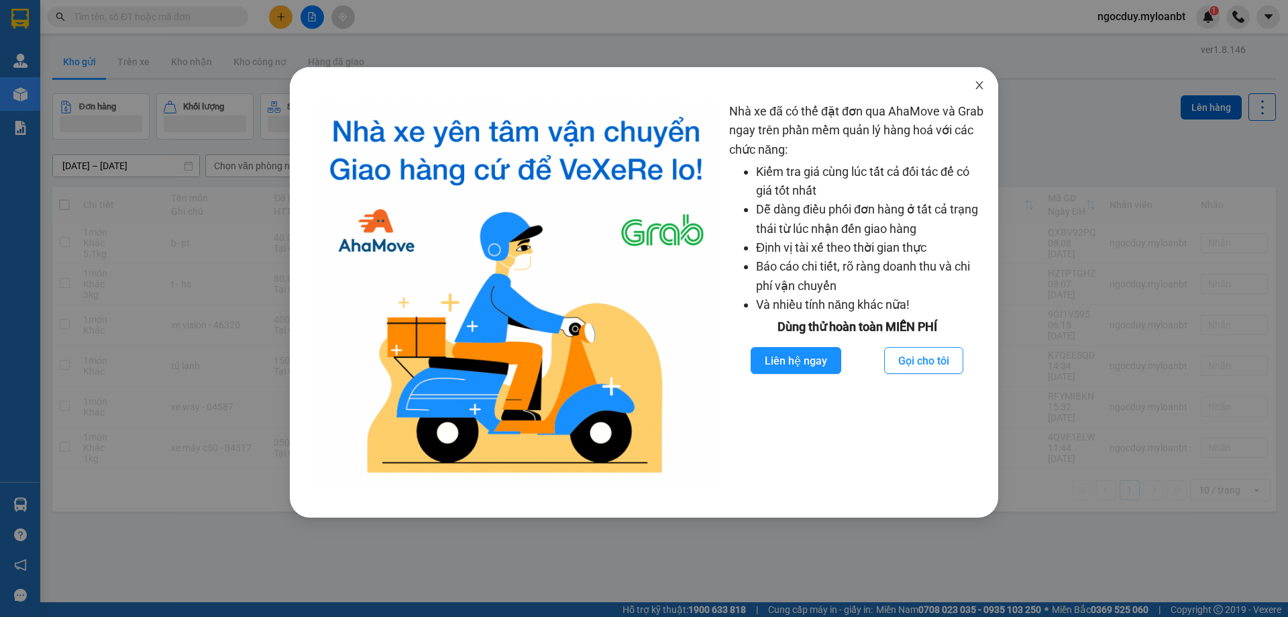
click at [986, 81] on span "Close" at bounding box center [980, 86] width 38 height 38
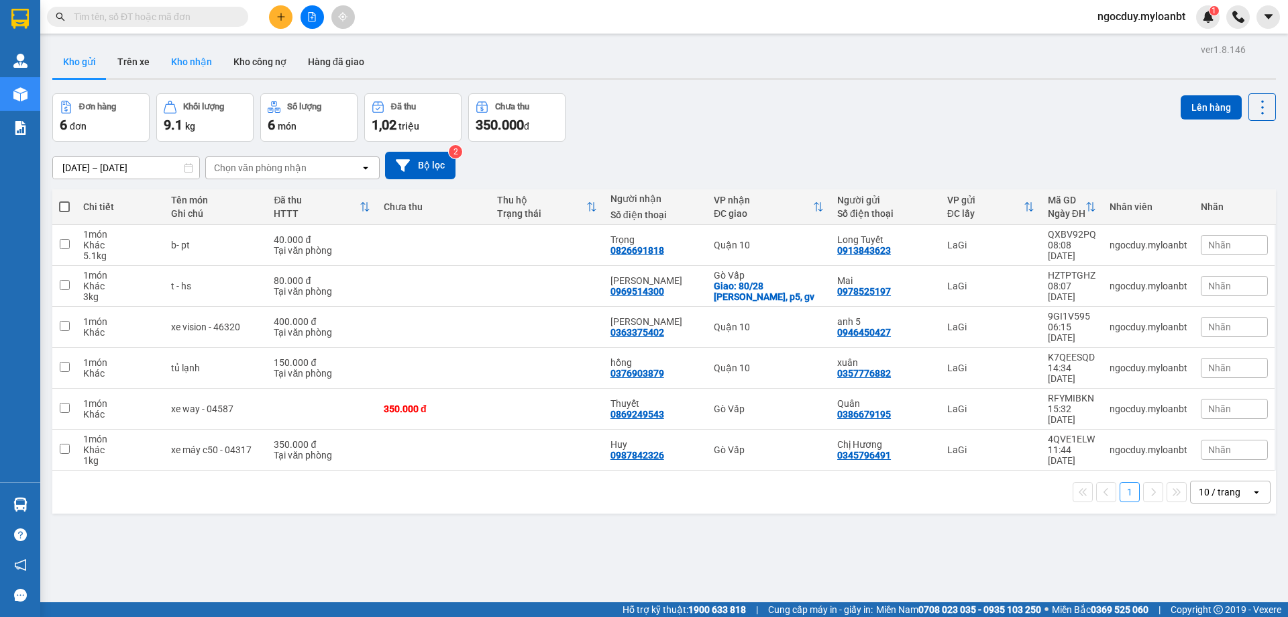
click at [165, 53] on button "Kho nhận" at bounding box center [191, 62] width 62 height 32
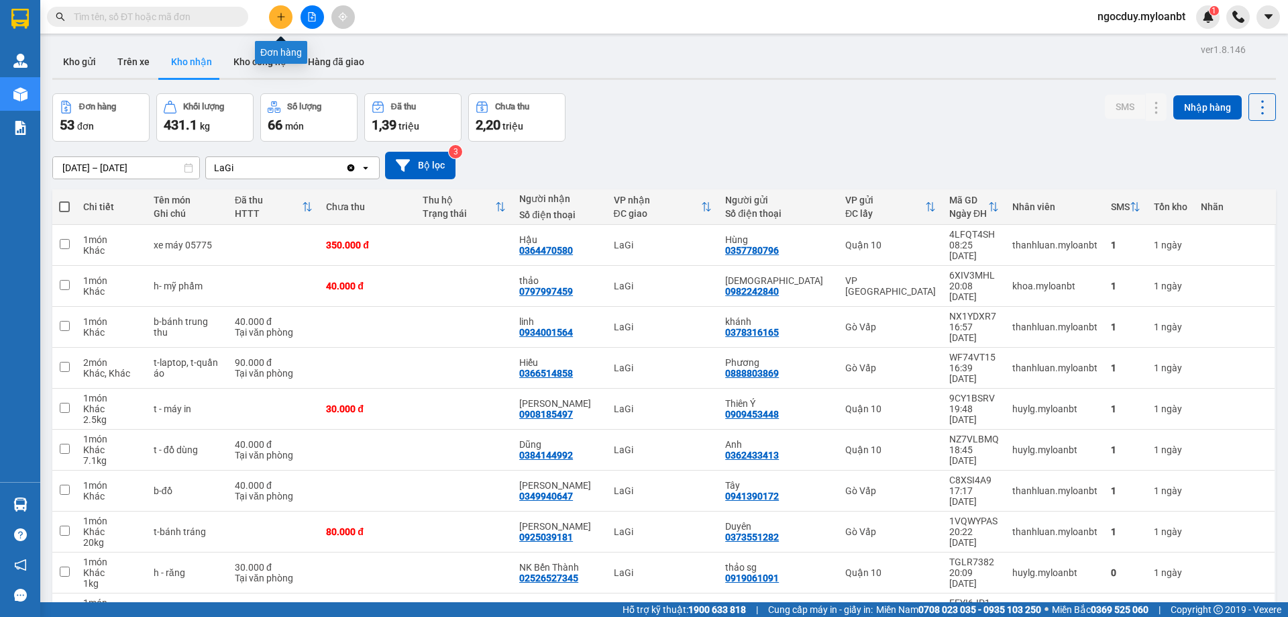
click at [285, 17] on icon "plus" at bounding box center [280, 16] width 9 height 9
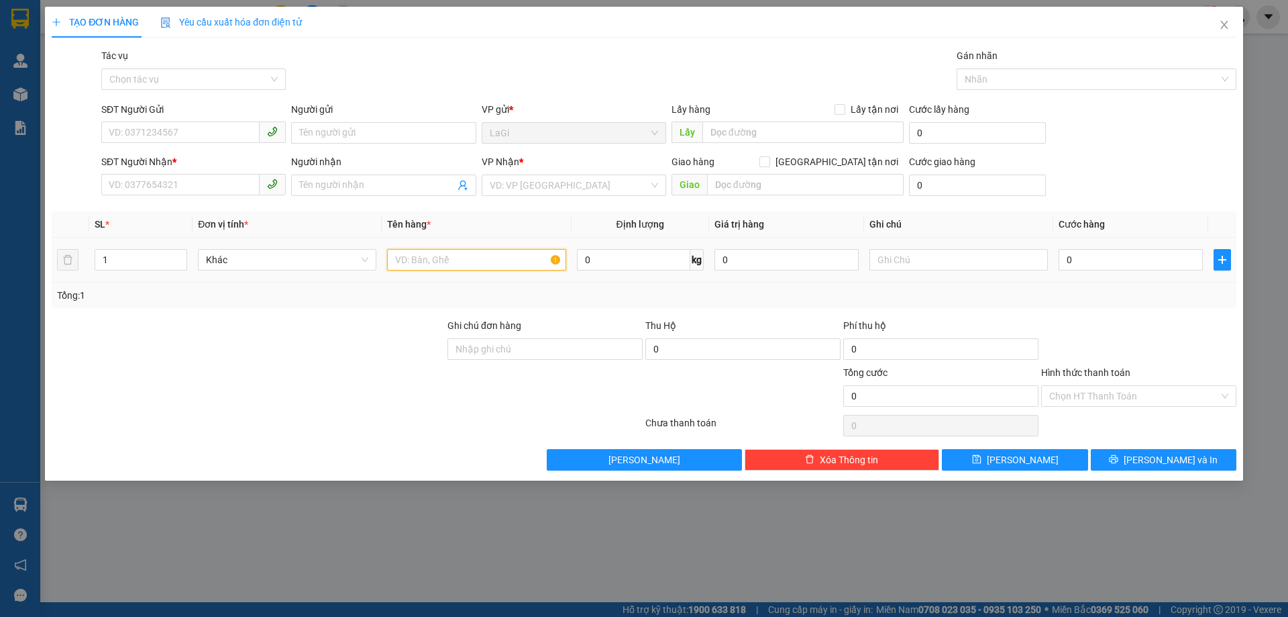
click at [507, 264] on input "text" at bounding box center [476, 259] width 178 height 21
type input "t-"
click at [187, 125] on input "SĐT Người Gửi" at bounding box center [180, 131] width 158 height 21
type input "0931755557"
click at [187, 123] on input "0931755557" at bounding box center [180, 131] width 158 height 21
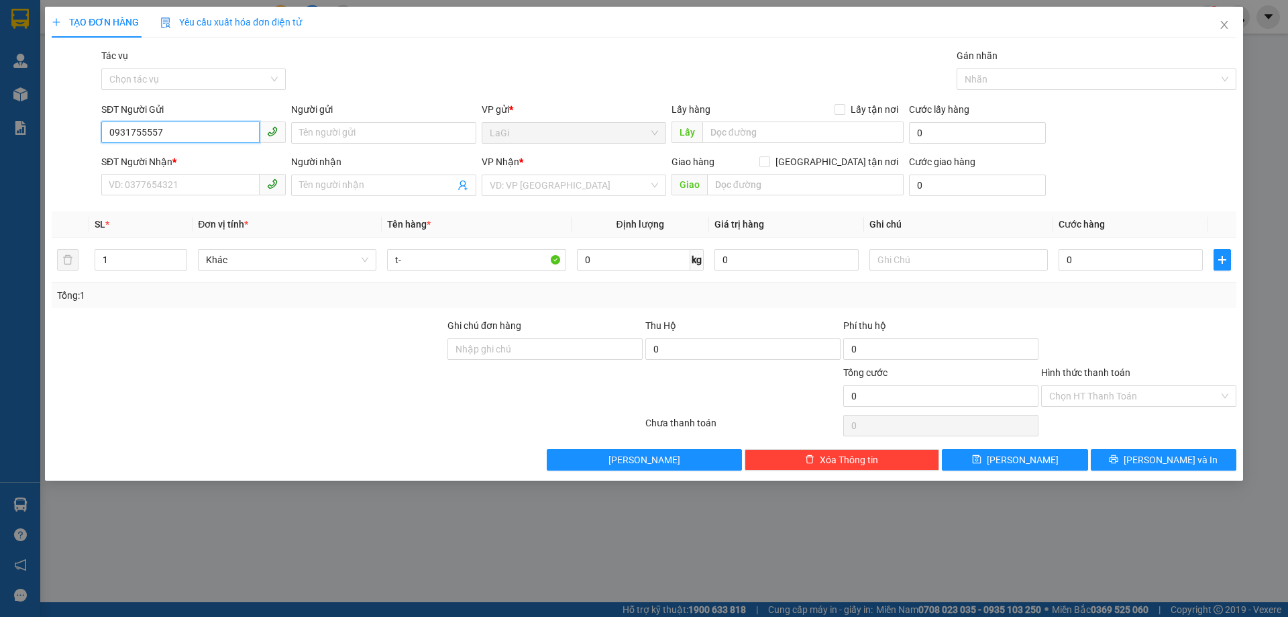
click at [178, 130] on input "0931755557" at bounding box center [180, 131] width 158 height 21
click at [165, 181] on input "SĐT Người Nhận *" at bounding box center [180, 184] width 158 height 21
paste input "0931755557"
type input "0931755557"
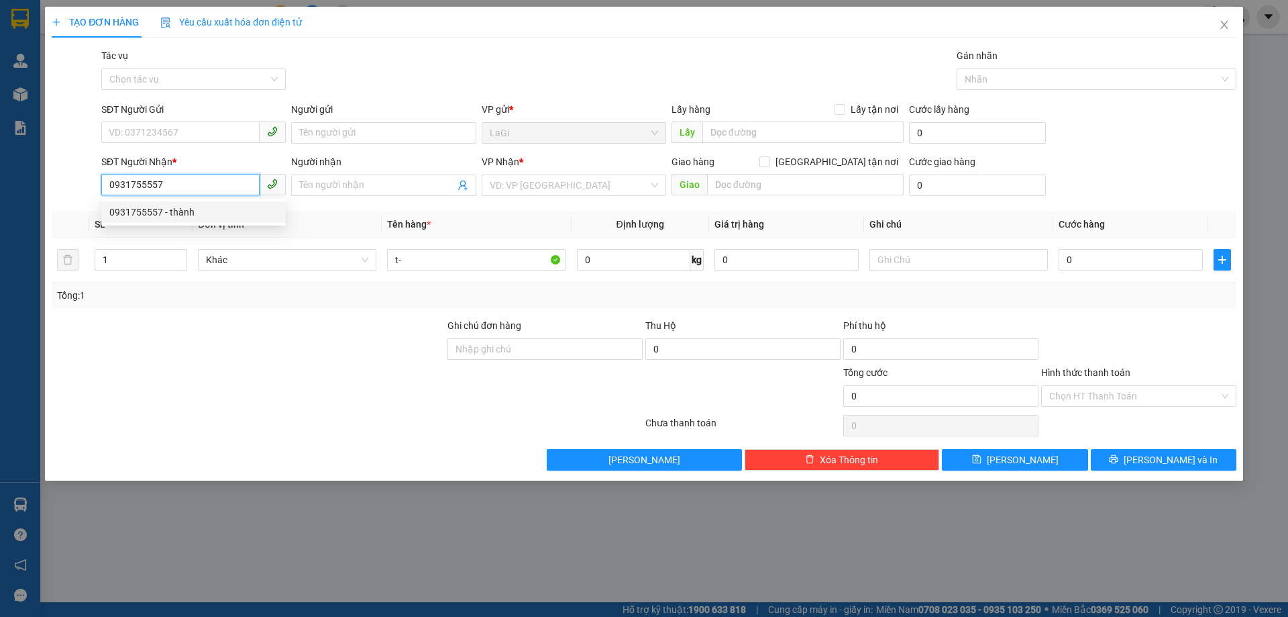
click at [170, 179] on input "0931755557" at bounding box center [180, 184] width 158 height 21
click at [191, 207] on div "0931755557 - thành" at bounding box center [193, 212] width 168 height 15
type input "thành"
type input "0931755557"
click at [156, 140] on input "SĐT Người Gửi" at bounding box center [180, 131] width 158 height 21
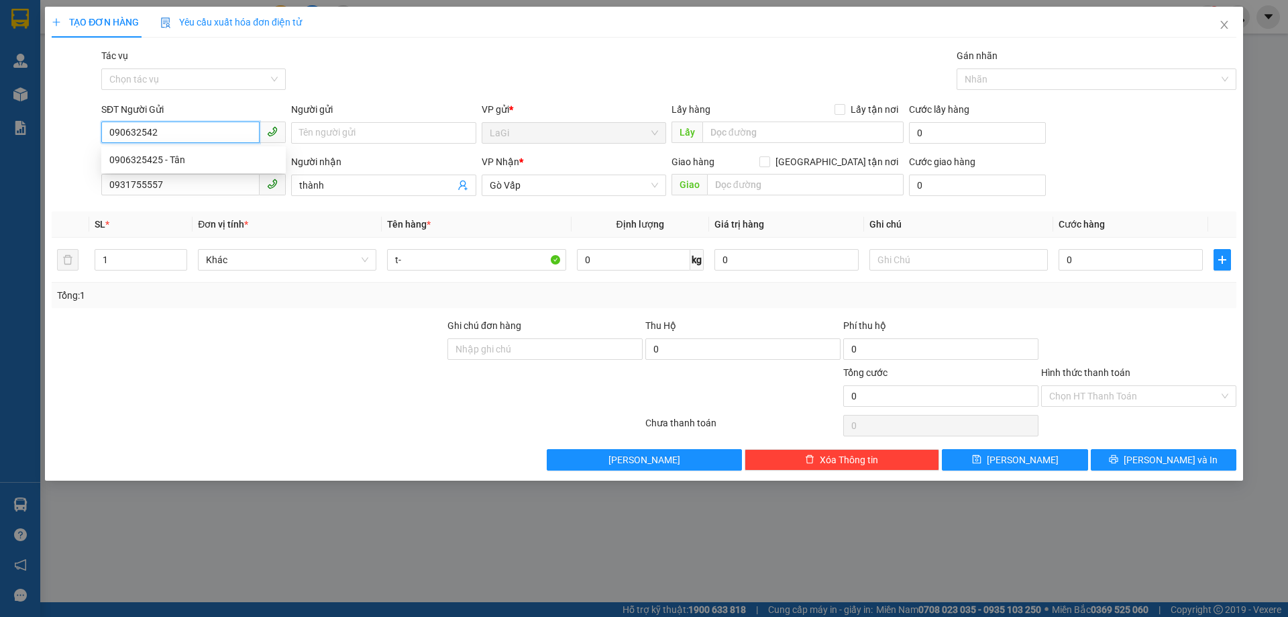
type input "0906325425"
click at [222, 158] on div "0906325425 - Tân" at bounding box center [193, 159] width 168 height 15
type input "Tân"
type input "0906325425"
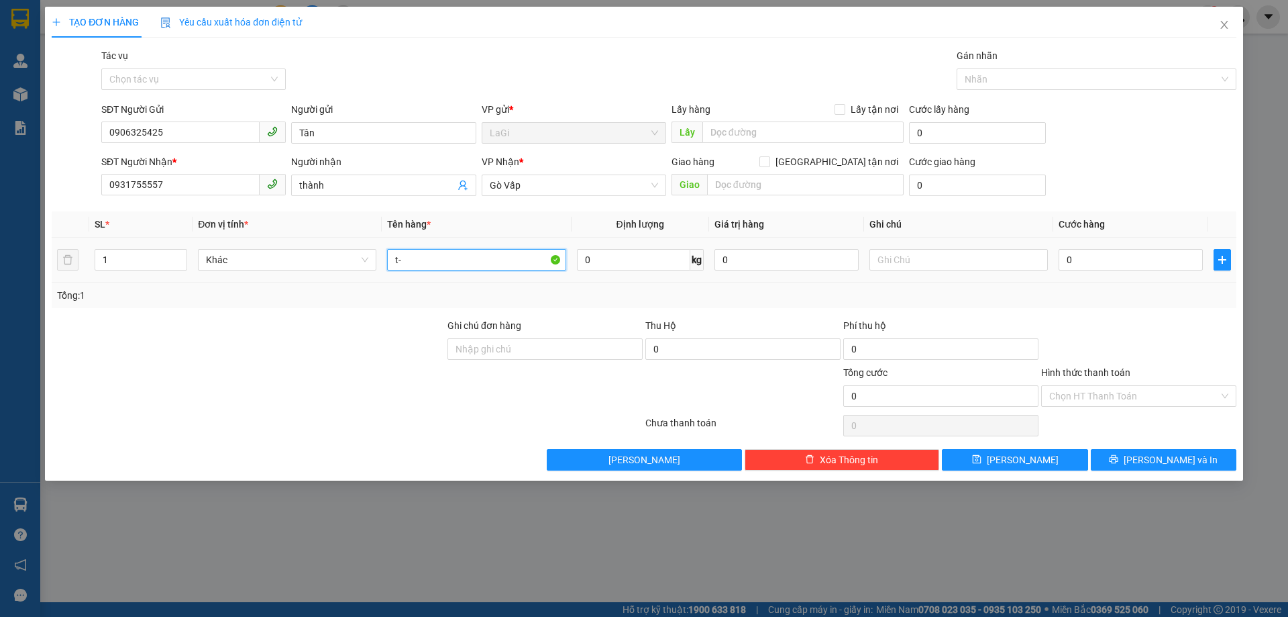
click at [470, 258] on input "t-" at bounding box center [476, 259] width 178 height 21
type input "t- đồ ăn"
click at [1102, 260] on input "0" at bounding box center [1131, 259] width 144 height 21
click at [622, 264] on input "0" at bounding box center [633, 259] width 113 height 21
type input "6"
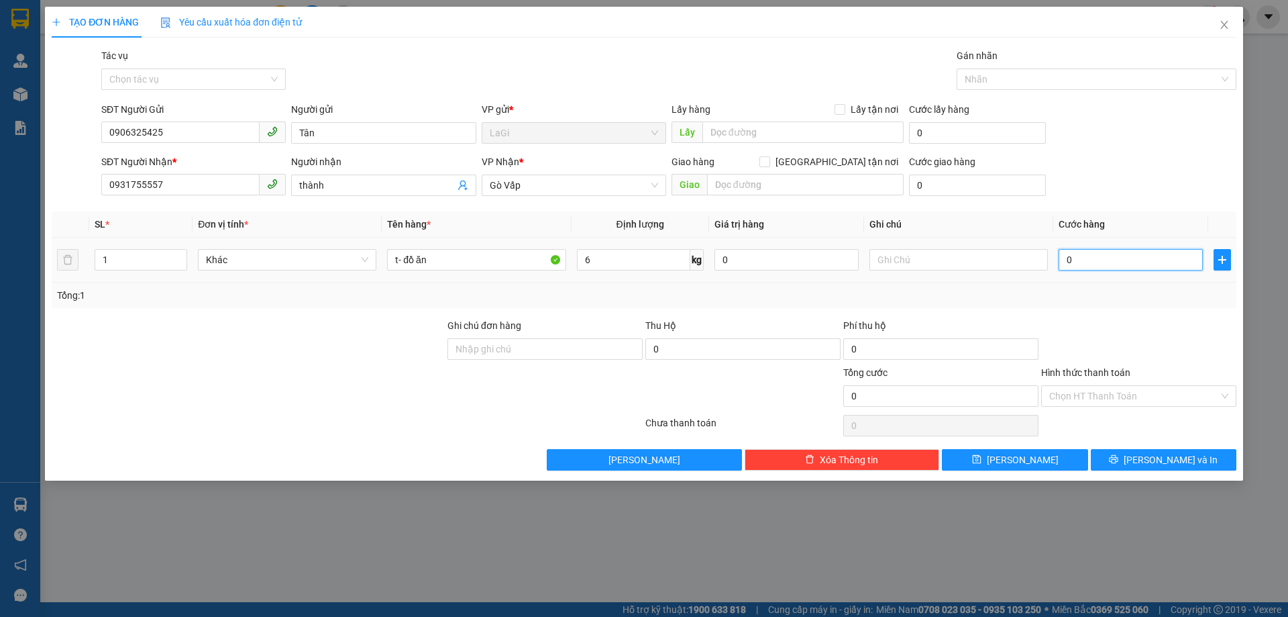
click at [1136, 254] on input "0" at bounding box center [1131, 259] width 144 height 21
type input "5"
type input "50"
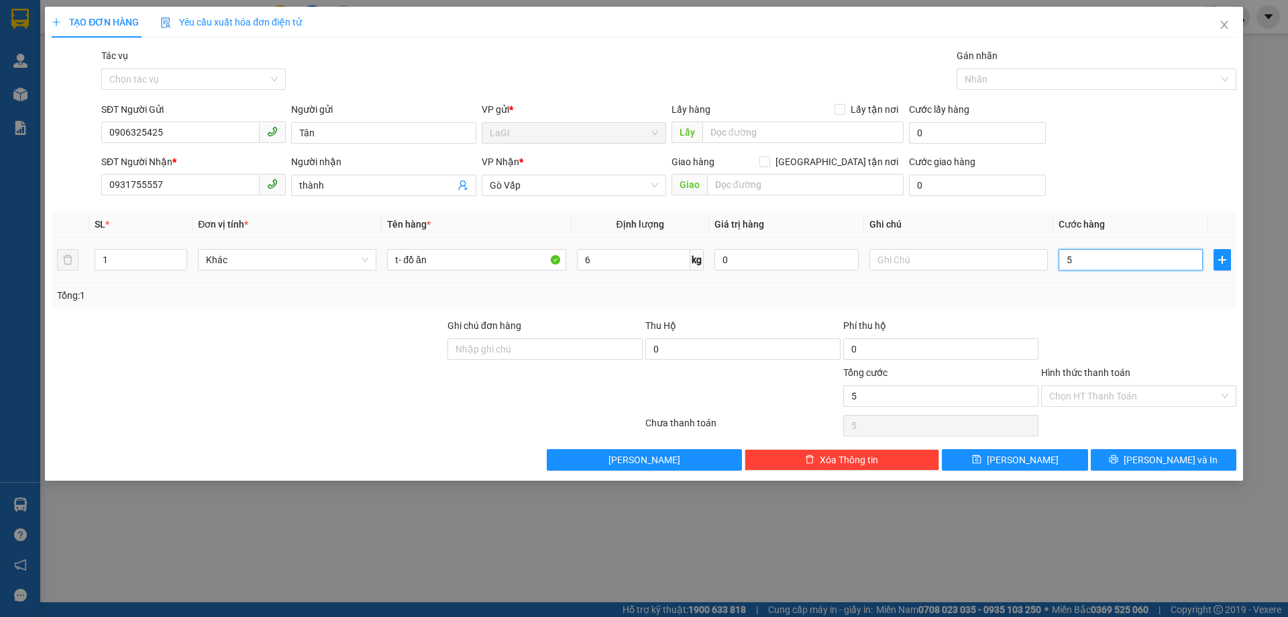
type input "50"
type input "50.000"
click at [1168, 355] on div at bounding box center [1139, 341] width 198 height 47
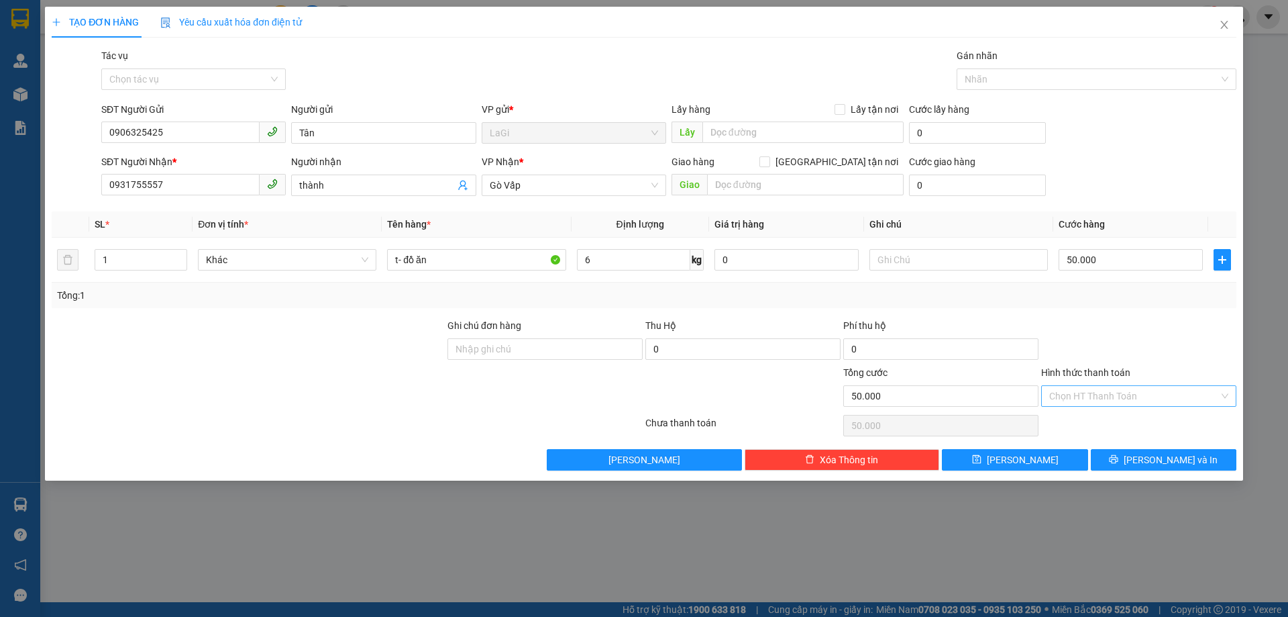
drag, startPoint x: 1125, startPoint y: 390, endPoint x: 1122, endPoint y: 405, distance: 15.7
click at [1125, 391] on input "Hình thức thanh toán" at bounding box center [1134, 396] width 170 height 20
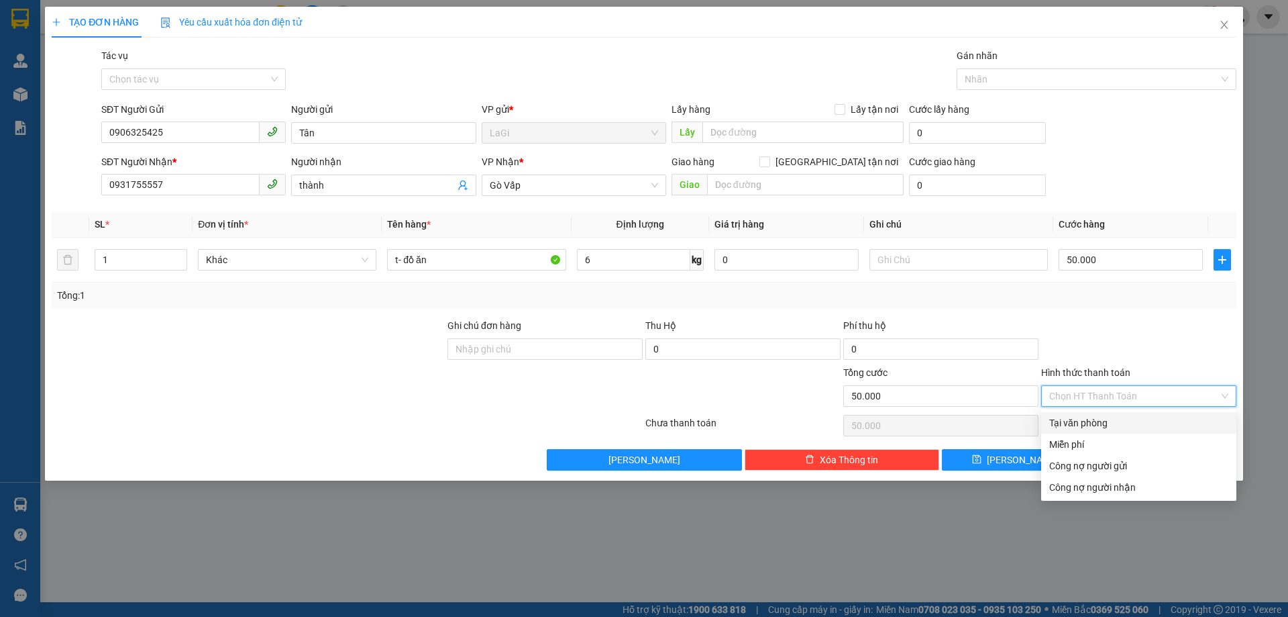
click at [1160, 423] on div "Tại văn phòng" at bounding box center [1138, 422] width 179 height 15
type input "0"
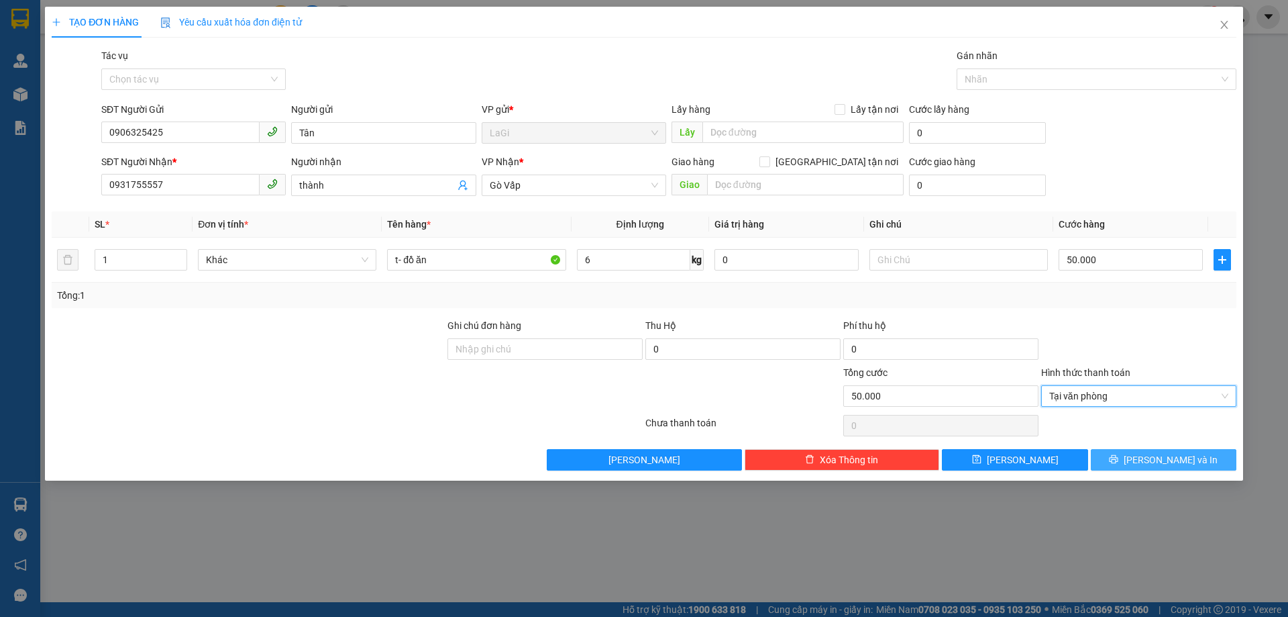
click at [1172, 456] on span "[PERSON_NAME] và In" at bounding box center [1171, 459] width 94 height 15
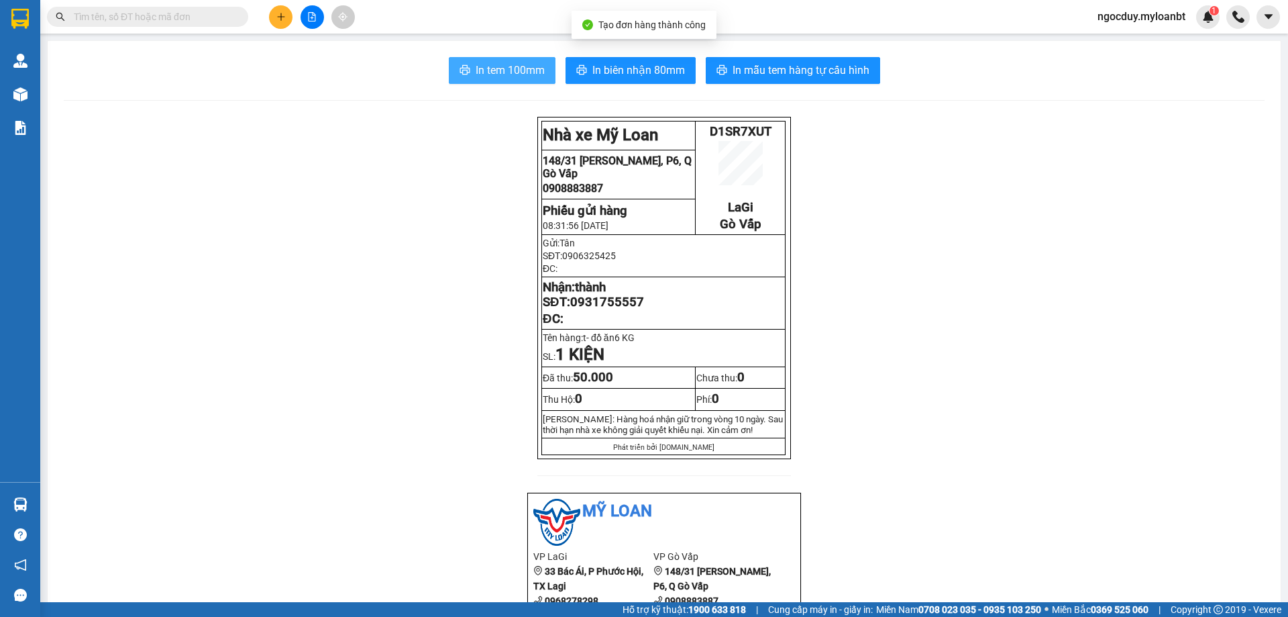
click at [487, 75] on span "In tem 100mm" at bounding box center [510, 70] width 69 height 17
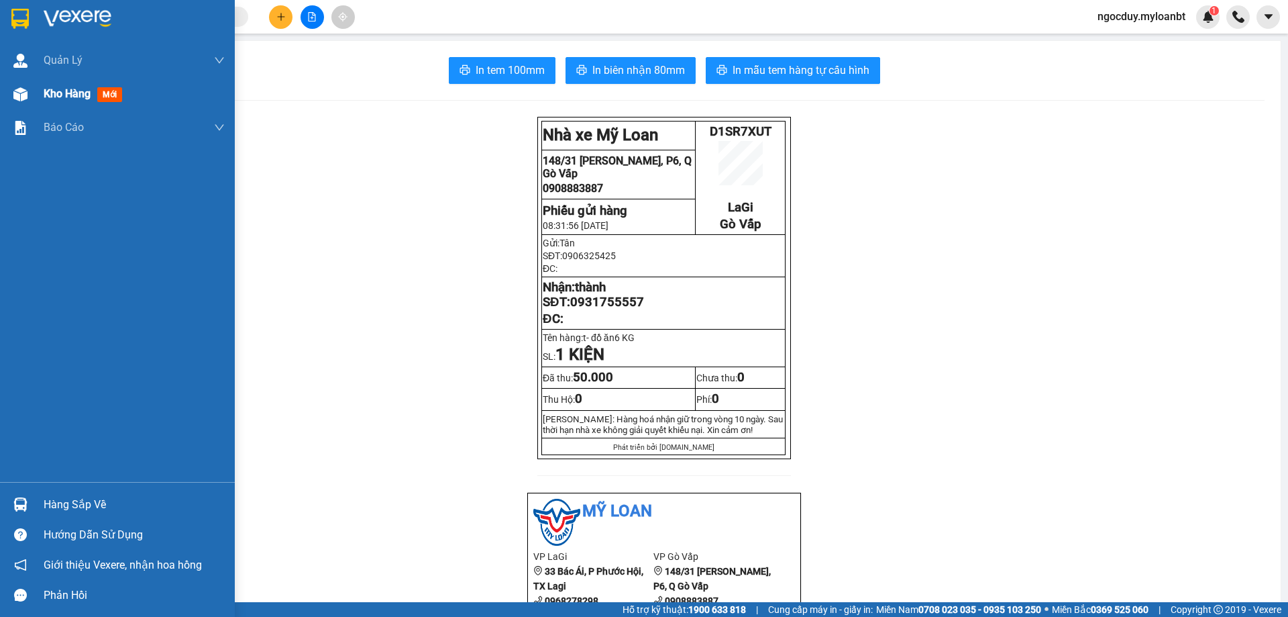
click at [74, 98] on span "Kho hàng" at bounding box center [67, 93] width 47 height 13
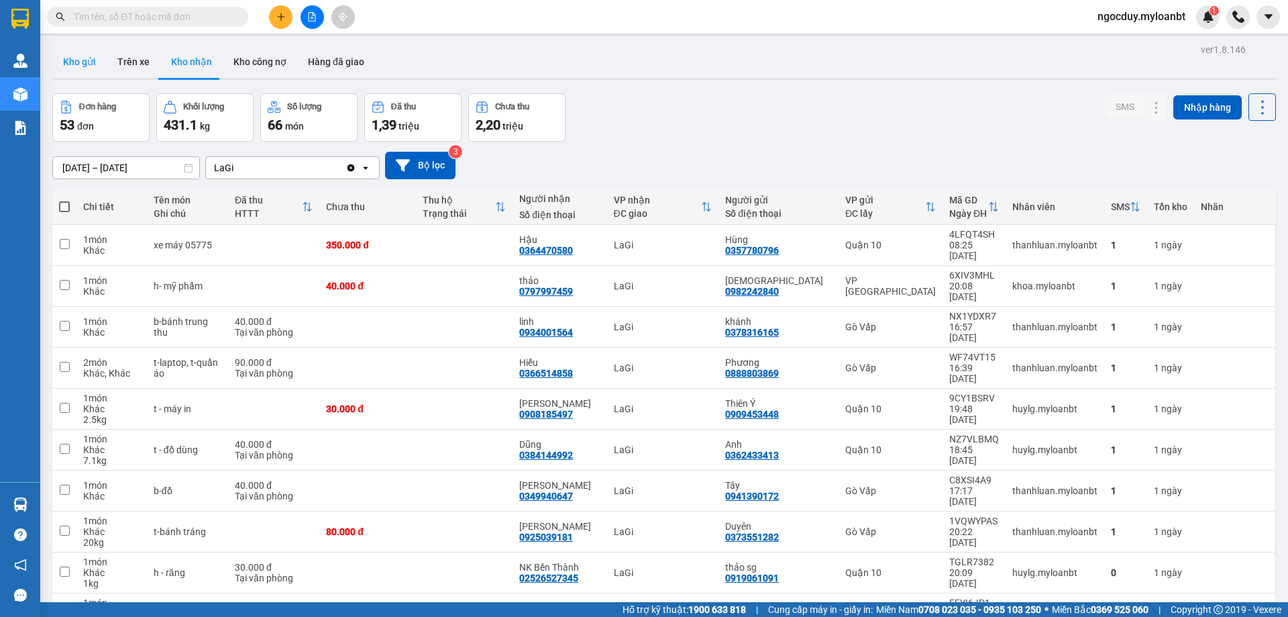
click at [93, 70] on button "Kho gửi" at bounding box center [79, 62] width 54 height 32
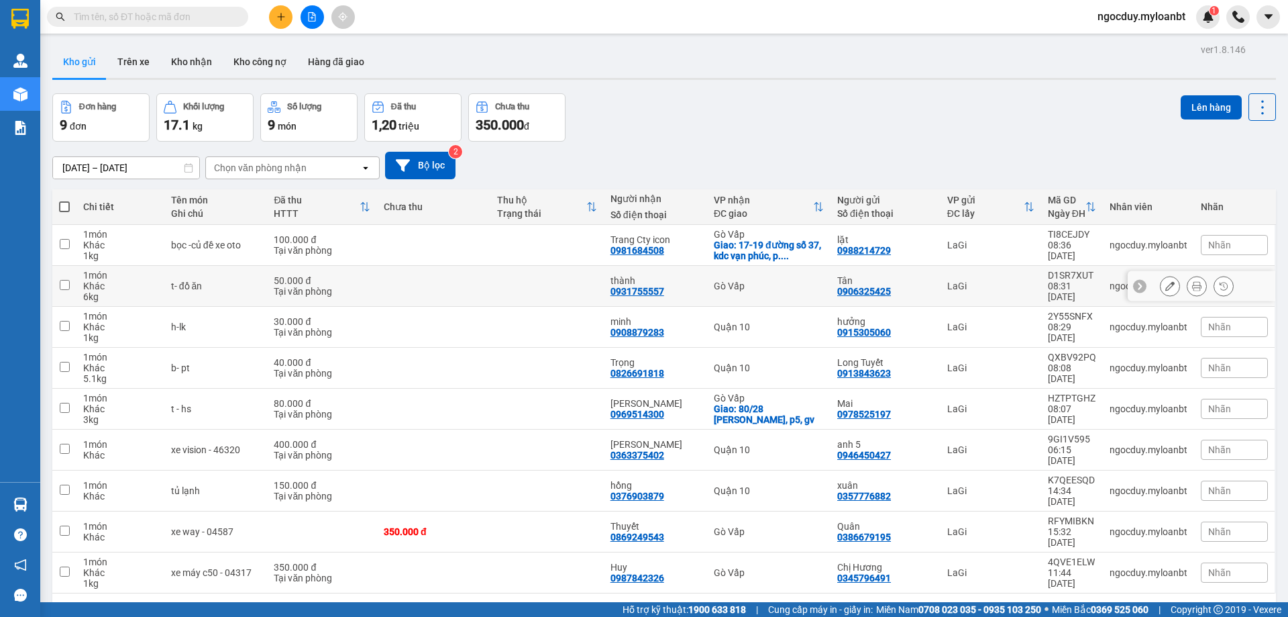
scroll to position [62, 0]
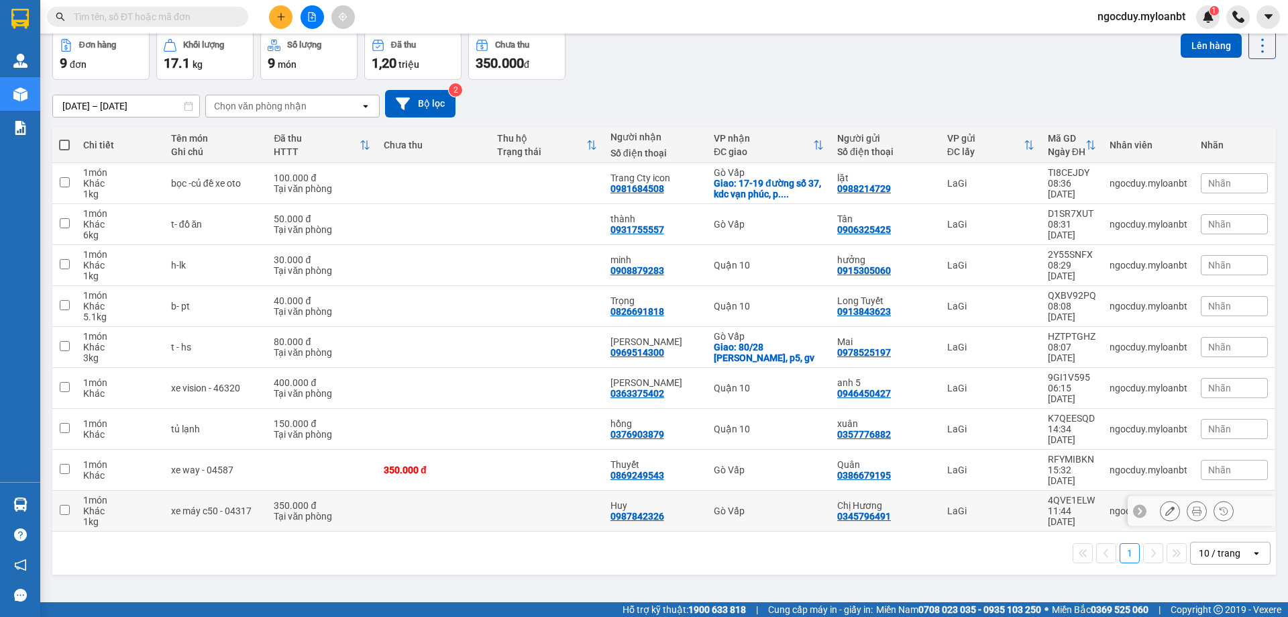
drag, startPoint x: 195, startPoint y: 474, endPoint x: 209, endPoint y: 448, distance: 30.0
click at [194, 491] on td "xe máy c50 - 04317" at bounding box center [215, 511] width 103 height 41
checkbox input "true"
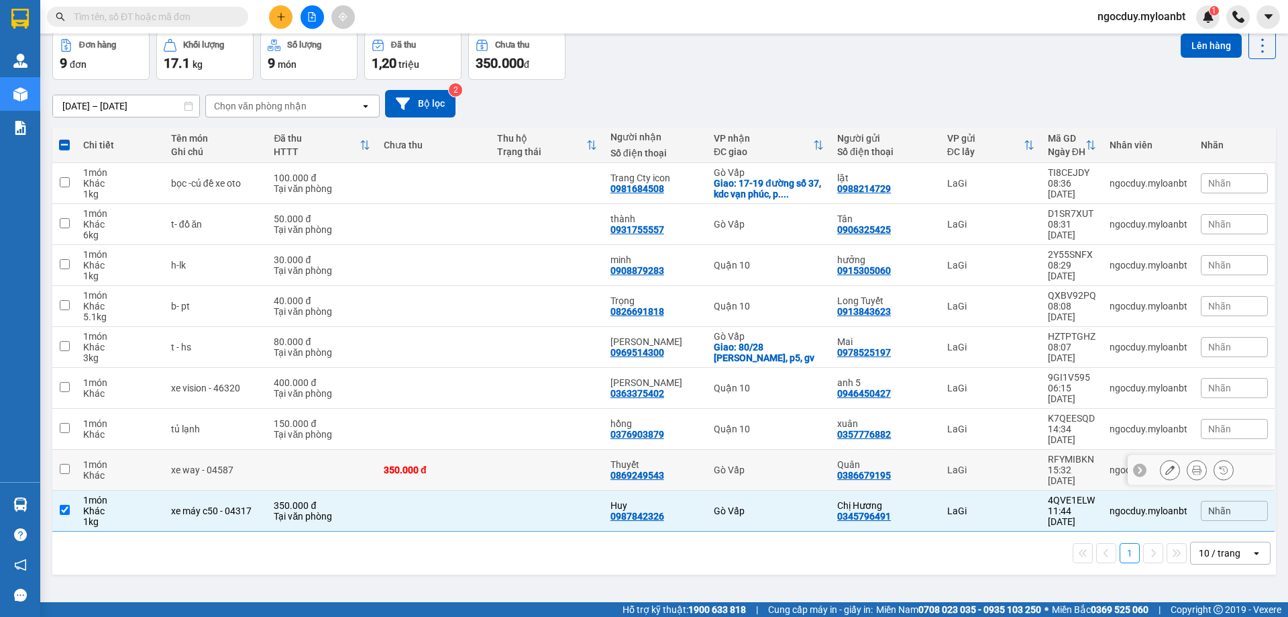
click at [209, 464] on div "xe way - 04587" at bounding box center [216, 469] width 90 height 11
checkbox input "true"
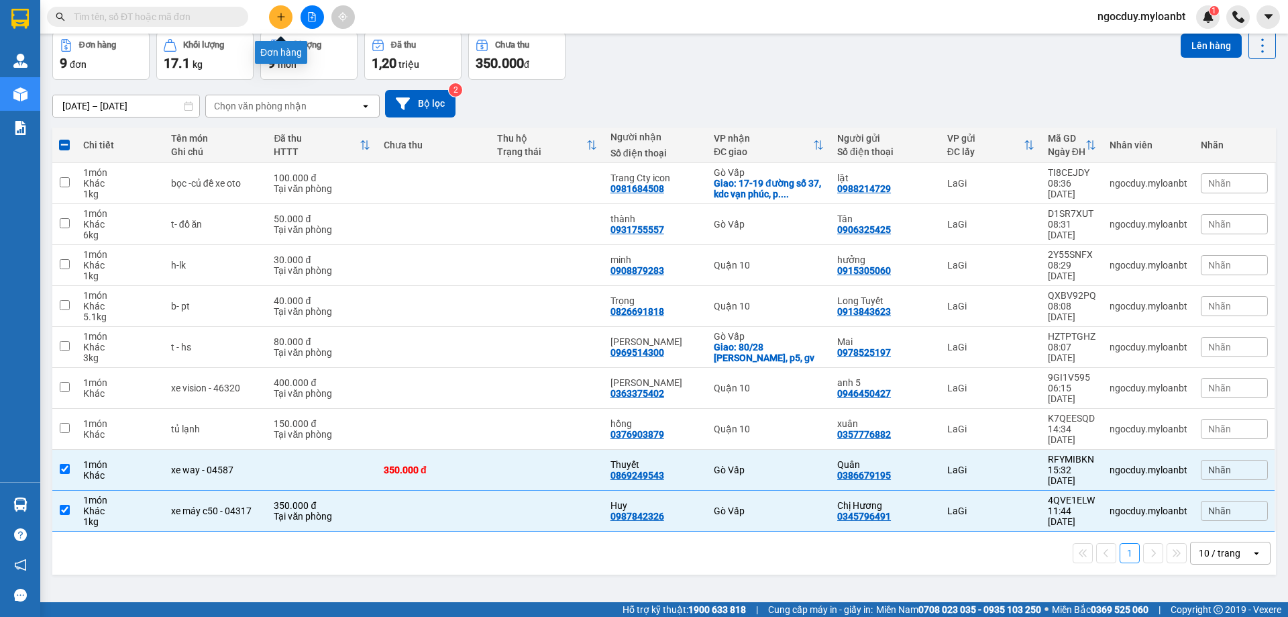
click at [284, 19] on icon "plus" at bounding box center [280, 16] width 9 height 9
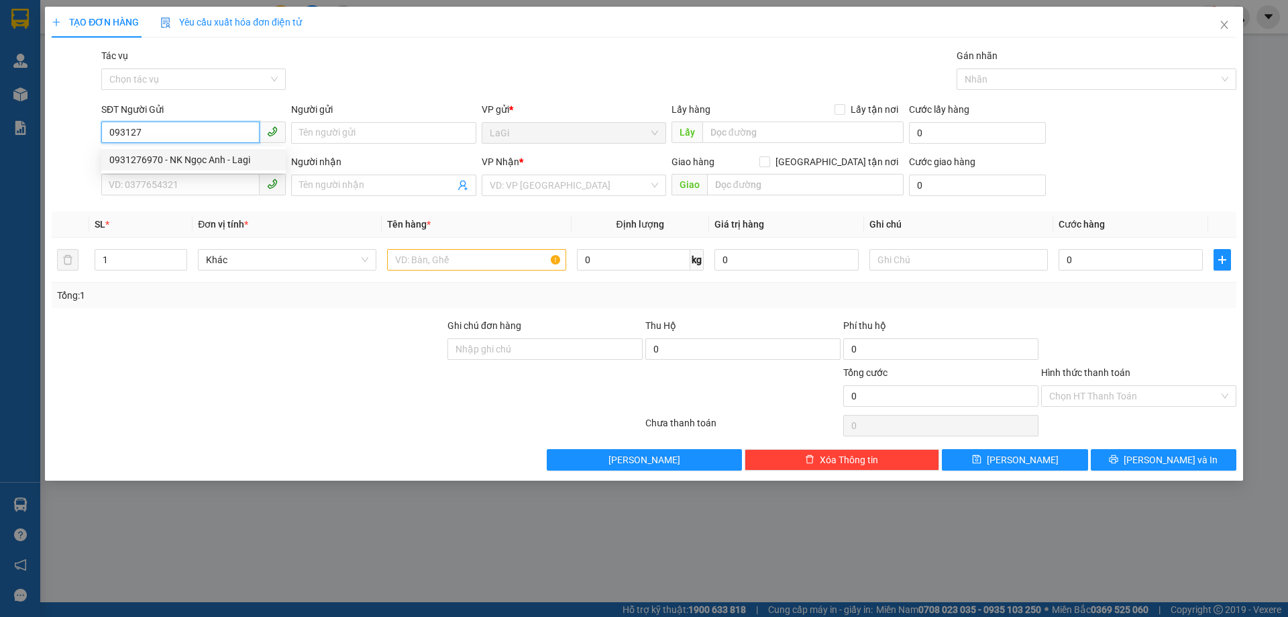
click at [210, 164] on div "0931276970 - NK Ngọc Anh - Lagi" at bounding box center [193, 159] width 168 height 15
type input "0931276970"
type input "NK Ngọc Anh - Lagi"
type input "0903345955"
type input "LAB CETEC DENTAL LAB"
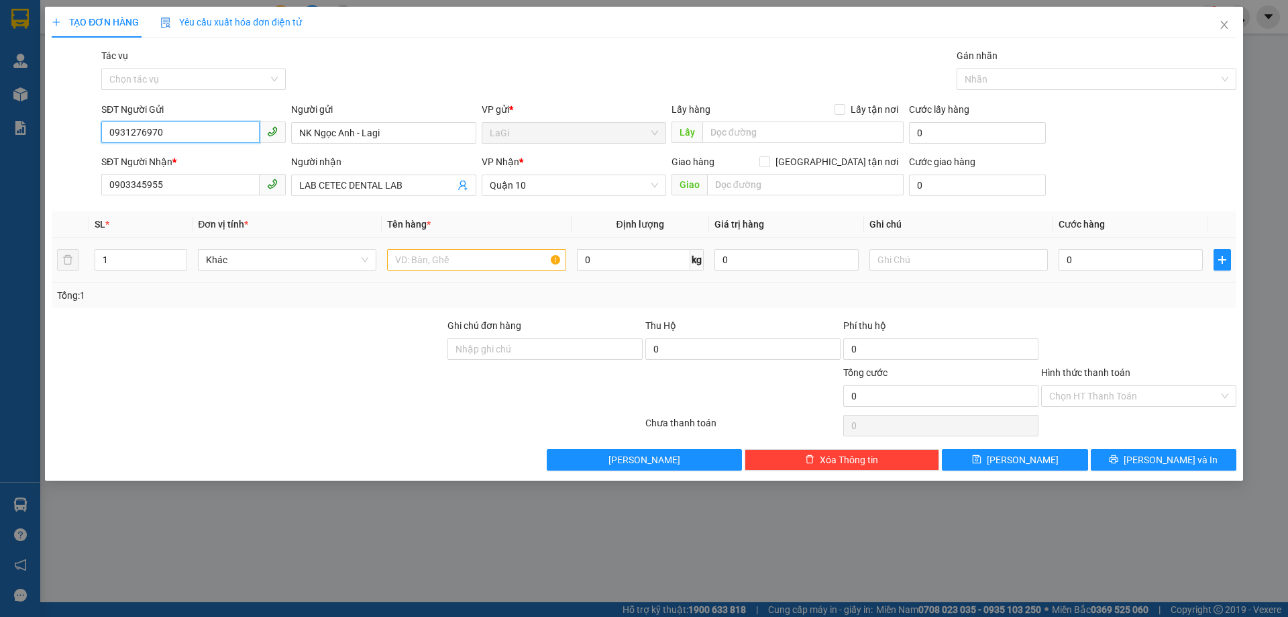
type input "0931276970"
click at [489, 264] on input "text" at bounding box center [476, 259] width 178 height 21
type input "h - răng"
click at [1159, 266] on input "0" at bounding box center [1131, 259] width 144 height 21
type input "3"
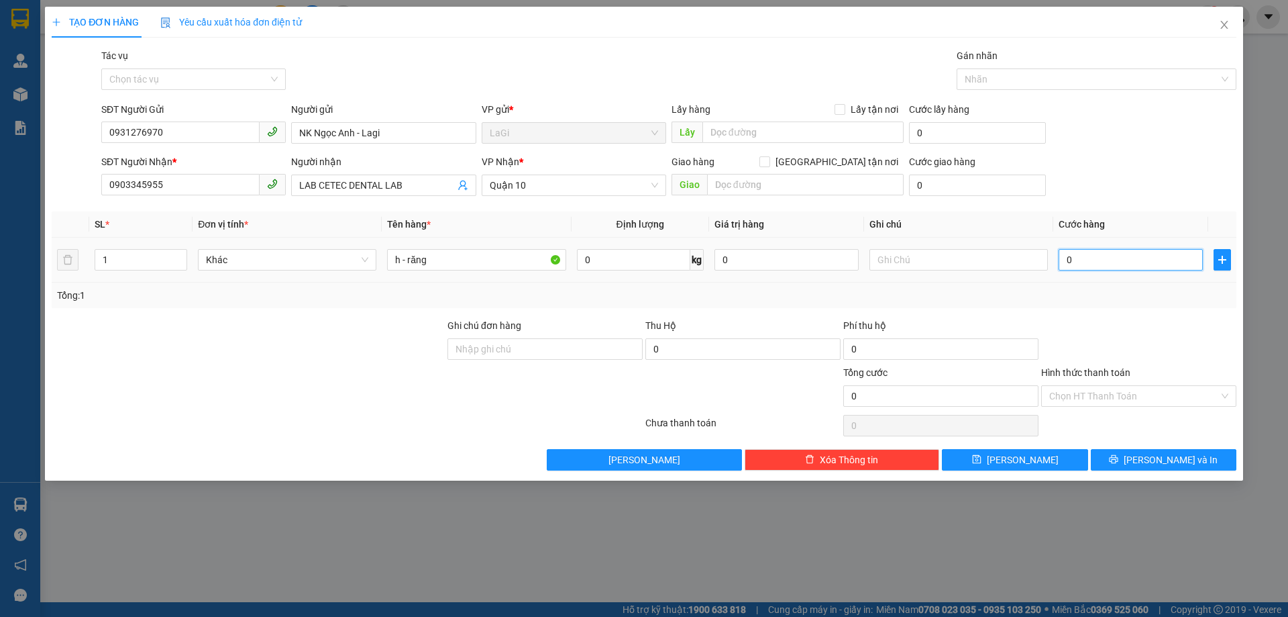
type input "3"
type input "30"
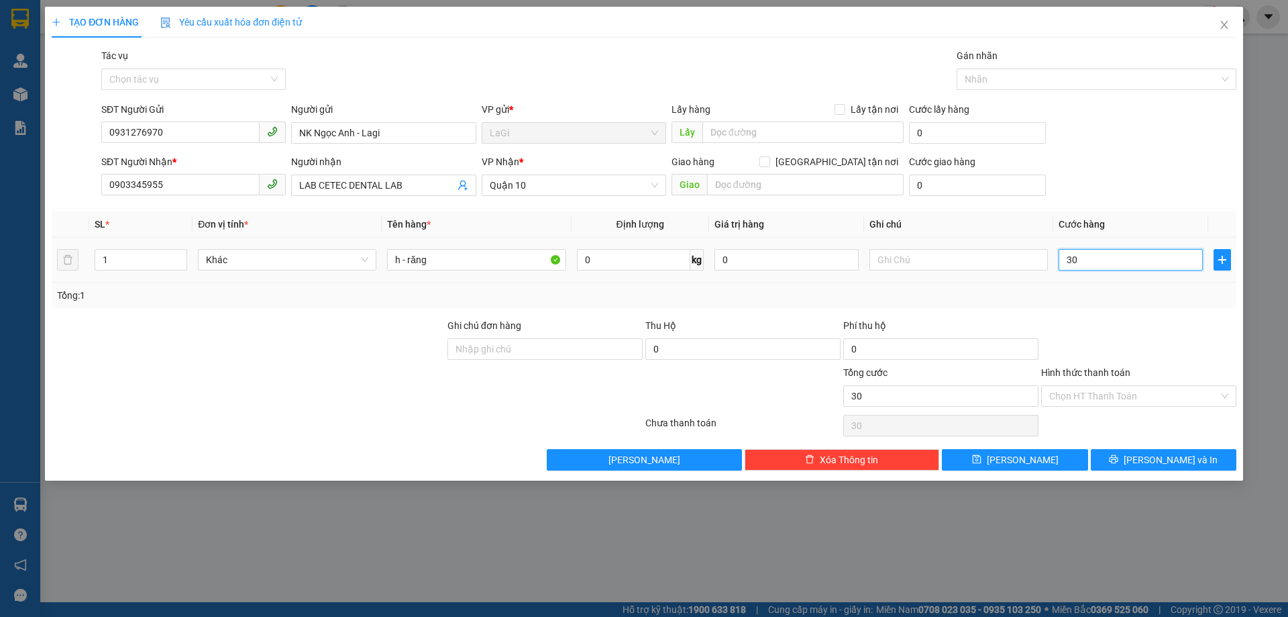
type input "300"
type input "3.000"
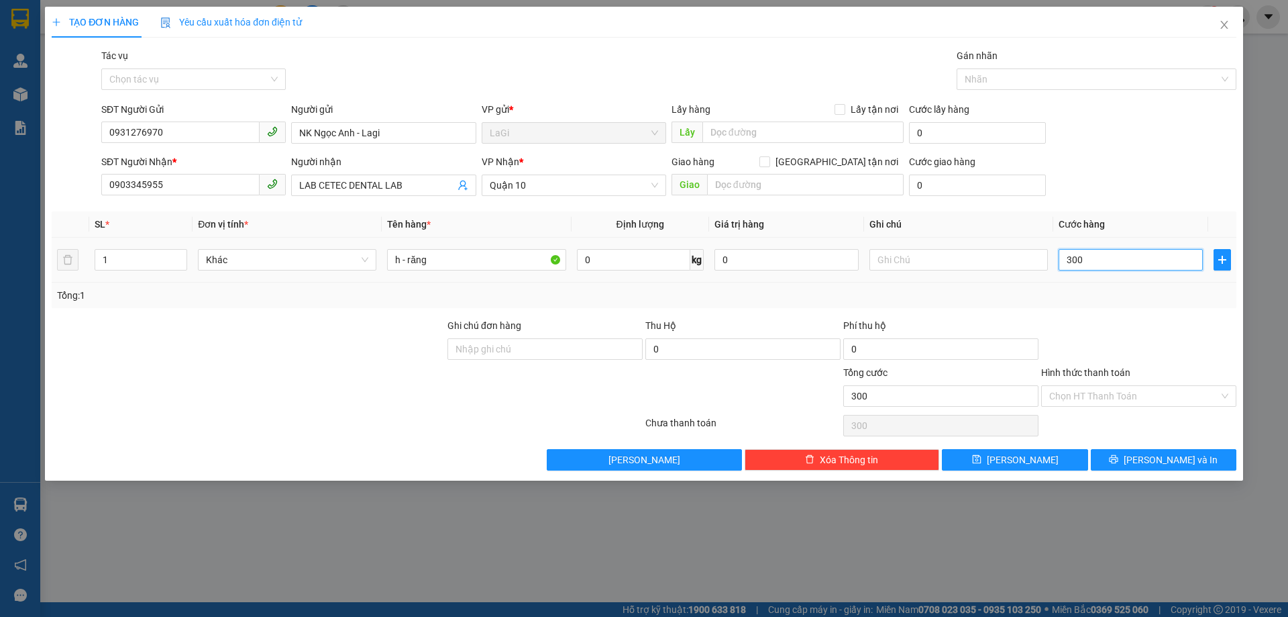
type input "3.000"
type input "30.000"
type input "300.000"
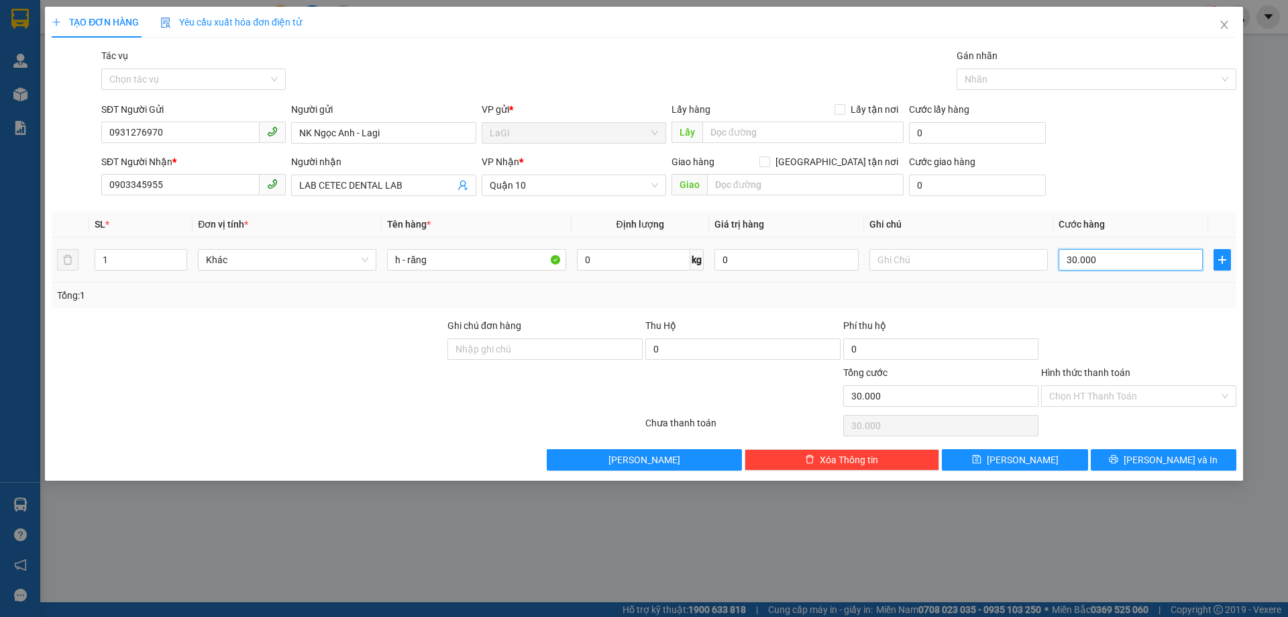
type input "300.000"
type input "30.000"
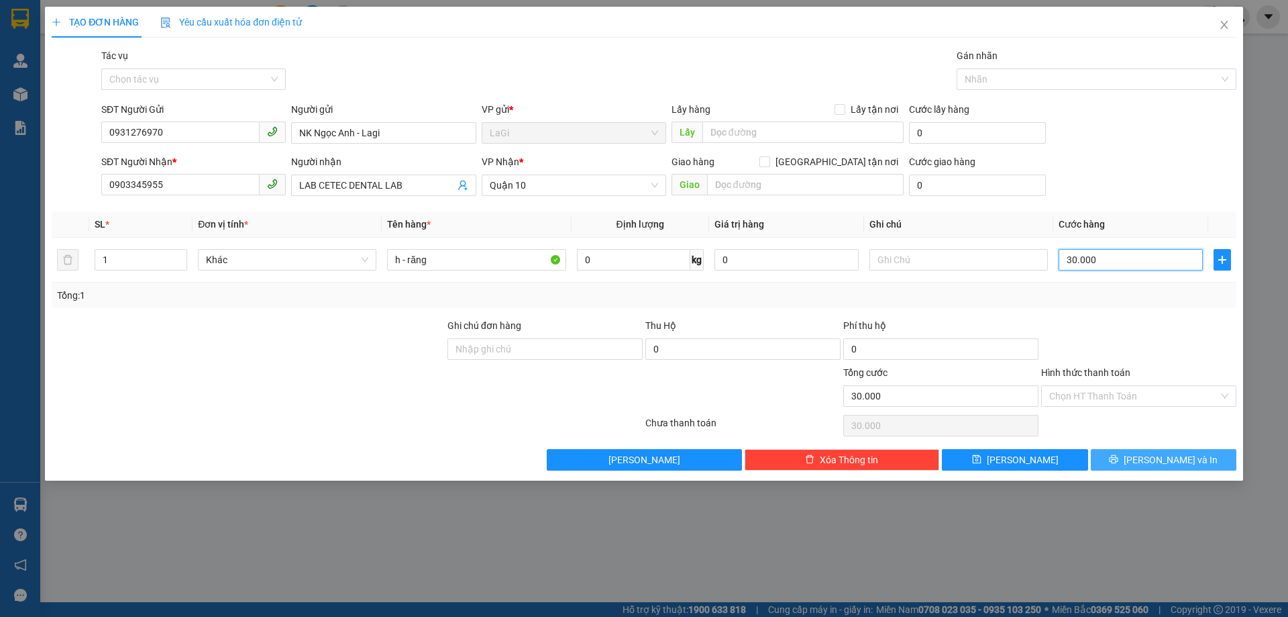
type input "30.000"
click at [1131, 460] on button "[PERSON_NAME] và In" at bounding box center [1164, 459] width 146 height 21
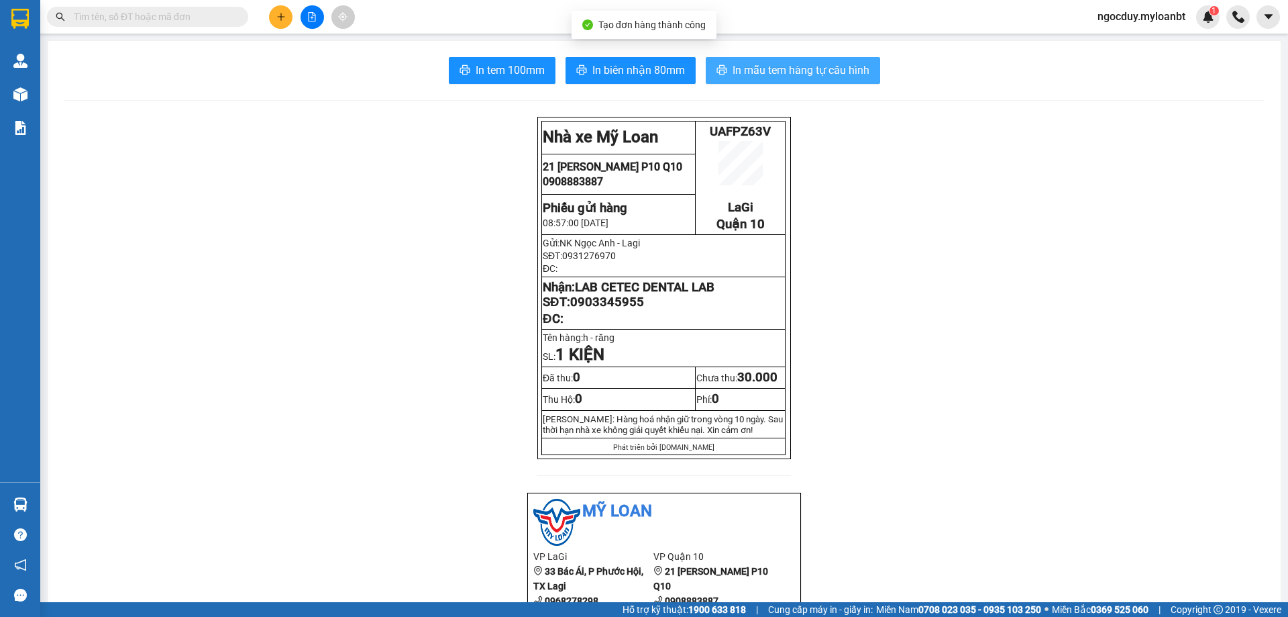
click at [814, 76] on span "In mẫu tem hàng tự cấu hình" at bounding box center [801, 70] width 137 height 17
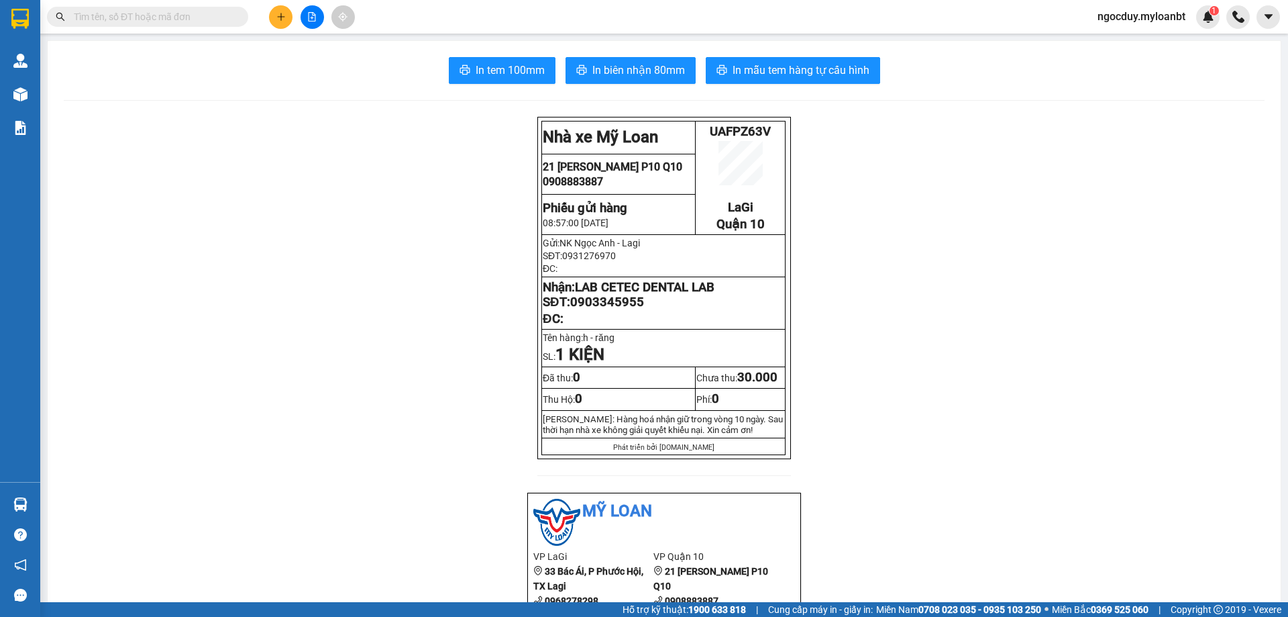
click at [183, 21] on input "text" at bounding box center [153, 16] width 158 height 15
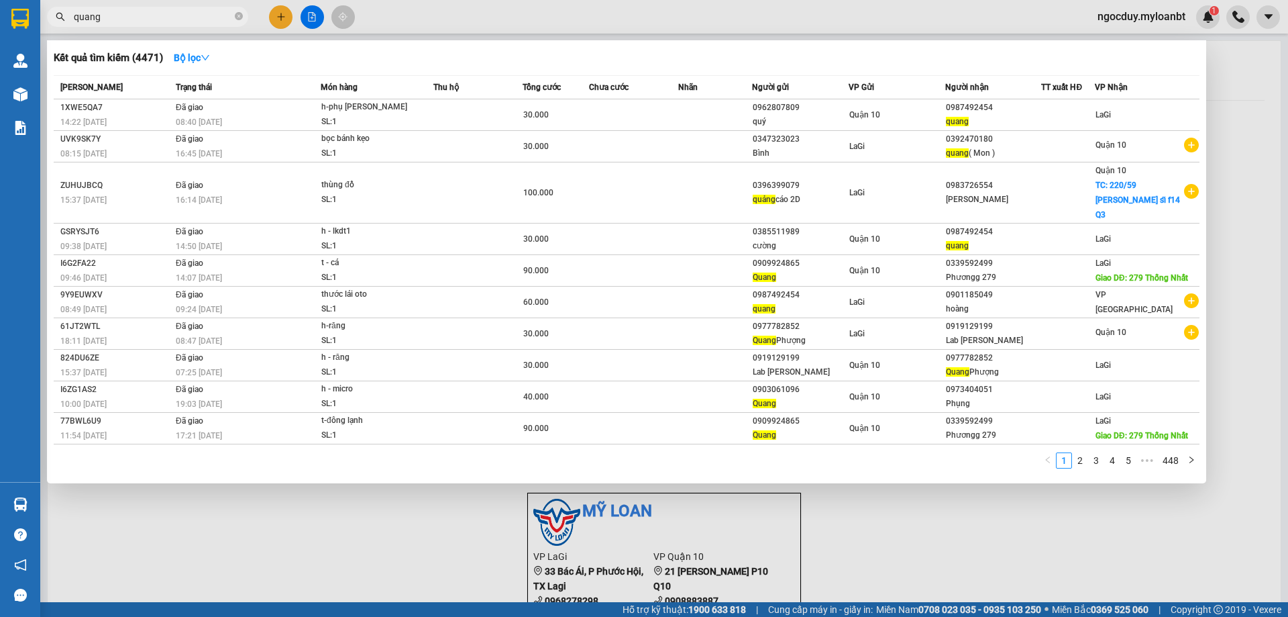
type input "quang"
click at [230, 13] on span "quang" at bounding box center [147, 17] width 201 height 20
click at [238, 19] on icon "close-circle" at bounding box center [239, 16] width 8 height 8
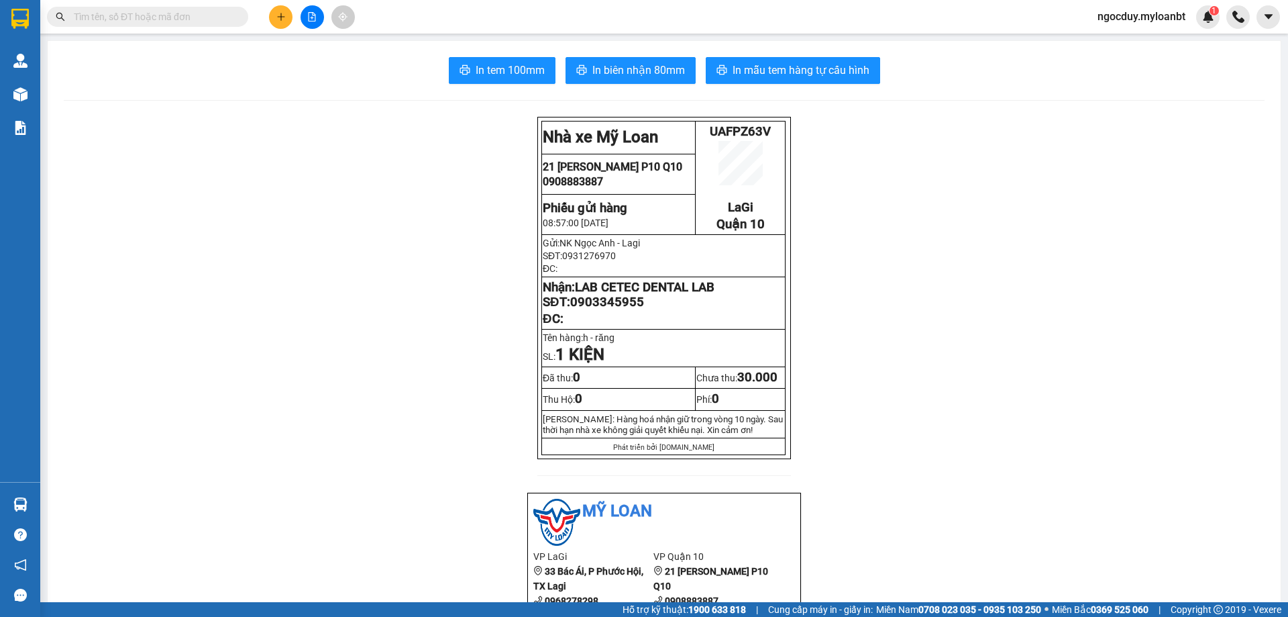
click at [115, 19] on input "text" at bounding box center [153, 16] width 158 height 15
paste input "0987492454"
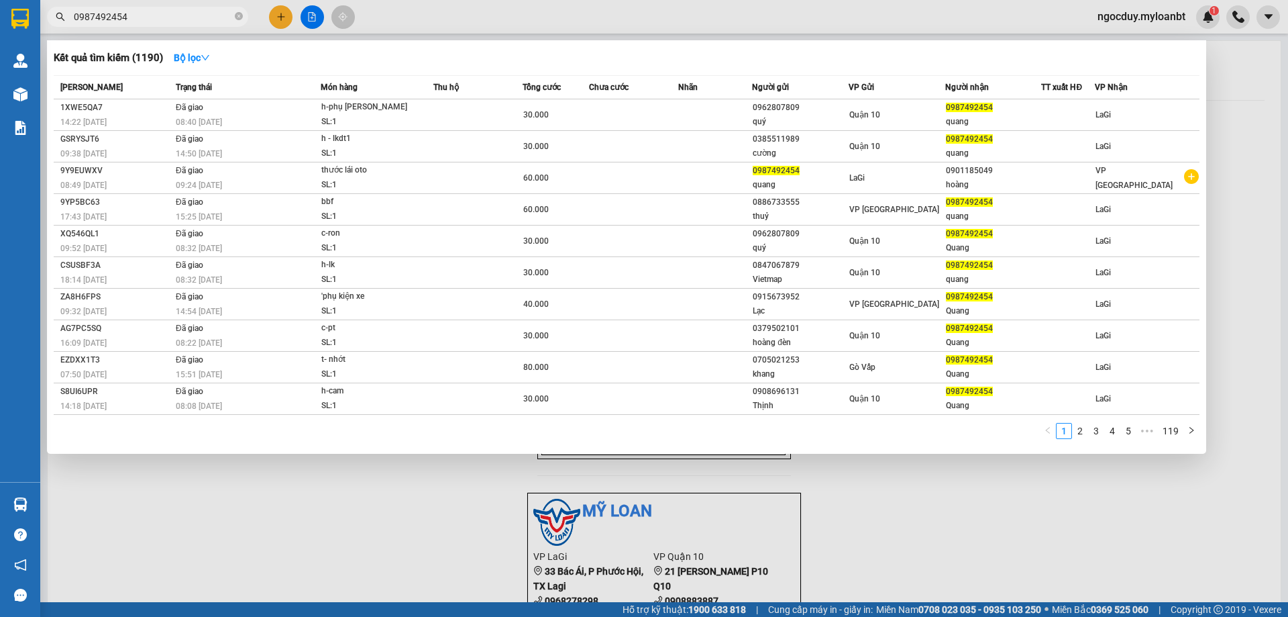
type input "0987492454"
click at [275, 15] on div at bounding box center [644, 308] width 1288 height 617
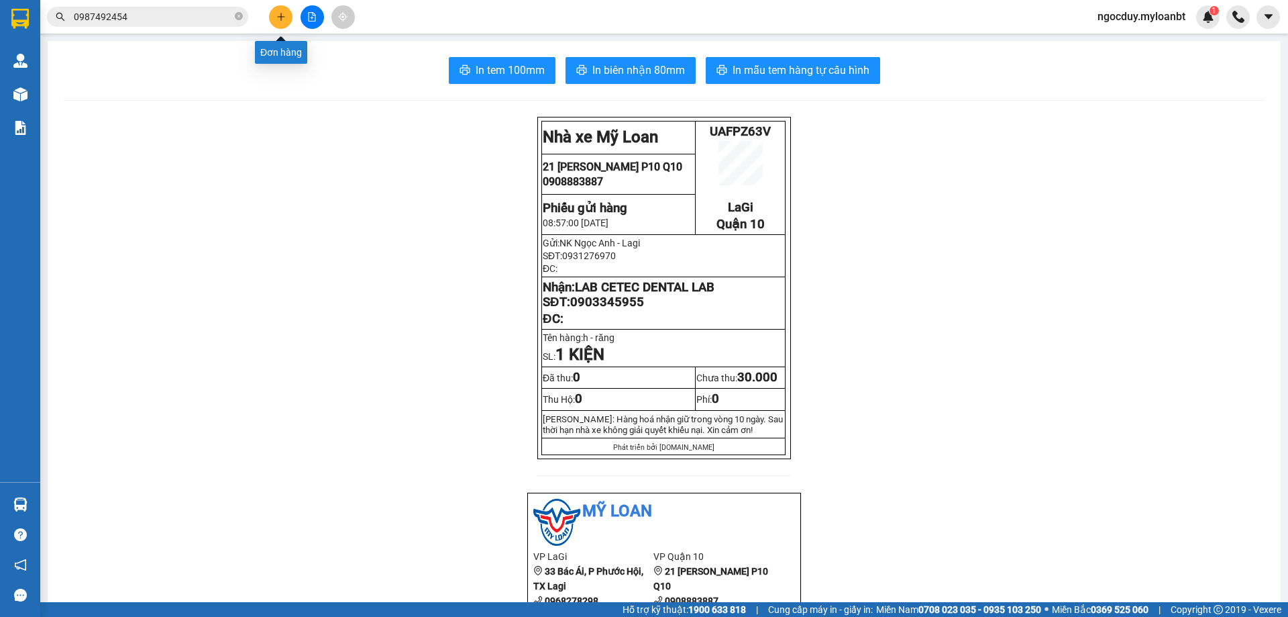
click at [283, 24] on button at bounding box center [280, 16] width 23 height 23
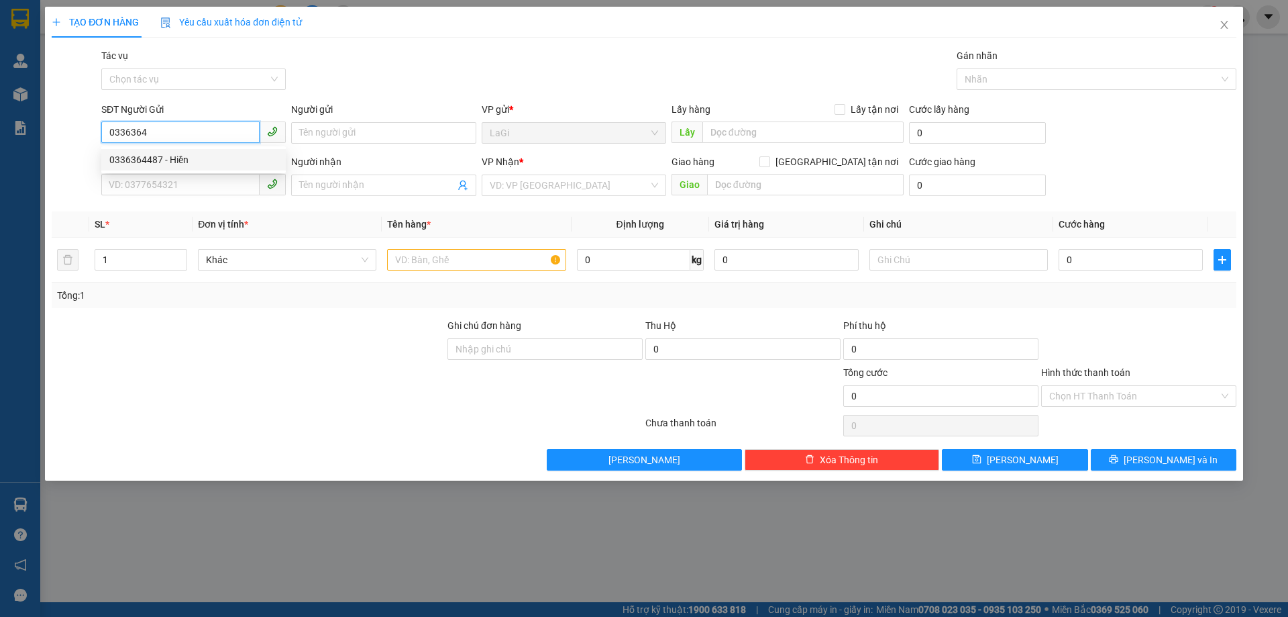
click at [175, 155] on div "0336364487 - Hiền" at bounding box center [193, 159] width 168 height 15
type input "0336364487"
type input "Hiền"
type input "0938235544"
type input "trường"
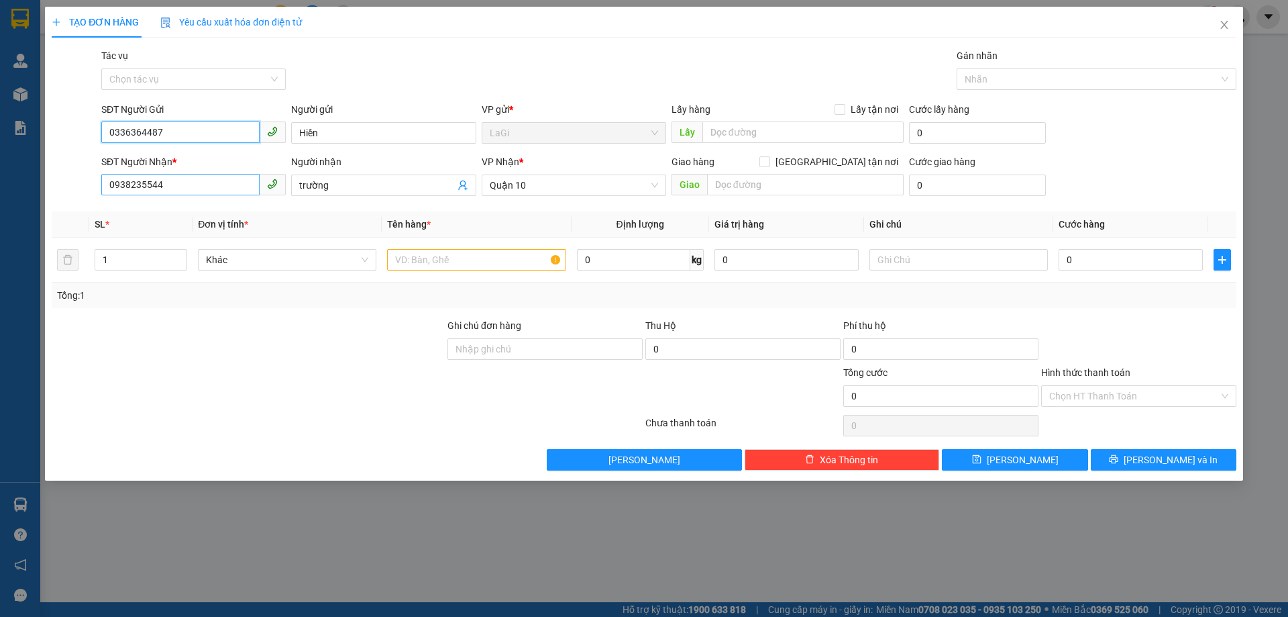
type input "0336364487"
click at [192, 183] on input "0938235544" at bounding box center [180, 184] width 158 height 21
drag, startPoint x: 168, startPoint y: 130, endPoint x: 79, endPoint y: 135, distance: 89.4
click at [81, 134] on div "SĐT Người Gửi 0336364487 Người gửi Hiền VP gửi * LaGi Lấy hàng Lấy tận nơi Lấy …" at bounding box center [644, 125] width 1188 height 47
click at [189, 185] on input "0938235544" at bounding box center [180, 184] width 158 height 21
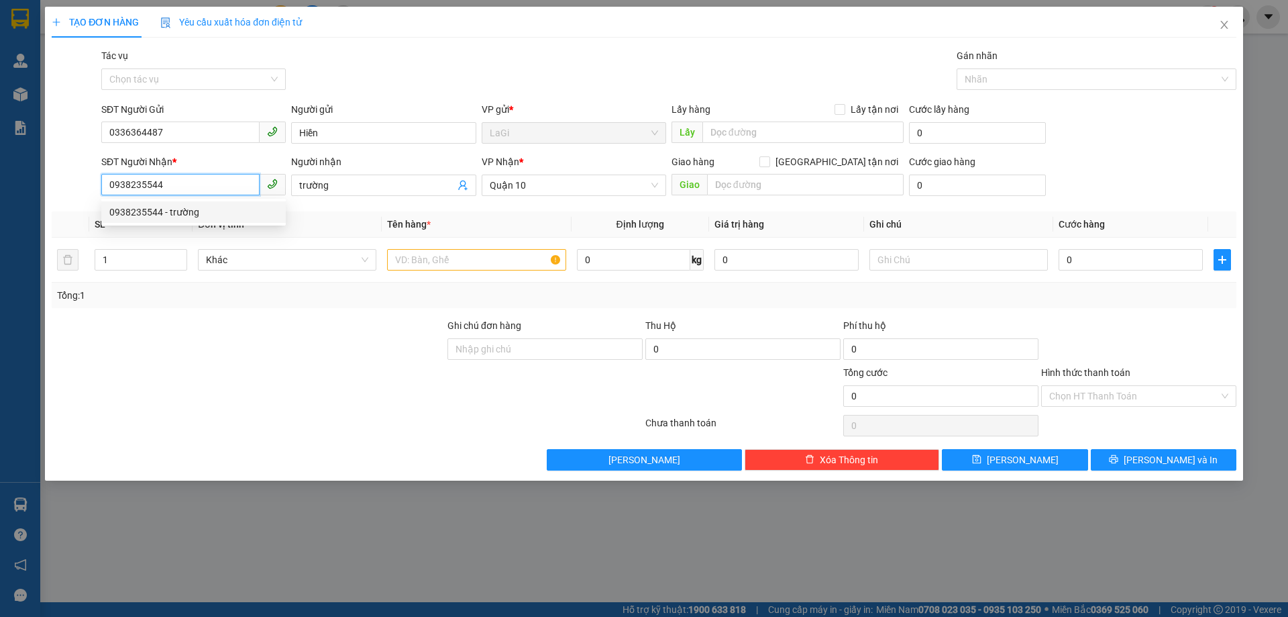
click at [189, 185] on input "0938235544" at bounding box center [180, 184] width 158 height 21
type input "0349693850"
click at [185, 209] on div "0349693850 - [PERSON_NAME]" at bounding box center [193, 212] width 168 height 15
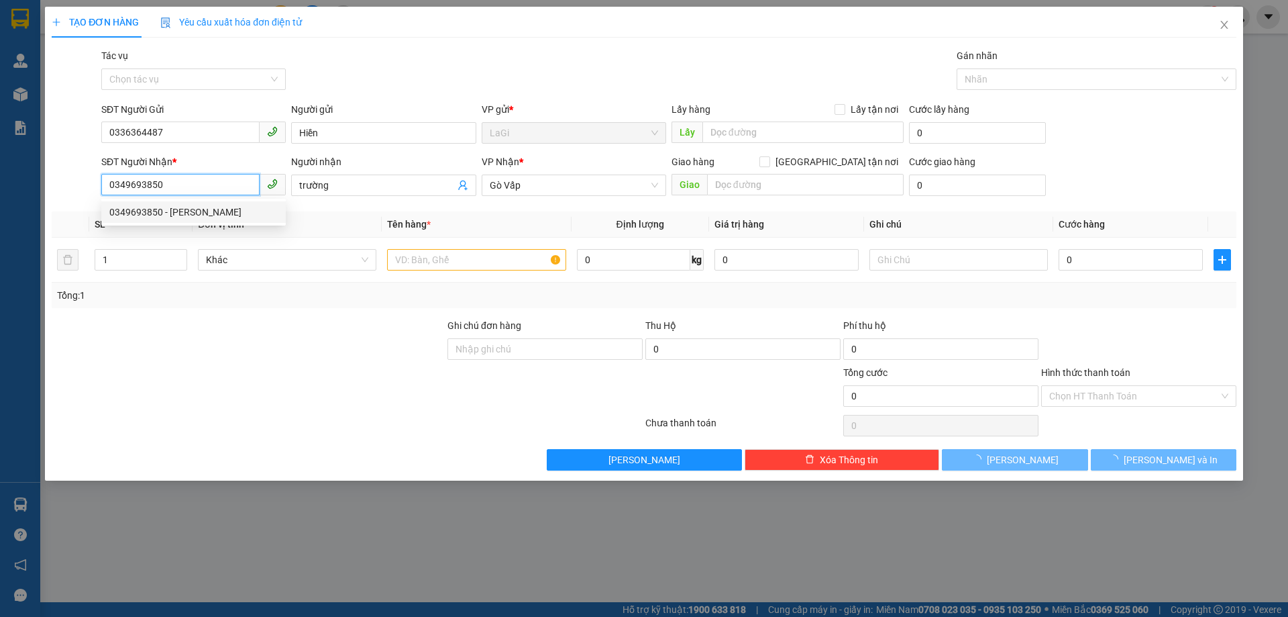
type input "[PERSON_NAME]"
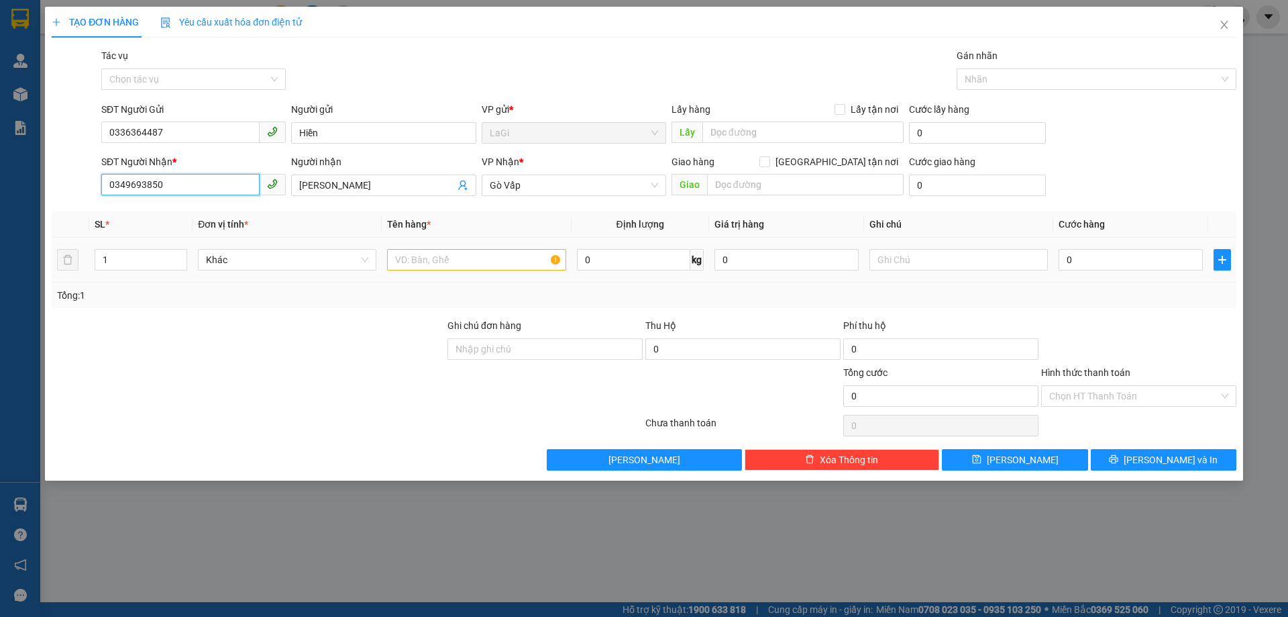
type input "0349693850"
click at [499, 258] on input "text" at bounding box center [476, 259] width 178 height 21
type input "t- đồ ăn"
click at [607, 266] on input "0" at bounding box center [633, 259] width 113 height 21
type input "5.6"
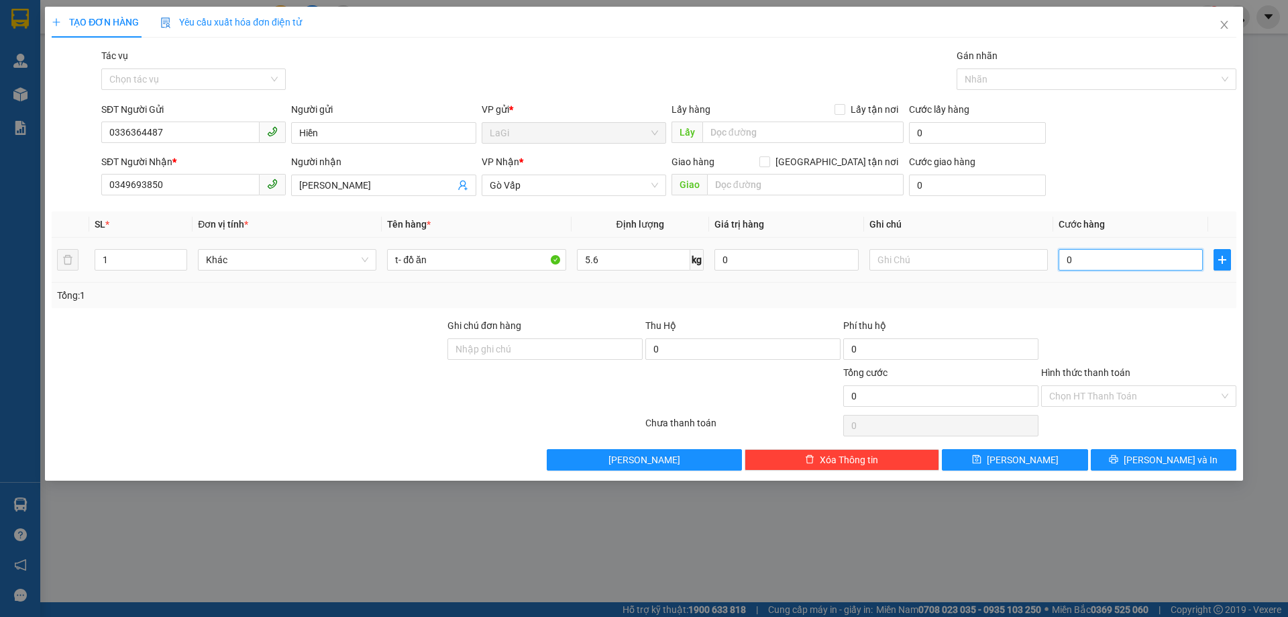
type input "5"
type input "50"
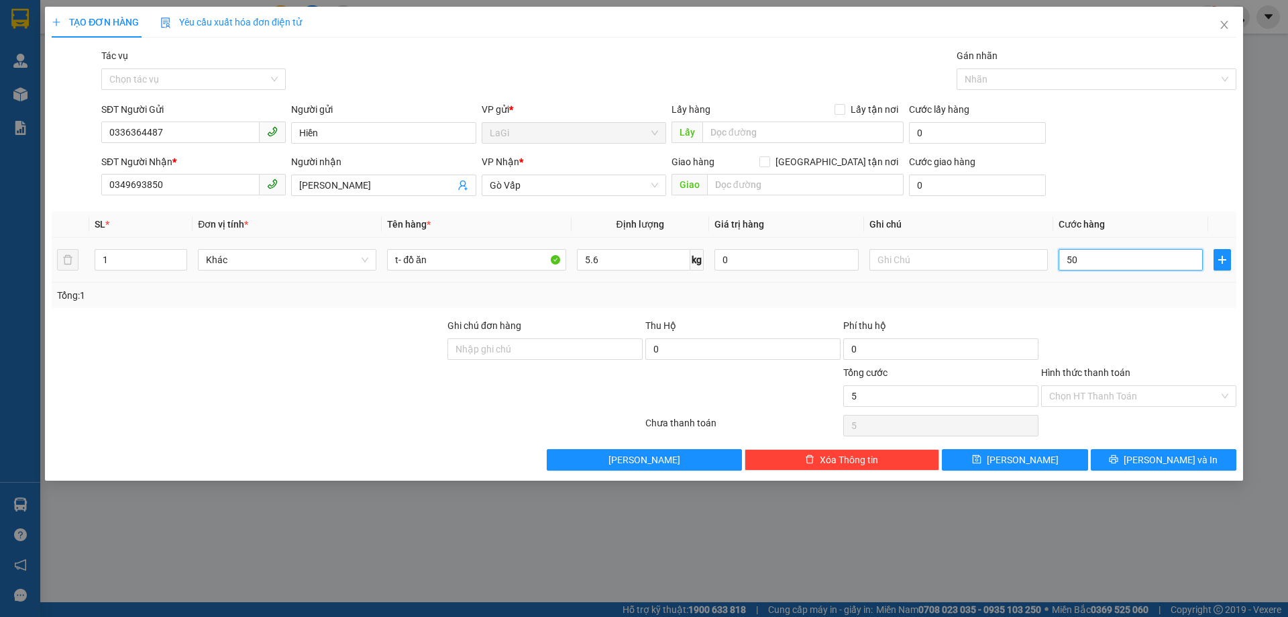
type input "50"
type input "50.000"
click at [1157, 395] on input "Hình thức thanh toán" at bounding box center [1134, 396] width 170 height 20
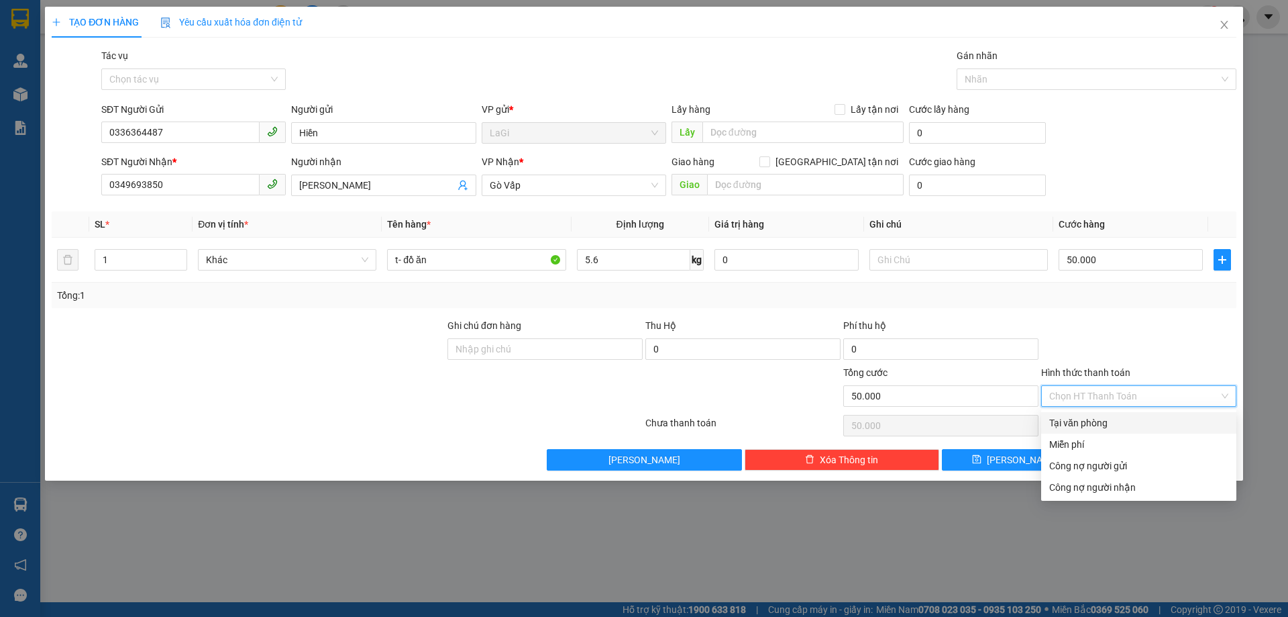
click at [1109, 417] on div "Tại văn phòng" at bounding box center [1138, 422] width 179 height 15
type input "0"
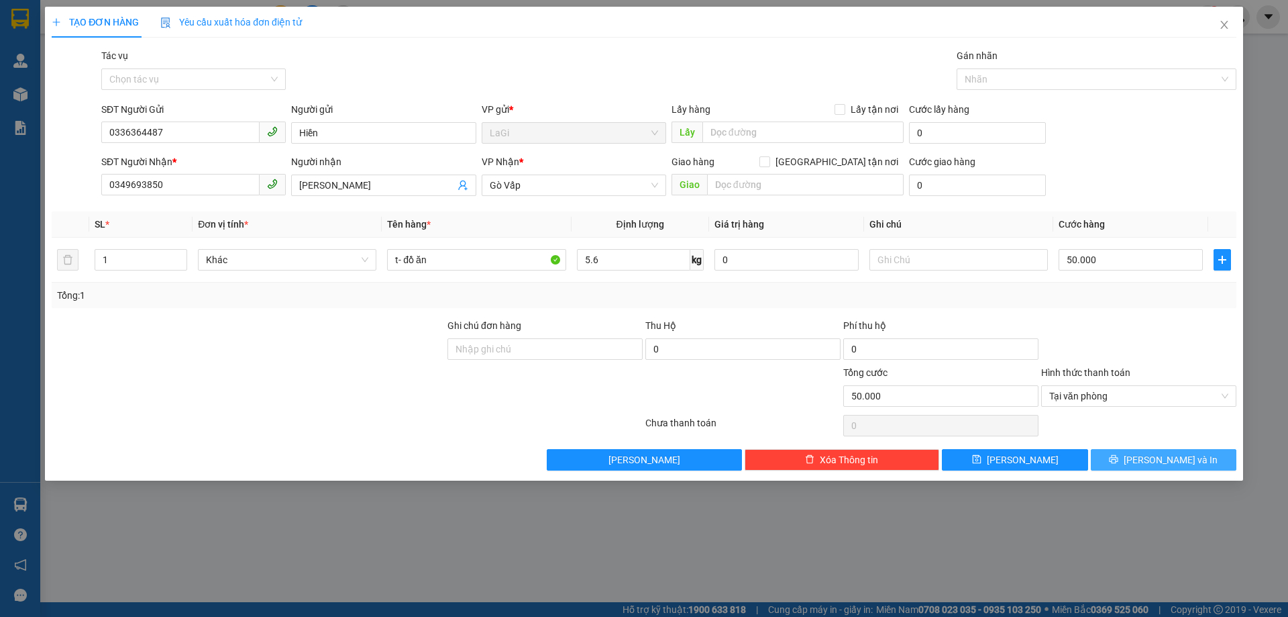
click at [1166, 459] on span "[PERSON_NAME] và In" at bounding box center [1171, 459] width 94 height 15
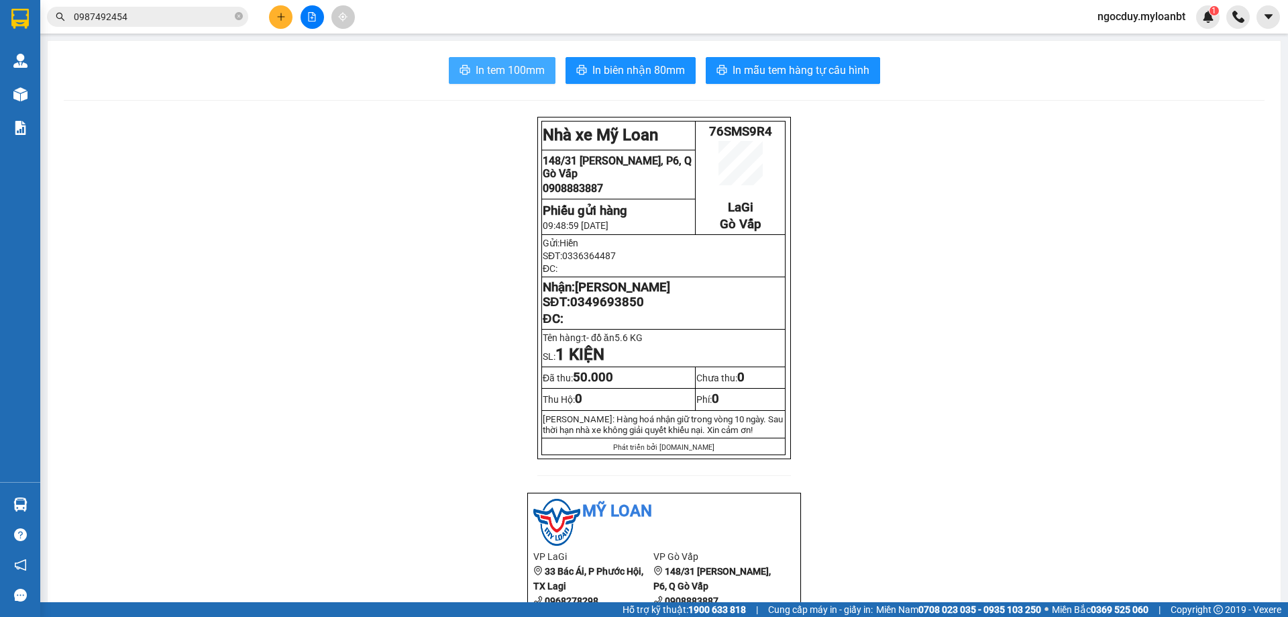
click at [504, 66] on span "In tem 100mm" at bounding box center [510, 70] width 69 height 17
click at [279, 16] on icon "plus" at bounding box center [280, 16] width 9 height 9
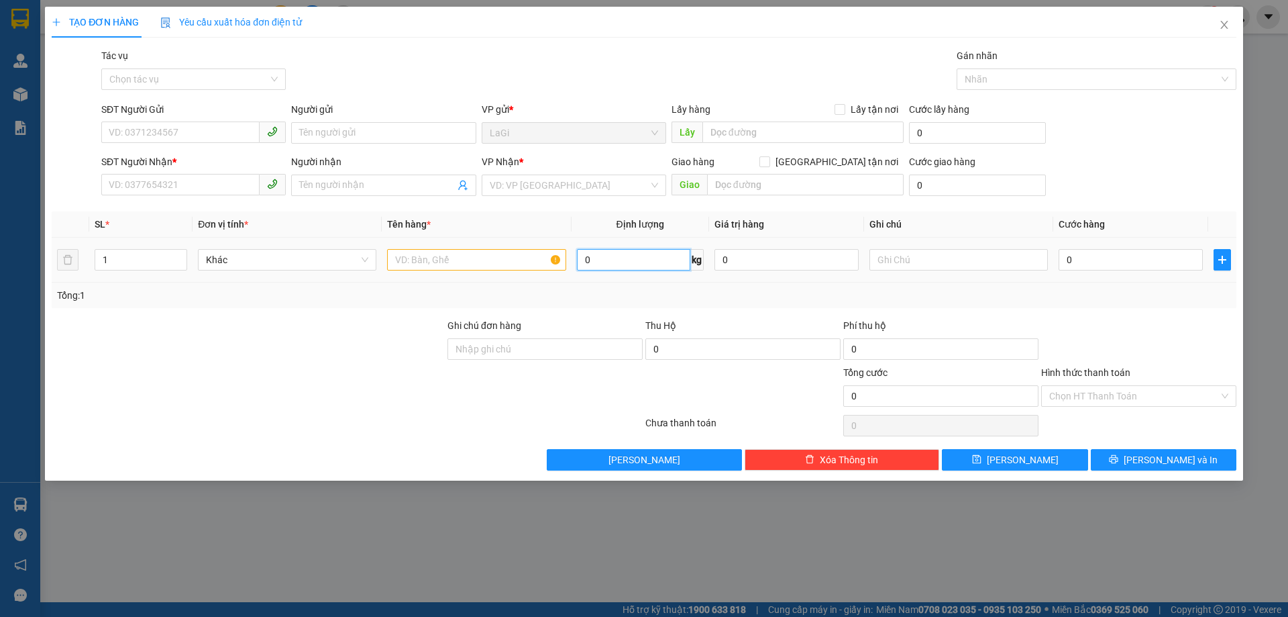
click at [610, 254] on input "0" at bounding box center [633, 259] width 113 height 21
type input "8.2"
click at [213, 132] on input "SĐT Người Gửi" at bounding box center [180, 131] width 158 height 21
type input "0938828243"
click at [321, 139] on input "Người gửi" at bounding box center [383, 132] width 185 height 21
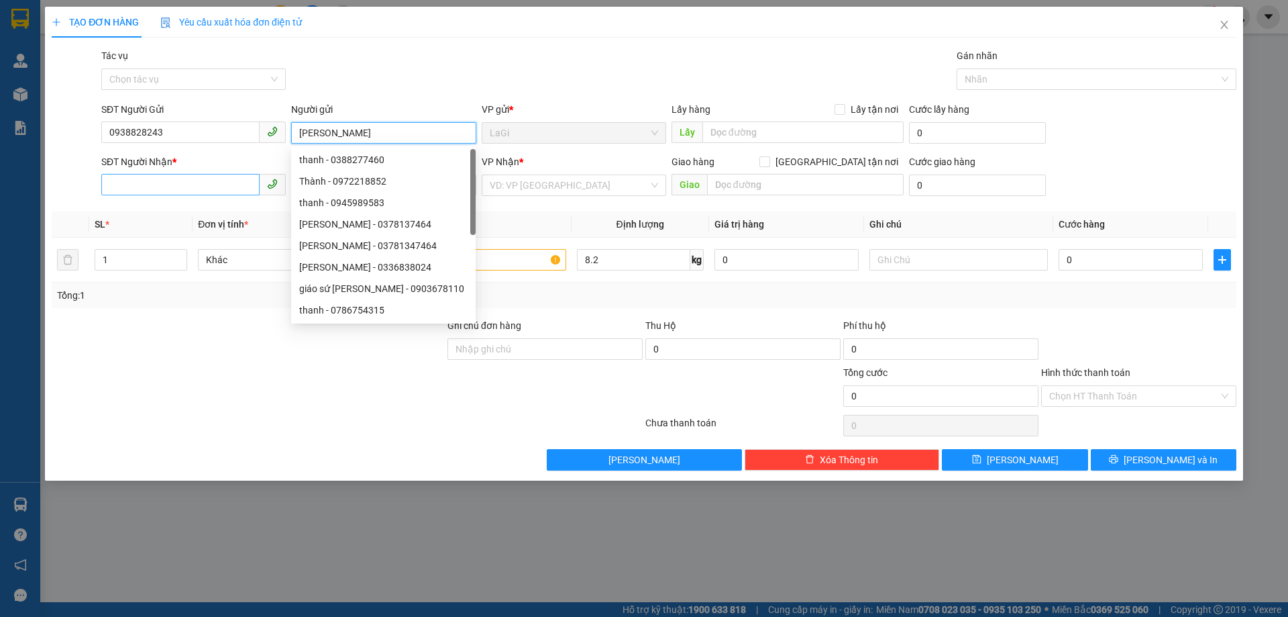
type input "[PERSON_NAME]"
click at [215, 179] on input "SĐT Người Nhận *" at bounding box center [180, 184] width 158 height 21
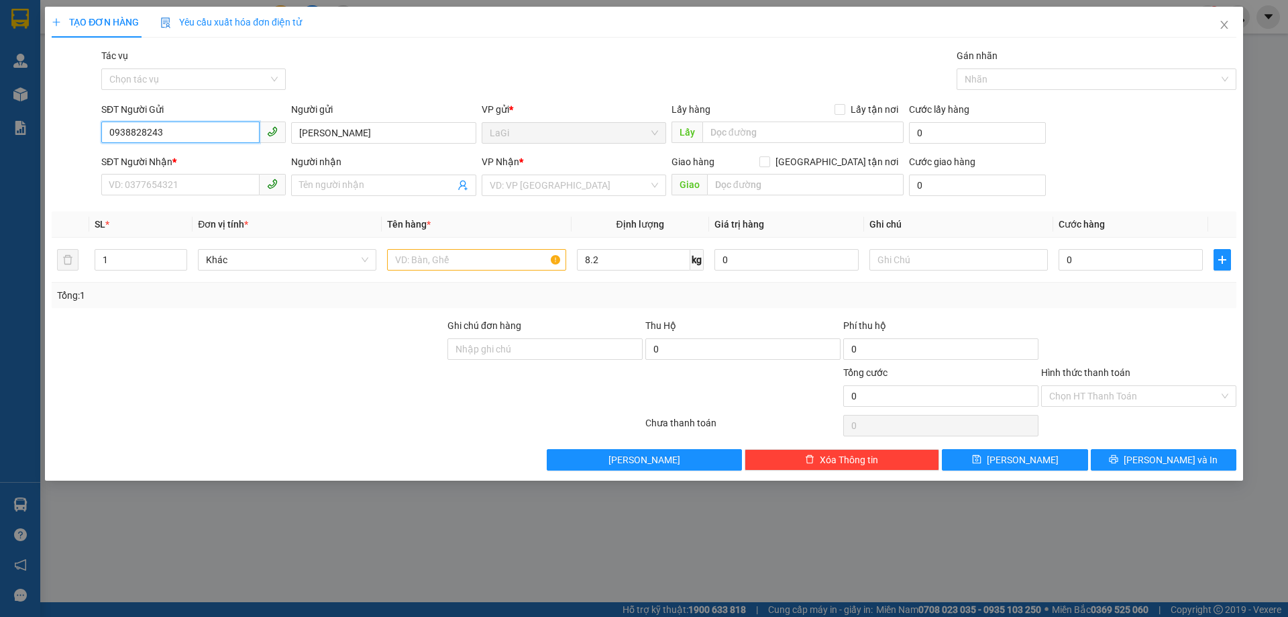
click at [212, 124] on input "0938828243" at bounding box center [180, 131] width 158 height 21
click at [189, 176] on input "SĐT Người Nhận *" at bounding box center [180, 184] width 158 height 21
paste input "0938828243"
click at [183, 187] on input "0938828243" at bounding box center [180, 184] width 158 height 21
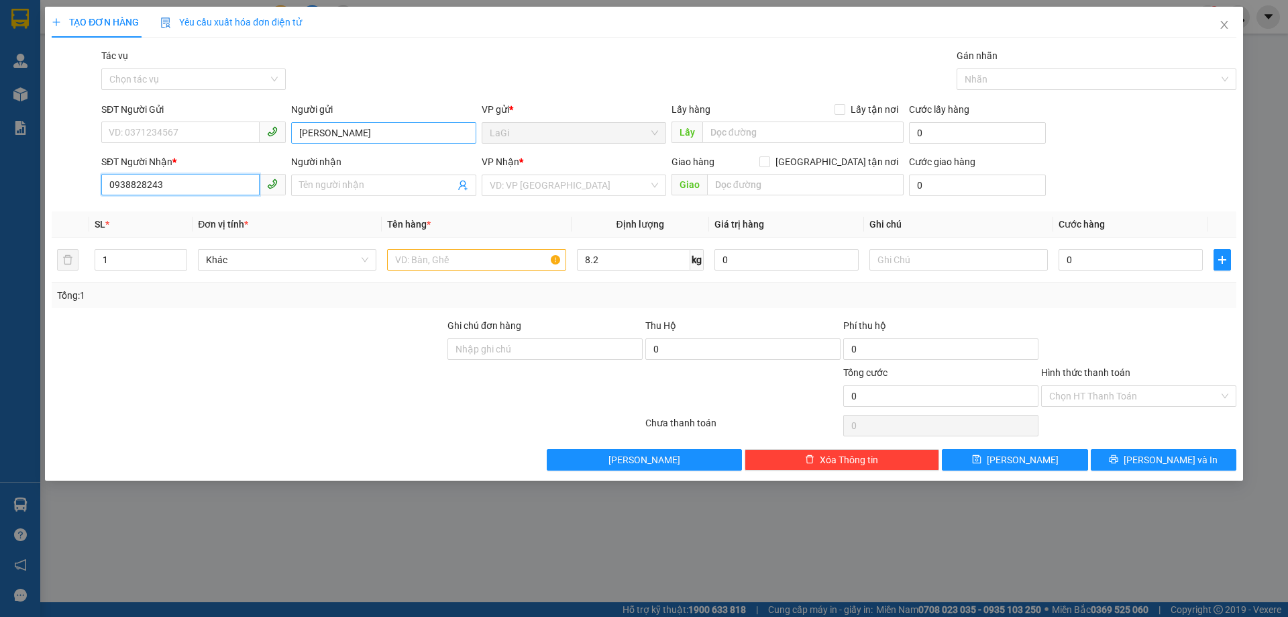
type input "0938828243"
click at [342, 140] on input "[PERSON_NAME]" at bounding box center [383, 132] width 185 height 21
click at [340, 138] on input "[PERSON_NAME]" at bounding box center [383, 132] width 185 height 21
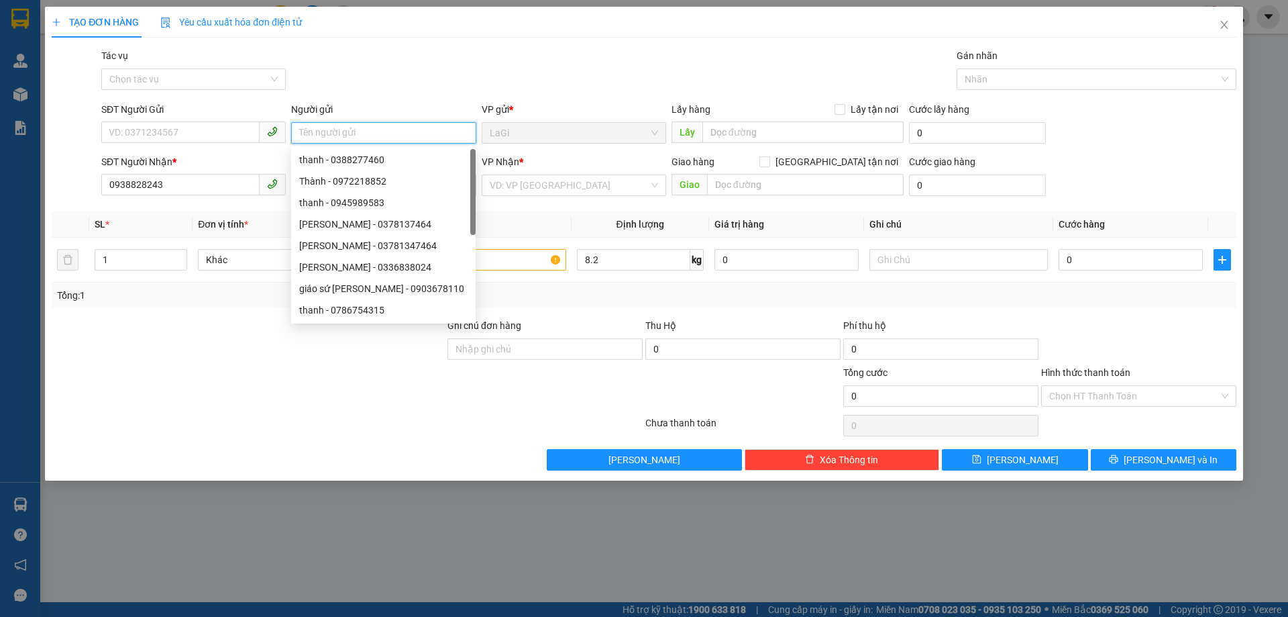
paste input "[PERSON_NAME]"
type input "[PERSON_NAME]"
click at [412, 72] on div "Gói vận chuyển * Tiêu chuẩn Tác vụ Chọn tác vụ Gán nhãn Nhãn" at bounding box center [669, 71] width 1141 height 47
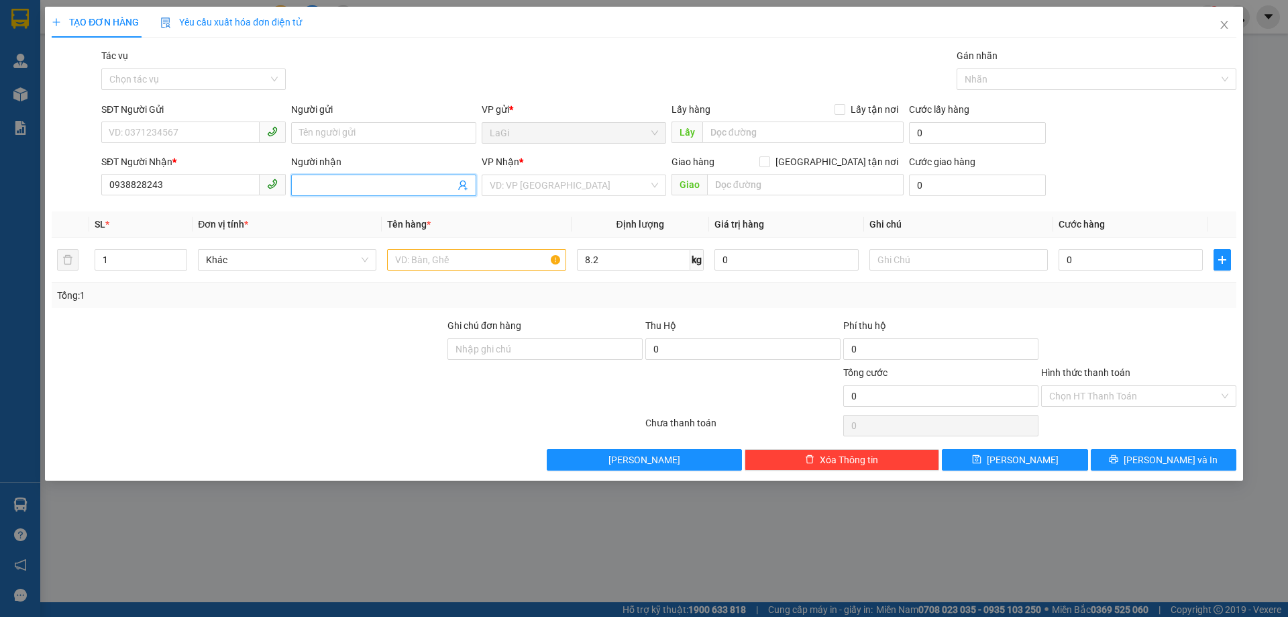
click at [382, 181] on input "Người nhận" at bounding box center [376, 185] width 155 height 15
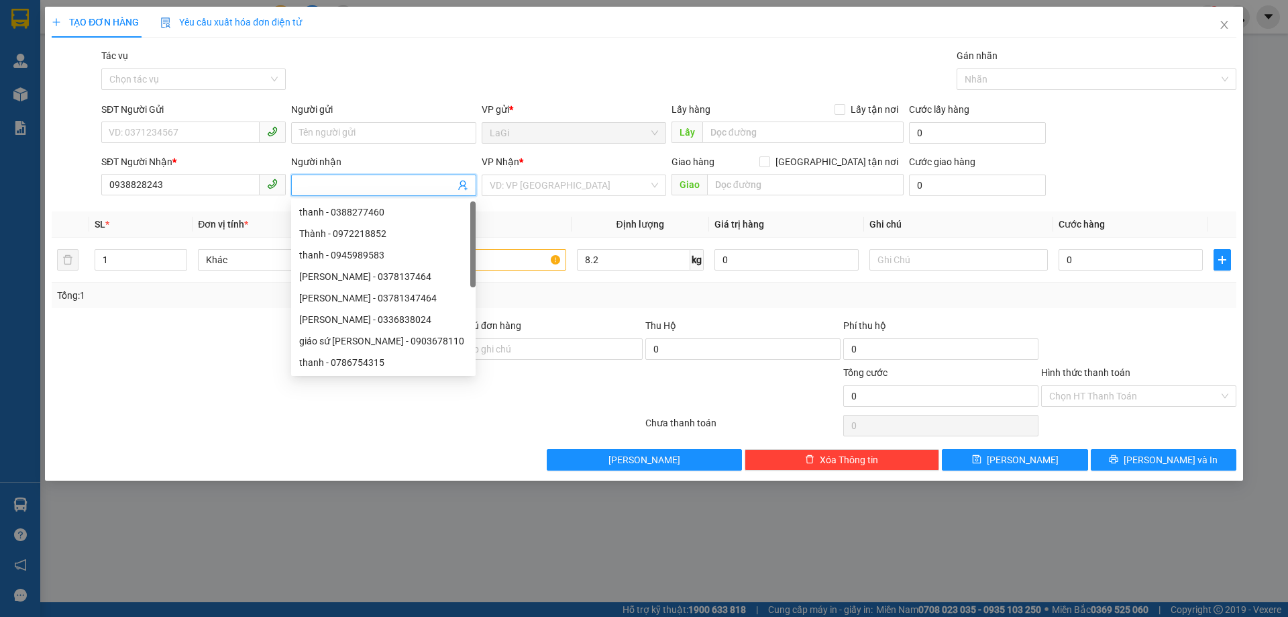
paste input "[PERSON_NAME]"
type input "[PERSON_NAME]"
click at [234, 128] on input "SĐT Người Gửi" at bounding box center [180, 131] width 158 height 21
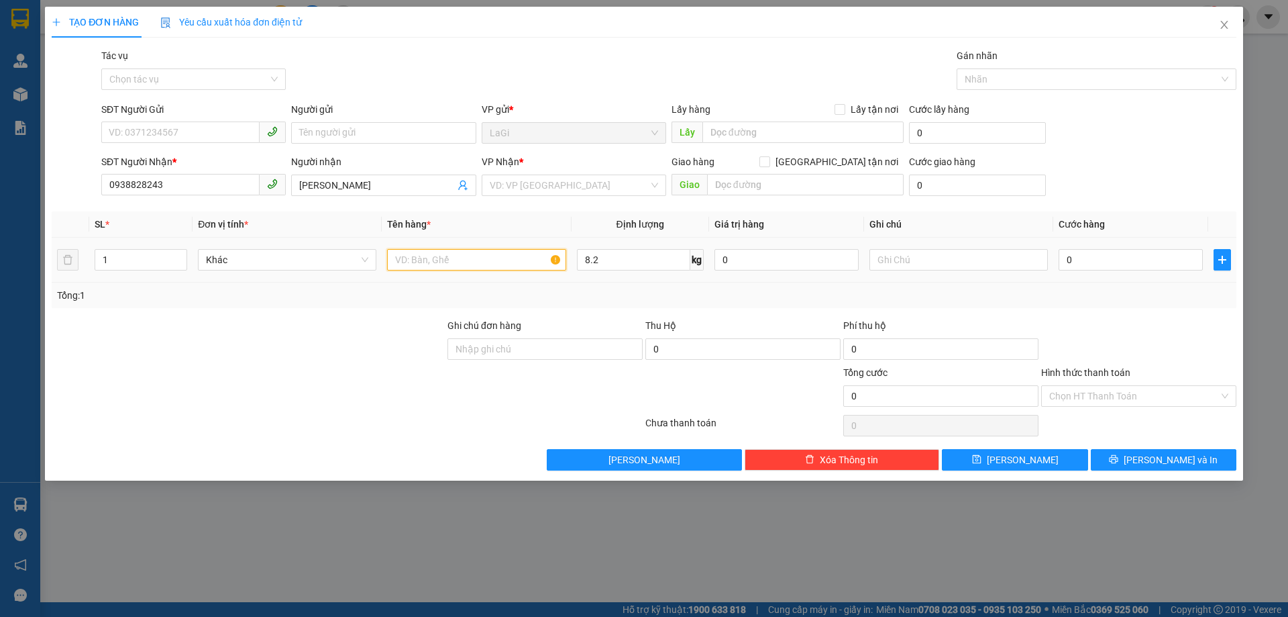
click at [474, 262] on input "text" at bounding box center [476, 259] width 178 height 21
type input "t-"
click at [183, 124] on input "SĐT Người Gửi" at bounding box center [180, 131] width 158 height 21
type input "0918270308"
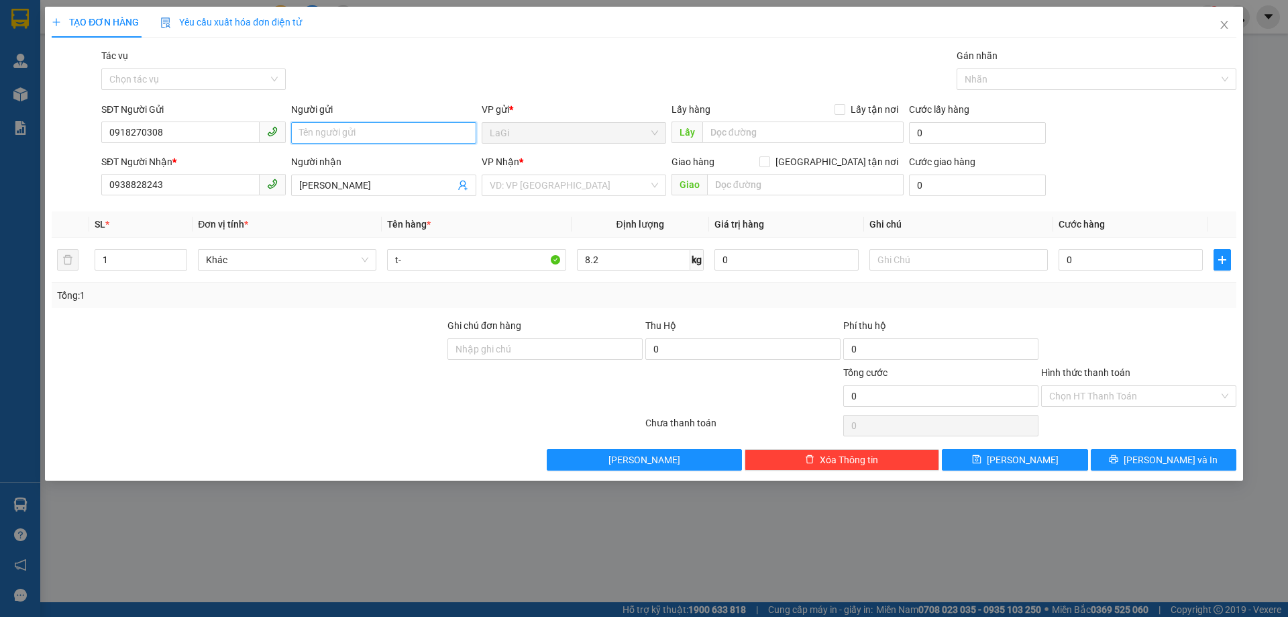
click at [326, 134] on input "Người gửi" at bounding box center [383, 132] width 185 height 21
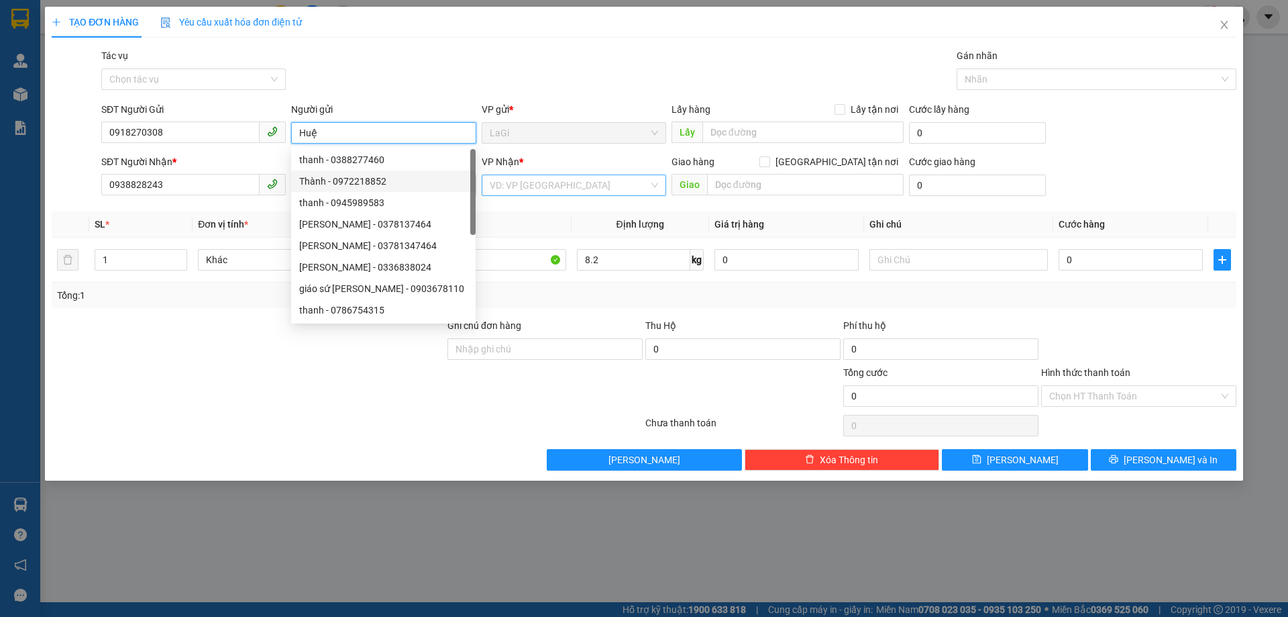
type input "Huệ"
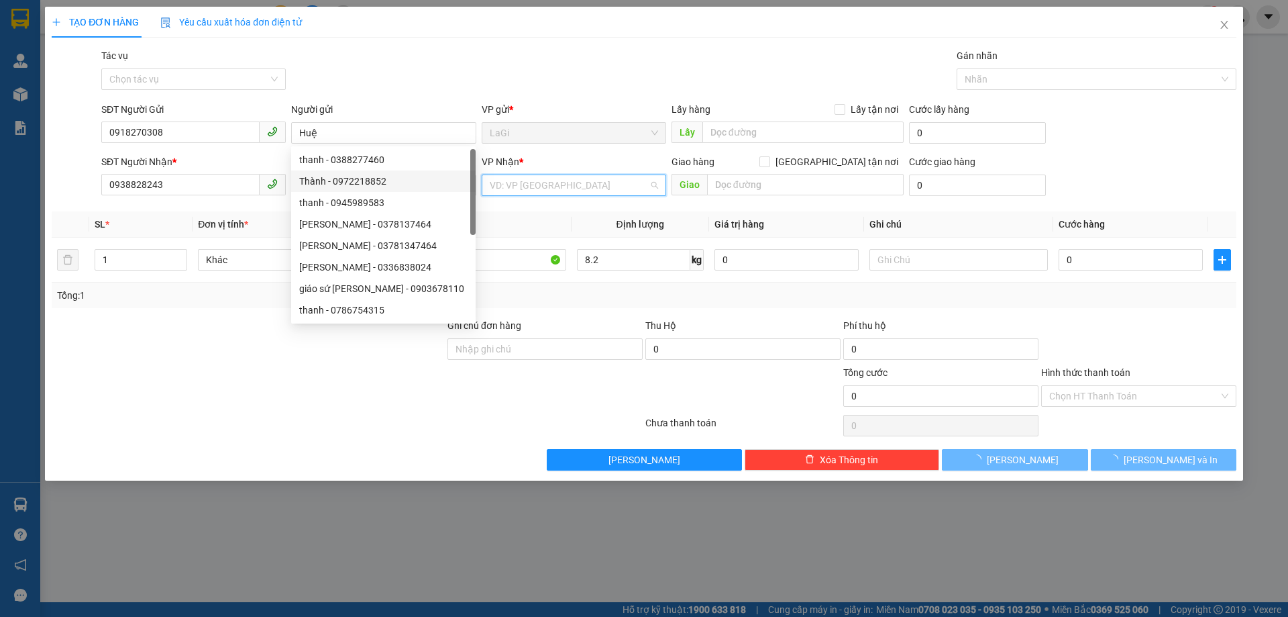
click at [557, 193] on input "search" at bounding box center [569, 185] width 159 height 20
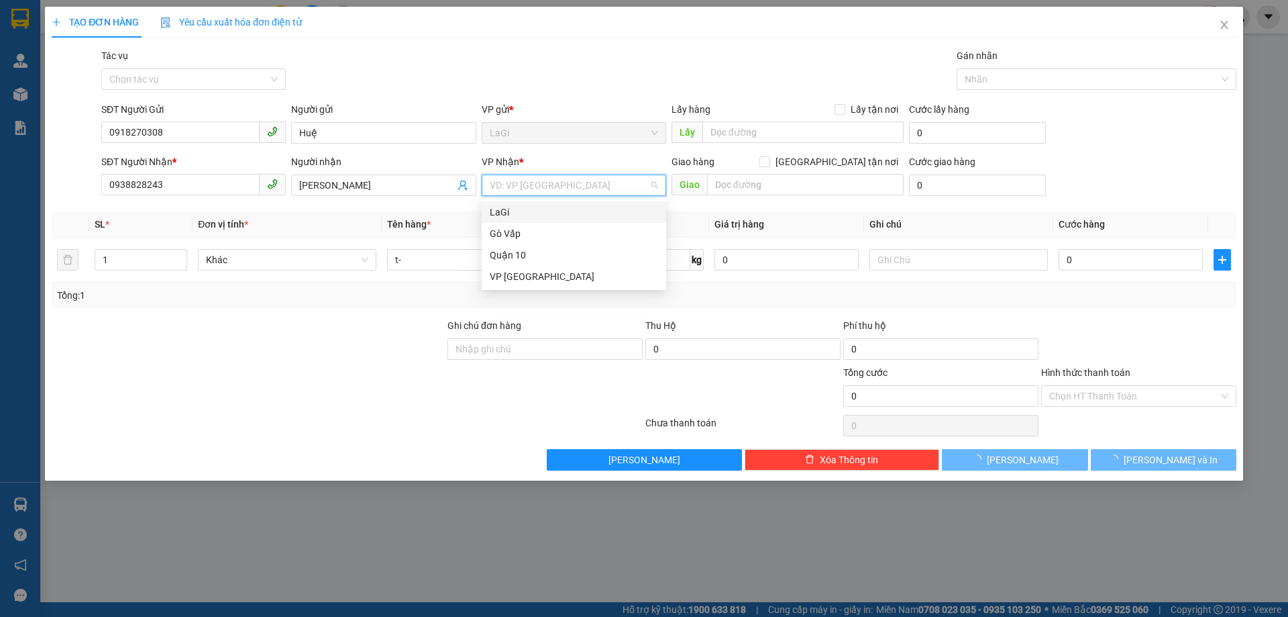
click at [546, 208] on div "LaGi" at bounding box center [574, 212] width 168 height 15
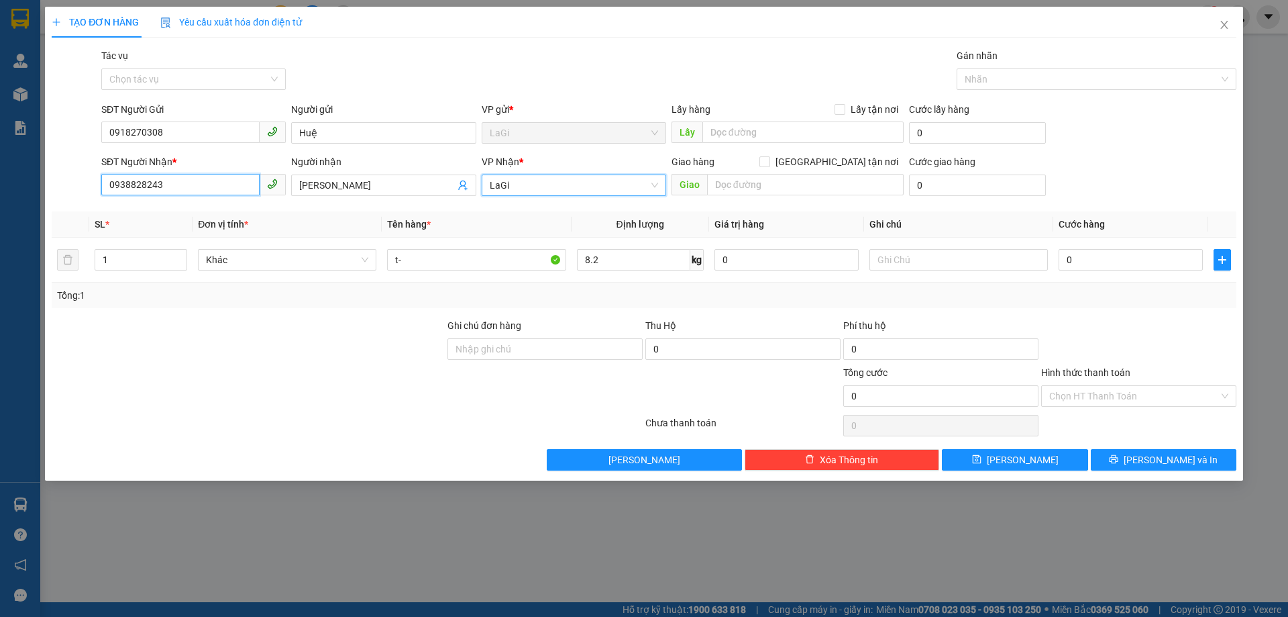
click at [211, 183] on input "0938828243" at bounding box center [180, 184] width 158 height 21
type input "0398828243"
click at [483, 271] on div "t-" at bounding box center [476, 259] width 178 height 27
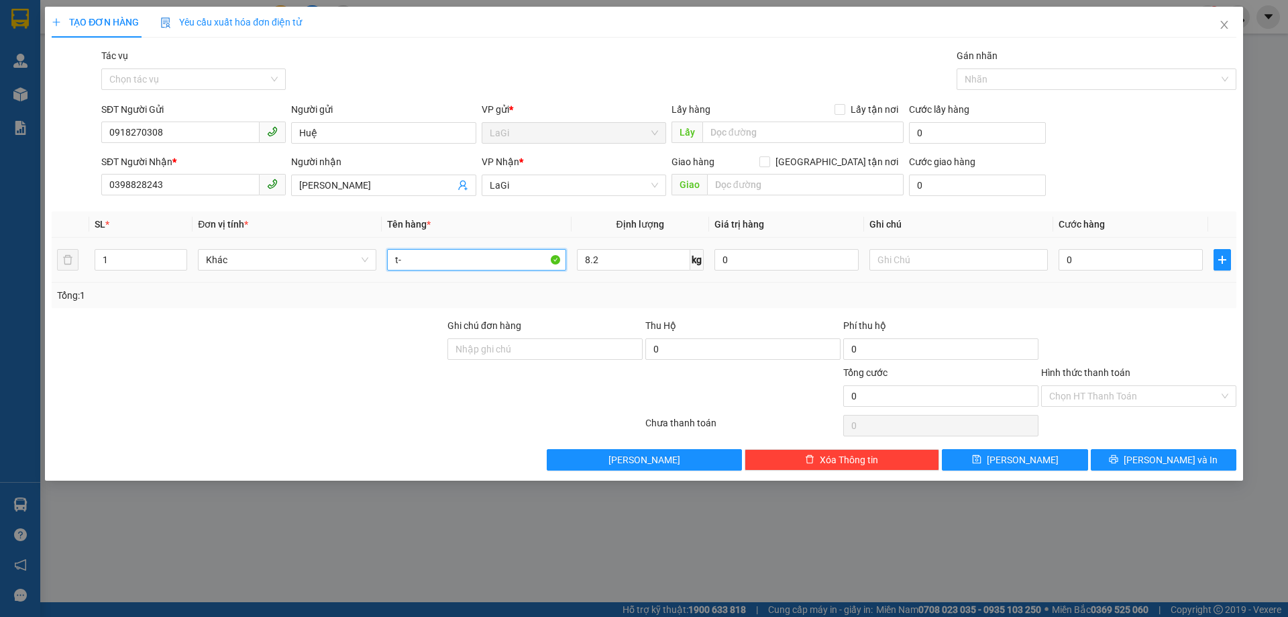
click at [461, 259] on input "t-" at bounding box center [476, 259] width 178 height 21
click at [533, 189] on span "LaGi" at bounding box center [574, 185] width 168 height 20
type input "t- thuốc"
drag, startPoint x: 1035, startPoint y: 44, endPoint x: 1049, endPoint y: 66, distance: 26.6
click at [1046, 60] on div "TẠO ĐƠN HÀNG Yêu cầu xuất hóa đơn điện tử Transit Pickup Surcharge Ids Transit …" at bounding box center [644, 239] width 1185 height 464
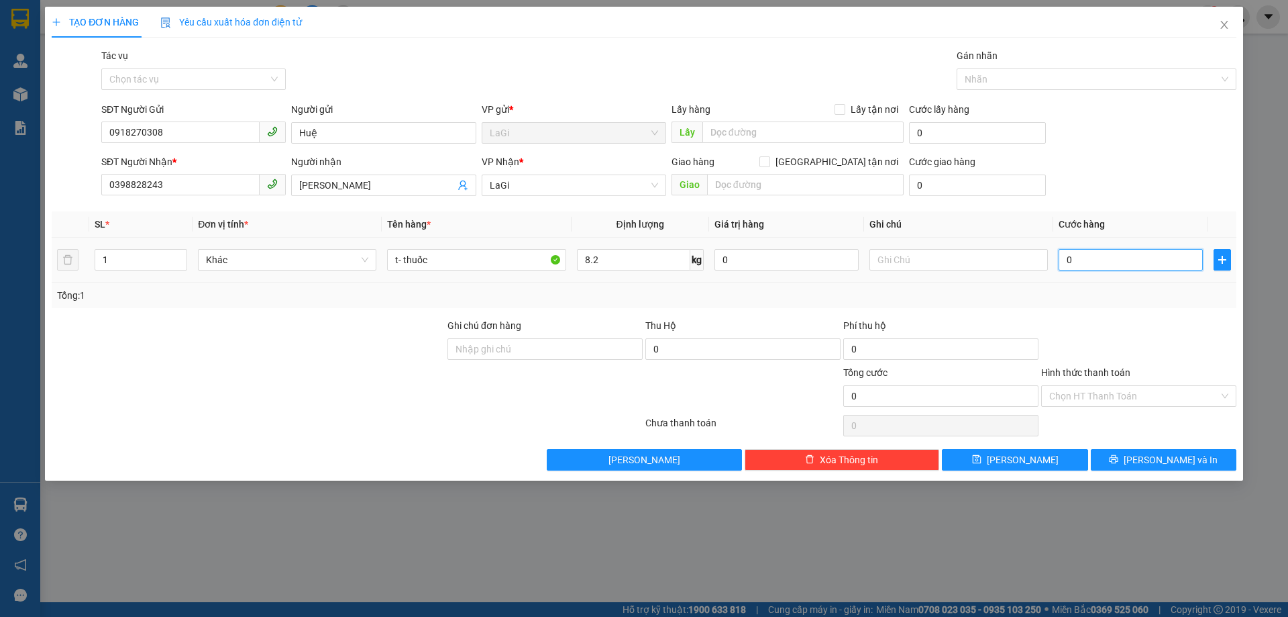
click at [1109, 254] on input "0" at bounding box center [1131, 259] width 144 height 21
type input "4"
type input "40"
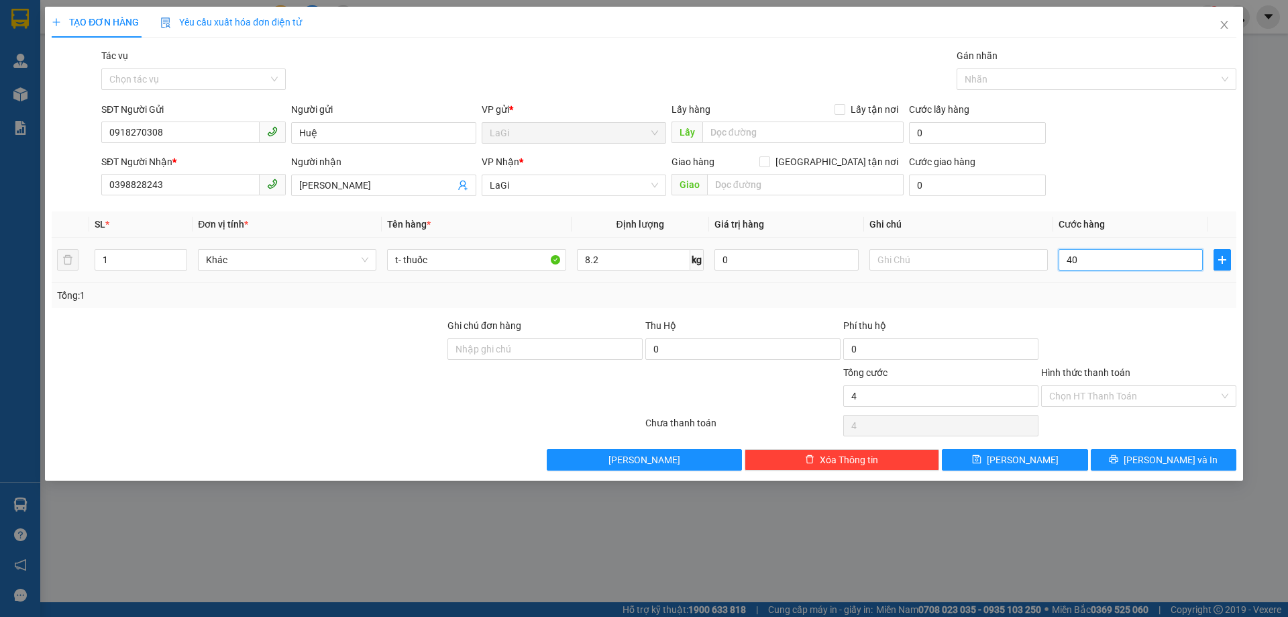
type input "40"
drag, startPoint x: 1072, startPoint y: 394, endPoint x: 1072, endPoint y: 401, distance: 7.4
click at [1072, 393] on input "Hình thức thanh toán" at bounding box center [1134, 396] width 170 height 20
type input "40.000"
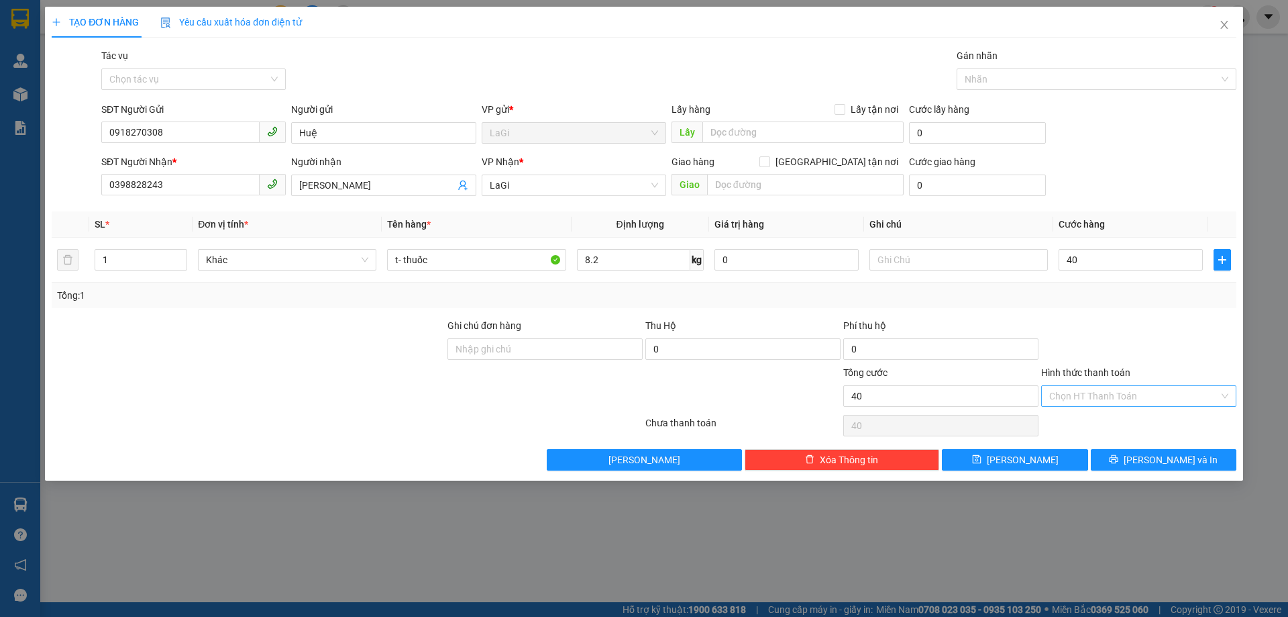
type input "40.000"
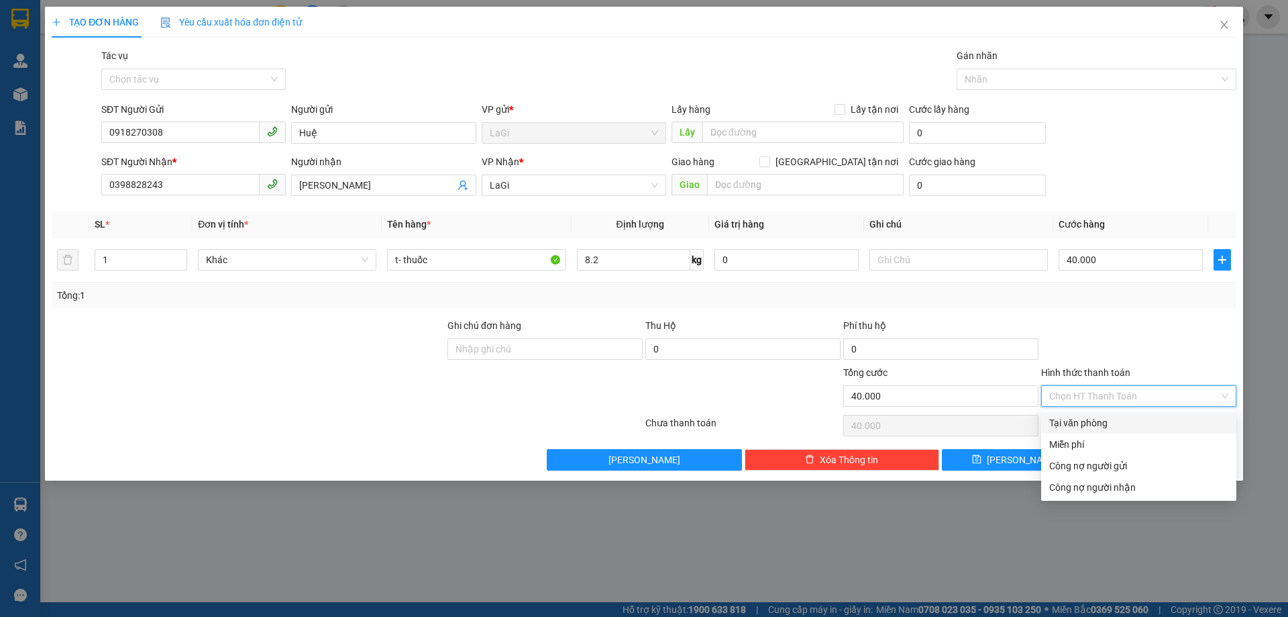
click at [1078, 423] on div "Tại văn phòng" at bounding box center [1138, 422] width 179 height 15
type input "0"
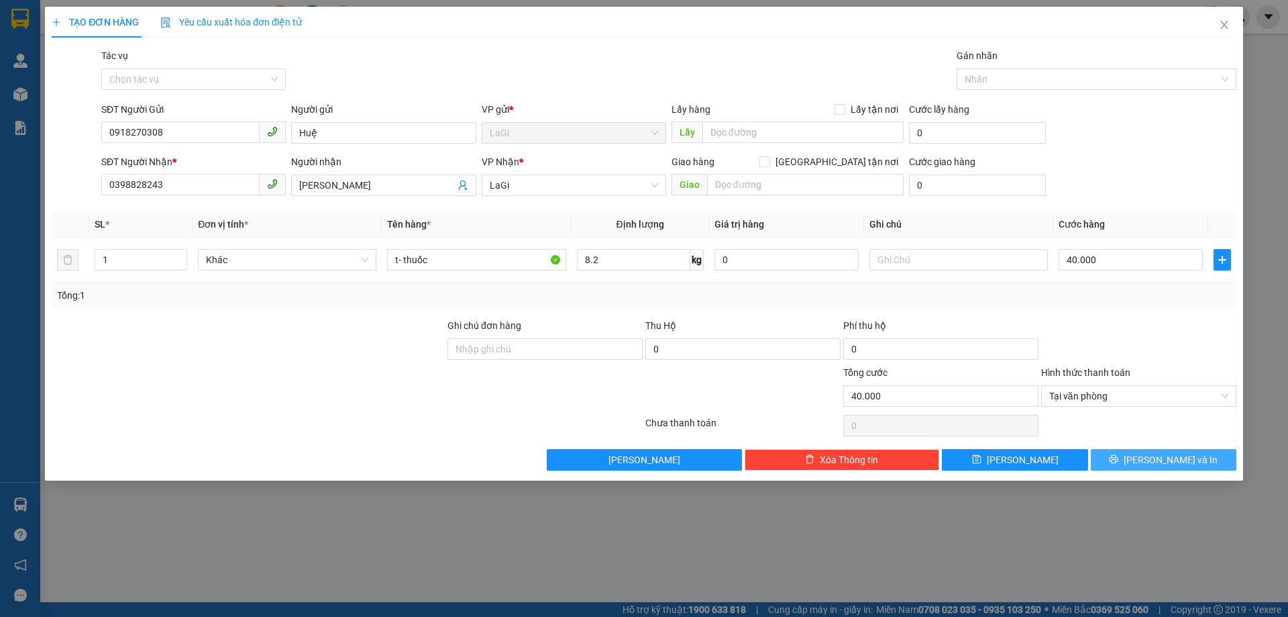
click at [1160, 461] on span "[PERSON_NAME] và In" at bounding box center [1171, 459] width 94 height 15
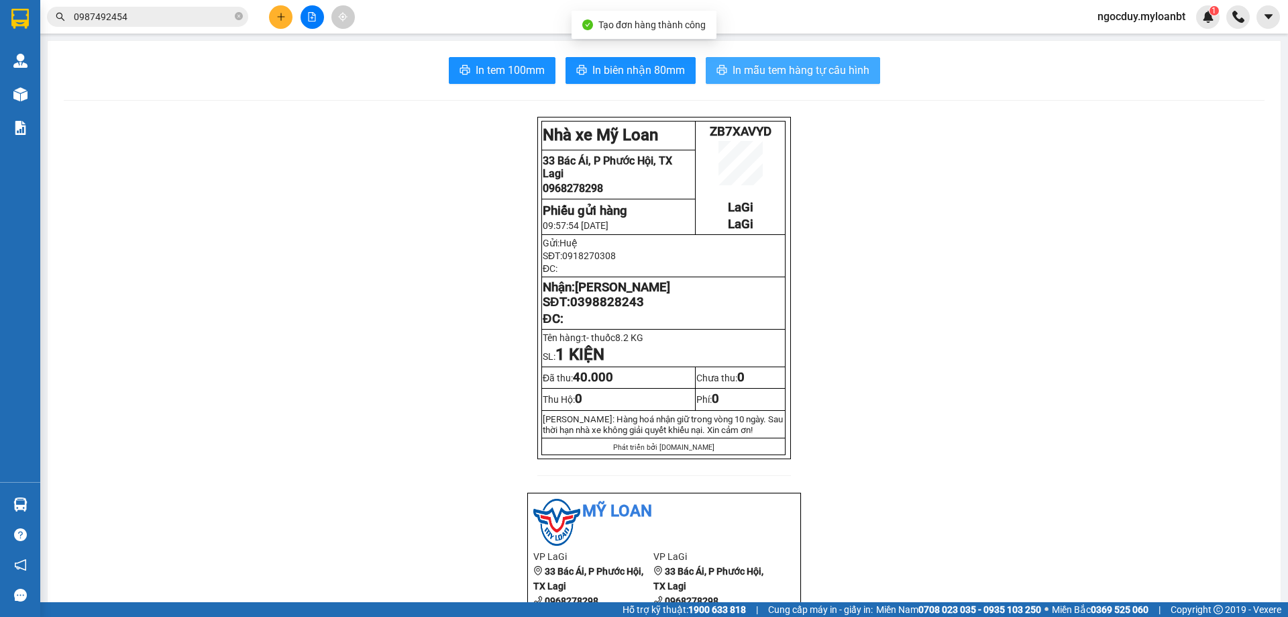
click at [789, 79] on span "In mẫu tem hàng tự cấu hình" at bounding box center [801, 70] width 137 height 17
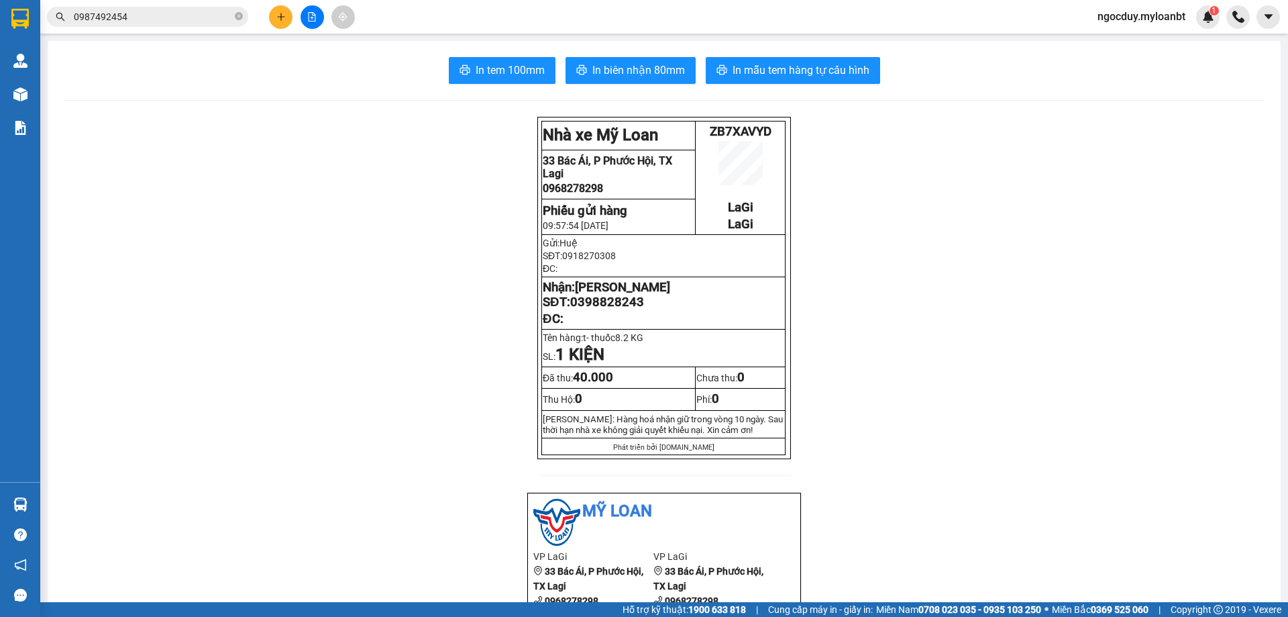
click at [276, 15] on icon "plus" at bounding box center [280, 16] width 9 height 9
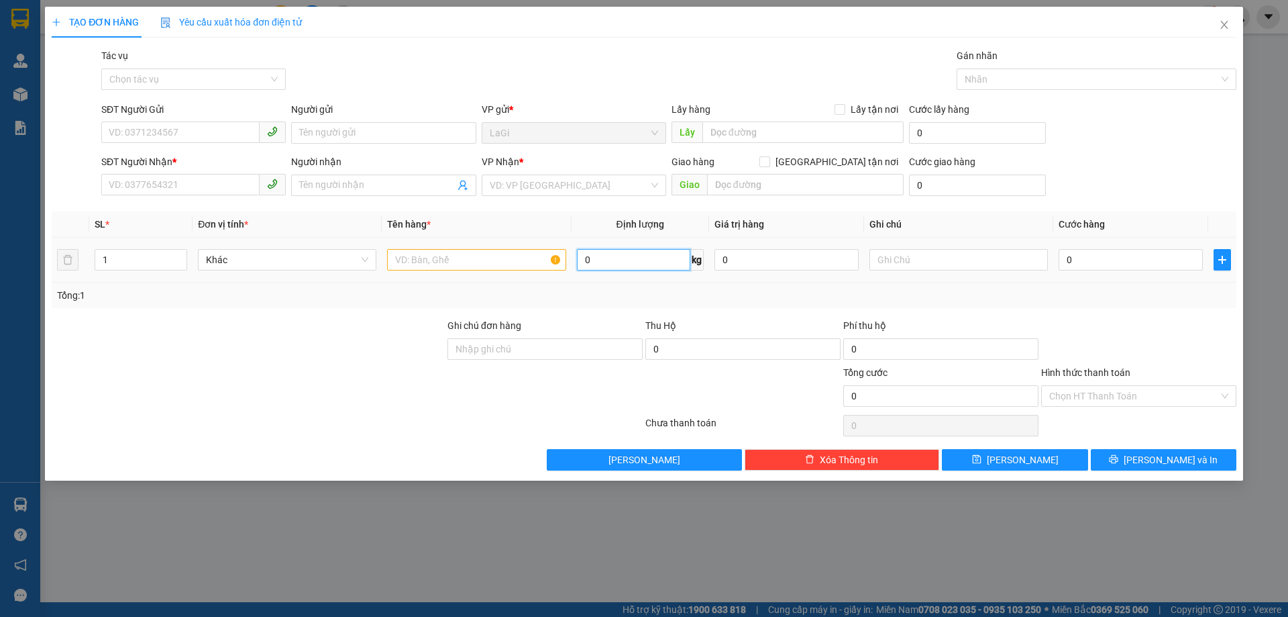
click at [602, 260] on input "0" at bounding box center [633, 259] width 113 height 21
type input "9"
drag, startPoint x: 191, startPoint y: 126, endPoint x: 199, endPoint y: 123, distance: 8.5
click at [191, 127] on input "SĐT Người Gửi" at bounding box center [180, 131] width 158 height 21
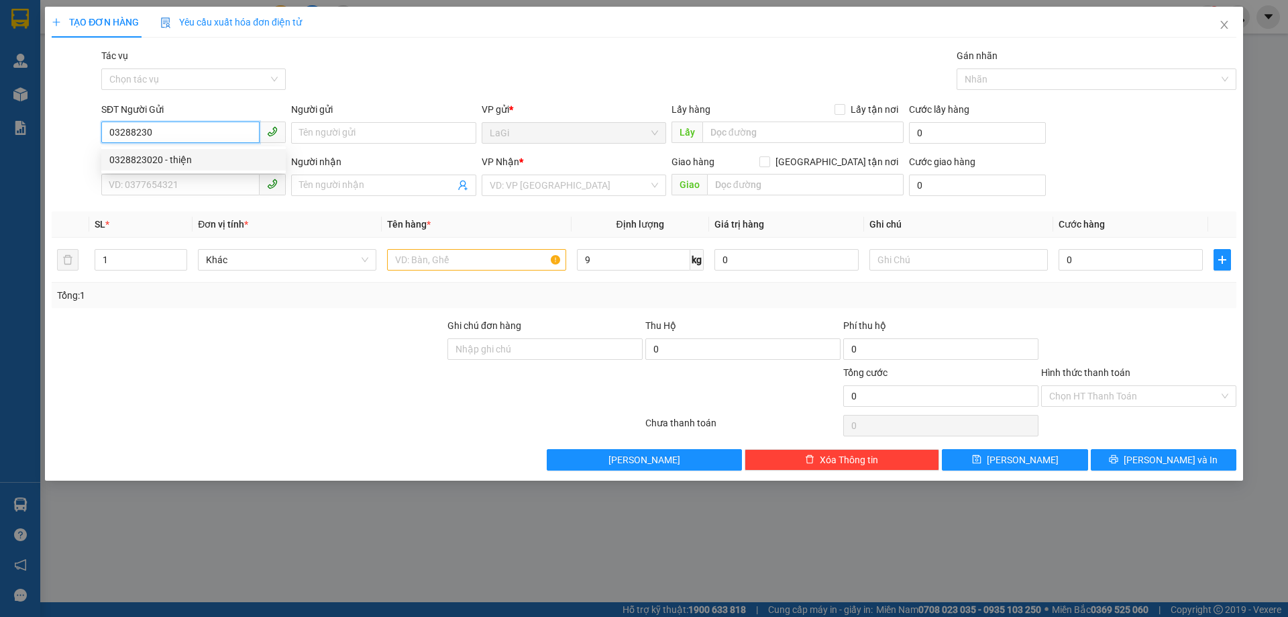
click at [173, 156] on div "0328823020 - thiện" at bounding box center [193, 159] width 168 height 15
type input "0328823020"
type input "thiện"
type input "0967916973"
type input "Hoàng"
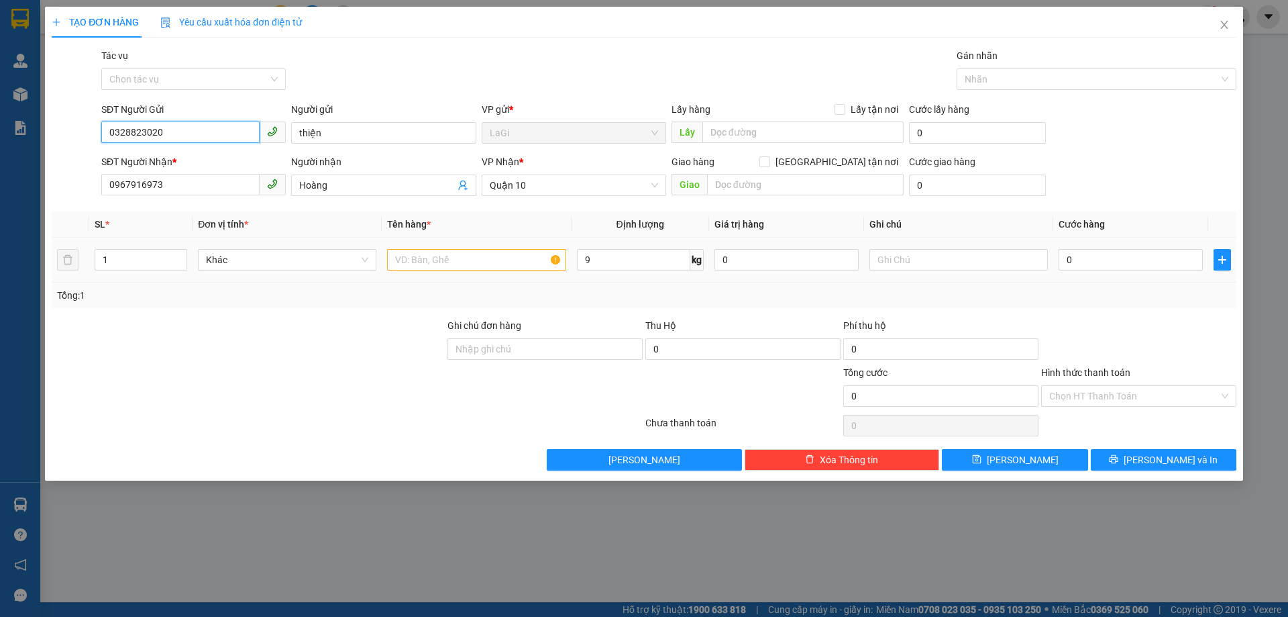
type input "0328823020"
click at [470, 261] on input "text" at bounding box center [476, 259] width 178 height 21
type input "r"
type input "t - đồ ăn"
click at [1111, 257] on input "0" at bounding box center [1131, 259] width 144 height 21
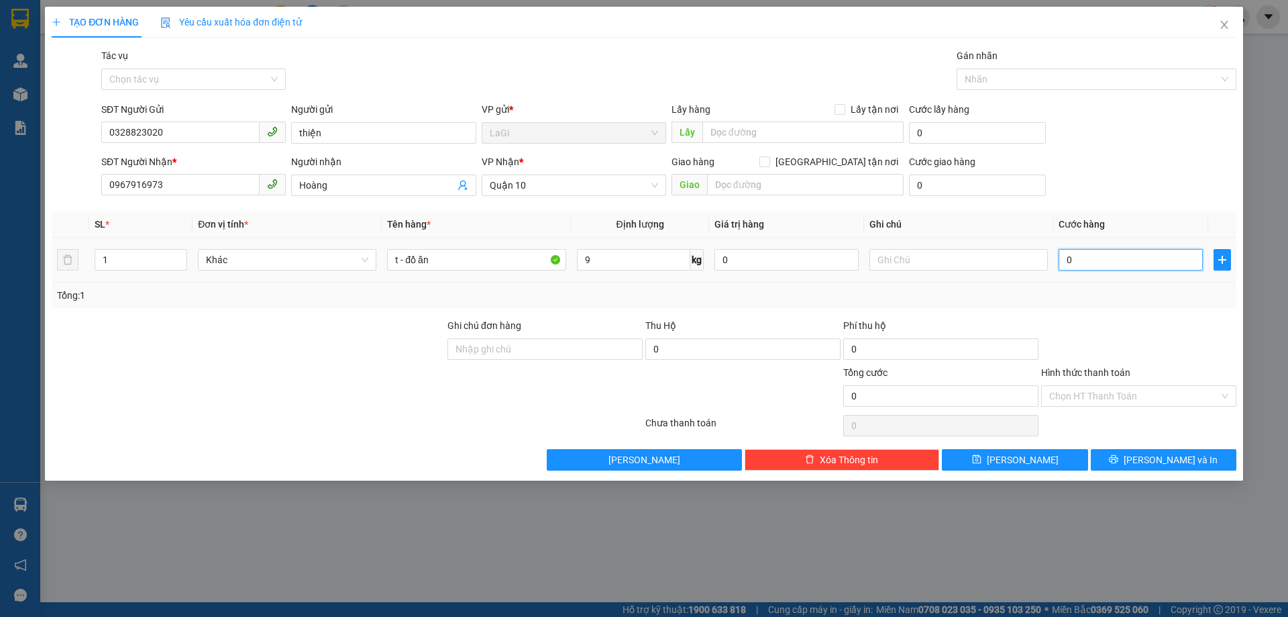
type input "4"
type input "40"
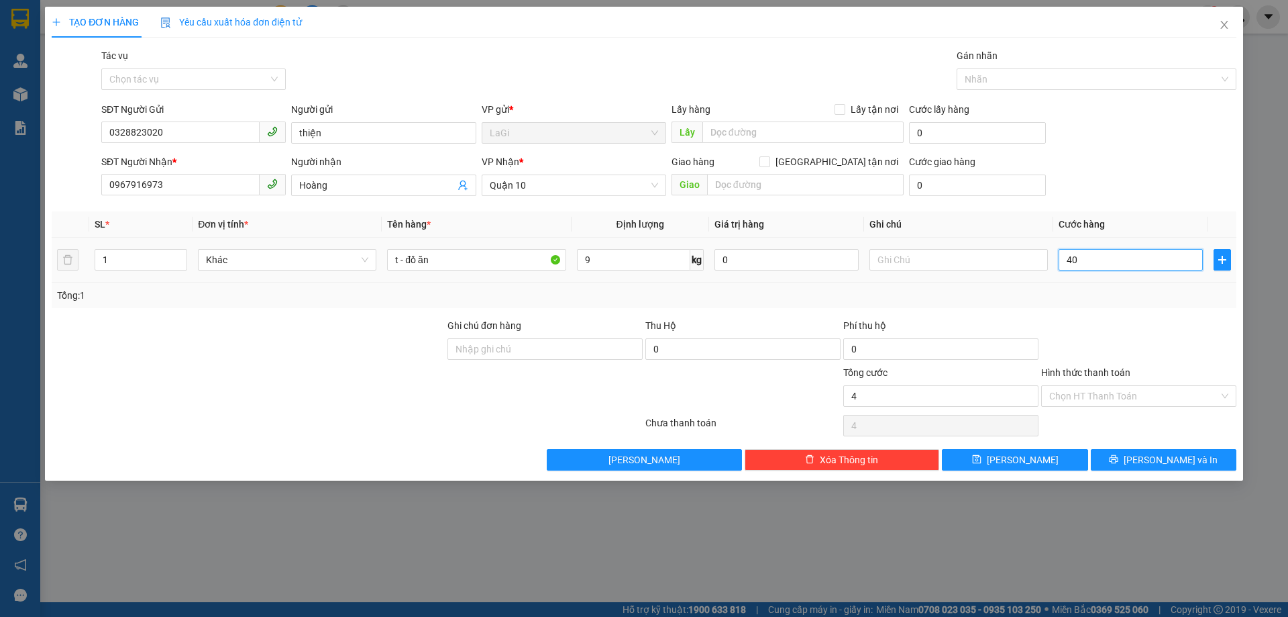
type input "40"
type input "400"
type input "4.000"
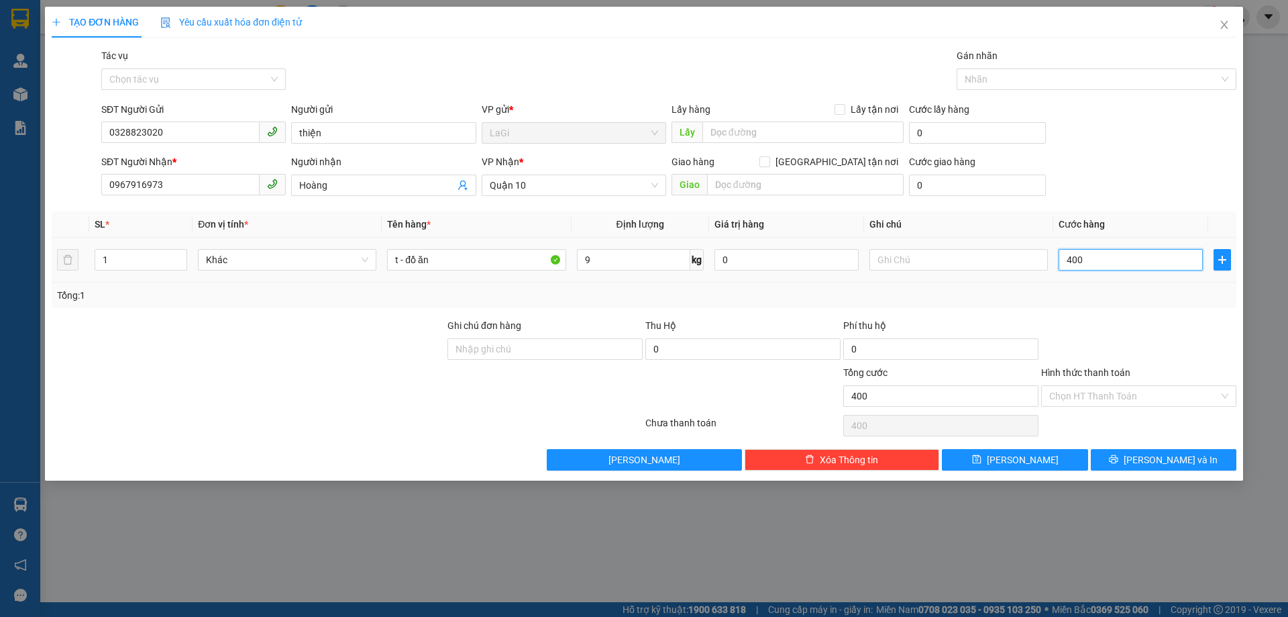
type input "4.000"
type input "40.000"
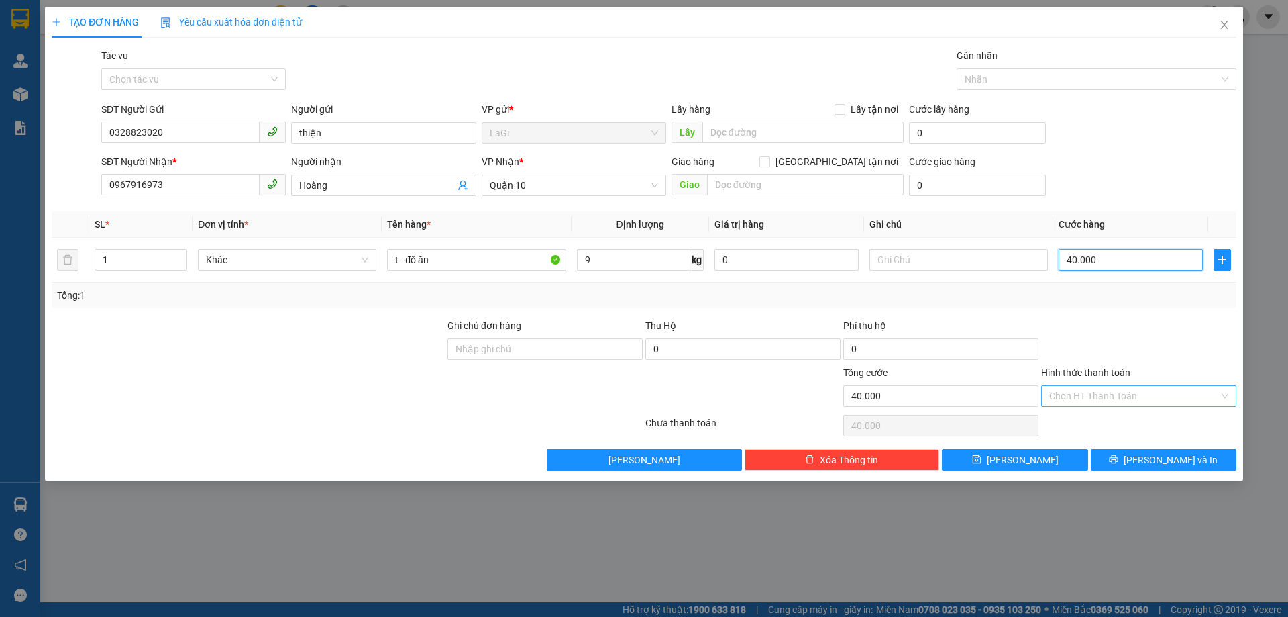
type input "40.000"
click at [1159, 391] on input "Hình thức thanh toán" at bounding box center [1134, 396] width 170 height 20
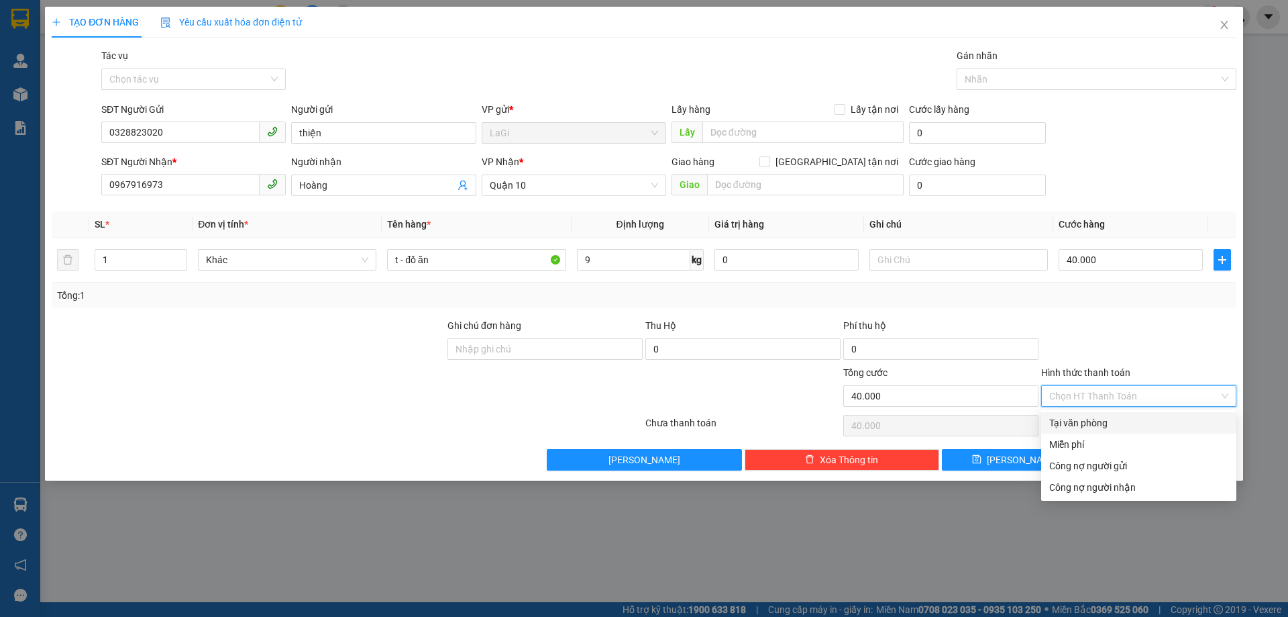
click at [1129, 421] on div "Tại văn phòng" at bounding box center [1138, 422] width 179 height 15
type input "0"
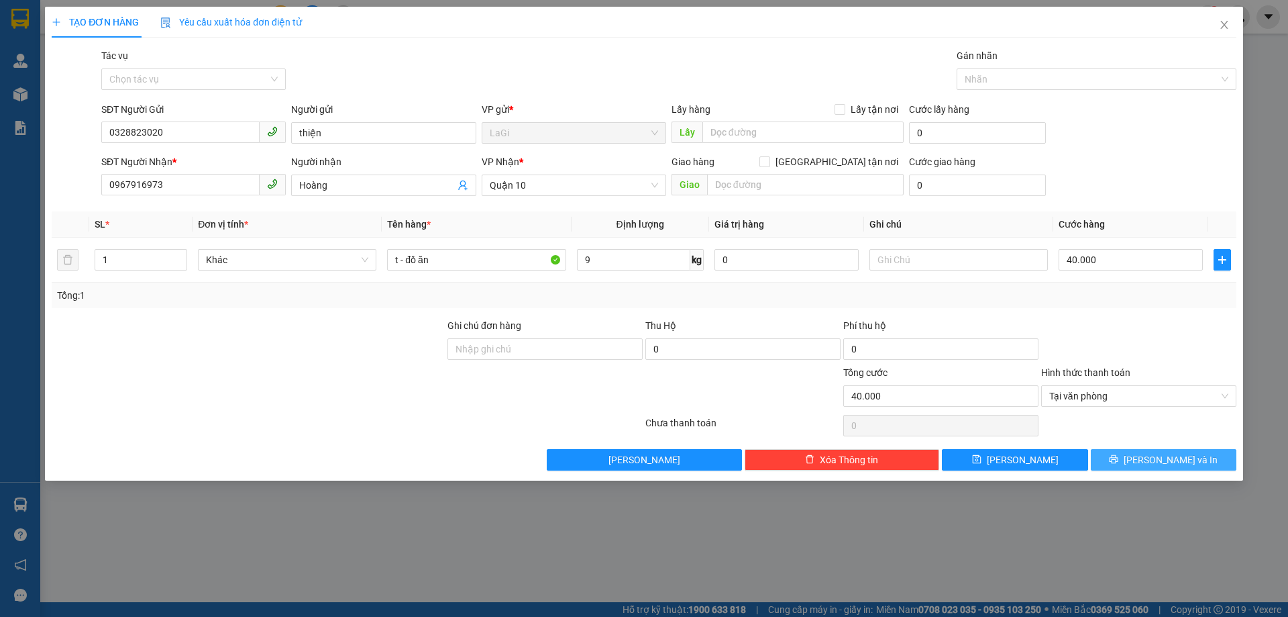
click at [1158, 460] on span "[PERSON_NAME] và In" at bounding box center [1171, 459] width 94 height 15
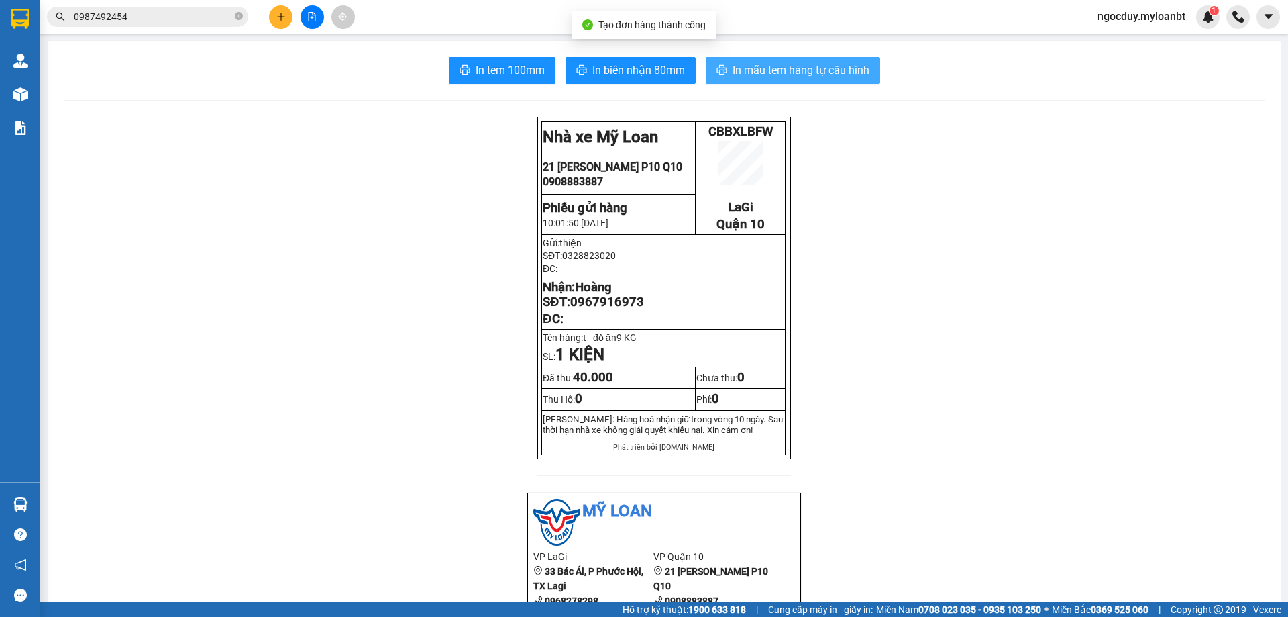
click at [815, 72] on span "In mẫu tem hàng tự cấu hình" at bounding box center [801, 70] width 137 height 17
